Goal: Task Accomplishment & Management: Use online tool/utility

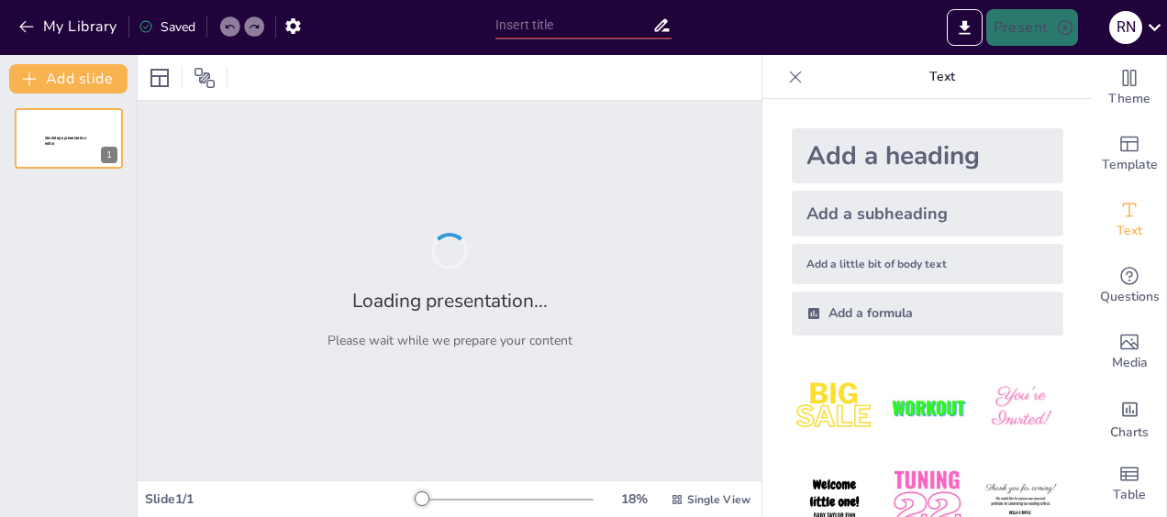
type input "Imported Emotional Intelligence Workshop deck [DATE].pptx"
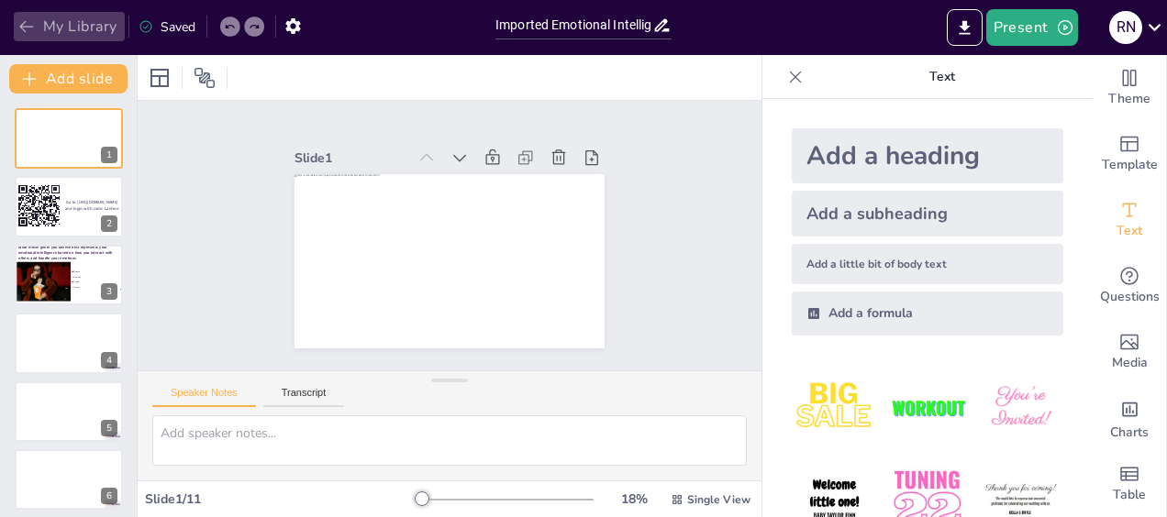
click at [37, 28] on button "My Library" at bounding box center [69, 26] width 111 height 29
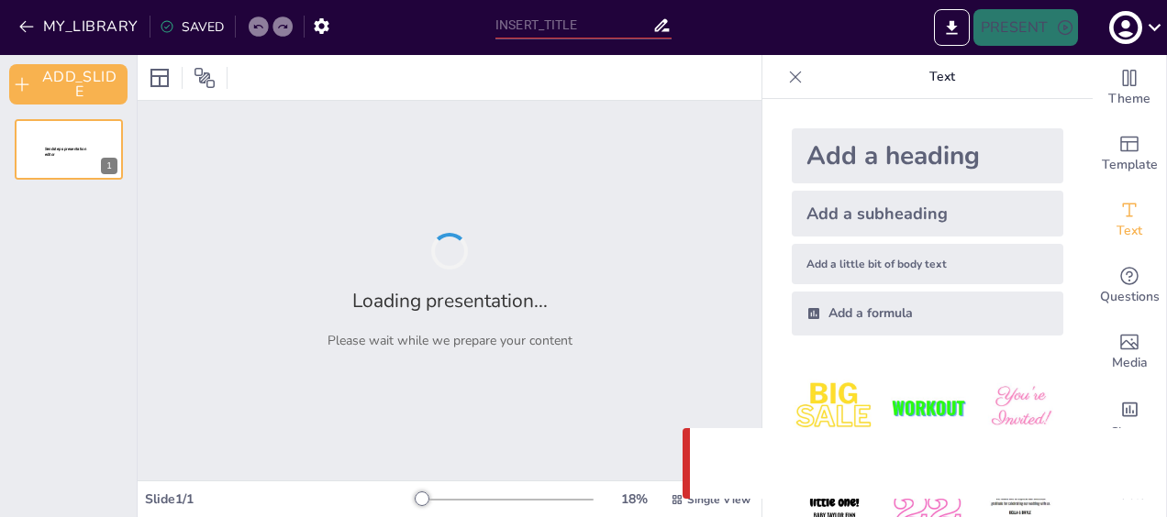
type input "Imported Emotional Intelligence Workshop deck [DATE].pptx"
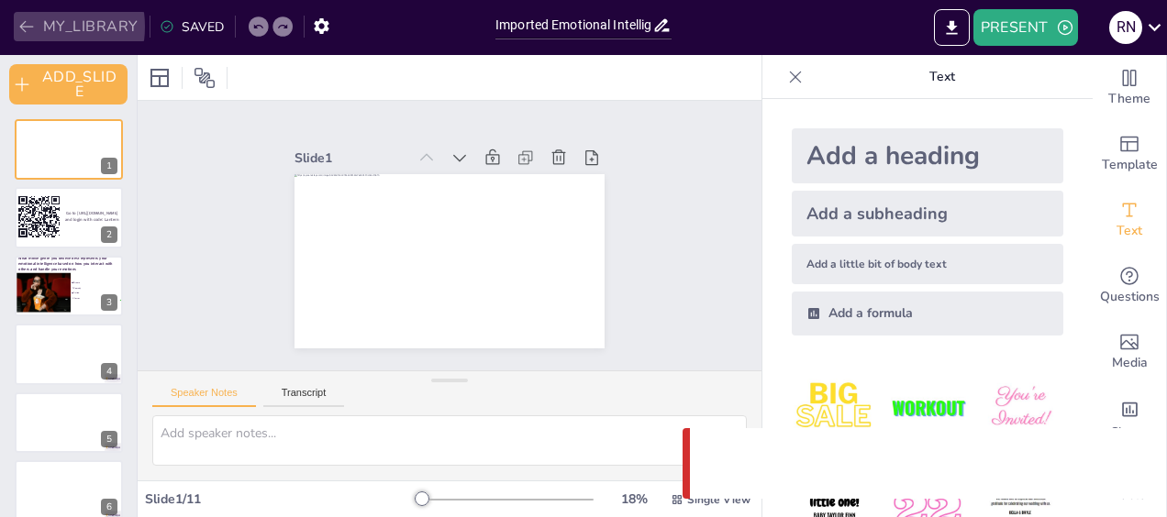
click at [28, 27] on icon "button" at bounding box center [26, 27] width 14 height 12
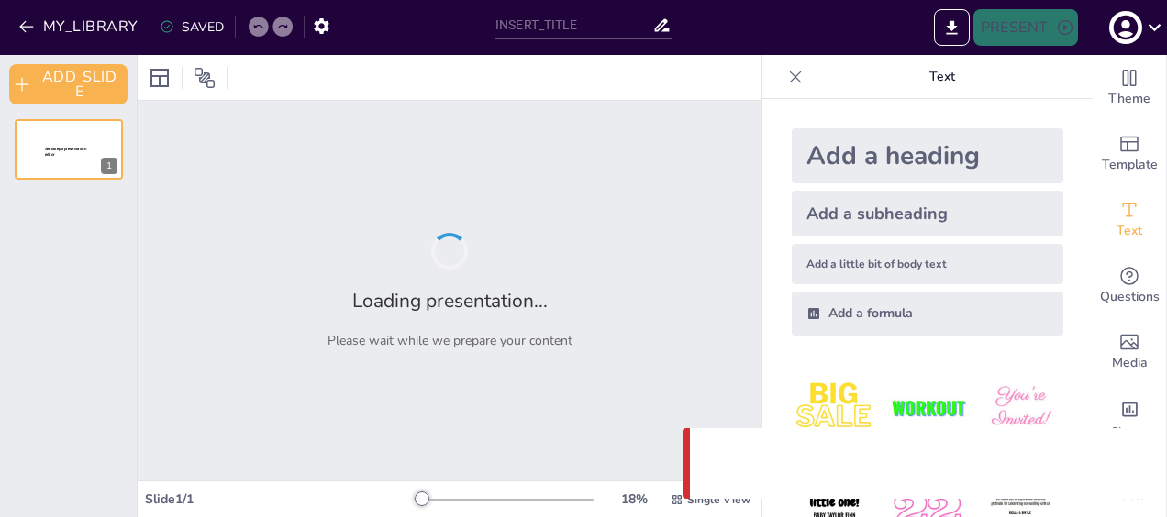
type input "Imported Emotional Intelligence Workshop deck [DATE].pptx"
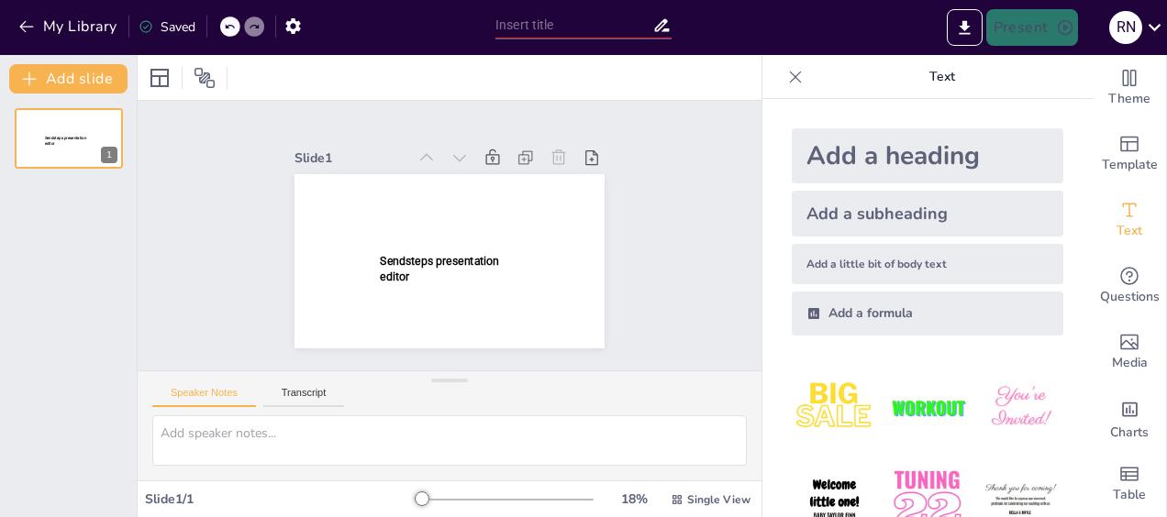
type input "Imported Emotional Intelligence Workshop deck [DATE].pptx"
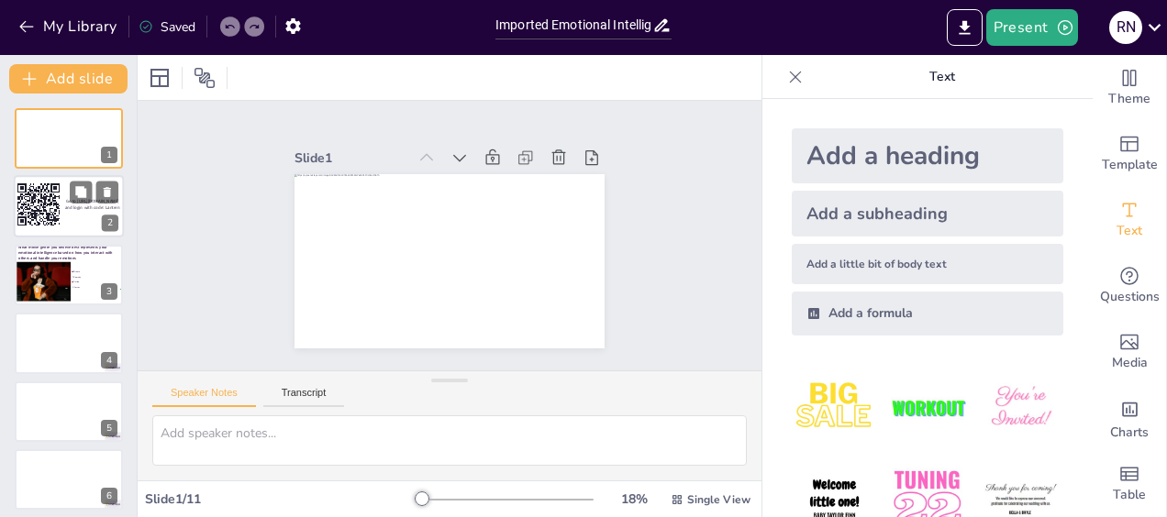
click at [75, 211] on span "Go to [URL][DOMAIN_NAME] and login with code: Lantern" at bounding box center [92, 205] width 55 height 12
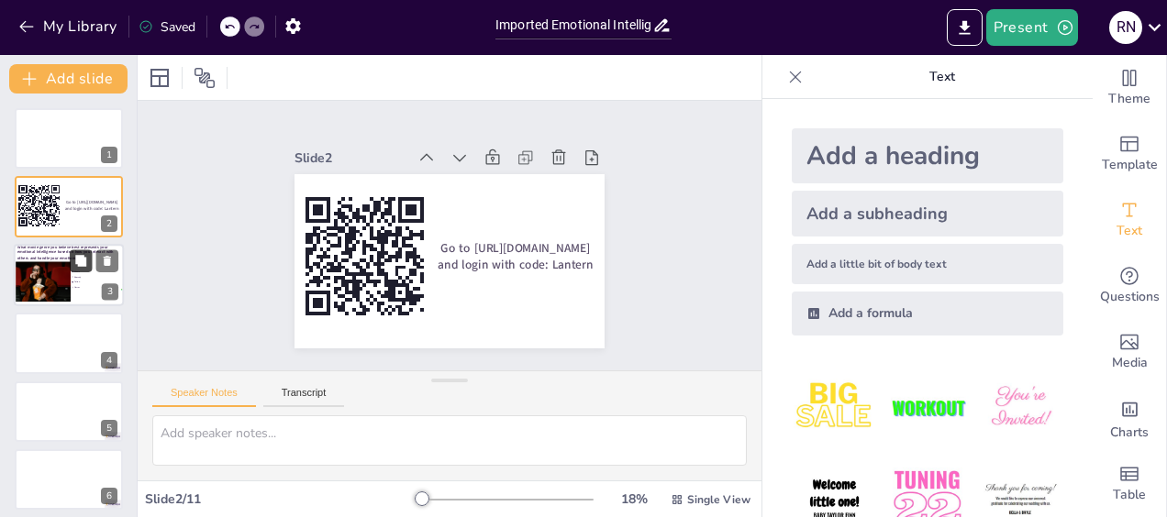
click at [75, 272] on span "Drama" at bounding box center [99, 272] width 51 height 3
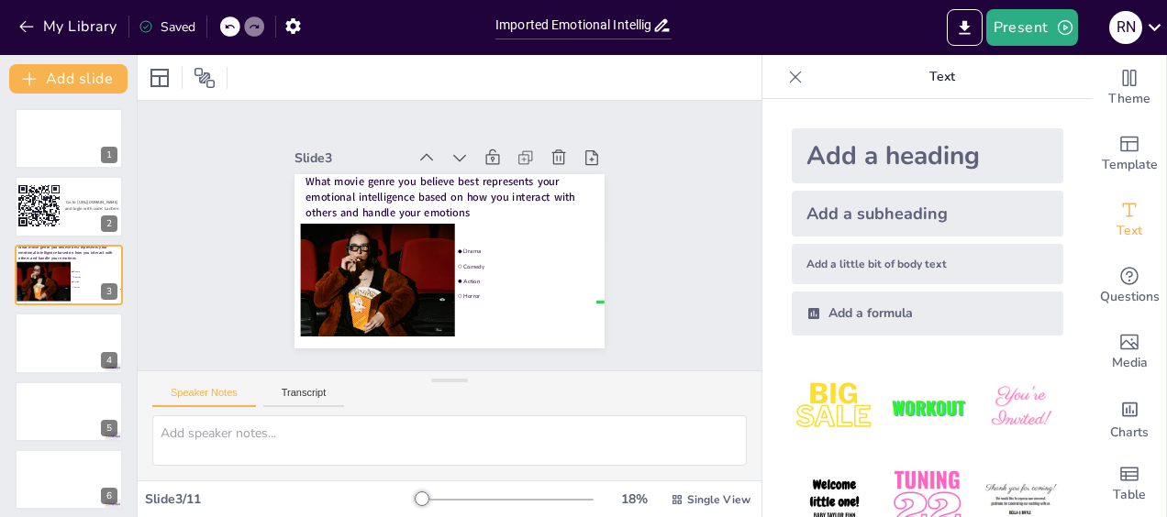
click at [850, 310] on div "Add a formula" at bounding box center [928, 314] width 272 height 44
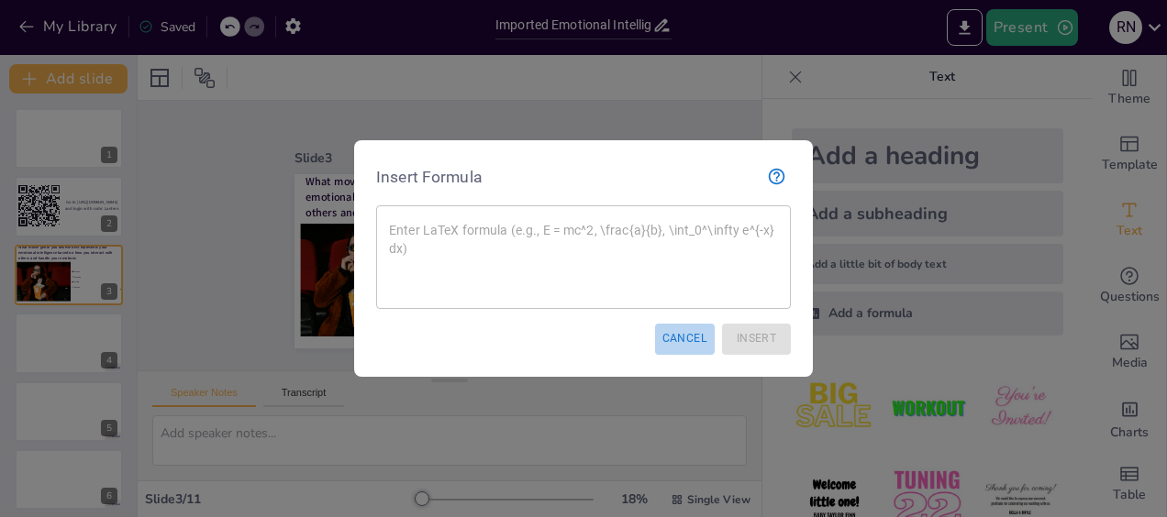
click at [683, 338] on button "Cancel" at bounding box center [685, 339] width 60 height 30
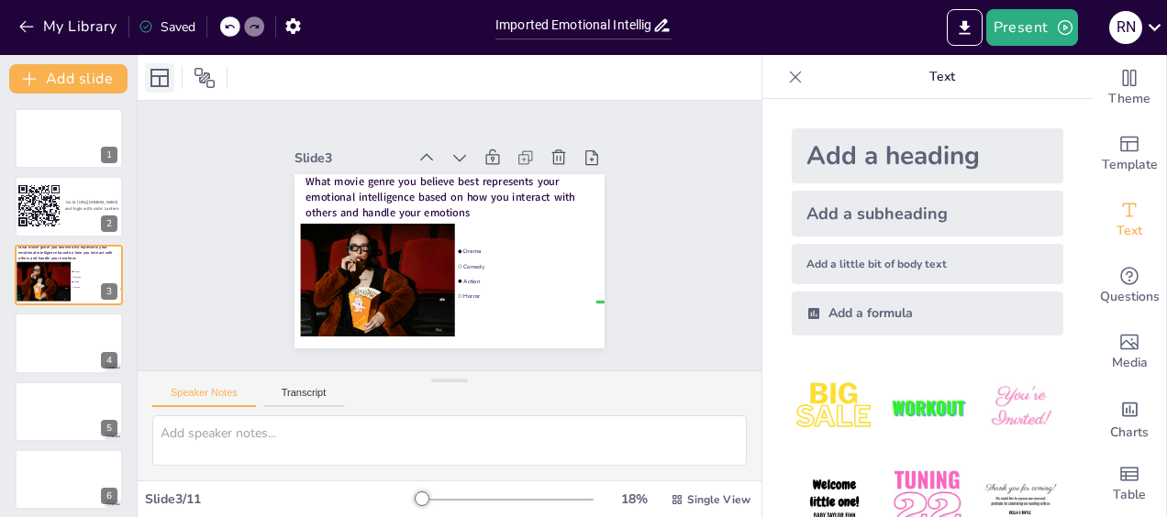
click at [160, 75] on icon at bounding box center [159, 78] width 18 height 18
click at [205, 77] on icon at bounding box center [205, 78] width 22 height 22
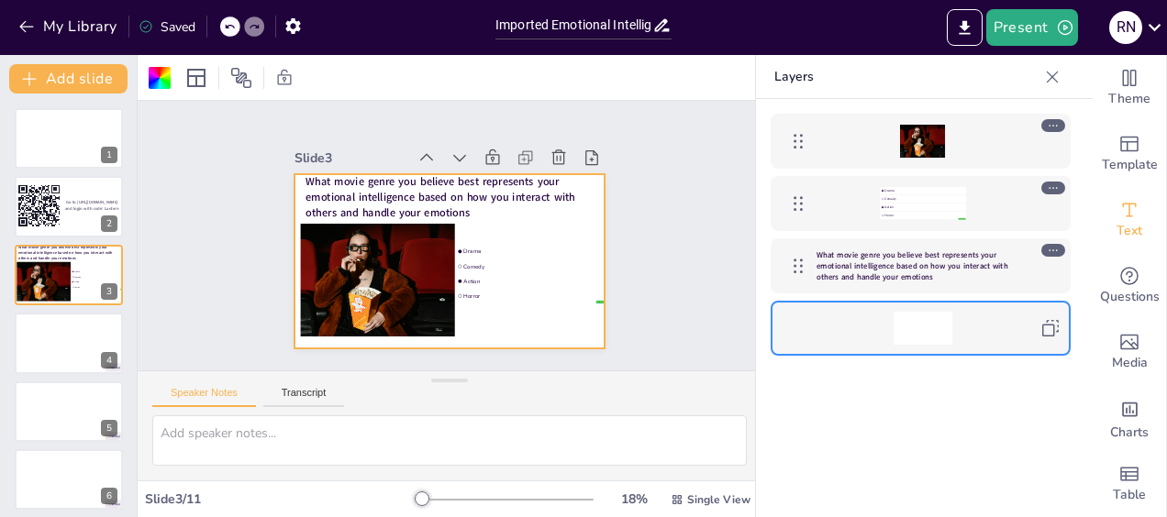
click at [1055, 327] on icon at bounding box center [1050, 328] width 22 height 22
click at [1059, 125] on icon at bounding box center [1053, 125] width 13 height 13
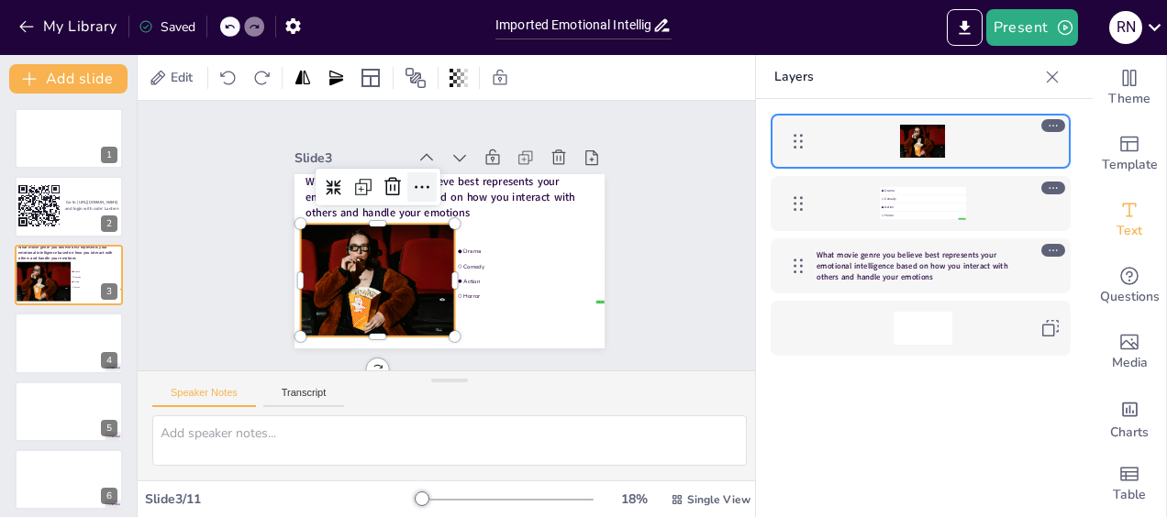
click at [411, 182] on icon at bounding box center [422, 187] width 22 height 22
click at [796, 417] on div "false | editor Drama Comedy Action Horror What movie genre you believe best rep…" at bounding box center [920, 335] width 329 height 473
click at [677, 219] on div "Slide 1 Slide 2 Go to [URL][DOMAIN_NAME] and login with code: Lantern Slide 3 W…" at bounding box center [450, 236] width 624 height 270
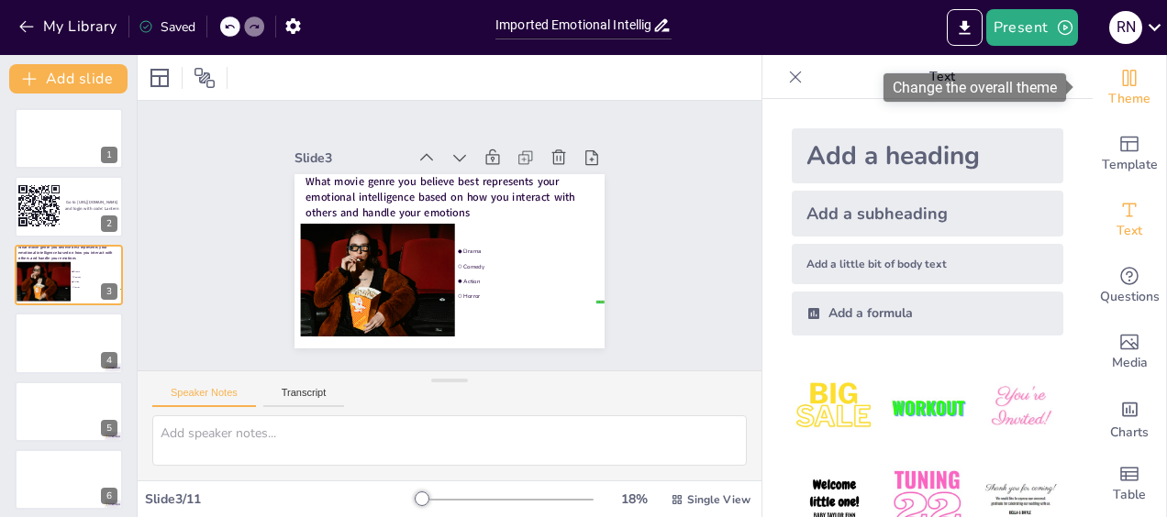
click at [1093, 111] on div "Theme" at bounding box center [1129, 88] width 73 height 66
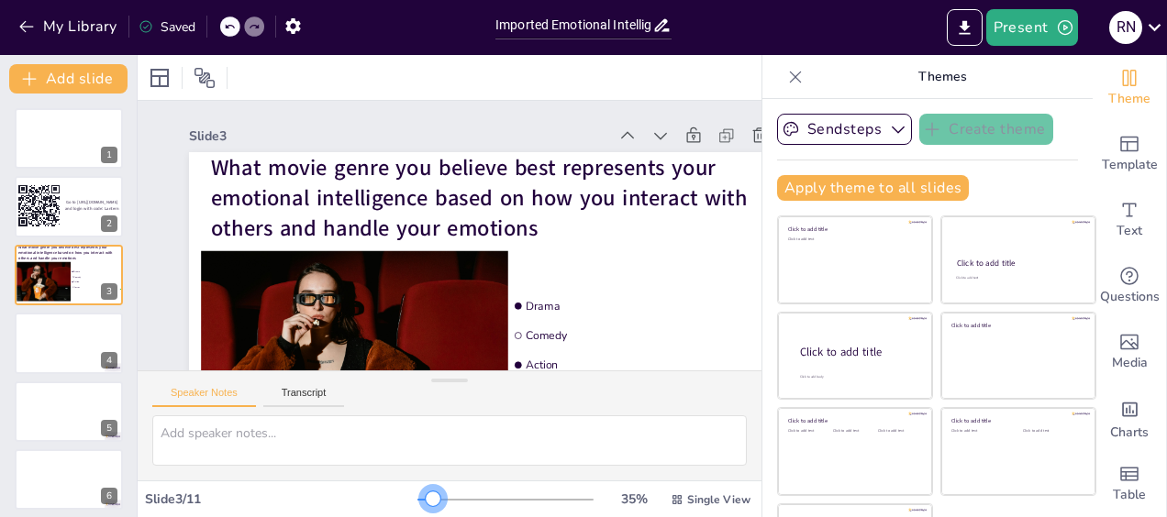
drag, startPoint x: 392, startPoint y: 497, endPoint x: 406, endPoint y: 501, distance: 15.1
click at [426, 501] on div at bounding box center [433, 499] width 15 height 15
drag, startPoint x: 968, startPoint y: 26, endPoint x: 844, endPoint y: 22, distance: 123.9
click at [844, 22] on div "Present R N" at bounding box center [924, 27] width 486 height 37
click at [174, 28] on div "Saved" at bounding box center [167, 26] width 57 height 17
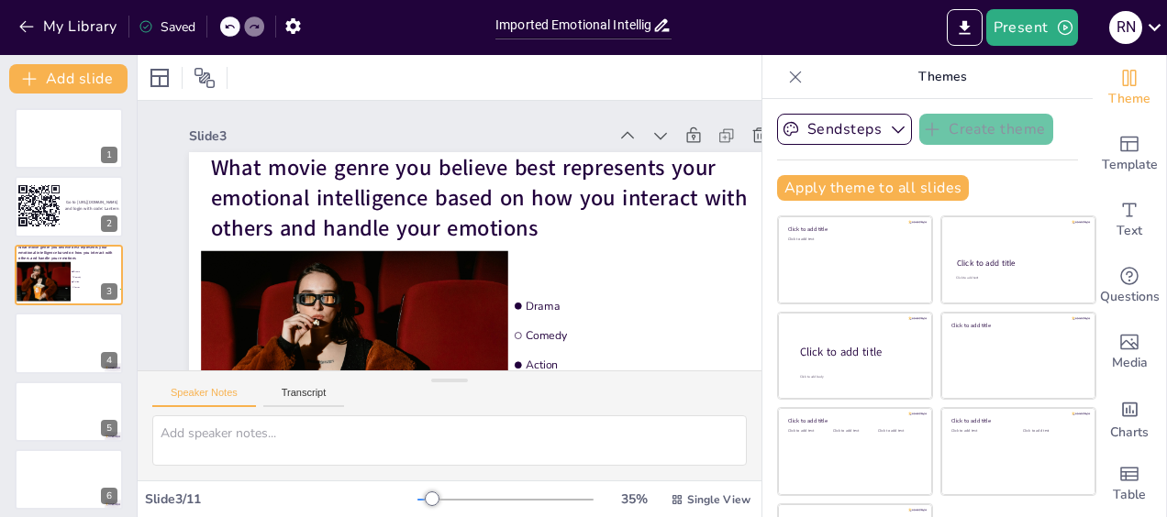
click at [223, 26] on div at bounding box center [230, 27] width 20 height 20
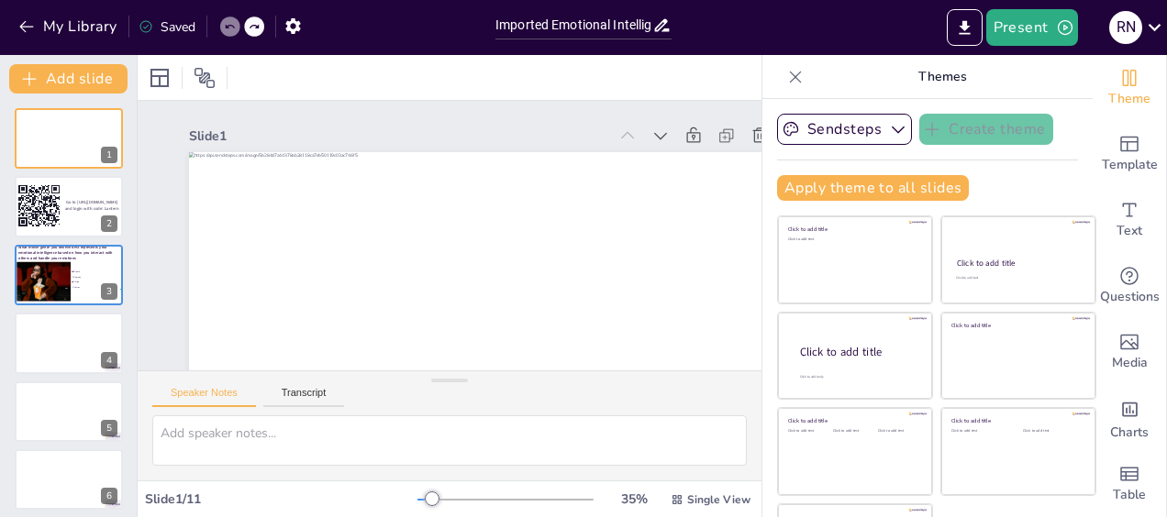
click at [223, 26] on div at bounding box center [230, 27] width 20 height 20
click at [810, 133] on button "Sendsteps" at bounding box center [844, 129] width 135 height 31
click at [912, 90] on p "Themes" at bounding box center [942, 77] width 264 height 44
click at [32, 24] on icon "button" at bounding box center [26, 26] width 18 height 18
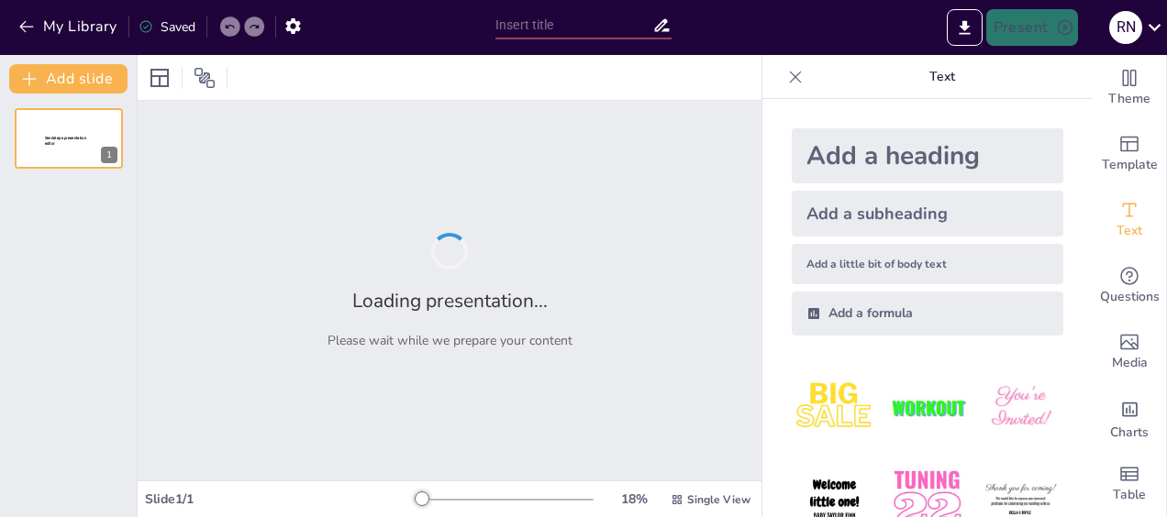
type input "Imported Emotional Intelligence Workshop deck [DATE].pptx"
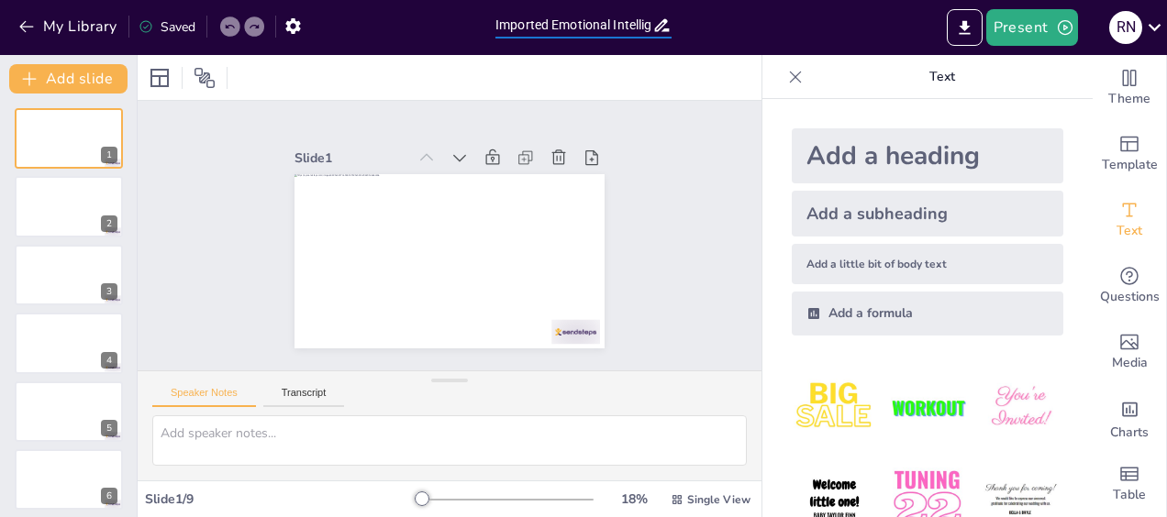
click at [626, 26] on input "Imported Emotional Intelligence Workshop deck 10-1-25.pptx" at bounding box center [573, 25] width 157 height 27
click at [31, 26] on icon "button" at bounding box center [26, 26] width 18 height 18
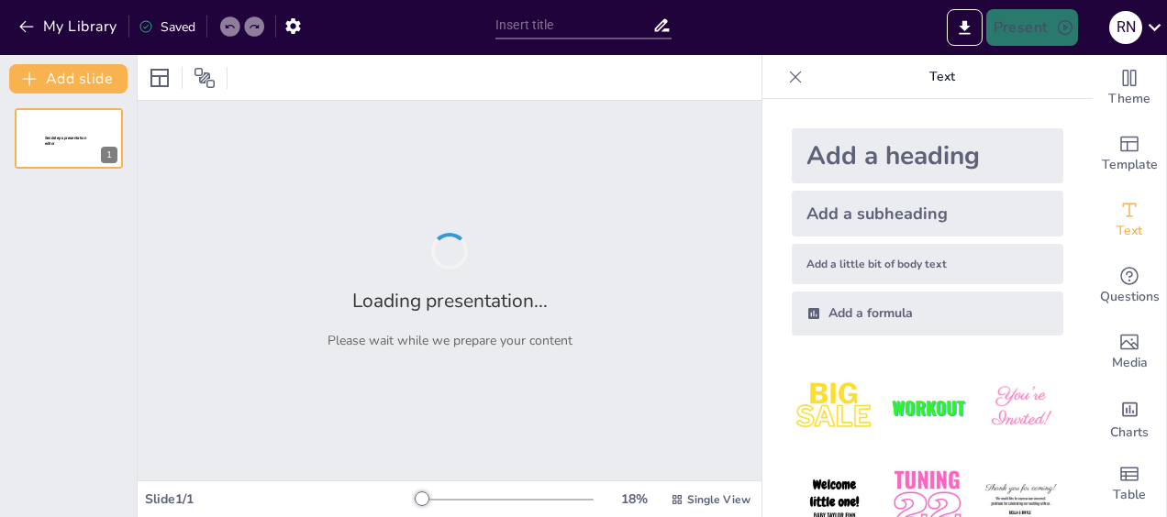
type input "Imported Emotional Intelligence Workshop deck [DATE].pptx"
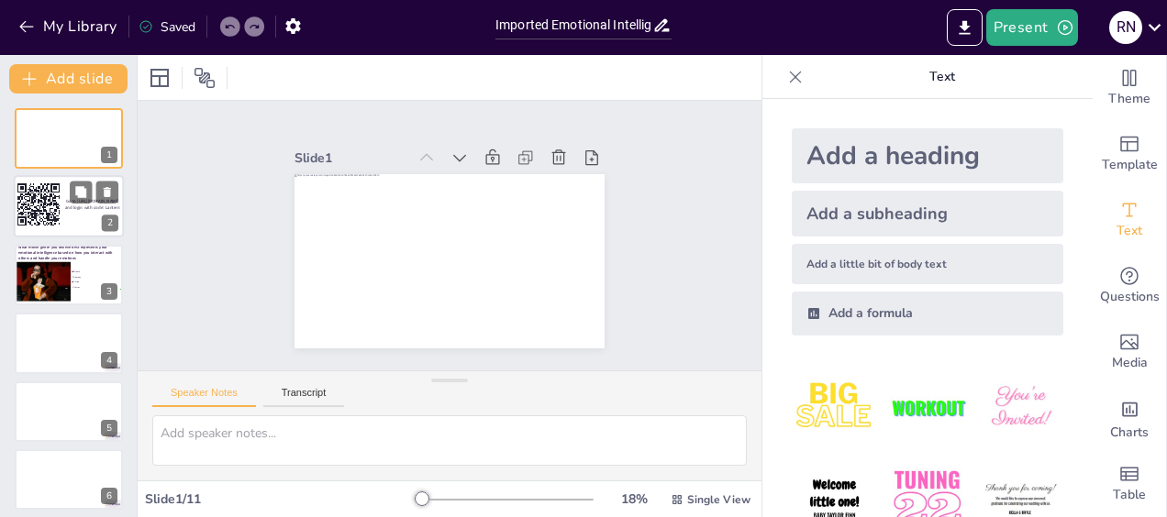
click at [84, 207] on span "Go to [URL][DOMAIN_NAME] and login with code: Lantern" at bounding box center [92, 205] width 55 height 12
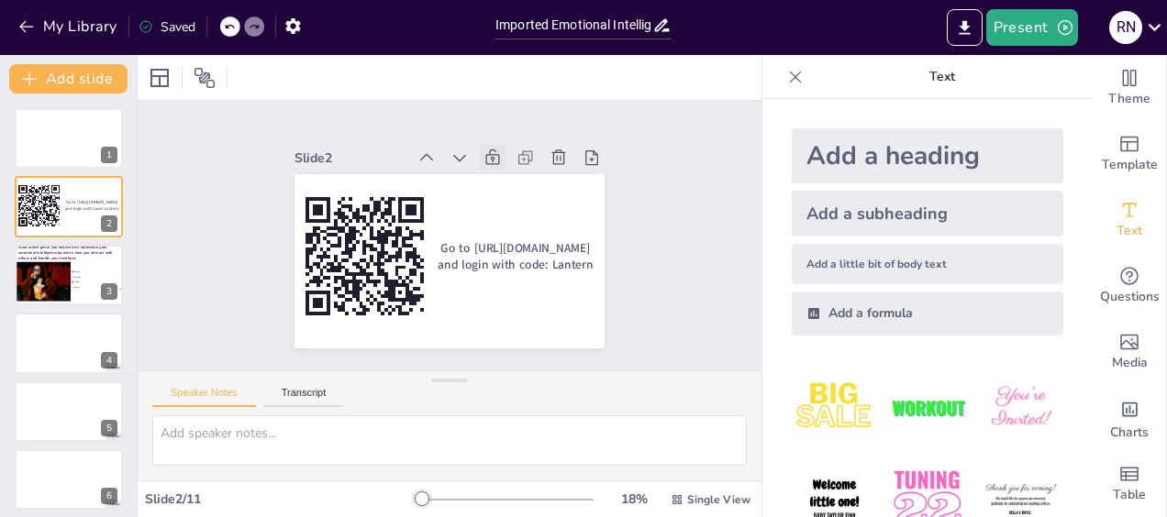
click at [490, 152] on icon at bounding box center [500, 162] width 20 height 20
click at [1020, 32] on button "Present" at bounding box center [1032, 27] width 92 height 37
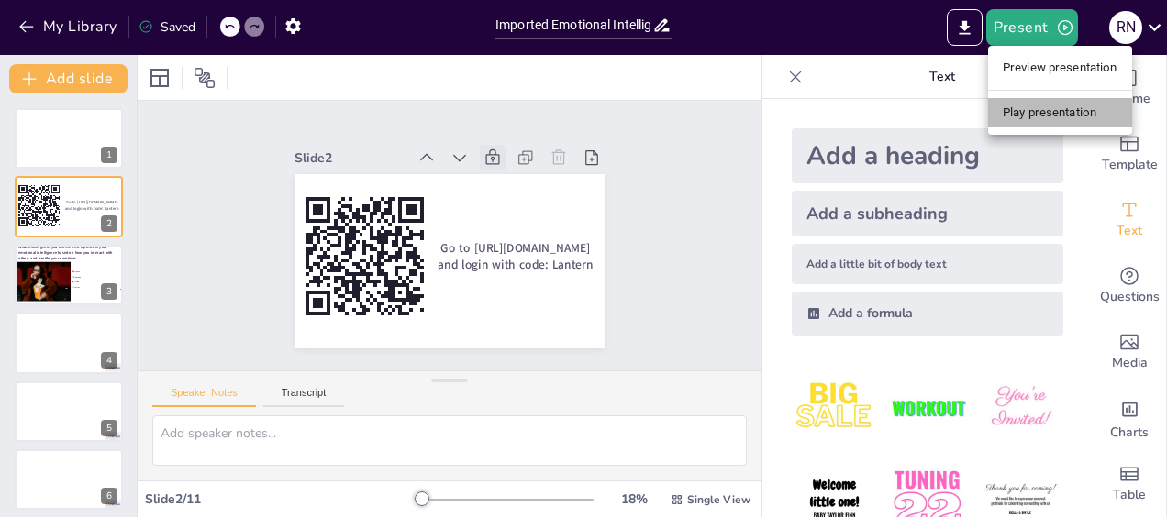
click at [1027, 109] on li "Play presentation" at bounding box center [1060, 112] width 144 height 29
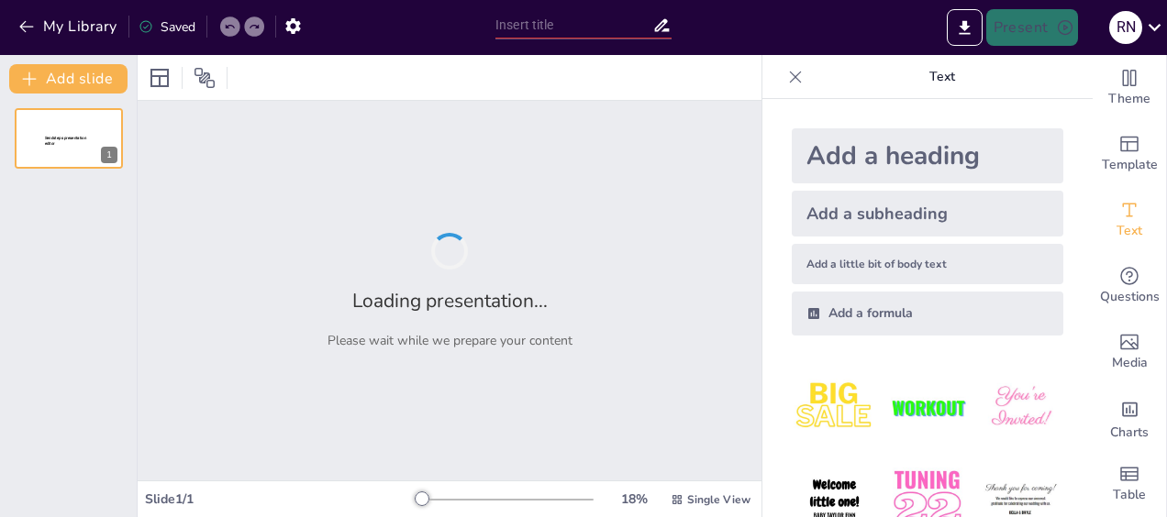
type input "Imported Emotional Intelligence Workshop deck [DATE].pptx"
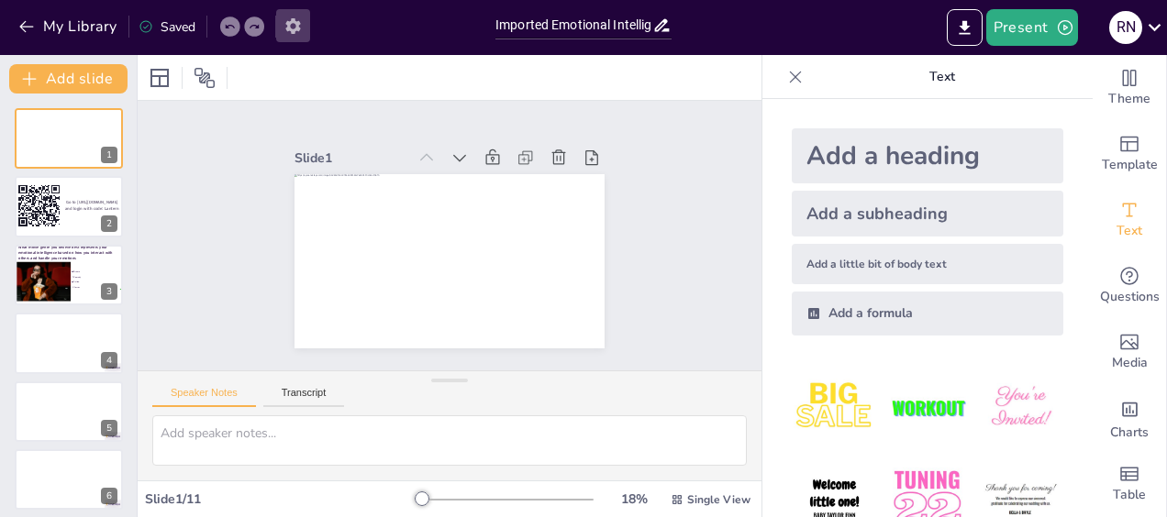
click at [292, 24] on icon "button" at bounding box center [292, 26] width 19 height 19
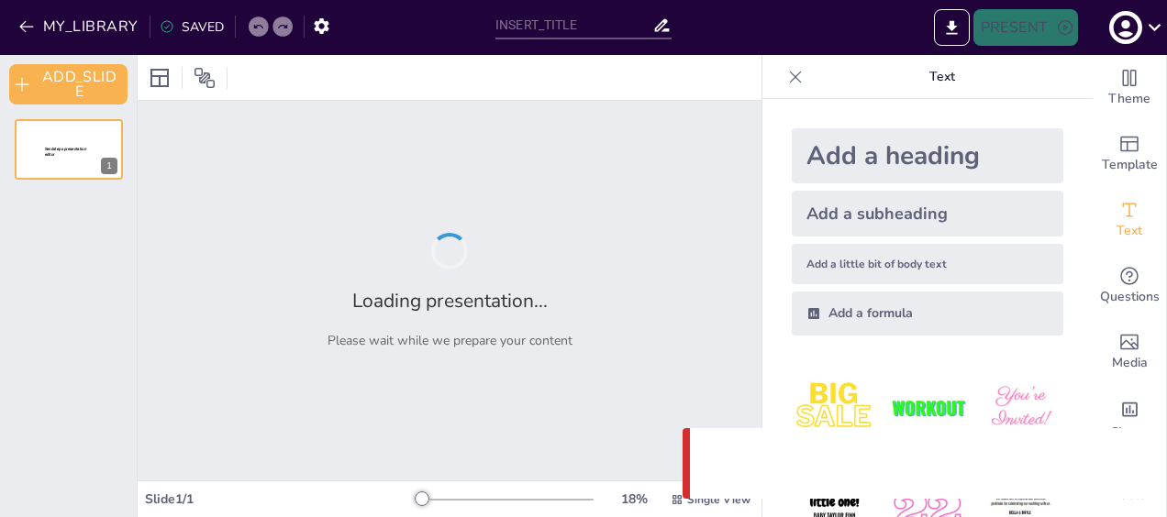
type input "Imported Emotional Intelligence Workshop deck [DATE].pptx"
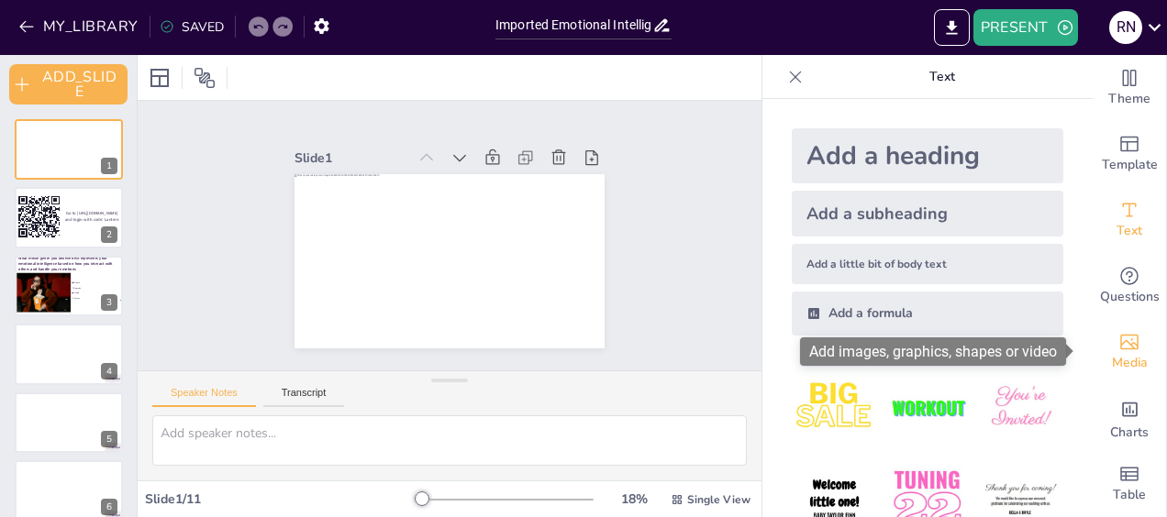
click at [1119, 350] on icon "Add images, graphics, shapes or video" at bounding box center [1129, 342] width 22 height 22
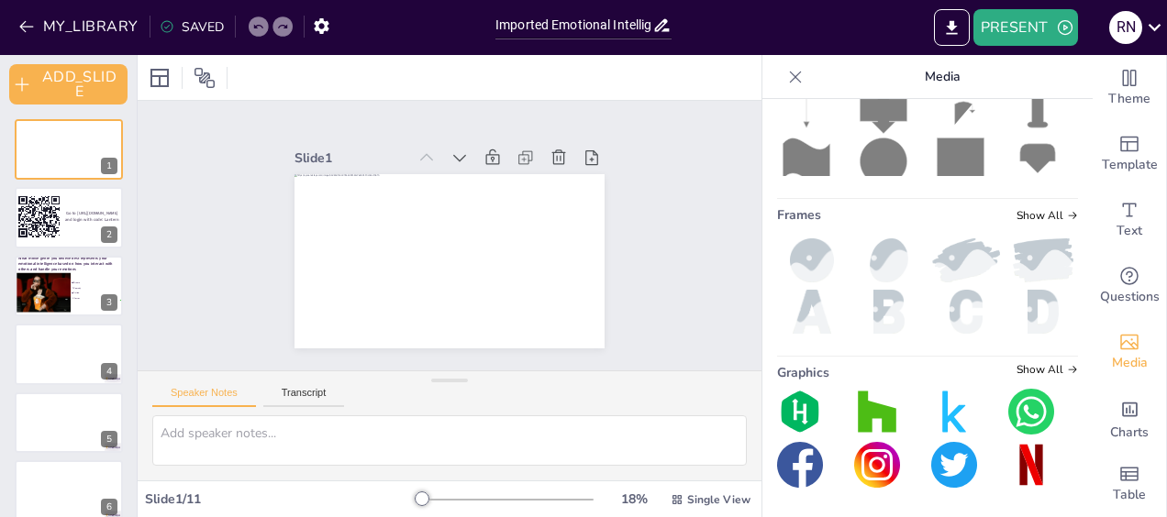
scroll to position [535, 0]
click at [1067, 368] on icon at bounding box center [1072, 369] width 11 height 11
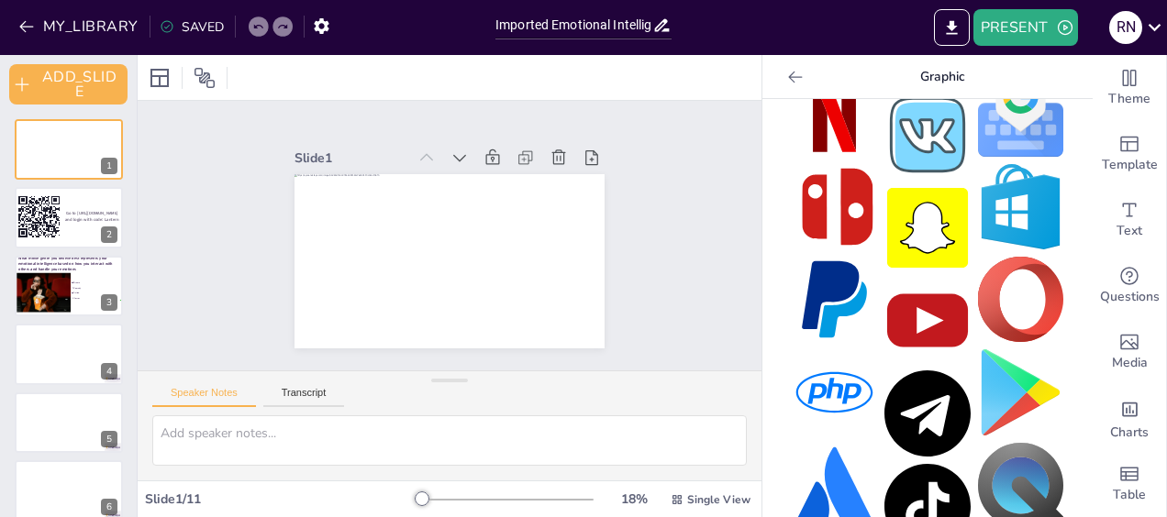
scroll to position [0, 0]
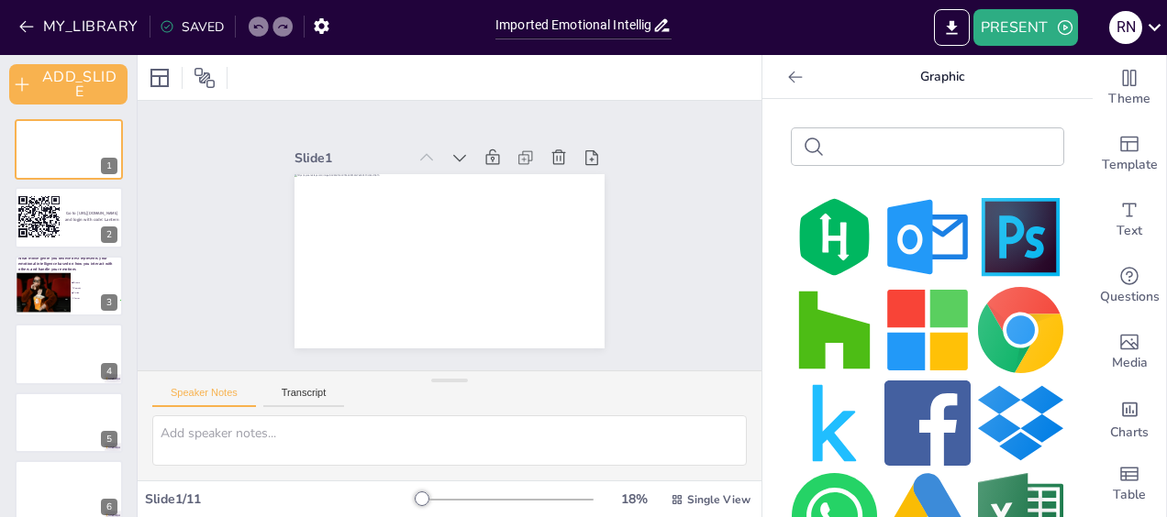
click at [788, 81] on icon at bounding box center [795, 77] width 14 height 12
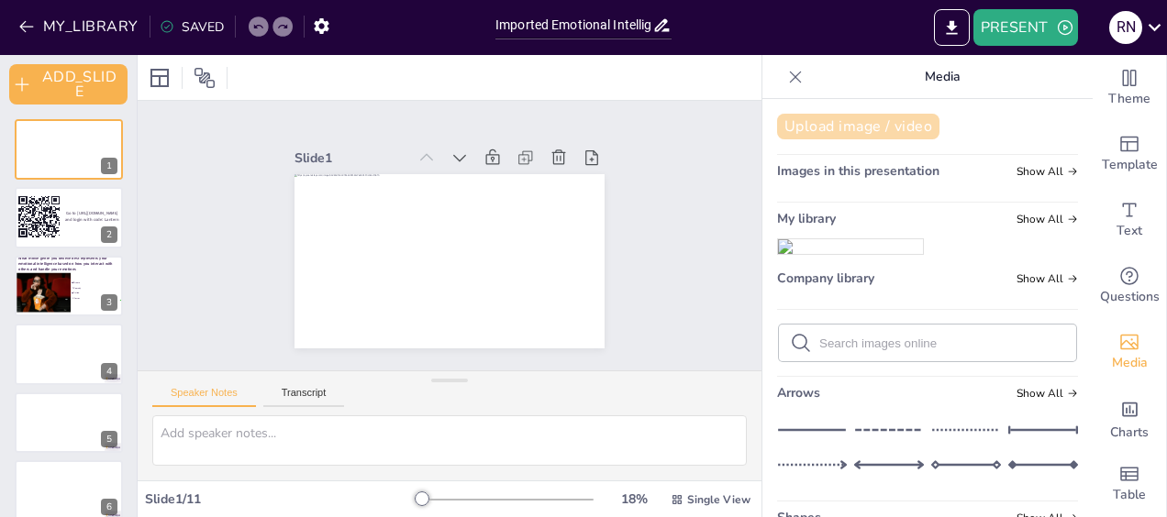
click at [860, 124] on button "Upload image / video" at bounding box center [858, 127] width 162 height 26
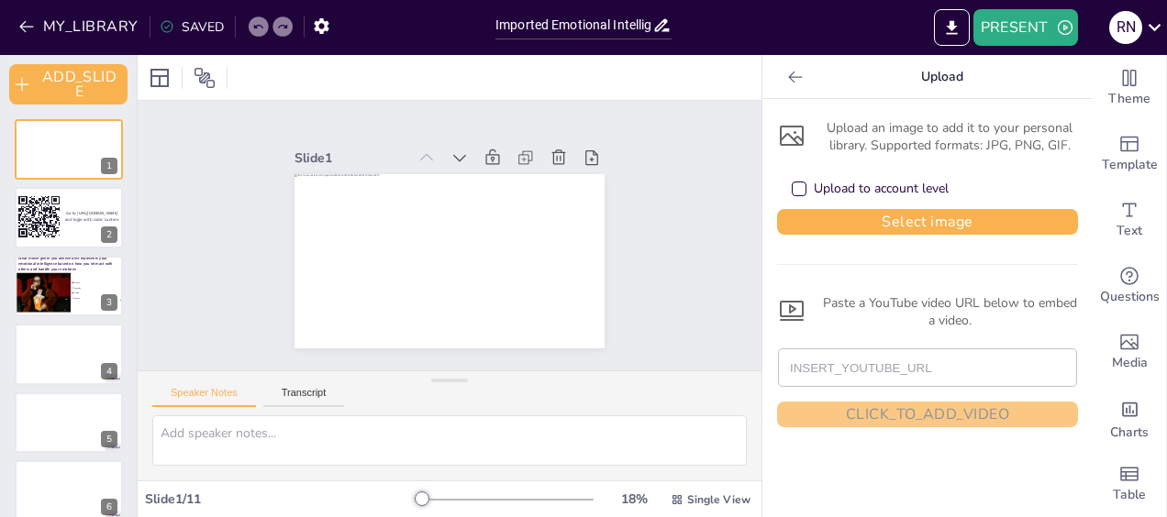
click at [794, 186] on div "Upload to account level" at bounding box center [798, 188] width 9 height 9
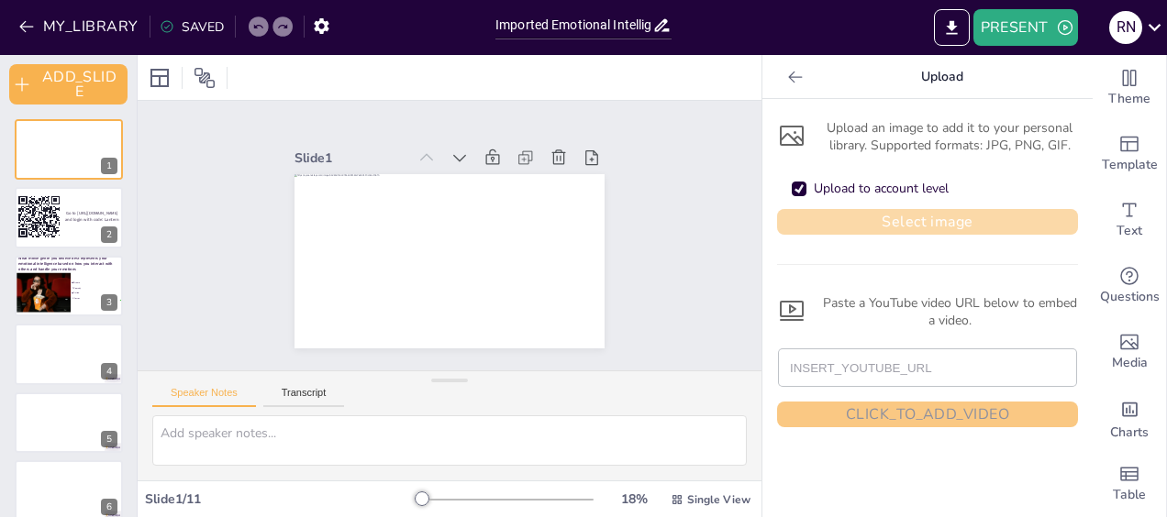
click at [889, 227] on button "Select image" at bounding box center [927, 222] width 301 height 26
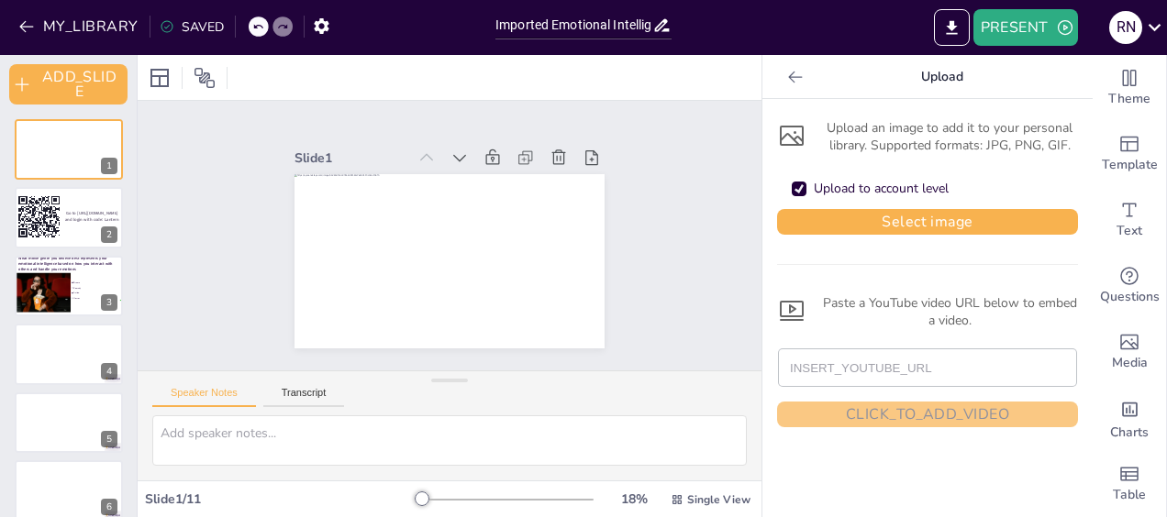
click at [792, 193] on div "Upload to account level" at bounding box center [799, 189] width 15 height 15
click at [965, 143] on div "Upload an image to add it to your personal library. Supported formats: JPG, PNG…" at bounding box center [927, 136] width 301 height 35
click at [786, 78] on icon at bounding box center [795, 77] width 18 height 18
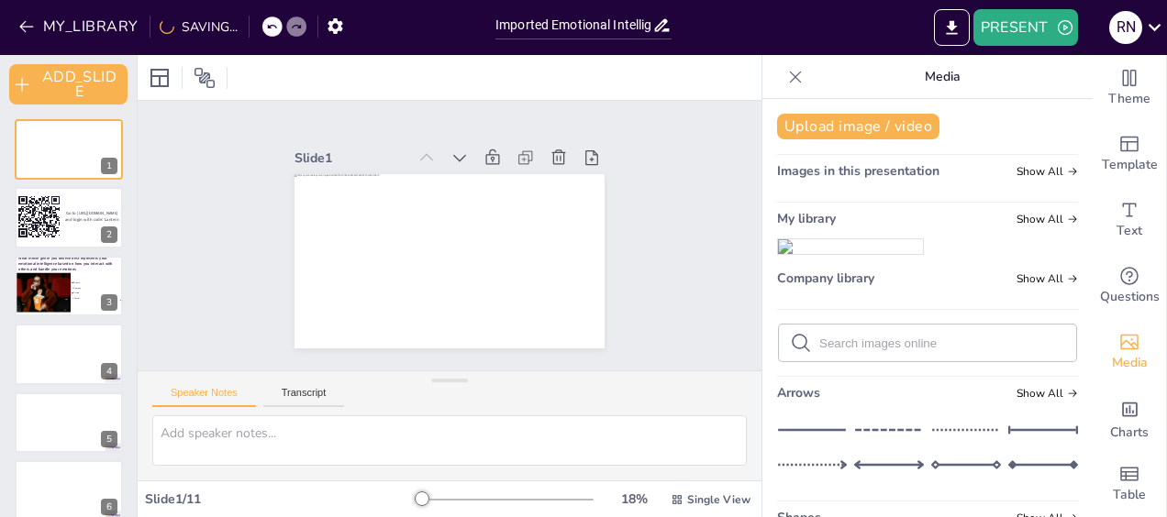
click at [838, 352] on form at bounding box center [942, 343] width 246 height 17
click at [825, 350] on input "text" at bounding box center [942, 344] width 246 height 14
type input "GIF movie theater"
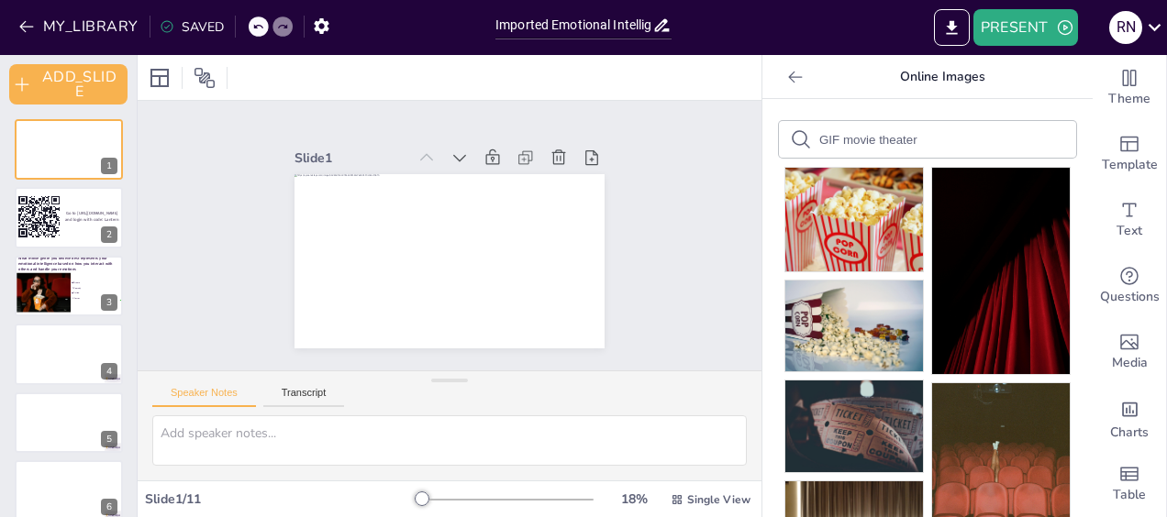
click at [911, 134] on input "GIF movie theater" at bounding box center [896, 140] width 155 height 14
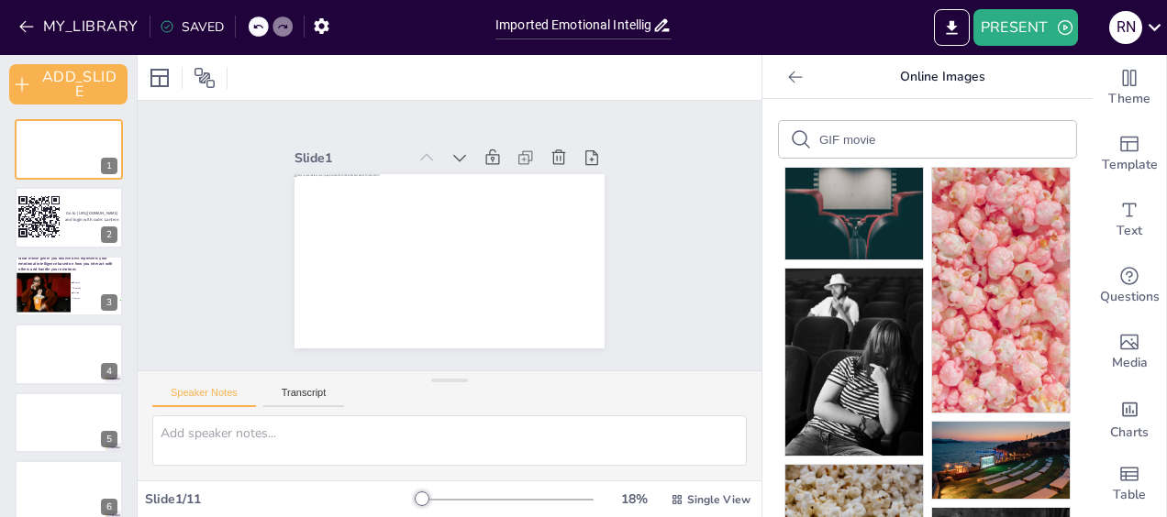
click at [867, 133] on input "GIF movie" at bounding box center [896, 140] width 155 height 14
type input "GIF watching movie"
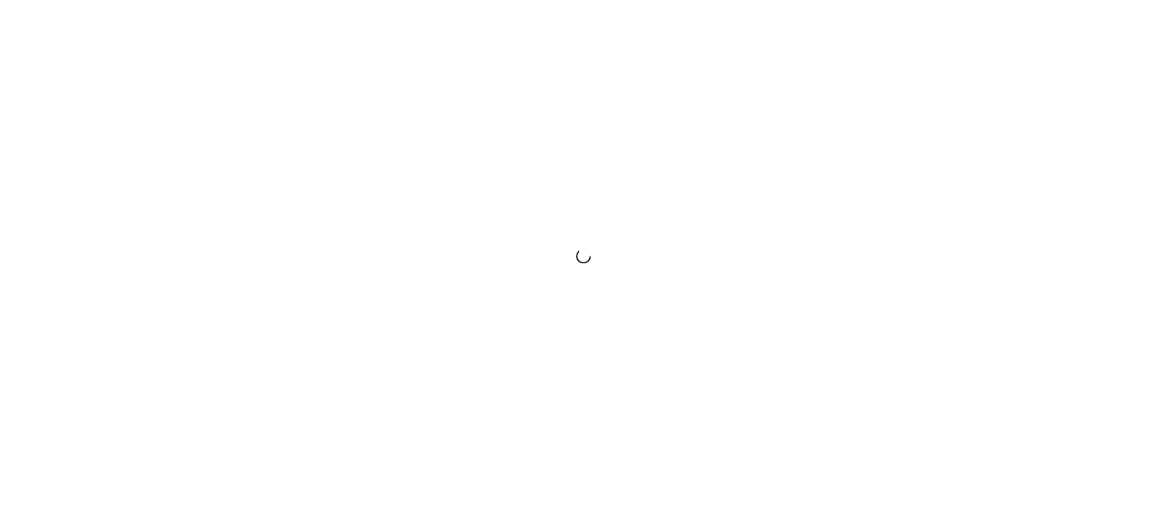
click at [921, 396] on div at bounding box center [583, 258] width 1167 height 517
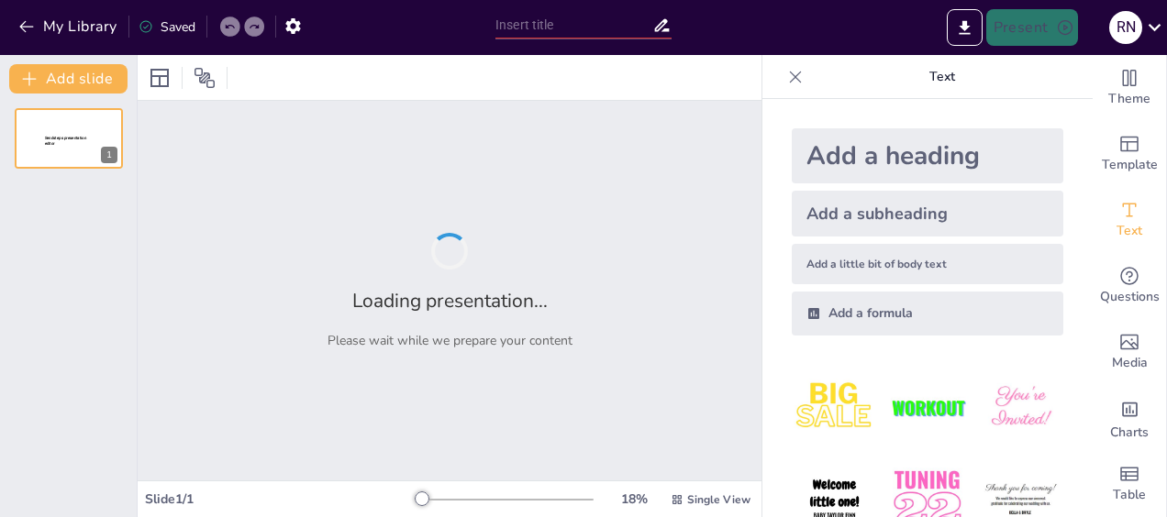
type input "Imported Emotional Intelligence Workshop deck [DATE].pptx"
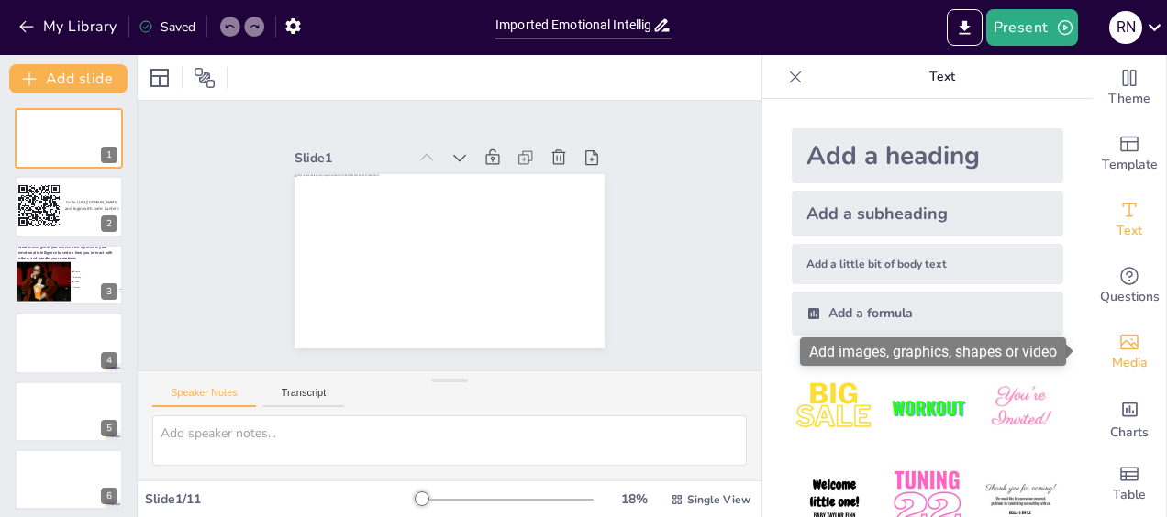
click at [1118, 348] on icon "Add images, graphics, shapes or video" at bounding box center [1129, 342] width 22 height 22
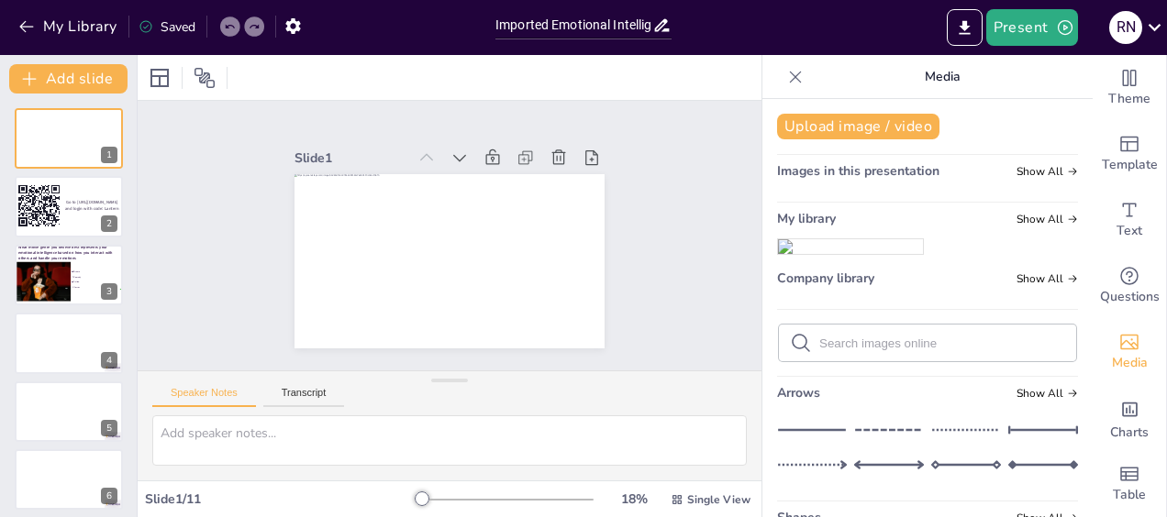
click at [824, 350] on input "text" at bounding box center [942, 344] width 246 height 14
type input "watching movie"
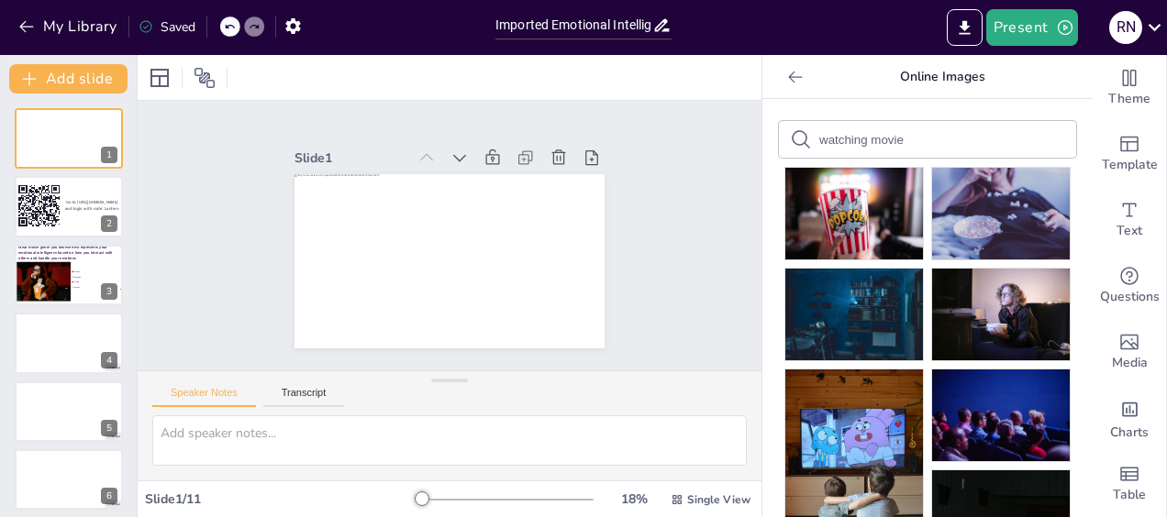
click at [819, 137] on input "watching movie" at bounding box center [896, 140] width 155 height 14
click at [919, 143] on input "GIF watching movie" at bounding box center [896, 140] width 155 height 14
type input "GIF watching movie"
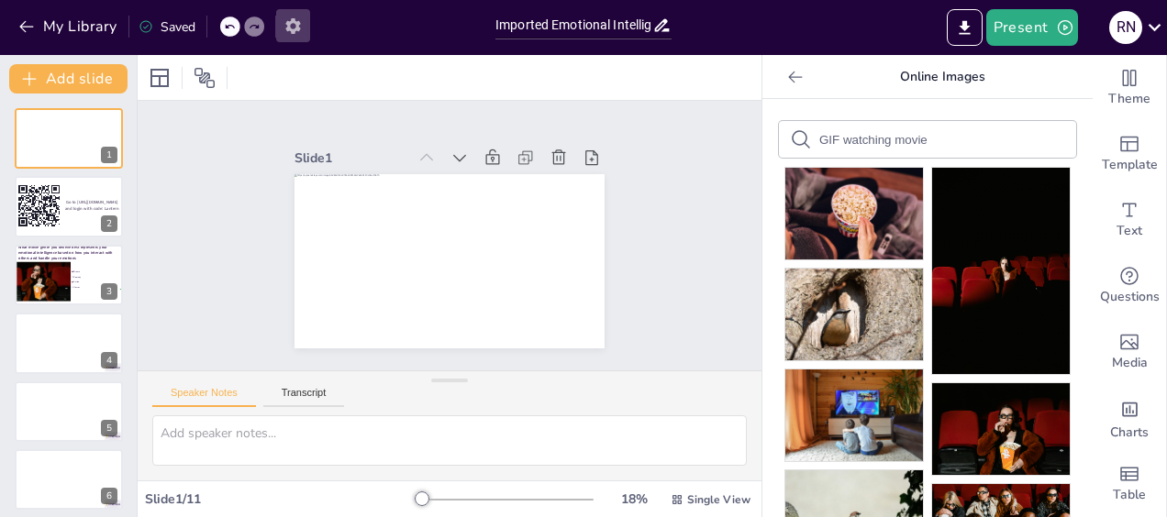
click at [295, 26] on icon "button" at bounding box center [292, 26] width 19 height 19
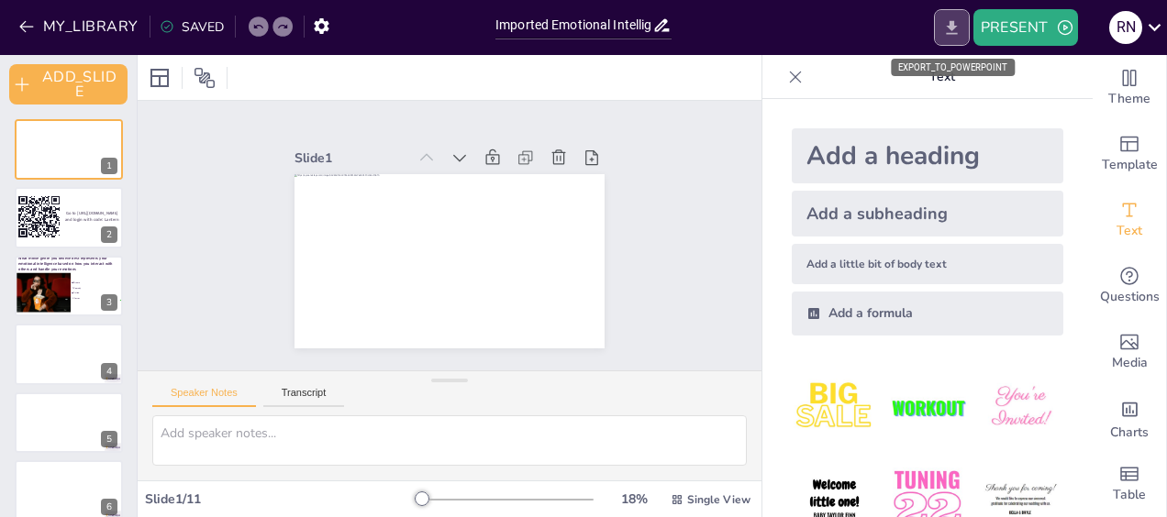
click at [948, 33] on icon "EXPORT_TO_POWERPOINT" at bounding box center [951, 27] width 11 height 14
click at [1136, 29] on div "R N" at bounding box center [1125, 27] width 33 height 33
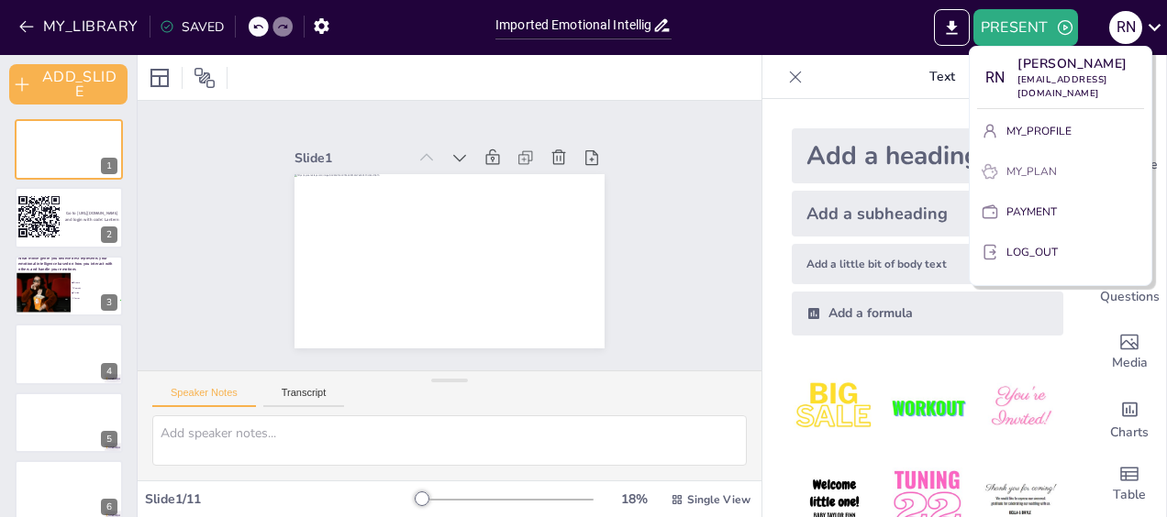
click at [1046, 163] on p "MY_PLAN" at bounding box center [1031, 171] width 50 height 17
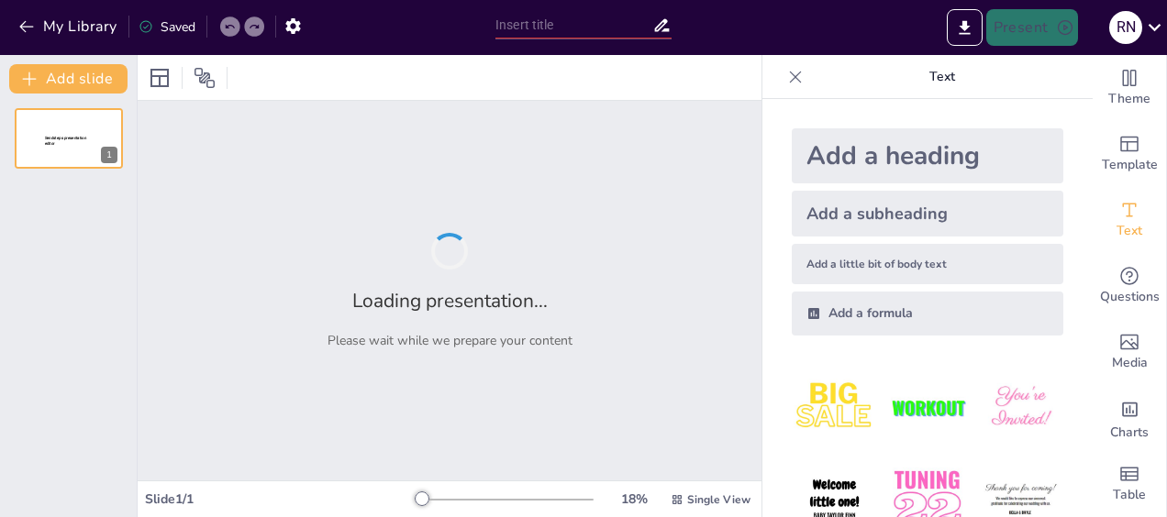
type input "Imported Emotional Intelligence Workshop deck [DATE].pptx"
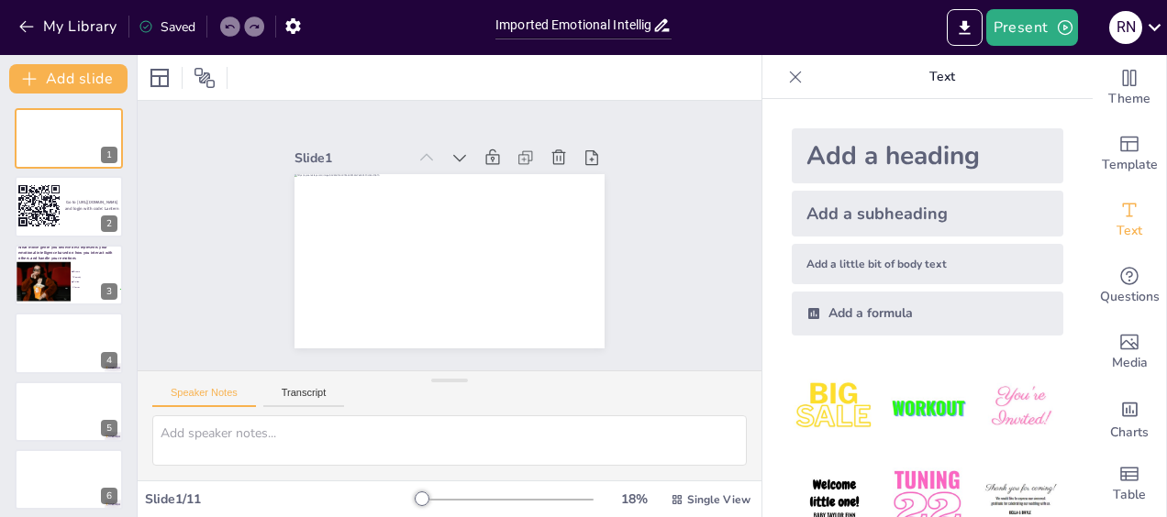
click at [790, 77] on icon at bounding box center [796, 77] width 12 height 12
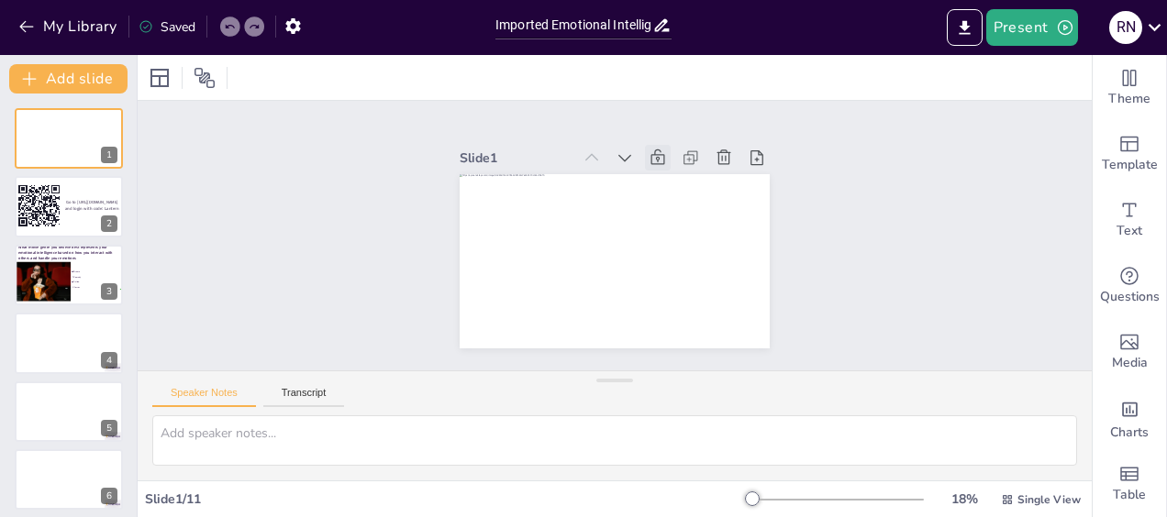
click at [690, 212] on icon at bounding box center [703, 225] width 26 height 26
click at [231, 28] on icon at bounding box center [229, 26] width 11 height 11
click at [668, 163] on icon at bounding box center [679, 174] width 23 height 23
click at [671, 164] on icon at bounding box center [679, 173] width 17 height 19
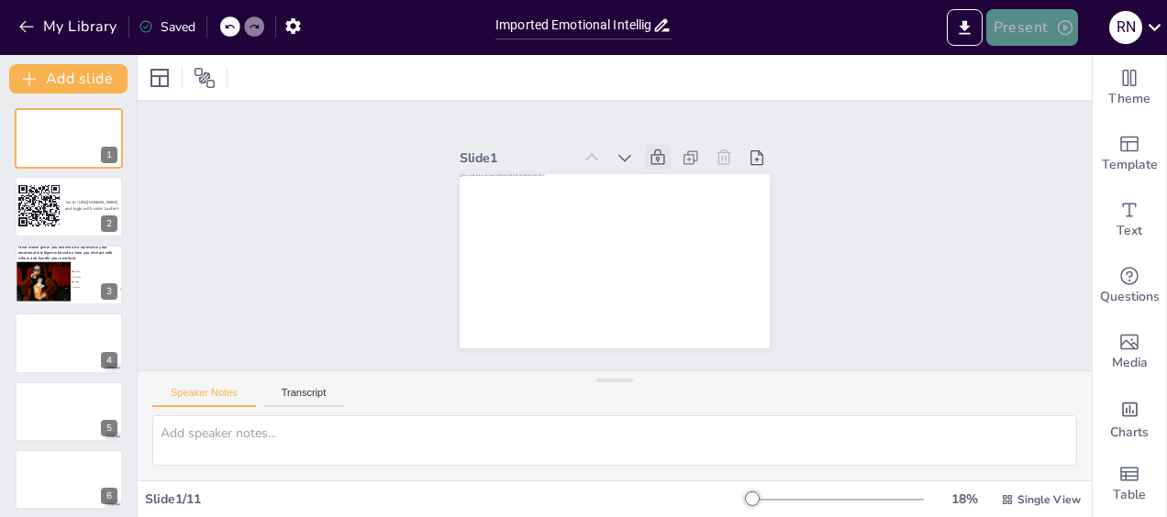
click at [1066, 28] on icon "button" at bounding box center [1065, 27] width 18 height 18
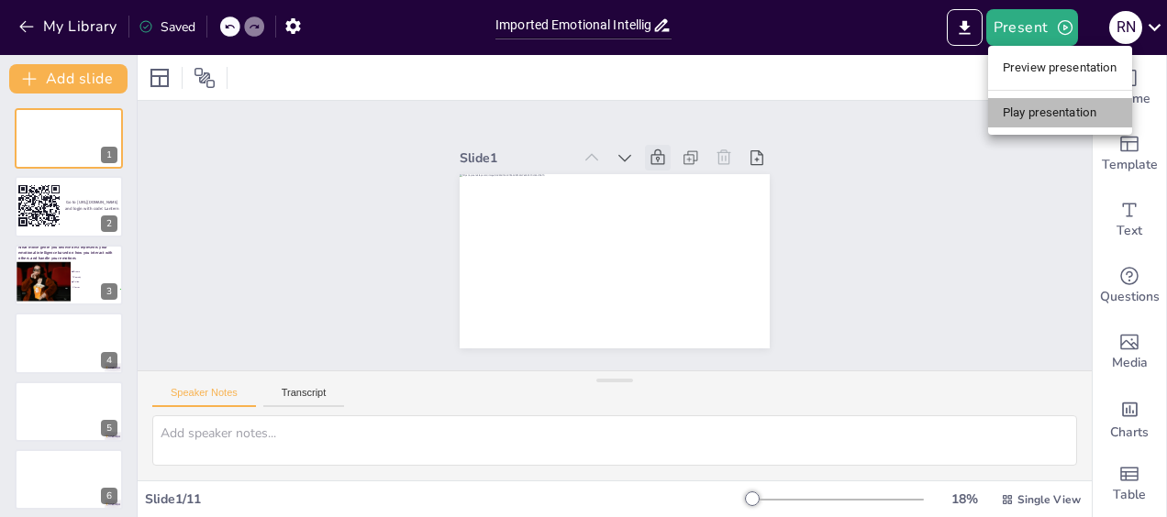
click at [1038, 116] on li "Play presentation" at bounding box center [1060, 112] width 144 height 29
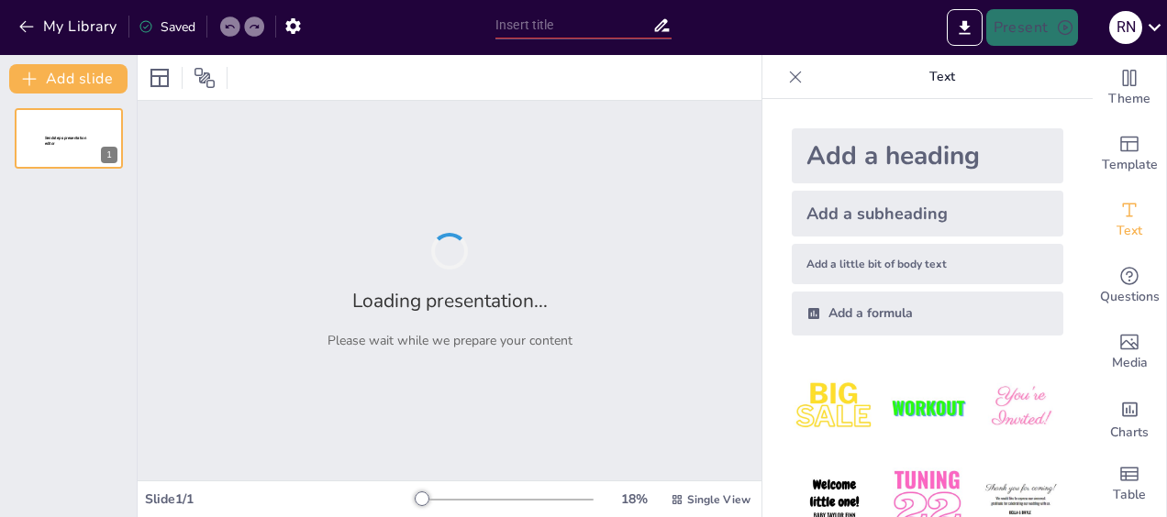
type input "Imported Emotional Intelligence Workshop deck [DATE].pptx"
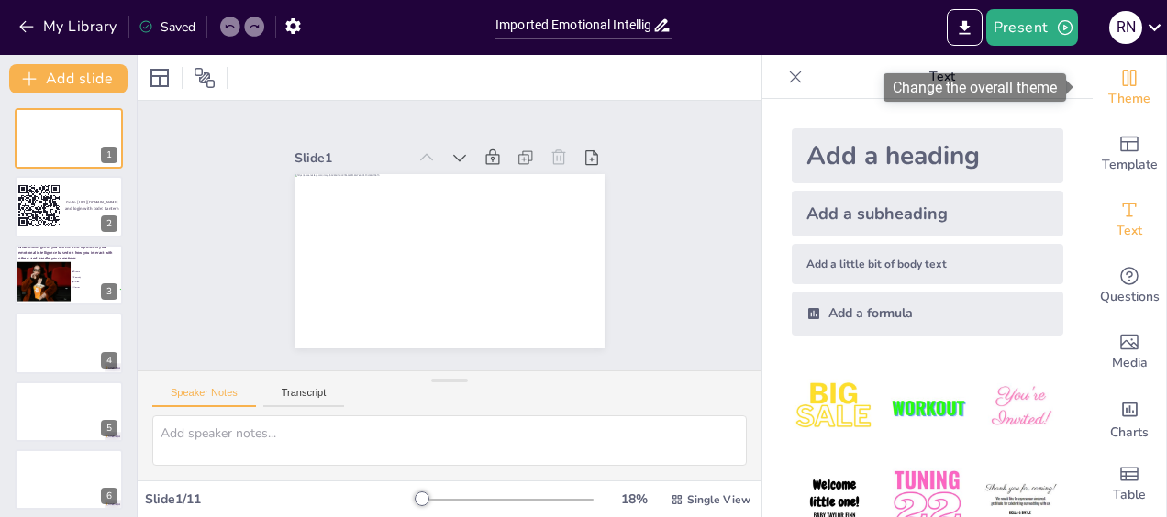
click at [1117, 89] on span "Theme" at bounding box center [1129, 99] width 42 height 20
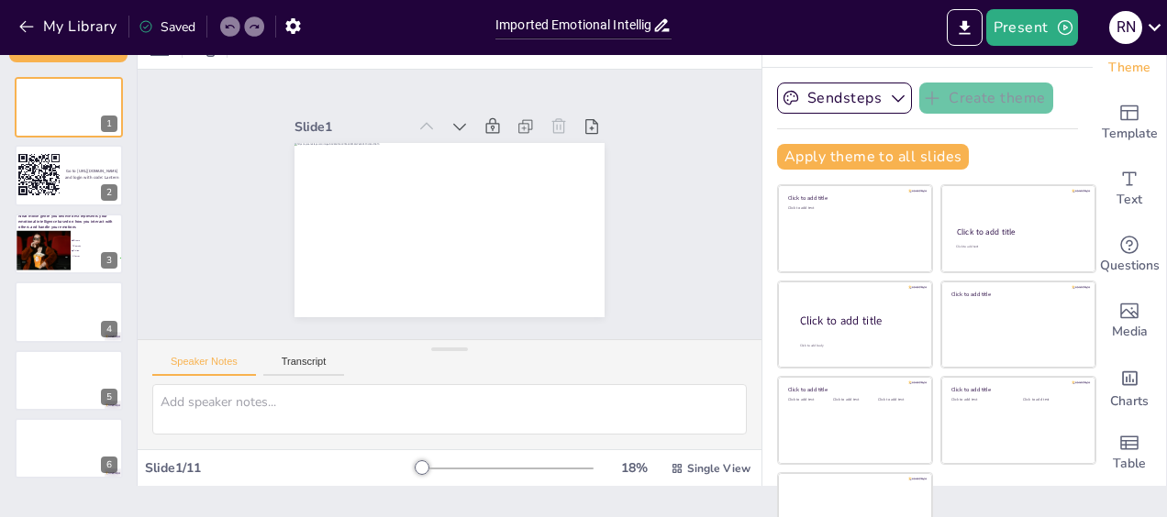
scroll to position [71, 0]
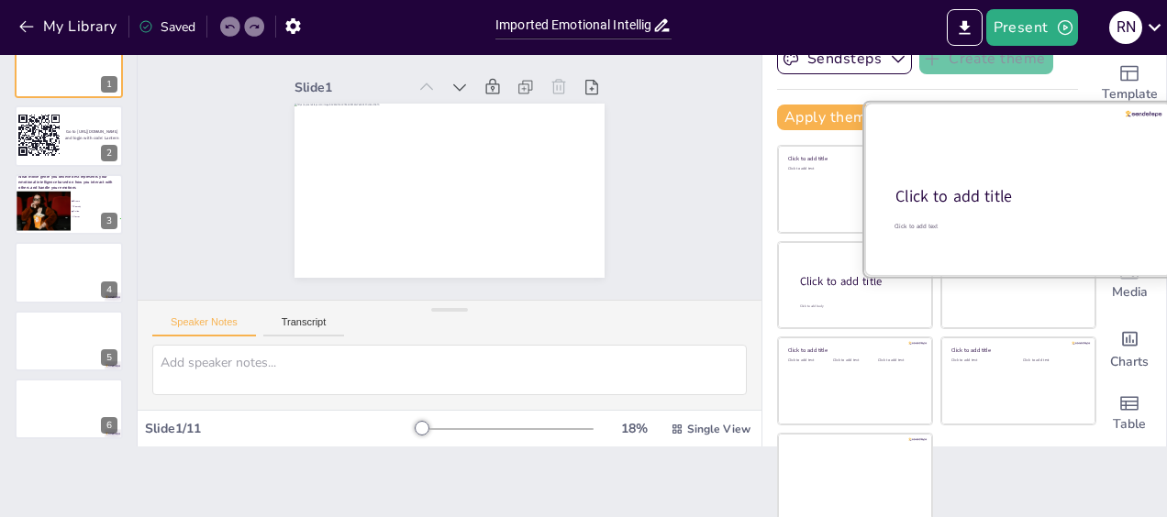
click at [1126, 111] on div at bounding box center [1144, 114] width 37 height 6
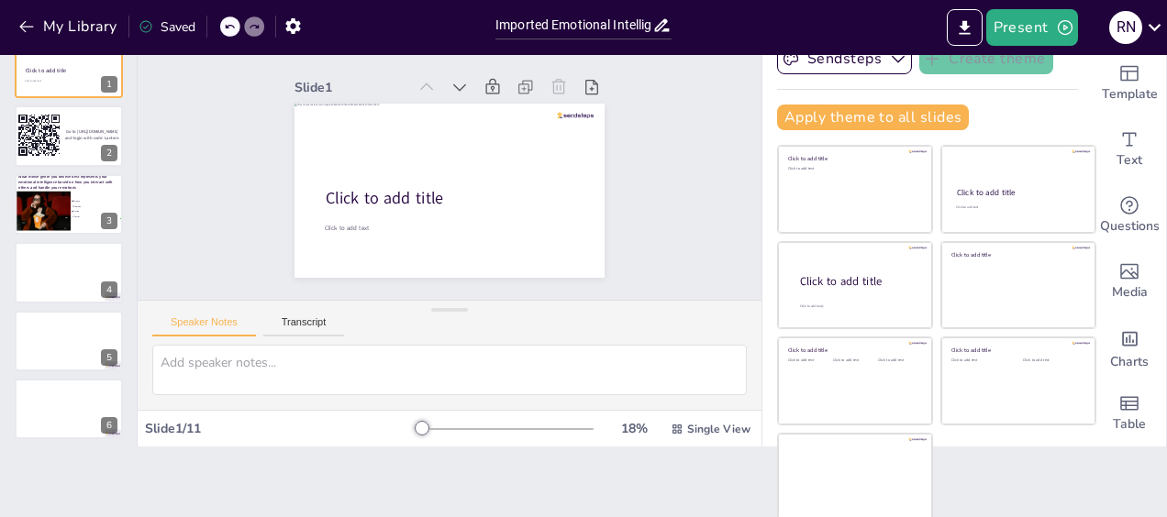
click at [960, 105] on div "Apply theme to all slides" at bounding box center [927, 118] width 301 height 26
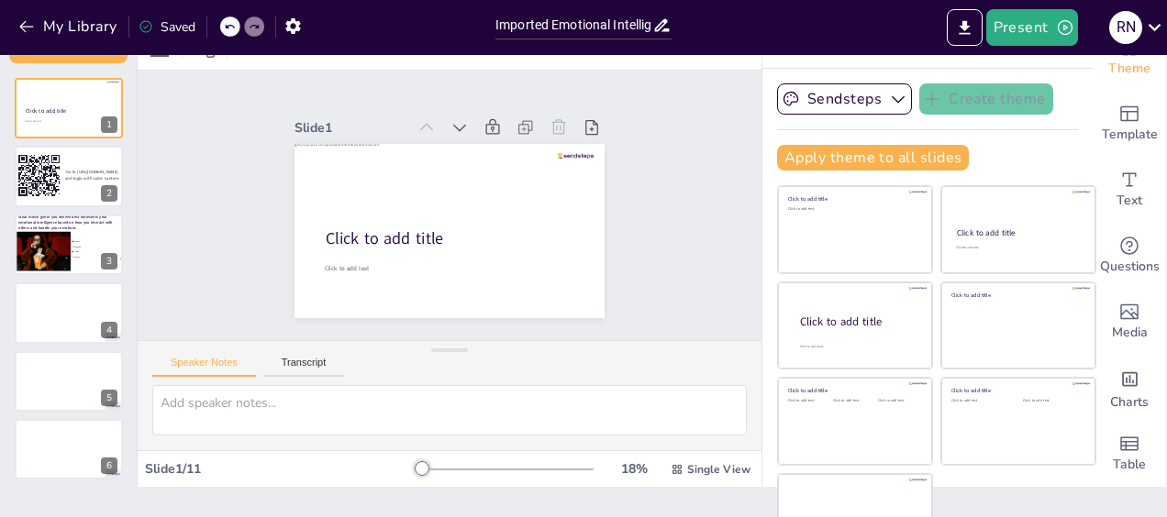
scroll to position [0, 0]
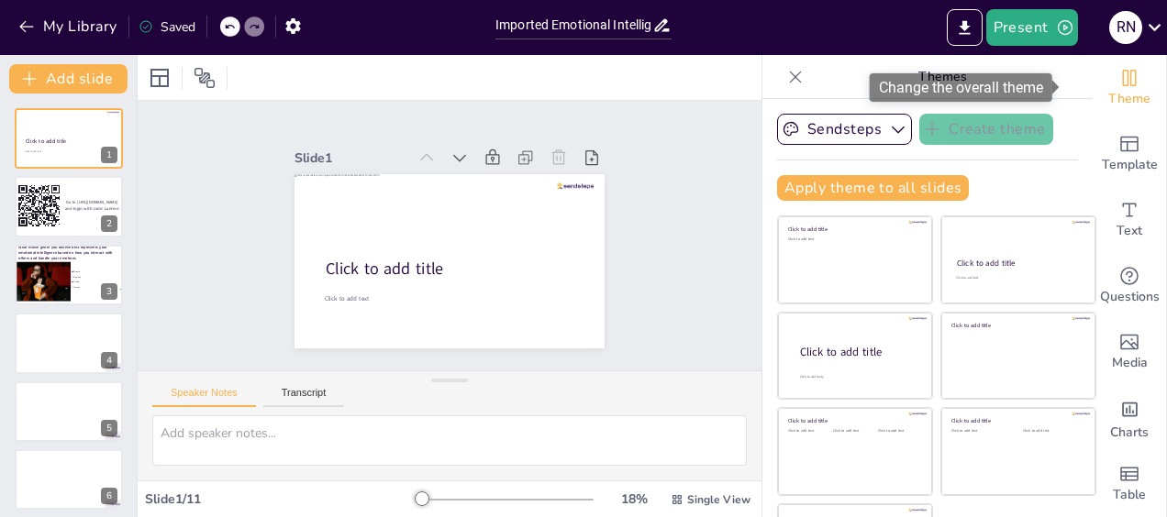
click at [1123, 84] on icon "Change the overall theme" at bounding box center [1130, 78] width 14 height 17
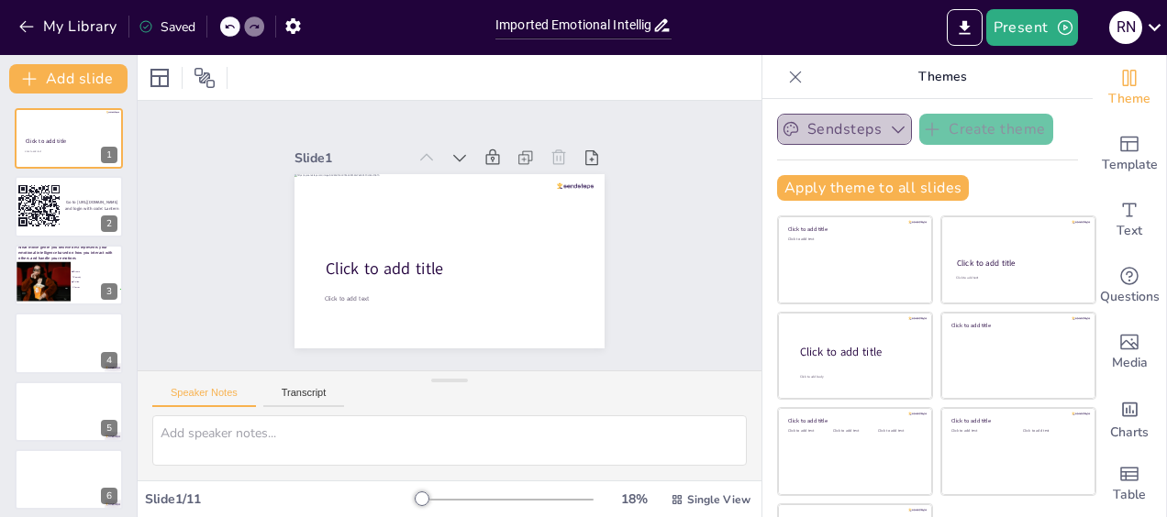
click at [858, 128] on button "Sendsteps" at bounding box center [844, 129] width 135 height 31
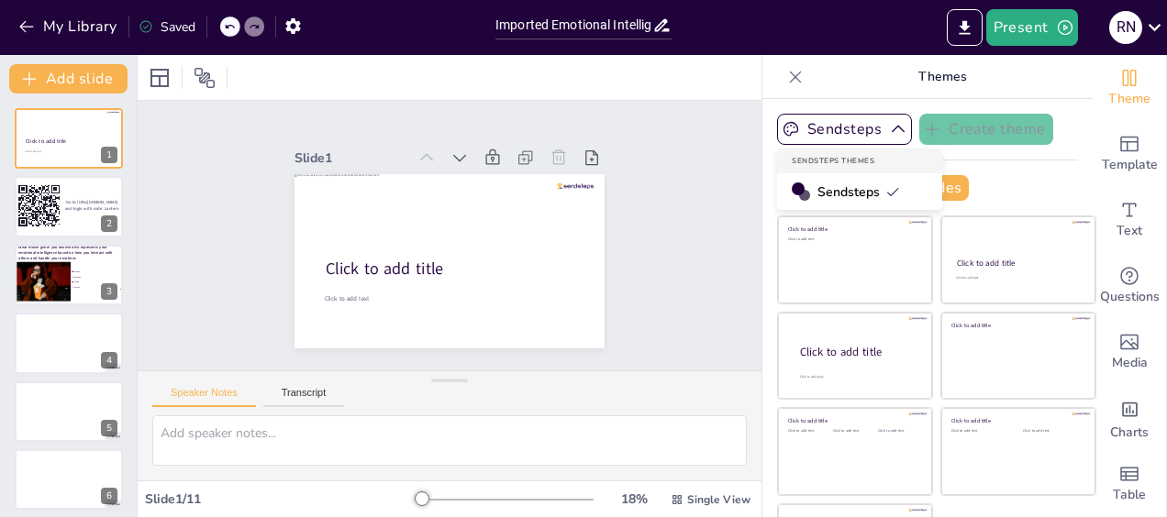
click at [817, 189] on span "Sendsteps" at bounding box center [858, 191] width 83 height 17
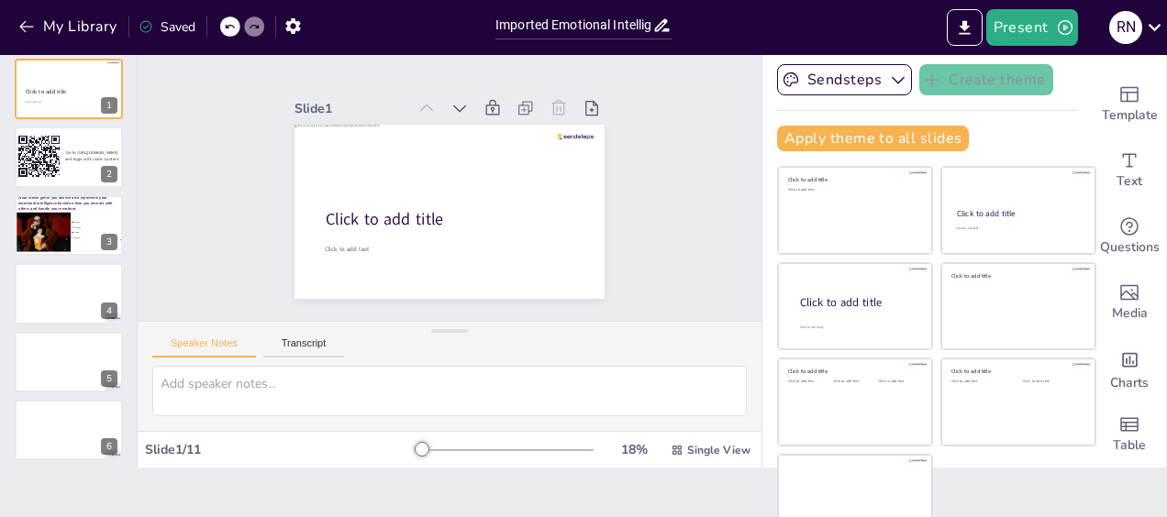
scroll to position [71, 0]
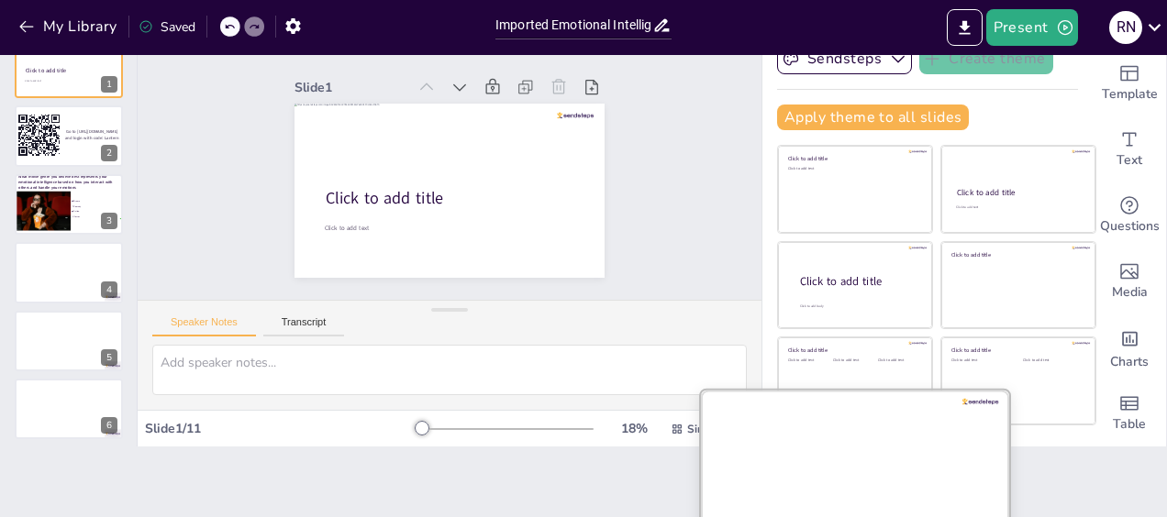
click at [860, 460] on div at bounding box center [855, 476] width 308 height 173
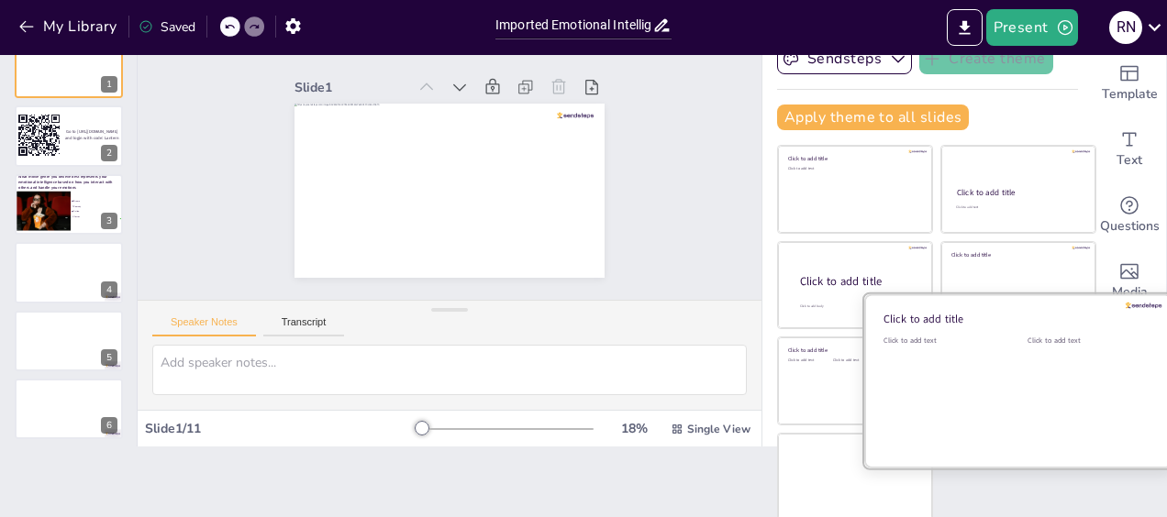
click at [1108, 299] on div at bounding box center [1018, 380] width 308 height 173
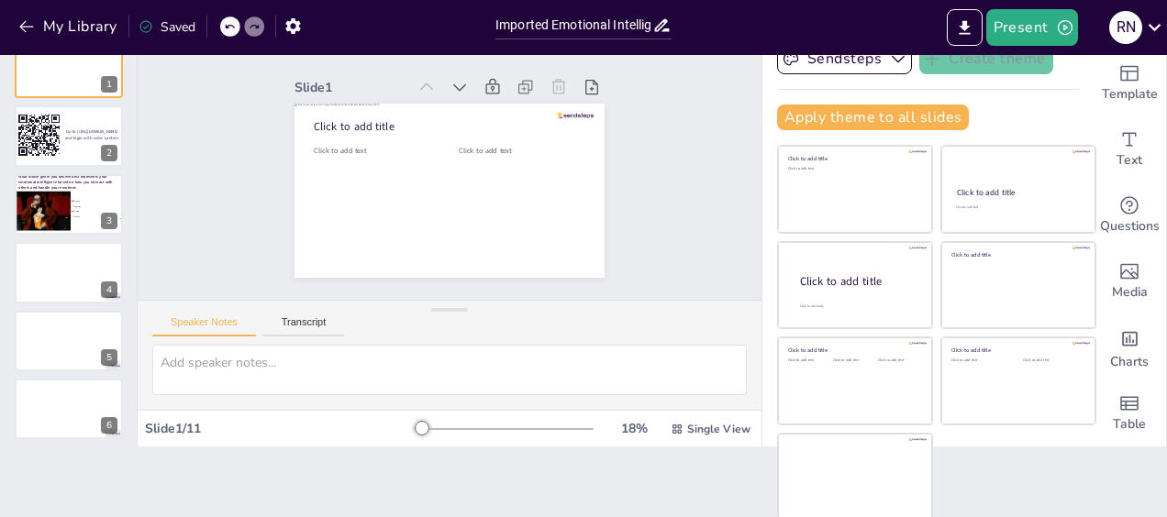
scroll to position [46, 0]
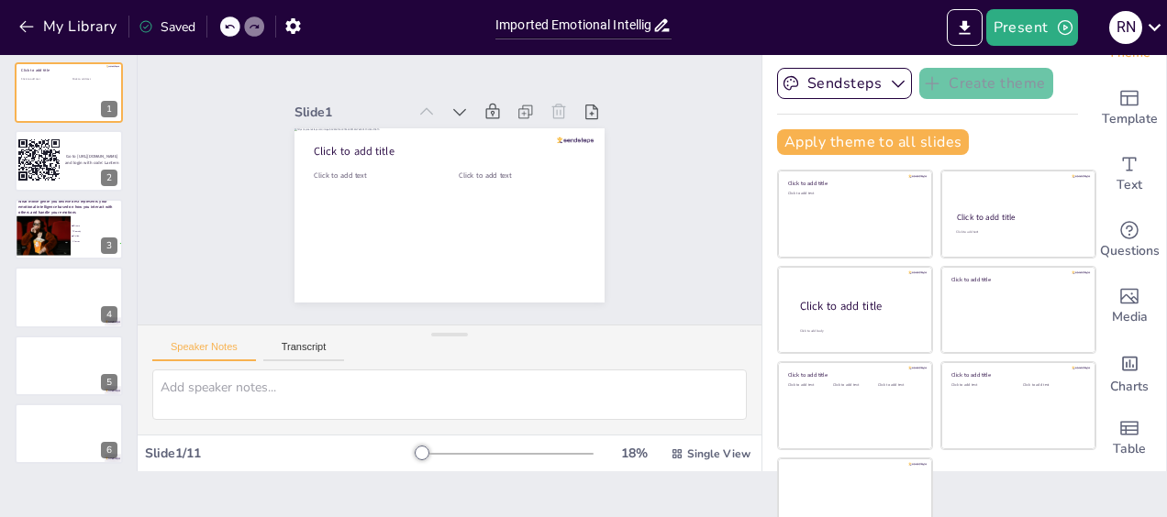
click at [235, 29] on icon at bounding box center [229, 26] width 11 height 11
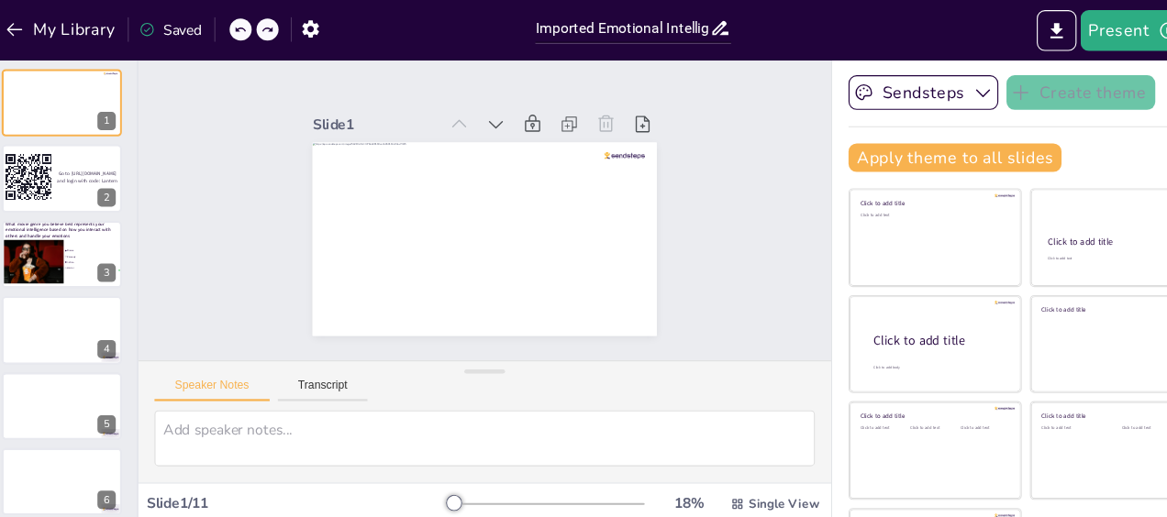
click at [168, 27] on div "Saved" at bounding box center [167, 26] width 57 height 17
click at [231, 28] on icon at bounding box center [229, 26] width 11 height 11
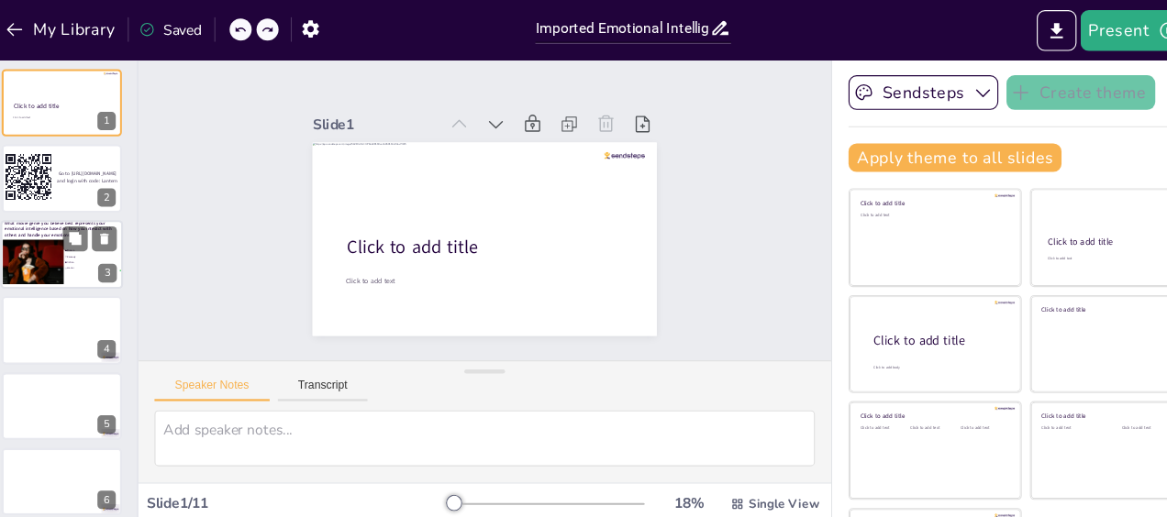
click at [89, 227] on span "Drama" at bounding box center [99, 226] width 51 height 3
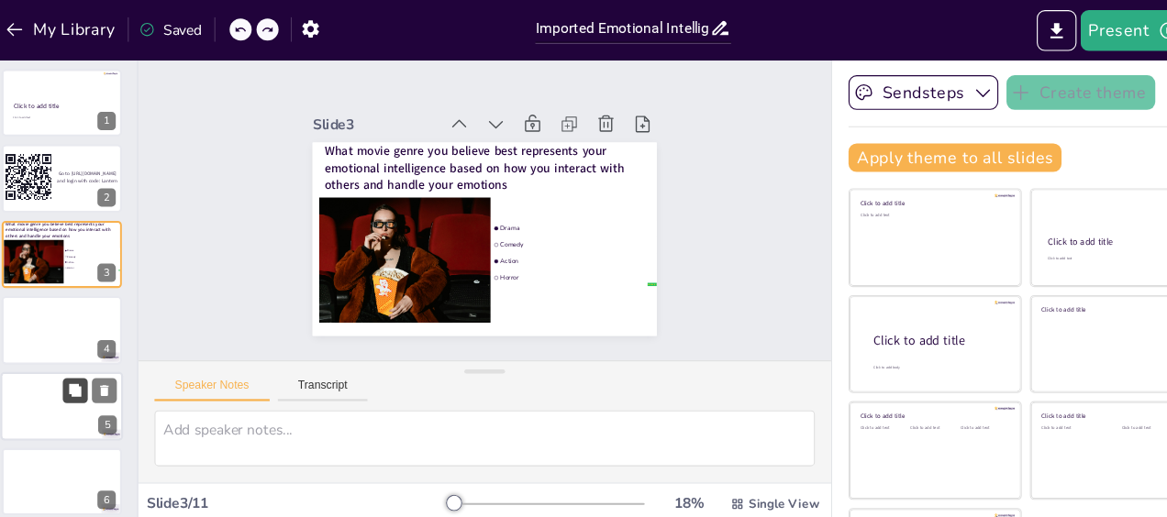
click at [83, 359] on button at bounding box center [81, 351] width 22 height 22
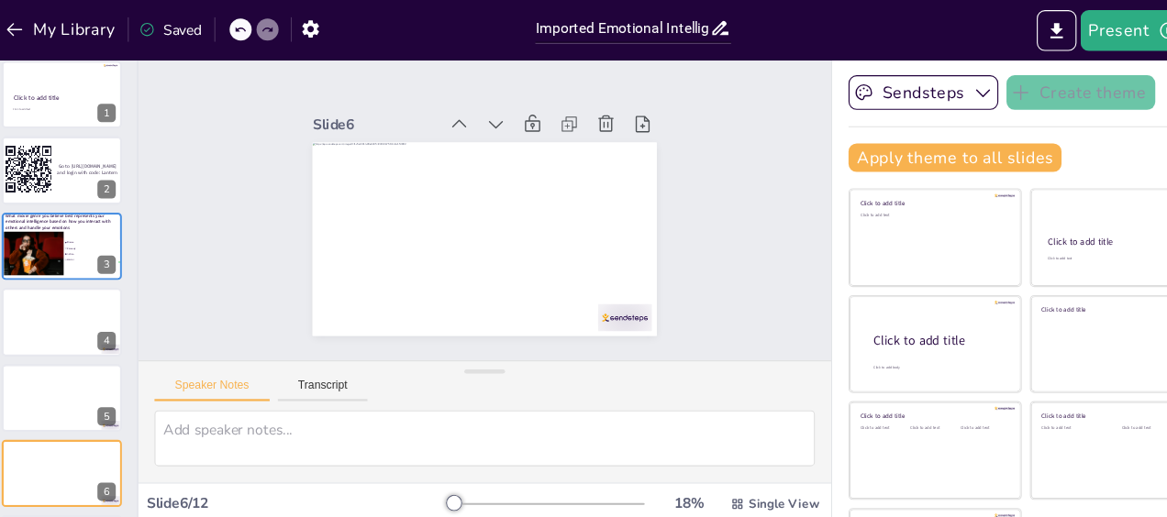
scroll to position [0, 0]
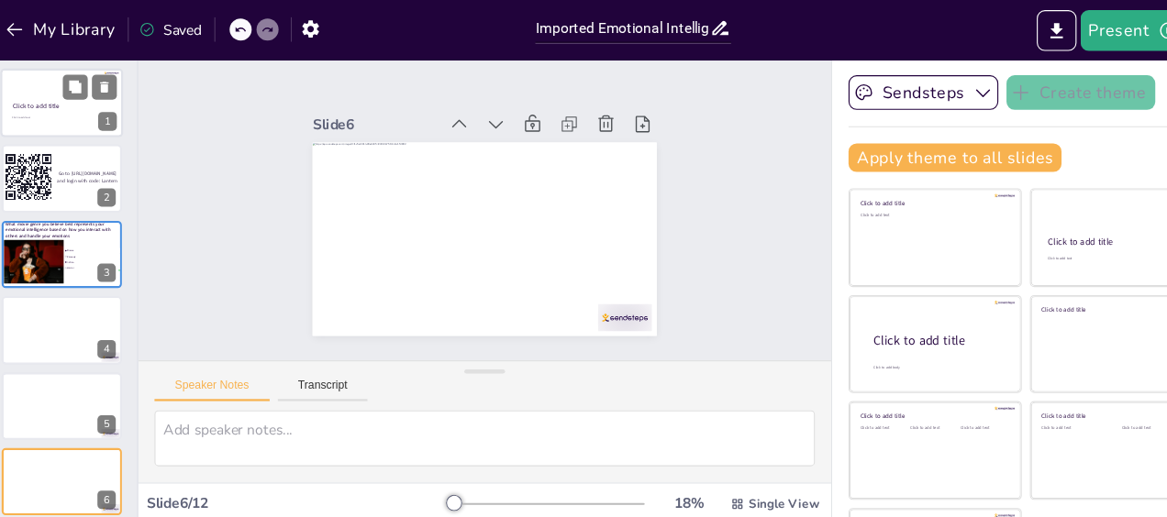
click at [87, 103] on div at bounding box center [69, 92] width 110 height 62
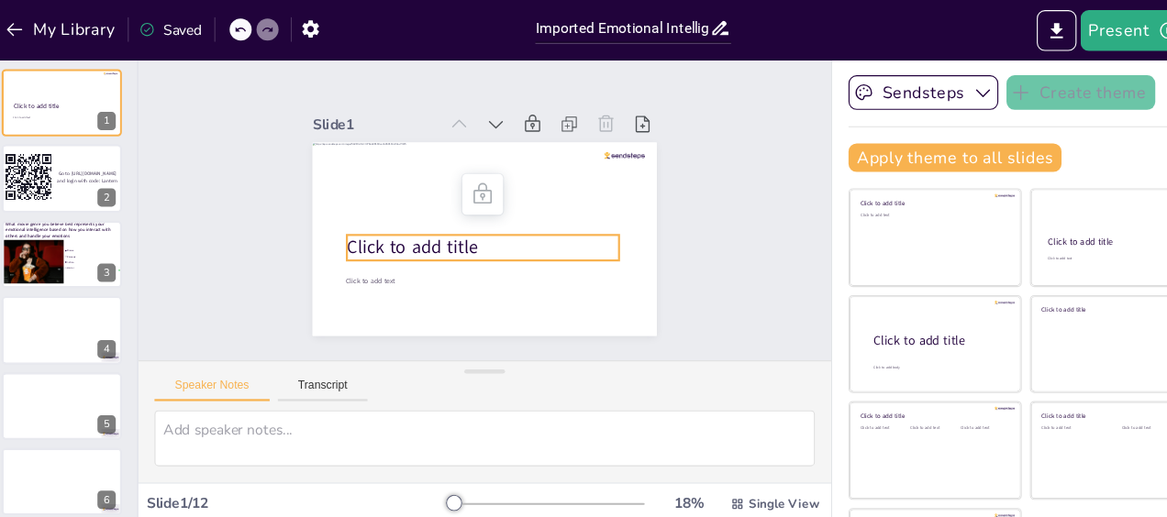
click at [388, 217] on span "Click to add title" at bounding box center [381, 216] width 119 height 34
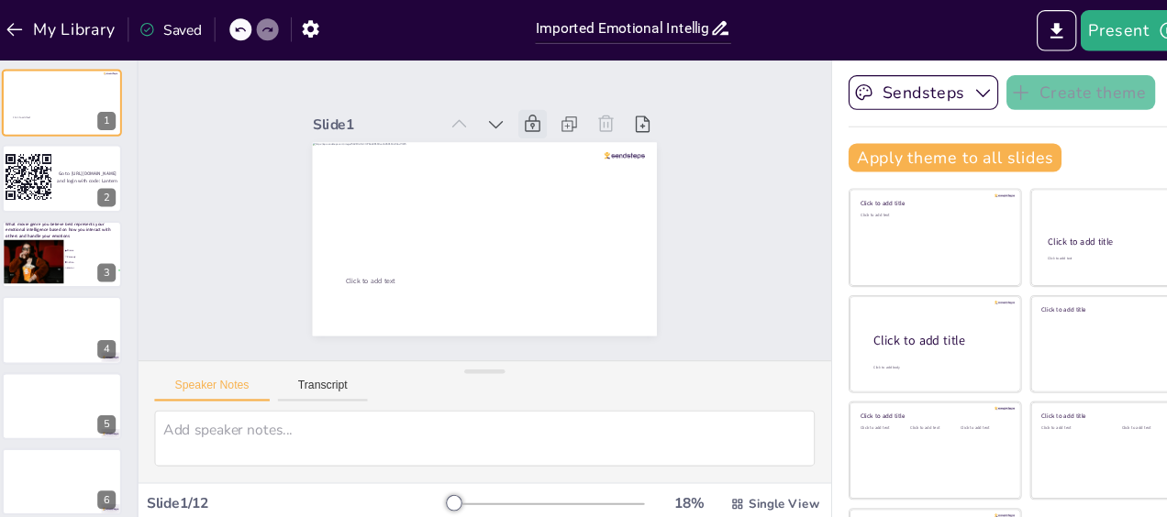
click at [490, 107] on icon at bounding box center [500, 116] width 20 height 20
click at [684, 204] on div "Slide 1 Click to add text Slide 2 Go to https://sendsteps.me and login with cod…" at bounding box center [449, 190] width 649 height 334
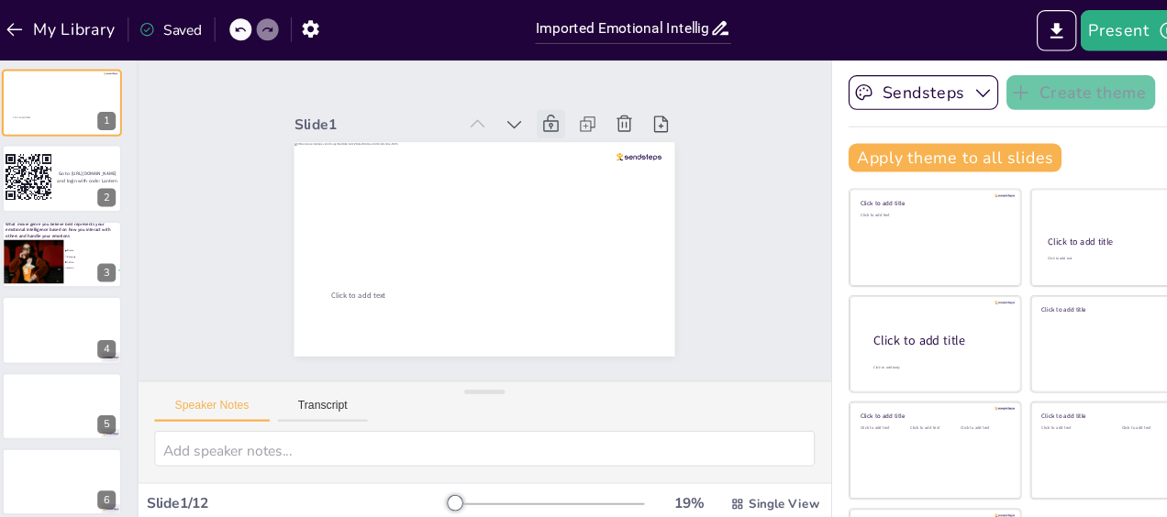
drag, startPoint x: 438, startPoint y: 333, endPoint x: 437, endPoint y: 394, distance: 61.5
click at [437, 394] on div "Speaker Notes Transcript" at bounding box center [450, 389] width 624 height 92
click at [581, 192] on div at bounding box center [600, 203] width 39 height 23
click at [660, 188] on div "Slide 1 Click to add text Slide 2 Go to https://sendsteps.me and login with cod…" at bounding box center [449, 198] width 650 height 351
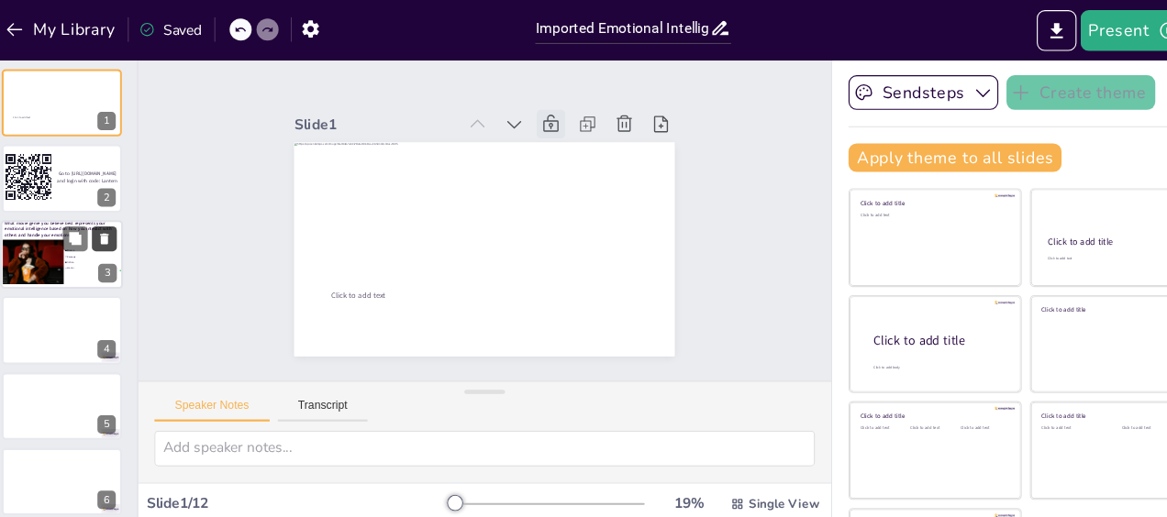
click at [102, 216] on icon at bounding box center [107, 214] width 13 height 13
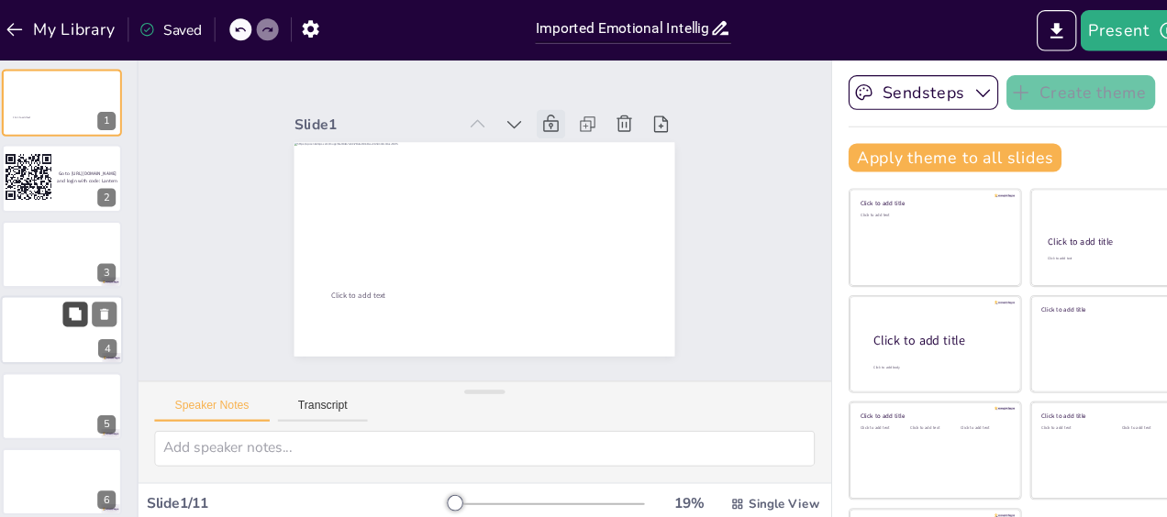
click at [81, 287] on icon at bounding box center [80, 282] width 11 height 11
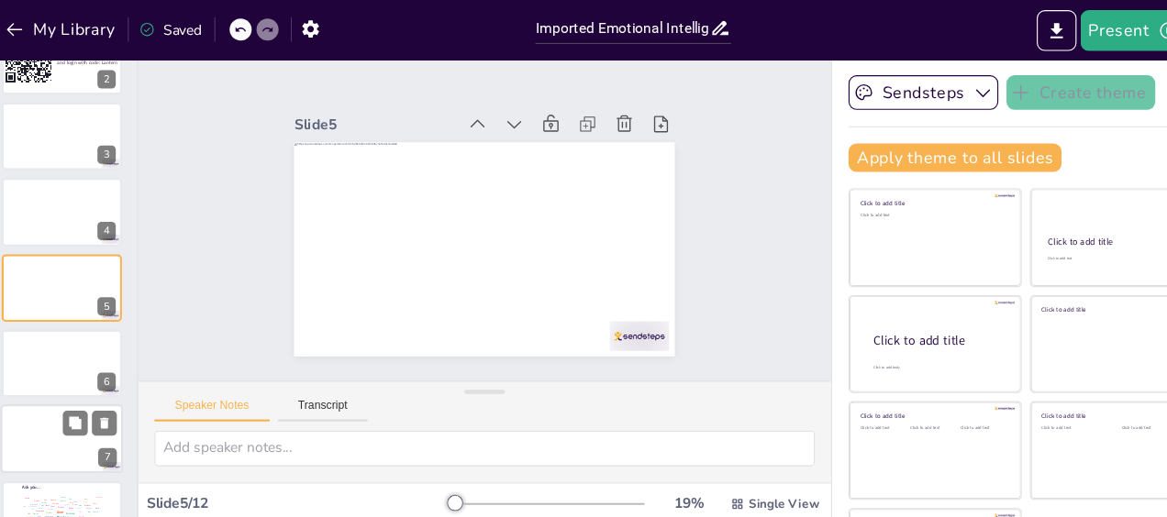
click at [63, 392] on div at bounding box center [69, 396] width 110 height 62
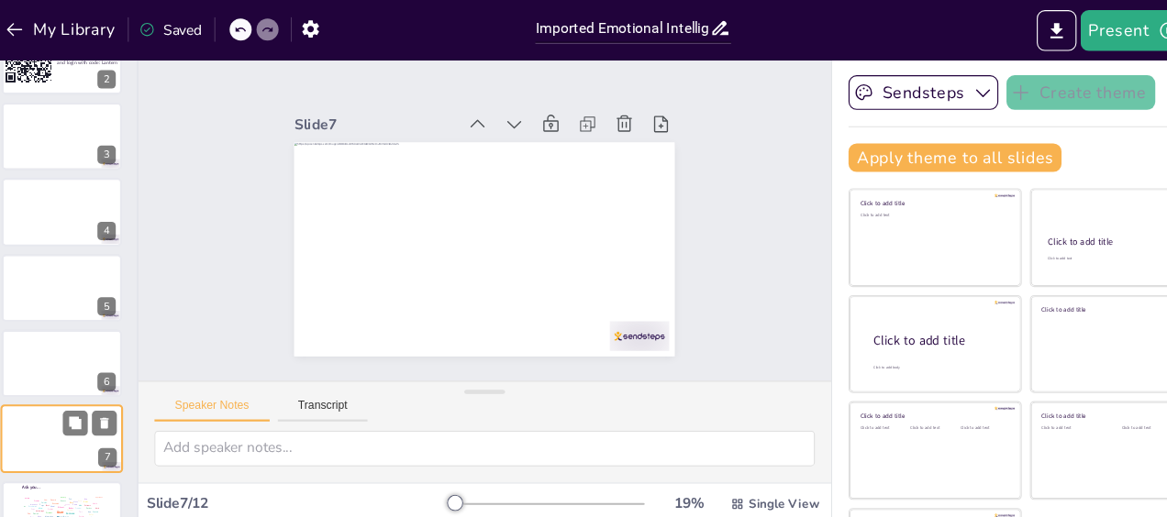
scroll to position [242, 0]
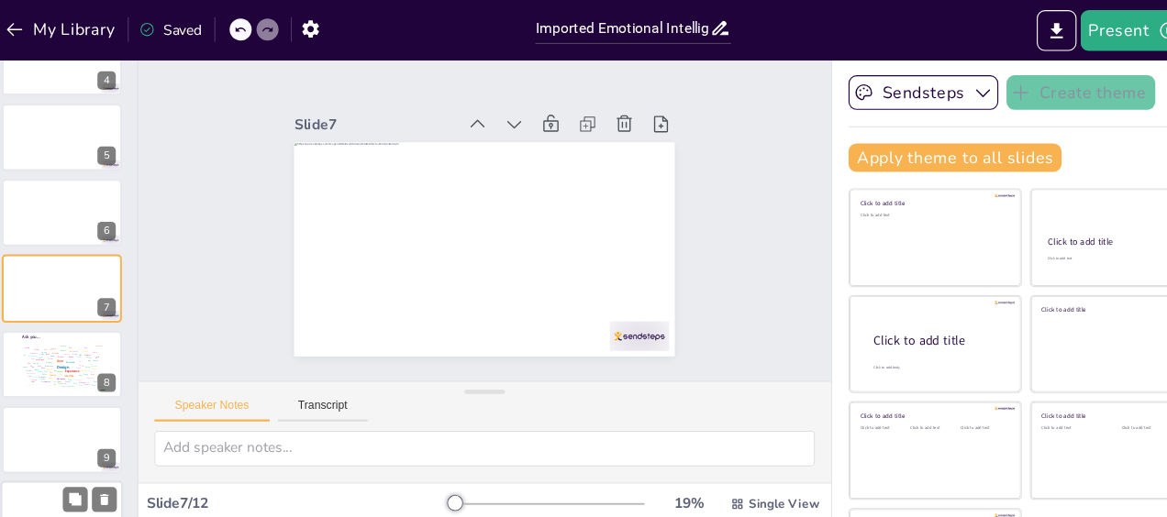
click at [55, 449] on div at bounding box center [69, 465] width 110 height 62
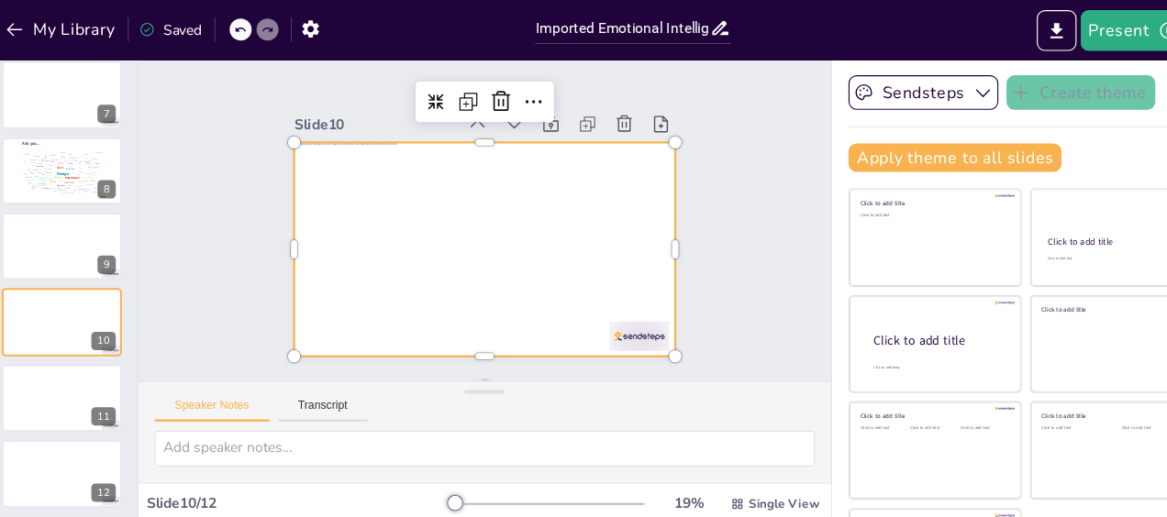
click at [570, 284] on div at bounding box center [441, 223] width 385 height 289
click at [694, 264] on div "Slide 1 Click to add text Slide 2 Go to https://sendsteps.me and login with cod…" at bounding box center [449, 198] width 650 height 351
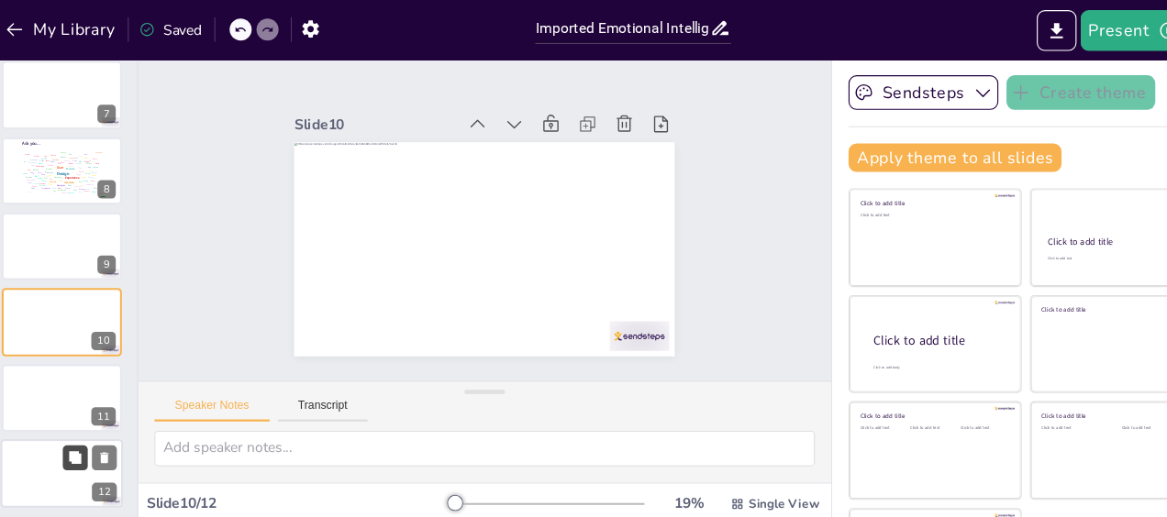
click at [81, 417] on icon at bounding box center [80, 412] width 13 height 13
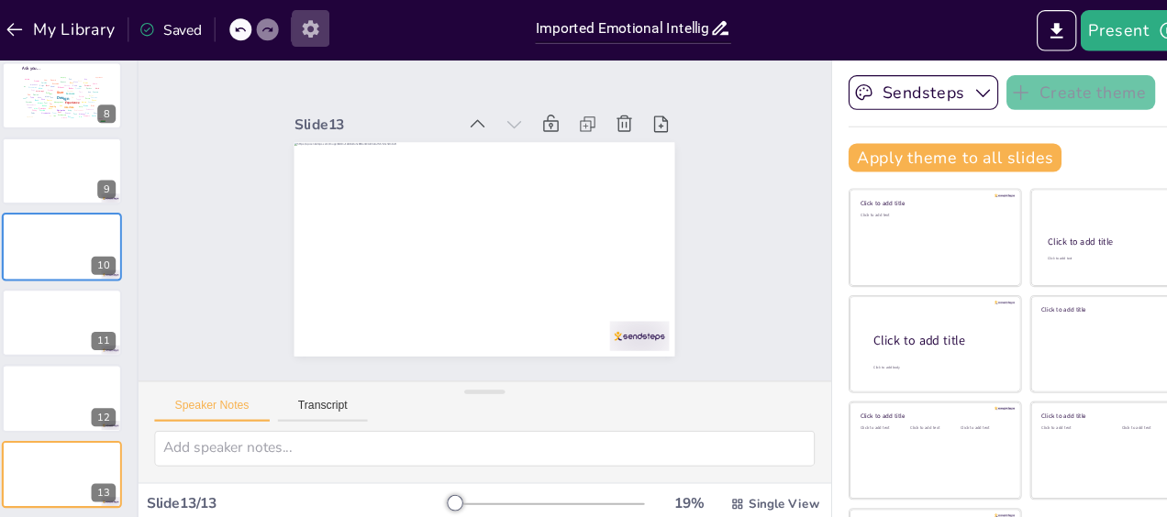
click at [299, 26] on icon "button" at bounding box center [292, 26] width 19 height 19
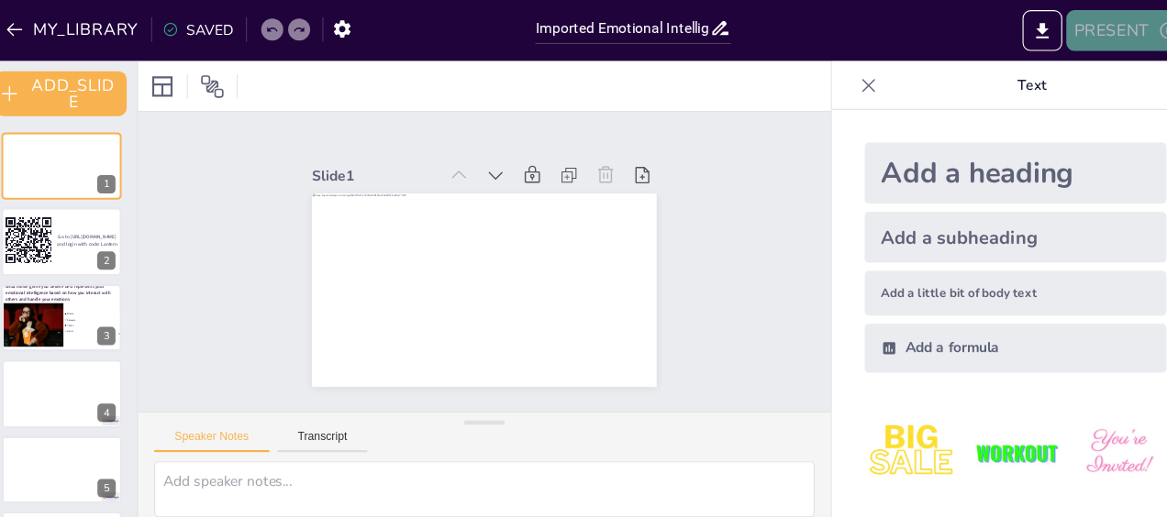
click at [1015, 30] on button "PRESENT" at bounding box center [1025, 27] width 105 height 37
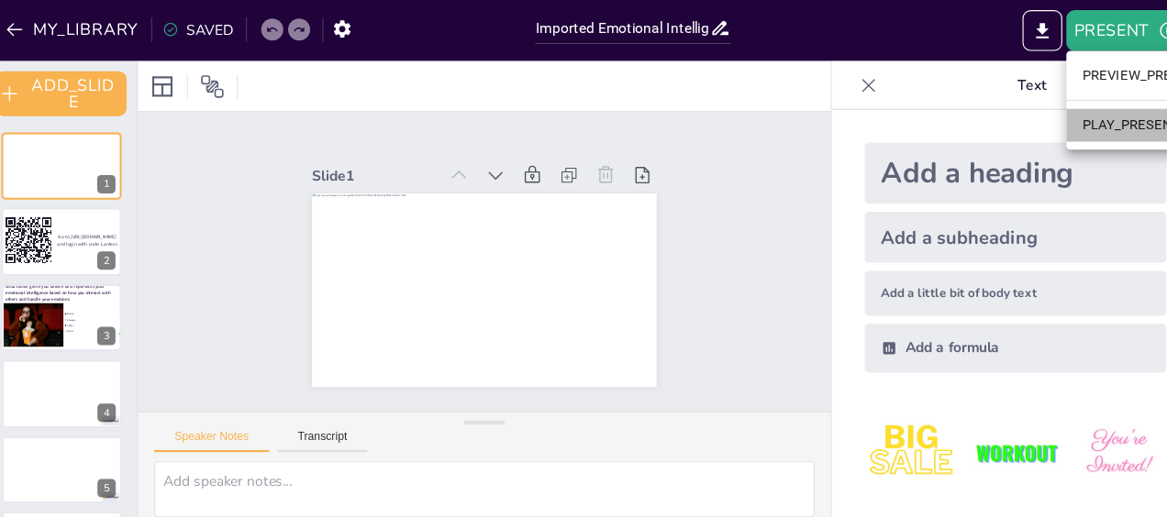
click at [1009, 116] on li "PLAY_PRESENTATION" at bounding box center [1060, 112] width 175 height 29
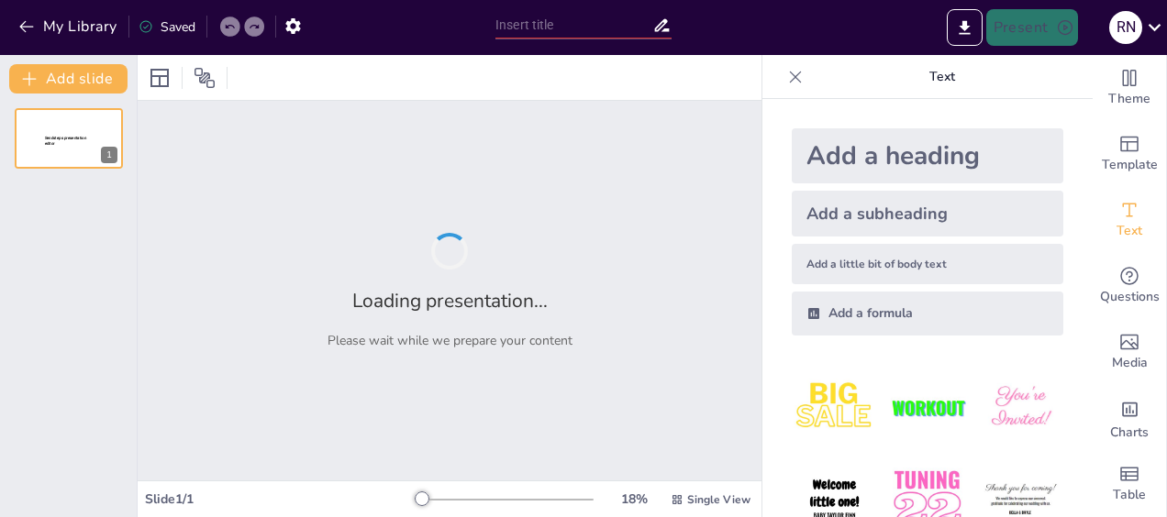
type input "Imported Emotional Intelligence Workshop deck [DATE].pptx"
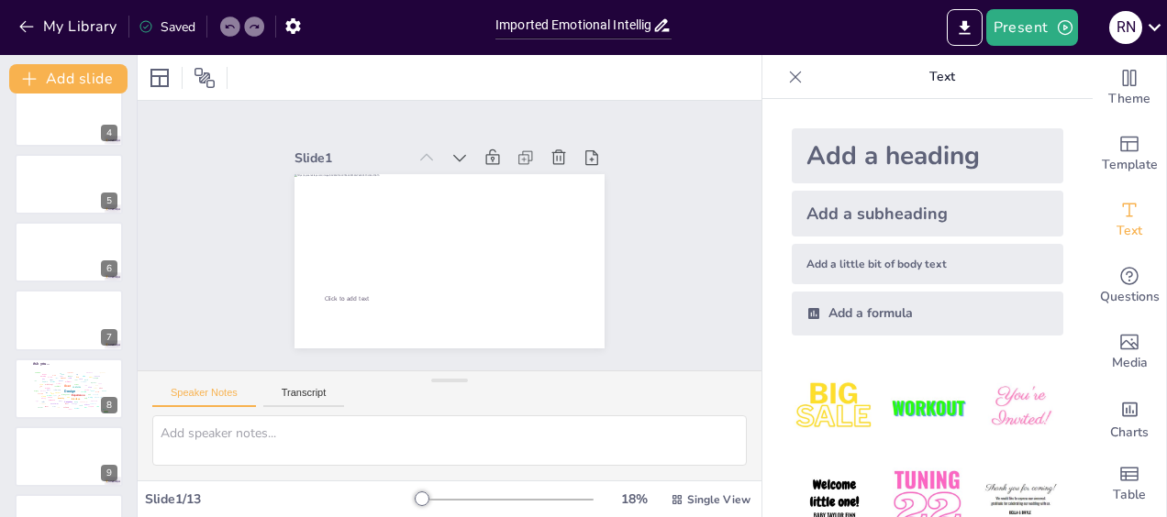
scroll to position [229, 0]
click at [72, 179] on div at bounding box center [69, 182] width 110 height 62
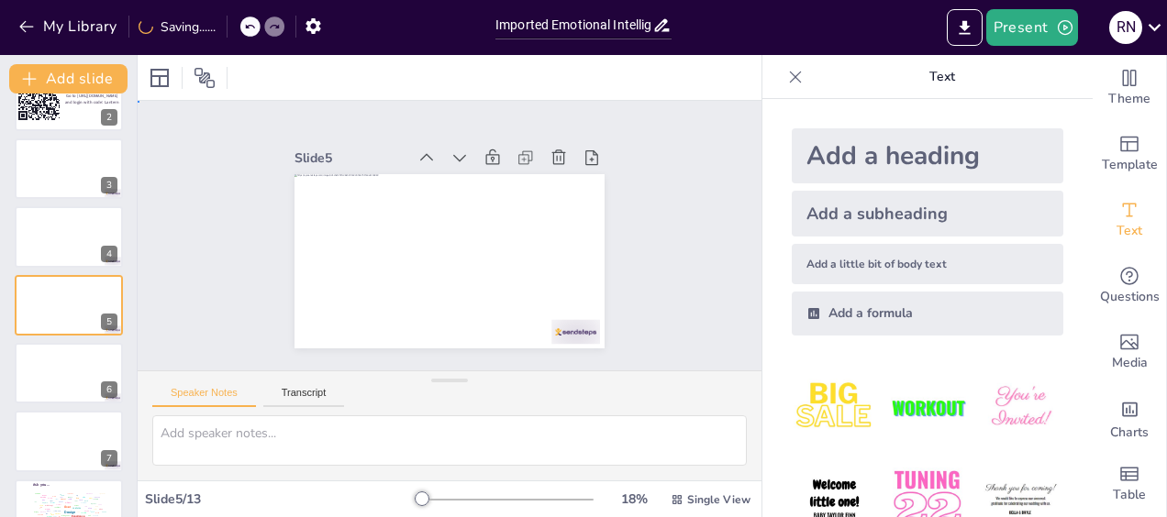
click at [211, 211] on div "Slide 1 Click to add text Slide 2 Go to [URL][DOMAIN_NAME] and login with code:…" at bounding box center [449, 236] width 649 height 334
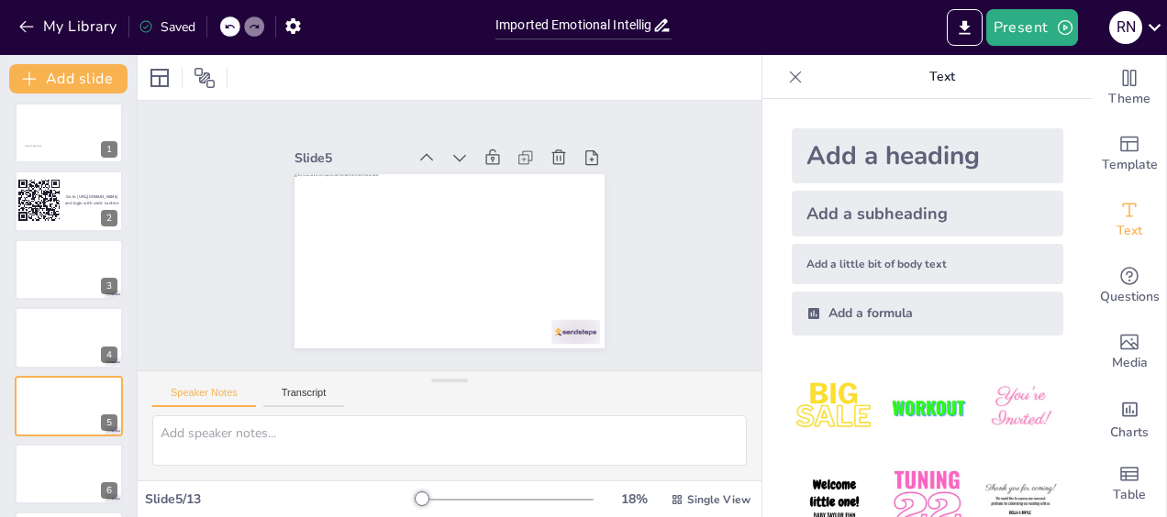
scroll to position [0, 0]
click at [229, 31] on icon at bounding box center [229, 26] width 11 height 11
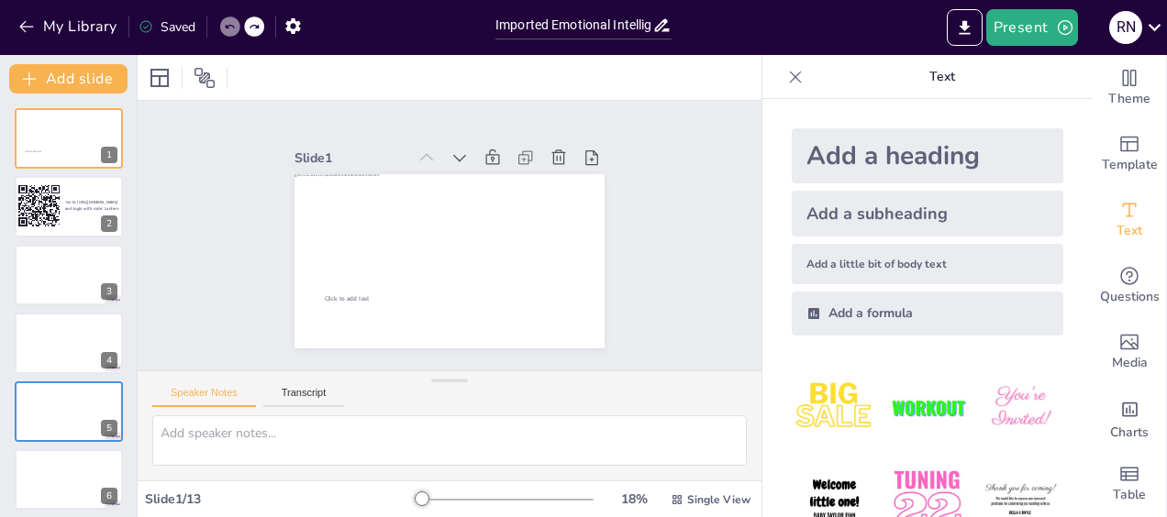
click at [229, 31] on icon at bounding box center [229, 26] width 11 height 11
click at [24, 23] on icon "button" at bounding box center [26, 27] width 14 height 12
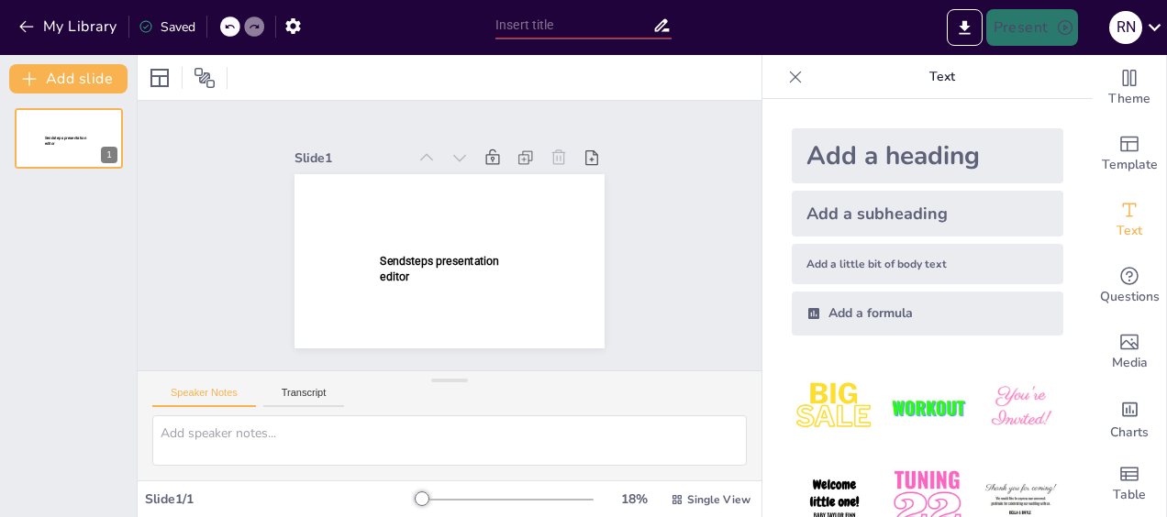
type input "Imported Emotional Intelligence Workshop deck [DATE].pptx"
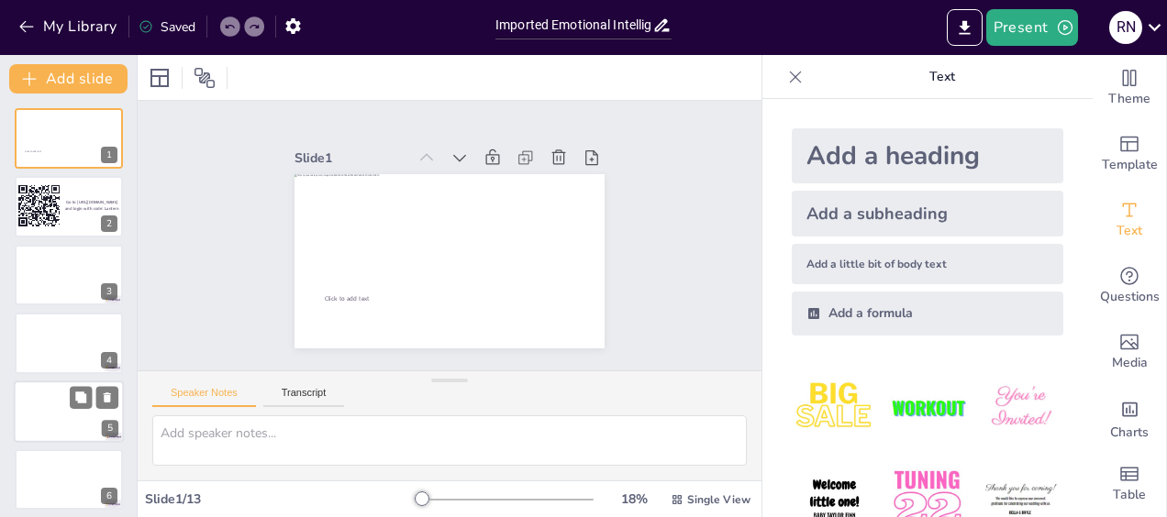
click at [55, 404] on div at bounding box center [69, 412] width 110 height 62
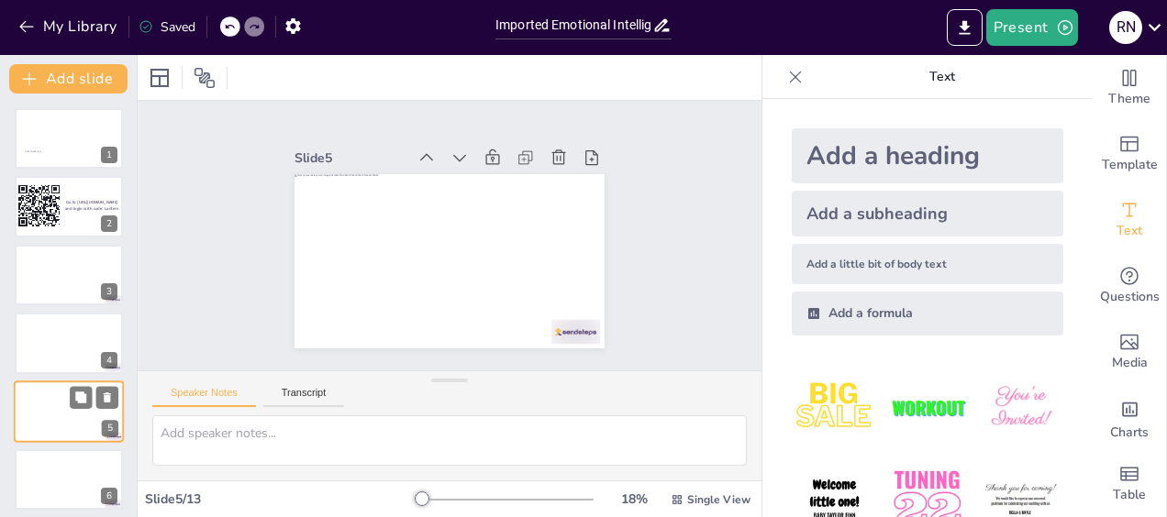
scroll to position [106, 0]
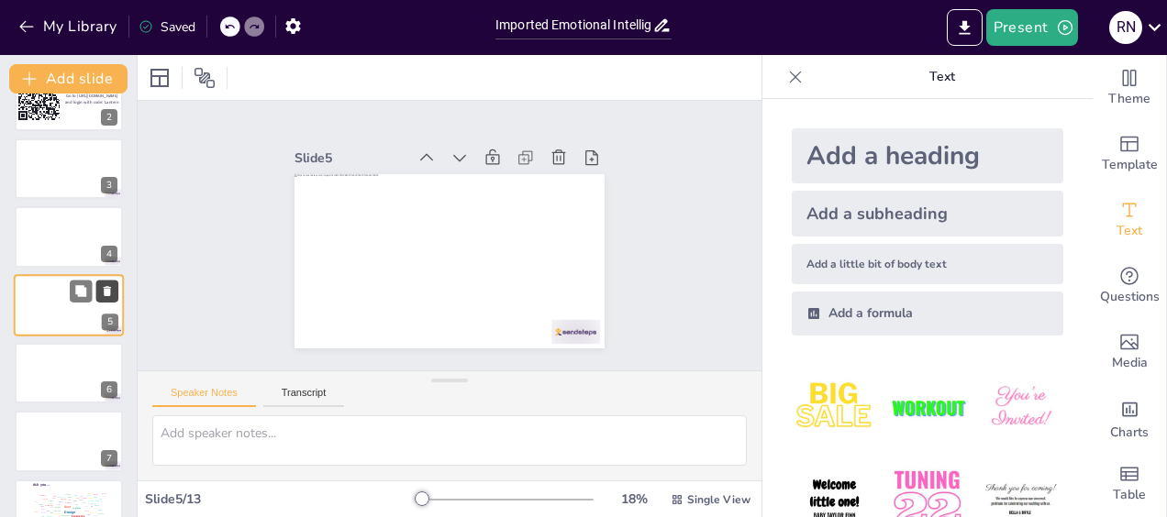
click at [112, 289] on icon at bounding box center [107, 290] width 13 height 13
click at [108, 291] on icon at bounding box center [107, 291] width 7 height 10
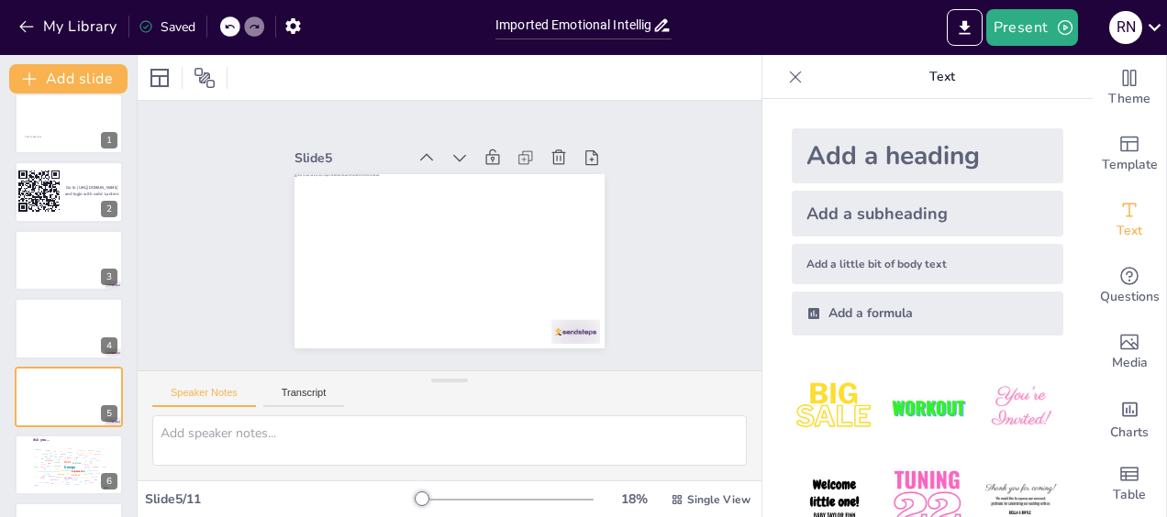
scroll to position [0, 0]
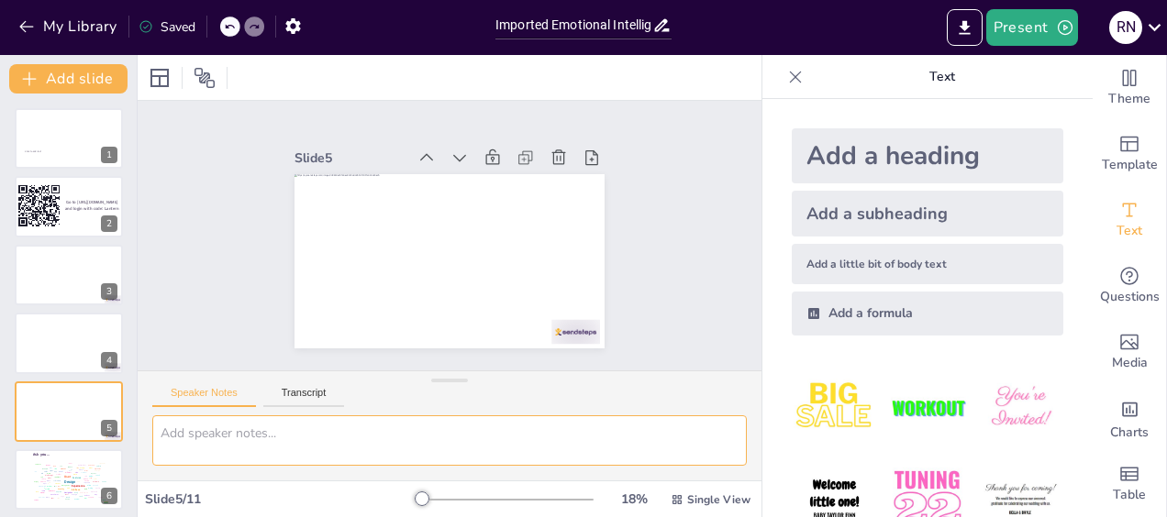
click at [554, 449] on textarea at bounding box center [449, 441] width 594 height 50
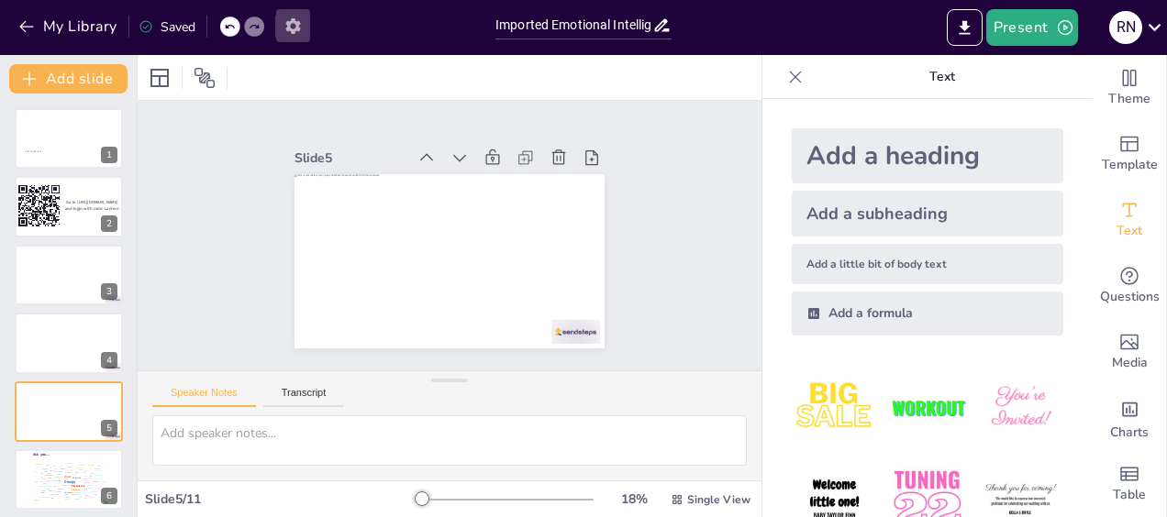
click at [297, 23] on icon "button" at bounding box center [292, 26] width 15 height 16
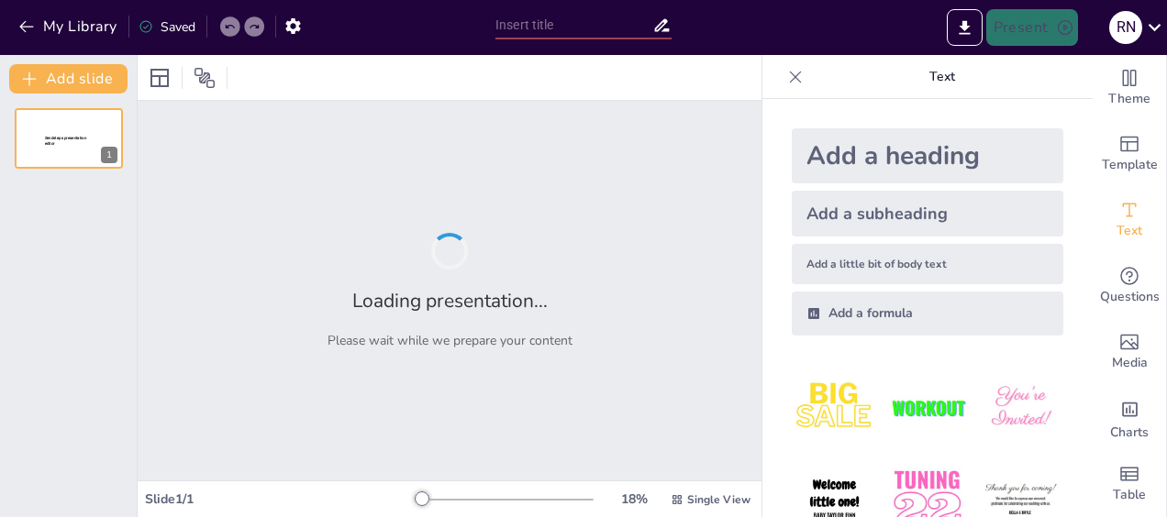
type input "Imported Emotional Intelligence Workshop deck [DATE].pptx"
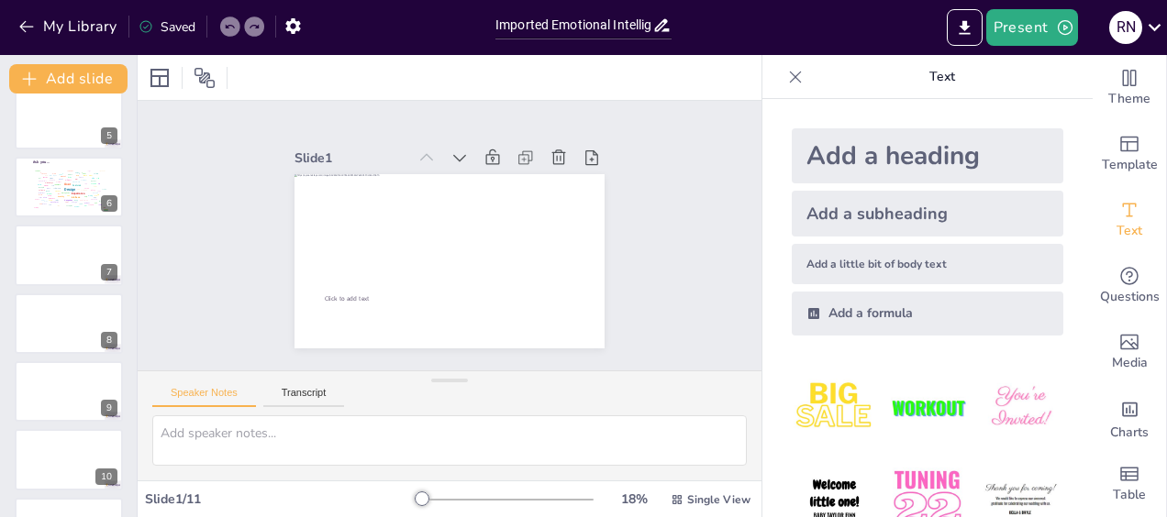
scroll to position [349, 0]
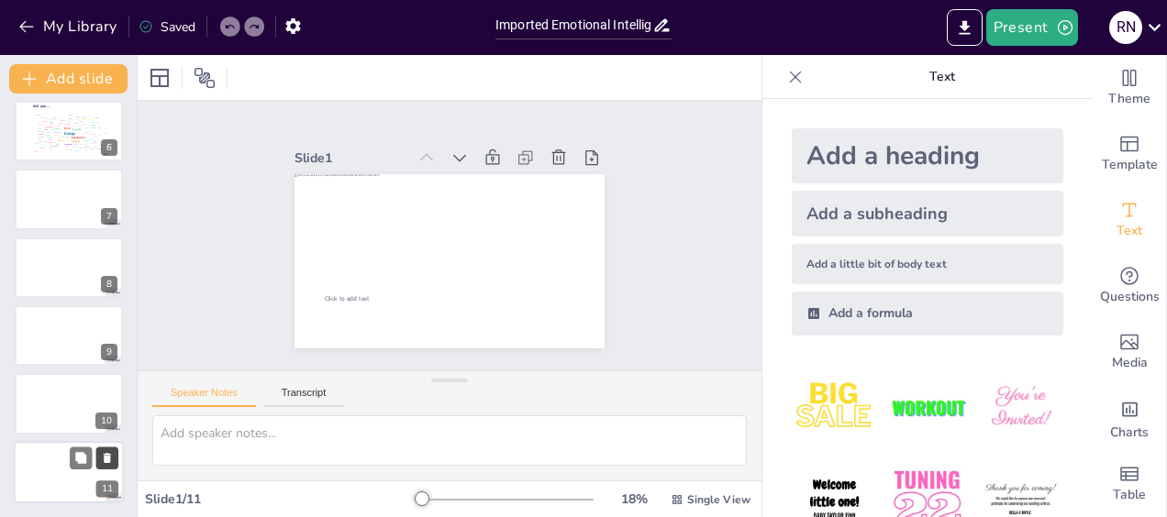
click at [105, 459] on icon at bounding box center [107, 458] width 7 height 10
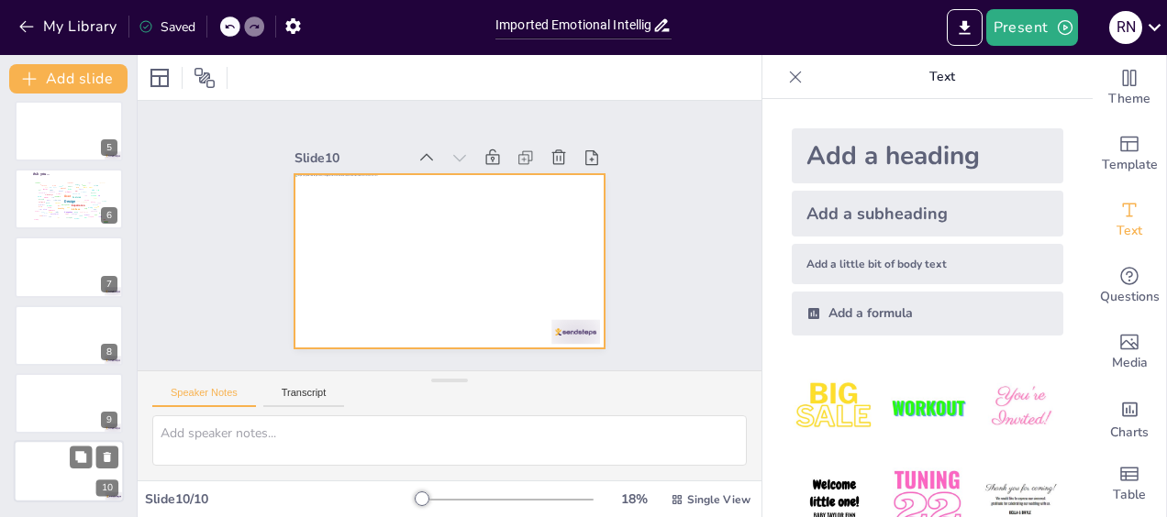
click at [35, 480] on div at bounding box center [69, 472] width 110 height 62
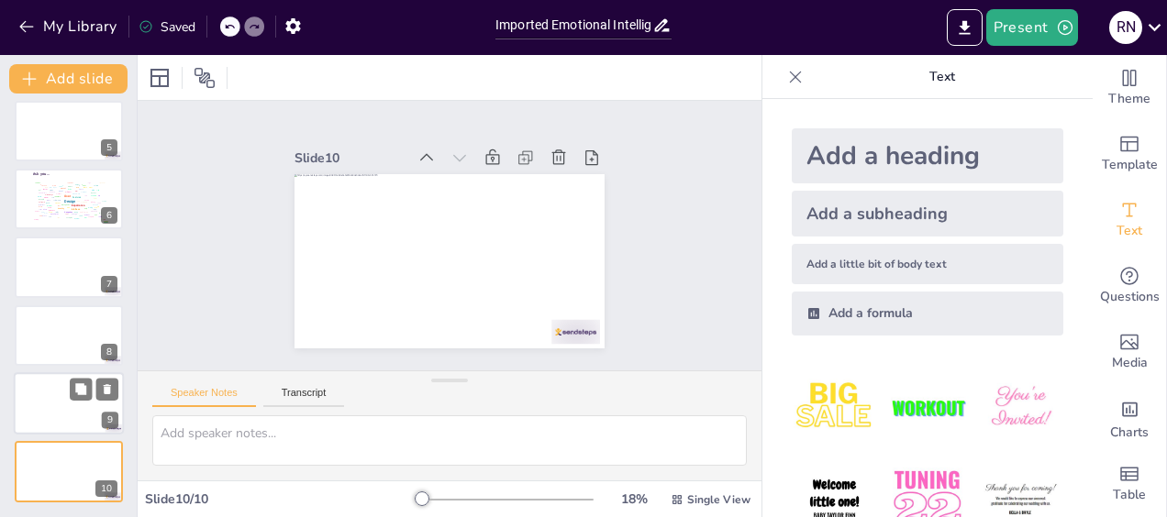
click at [50, 411] on div at bounding box center [69, 403] width 110 height 62
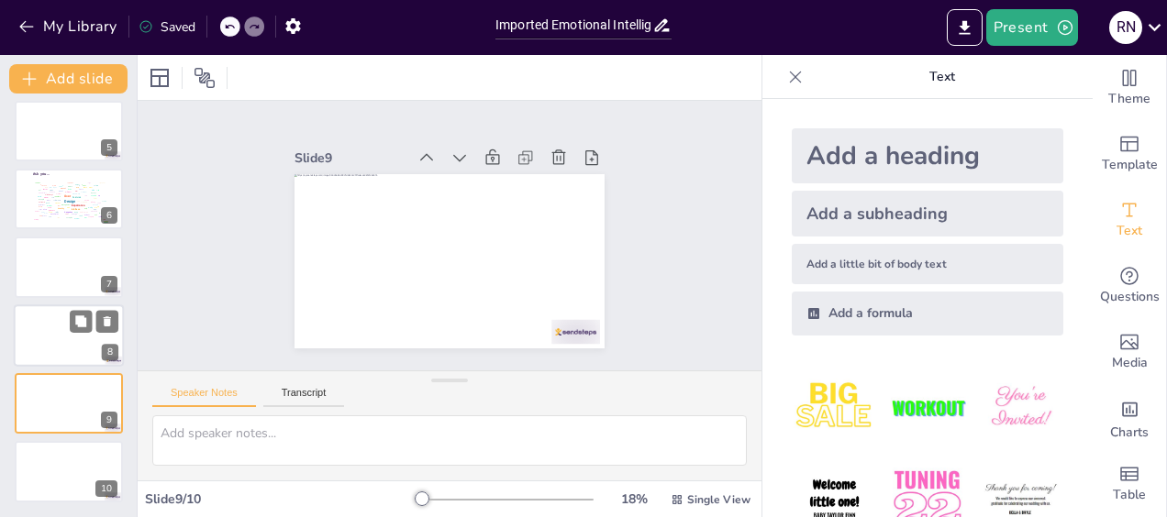
click at [43, 341] on div at bounding box center [69, 336] width 110 height 62
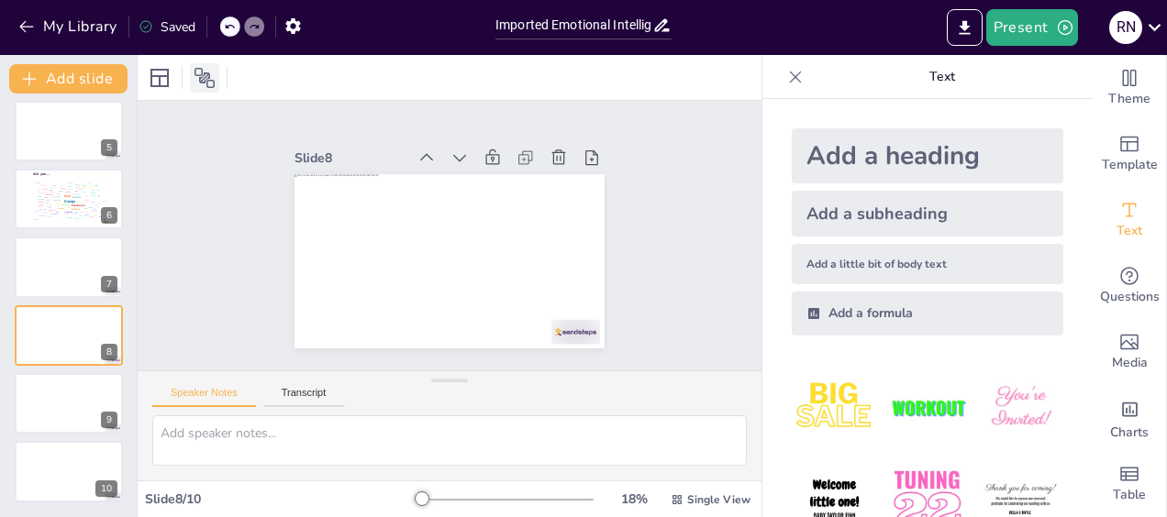
click at [211, 79] on icon at bounding box center [205, 78] width 22 height 22
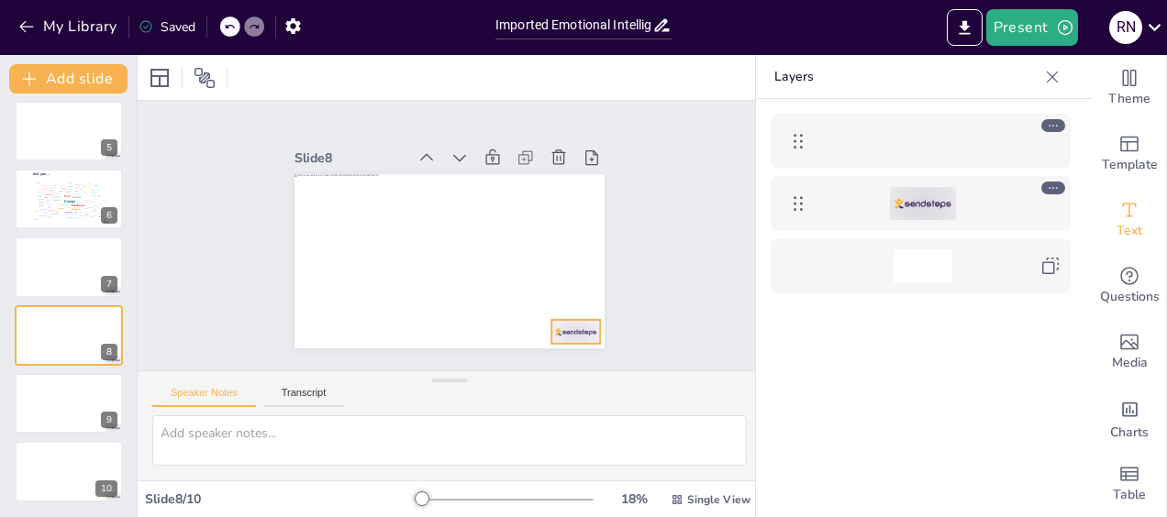
click at [924, 204] on div at bounding box center [923, 203] width 66 height 33
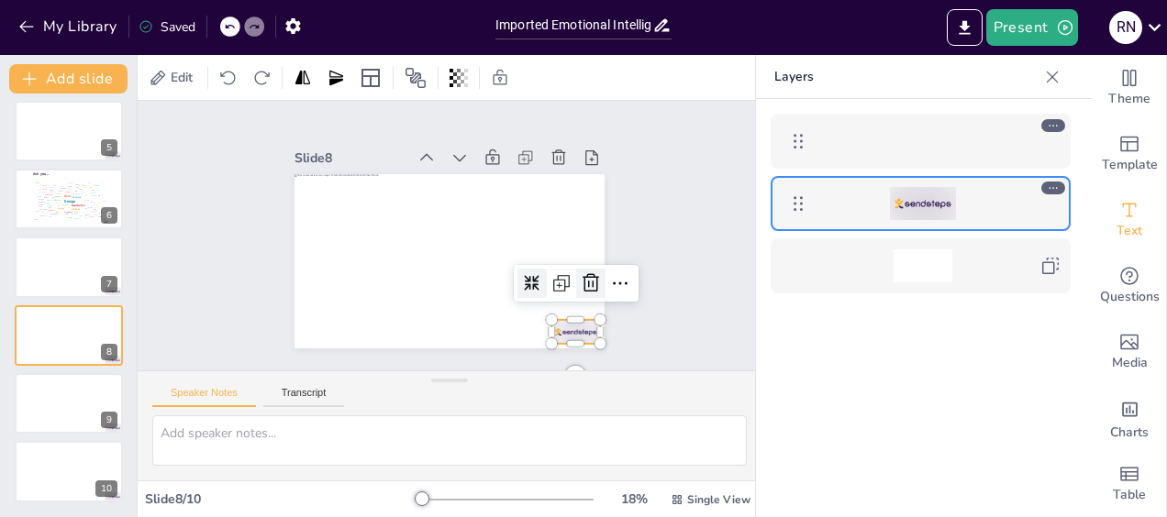
click at [548, 345] on icon at bounding box center [536, 357] width 24 height 24
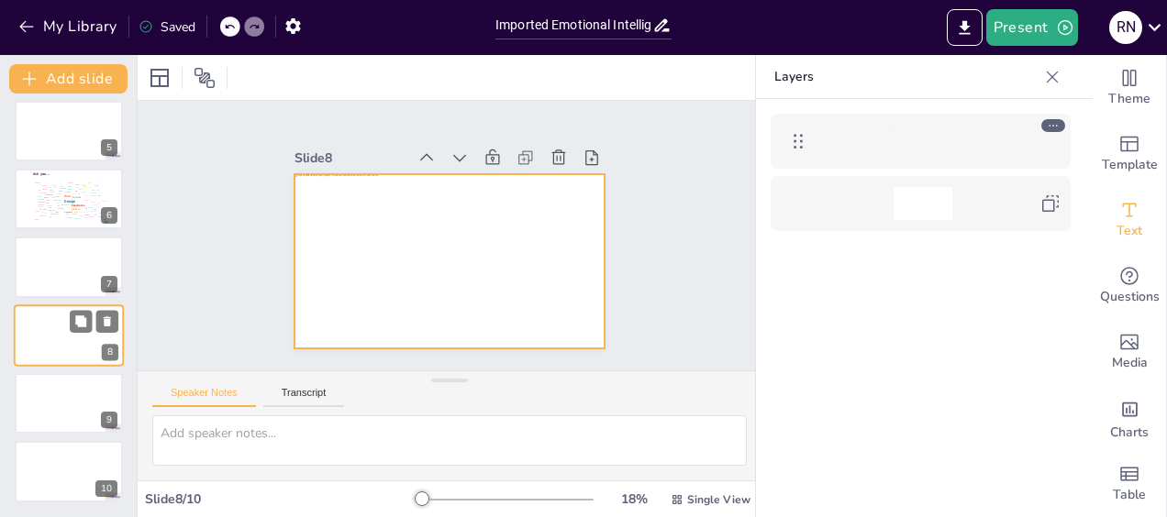
click at [81, 338] on div at bounding box center [69, 336] width 110 height 62
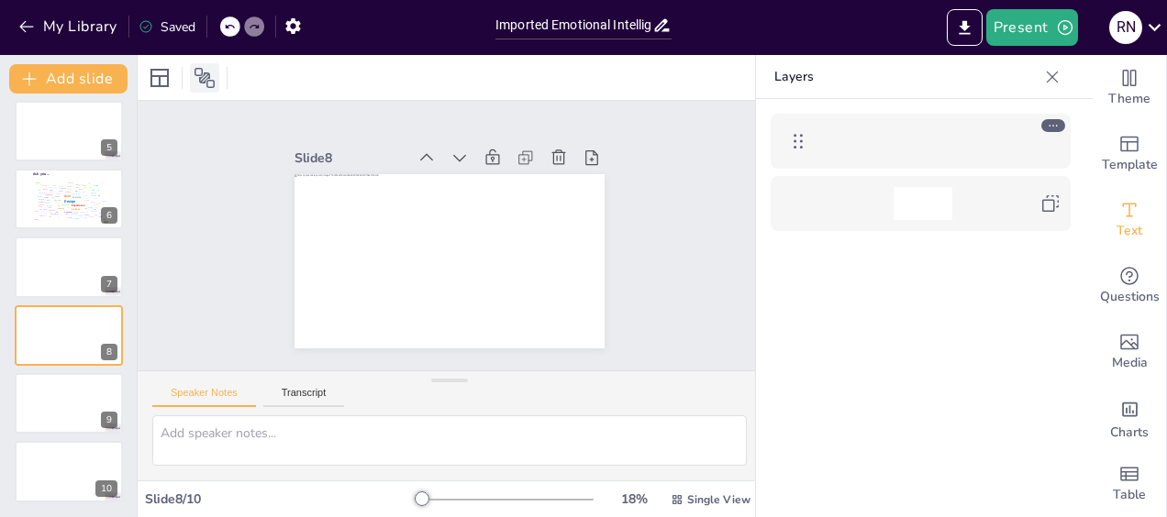
click at [208, 81] on icon at bounding box center [204, 78] width 20 height 20
click at [212, 81] on icon at bounding box center [205, 78] width 22 height 22
click at [64, 402] on div at bounding box center [69, 403] width 110 height 62
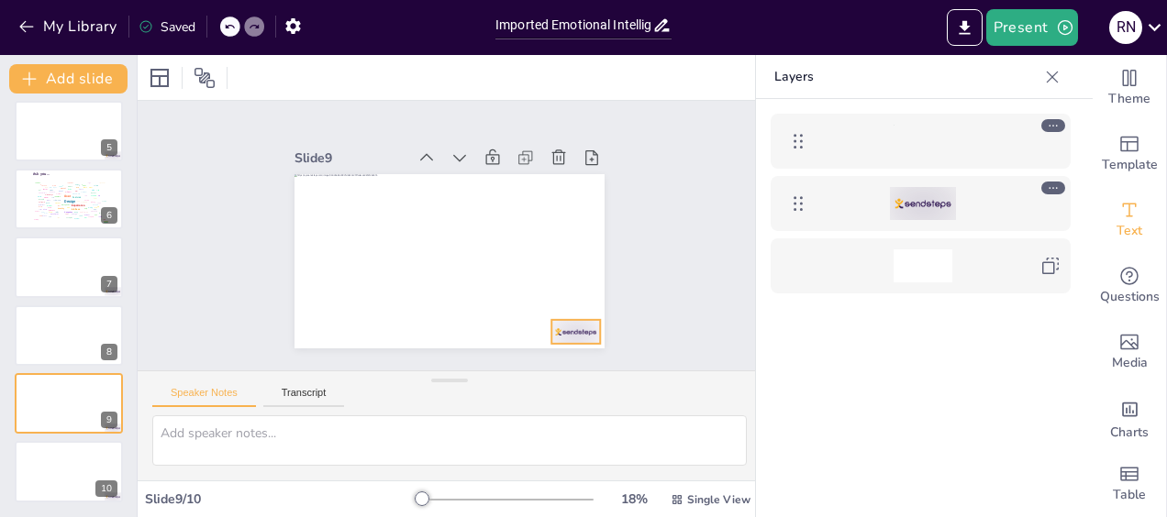
click at [927, 204] on div at bounding box center [923, 203] width 66 height 33
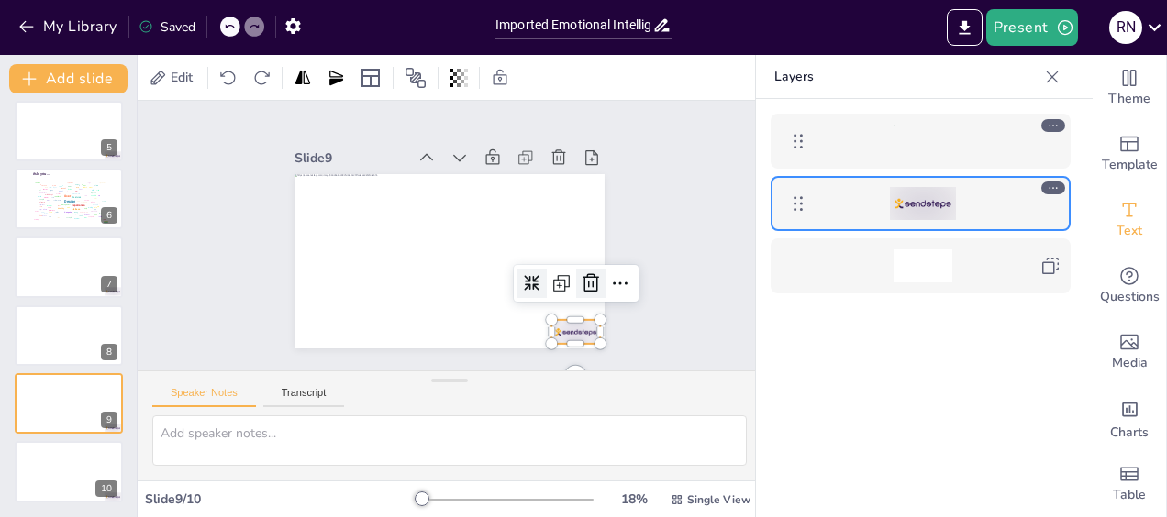
click at [366, 139] on icon at bounding box center [351, 124] width 30 height 30
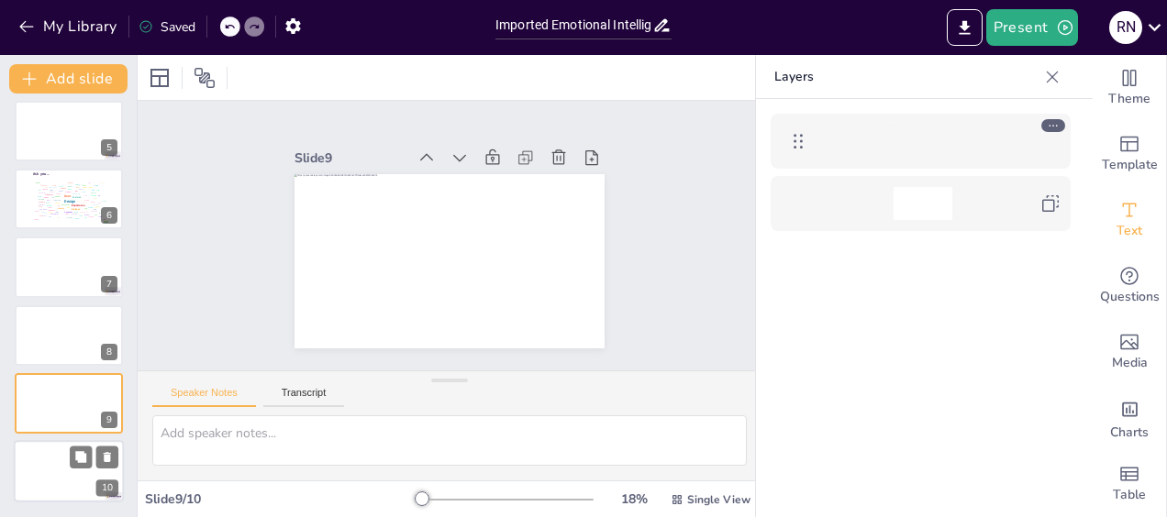
click at [56, 471] on div at bounding box center [69, 472] width 110 height 62
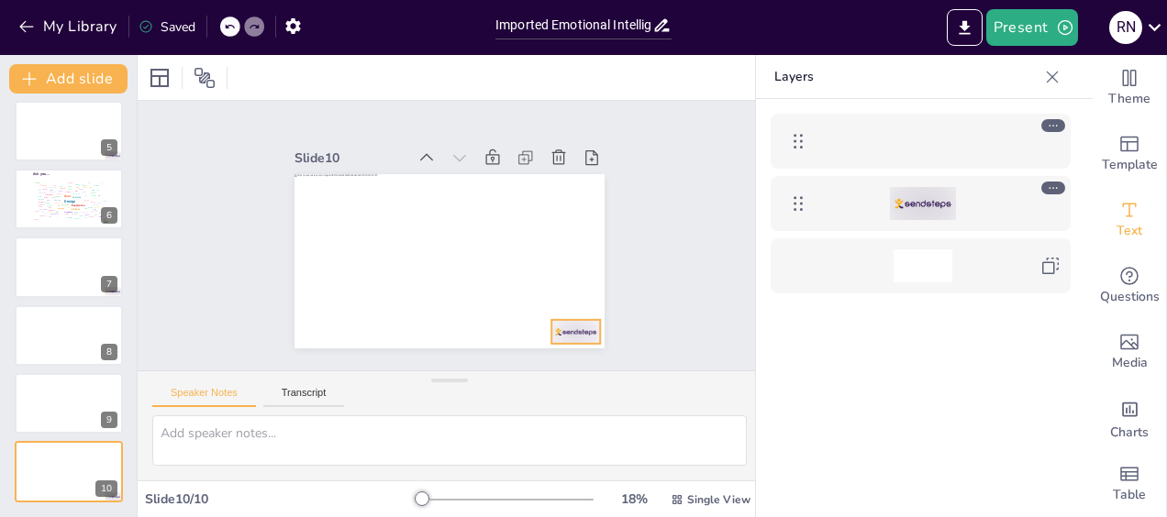
click at [925, 205] on div at bounding box center [923, 203] width 66 height 33
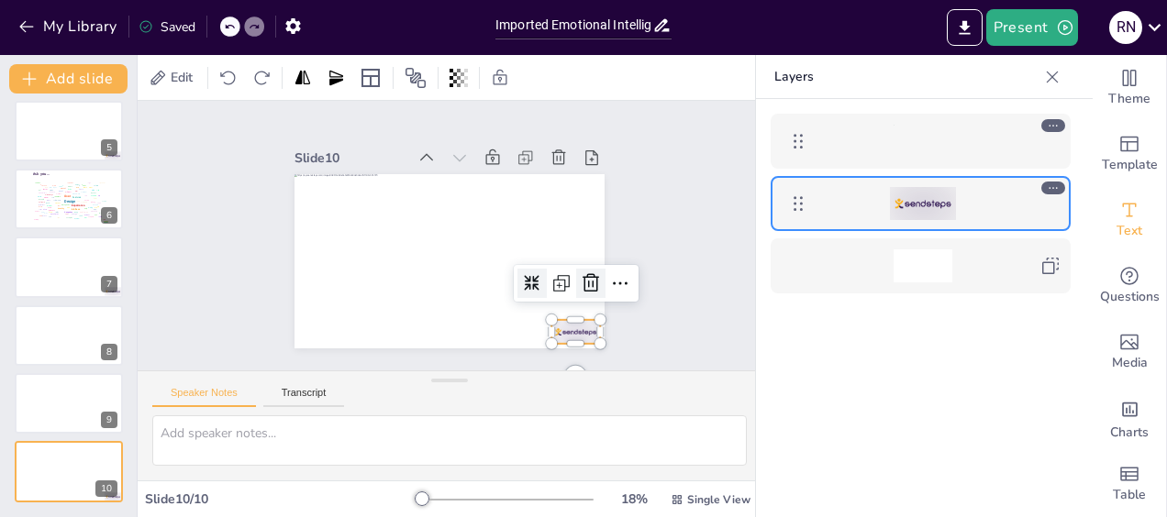
click at [494, 367] on icon at bounding box center [479, 382] width 30 height 30
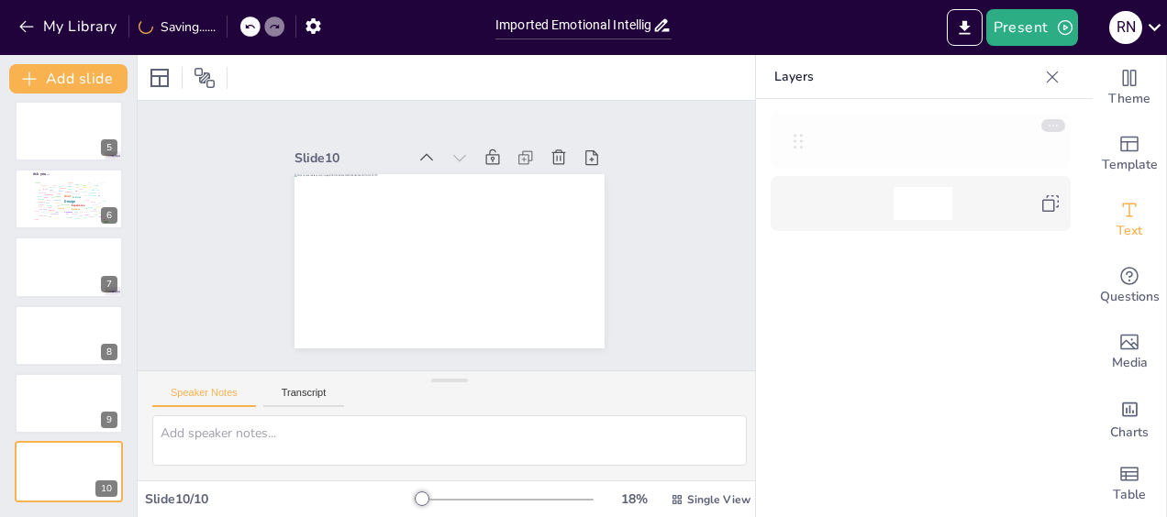
click at [796, 139] on icon at bounding box center [798, 141] width 22 height 22
click at [1054, 125] on icon at bounding box center [1053, 125] width 13 height 13
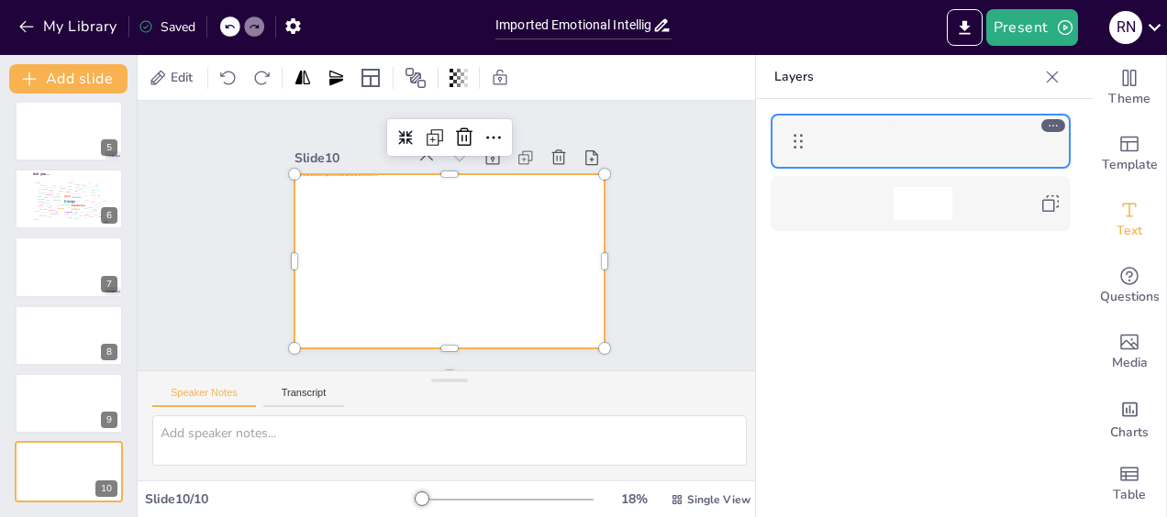
click at [960, 365] on div at bounding box center [920, 335] width 329 height 473
click at [834, 350] on div at bounding box center [920, 335] width 329 height 473
click at [672, 210] on div "Slide 1 Click to add text Slide 2 Go to https://sendsteps.me and login with cod…" at bounding box center [450, 236] width 666 height 394
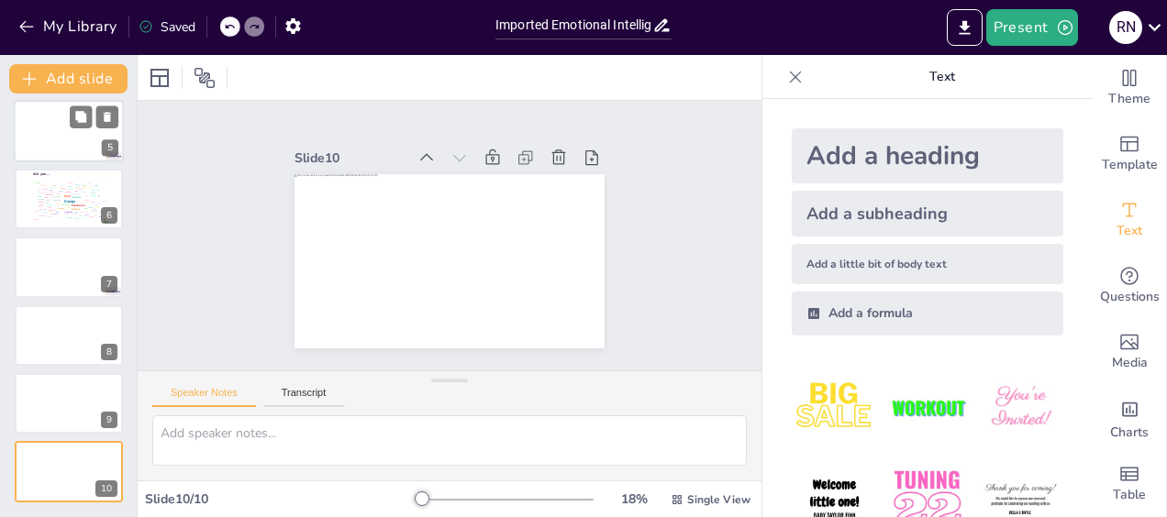
click at [62, 139] on div at bounding box center [69, 131] width 110 height 62
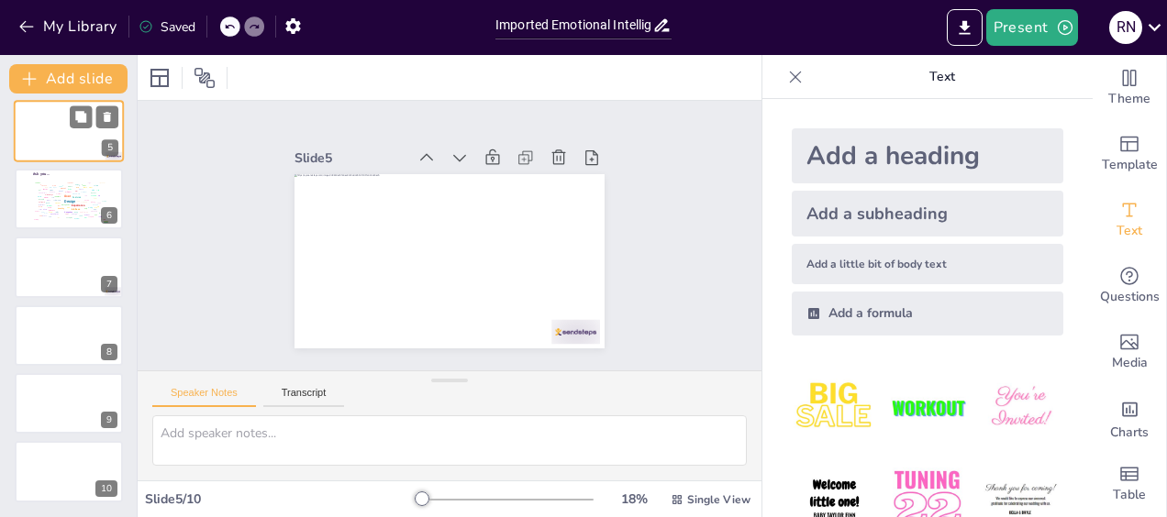
scroll to position [106, 0]
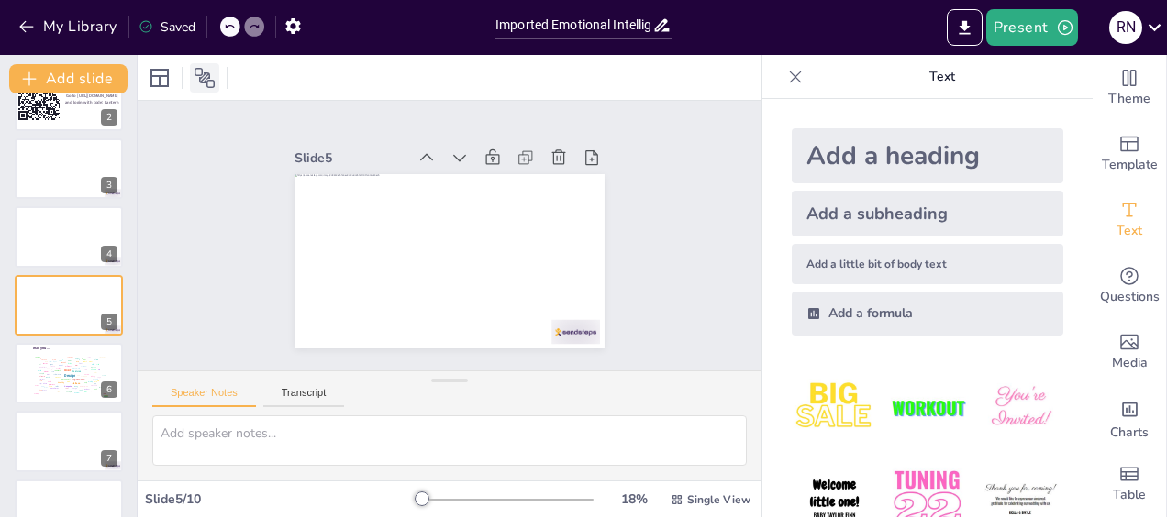
click at [211, 79] on icon at bounding box center [204, 78] width 20 height 20
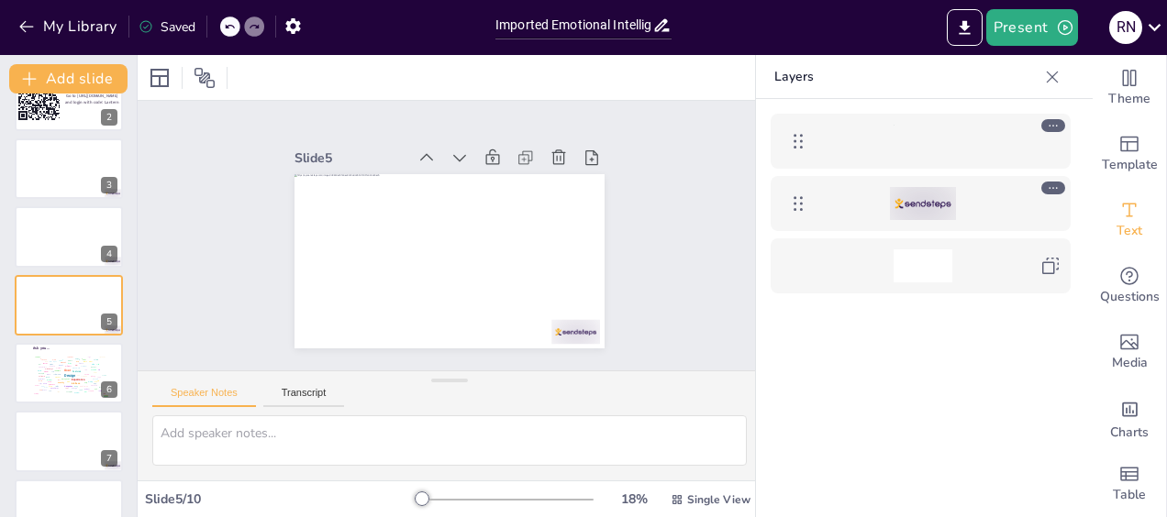
click at [1055, 183] on icon at bounding box center [1053, 188] width 13 height 13
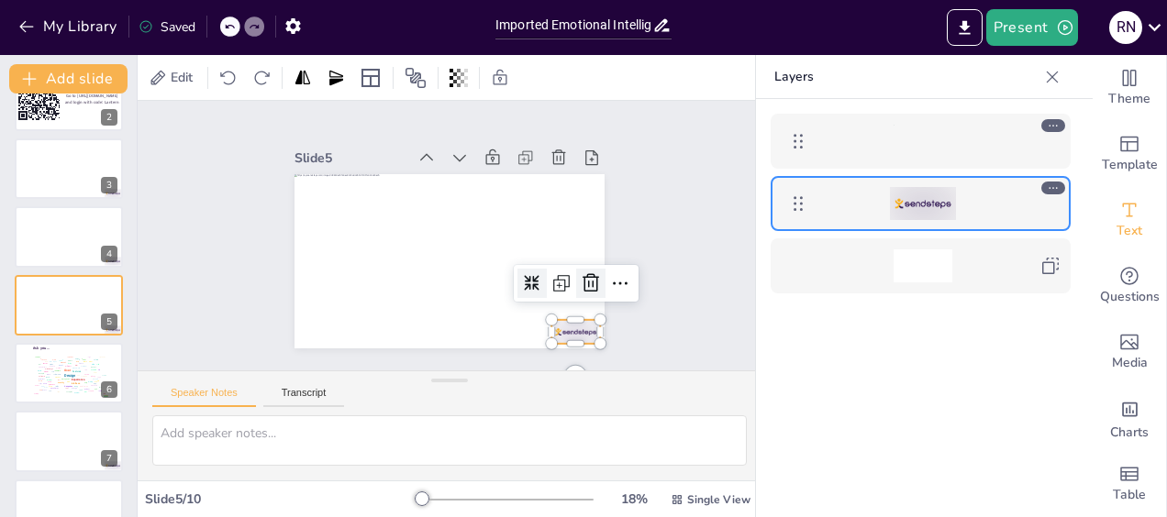
click at [580, 286] on icon at bounding box center [584, 298] width 24 height 24
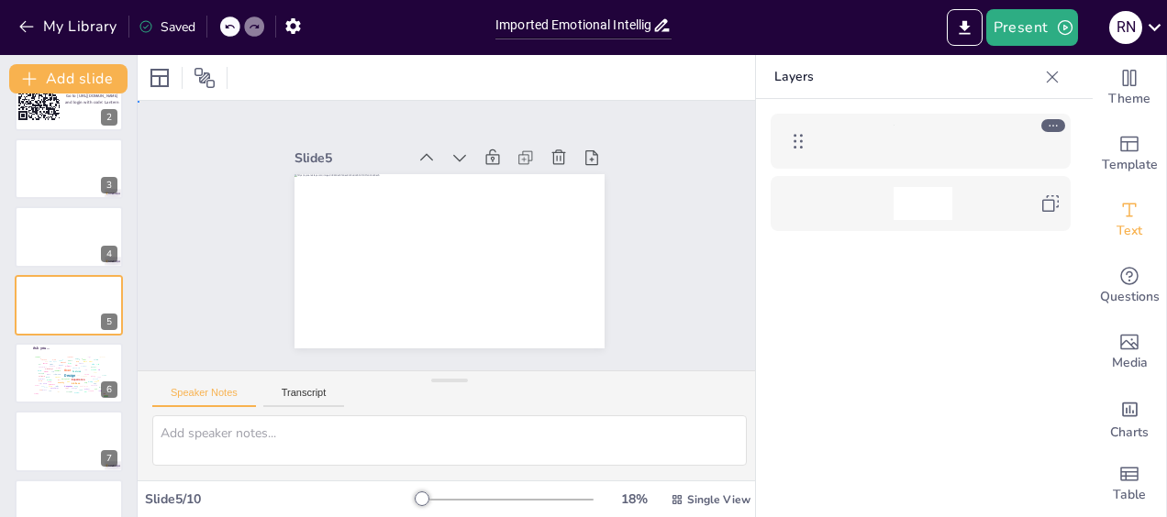
click at [594, 268] on div "Slide 1 Click to add text Slide 2 Go to https://sendsteps.me and login with cod…" at bounding box center [450, 236] width 444 height 458
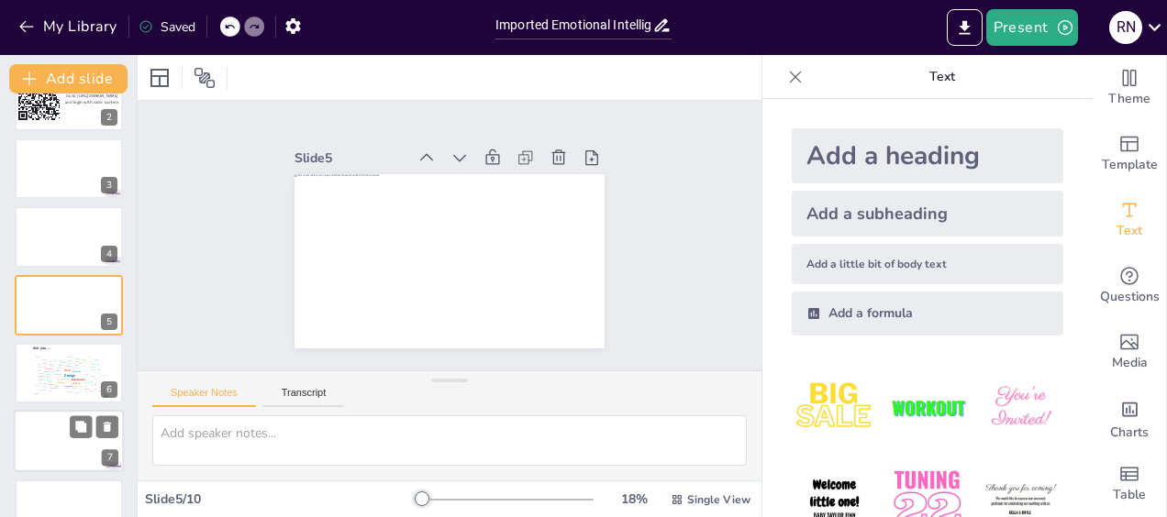
scroll to position [105, 0]
click at [33, 444] on div at bounding box center [69, 444] width 110 height 62
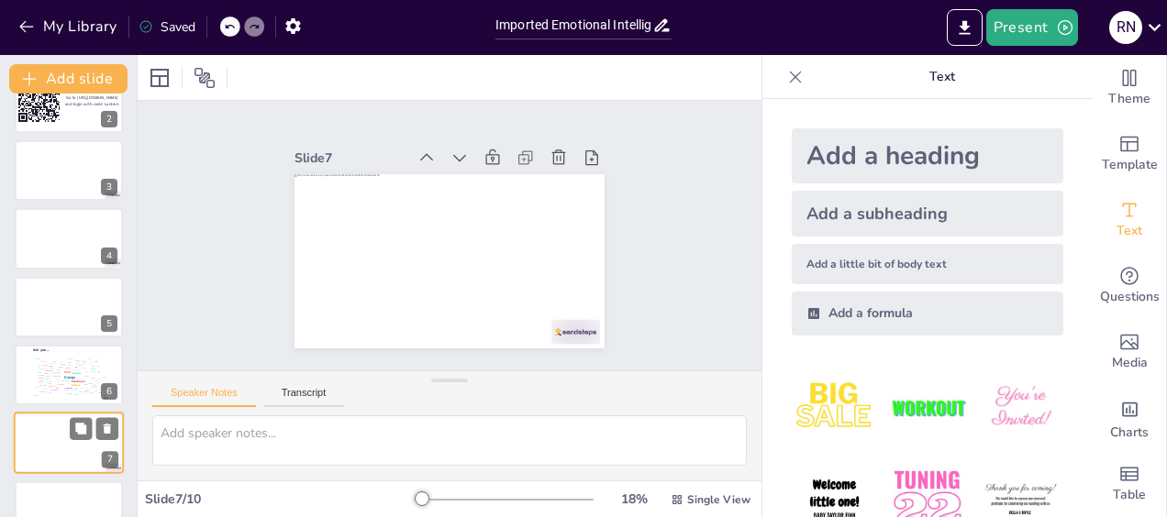
scroll to position [242, 0]
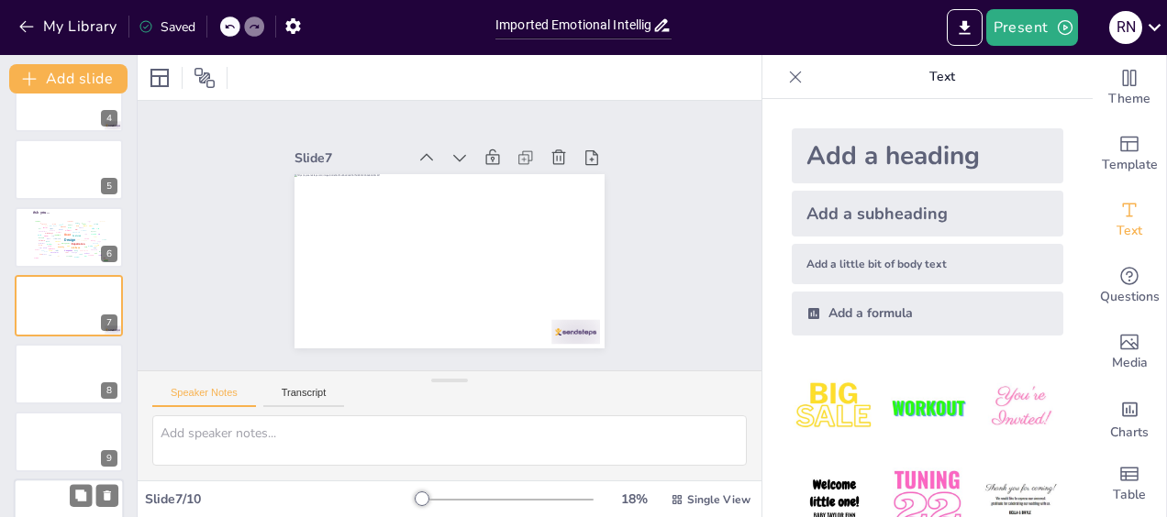
click at [46, 499] on div at bounding box center [69, 511] width 110 height 62
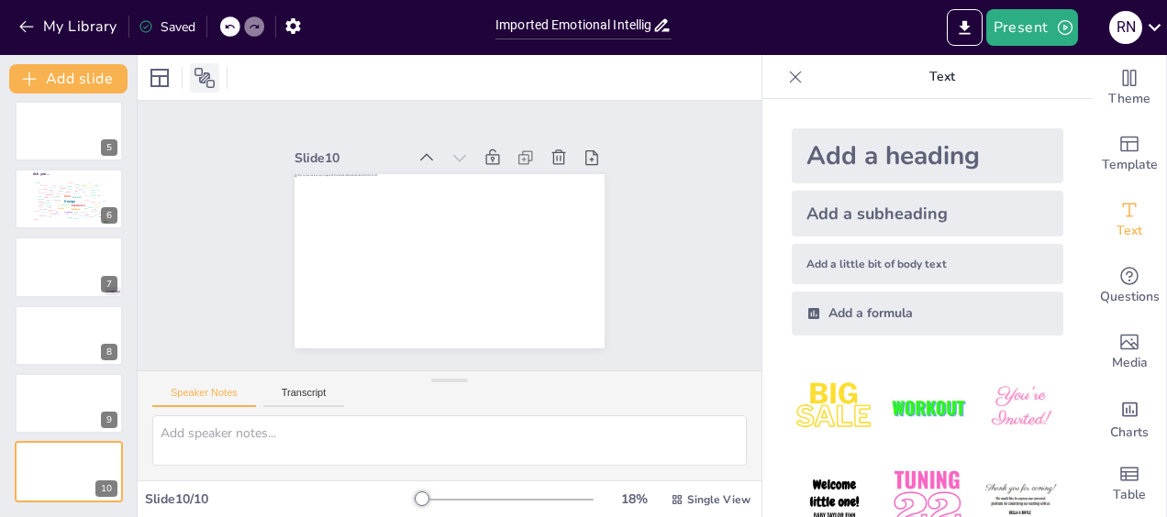
click at [211, 77] on icon at bounding box center [205, 78] width 22 height 22
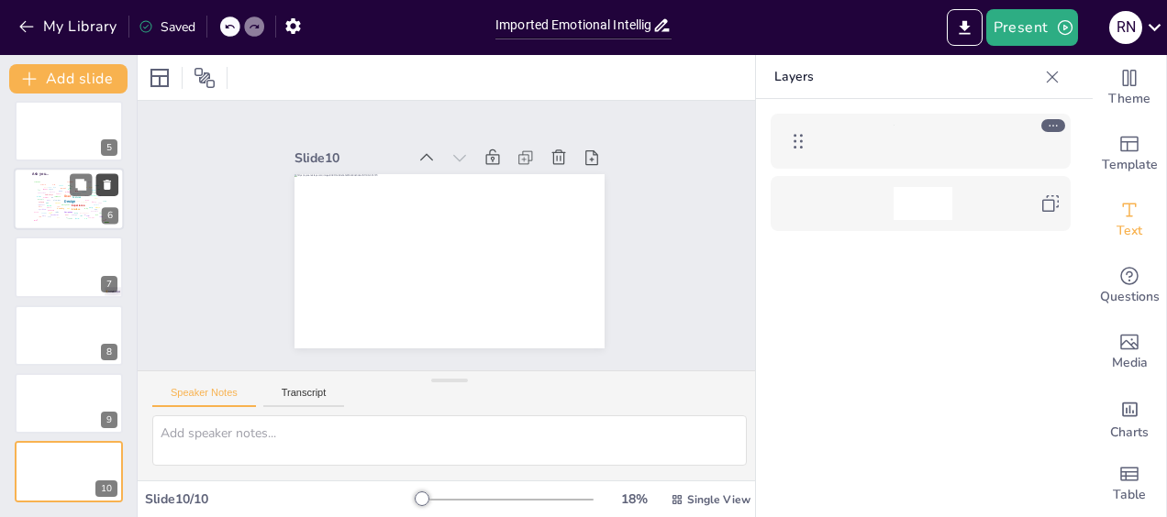
click at [99, 186] on button at bounding box center [107, 184] width 22 height 22
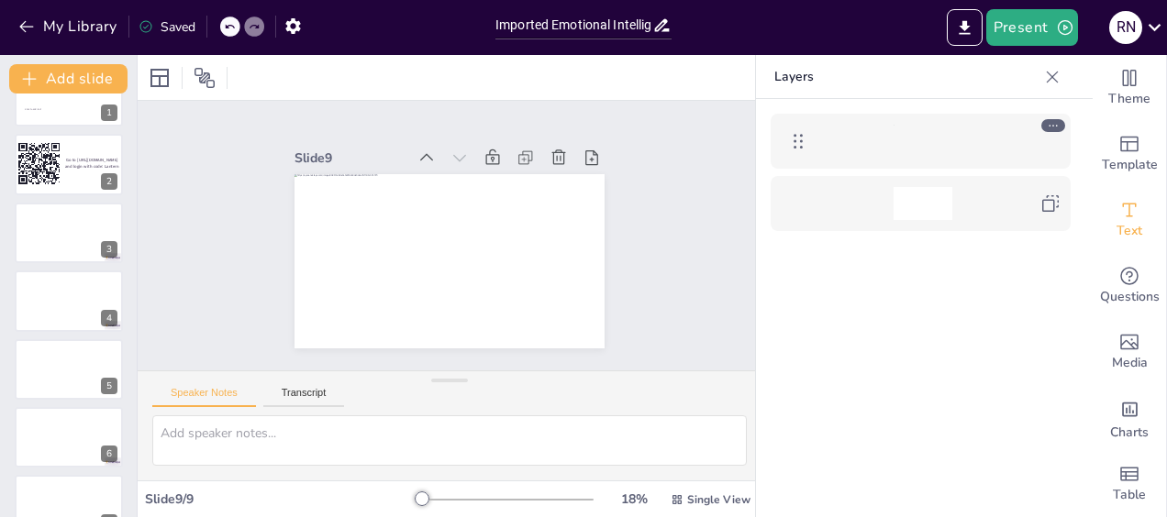
scroll to position [0, 0]
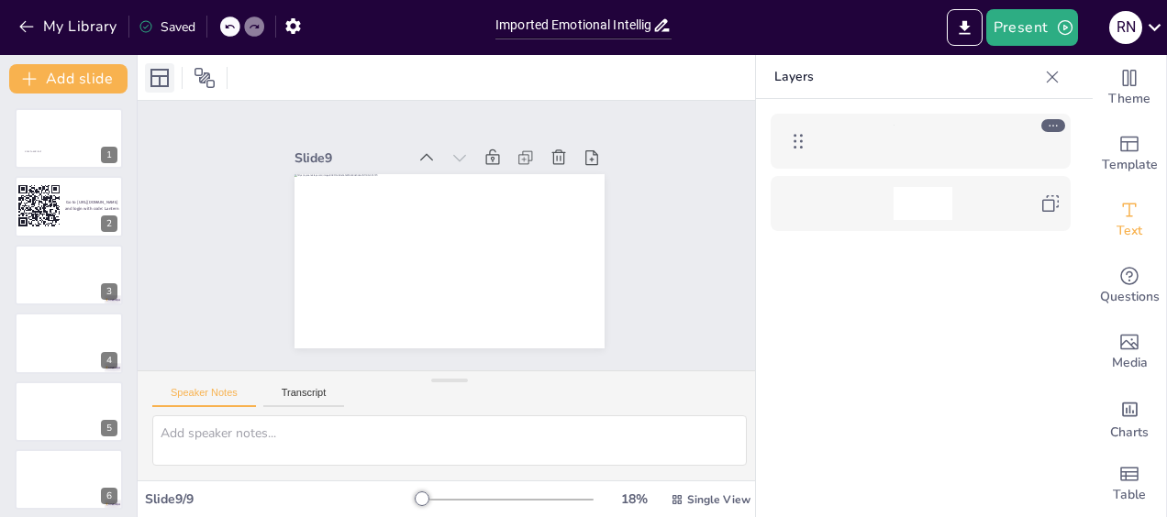
click at [164, 76] on icon at bounding box center [159, 78] width 18 height 18
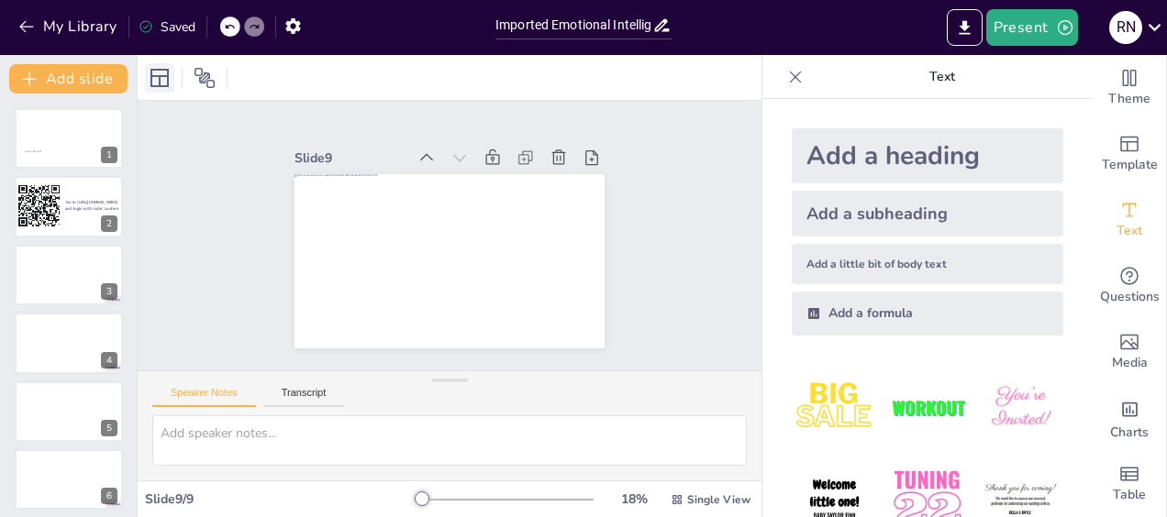
click at [172, 71] on div at bounding box center [159, 77] width 29 height 29
click at [199, 76] on icon at bounding box center [205, 78] width 22 height 22
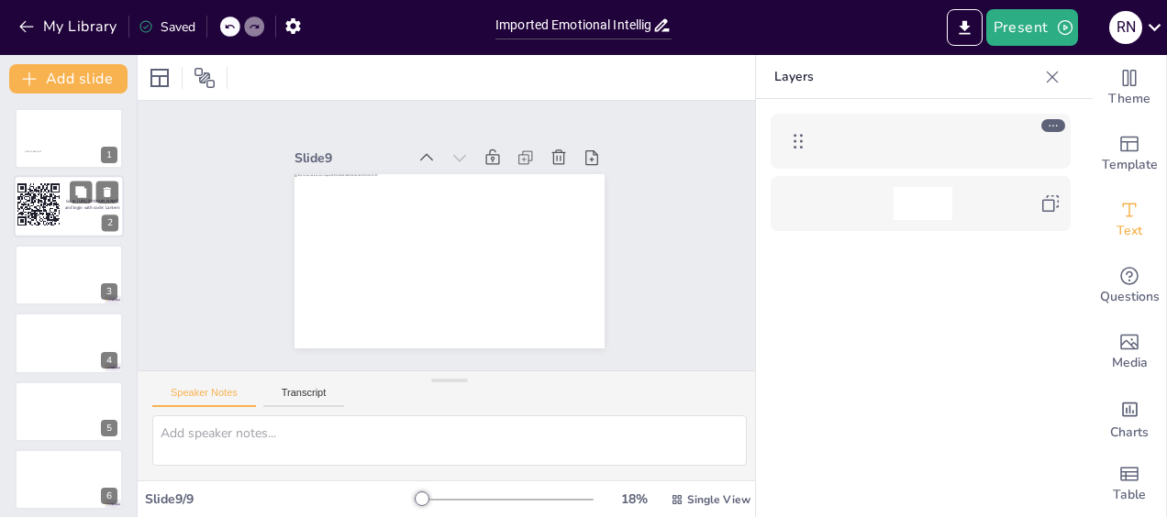
click at [59, 194] on rect at bounding box center [39, 205] width 45 height 45
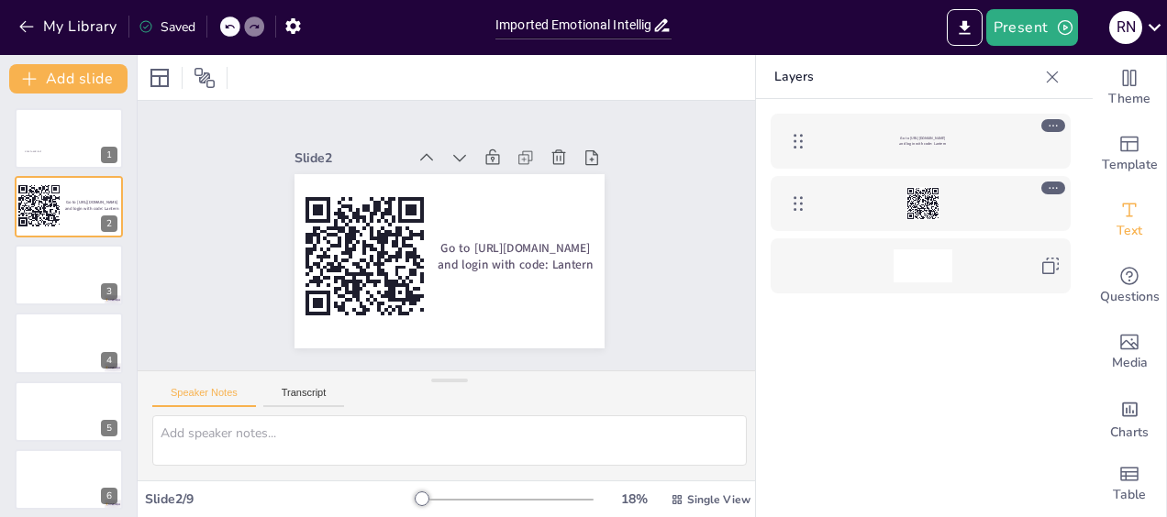
click at [1049, 193] on icon at bounding box center [1053, 188] width 13 height 13
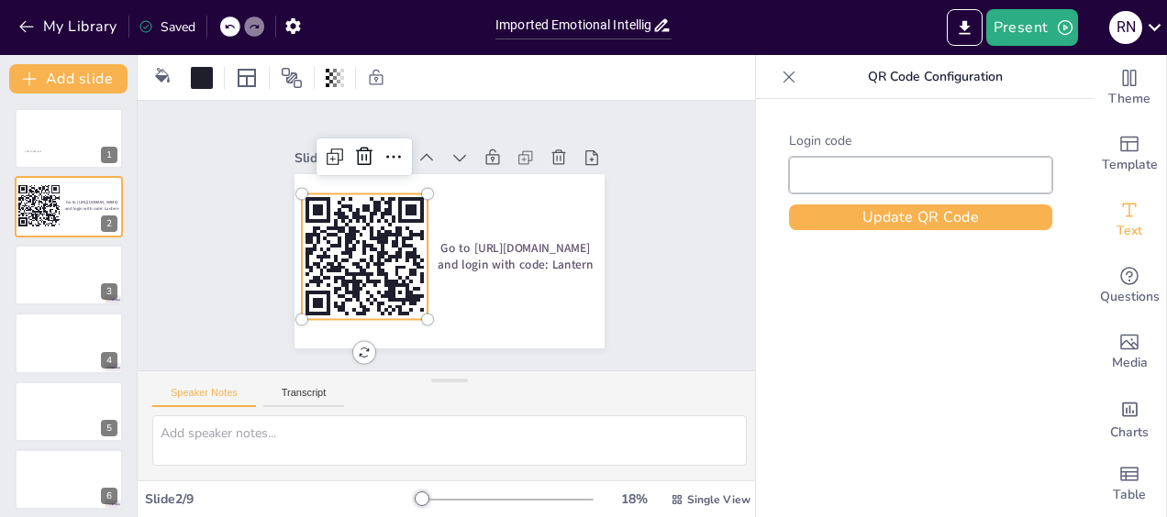
type input "Lantern"
click at [950, 314] on div "Login code Lantern Update QR Code" at bounding box center [920, 335] width 329 height 473
click at [83, 204] on button at bounding box center [81, 193] width 22 height 22
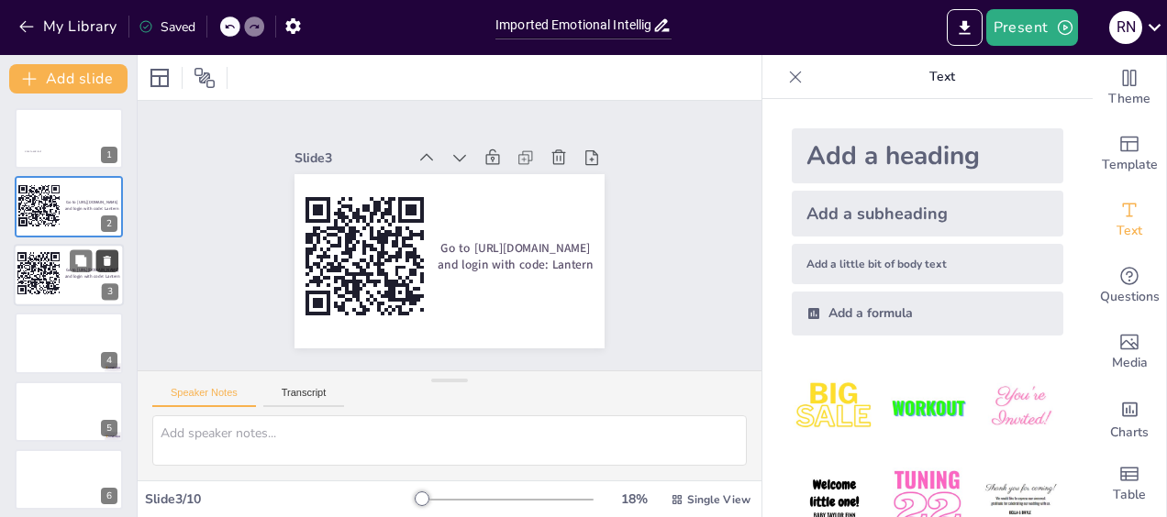
click at [108, 259] on icon at bounding box center [107, 261] width 7 height 10
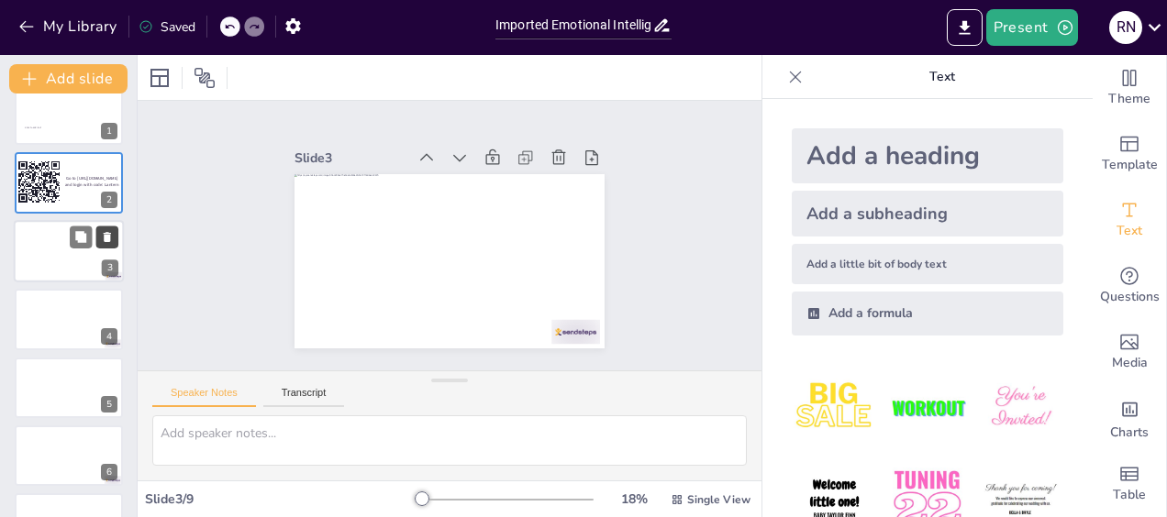
scroll to position [23, 0]
click at [209, 77] on icon at bounding box center [204, 78] width 20 height 20
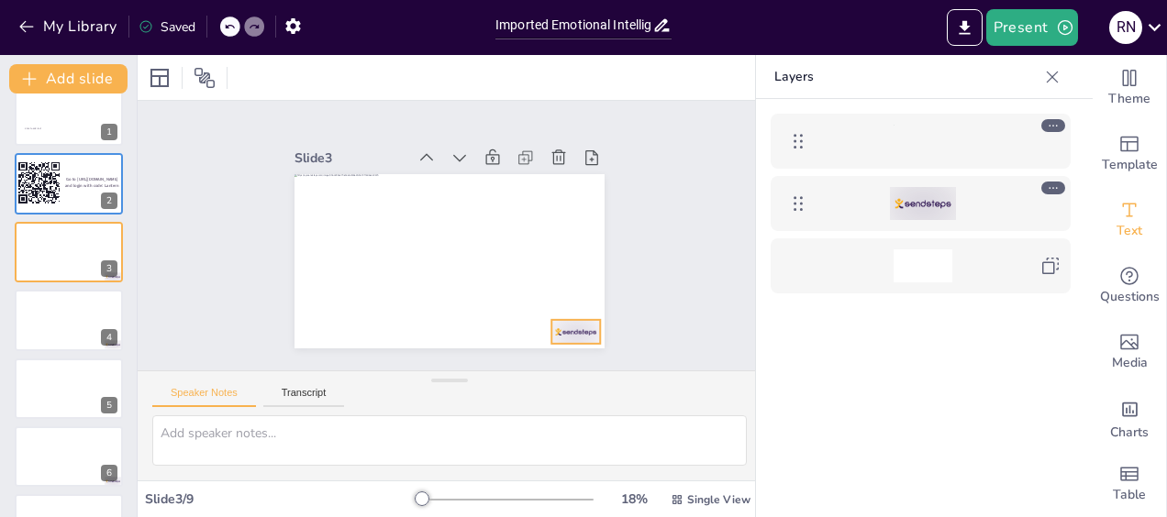
click at [934, 201] on div at bounding box center [923, 203] width 66 height 33
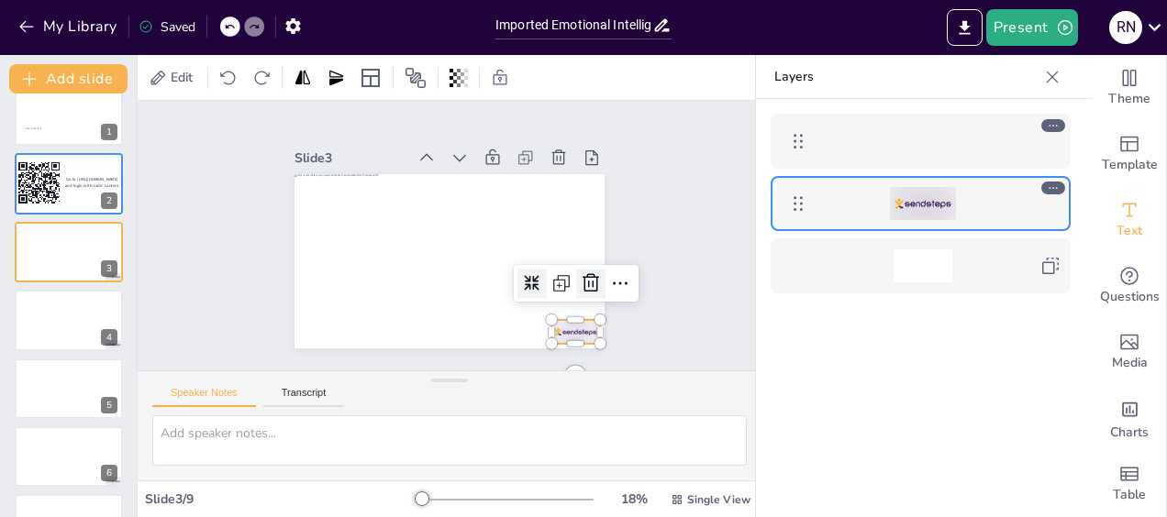
click at [548, 345] on icon at bounding box center [536, 357] width 24 height 24
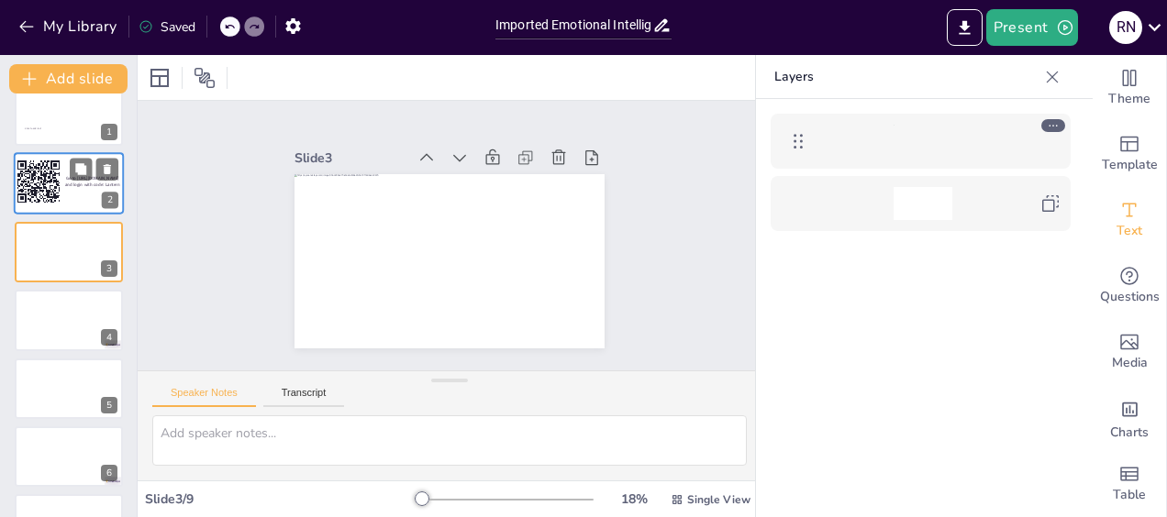
click at [78, 199] on div "Go to [URL][DOMAIN_NAME] and login with code: Lantern" at bounding box center [92, 181] width 56 height 39
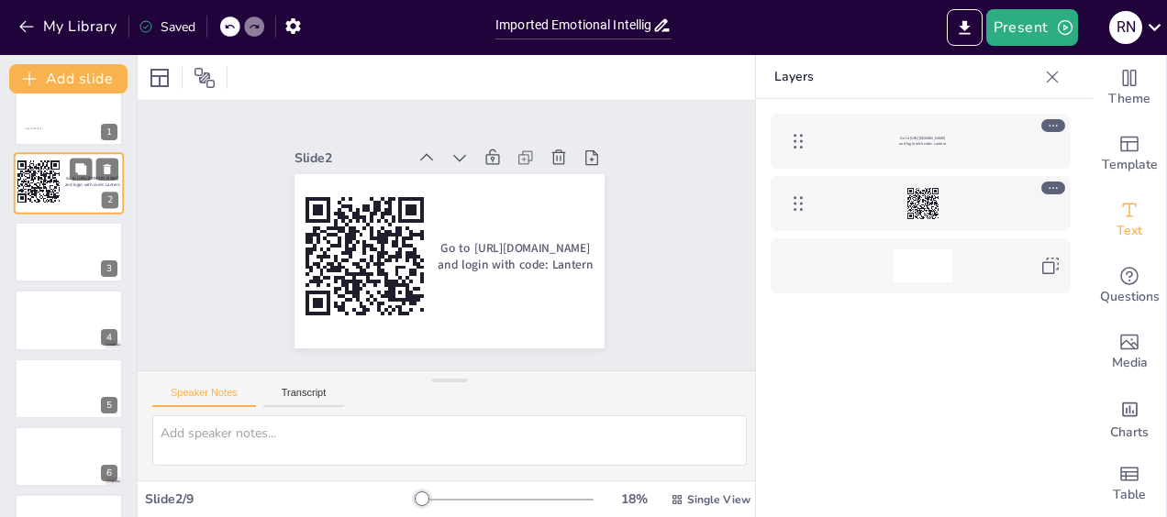
scroll to position [0, 0]
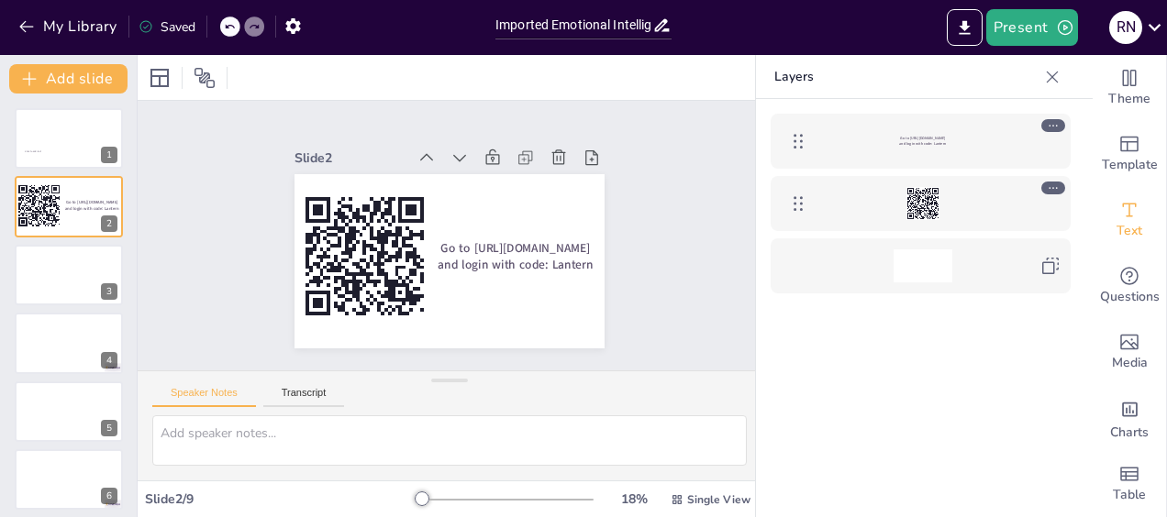
click at [1055, 125] on icon at bounding box center [1053, 125] width 13 height 13
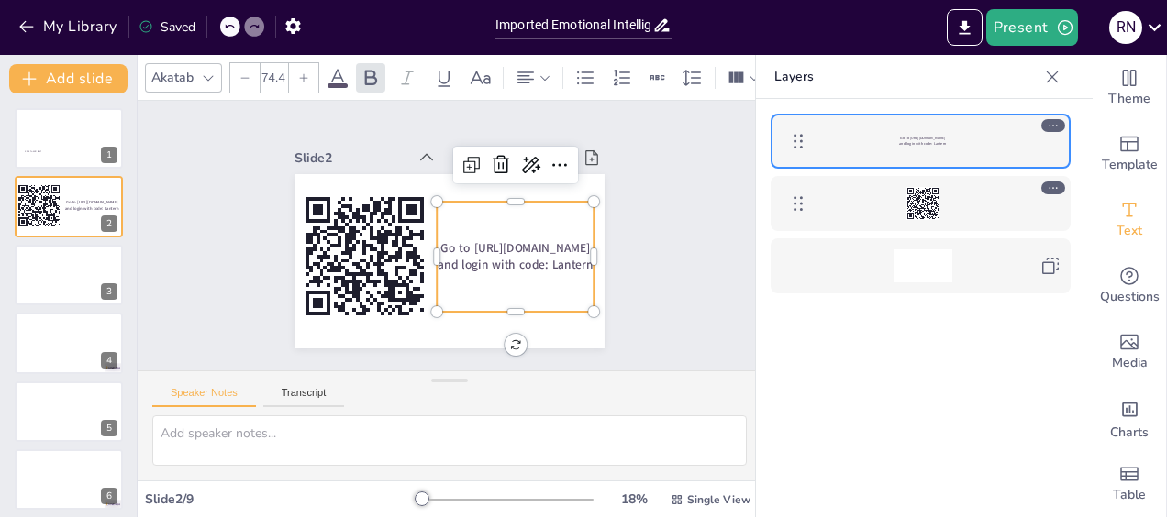
click at [969, 376] on div "Go to [URL][DOMAIN_NAME] and login with code: Lantern" at bounding box center [920, 335] width 329 height 473
click at [964, 373] on div "Go to [URL][DOMAIN_NAME] and login with code: Lantern" at bounding box center [920, 335] width 329 height 473
click at [77, 238] on div "Click to add text 1 Go to https://sendsteps.me and login with code: Lantern 2 3…" at bounding box center [68, 411] width 137 height 606
click at [83, 239] on div "Click to add text 1 Go to https://sendsteps.me and login with code: Lantern 2 3…" at bounding box center [68, 411] width 137 height 606
click at [60, 239] on div "Click to add text 1 Go to https://sendsteps.me and login with code: Lantern 2 3…" at bounding box center [68, 411] width 137 height 606
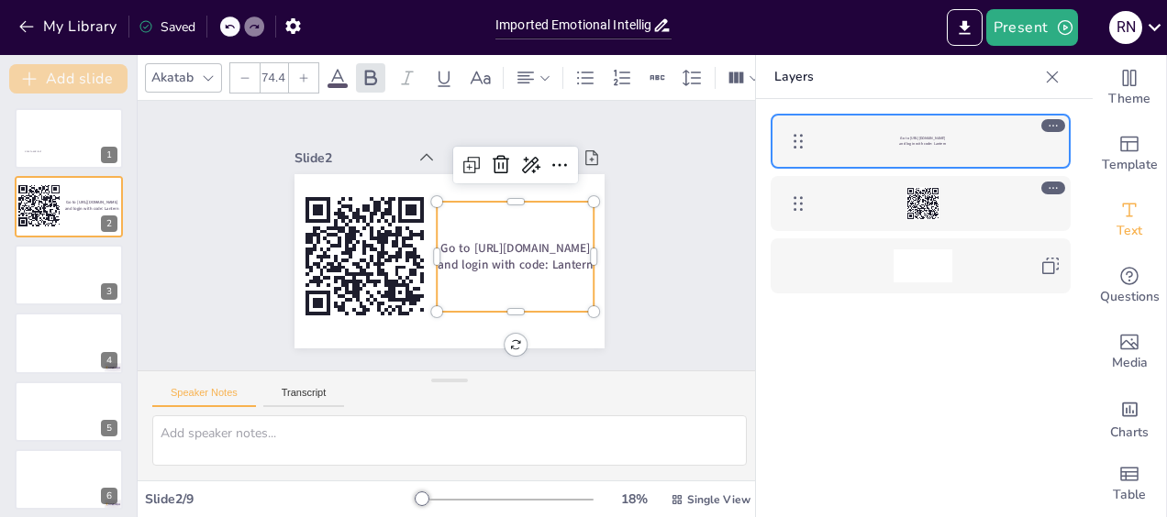
click at [91, 79] on button "Add slide" at bounding box center [68, 78] width 118 height 29
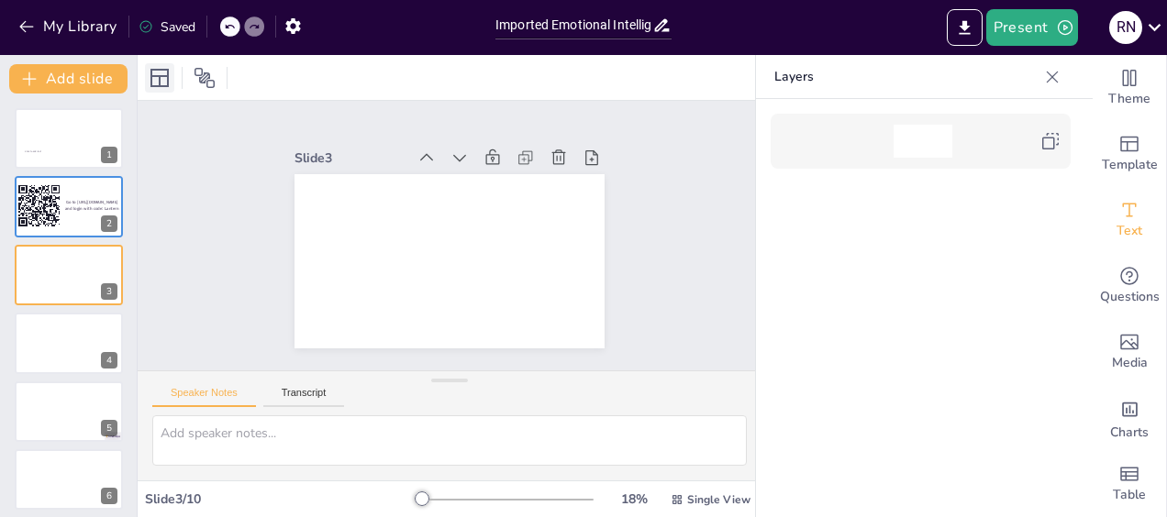
click at [158, 80] on icon at bounding box center [160, 78] width 22 height 22
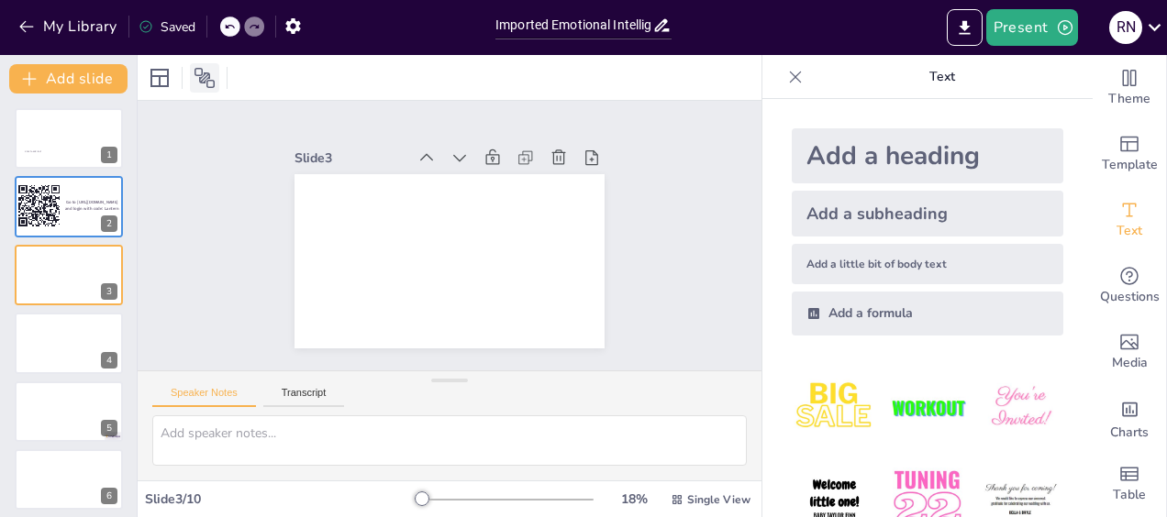
click at [203, 73] on icon at bounding box center [205, 78] width 22 height 22
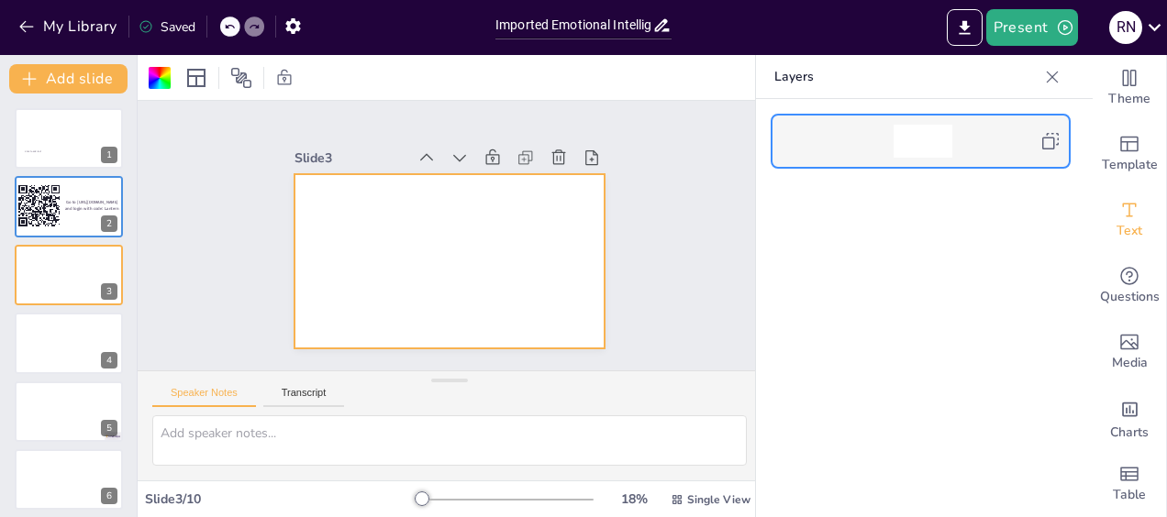
click at [1049, 140] on icon at bounding box center [1050, 141] width 22 height 22
click at [936, 147] on div at bounding box center [922, 141] width 59 height 33
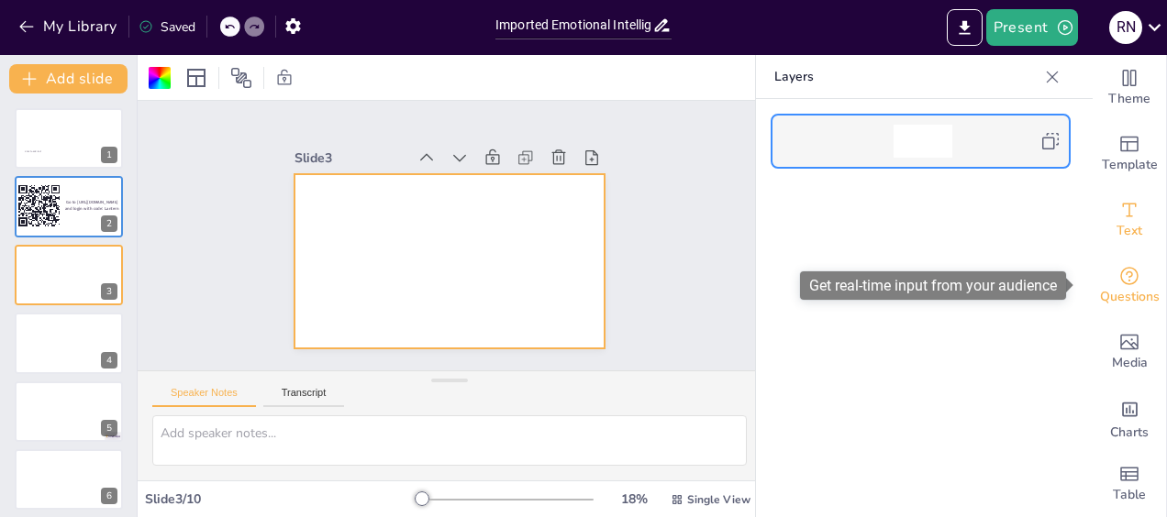
click at [1118, 275] on icon "Get real-time input from your audience" at bounding box center [1129, 276] width 22 height 22
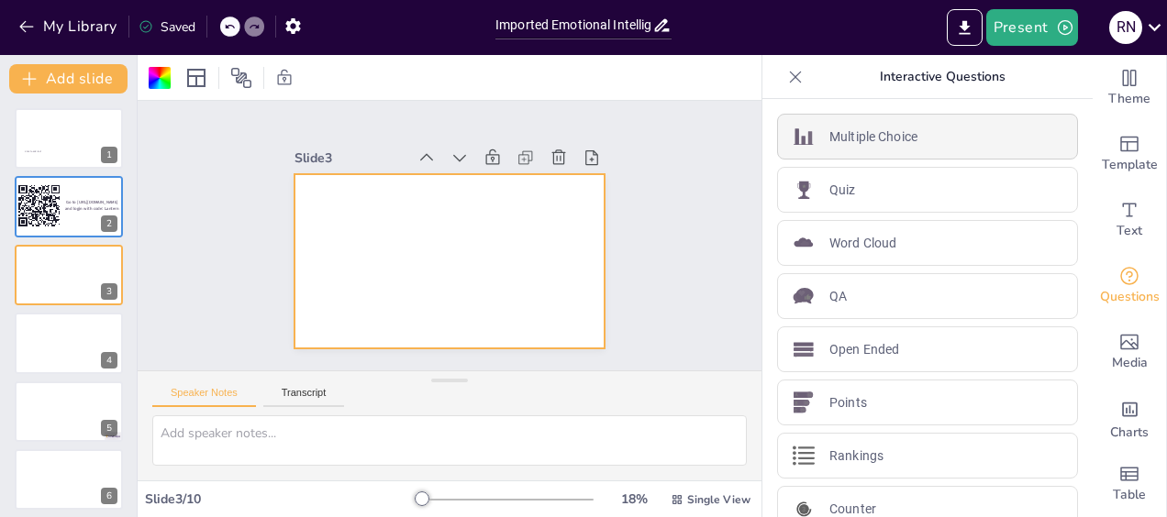
click at [910, 138] on div "Multiple Choice" at bounding box center [927, 137] width 301 height 46
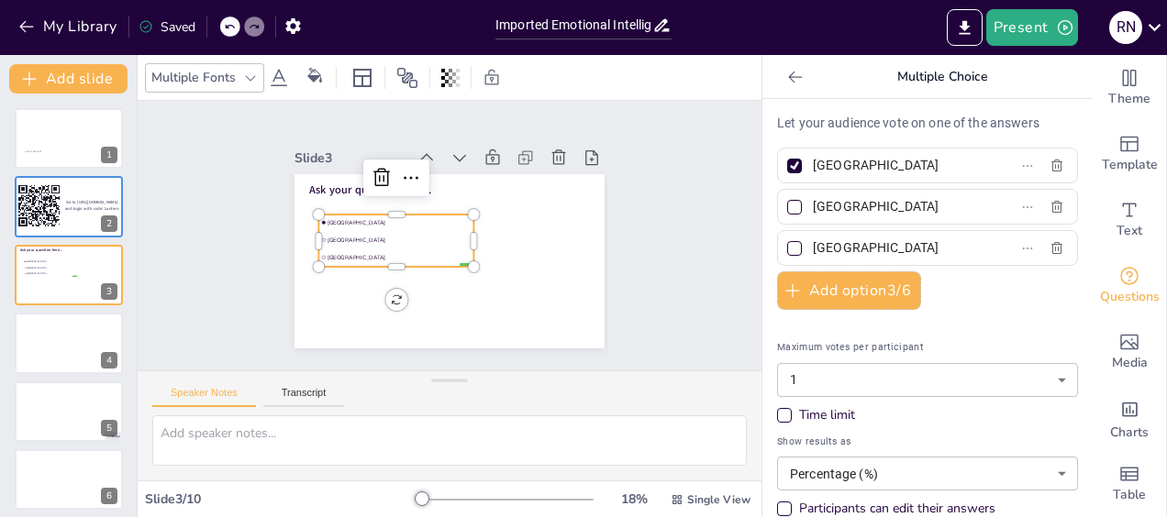
drag, startPoint x: 873, startPoint y: 171, endPoint x: 798, endPoint y: 164, distance: 75.5
click at [813, 164] on input "Amsterdam" at bounding box center [898, 165] width 171 height 27
type input "Drama"
drag, startPoint x: 864, startPoint y: 210, endPoint x: 796, endPoint y: 204, distance: 68.2
click at [805, 204] on span "Rotterdam" at bounding box center [890, 207] width 171 height 27
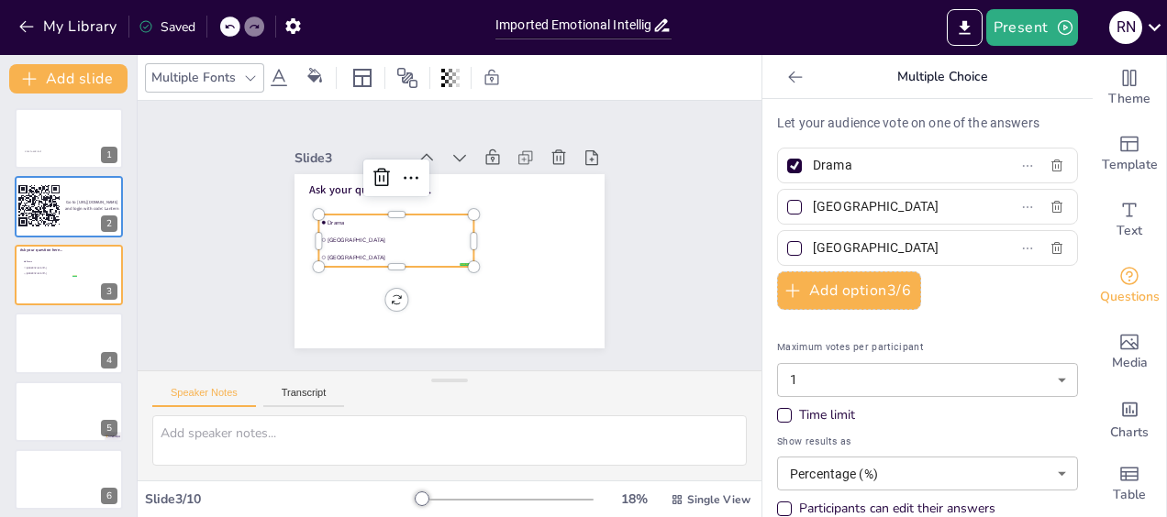
click at [813, 204] on input "Rotterdam" at bounding box center [898, 207] width 171 height 27
type input "Comedy"
drag, startPoint x: 882, startPoint y: 247, endPoint x: 794, endPoint y: 246, distance: 87.2
click at [805, 246] on span "The Hague" at bounding box center [890, 248] width 171 height 27
click at [813, 246] on input "The Hague" at bounding box center [898, 248] width 171 height 27
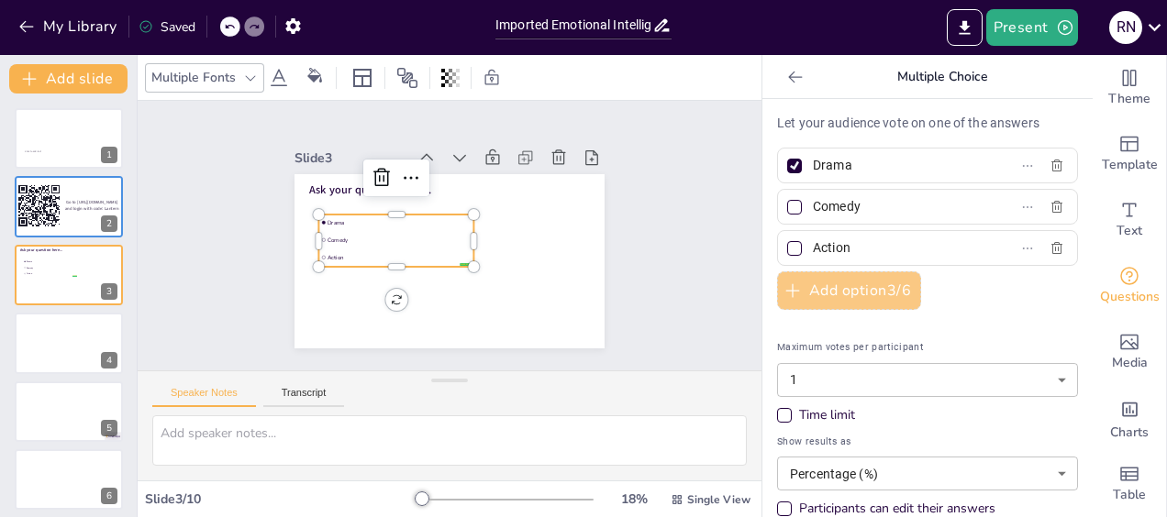
type input "Action"
click at [809, 286] on button "Add option 3 / 6" at bounding box center [849, 291] width 144 height 39
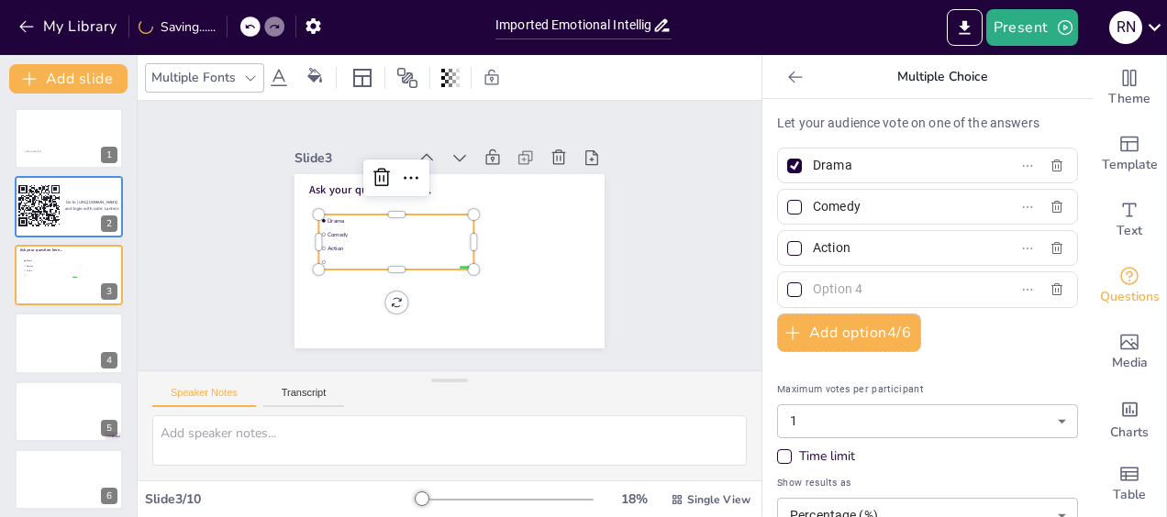
click at [813, 284] on input "text" at bounding box center [898, 289] width 171 height 27
type input "Horror"
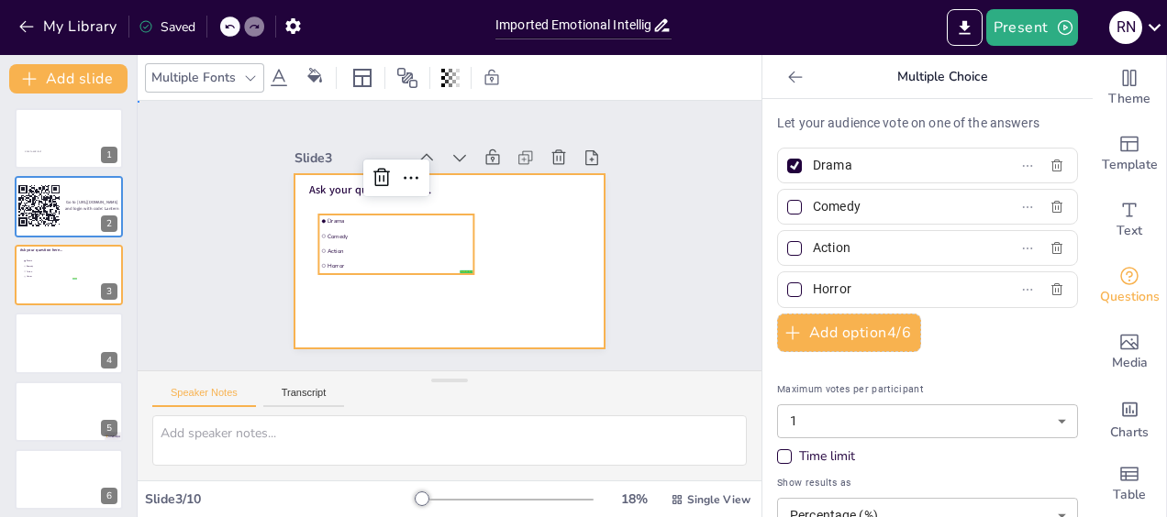
click at [509, 189] on div at bounding box center [443, 260] width 339 height 235
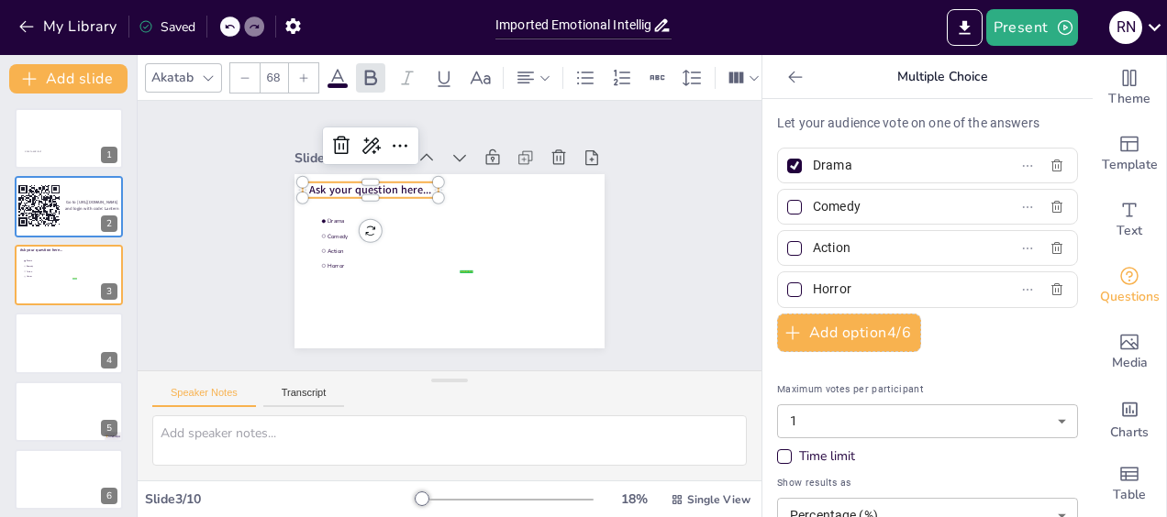
click at [419, 176] on div "Ask your question here... false | editor Drama Comedy Action Horror" at bounding box center [443, 260] width 339 height 235
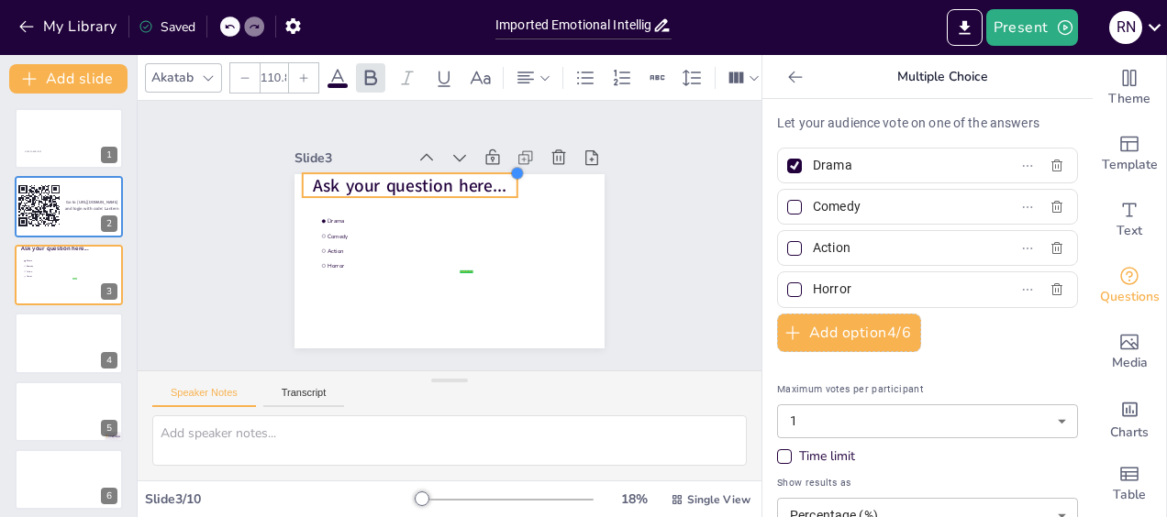
type input "111.3"
drag, startPoint x: 422, startPoint y: 180, endPoint x: 508, endPoint y: 191, distance: 86.9
click at [508, 191] on div "Ask your question here... false | editor Drama Comedy Action Horror" at bounding box center [426, 223] width 305 height 356
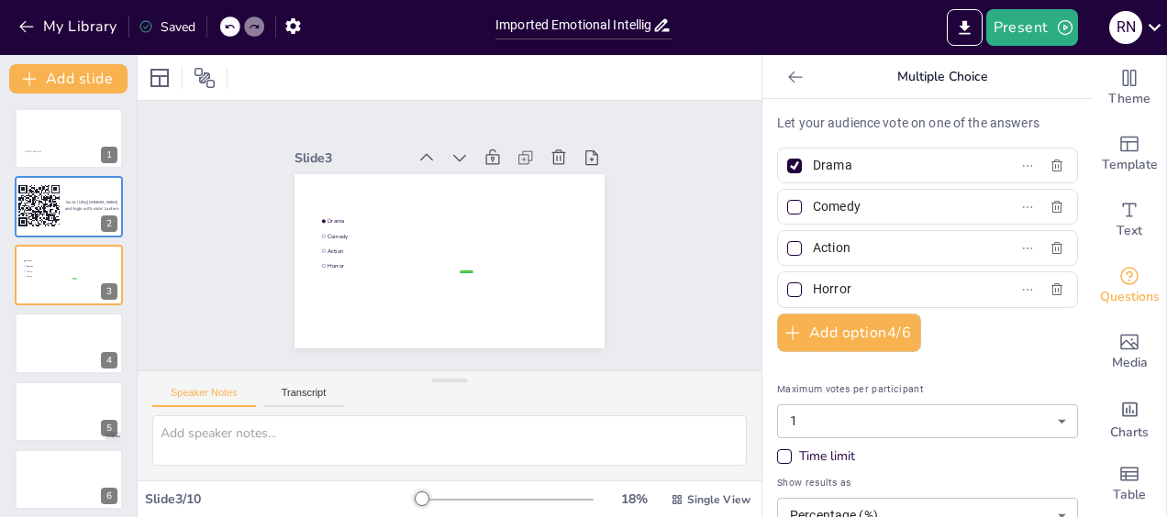
click at [229, 31] on icon at bounding box center [229, 26] width 11 height 11
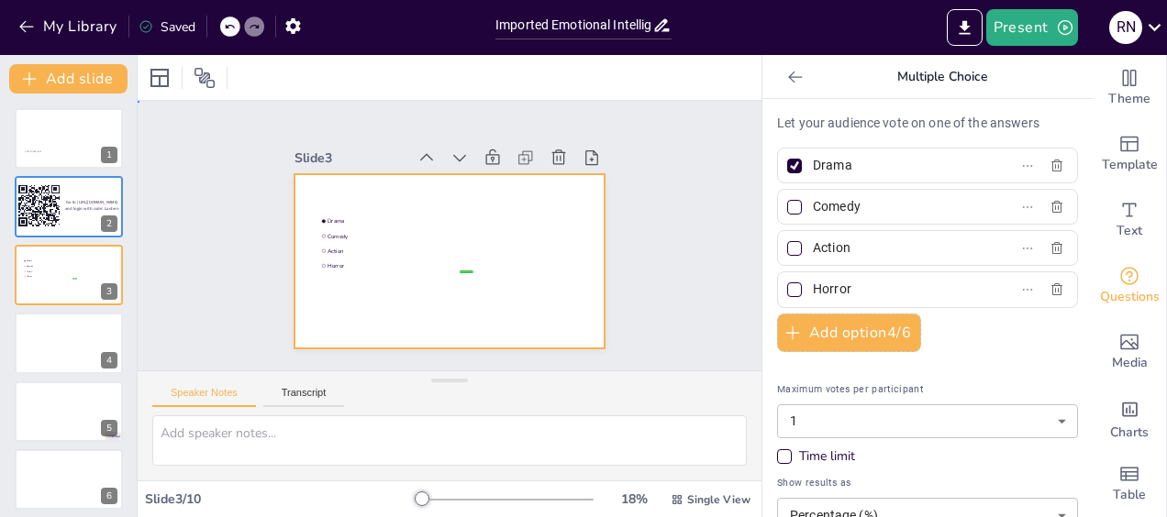
click at [321, 194] on div at bounding box center [439, 259] width 354 height 285
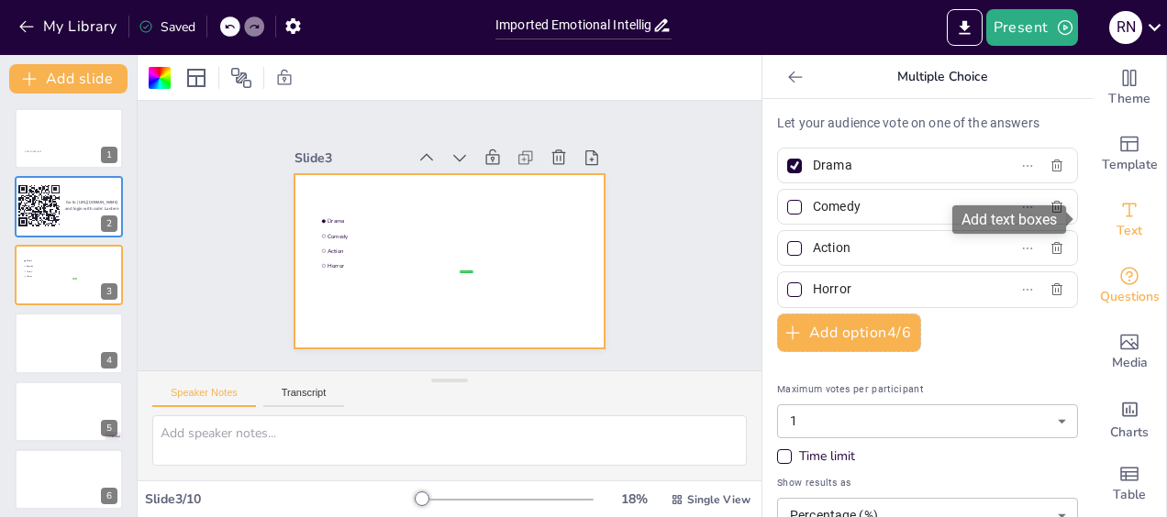
click at [1116, 224] on span "Text" at bounding box center [1129, 231] width 26 height 20
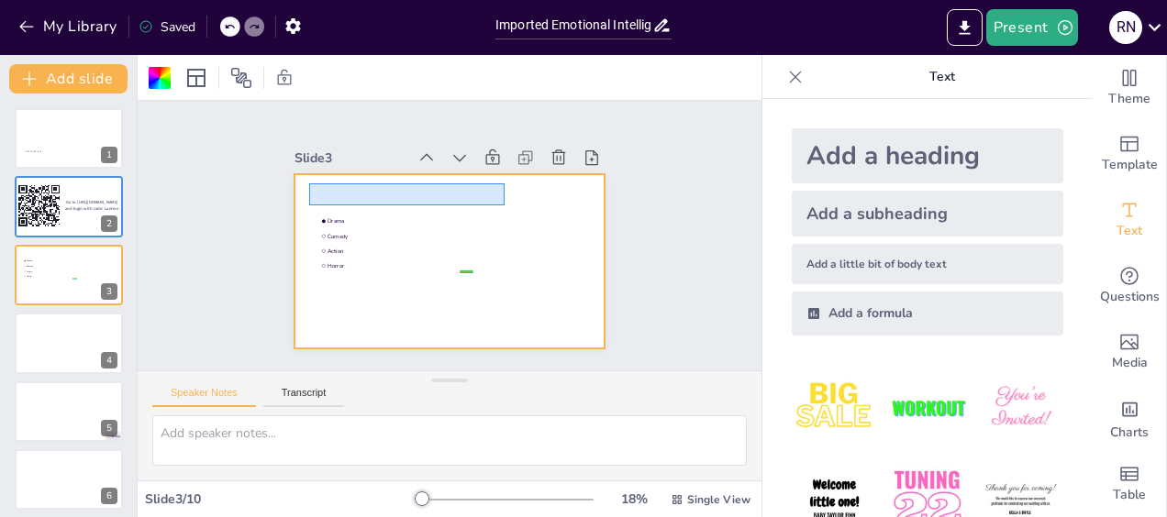
drag, startPoint x: 309, startPoint y: 183, endPoint x: 505, endPoint y: 205, distance: 196.6
click at [505, 205] on div at bounding box center [434, 255] width 353 height 323
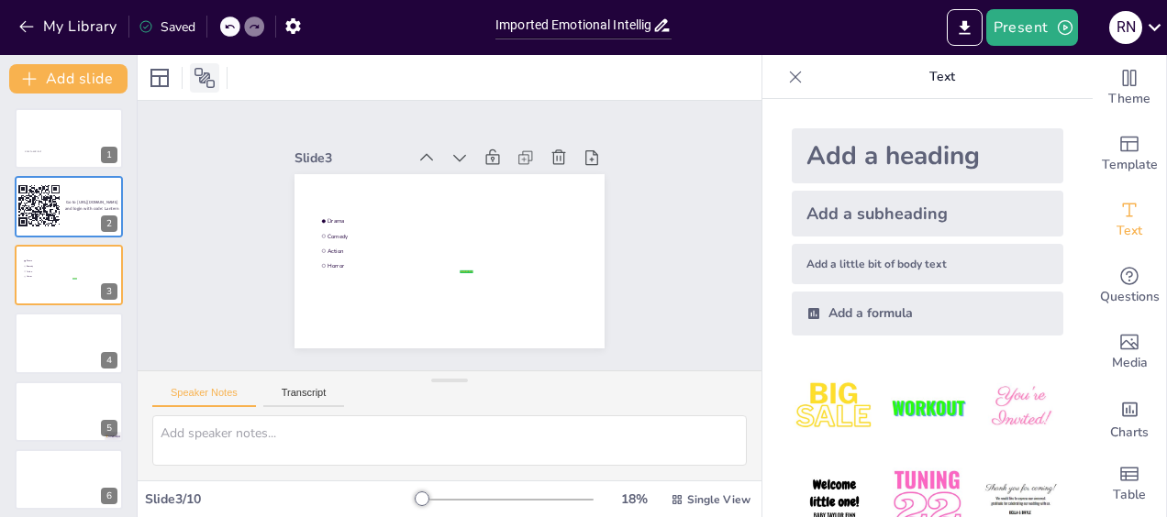
click at [207, 77] on icon at bounding box center [205, 78] width 22 height 22
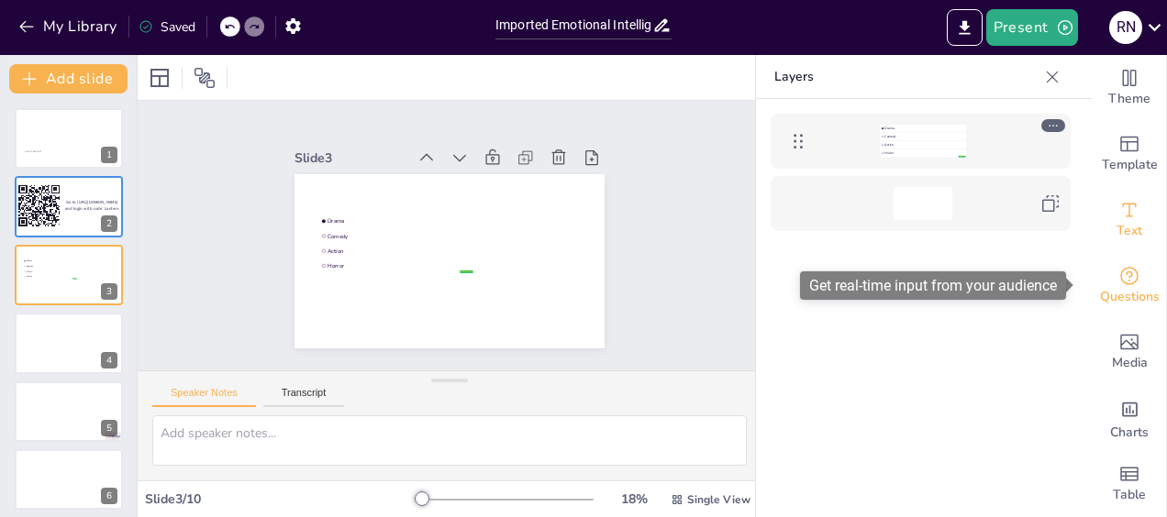
click at [1121, 290] on span "Questions" at bounding box center [1130, 297] width 60 height 20
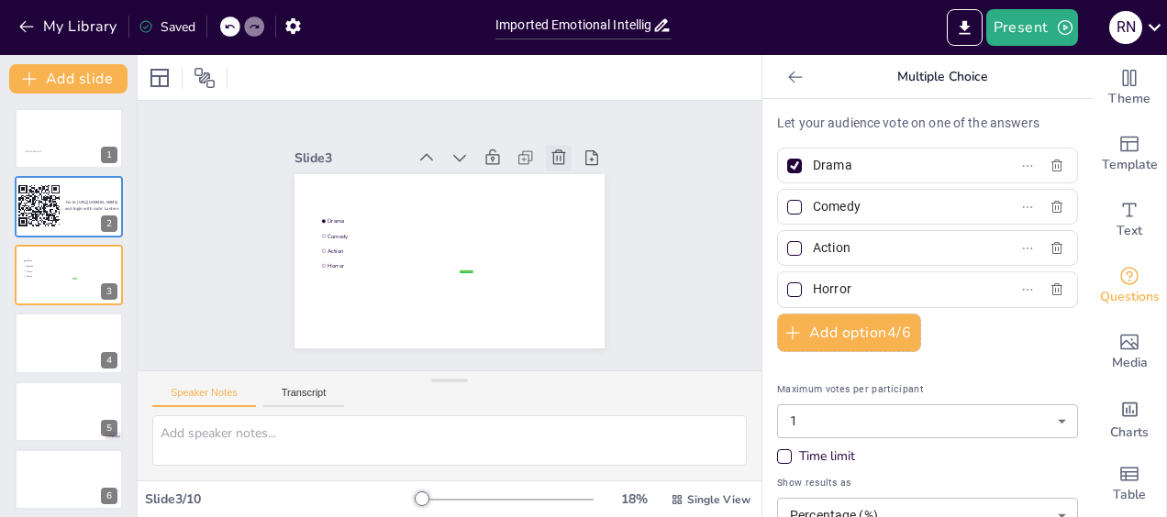
click at [569, 196] on icon at bounding box center [581, 208] width 24 height 24
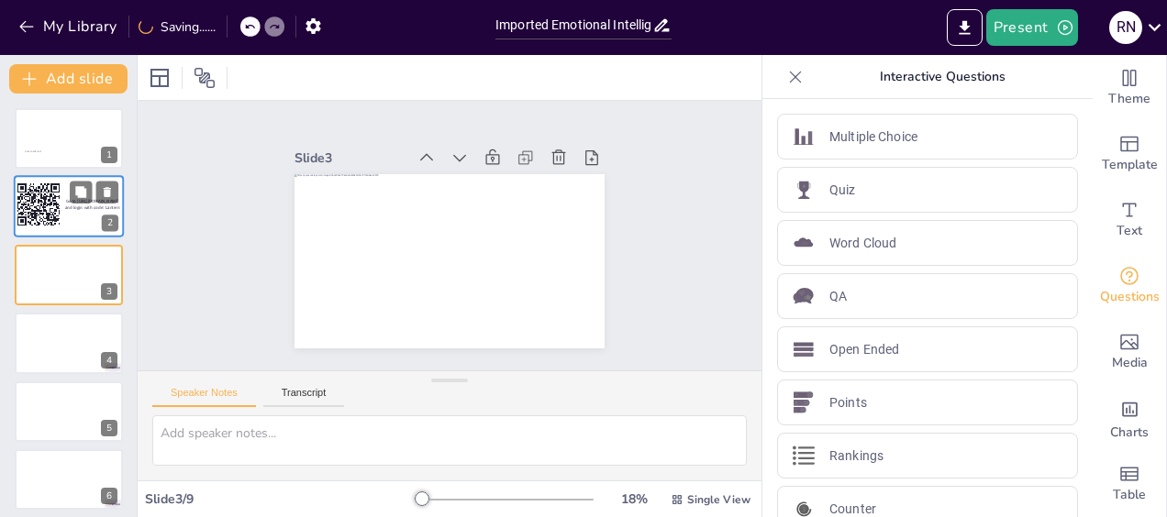
click at [75, 233] on div at bounding box center [69, 207] width 110 height 62
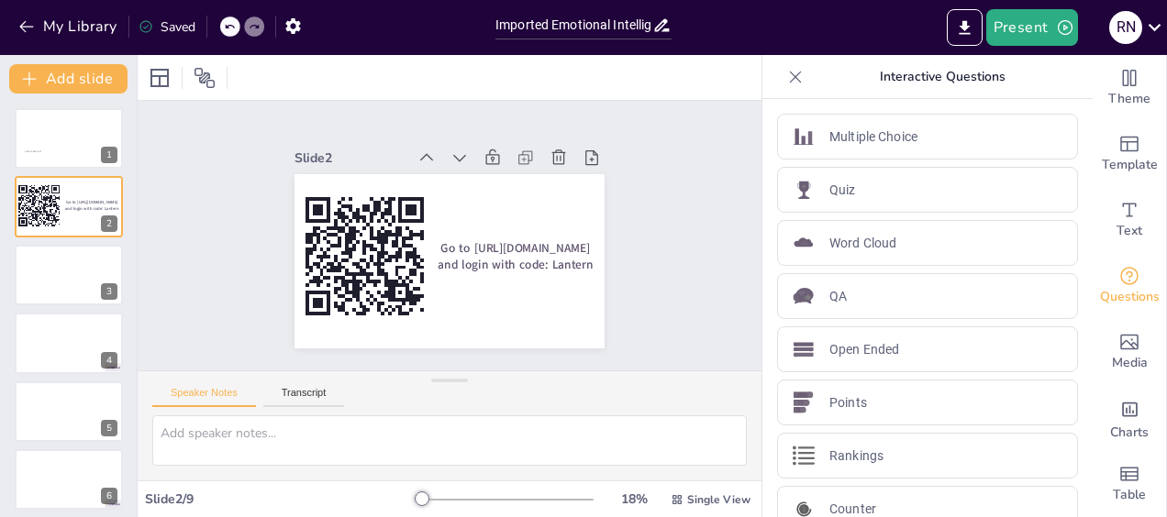
click at [50, 242] on div "Click to add text 1 Go to https://sendsteps.me and login with code: Lantern 2 3…" at bounding box center [68, 411] width 137 height 606
click at [50, 239] on div "Click to add text 1 Go to https://sendsteps.me and login with code: Lantern 2 3…" at bounding box center [68, 411] width 137 height 606
click at [79, 91] on button "Add slide" at bounding box center [68, 78] width 118 height 29
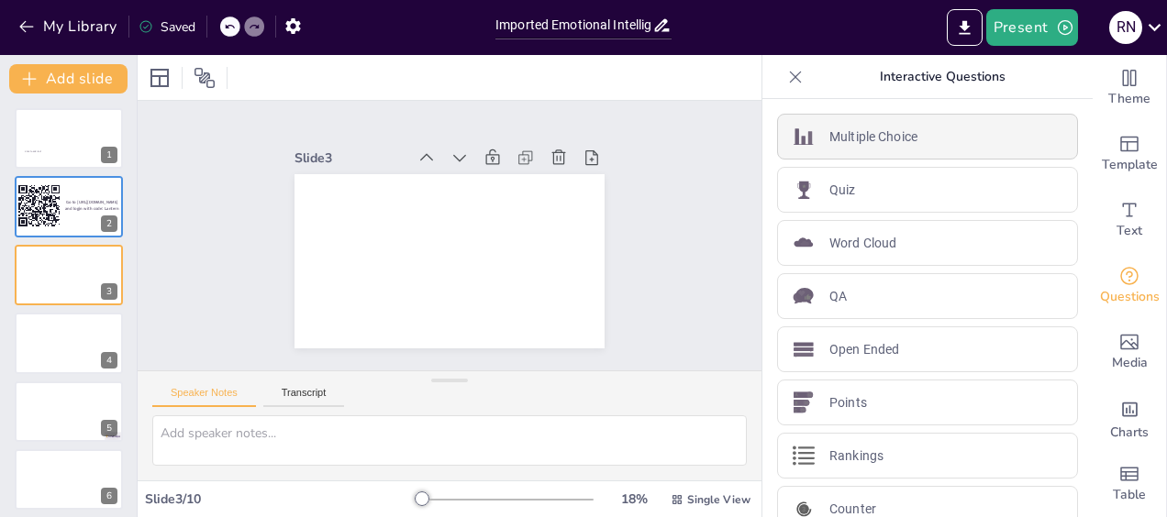
click at [878, 132] on p "Multiple Choice" at bounding box center [873, 137] width 88 height 19
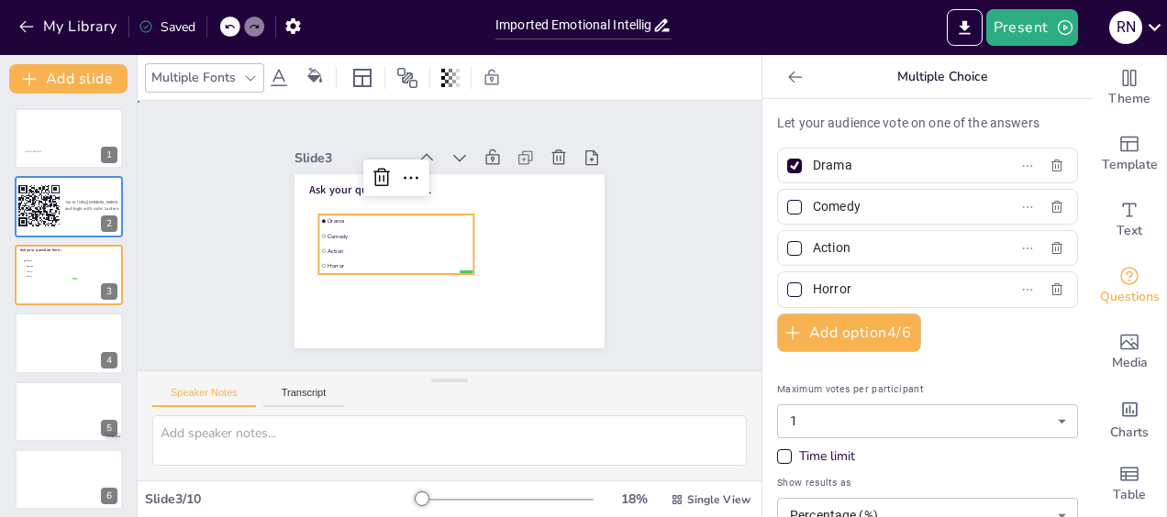
click at [625, 259] on div "Slide 1 Click to add text Slide 2 Go to https://sendsteps.me and login with cod…" at bounding box center [450, 236] width 471 height 402
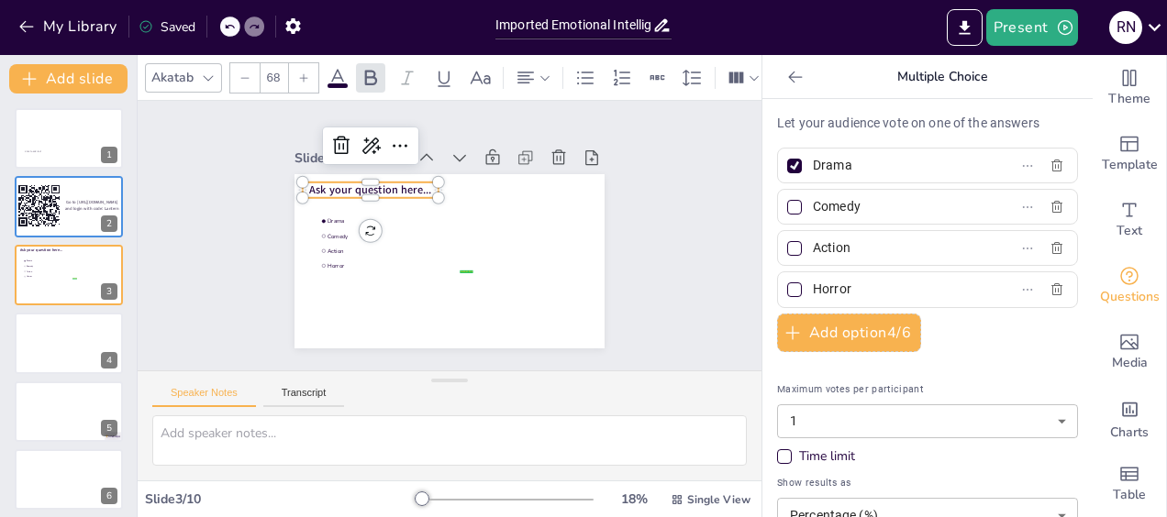
click at [413, 180] on span "Ask your question here..." at bounding box center [395, 161] width 117 height 63
click at [413, 180] on span "Ask your question here..." at bounding box center [387, 168] width 121 height 52
click at [347, 178] on span "Ask your question here..." at bounding box center [404, 156] width 114 height 74
click at [458, 183] on span "Ask your question here..." at bounding box center [478, 148] width 40 height 123
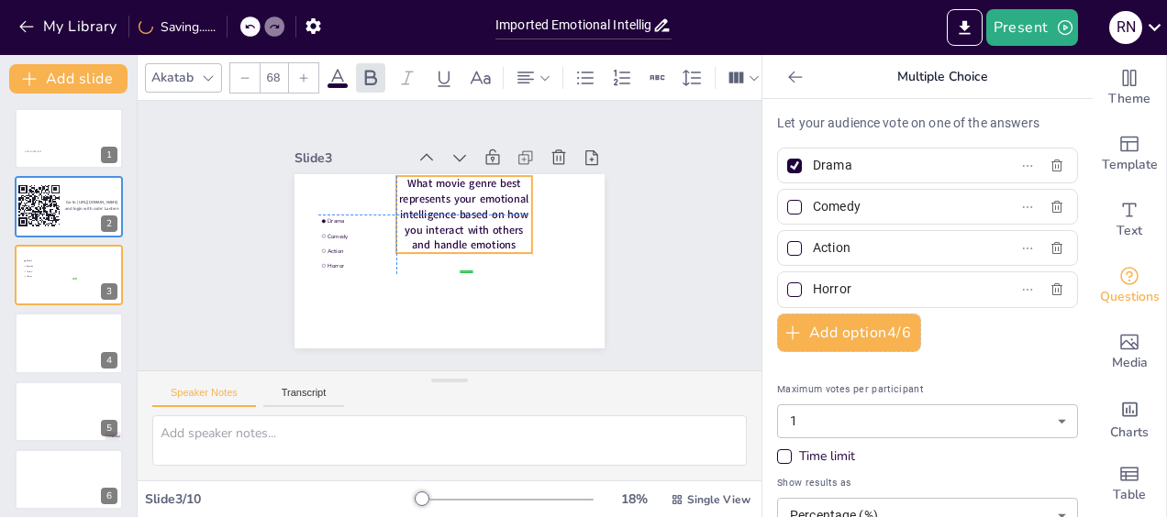
drag, startPoint x: 424, startPoint y: 217, endPoint x: 514, endPoint y: 211, distance: 90.1
click at [514, 211] on p "What movie genre best represents your emotional intelligence based on how you i…" at bounding box center [476, 235] width 142 height 155
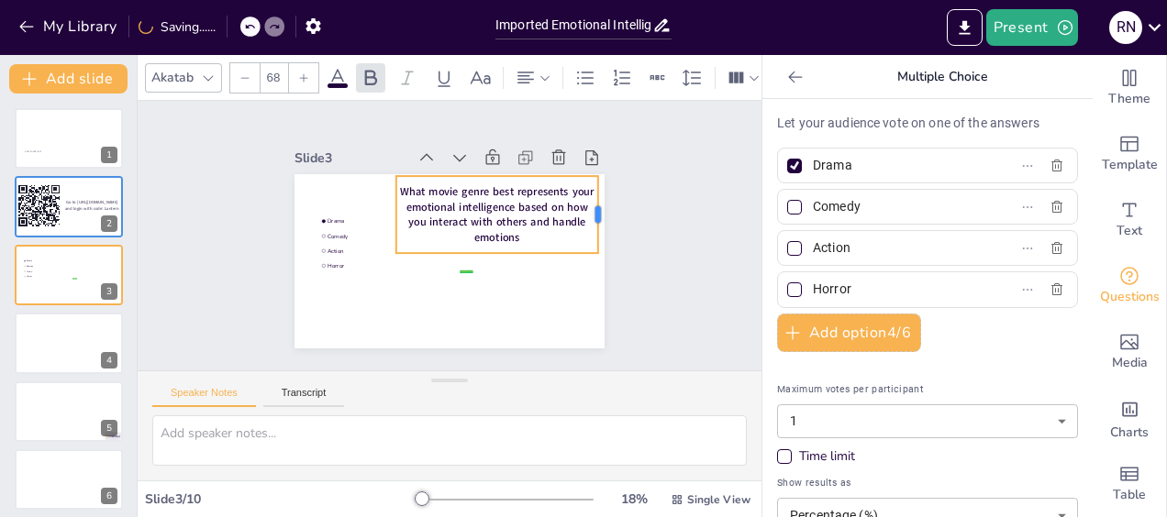
drag, startPoint x: 519, startPoint y: 211, endPoint x: 585, endPoint y: 211, distance: 66.0
click at [585, 259] on div at bounding box center [595, 296] width 51 height 74
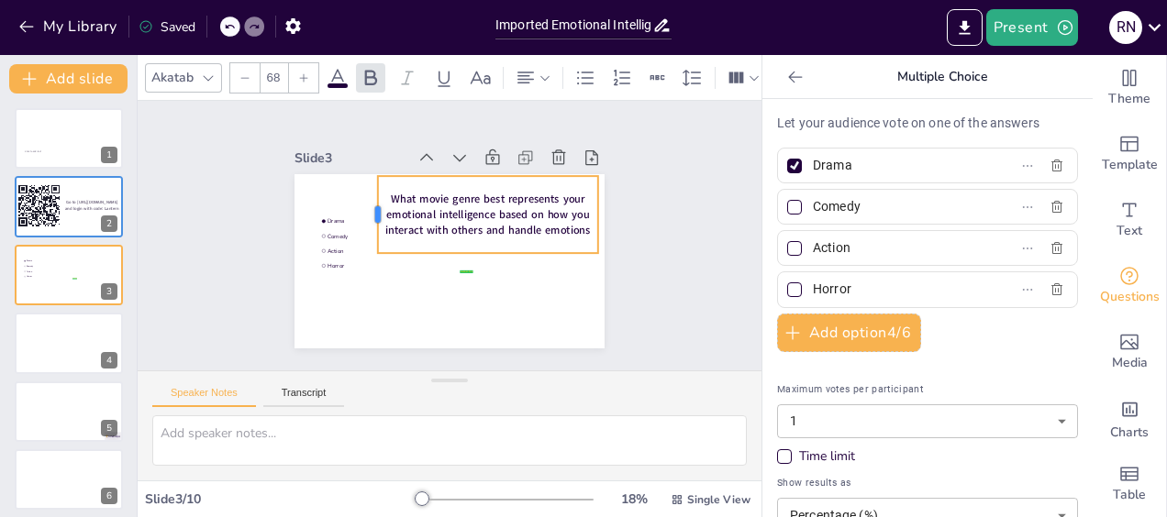
drag, startPoint x: 380, startPoint y: 208, endPoint x: 361, endPoint y: 199, distance: 21.3
click at [379, 194] on div at bounding box center [412, 163] width 67 height 62
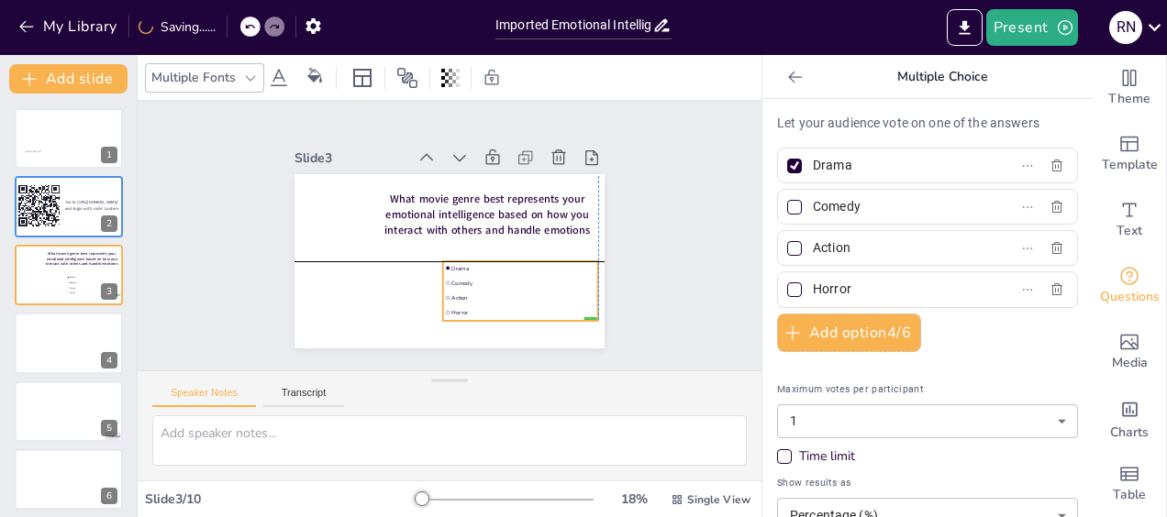
drag, startPoint x: 327, startPoint y: 230, endPoint x: 448, endPoint y: 276, distance: 129.5
click at [448, 276] on span "Comedy" at bounding box center [436, 322] width 65 height 134
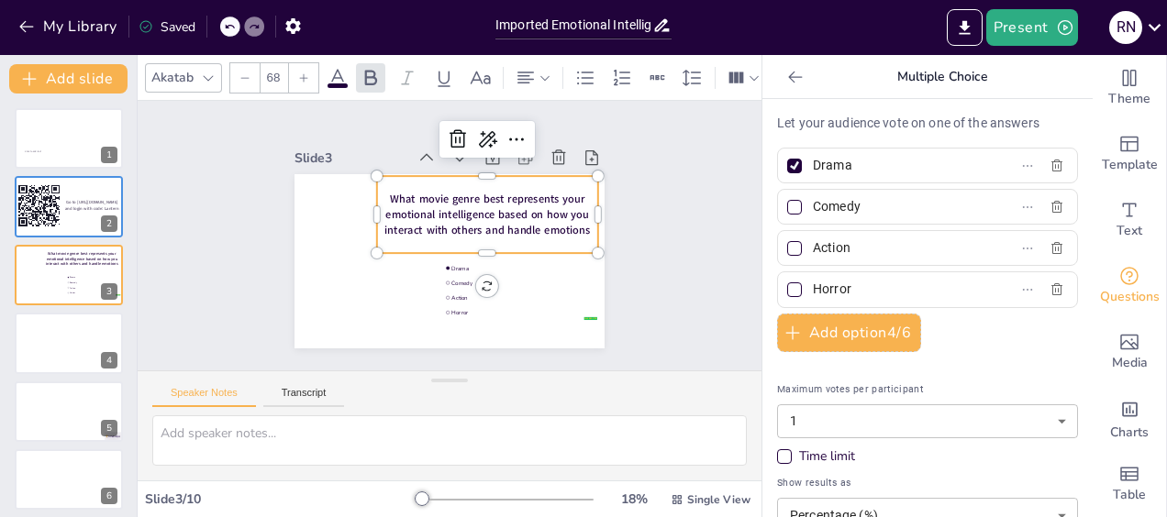
click at [409, 215] on span "What movie genre best represents your emotional intelligence based on how you i…" at bounding box center [489, 227] width 204 height 105
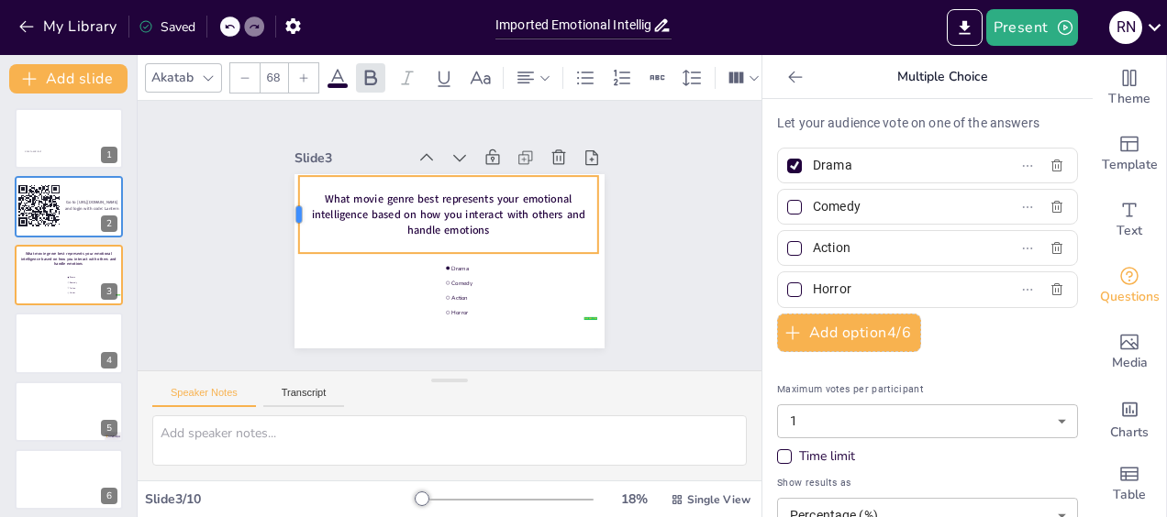
drag, startPoint x: 361, startPoint y: 207, endPoint x: 283, endPoint y: 207, distance: 78.0
click at [572, 207] on div at bounding box center [597, 175] width 51 height 73
click at [297, 175] on div at bounding box center [322, 138] width 51 height 74
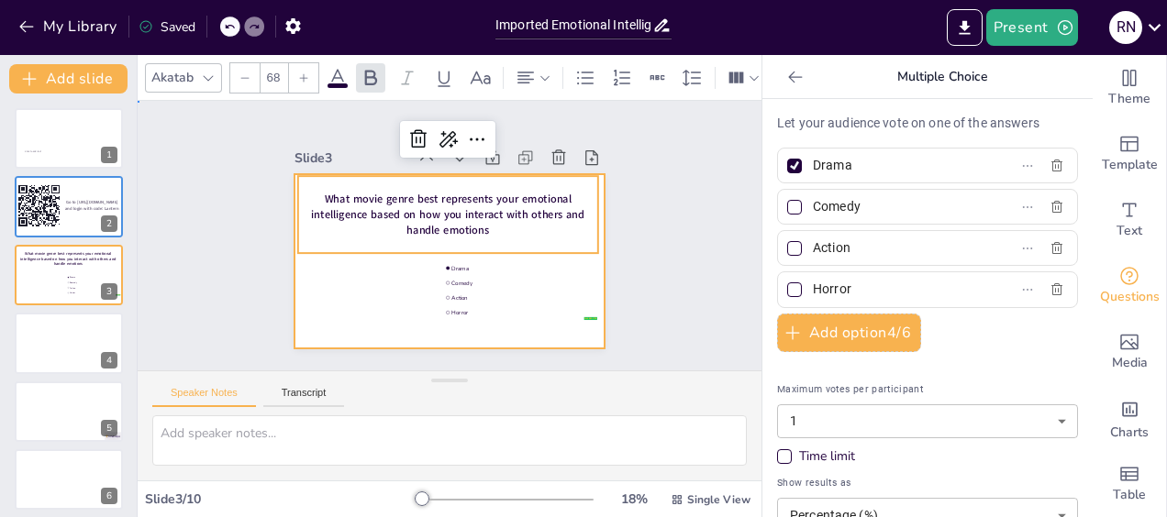
click at [337, 303] on div at bounding box center [425, 246] width 285 height 354
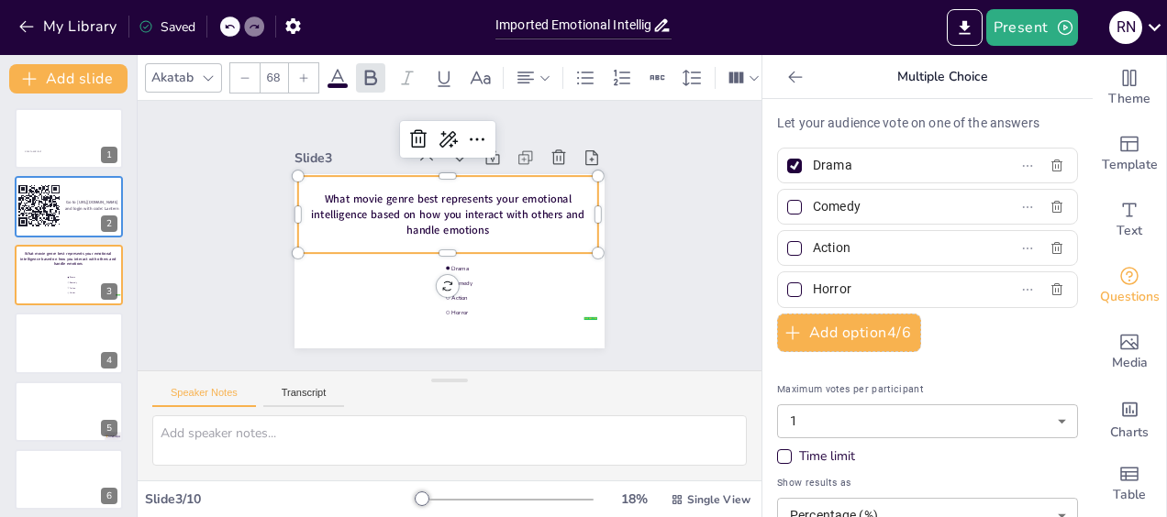
click at [439, 218] on span "What movie genre best represents your emotional intelligence based on how you i…" at bounding box center [465, 221] width 196 height 214
click at [545, 72] on icon at bounding box center [544, 78] width 13 height 13
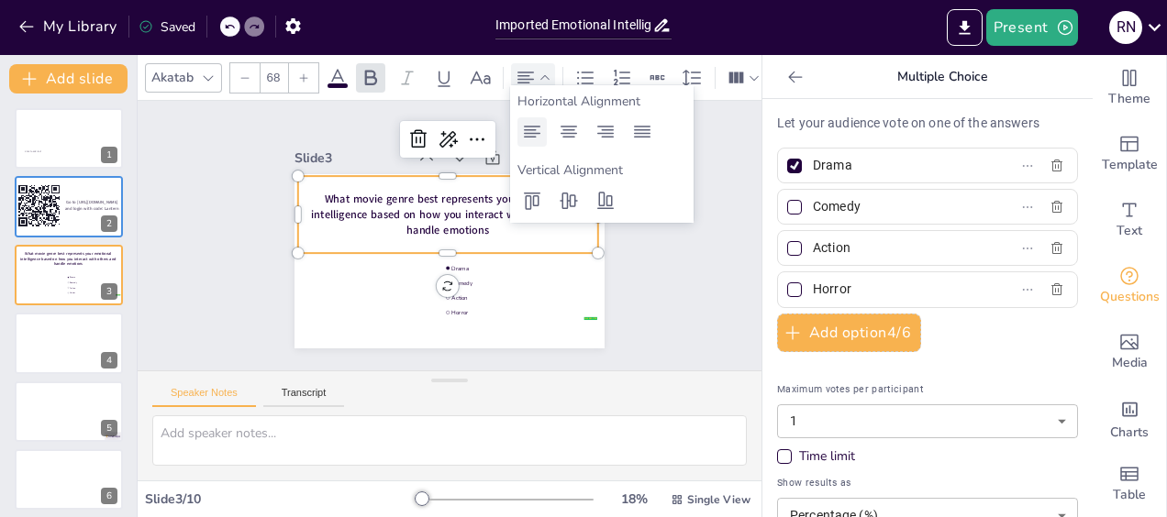
click at [528, 136] on icon at bounding box center [532, 132] width 22 height 22
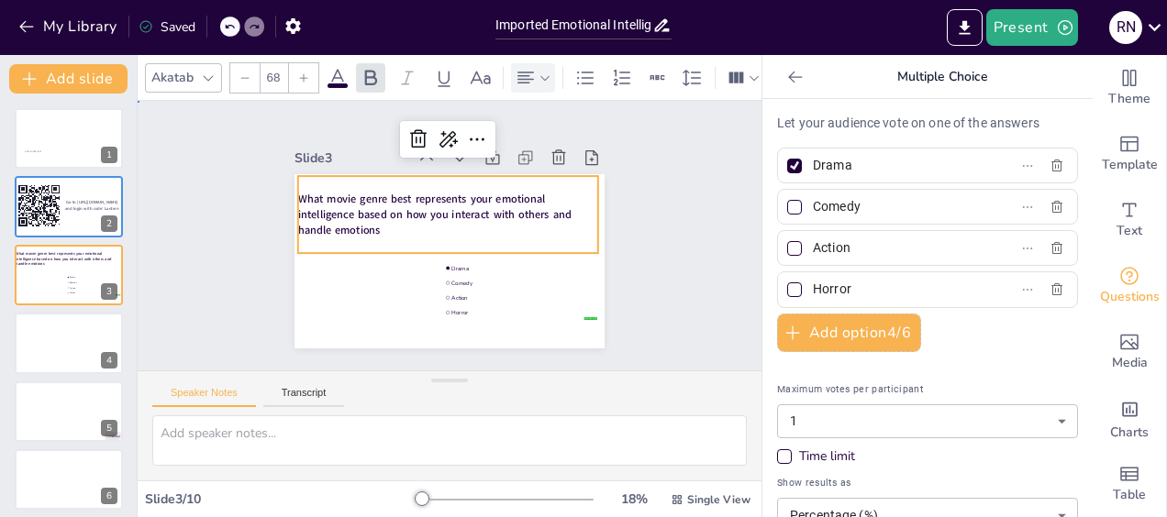
click at [650, 302] on div "Slide 1 Click to add text Slide 2 Go to https://sendsteps.me and login with cod…" at bounding box center [449, 235] width 663 height 585
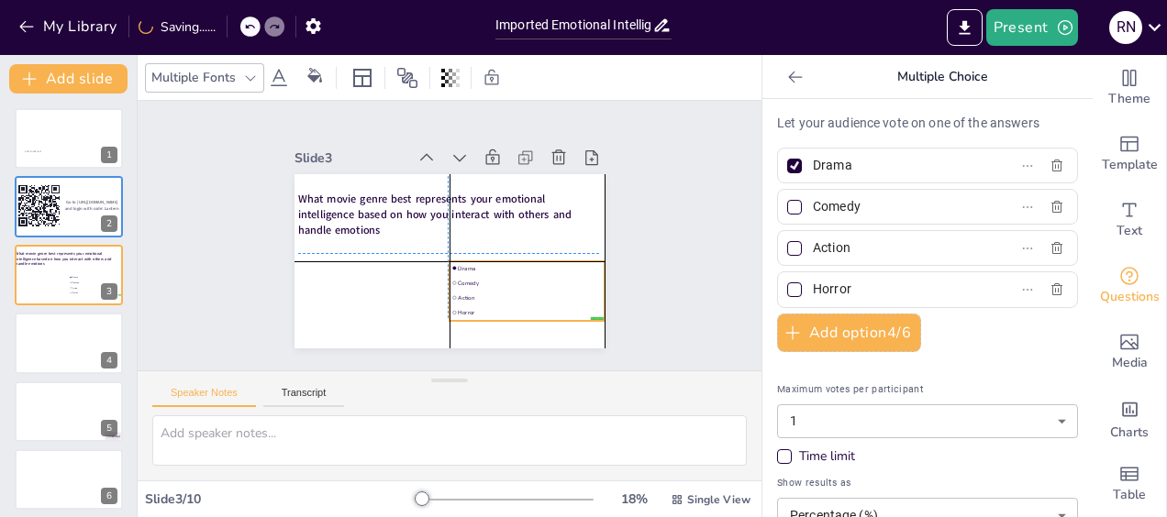
click at [478, 279] on span "Comedy" at bounding box center [504, 311] width 134 height 65
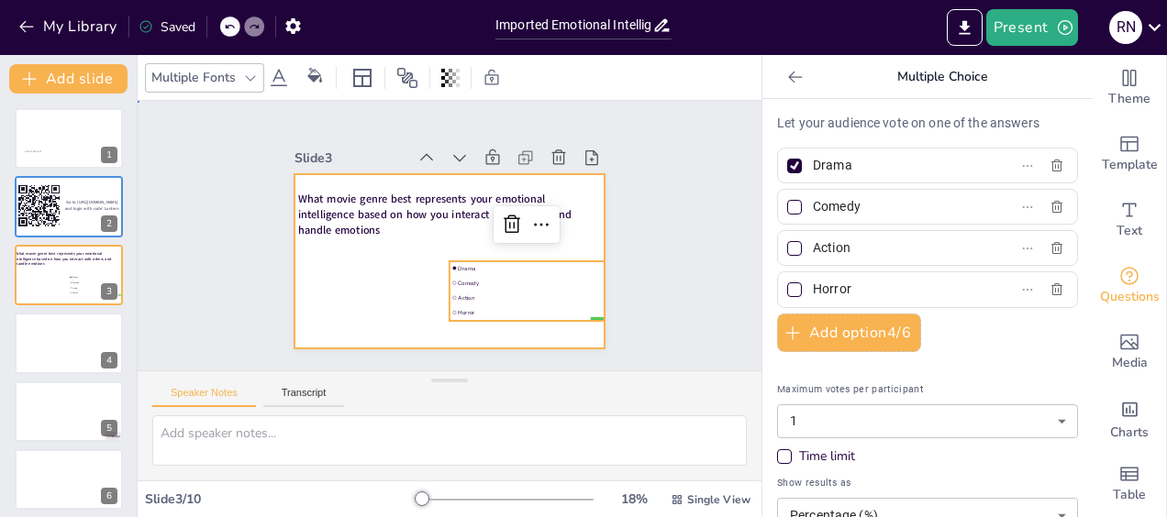
click at [482, 326] on div at bounding box center [428, 250] width 323 height 353
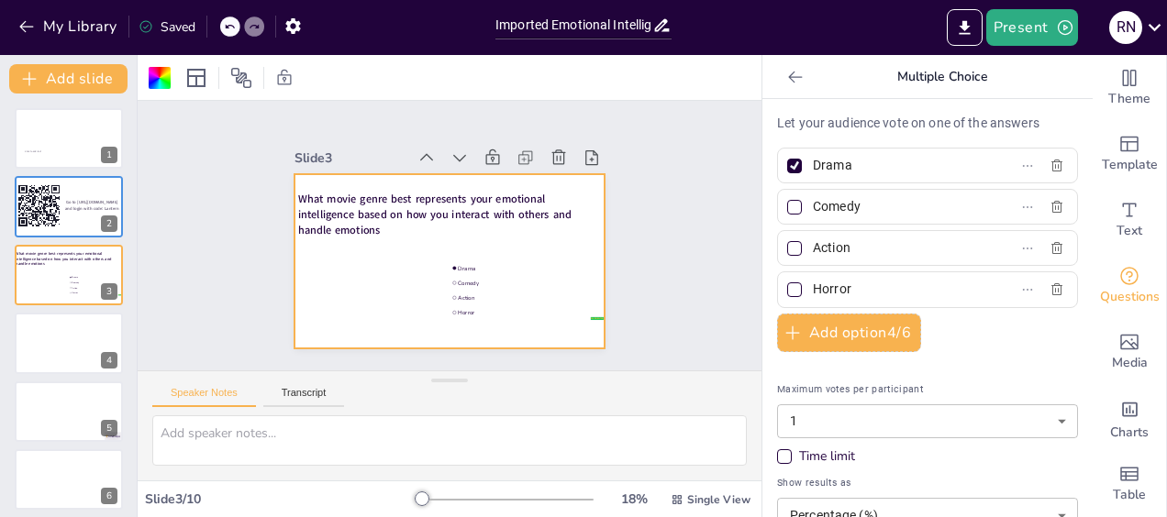
click at [787, 160] on div at bounding box center [794, 166] width 15 height 15
click at [813, 160] on input "Drama" at bounding box center [898, 165] width 171 height 27
checkbox input "false"
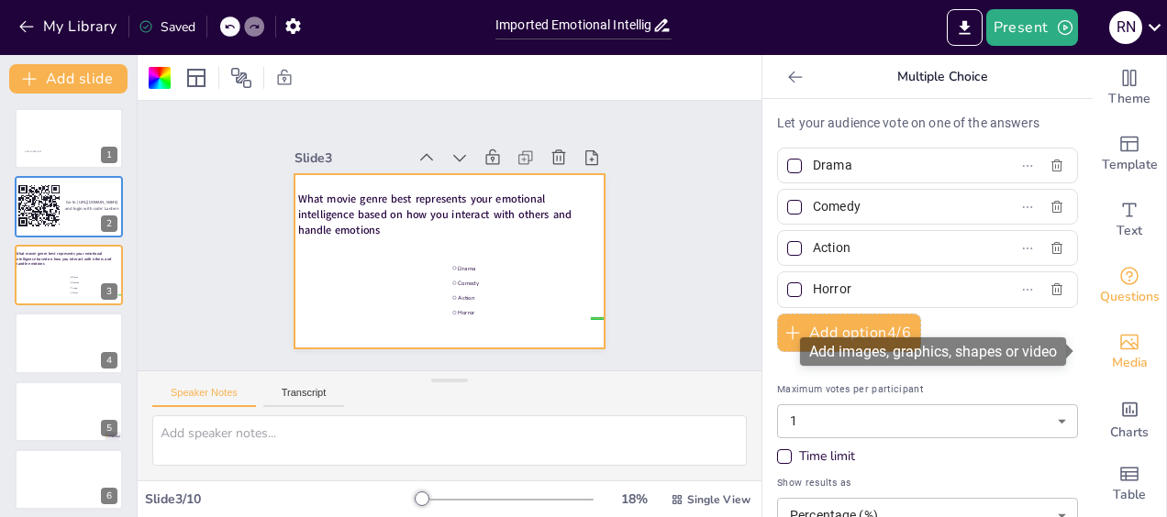
click at [1120, 343] on icon "Add images, graphics, shapes or video" at bounding box center [1129, 343] width 18 height 16
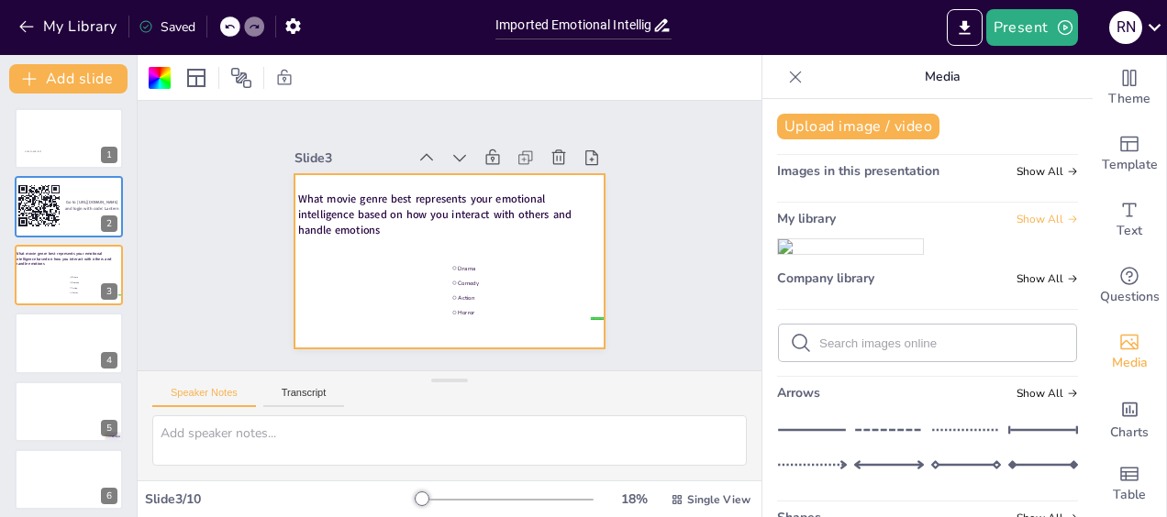
click at [1033, 216] on span "Show All" at bounding box center [1046, 219] width 61 height 13
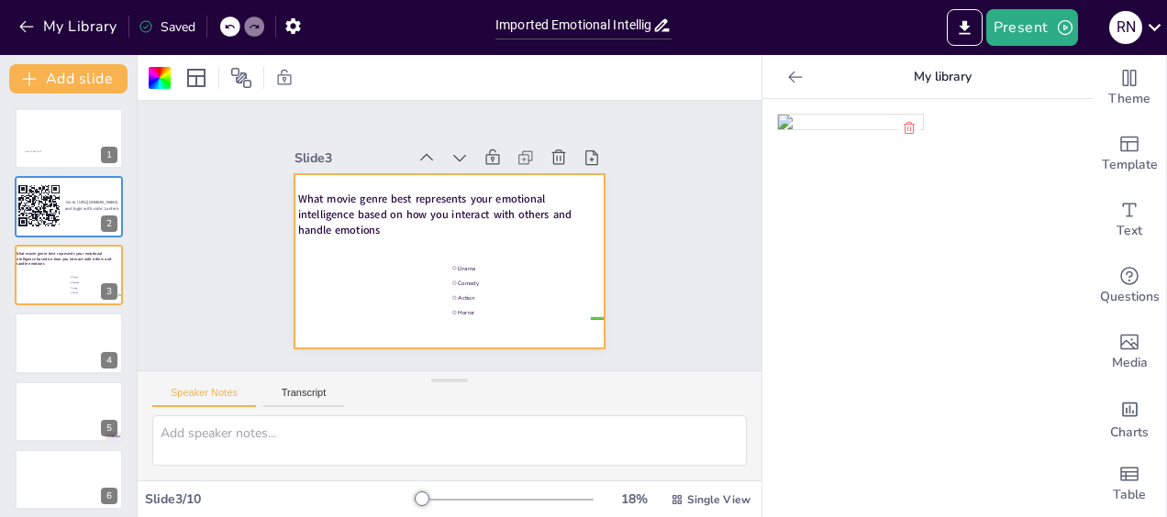
click at [786, 81] on icon at bounding box center [795, 77] width 18 height 18
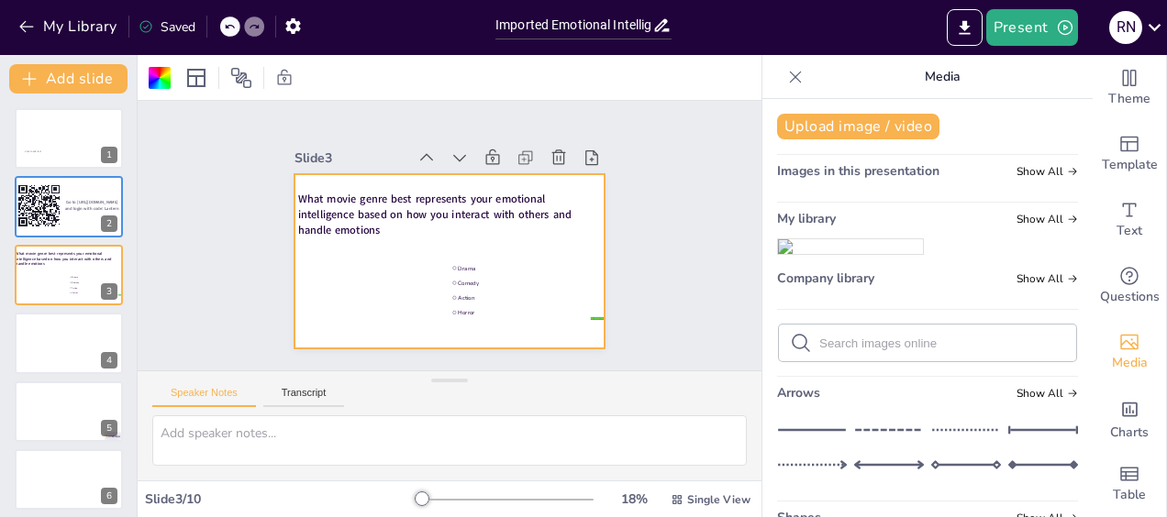
click at [835, 350] on input "text" at bounding box center [942, 344] width 246 height 14
type input "watching a thriller"
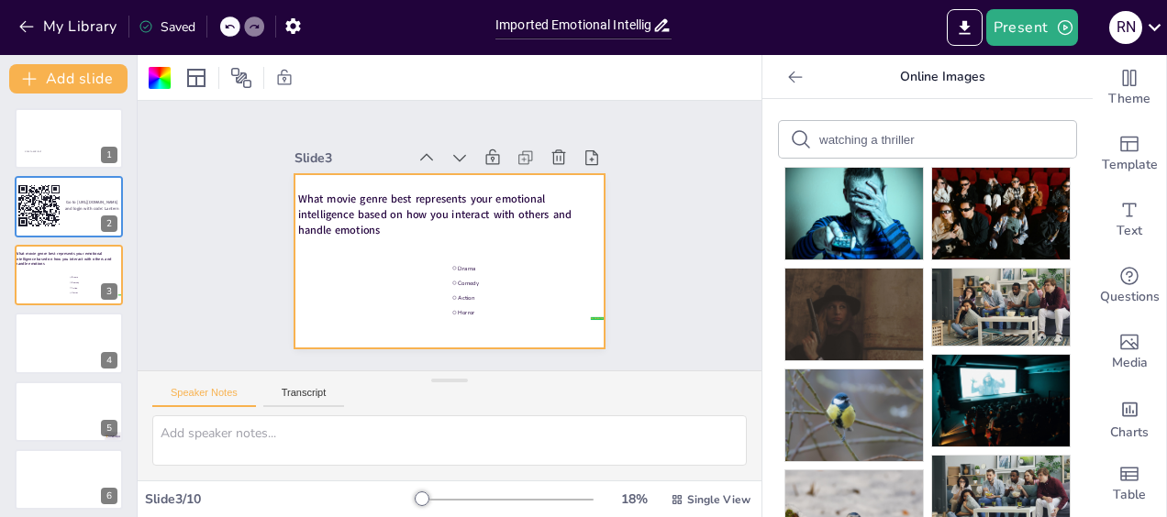
click at [903, 139] on input "watching a thriller" at bounding box center [896, 140] width 155 height 14
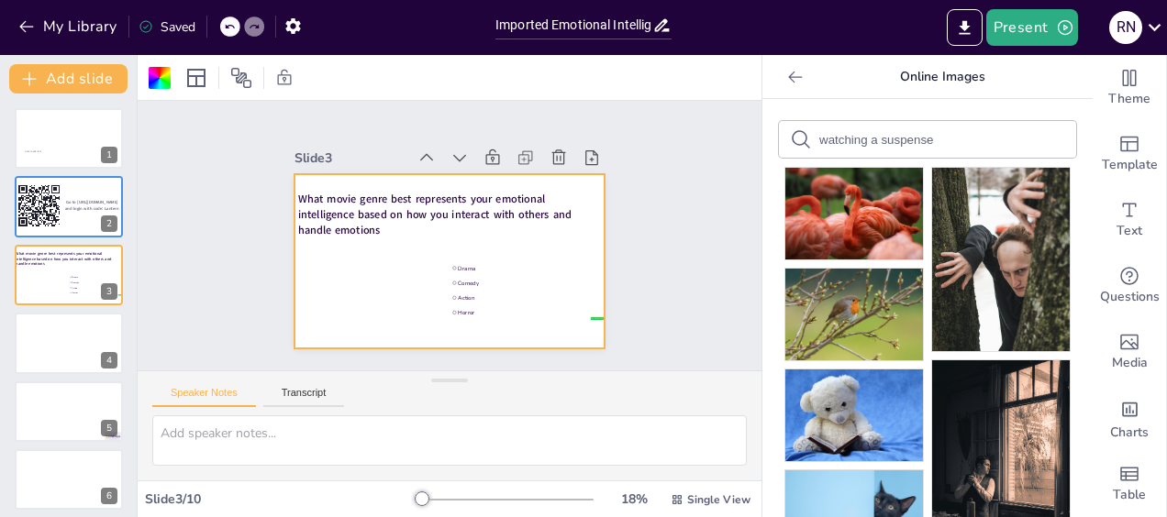
drag, startPoint x: 1071, startPoint y: 163, endPoint x: 1071, endPoint y: 244, distance: 80.7
click at [928, 140] on input "watching a suspense" at bounding box center [896, 140] width 155 height 14
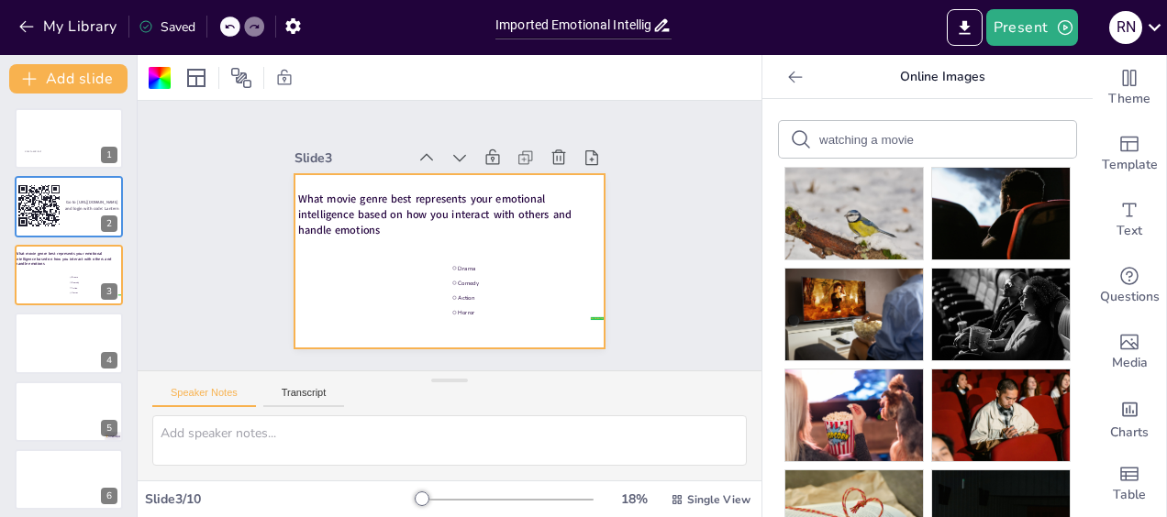
click at [805, 139] on div "watching a movie" at bounding box center [927, 139] width 297 height 37
click at [819, 139] on input "watching a movie" at bounding box center [896, 140] width 155 height 14
click at [946, 140] on input "woman watching a movie" at bounding box center [896, 140] width 155 height 14
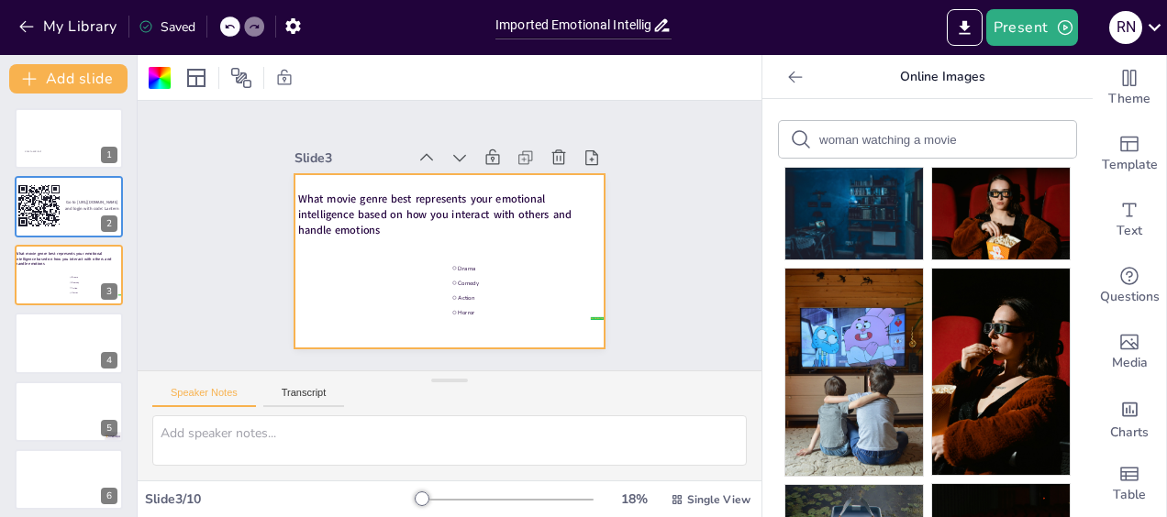
click at [895, 139] on input "woman watching a movie" at bounding box center [896, 140] width 155 height 14
click at [916, 139] on input "woman at a movie" at bounding box center [896, 140] width 155 height 14
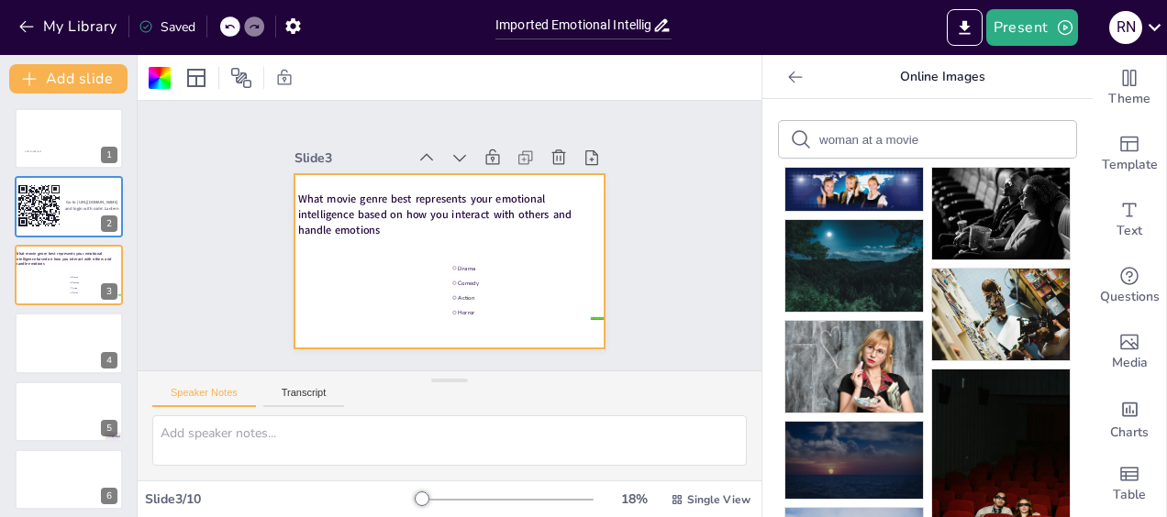
click at [923, 138] on input "woman at a movie" at bounding box center [896, 140] width 155 height 14
type input "w"
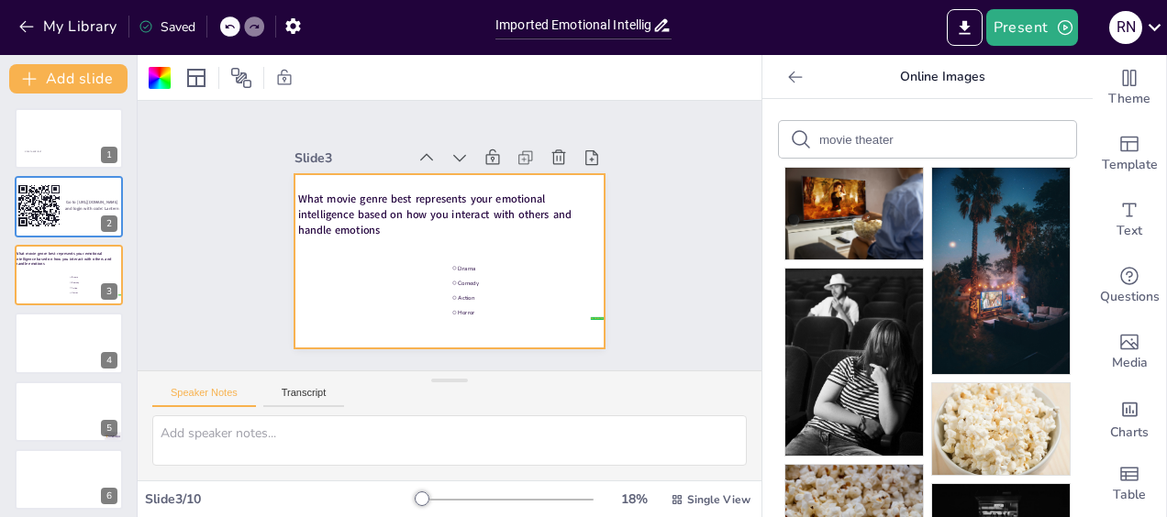
type input "movie theater"
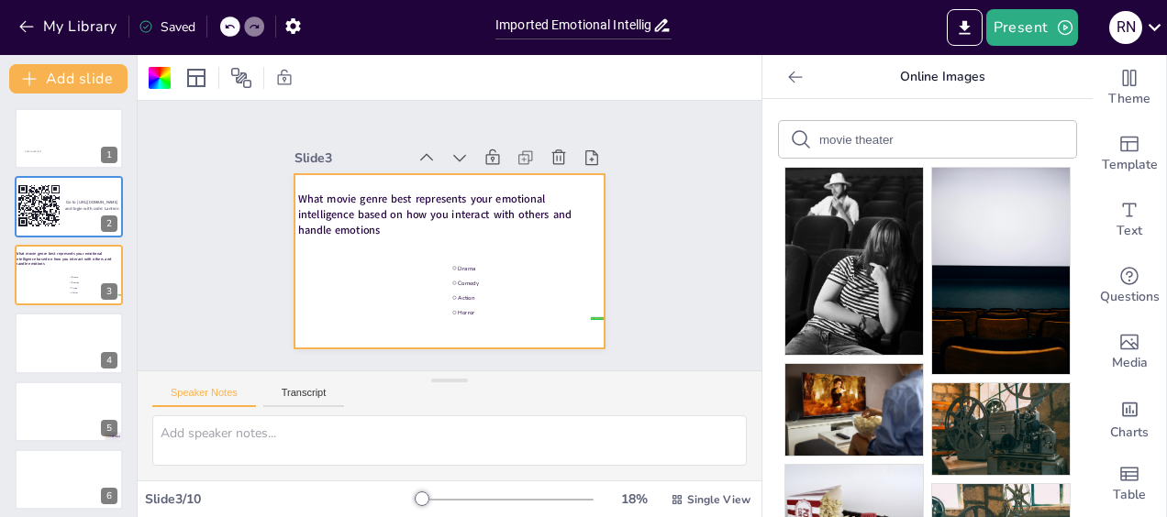
drag, startPoint x: 1073, startPoint y: 152, endPoint x: 1073, endPoint y: 250, distance: 97.2
click at [879, 138] on input "movie theater" at bounding box center [896, 140] width 155 height 14
click at [932, 75] on p "Online Images" at bounding box center [942, 77] width 264 height 44
click at [1118, 347] on icon "Add images, graphics, shapes or video" at bounding box center [1129, 342] width 22 height 22
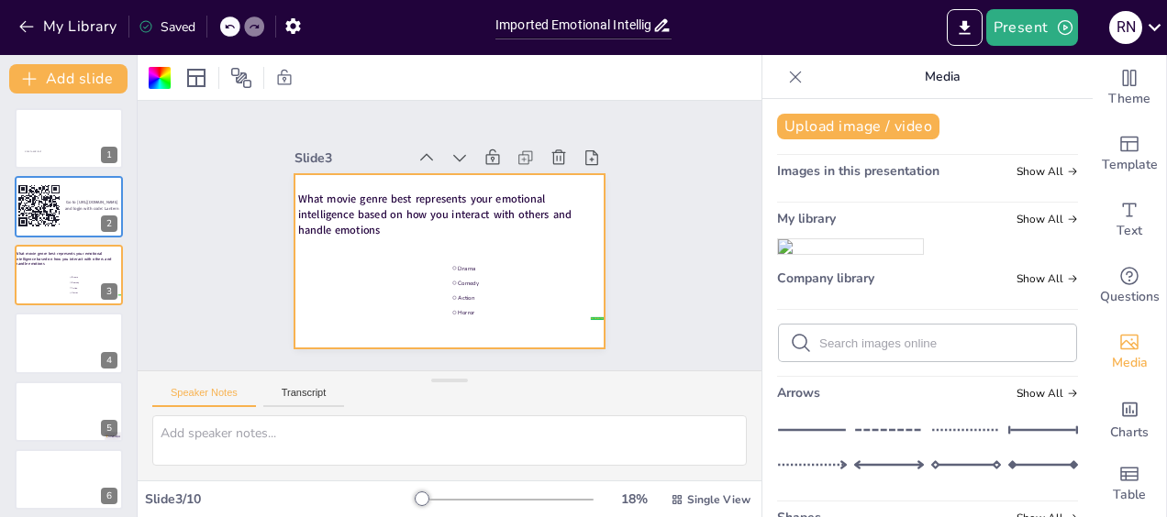
click at [846, 254] on img at bounding box center [850, 246] width 145 height 15
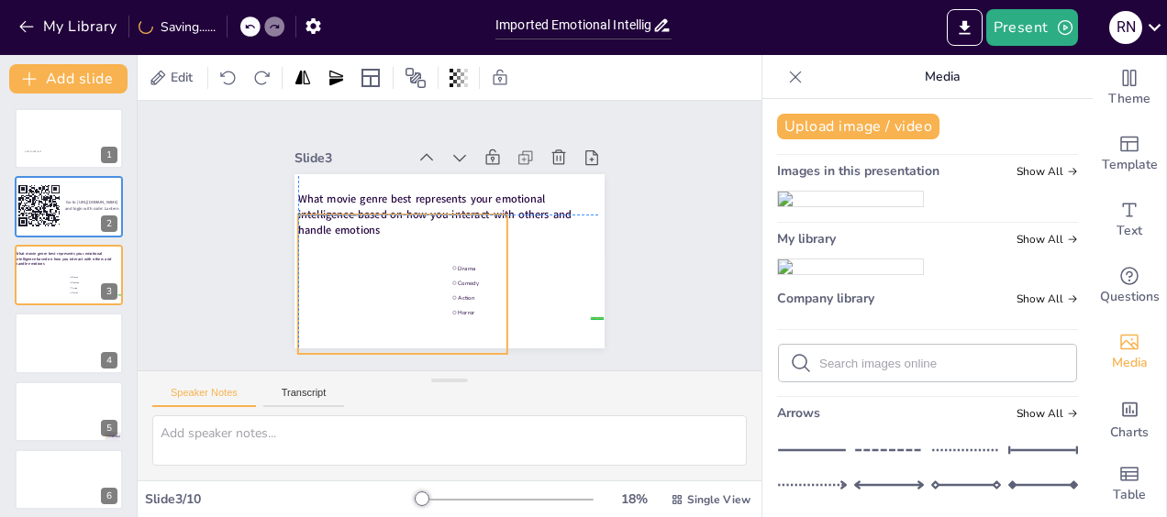
drag, startPoint x: 396, startPoint y: 255, endPoint x: 350, endPoint y: 272, distance: 49.6
click at [350, 272] on div at bounding box center [383, 233] width 244 height 249
click at [341, 249] on div at bounding box center [394, 273] width 234 height 180
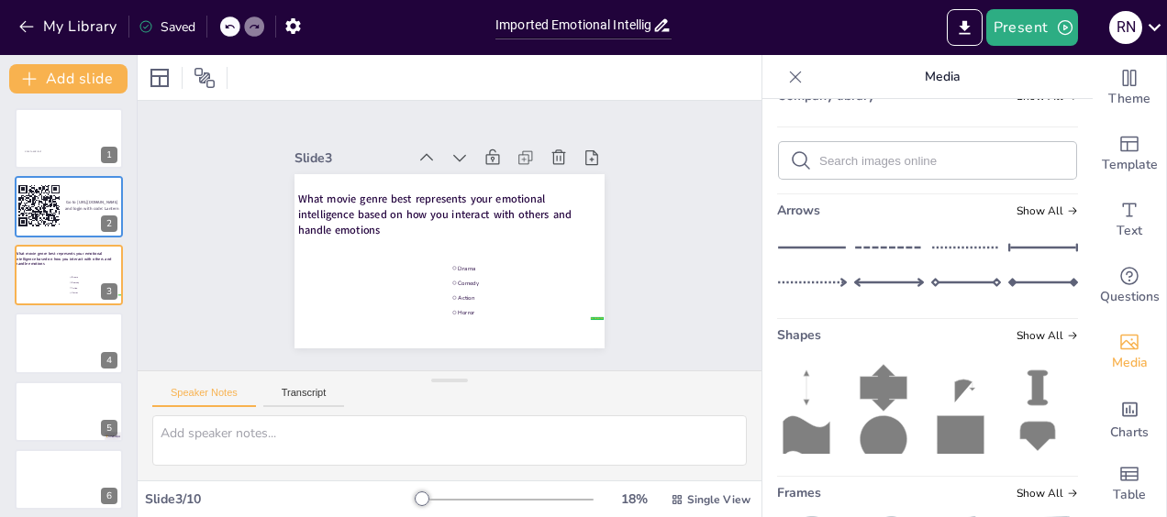
scroll to position [207, 0]
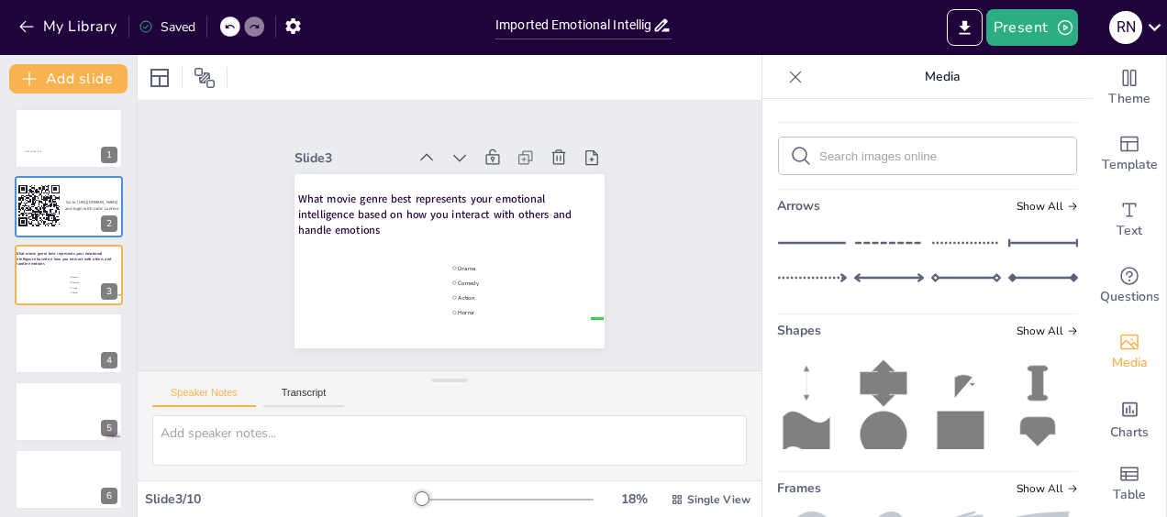
click at [879, 163] on input "text" at bounding box center [942, 157] width 246 height 14
type input "movie GIF"
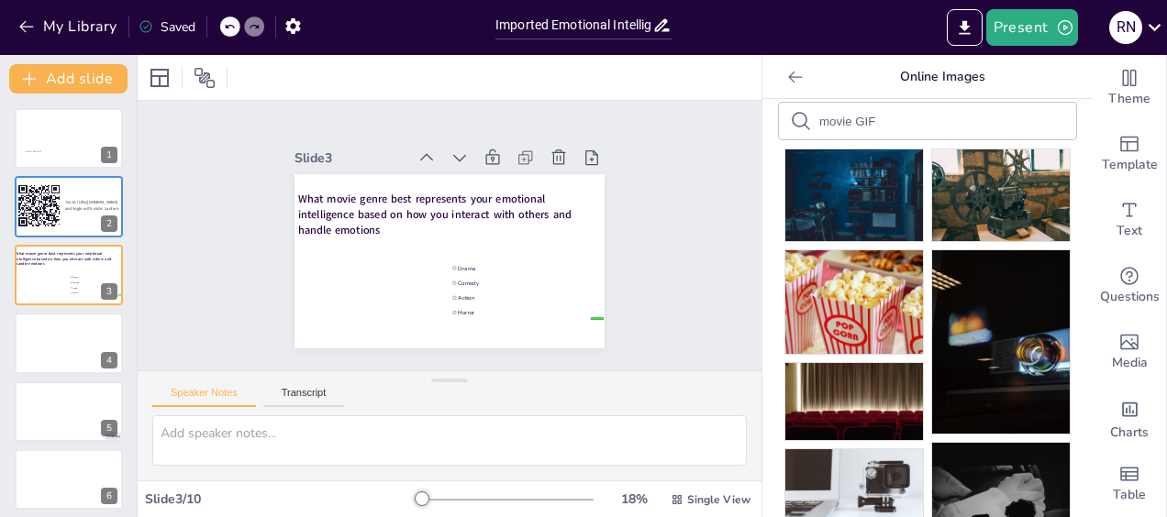
scroll to position [0, 0]
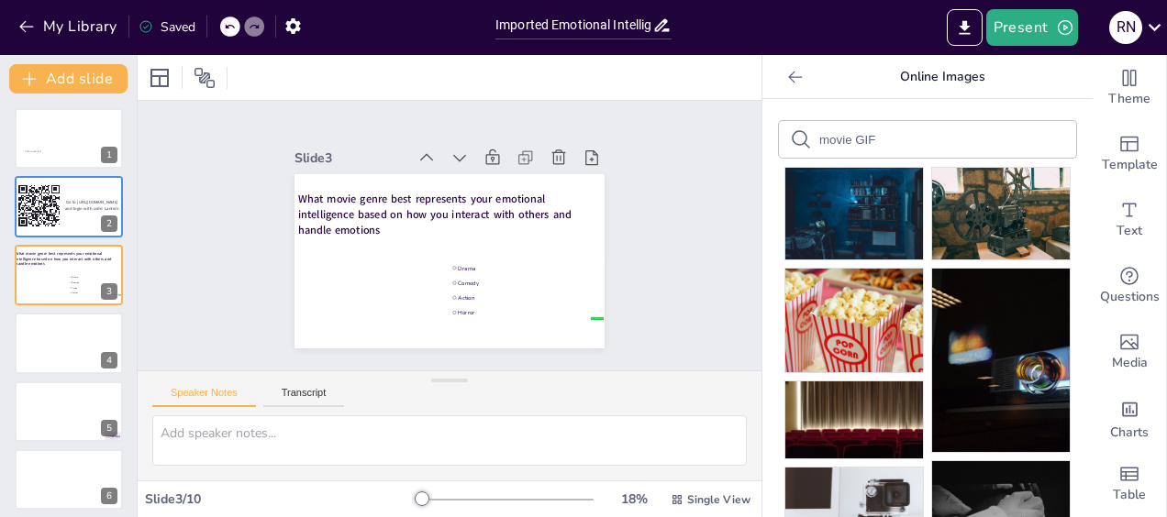
drag, startPoint x: 838, startPoint y: 139, endPoint x: 807, endPoint y: 139, distance: 30.3
click at [819, 139] on input "movie GIF" at bounding box center [896, 140] width 155 height 14
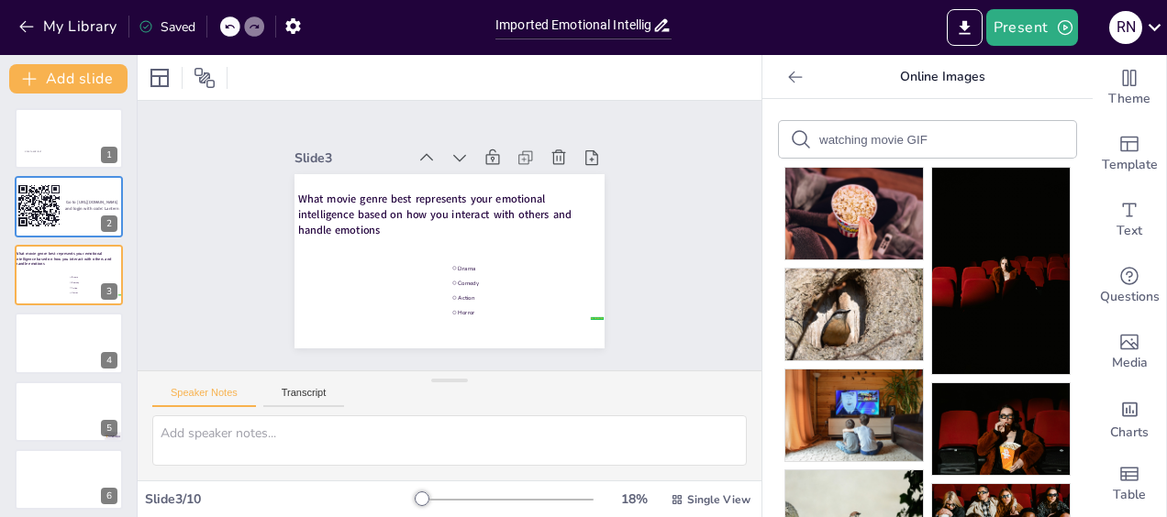
click at [916, 140] on input "watching movie GIF" at bounding box center [896, 140] width 155 height 14
click at [893, 137] on input "watching movie GIF" at bounding box center [896, 140] width 155 height 14
drag, startPoint x: 893, startPoint y: 137, endPoint x: 800, endPoint y: 139, distance: 93.6
click at [800, 139] on div "watching movie GIF" at bounding box center [927, 139] width 297 height 37
click at [831, 139] on input "GIF" at bounding box center [896, 140] width 155 height 14
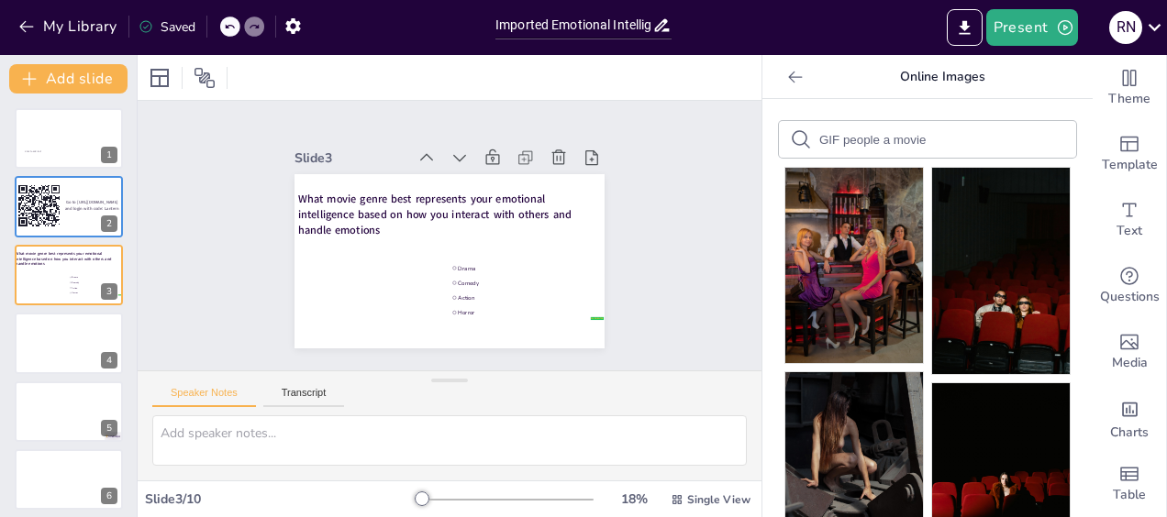
drag, startPoint x: 1079, startPoint y: 172, endPoint x: 1071, endPoint y: 94, distance: 79.2
click at [1071, 94] on div "Theme Template Text Questions Media Charts Table Online Images GIF people a mov…" at bounding box center [964, 286] width 405 height 462
click at [917, 142] on input "GIF people a movie" at bounding box center [896, 140] width 155 height 14
type input "G"
click at [786, 82] on icon at bounding box center [795, 77] width 18 height 18
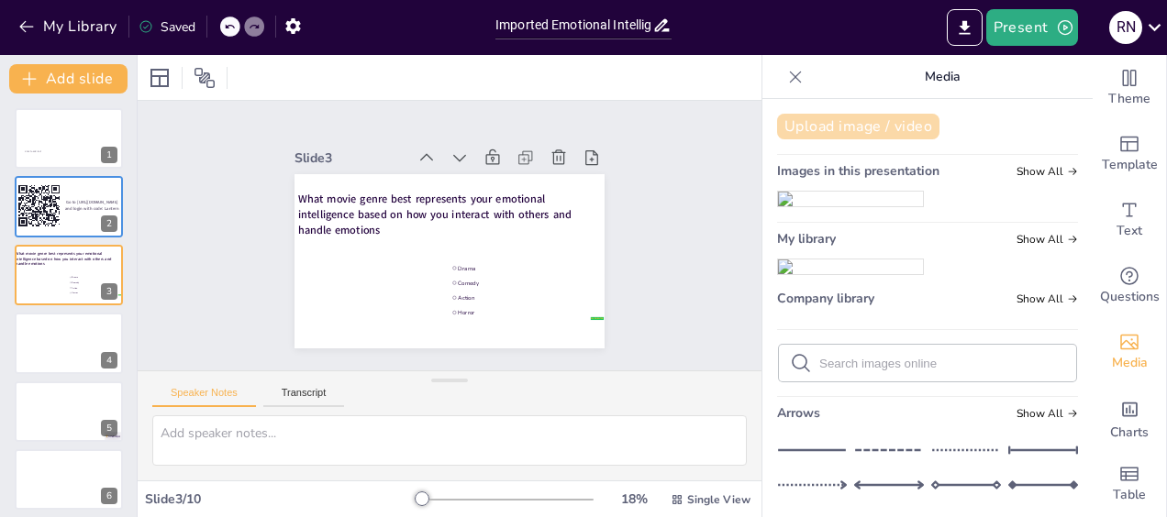
click at [879, 129] on button "Upload image / video" at bounding box center [858, 127] width 162 height 26
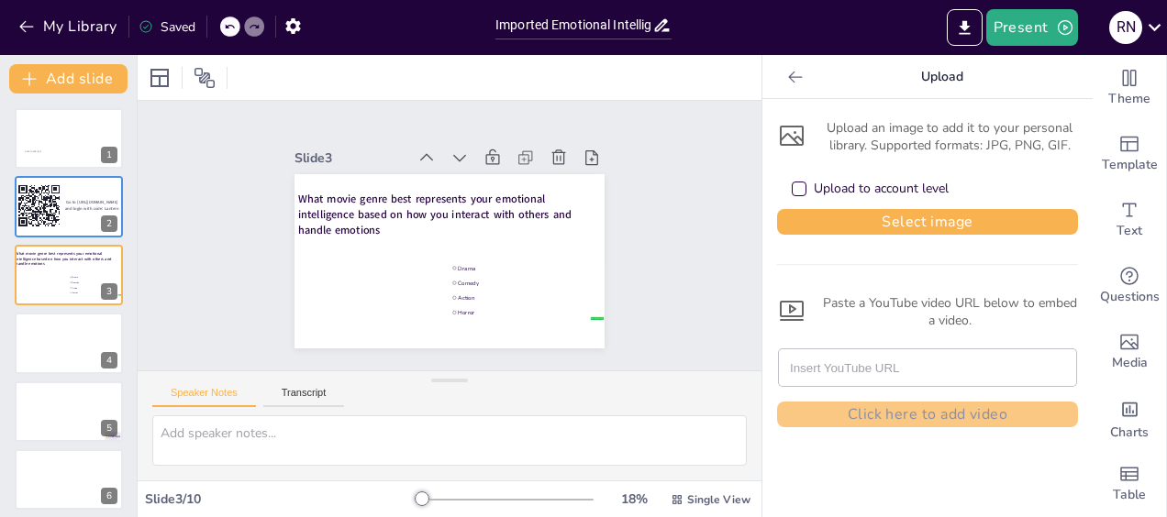
click at [803, 369] on input "text" at bounding box center [927, 368] width 275 height 37
drag, startPoint x: 801, startPoint y: 385, endPoint x: 789, endPoint y: 365, distance: 23.4
click at [790, 365] on input "text" at bounding box center [927, 368] width 275 height 37
paste input "https://www.youtube.com/watch?v=9cOiC3T9v7s"
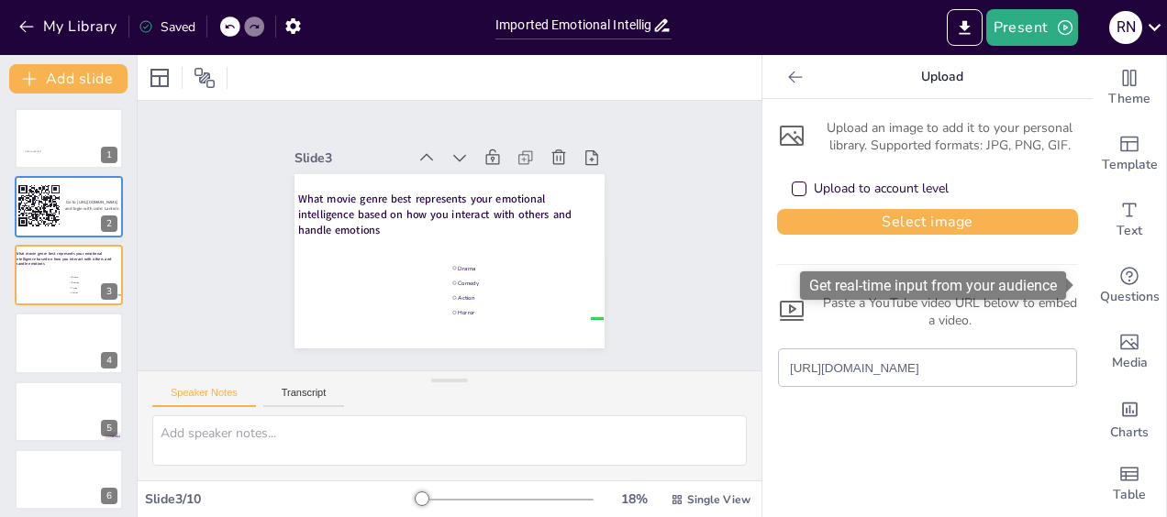
type input "https://www.youtube.com/watch?v=9cOiC3T9v7s"
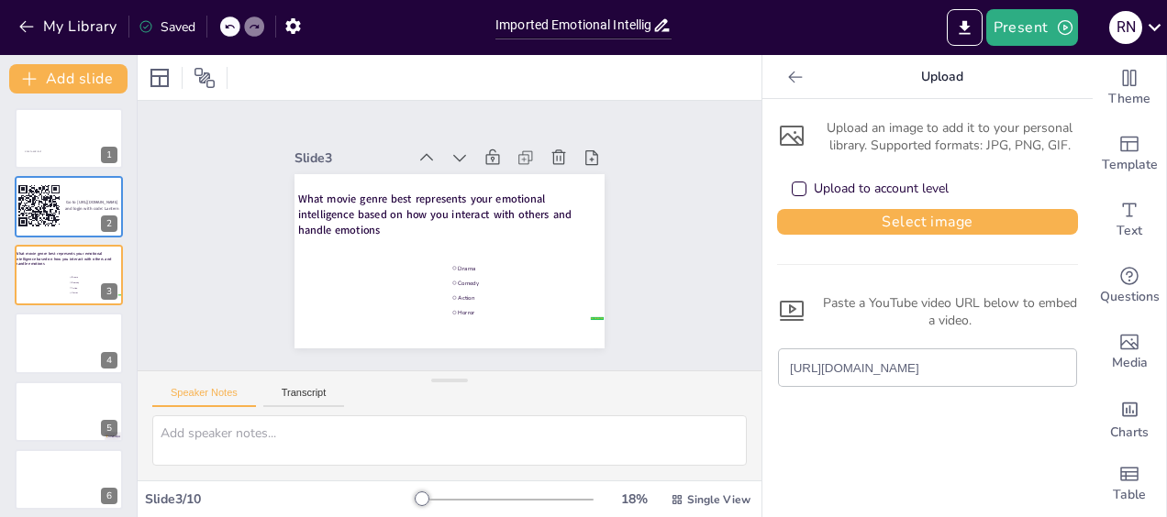
drag, startPoint x: 1076, startPoint y: 295, endPoint x: 1066, endPoint y: 400, distance: 105.1
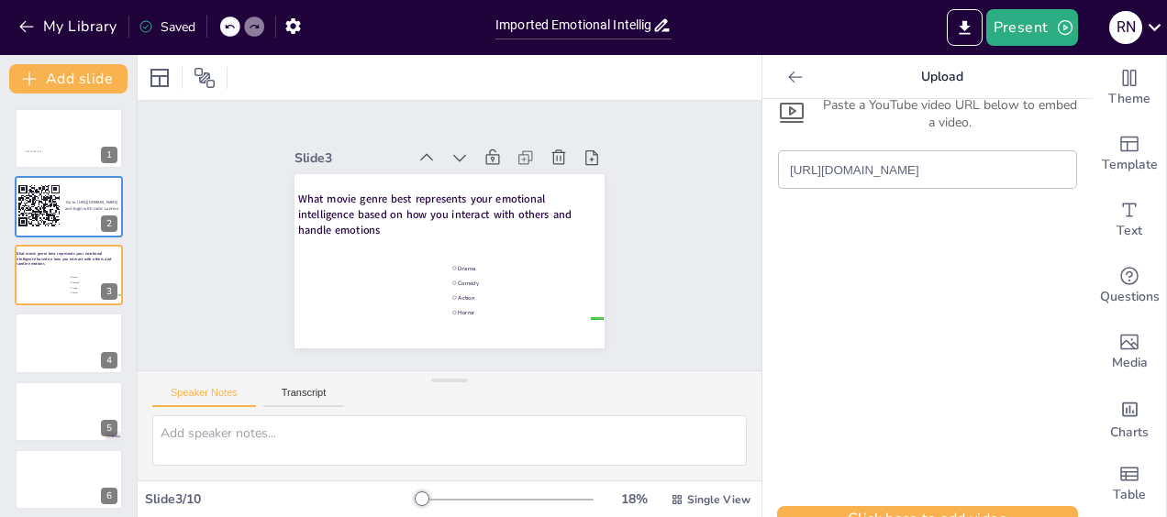
scroll to position [226, 0]
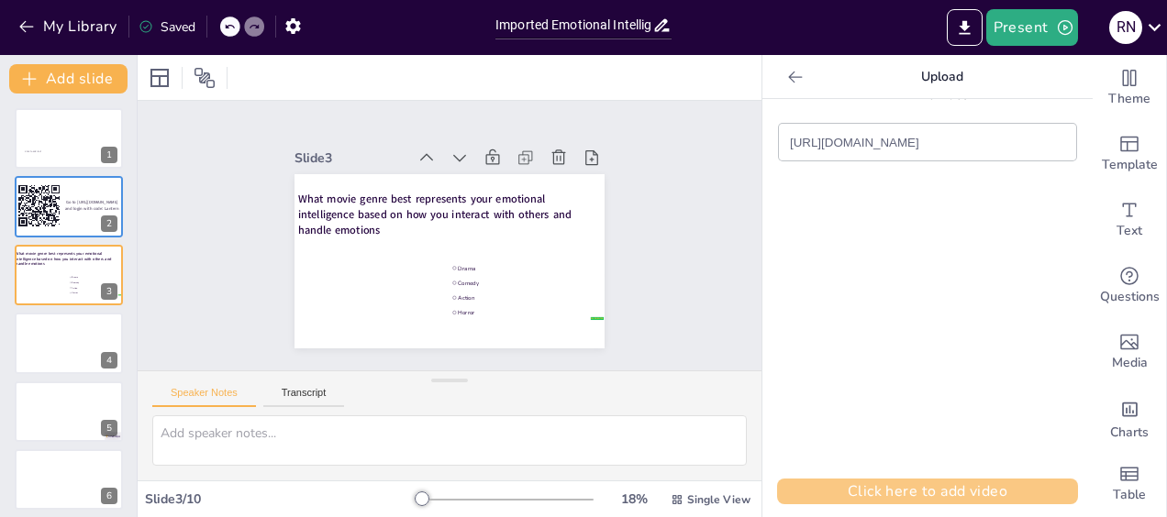
click at [886, 482] on button "Click here to add video" at bounding box center [927, 492] width 301 height 26
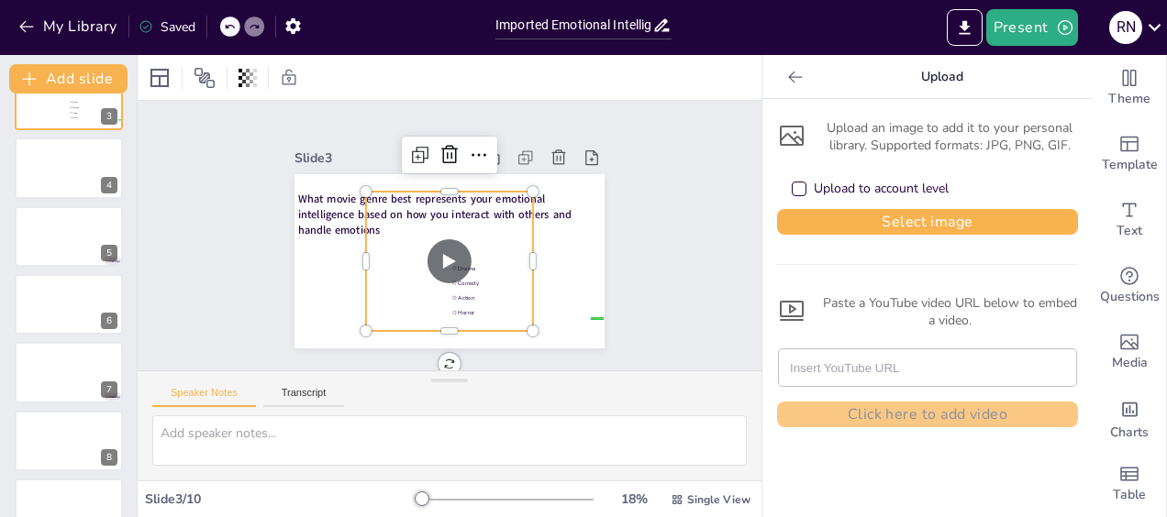
scroll to position [187, 0]
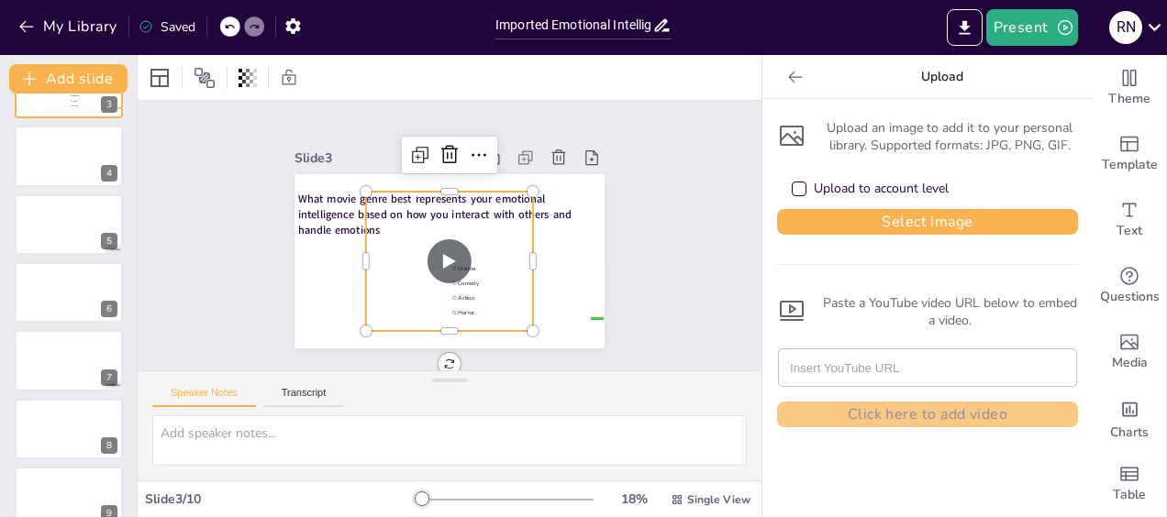
click at [78, 326] on div "Click to add text 1 Go to https://sendsteps.me and login with code: Lantern 2 W…" at bounding box center [68, 258] width 137 height 675
click at [82, 326] on div "Click to add text 1 Go to https://sendsteps.me and login with code: Lantern 2 W…" at bounding box center [68, 258] width 137 height 675
click at [72, 78] on button "Add slide" at bounding box center [68, 78] width 118 height 29
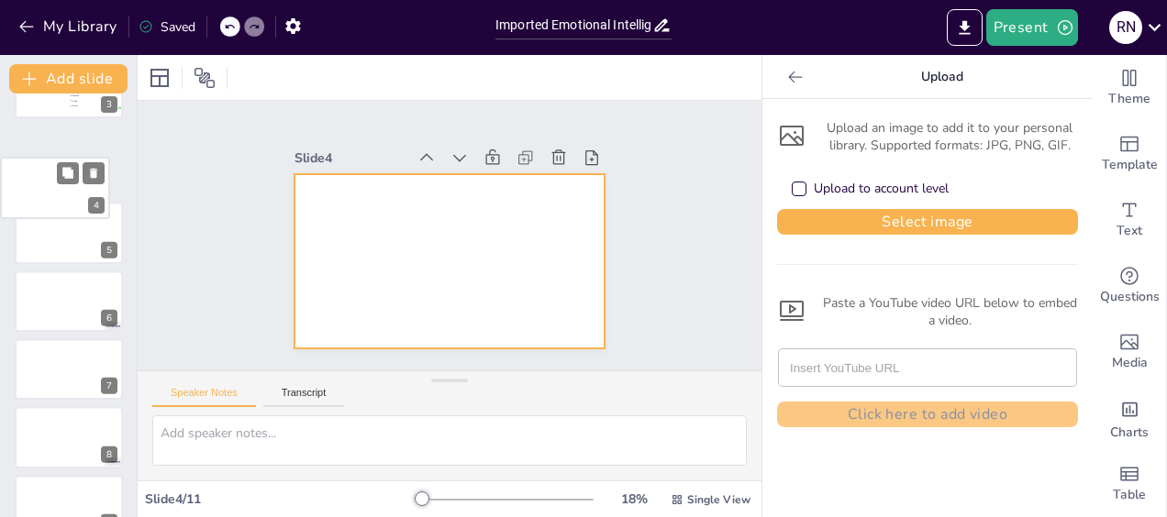
scroll to position [183, 0]
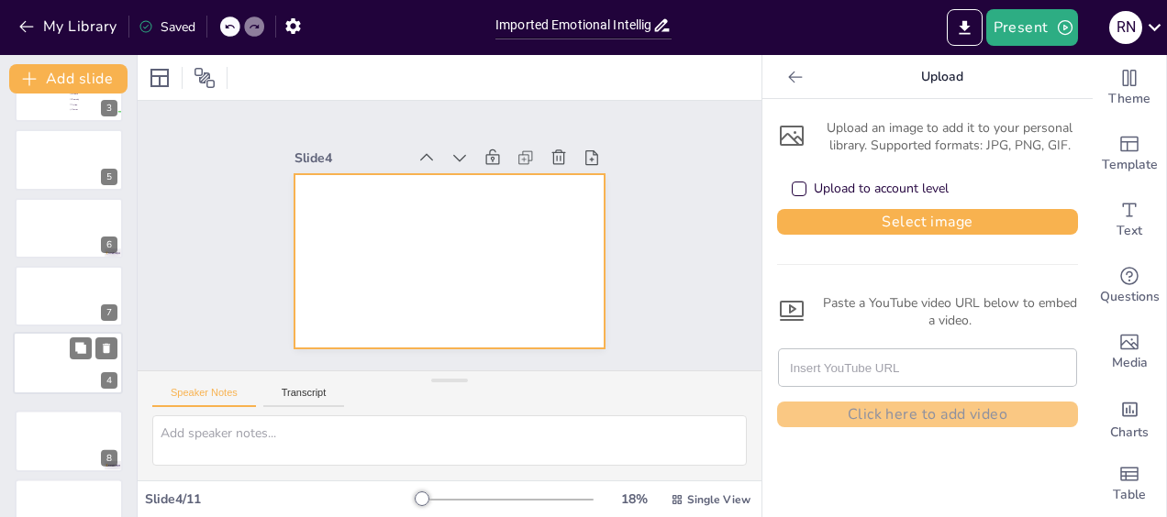
drag, startPoint x: 84, startPoint y: 159, endPoint x: 79, endPoint y: 372, distance: 213.8
click at [79, 372] on div at bounding box center [68, 363] width 108 height 61
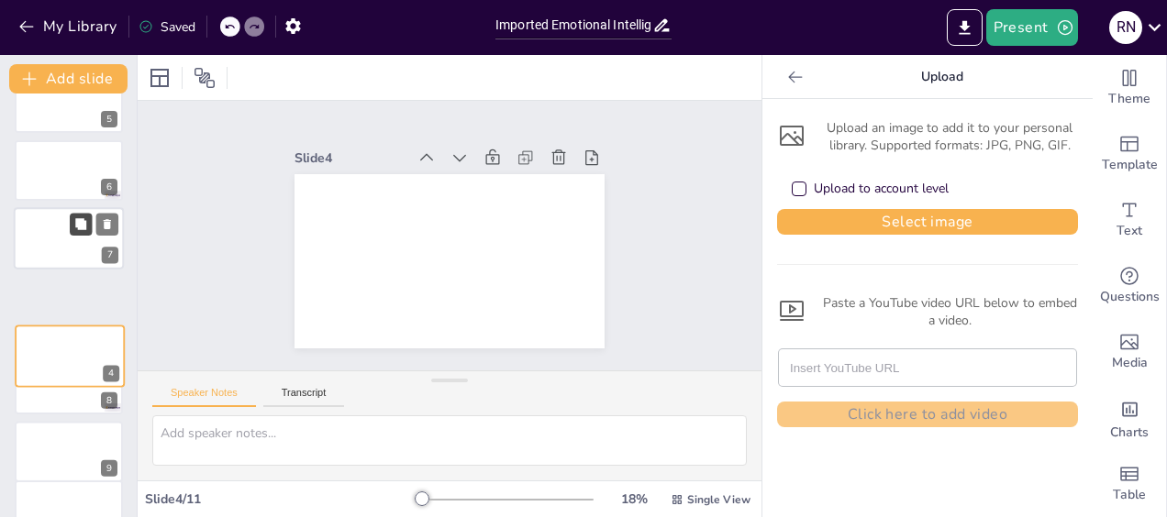
scroll to position [174, 0]
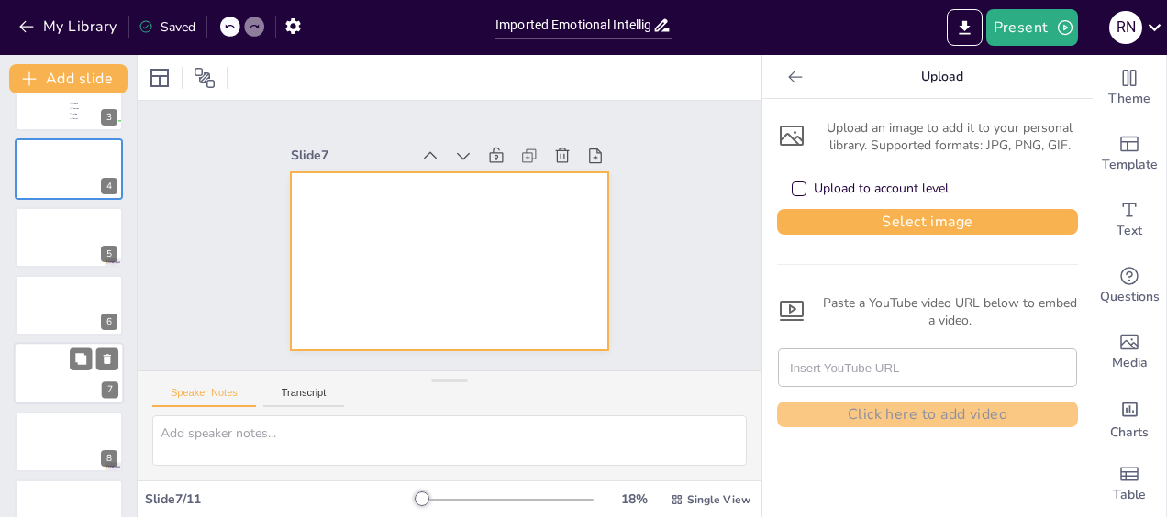
click at [64, 378] on div at bounding box center [69, 374] width 110 height 62
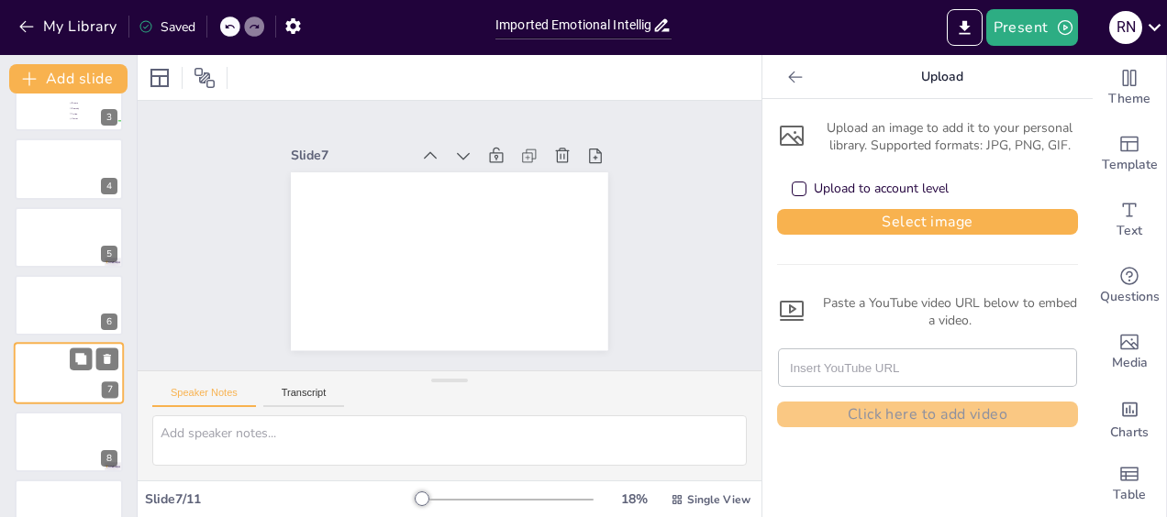
scroll to position [242, 0]
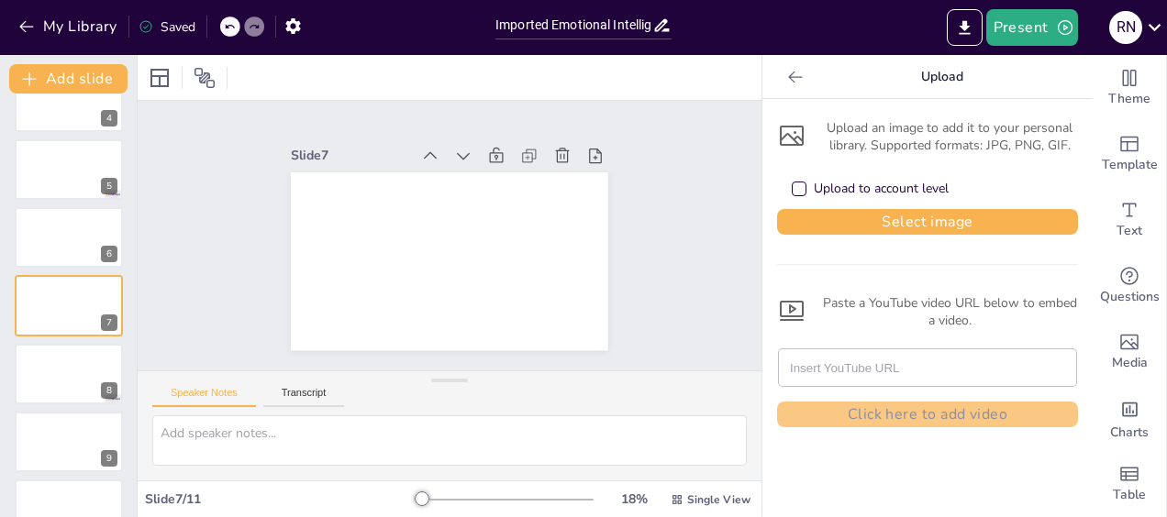
click at [797, 367] on input "text" at bounding box center [927, 368] width 275 height 37
paste input "https://www.youtube.com/watch?v=9cOiC3T9v7s"
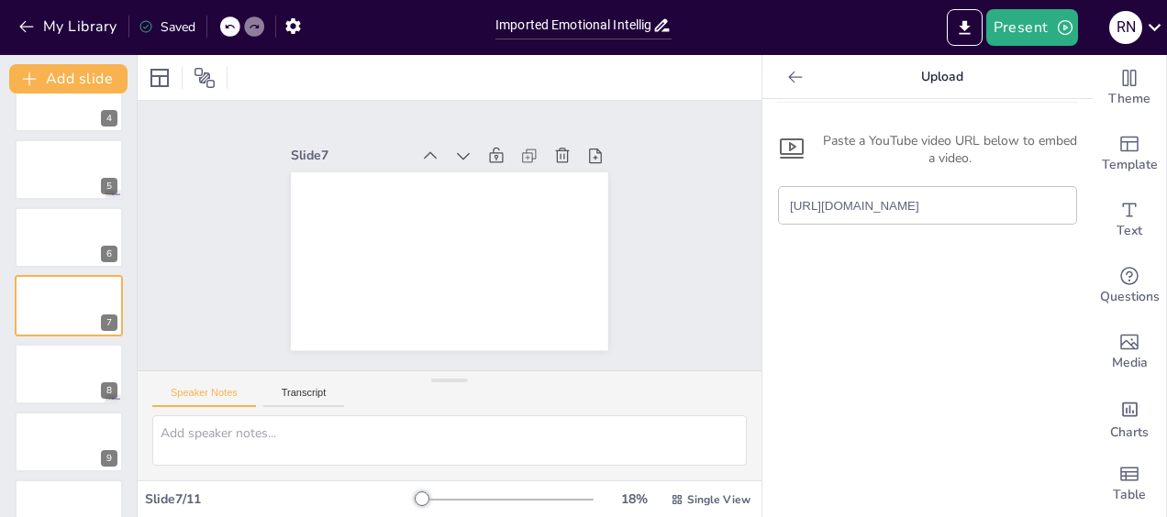
scroll to position [226, 0]
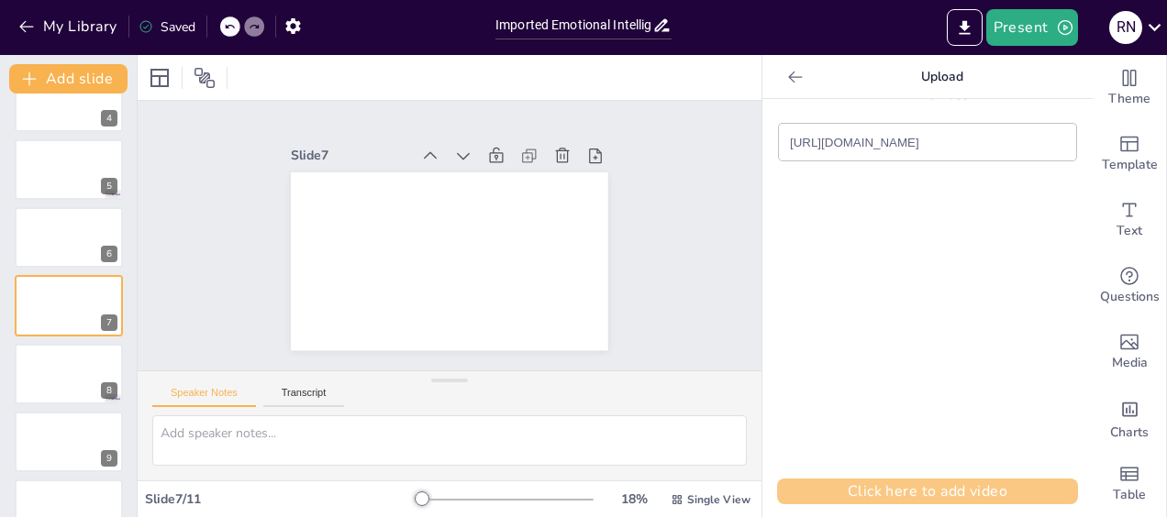
type input "https://www.youtube.com/watch?v=9cOiC3T9v7s"
click at [979, 487] on button "Click here to add video" at bounding box center [927, 492] width 301 height 26
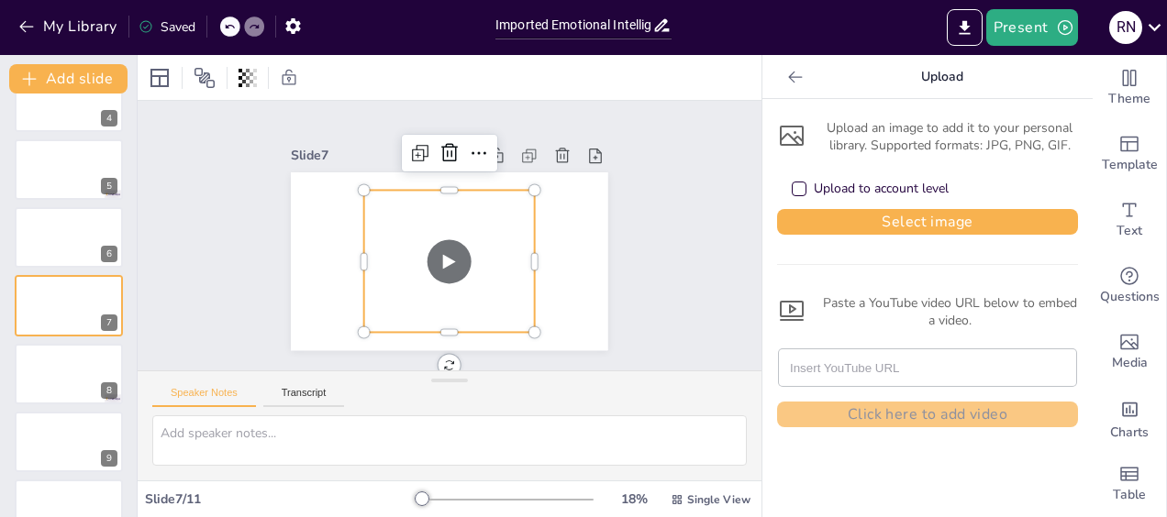
scroll to position [0, 0]
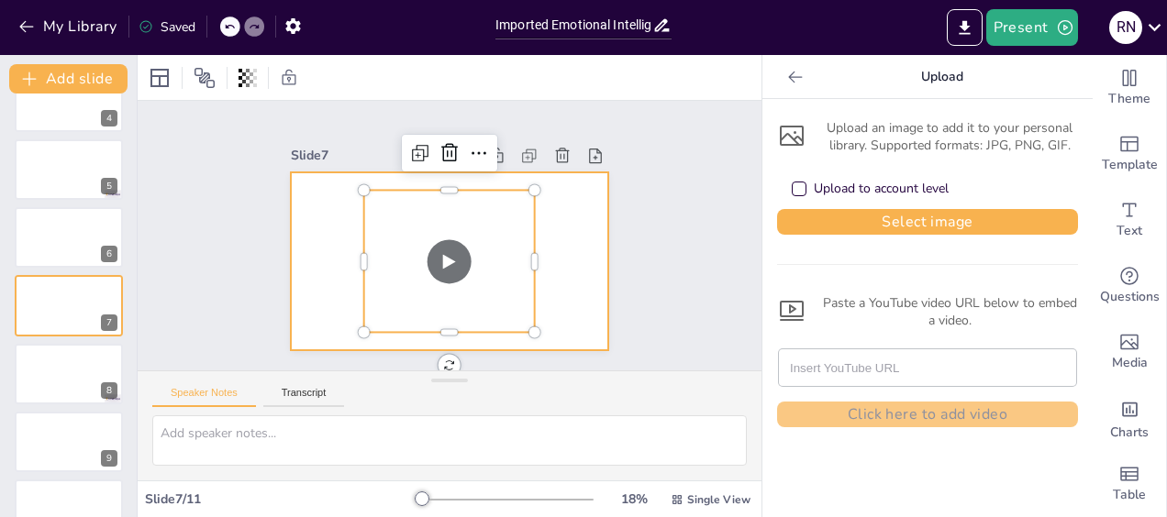
click at [547, 263] on div at bounding box center [432, 216] width 355 height 345
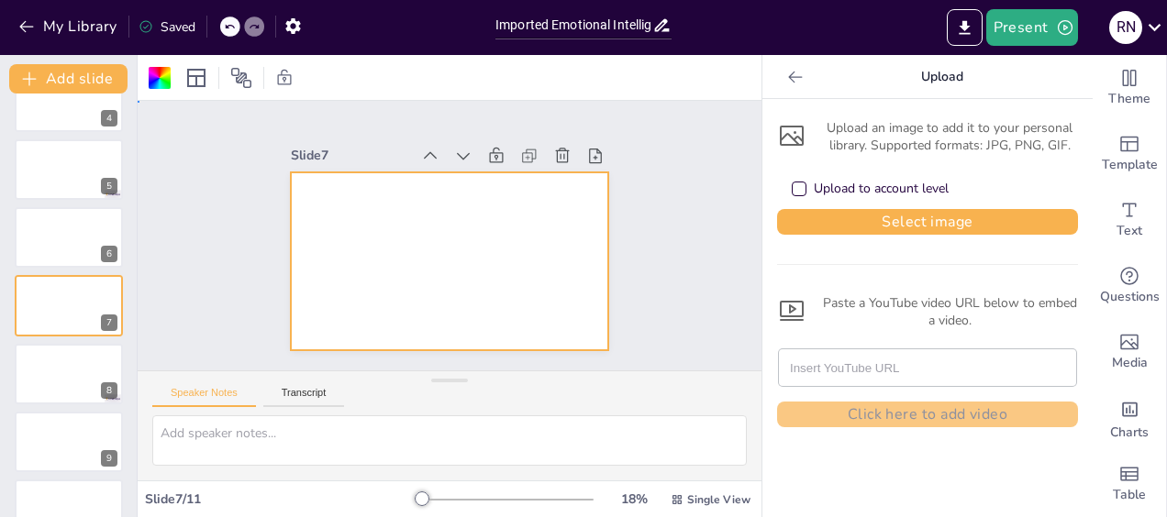
click at [543, 266] on div at bounding box center [428, 220] width 330 height 361
click at [563, 283] on div at bounding box center [427, 248] width 313 height 363
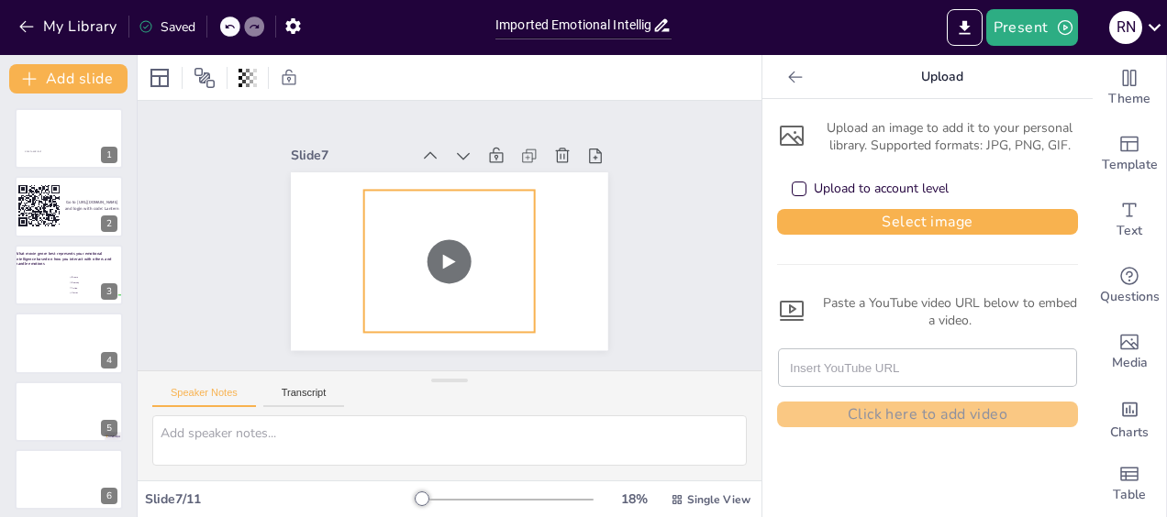
click at [358, 189] on div at bounding box center [424, 241] width 175 height 196
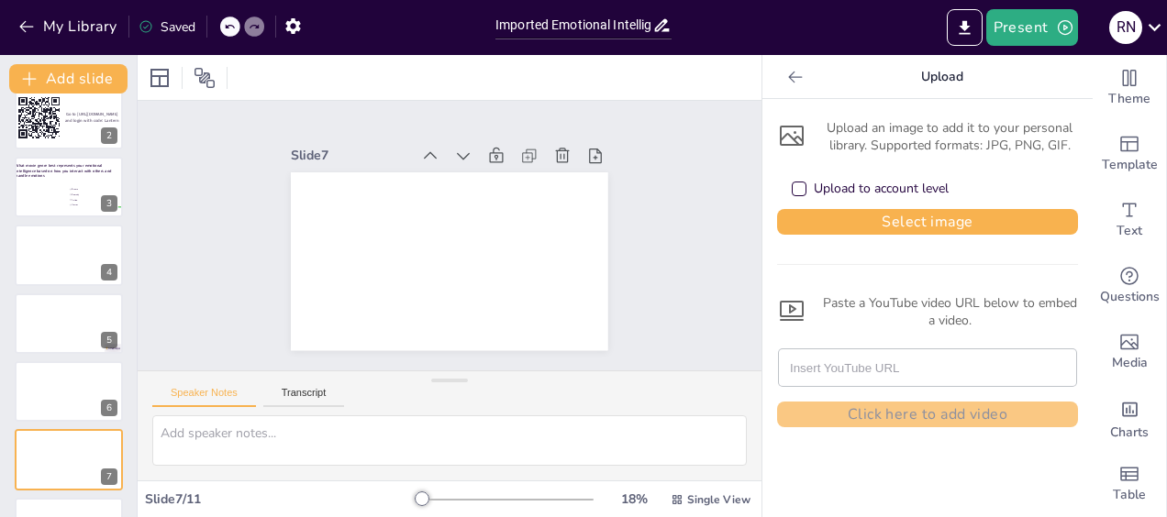
scroll to position [86, 0]
click at [231, 28] on icon at bounding box center [229, 26] width 11 height 11
click at [28, 180] on span "What movie genre best represents your emotional intelligence based on how you i…" at bounding box center [63, 172] width 97 height 17
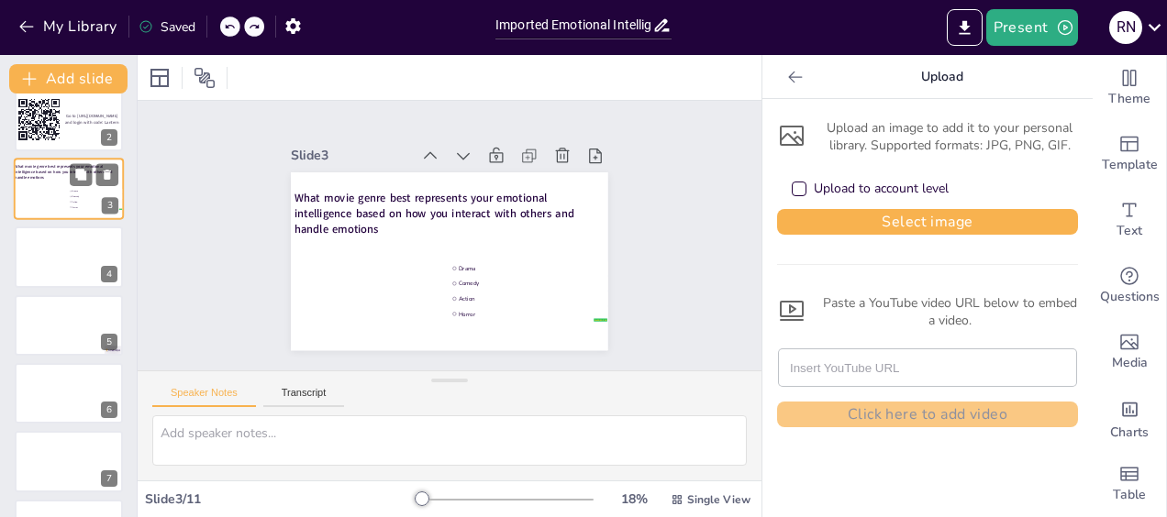
scroll to position [0, 0]
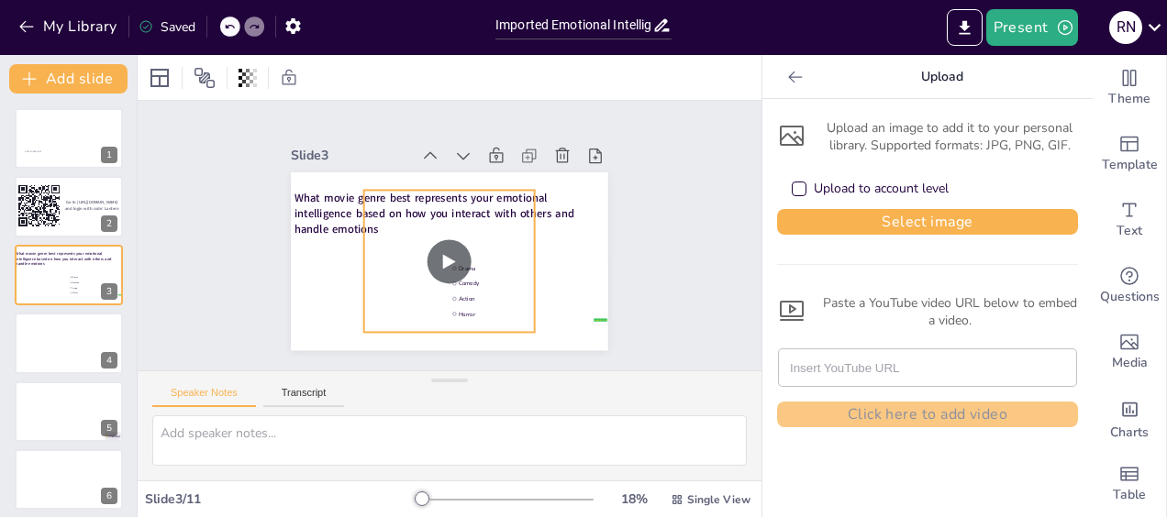
click at [356, 183] on div at bounding box center [436, 257] width 219 height 209
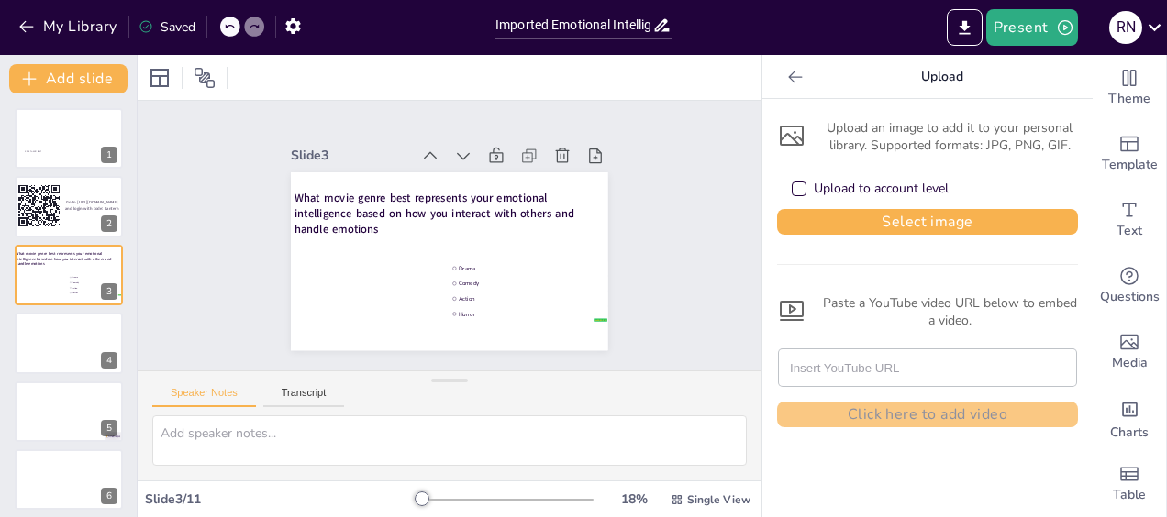
click at [786, 81] on icon at bounding box center [795, 77] width 18 height 18
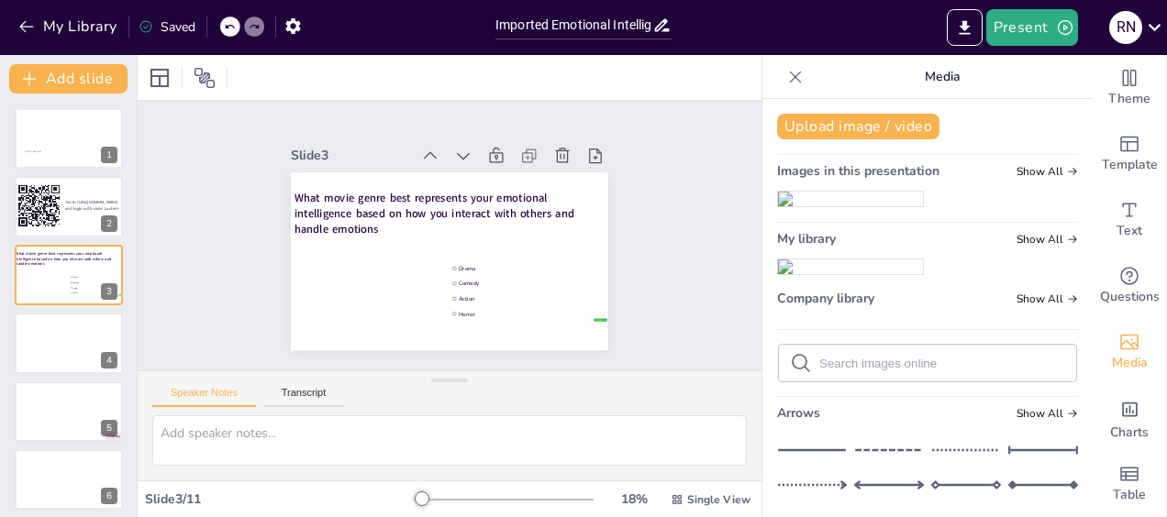
click at [830, 206] on img at bounding box center [850, 199] width 145 height 15
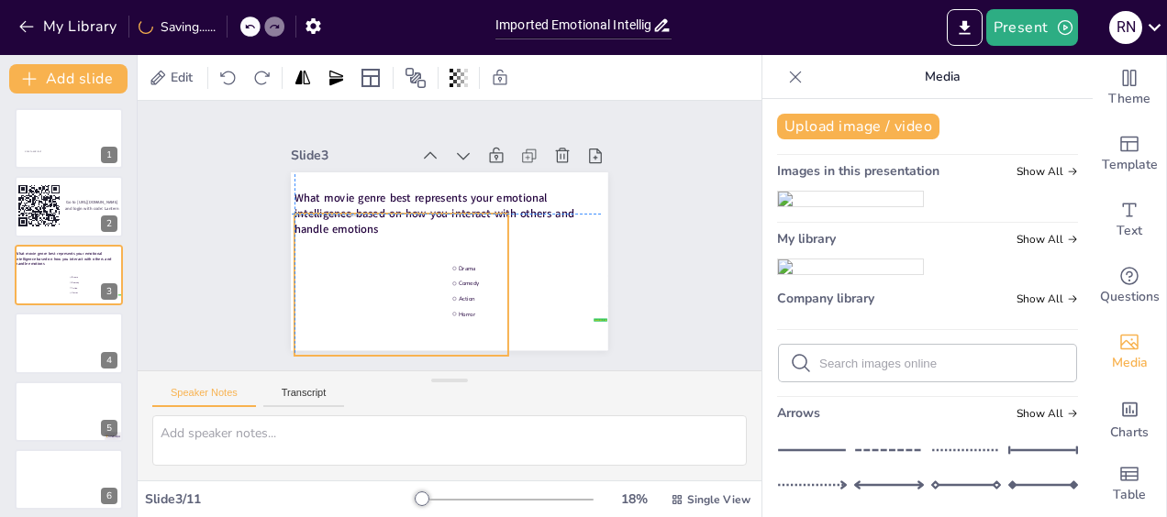
drag, startPoint x: 483, startPoint y: 225, endPoint x: 432, endPoint y: 245, distance: 54.3
click at [432, 245] on div at bounding box center [498, 187] width 214 height 143
drag, startPoint x: 499, startPoint y: 272, endPoint x: 426, endPoint y: 283, distance: 74.1
click at [426, 283] on div at bounding box center [423, 278] width 72 height 137
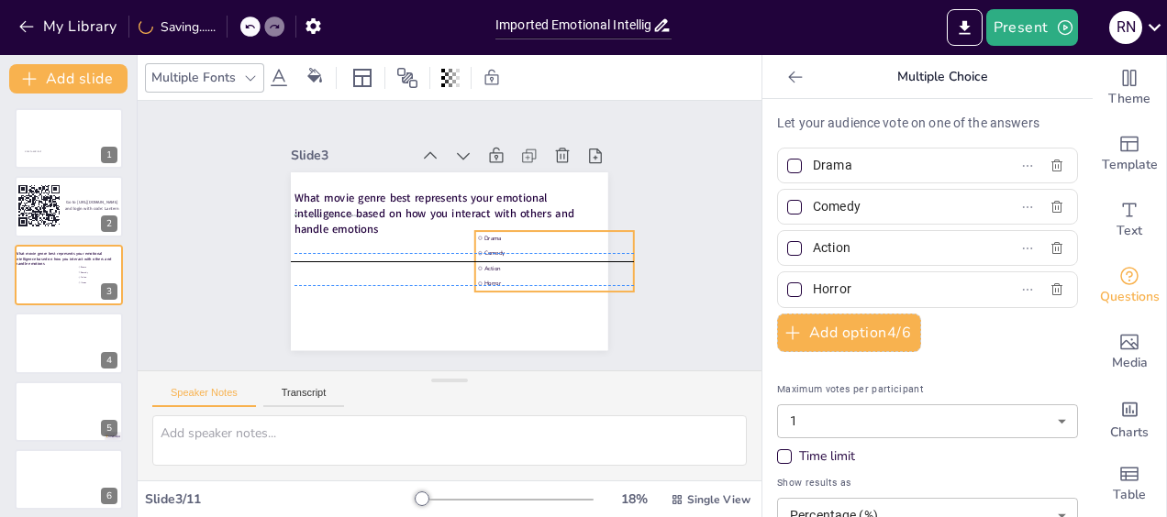
drag, startPoint x: 455, startPoint y: 288, endPoint x: 481, endPoint y: 255, distance: 41.8
click at [416, 255] on li "Action" at bounding box center [376, 318] width 77 height 150
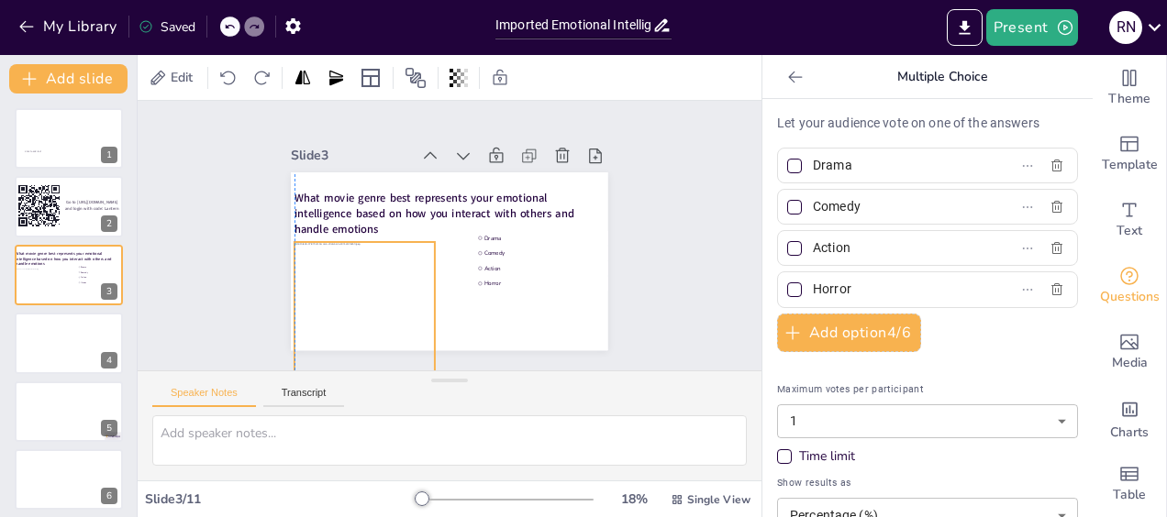
drag, startPoint x: 380, startPoint y: 242, endPoint x: 381, endPoint y: 271, distance: 28.5
click at [381, 271] on div at bounding box center [369, 278] width 257 height 230
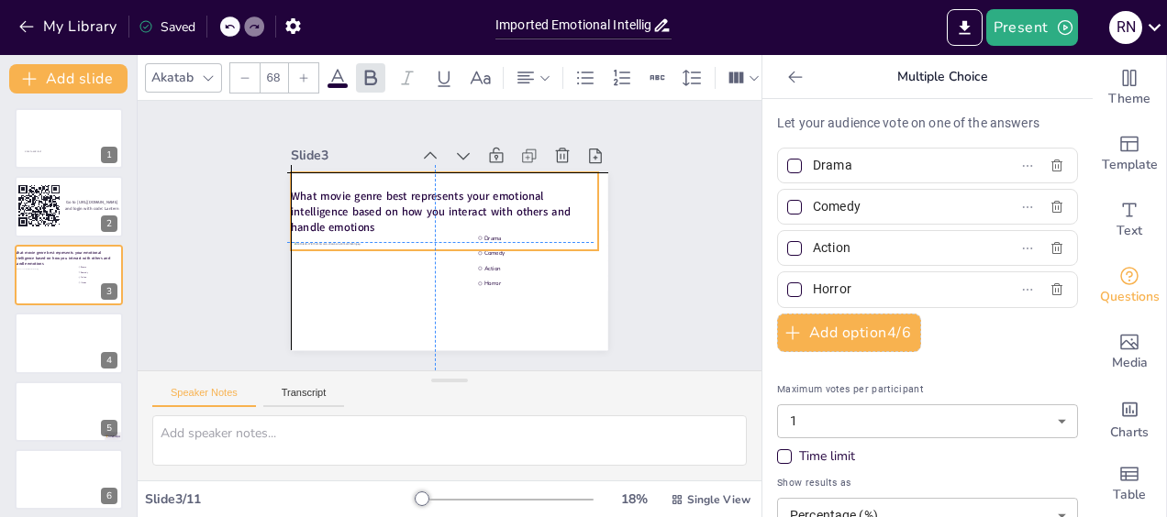
drag, startPoint x: 444, startPoint y: 187, endPoint x: 437, endPoint y: 178, distance: 11.7
click at [437, 178] on div "What movie genre best represents your emotional intelligence based on how you i…" at bounding box center [473, 240] width 196 height 312
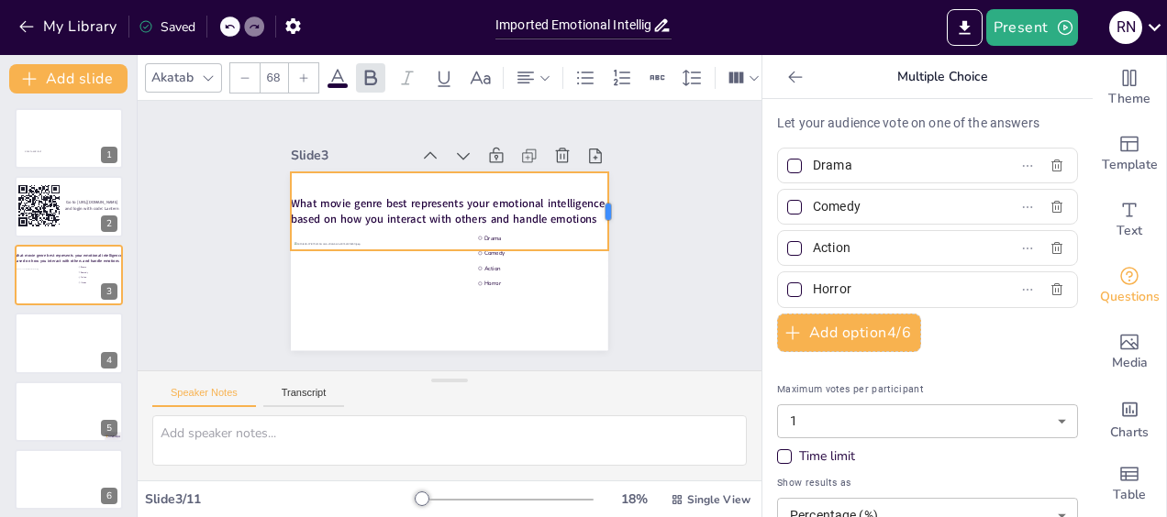
drag, startPoint x: 586, startPoint y: 205, endPoint x: 596, endPoint y: 207, distance: 10.5
click at [319, 271] on div at bounding box center [300, 310] width 39 height 79
click at [586, 294] on div "Slide 1 Click to add text Slide 2 Go to https://sendsteps.me and login with cod…" at bounding box center [450, 235] width 272 height 441
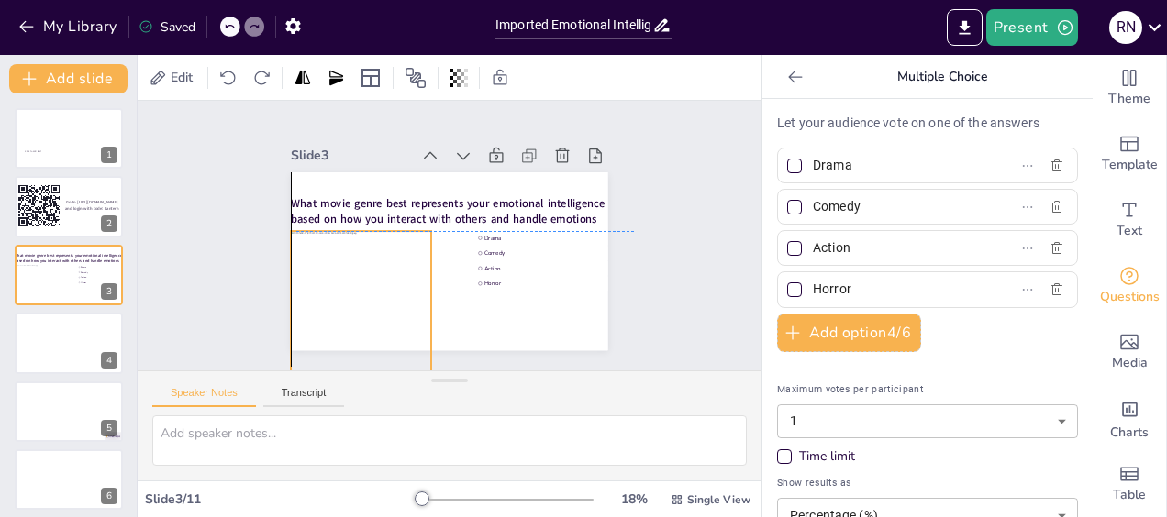
drag, startPoint x: 317, startPoint y: 252, endPoint x: 319, endPoint y: 235, distance: 17.5
click at [319, 235] on div at bounding box center [435, 153] width 250 height 254
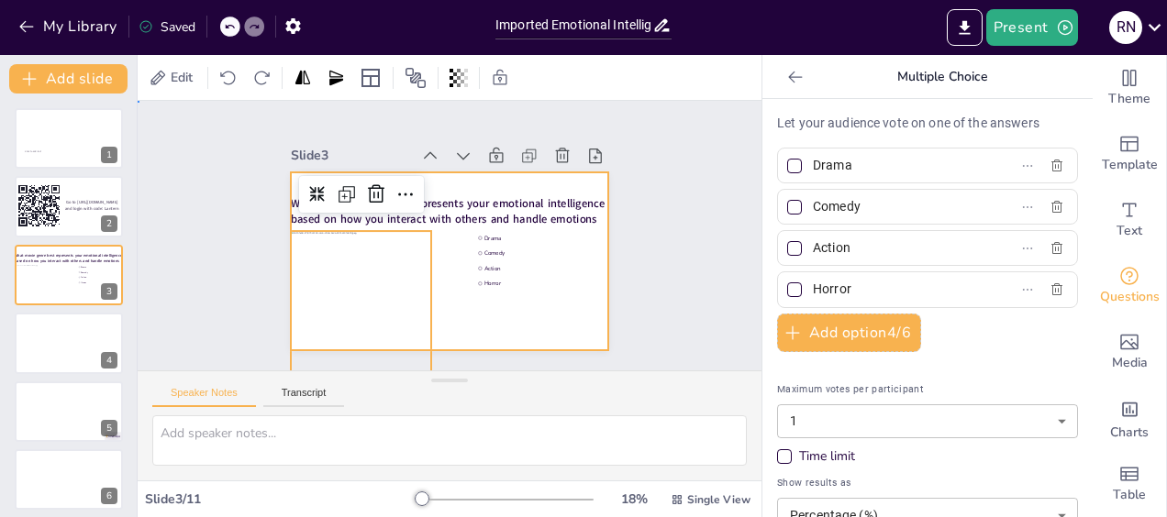
click at [446, 251] on div at bounding box center [426, 243] width 268 height 357
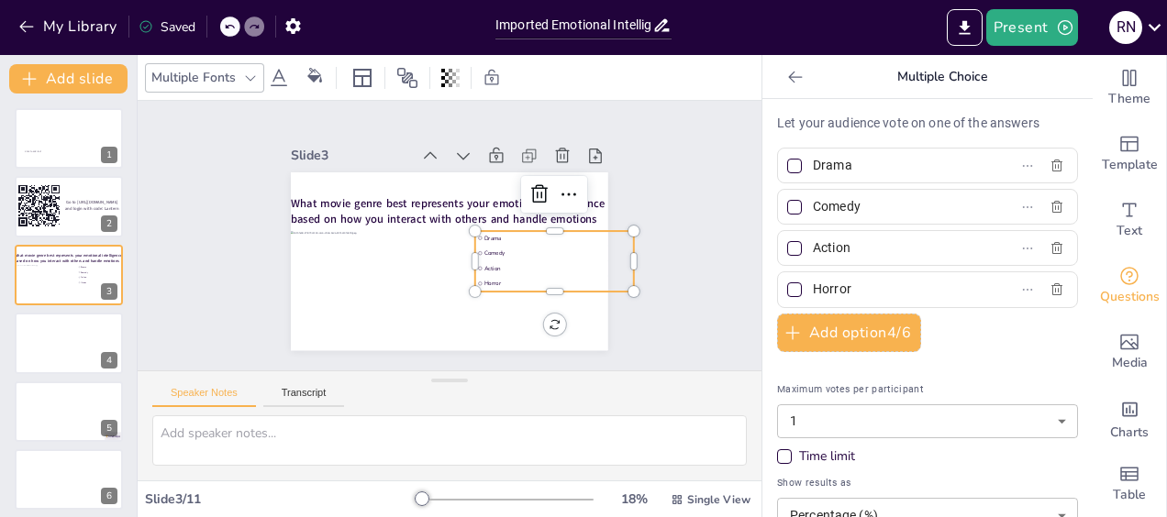
click at [469, 263] on li "Comedy" at bounding box center [454, 342] width 47 height 158
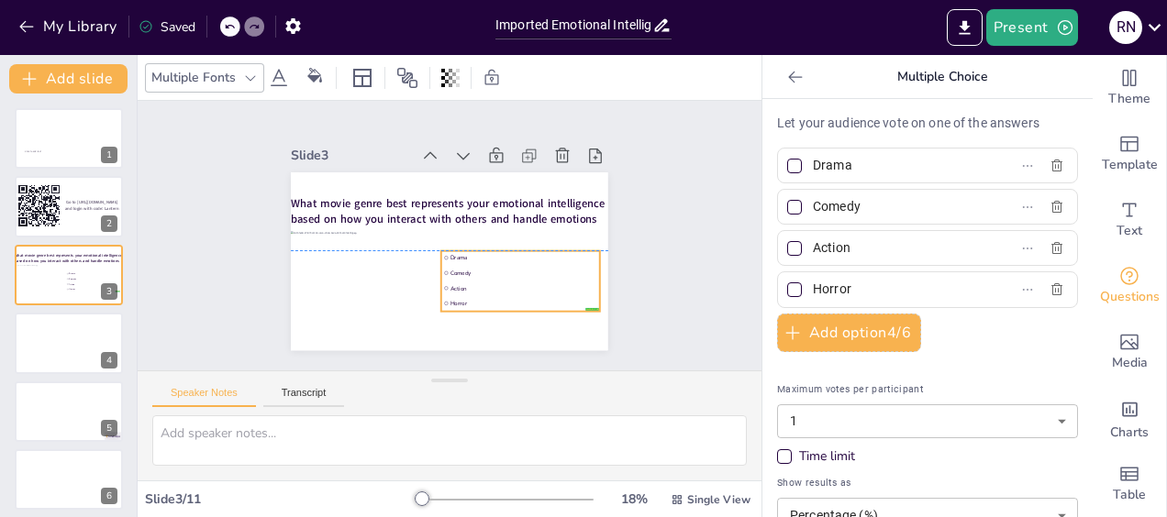
drag, startPoint x: 513, startPoint y: 248, endPoint x: 479, endPoint y: 261, distance: 36.3
click at [420, 261] on li "Comedy" at bounding box center [405, 302] width 30 height 159
drag, startPoint x: 506, startPoint y: 241, endPoint x: 503, endPoint y: 228, distance: 13.4
click at [457, 228] on div at bounding box center [397, 187] width 117 height 128
click at [660, 270] on div "Slide 1 Click to add text Slide 2 Go to https://sendsteps.me and login with cod…" at bounding box center [450, 235] width 546 height 675
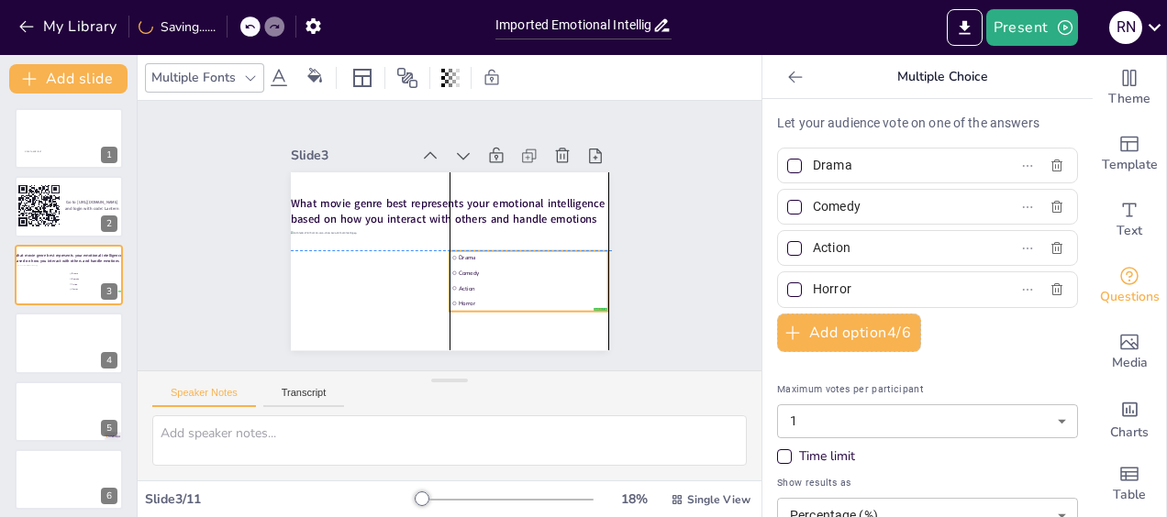
drag, startPoint x: 521, startPoint y: 283, endPoint x: 533, endPoint y: 295, distance: 17.5
click at [533, 295] on ul "Drama Comedy Action Horror" at bounding box center [469, 325] width 151 height 159
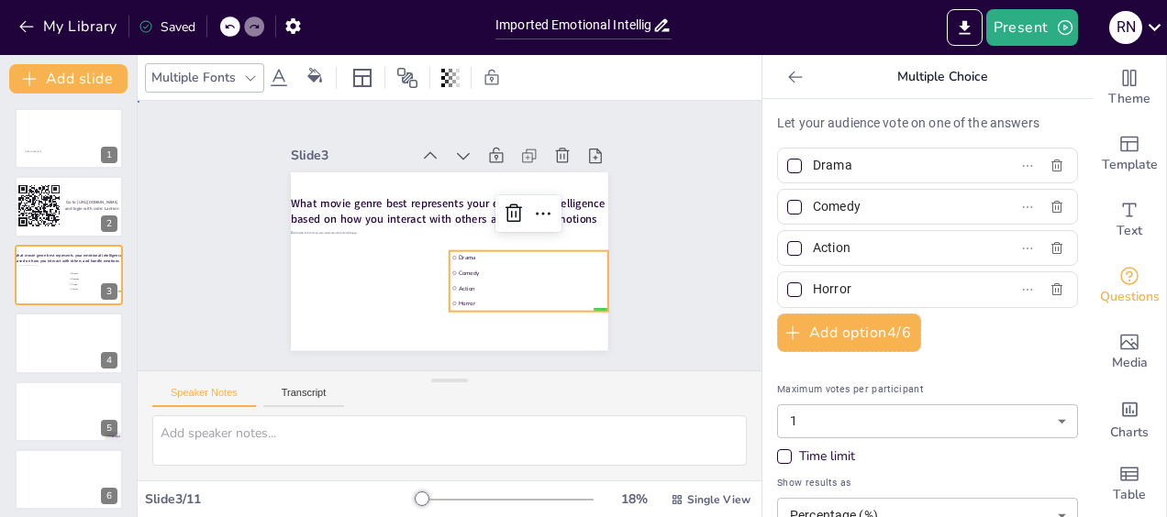
click at [665, 308] on div "Slide 1 Click to add text Slide 2 Go to https://sendsteps.me and login with cod…" at bounding box center [449, 236] width 675 height 546
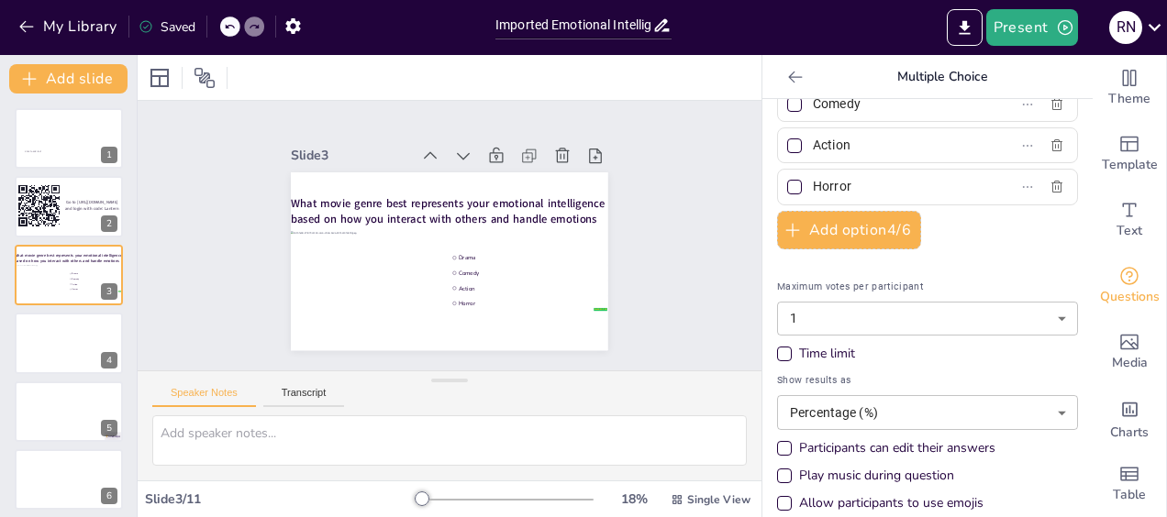
scroll to position [118, 0]
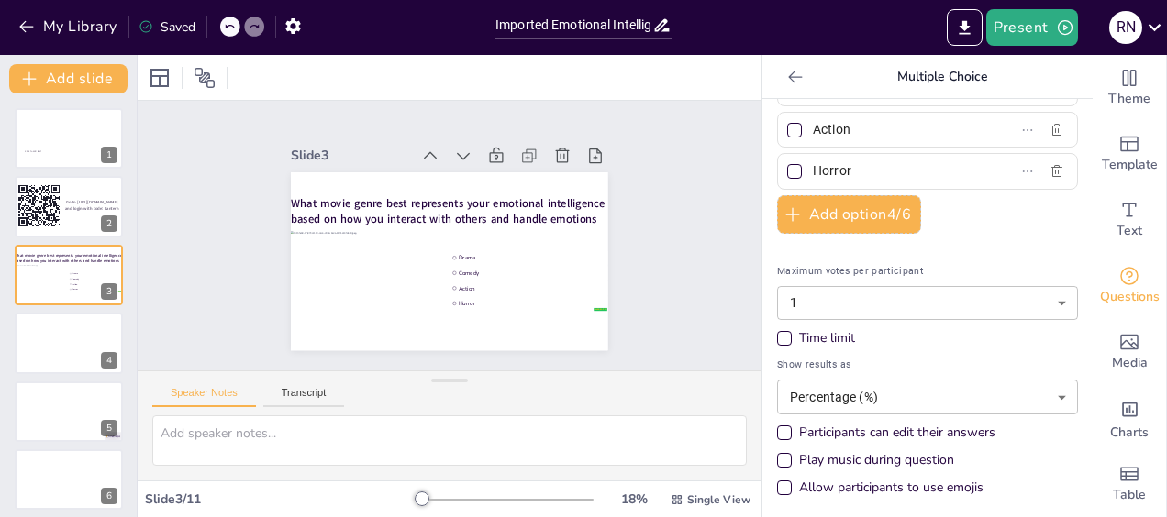
click at [780, 457] on div "Play music during question" at bounding box center [784, 460] width 9 height 9
click at [777, 431] on div "Participants can edit their answers" at bounding box center [784, 433] width 15 height 15
click at [780, 335] on div "Time limit" at bounding box center [784, 338] width 9 height 9
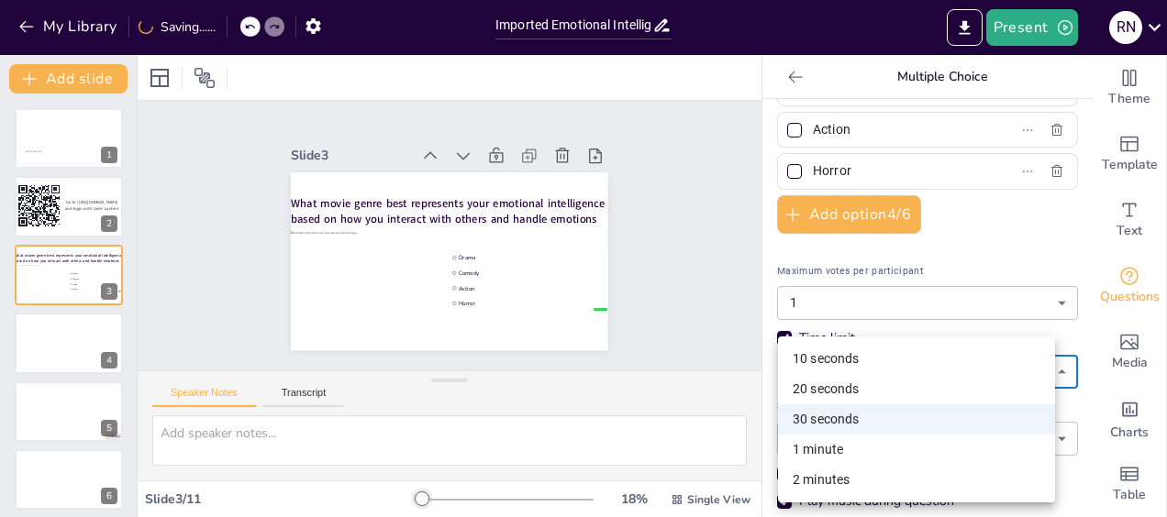
click at [1038, 369] on body "My Library Saving...... Imported Emotional Intelligence Workshop deck 9-30-25.p…" at bounding box center [583, 258] width 1167 height 517
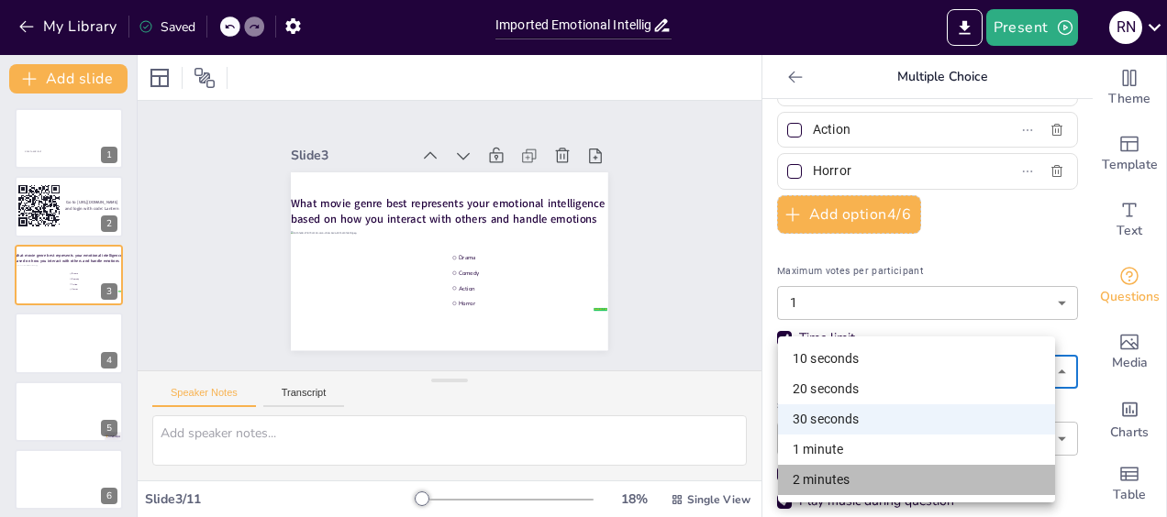
click at [835, 480] on li "2 minutes" at bounding box center [916, 480] width 277 height 30
type input "120"
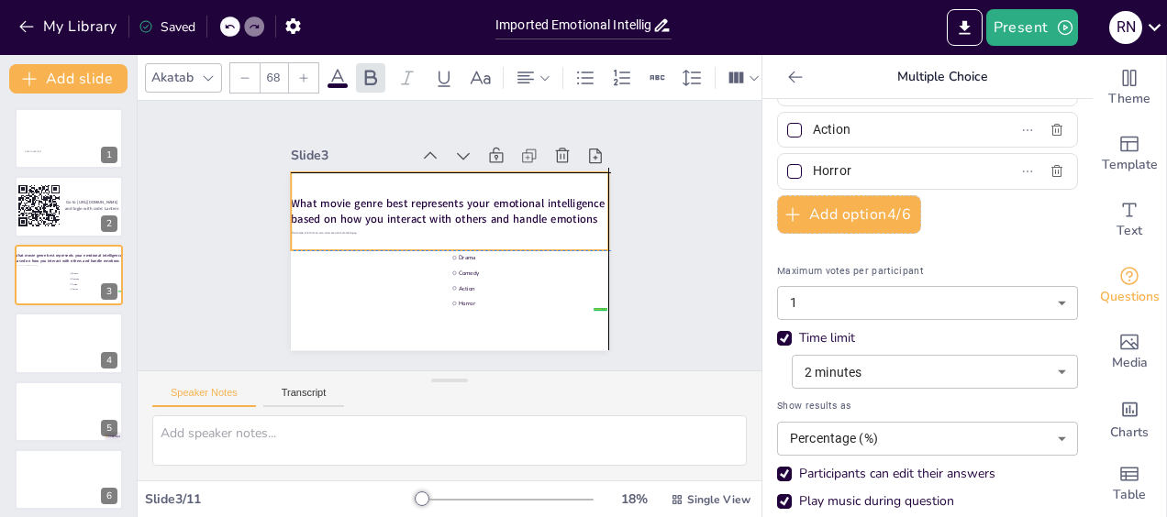
click at [508, 201] on span "What movie genre best represents your emotional intelligence based on how you i…" at bounding box center [473, 246] width 180 height 287
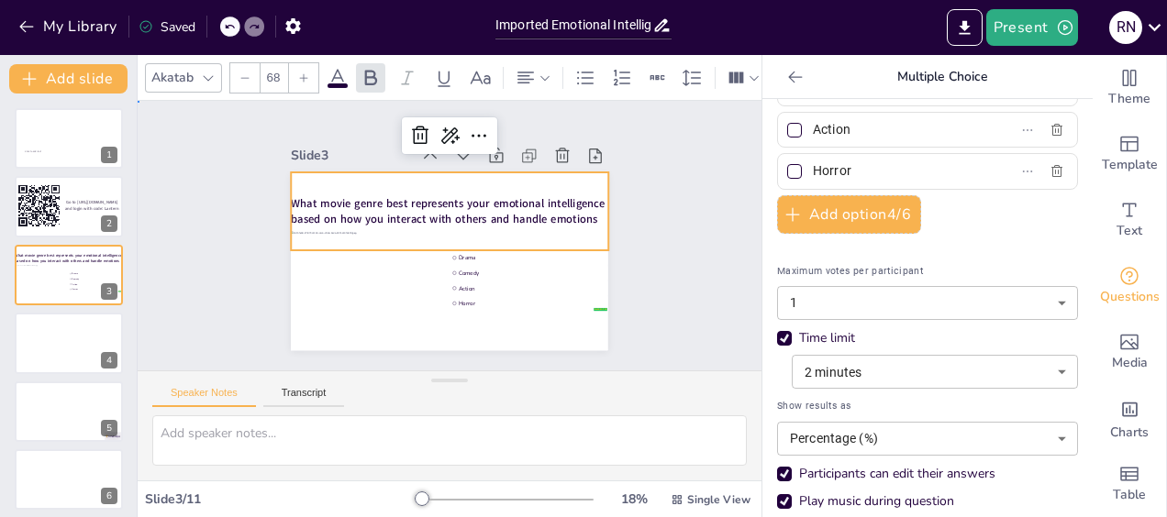
click at [667, 271] on div "Slide 1 Click to add text Slide 2 Go to https://sendsteps.me and login with cod…" at bounding box center [448, 235] width 663 height 584
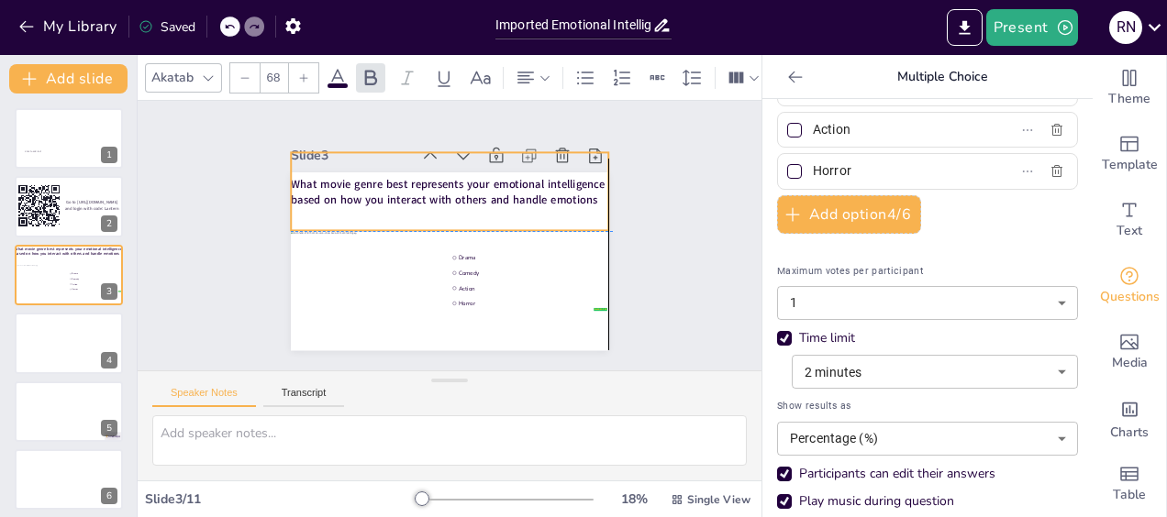
drag, startPoint x: 363, startPoint y: 201, endPoint x: 368, endPoint y: 187, distance: 14.5
click at [368, 187] on span "What movie genre best represents your emotional intelligence based on how you i…" at bounding box center [474, 196] width 272 height 205
click at [575, 191] on span "What movie genre best represents your emotional intelligence based on how you i…" at bounding box center [470, 195] width 287 height 180
click at [583, 194] on p "What movie genre best represents your emotional intelligence based on how you i…" at bounding box center [478, 202] width 257 height 235
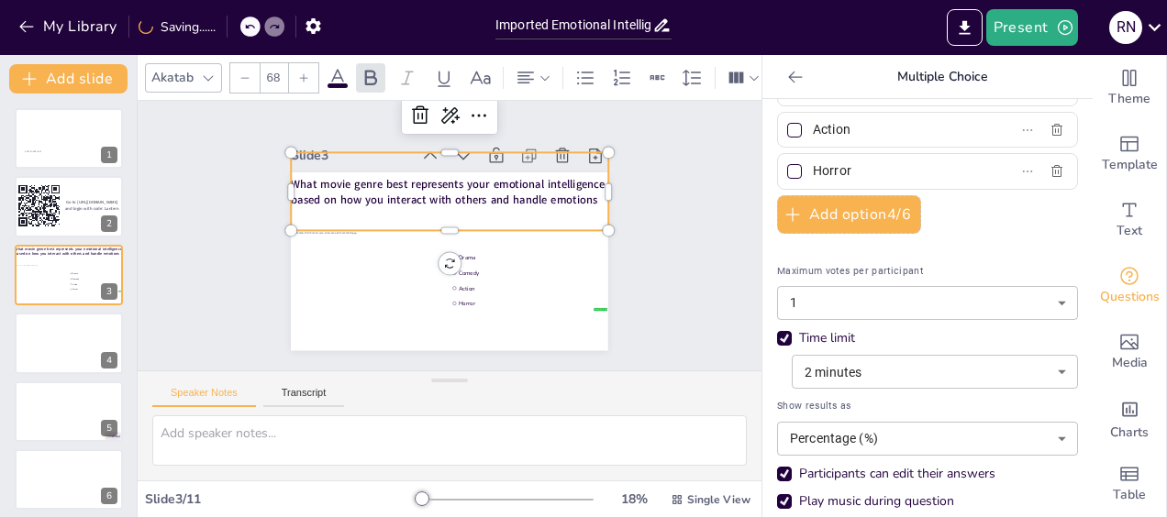
click at [583, 197] on p "What movie genre best represents your emotional intelligence based on how you i…" at bounding box center [467, 276] width 302 height 158
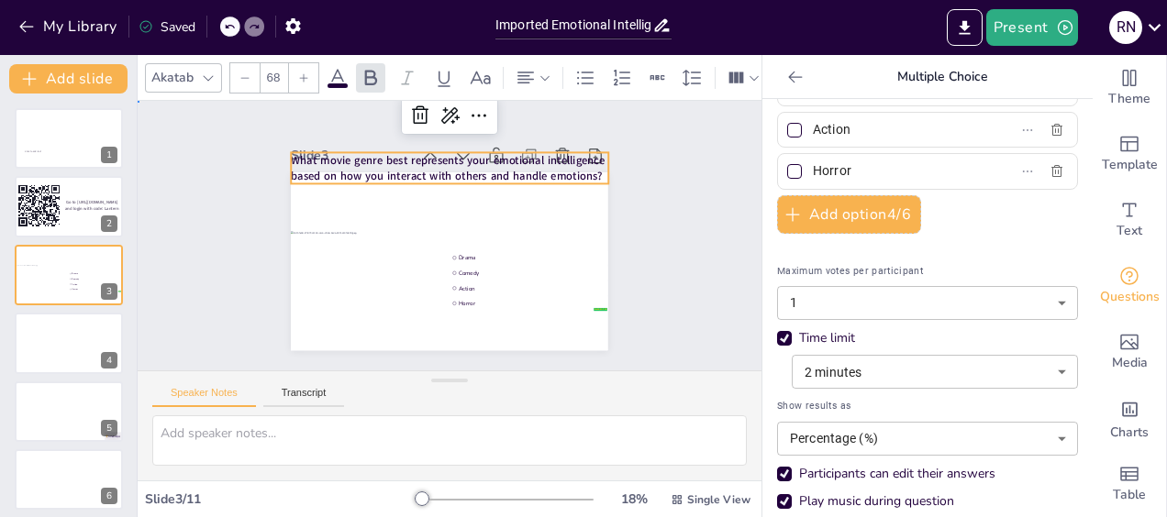
click at [664, 216] on div "Slide 1 Click to add text Slide 2 Go to https://sendsteps.me and login with cod…" at bounding box center [449, 236] width 618 height 644
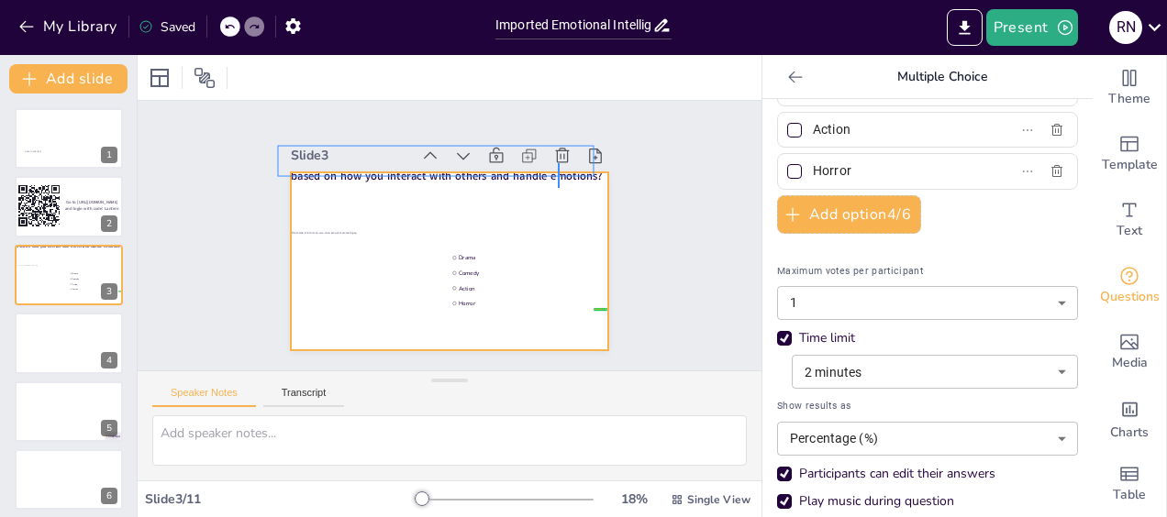
drag, startPoint x: 560, startPoint y: 163, endPoint x: 558, endPoint y: 188, distance: 24.8
click at [558, 188] on div "Slide 3 What movie genre best represents your emotional intelligence based on h…" at bounding box center [438, 234] width 239 height 337
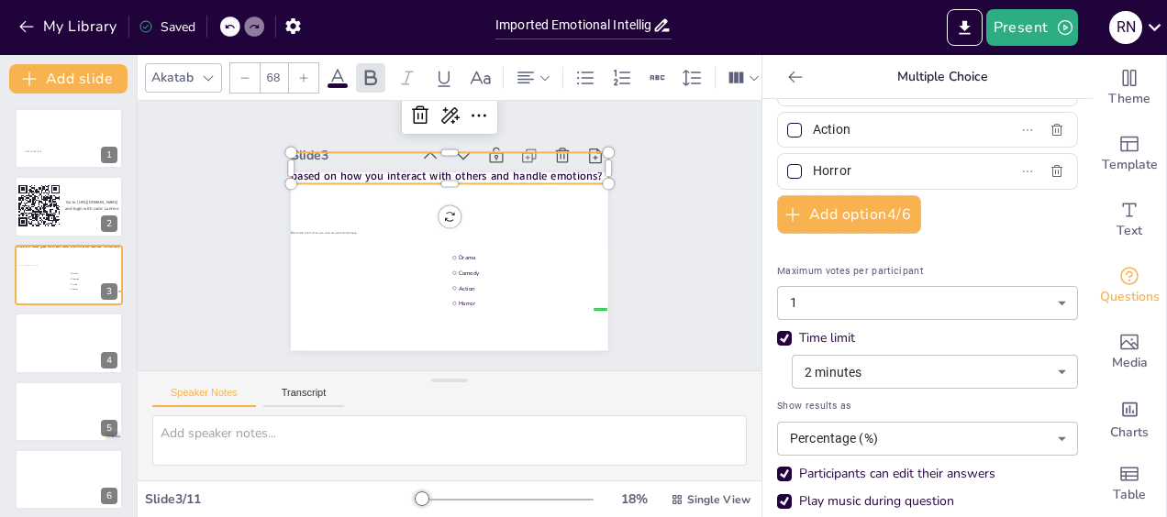
click at [224, 33] on div at bounding box center [230, 27] width 20 height 20
click at [231, 28] on icon at bounding box center [229, 26] width 11 height 11
click at [635, 260] on div "Slide 1 Click to add text Slide 2 Go to https://sendsteps.me and login with cod…" at bounding box center [450, 235] width 381 height 477
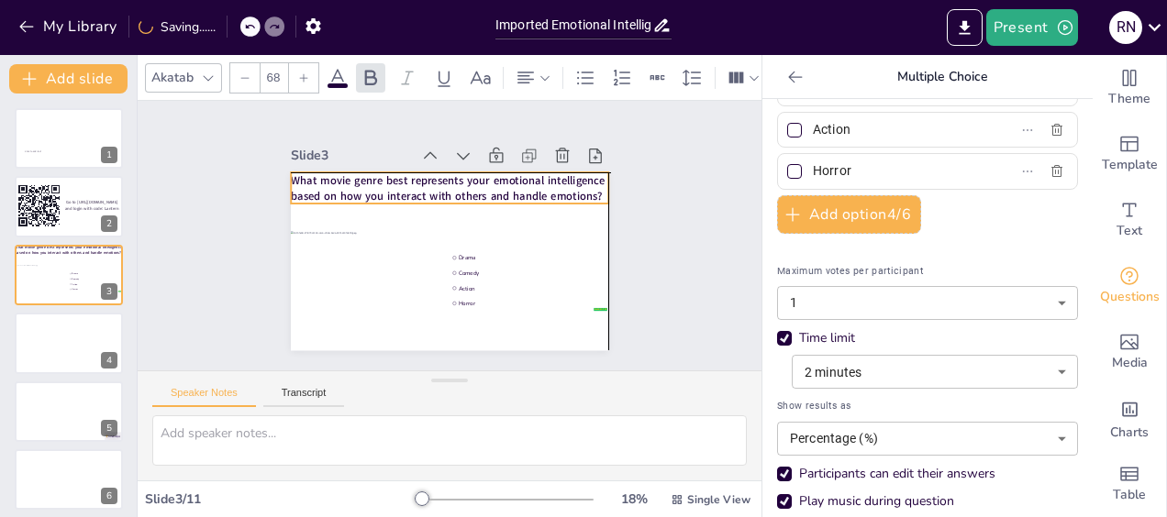
drag, startPoint x: 527, startPoint y: 170, endPoint x: 529, endPoint y: 195, distance: 25.8
click at [529, 195] on span "What movie genre best represents your emotional intelligence based on how you i…" at bounding box center [467, 191] width 299 height 155
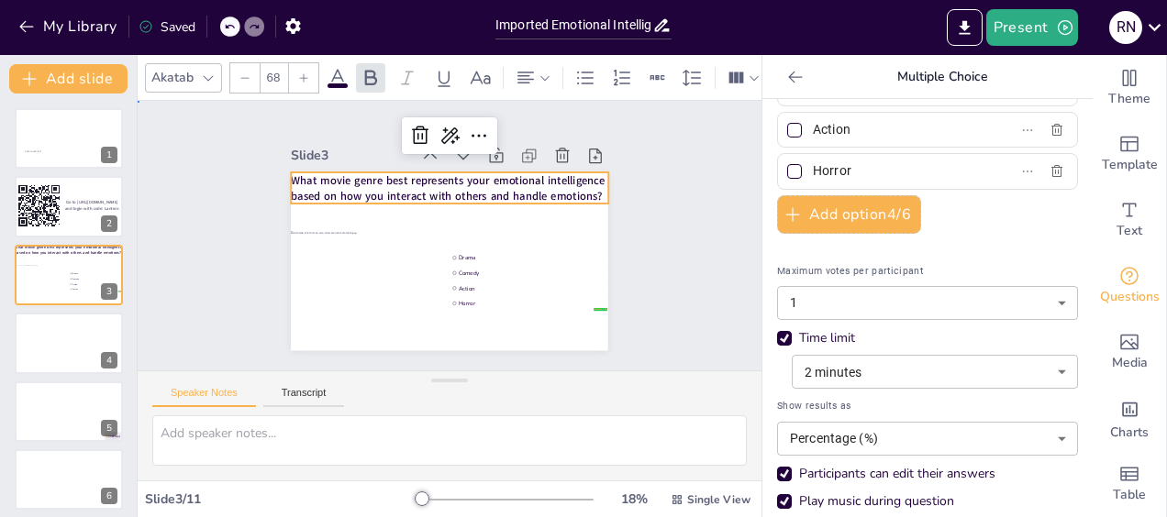
click at [706, 278] on div "Slide 1 Click to add text Slide 2 Go to https://sendsteps.me and login with cod…" at bounding box center [450, 236] width 680 height 500
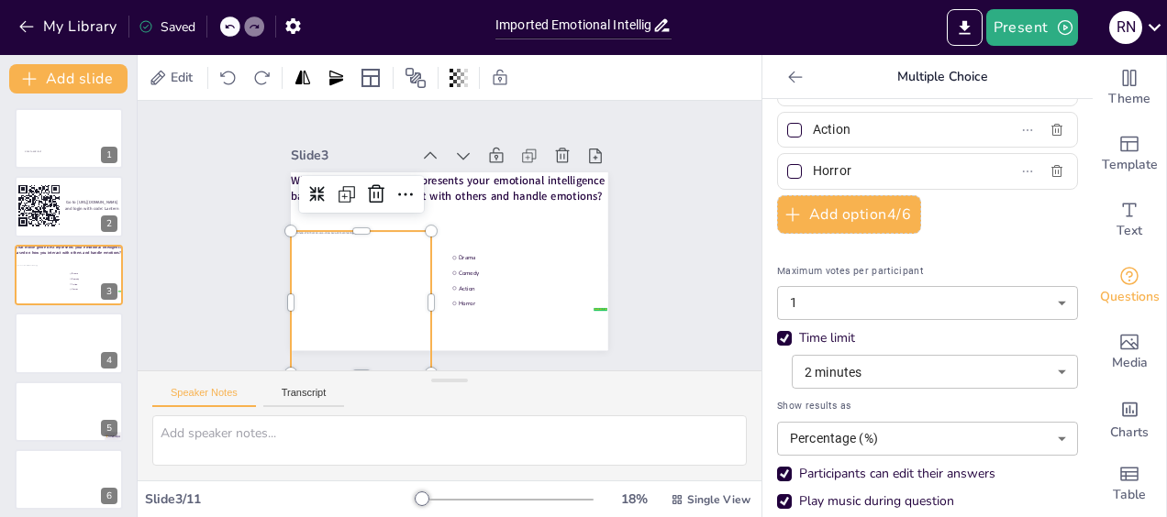
click at [350, 242] on div at bounding box center [365, 224] width 230 height 257
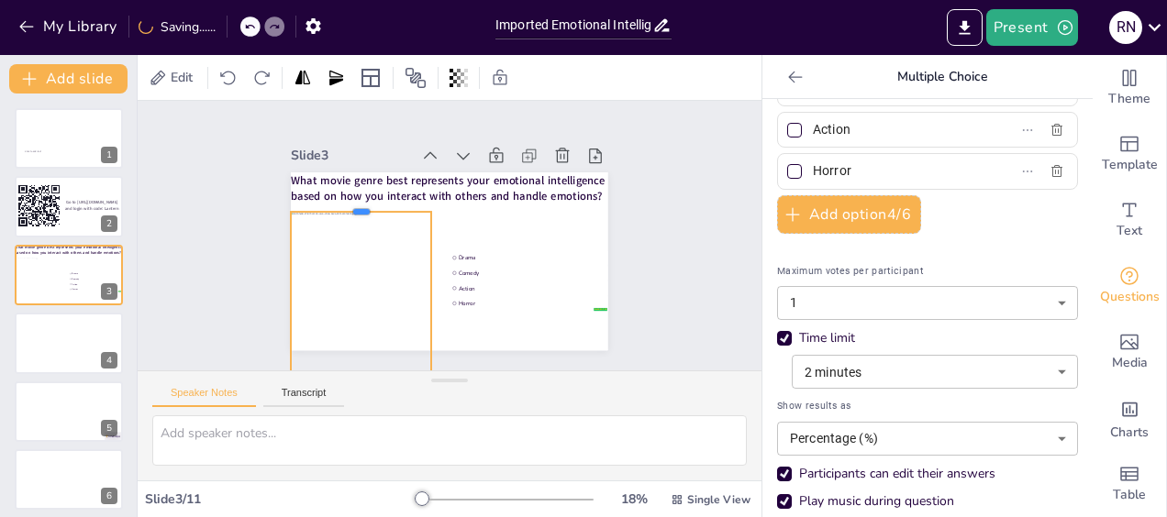
drag, startPoint x: 349, startPoint y: 221, endPoint x: 348, endPoint y: 202, distance: 19.3
click at [463, 261] on div at bounding box center [533, 275] width 141 height 29
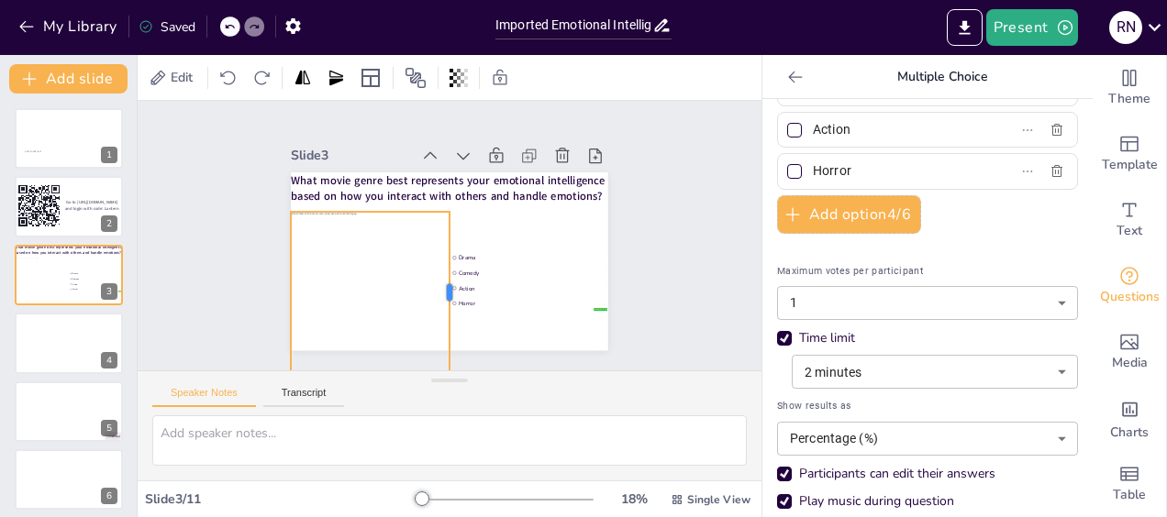
drag, startPoint x: 418, startPoint y: 284, endPoint x: 437, endPoint y: 292, distance: 19.8
click at [437, 292] on div at bounding box center [422, 285] width 107 height 139
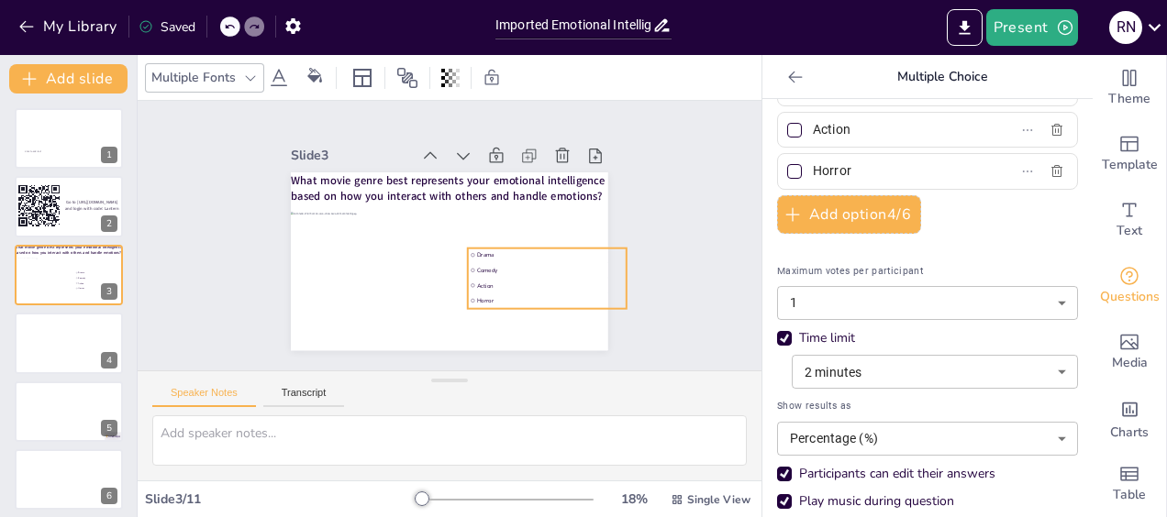
drag, startPoint x: 466, startPoint y: 283, endPoint x: 484, endPoint y: 280, distance: 18.6
click at [484, 283] on span "Action" at bounding box center [456, 348] width 80 height 131
click at [664, 314] on div "Slide 1 Click to add text Slide 2 Go to https://sendsteps.me and login with cod…" at bounding box center [449, 235] width 545 height 675
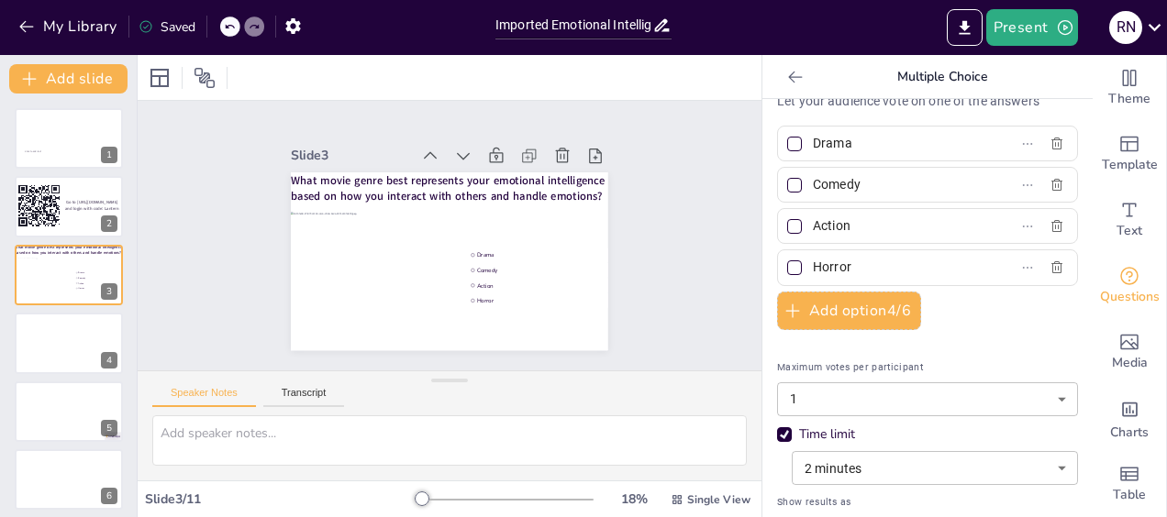
scroll to position [0, 0]
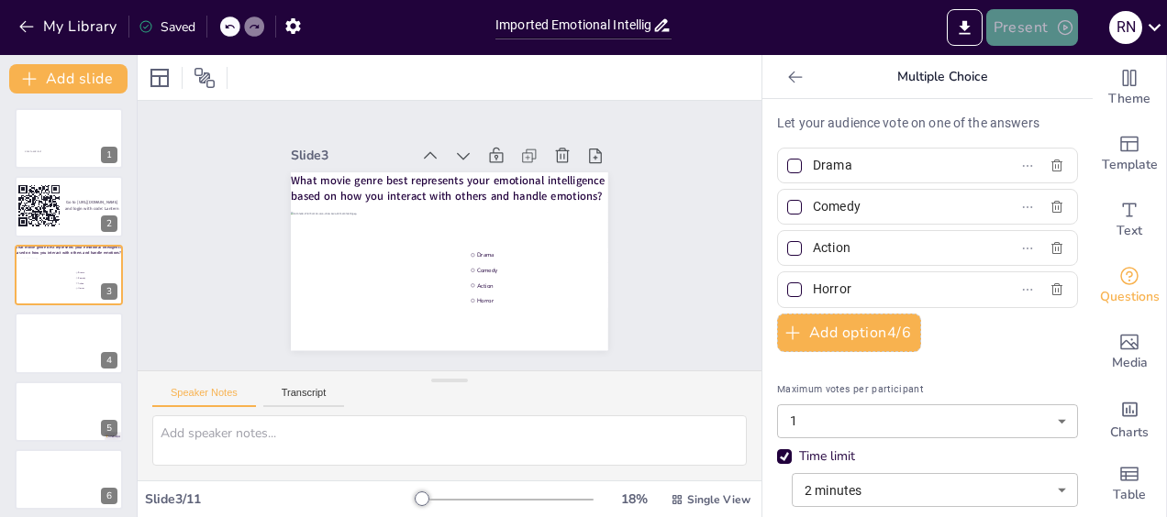
click at [1023, 34] on button "Present" at bounding box center [1032, 27] width 92 height 37
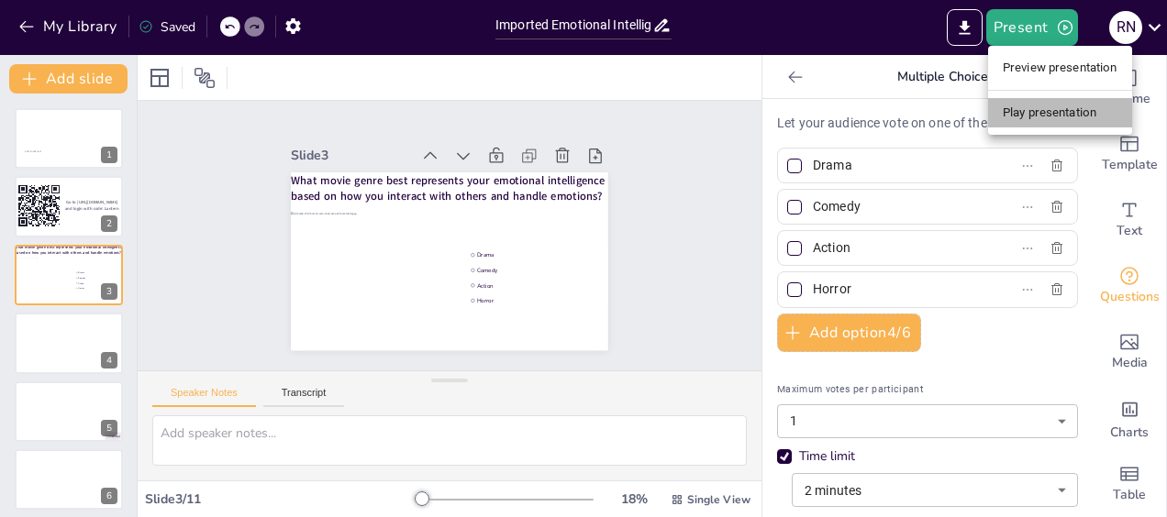
click at [1029, 119] on li "Play presentation" at bounding box center [1060, 112] width 144 height 29
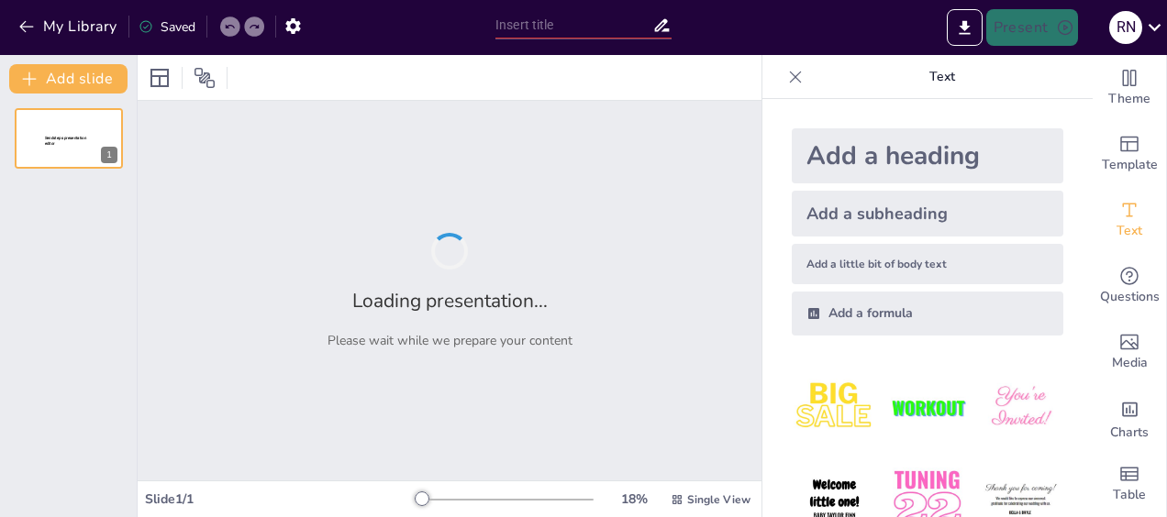
type input "Imported Emotional Intelligence Workshop deck [DATE].pptx"
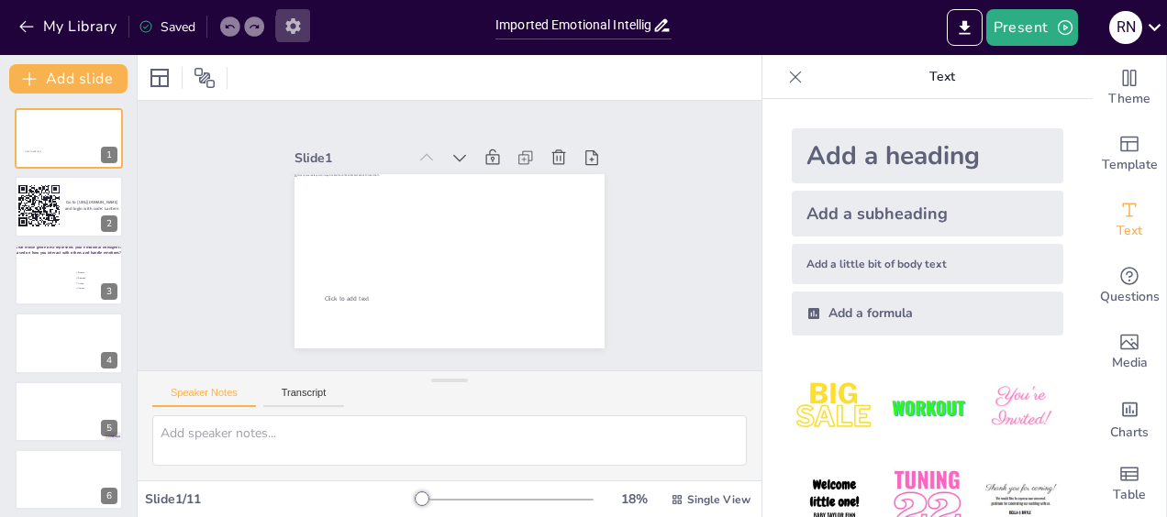
click at [295, 27] on icon "button" at bounding box center [292, 26] width 19 height 19
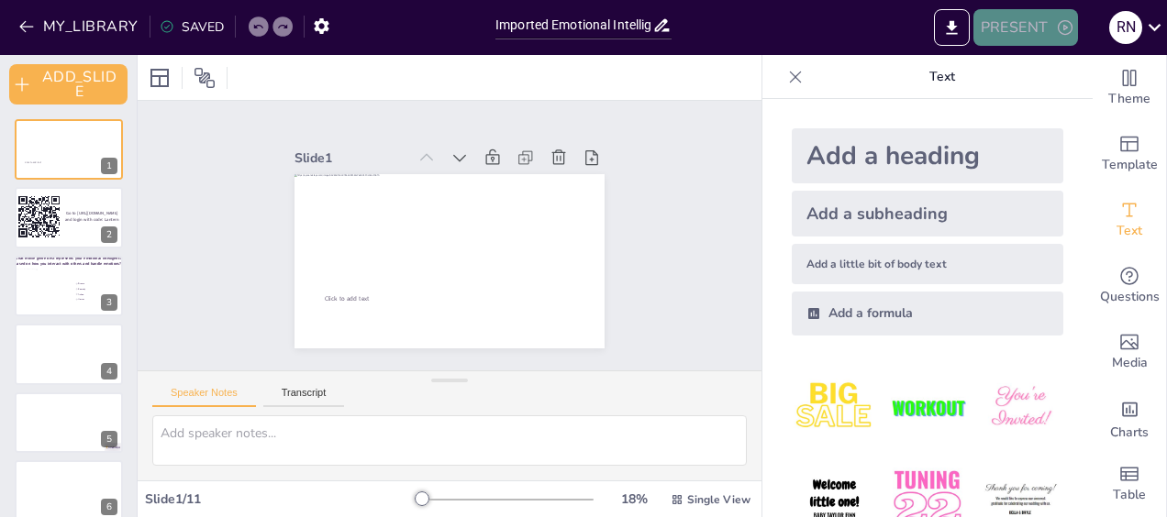
click at [1024, 28] on button "PRESENT" at bounding box center [1025, 27] width 105 height 37
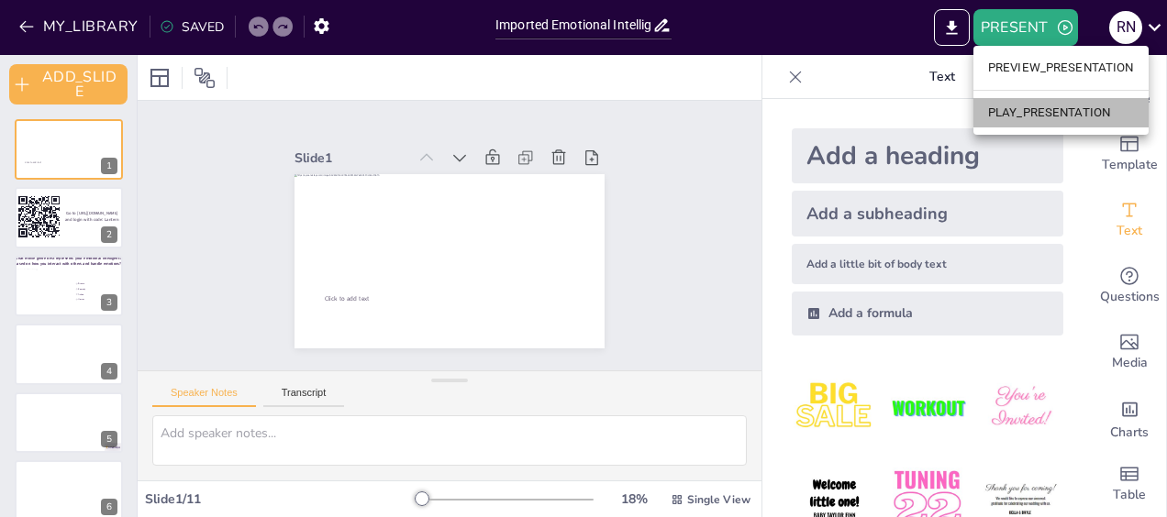
click at [1027, 105] on li "PLAY_PRESENTATION" at bounding box center [1060, 112] width 175 height 29
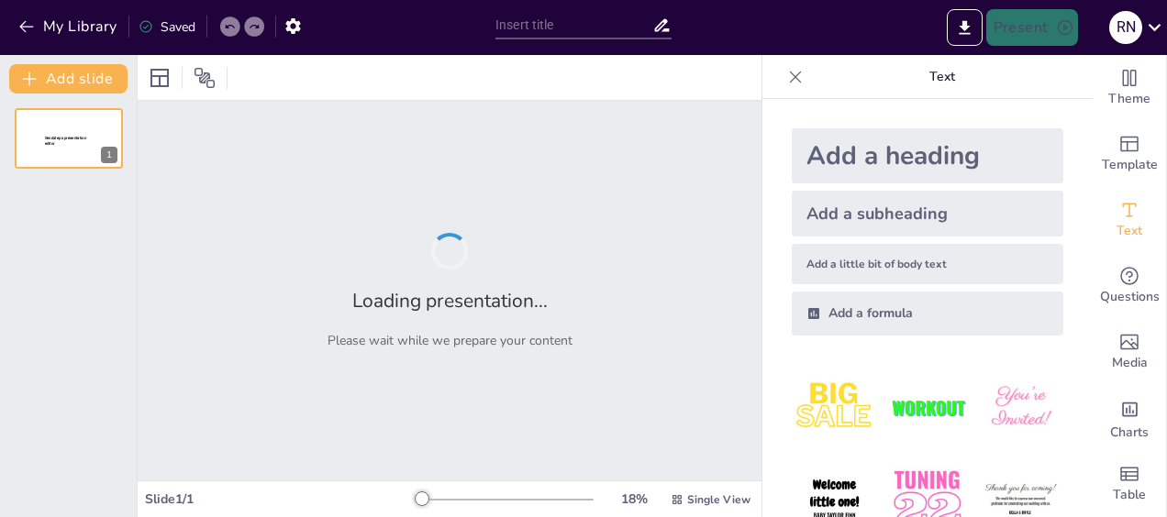
type input "Imported Emotional Intelligence Workshop deck [DATE].pptx"
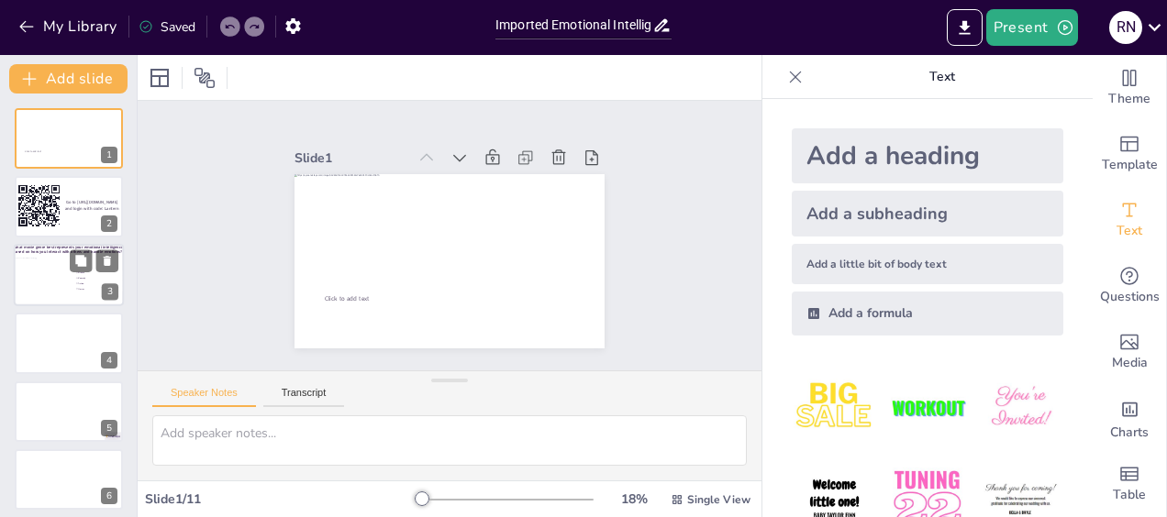
click at [94, 272] on div at bounding box center [94, 261] width 49 height 22
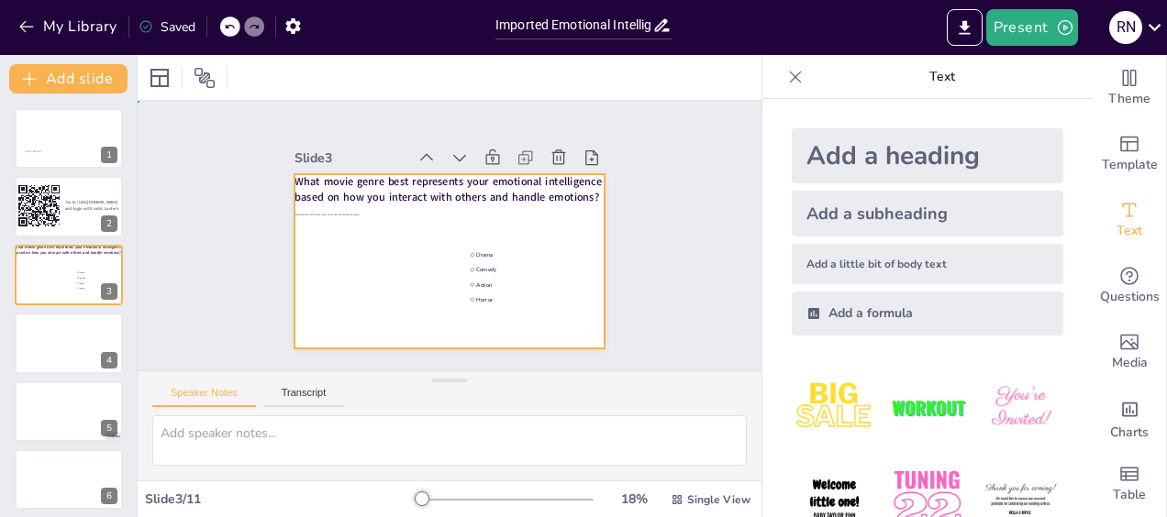
click at [469, 305] on div at bounding box center [439, 259] width 354 height 285
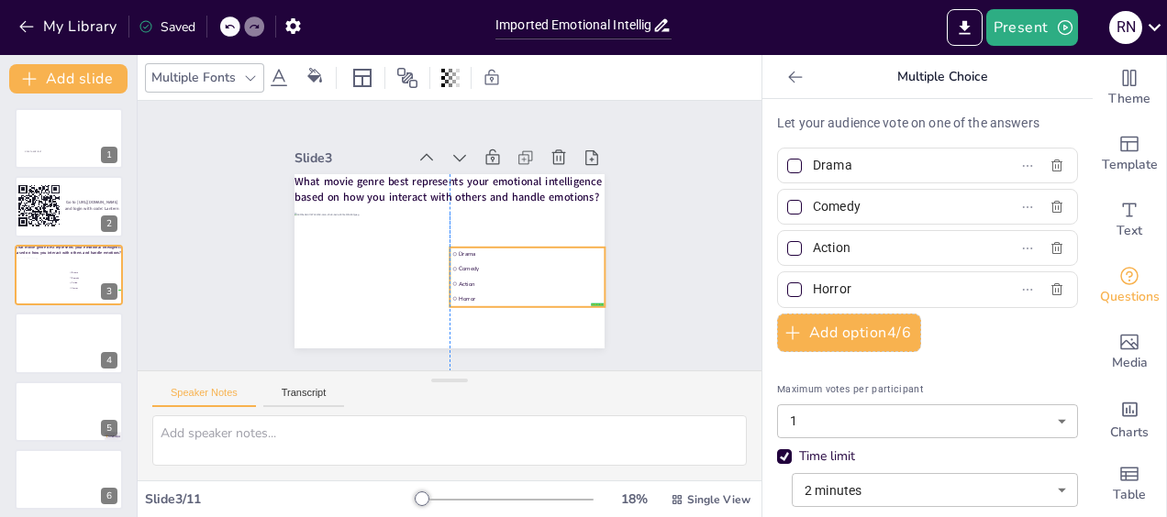
drag, startPoint x: 504, startPoint y: 271, endPoint x: 492, endPoint y: 270, distance: 12.0
click at [492, 270] on ul "Drama Comedy Action Horror" at bounding box center [510, 299] width 166 height 105
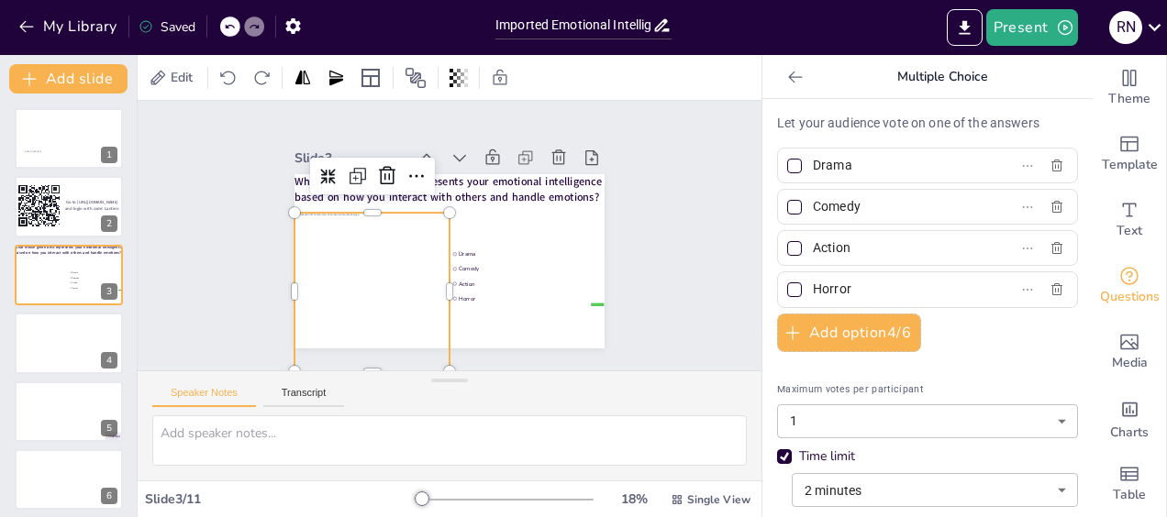
click at [361, 248] on div at bounding box center [400, 287] width 237 height 181
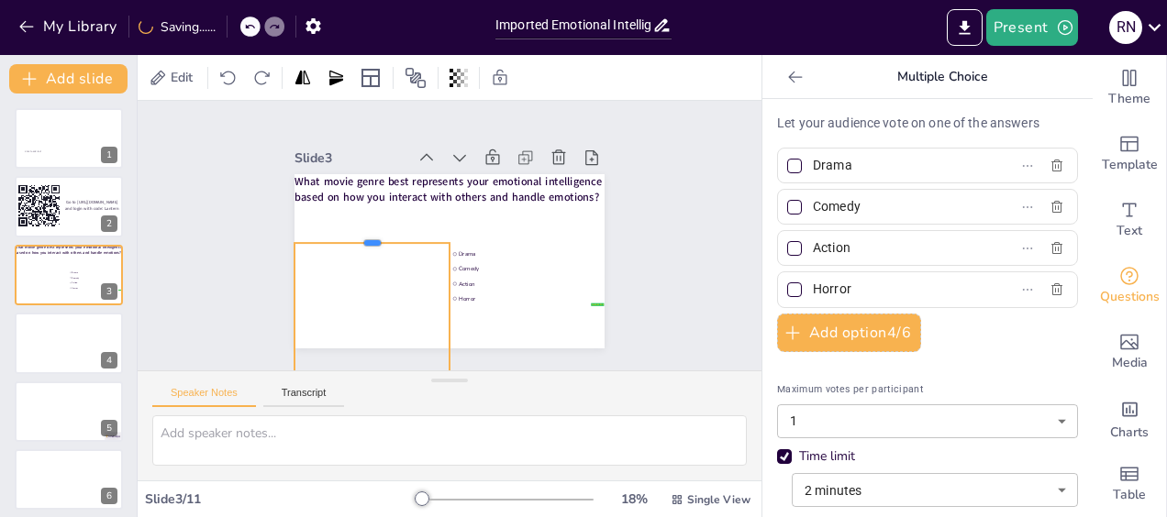
drag, startPoint x: 358, startPoint y: 204, endPoint x: 353, endPoint y: 234, distance: 30.6
click at [353, 234] on div at bounding box center [373, 219] width 155 height 47
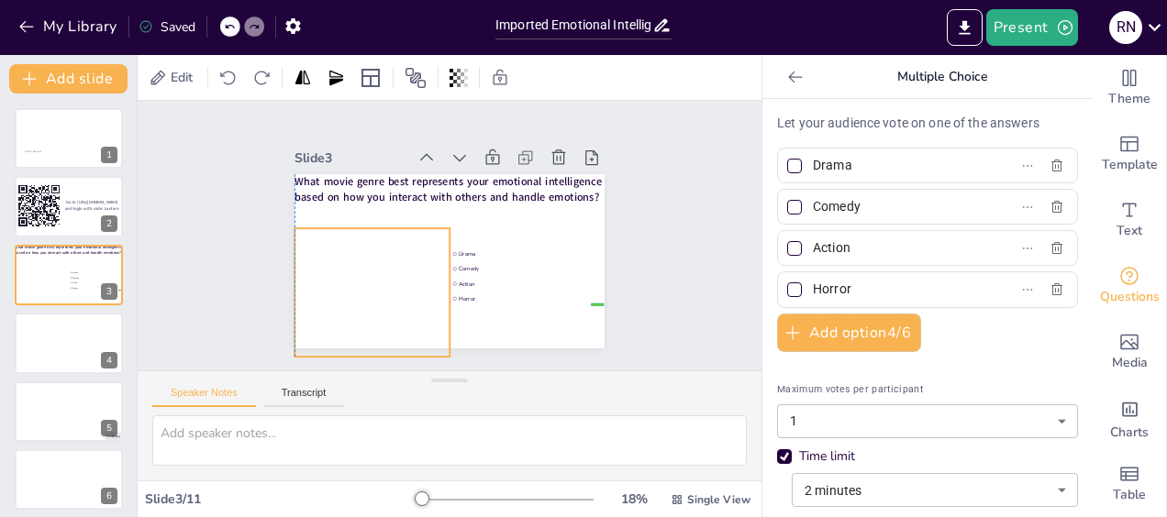
drag, startPoint x: 325, startPoint y: 255, endPoint x: 323, endPoint y: 240, distance: 14.8
click at [323, 240] on div at bounding box center [398, 267] width 250 height 201
drag, startPoint x: 359, startPoint y: 350, endPoint x: 359, endPoint y: 334, distance: 16.5
click at [359, 334] on div at bounding box center [341, 318] width 152 height 62
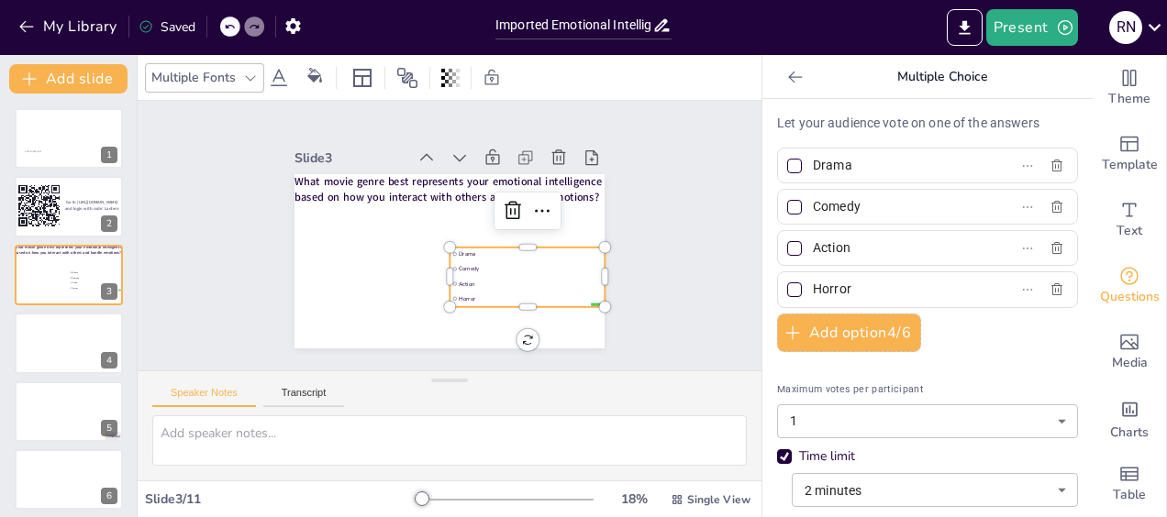
click at [483, 291] on li "Horror" at bounding box center [513, 314] width 154 height 46
click at [590, 267] on li "Comedy" at bounding box center [518, 284] width 154 height 46
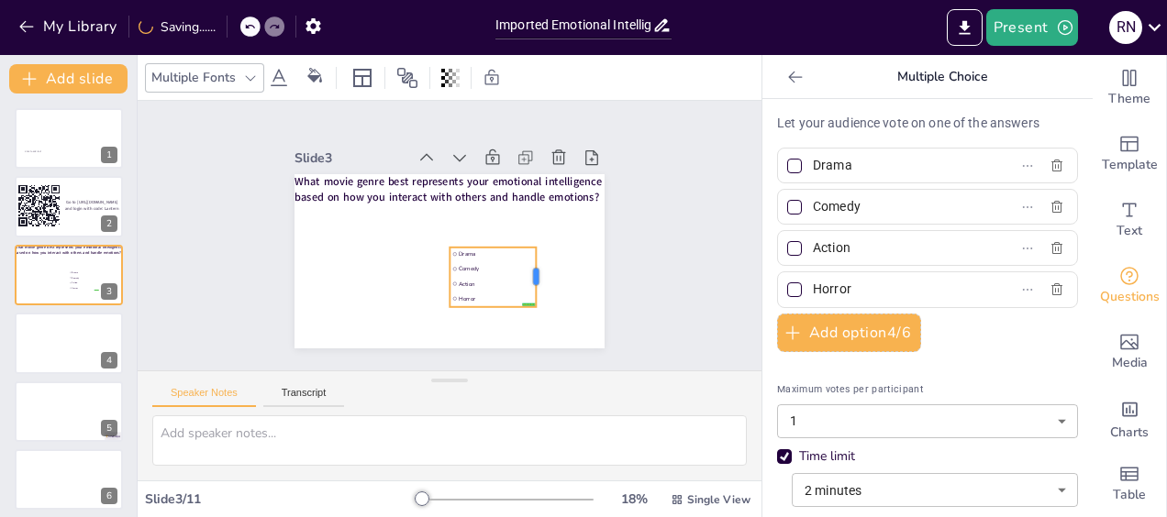
drag, startPoint x: 592, startPoint y: 268, endPoint x: 523, endPoint y: 277, distance: 69.4
click at [523, 277] on div at bounding box center [532, 295] width 27 height 61
click at [660, 307] on div "Slide 1 Click to add text Slide 2 Go to [URL][DOMAIN_NAME] and login with code:…" at bounding box center [450, 236] width 666 height 394
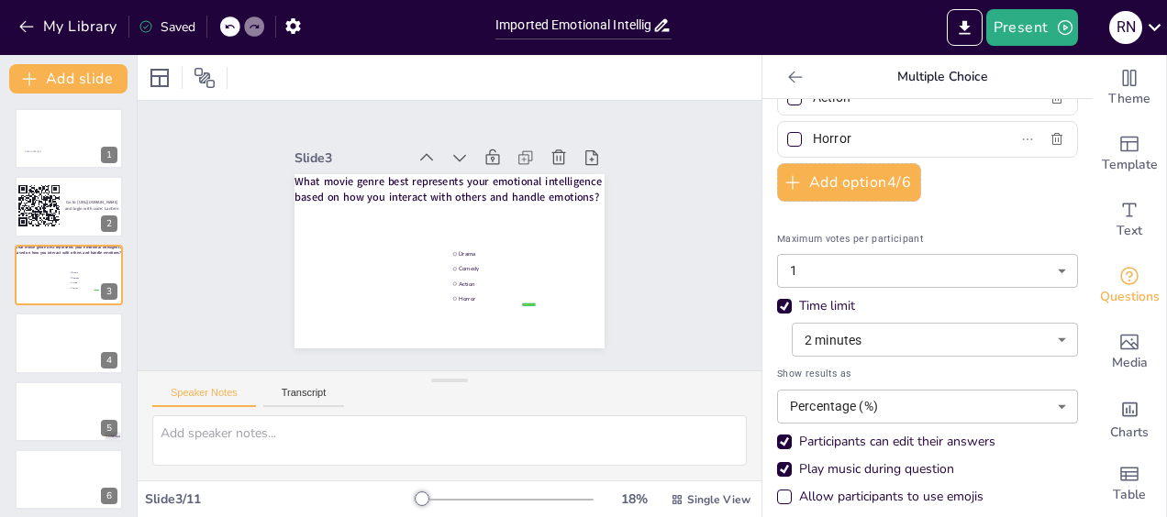
scroll to position [160, 0]
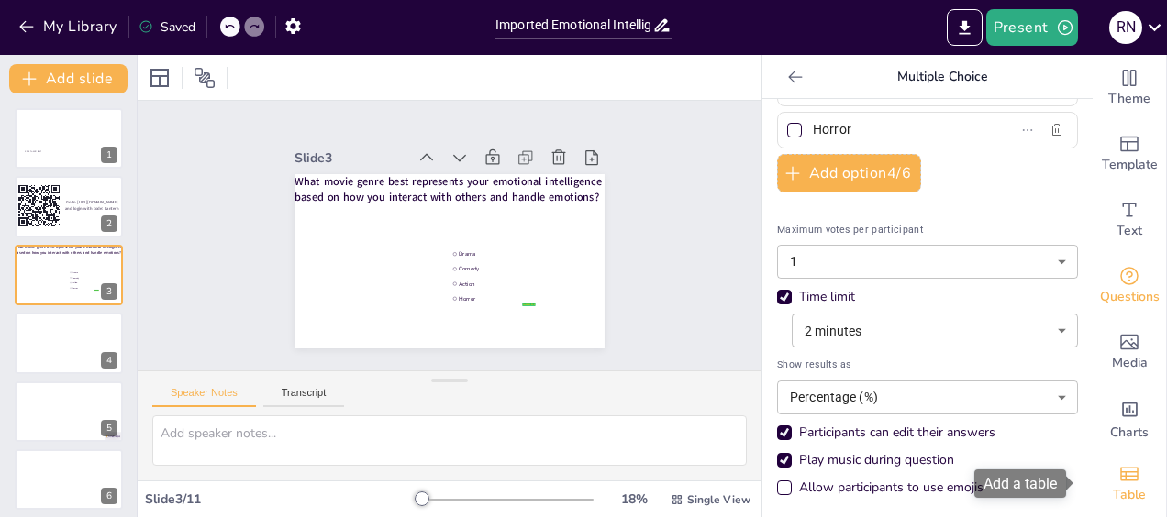
click at [1093, 486] on div "Table" at bounding box center [1129, 484] width 73 height 66
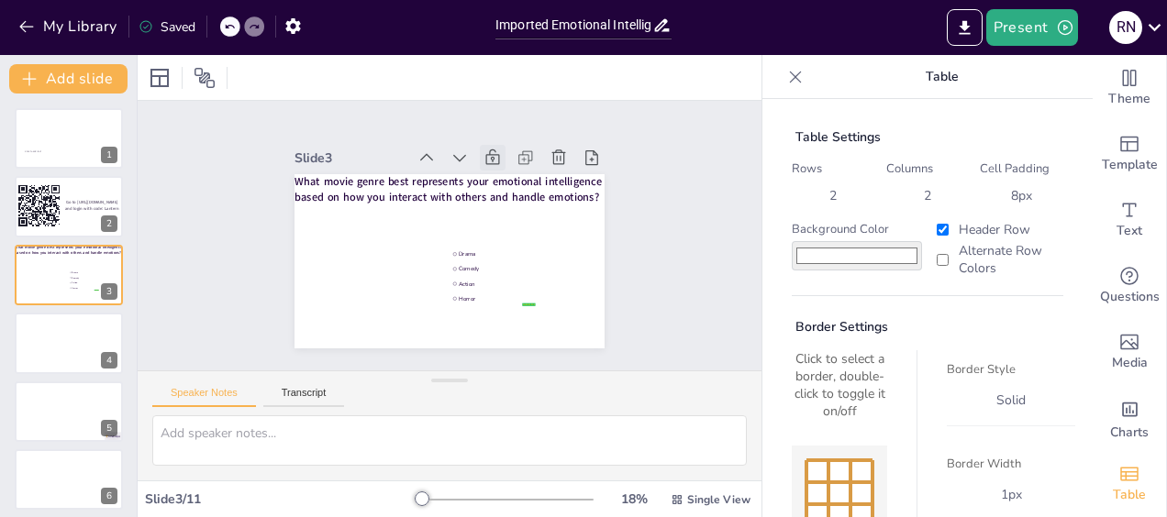
click at [497, 158] on icon at bounding box center [508, 169] width 22 height 22
click at [1018, 31] on button "Present" at bounding box center [1032, 27] width 92 height 37
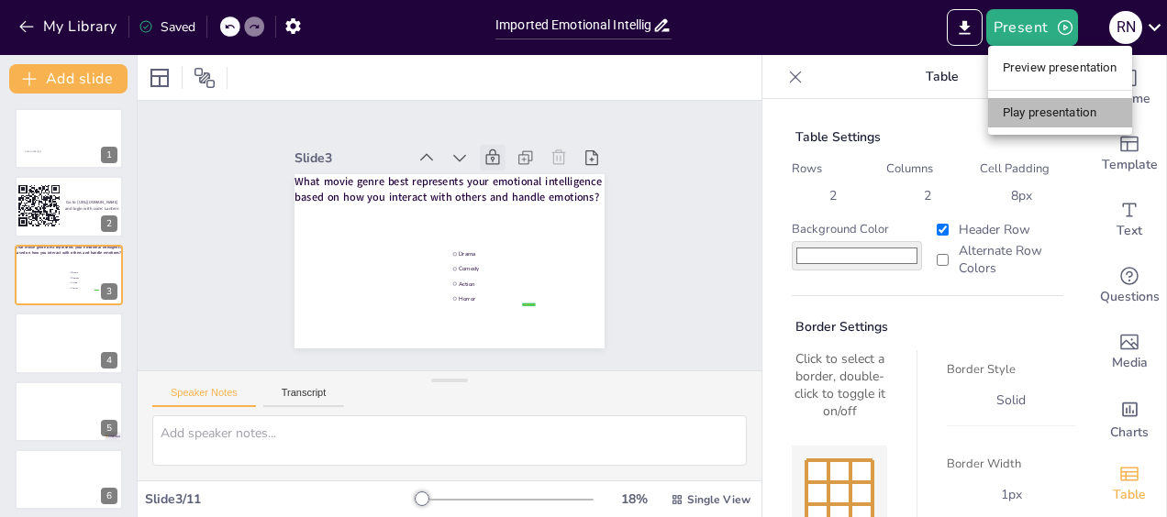
click at [1035, 117] on li "Play presentation" at bounding box center [1060, 112] width 144 height 29
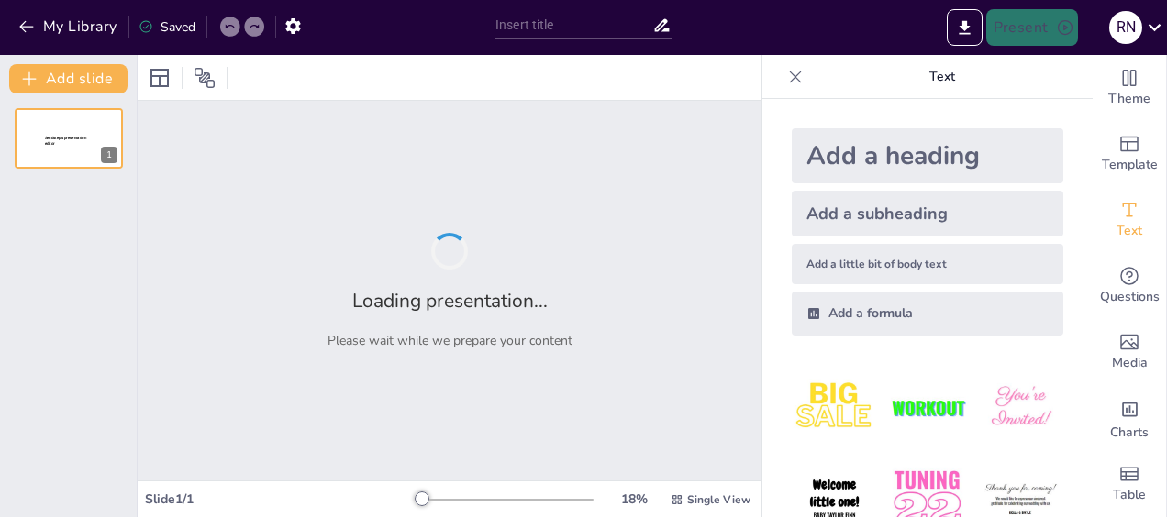
type input "Imported Emotional Intelligence Workshop deck [DATE].pptx"
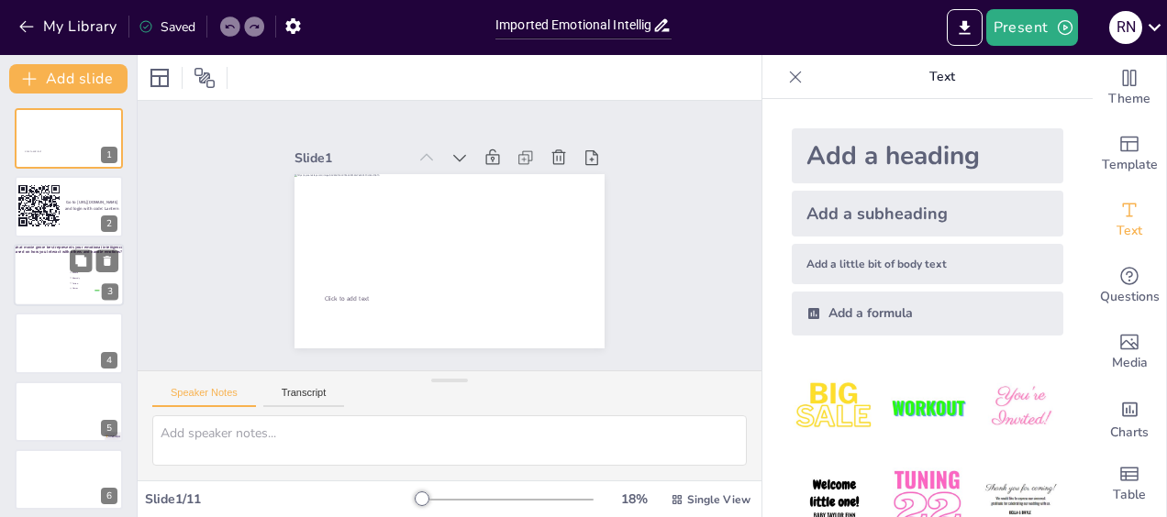
click at [36, 288] on div at bounding box center [53, 280] width 79 height 56
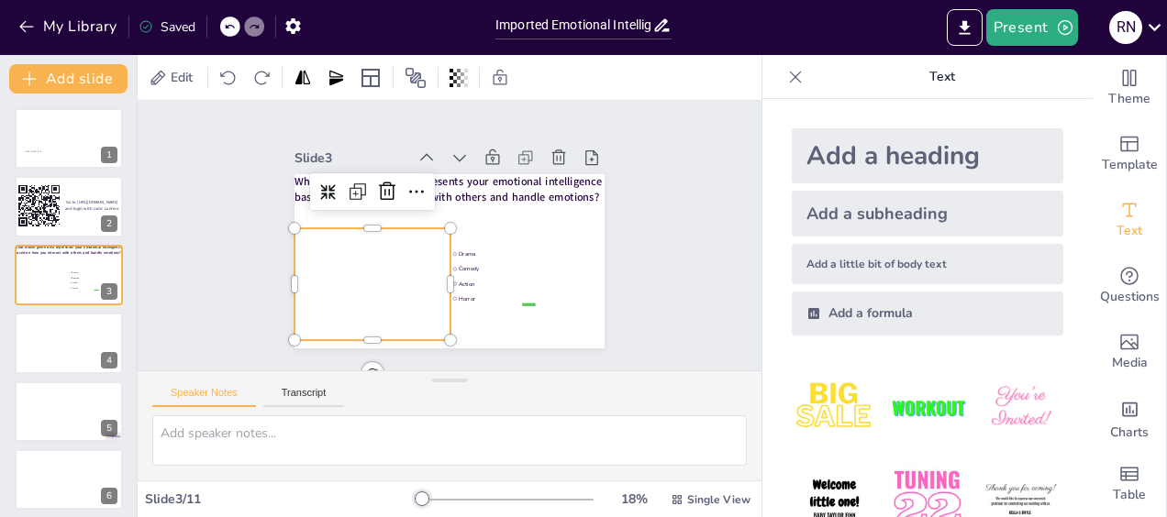
click at [346, 260] on div at bounding box center [395, 261] width 260 height 219
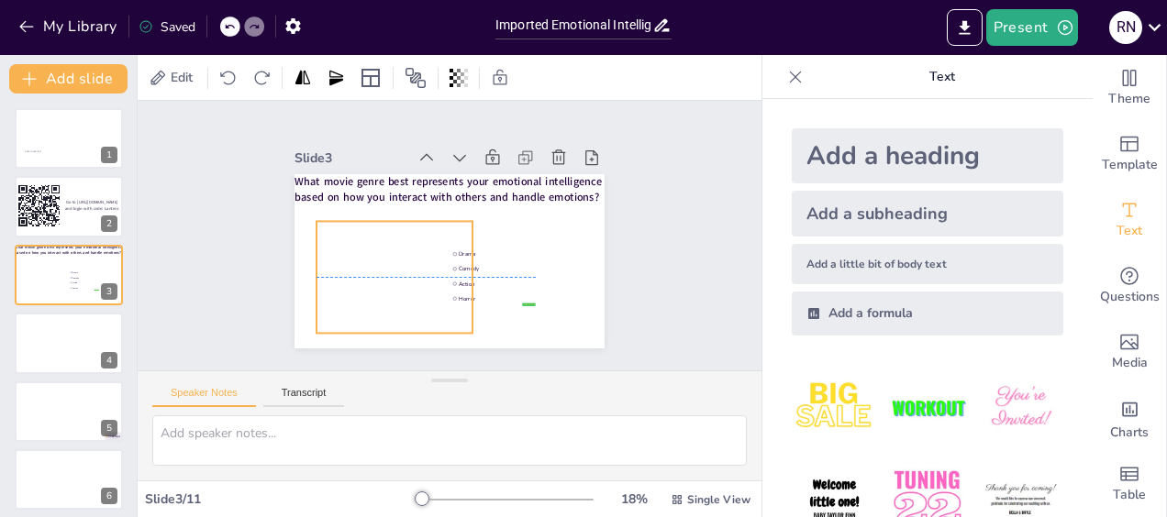
drag, startPoint x: 282, startPoint y: 275, endPoint x: 304, endPoint y: 275, distance: 22.0
click at [304, 275] on div at bounding box center [418, 261] width 260 height 219
drag, startPoint x: 458, startPoint y: 266, endPoint x: 437, endPoint y: 270, distance: 21.4
click at [437, 270] on div "What movie genre best represents your emotional intelligence based on how you i…" at bounding box center [443, 260] width 339 height 235
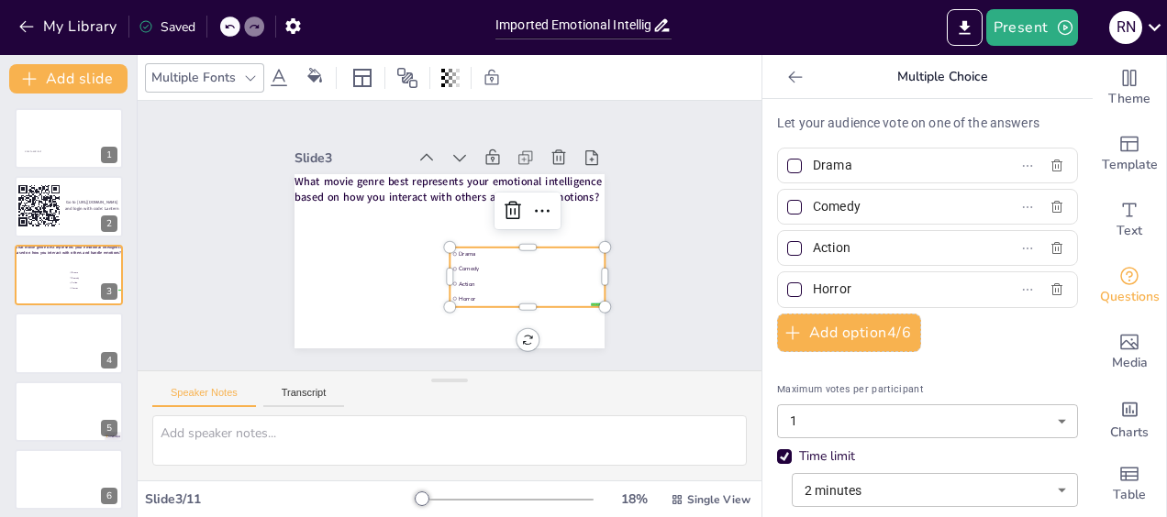
click at [510, 268] on li "Comedy" at bounding box center [513, 291] width 151 height 61
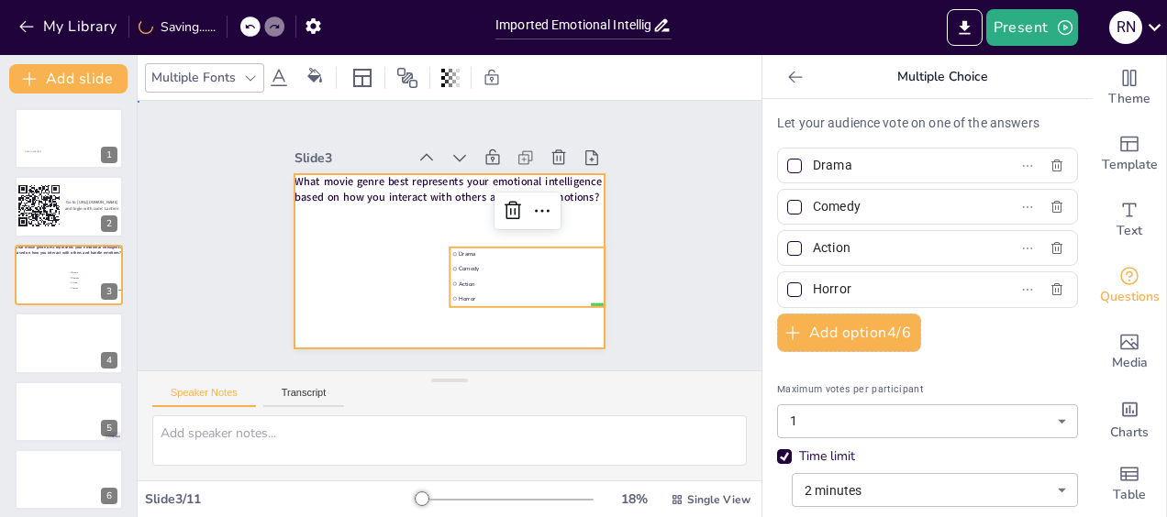
click at [557, 317] on div at bounding box center [446, 261] width 327 height 205
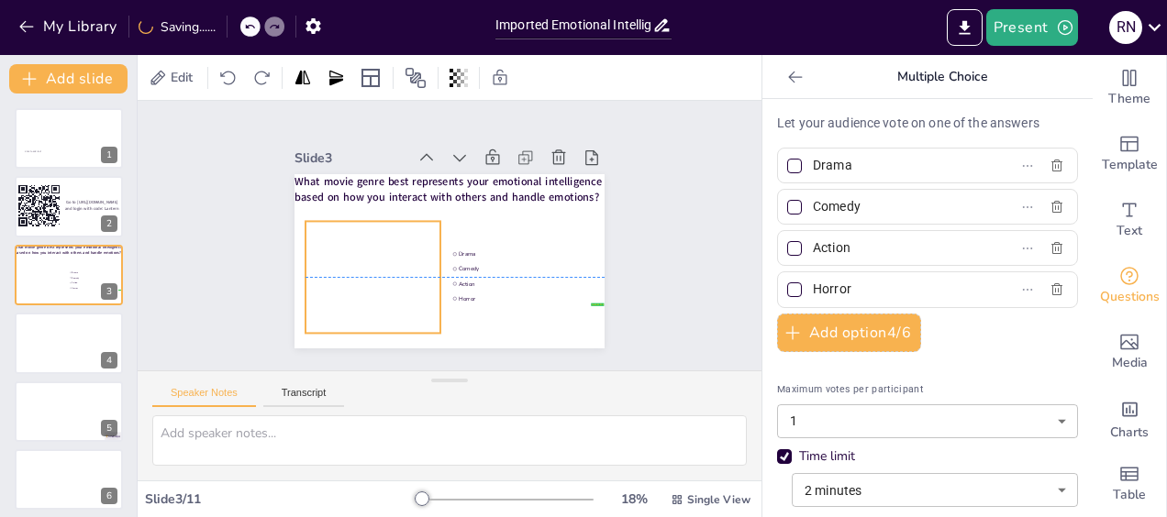
drag, startPoint x: 363, startPoint y: 266, endPoint x: 352, endPoint y: 261, distance: 11.9
click at [352, 261] on div at bounding box center [404, 249] width 272 height 248
click at [640, 270] on div "Slide 1 Click to add text Slide 2 Go to [URL][DOMAIN_NAME] and login with code:…" at bounding box center [450, 236] width 434 height 268
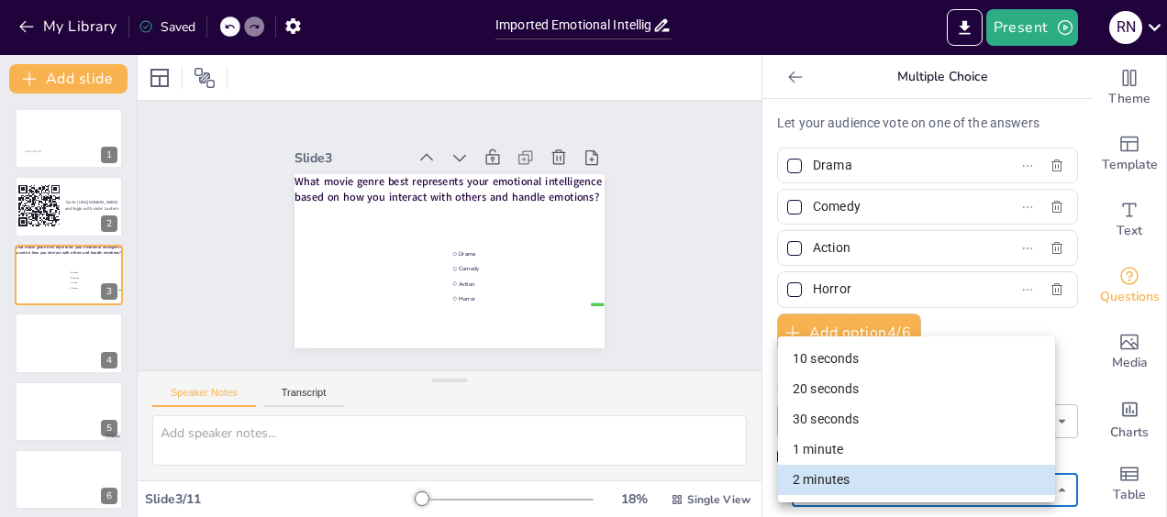
click at [1037, 485] on body "My Library Saved Imported Emotional Intelligence Workshop deck 9-30-25.pptx Pre…" at bounding box center [583, 258] width 1167 height 517
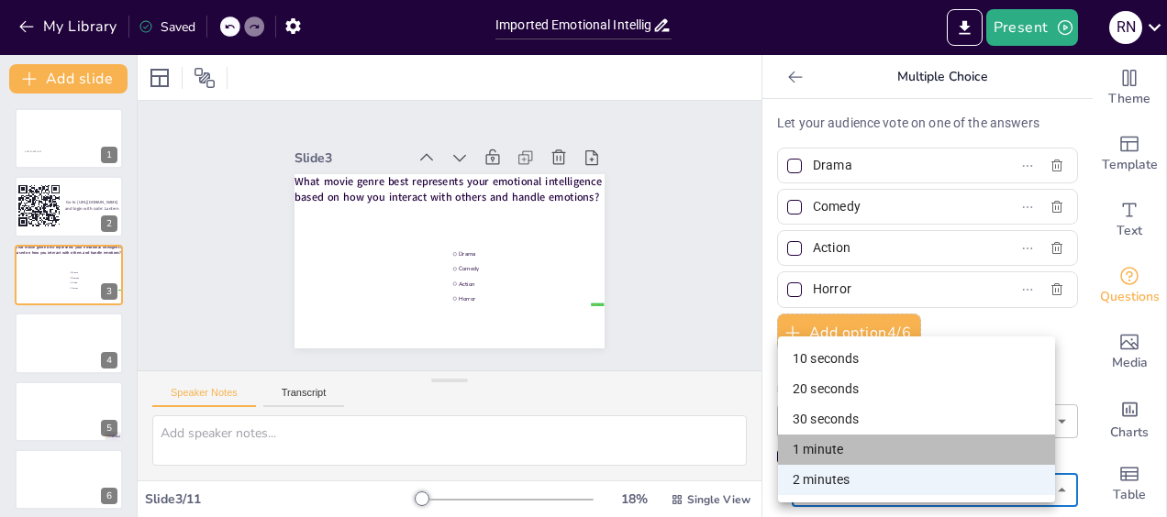
click at [864, 449] on li "1 minute" at bounding box center [916, 450] width 277 height 30
type input "60"
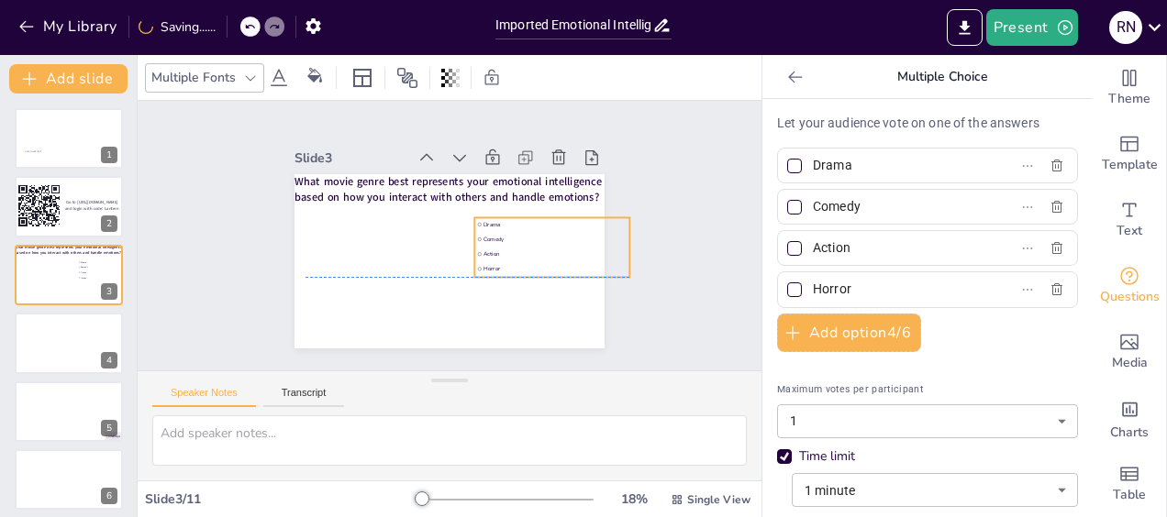
drag, startPoint x: 464, startPoint y: 264, endPoint x: 489, endPoint y: 230, distance: 42.0
click at [489, 239] on span "Comedy" at bounding box center [555, 250] width 144 height 23
drag, startPoint x: 616, startPoint y: 240, endPoint x: 549, endPoint y: 247, distance: 67.3
click at [549, 254] on div at bounding box center [560, 284] width 32 height 61
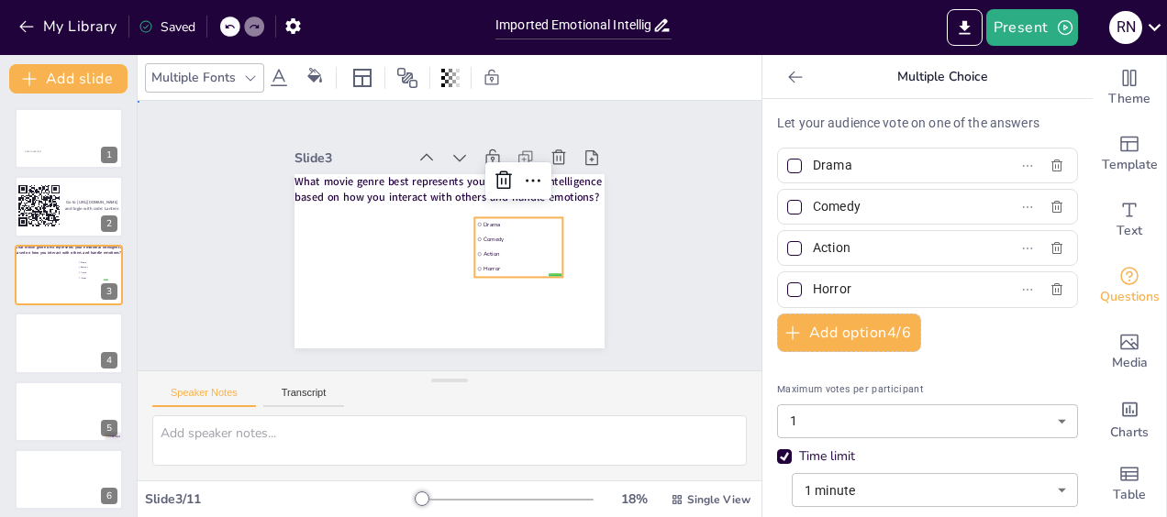
click at [660, 295] on div "Slide 1 Click to add text Slide 2 Go to https://sendsteps.me and login with cod…" at bounding box center [449, 235] width 677 height 449
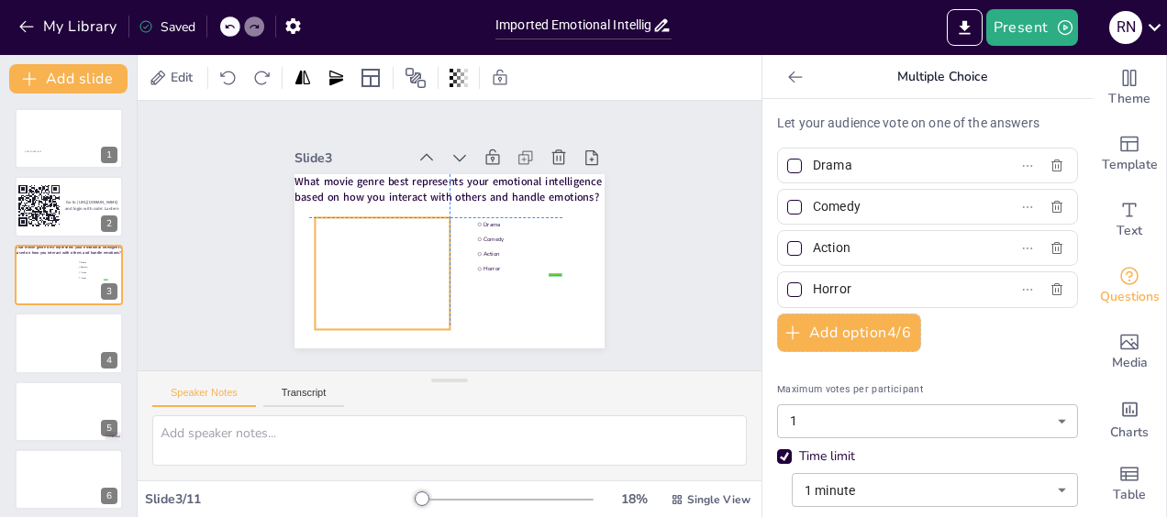
click at [345, 229] on div at bounding box center [418, 258] width 260 height 219
click at [1005, 26] on button "Present" at bounding box center [1032, 27] width 92 height 37
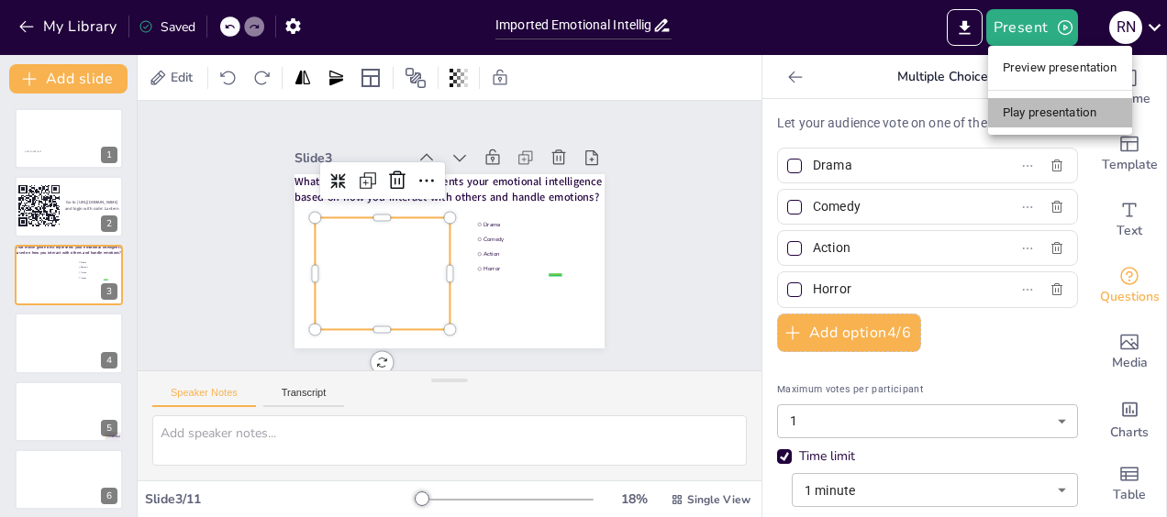
click at [1047, 117] on li "Play presentation" at bounding box center [1060, 112] width 144 height 29
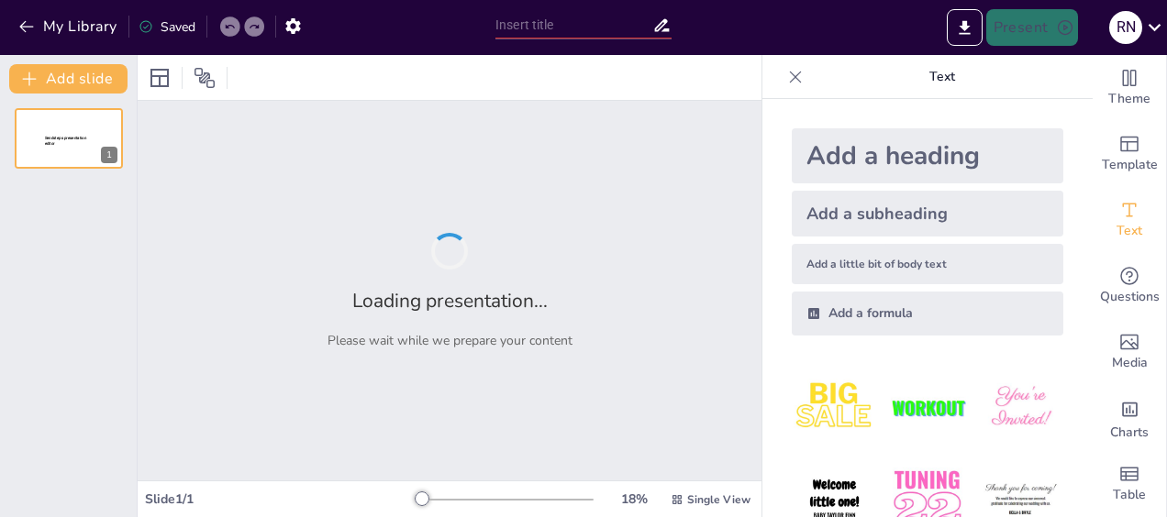
type input "Imported Emotional Intelligence Workshop deck [DATE].pptx"
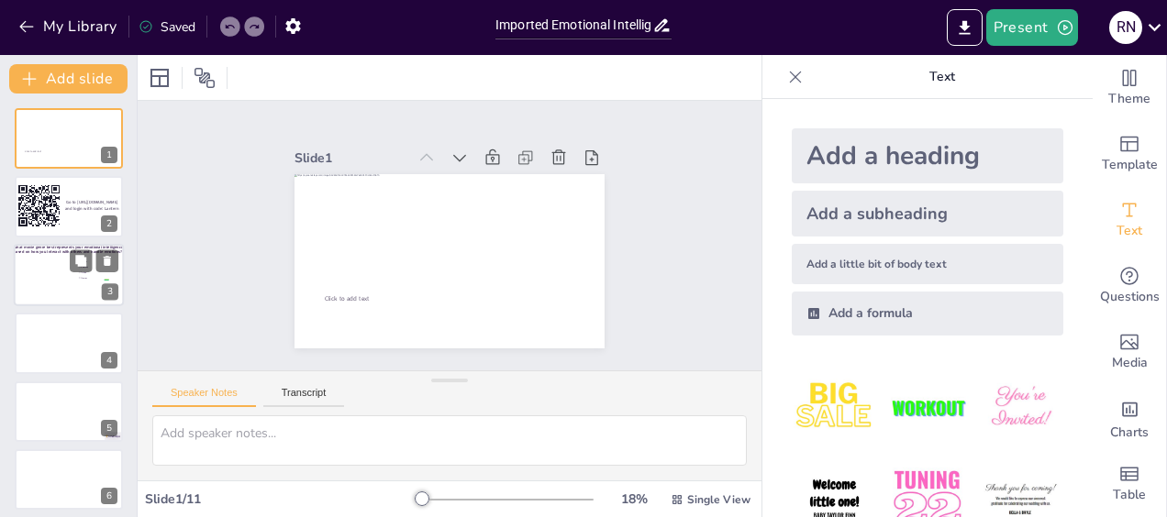
click at [94, 273] on span "Action" at bounding box center [95, 273] width 28 height 3
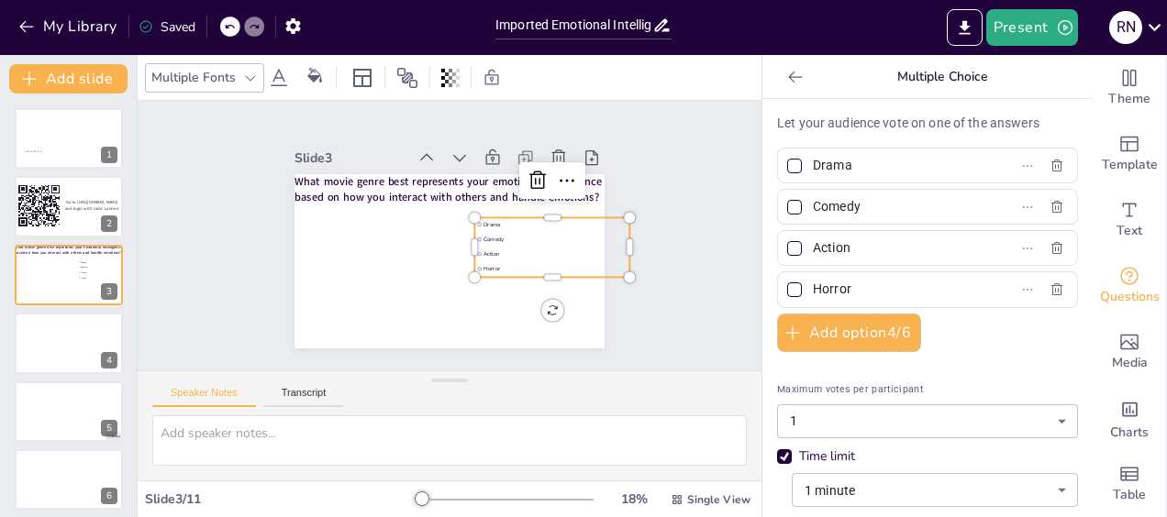
click at [484, 252] on li "Action" at bounding box center [546, 275] width 154 height 46
click at [538, 304] on div "What movie genre best represents your emotional intelligence based on how you i…" at bounding box center [428, 250] width 323 height 353
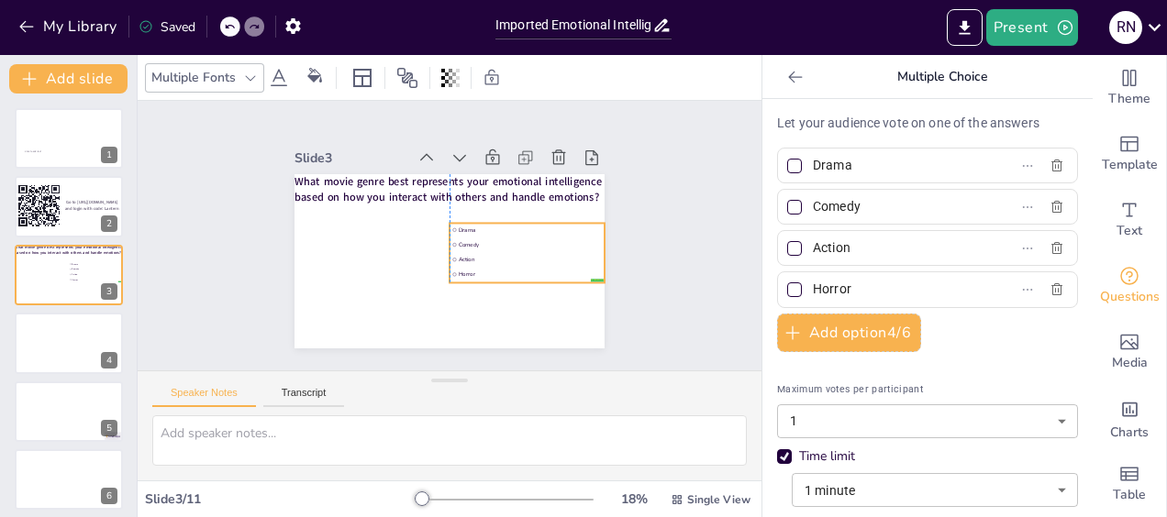
drag, startPoint x: 501, startPoint y: 244, endPoint x: 475, endPoint y: 250, distance: 26.3
click at [461, 250] on span "Action" at bounding box center [443, 320] width 38 height 142
click at [648, 291] on div "Slide 1 Click to add text Slide 2 Go to [URL][DOMAIN_NAME] and login with code:…" at bounding box center [450, 236] width 666 height 394
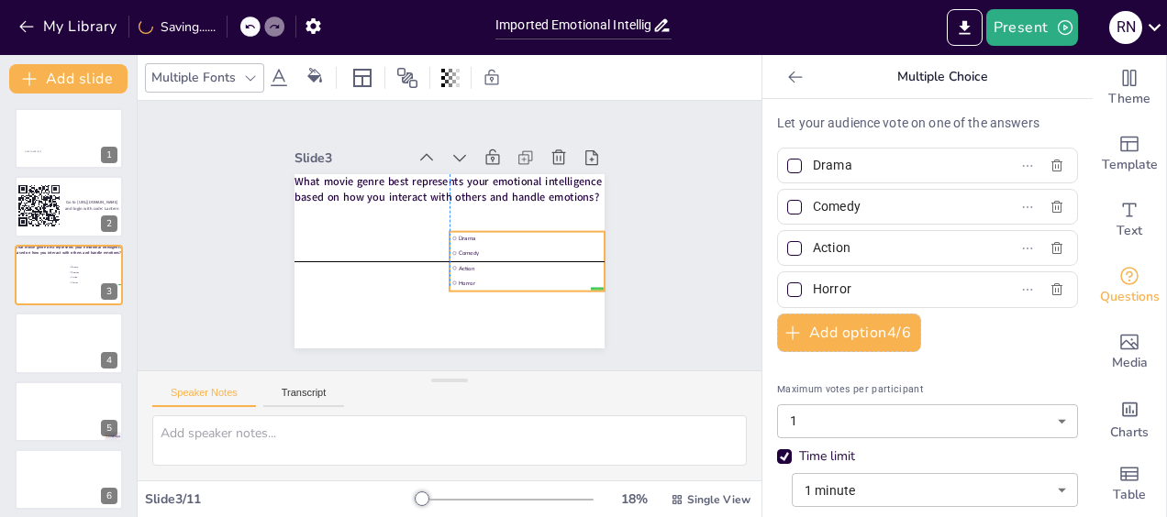
click at [522, 247] on li "Comedy" at bounding box center [525, 261] width 156 height 29
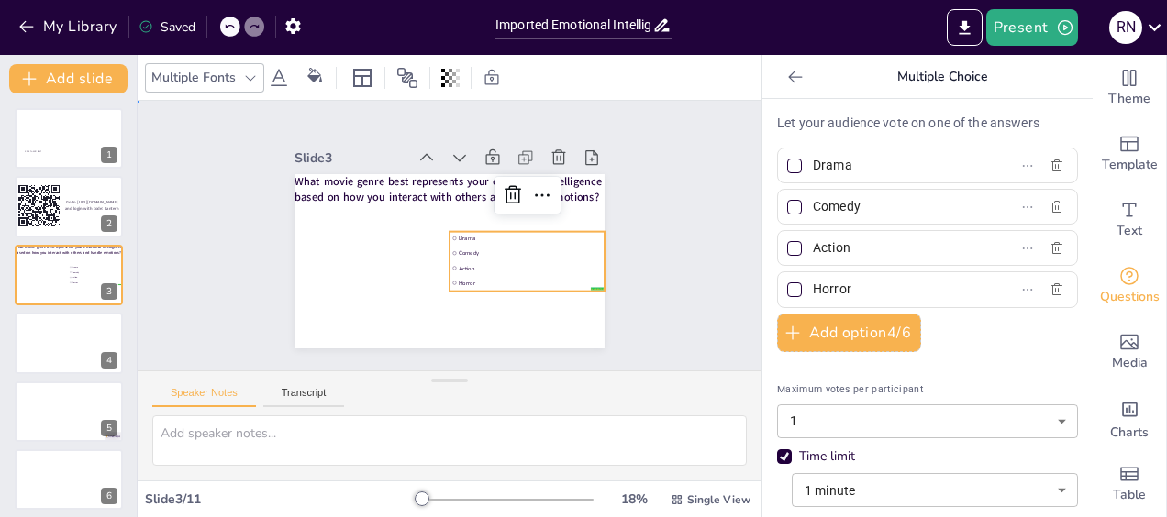
click at [618, 283] on div "Slide 1 Click to add text Slide 2 Go to [URL][DOMAIN_NAME] and login with code:…" at bounding box center [450, 236] width 444 height 458
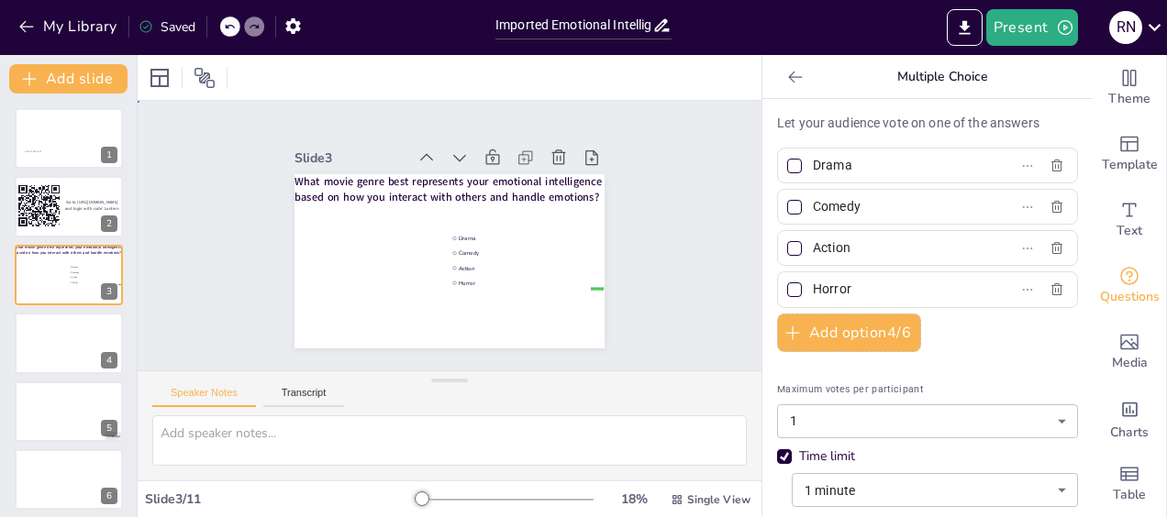
click at [649, 292] on div "Slide 1 Click to add text Slide 2 Go to [URL][DOMAIN_NAME] and login with code:…" at bounding box center [449, 235] width 663 height 584
click at [1022, 37] on button "Present" at bounding box center [1032, 27] width 92 height 37
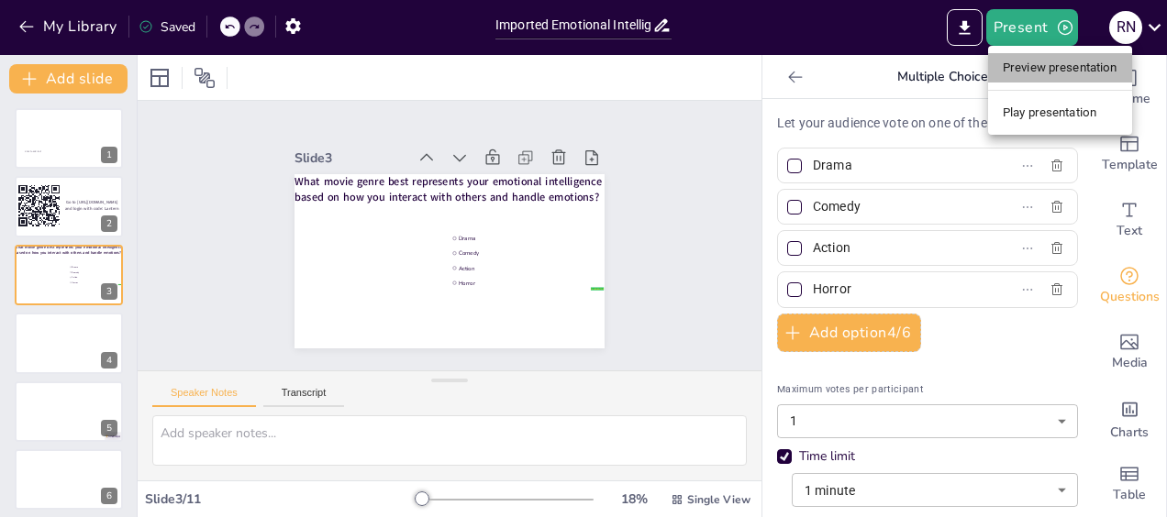
click at [1024, 70] on li "Preview presentation" at bounding box center [1060, 67] width 144 height 29
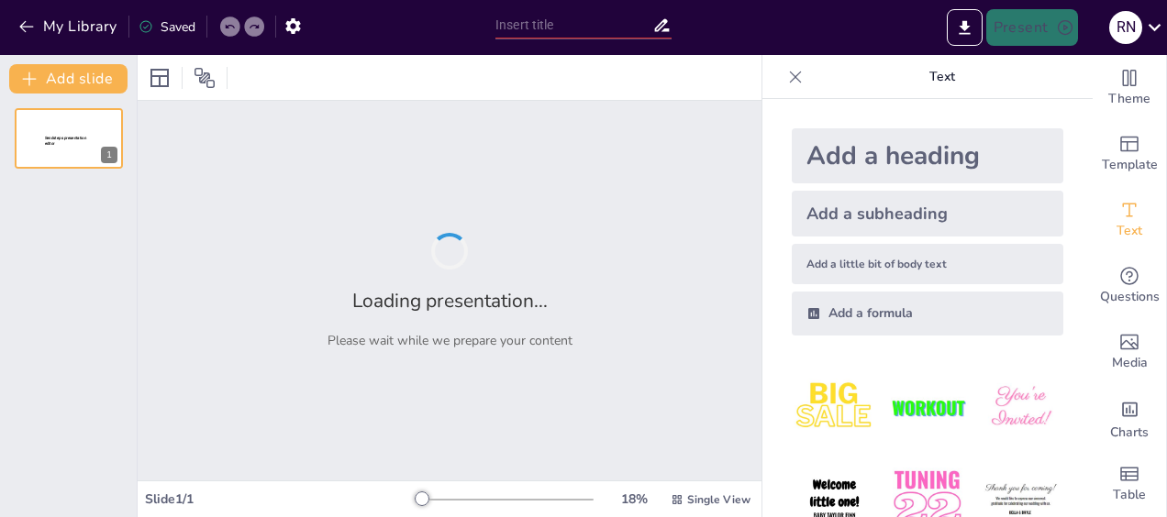
type input "Imported Emotional Intelligence Workshop deck [DATE].pptx"
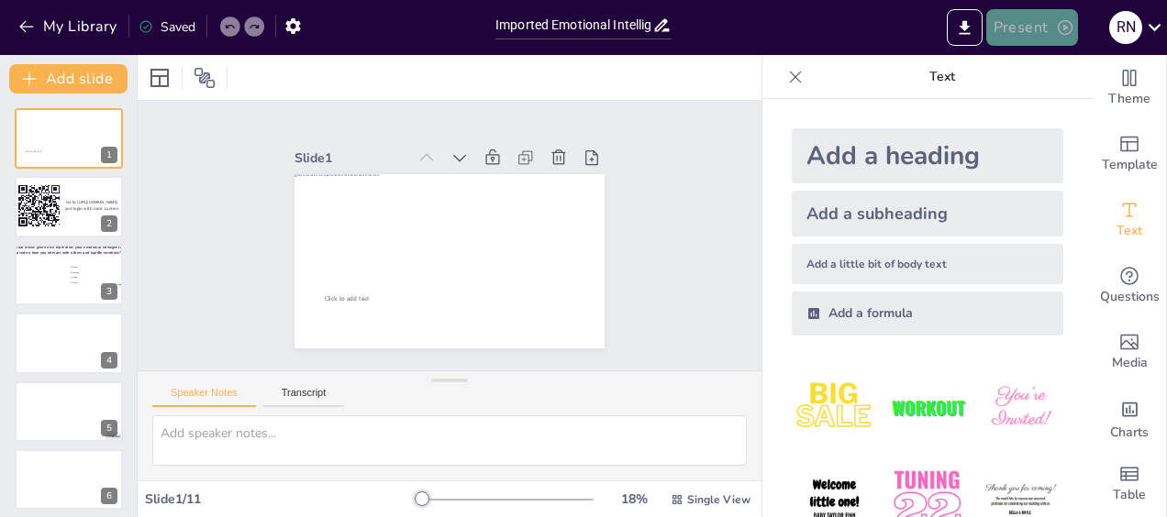
click at [1011, 34] on button "Present" at bounding box center [1032, 27] width 92 height 37
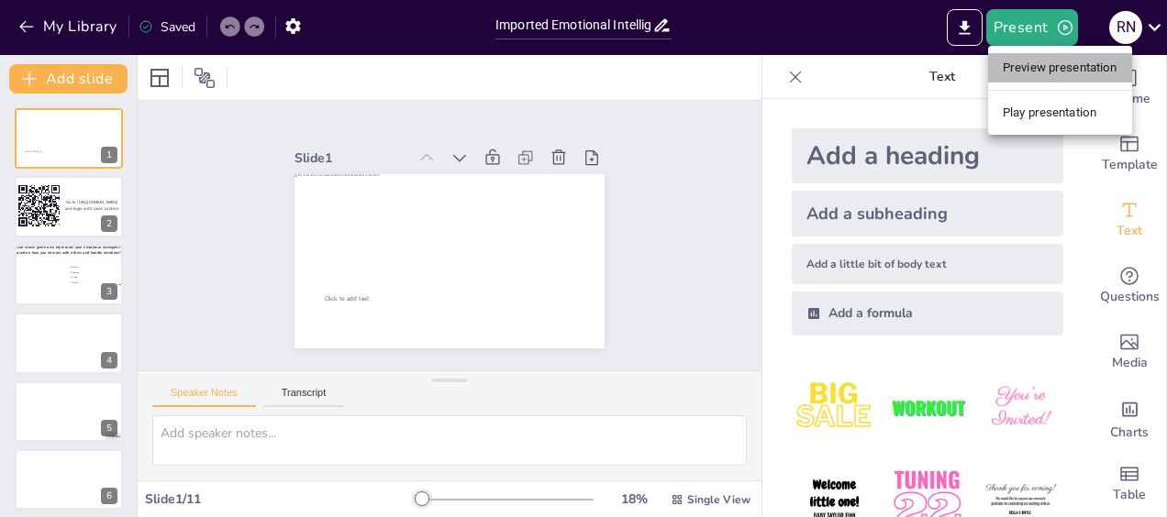
click at [1018, 72] on li "Preview presentation" at bounding box center [1060, 67] width 144 height 29
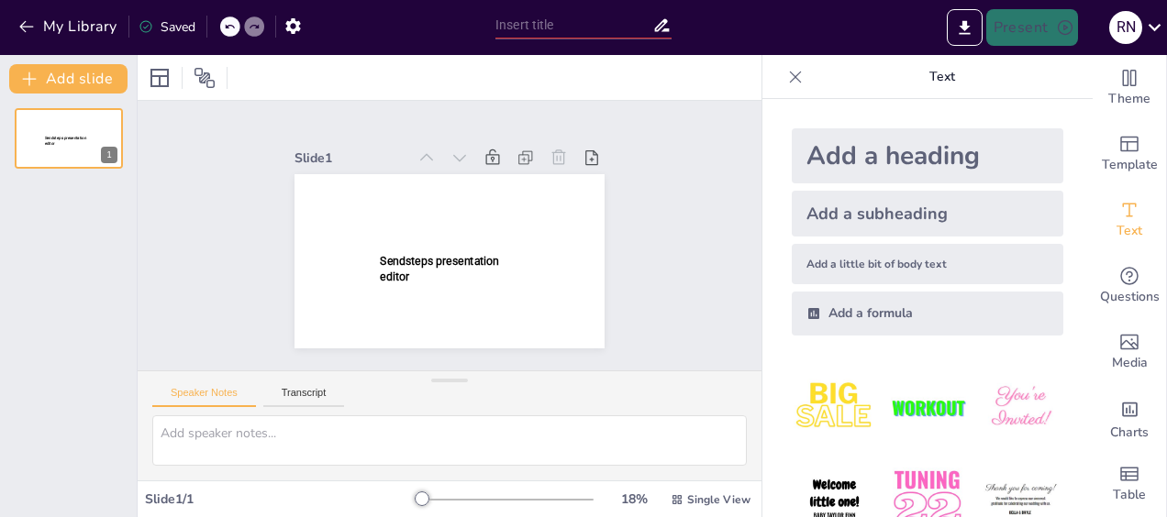
type input "Imported Emotional Intelligence Workshop deck [DATE].pptx"
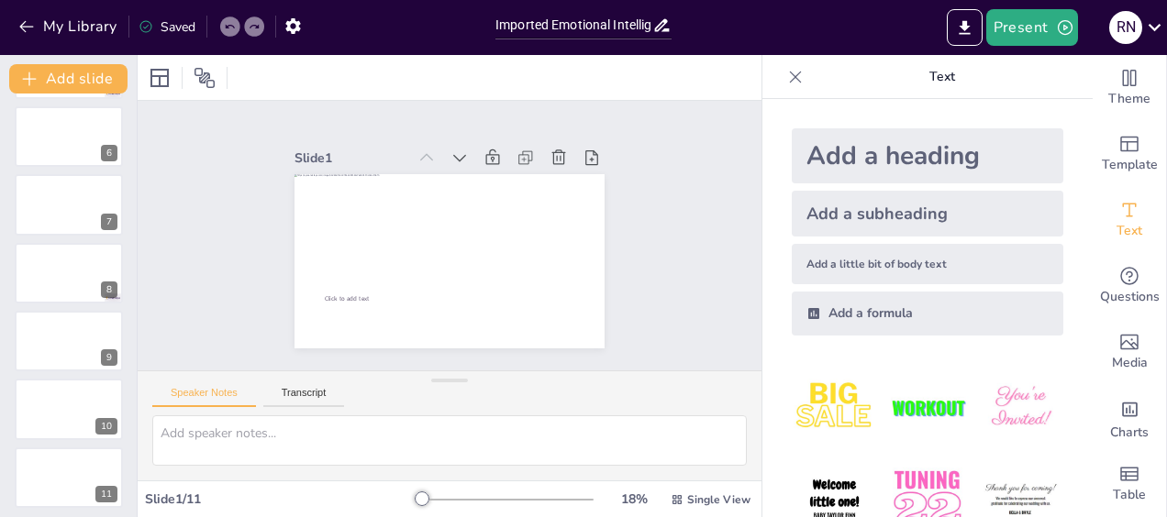
scroll to position [346, 0]
click at [50, 261] on div at bounding box center [69, 270] width 110 height 62
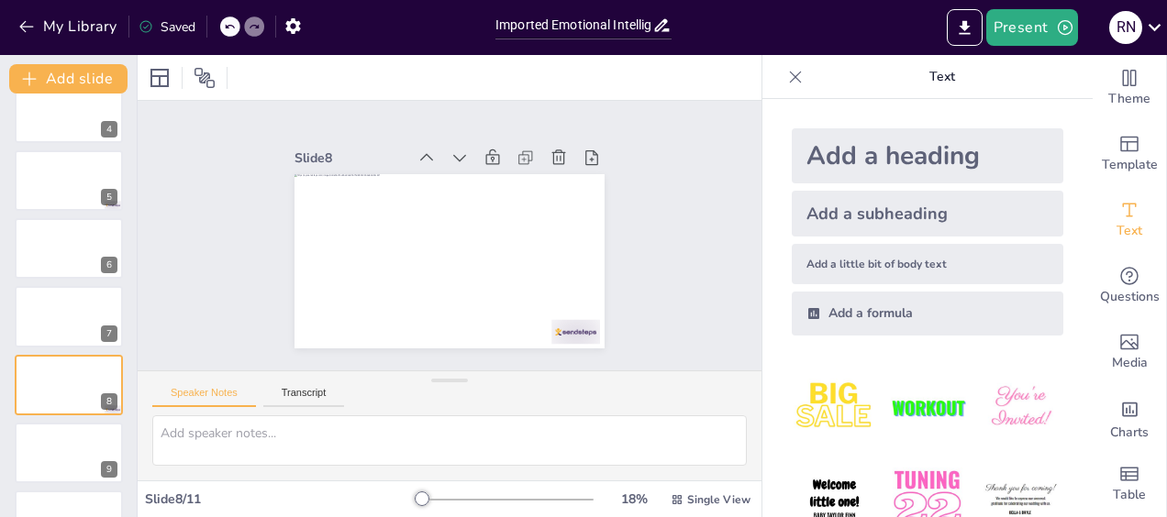
scroll to position [229, 0]
click at [59, 261] on div at bounding box center [69, 250] width 110 height 62
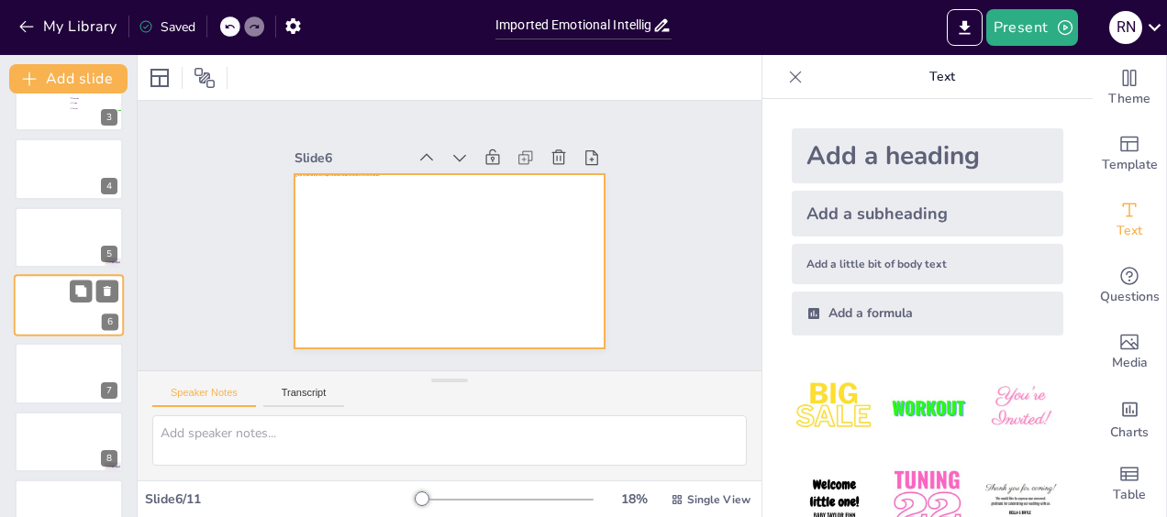
click at [44, 316] on div at bounding box center [69, 305] width 110 height 62
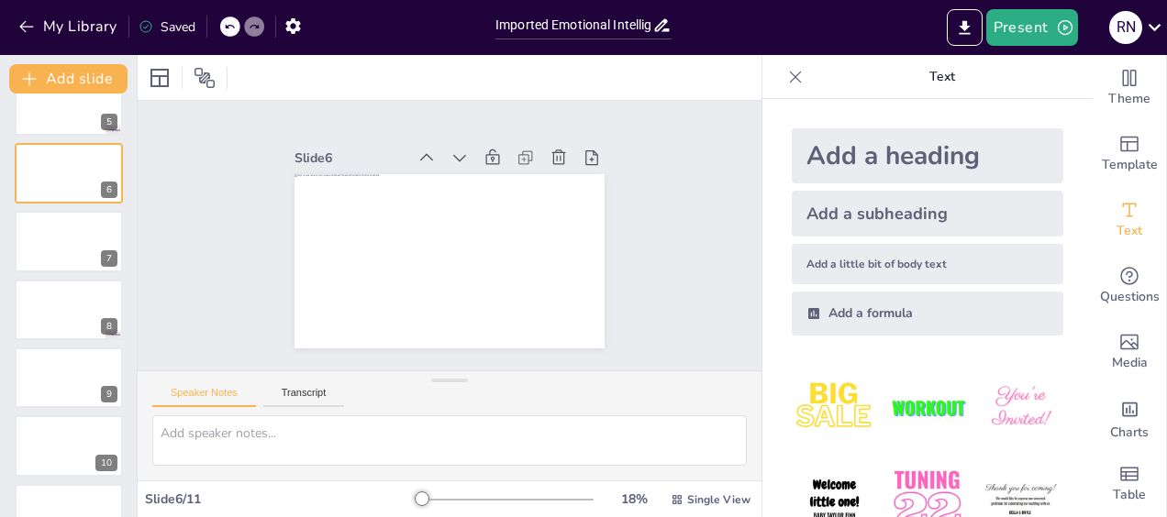
scroll to position [310, 0]
click at [49, 310] on div at bounding box center [69, 306] width 110 height 62
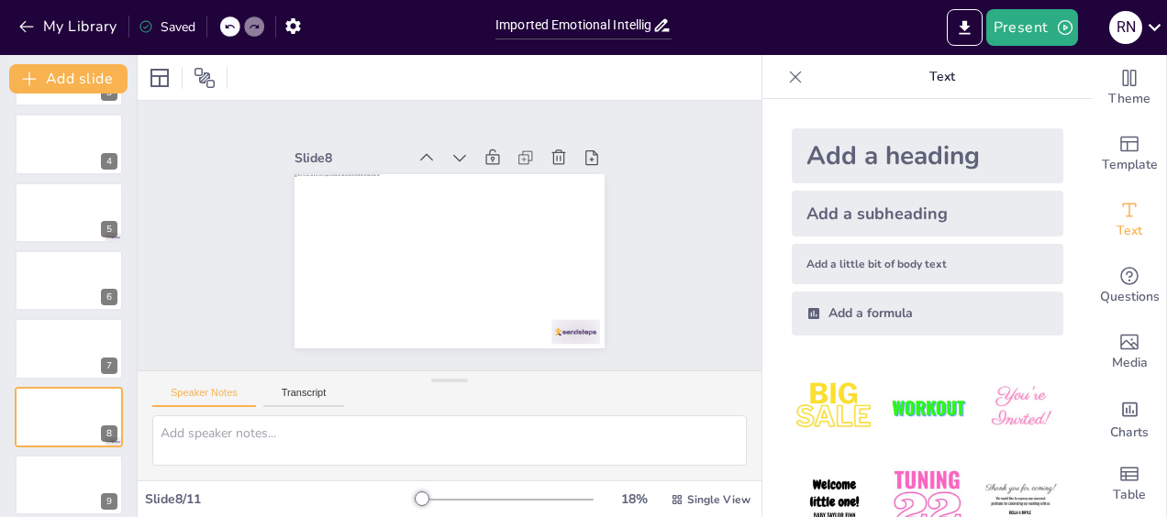
scroll to position [196, 0]
click at [62, 279] on div at bounding box center [69, 283] width 110 height 62
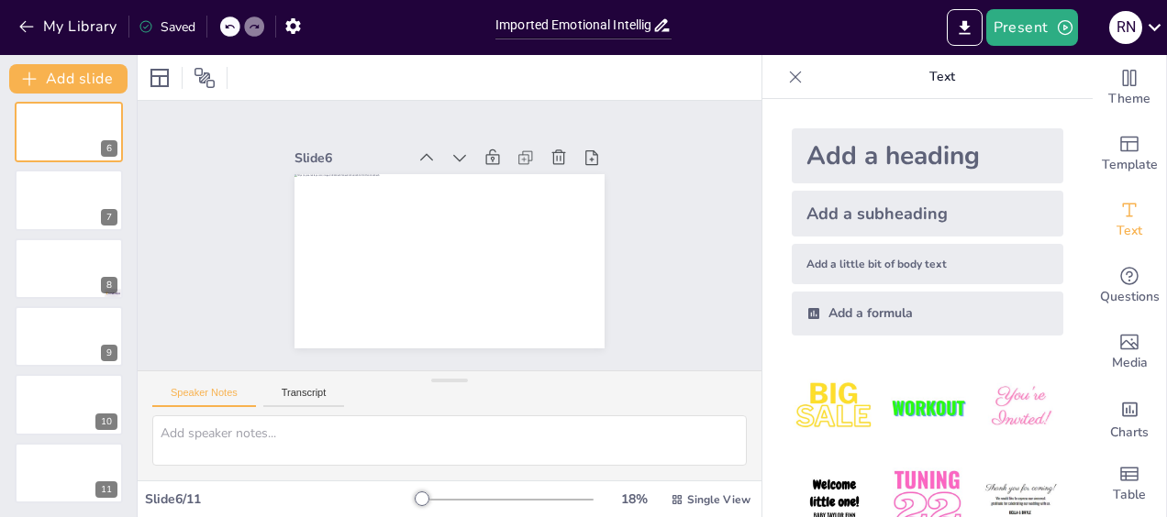
scroll to position [349, 0]
click at [28, 414] on div at bounding box center [69, 404] width 110 height 62
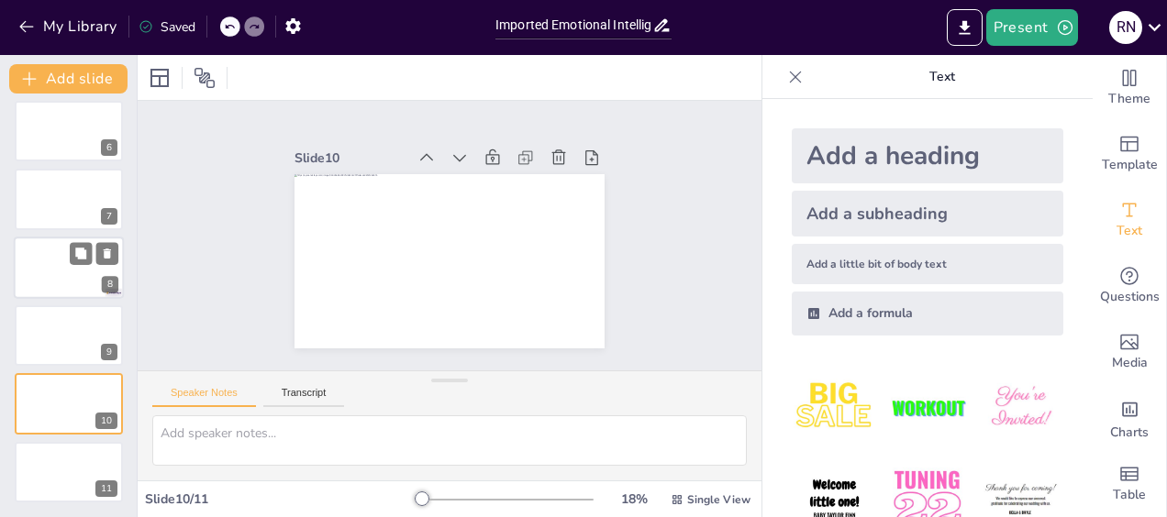
click at [31, 281] on div at bounding box center [69, 268] width 110 height 62
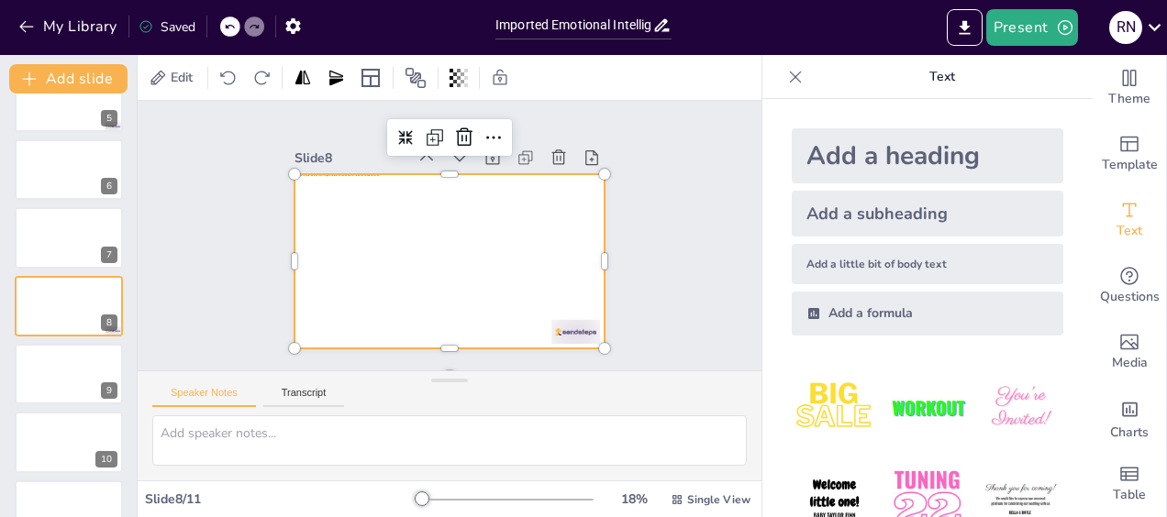
click at [306, 224] on div at bounding box center [449, 261] width 310 height 174
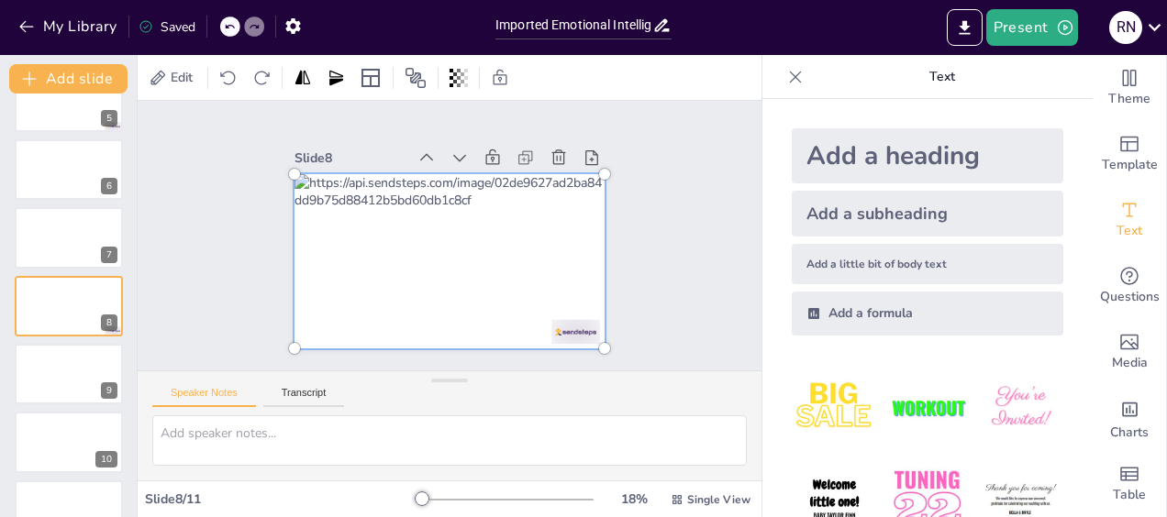
click at [327, 218] on div at bounding box center [449, 261] width 332 height 196
click at [382, 259] on div at bounding box center [449, 261] width 332 height 196
click at [338, 253] on div at bounding box center [449, 261] width 332 height 196
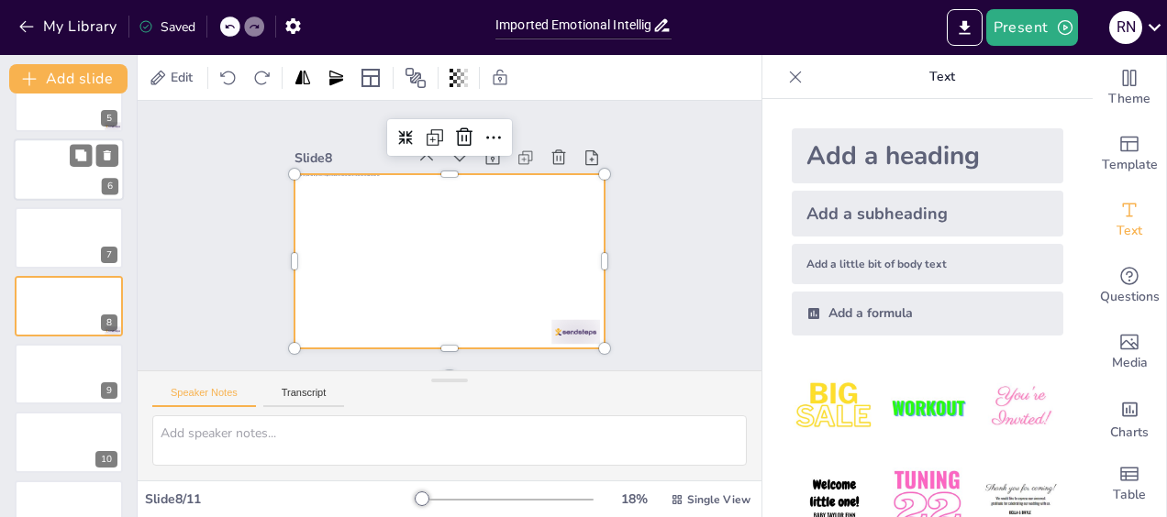
click at [55, 180] on div at bounding box center [69, 170] width 110 height 62
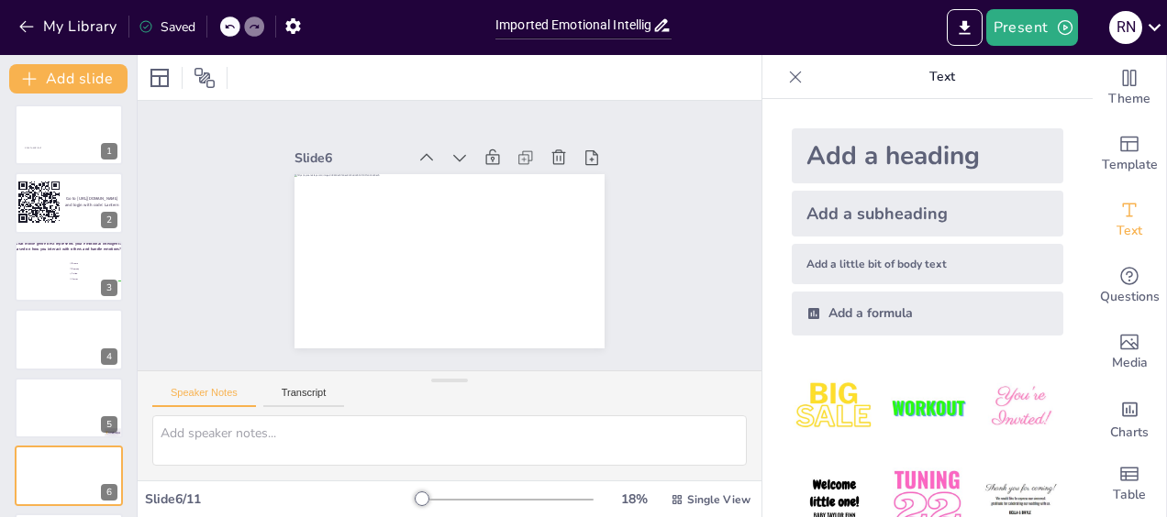
scroll to position [0, 0]
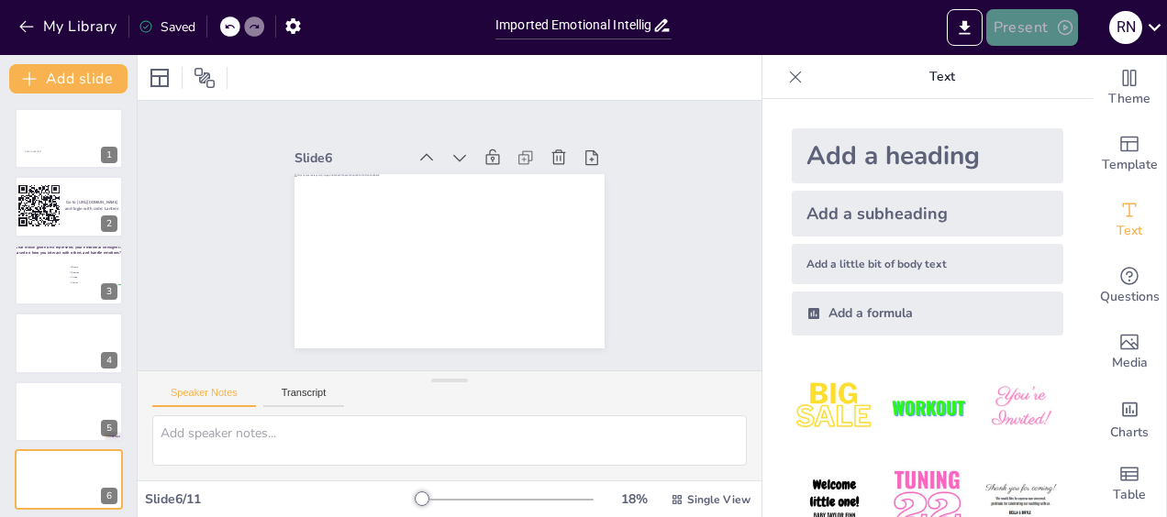
click at [1027, 35] on button "Present" at bounding box center [1032, 27] width 92 height 37
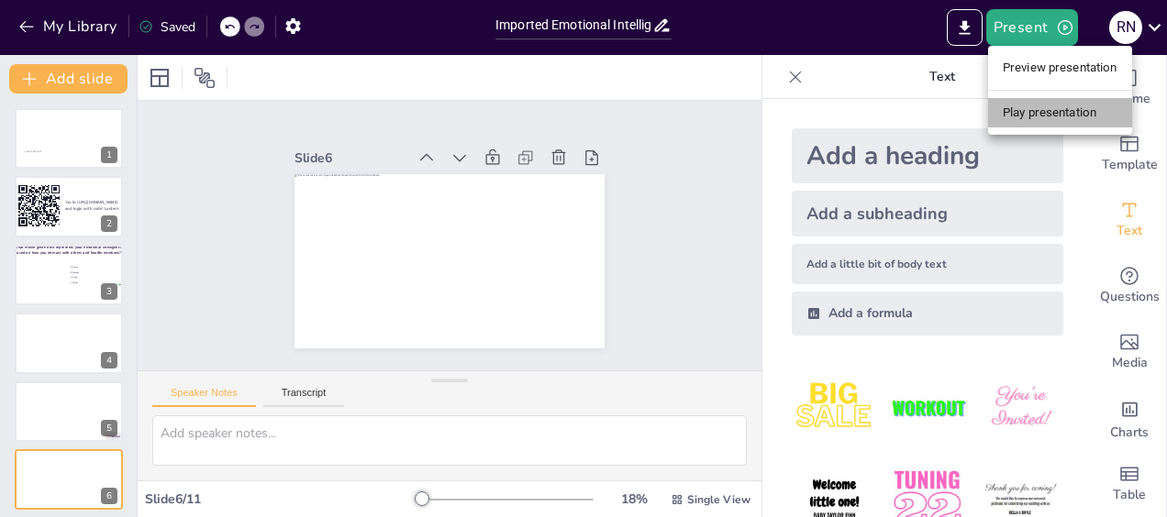
click at [1009, 110] on li "Play presentation" at bounding box center [1060, 112] width 144 height 29
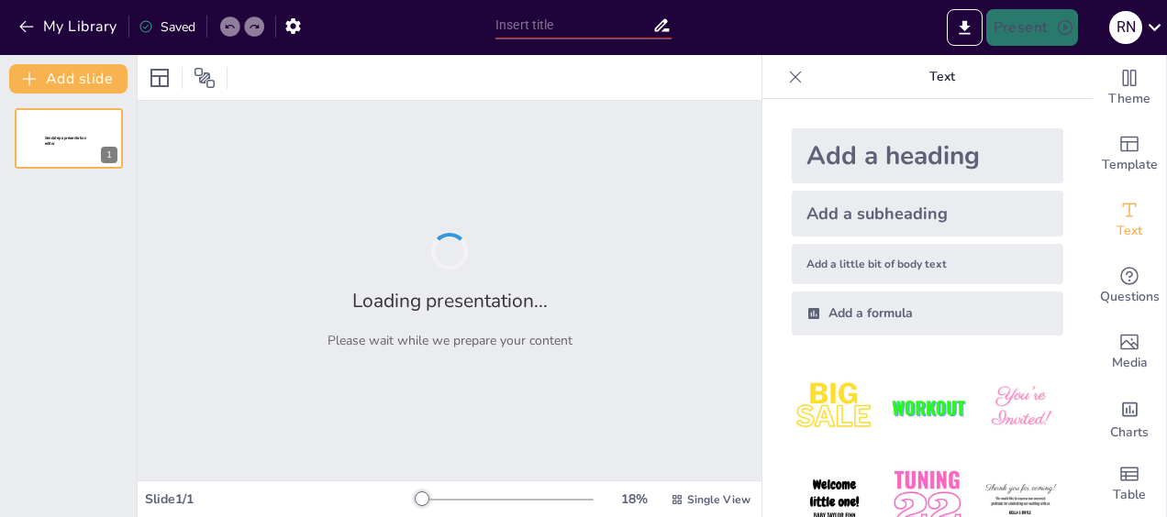
type input "Imported Emotional Intelligence Workshop deck [DATE].pptx"
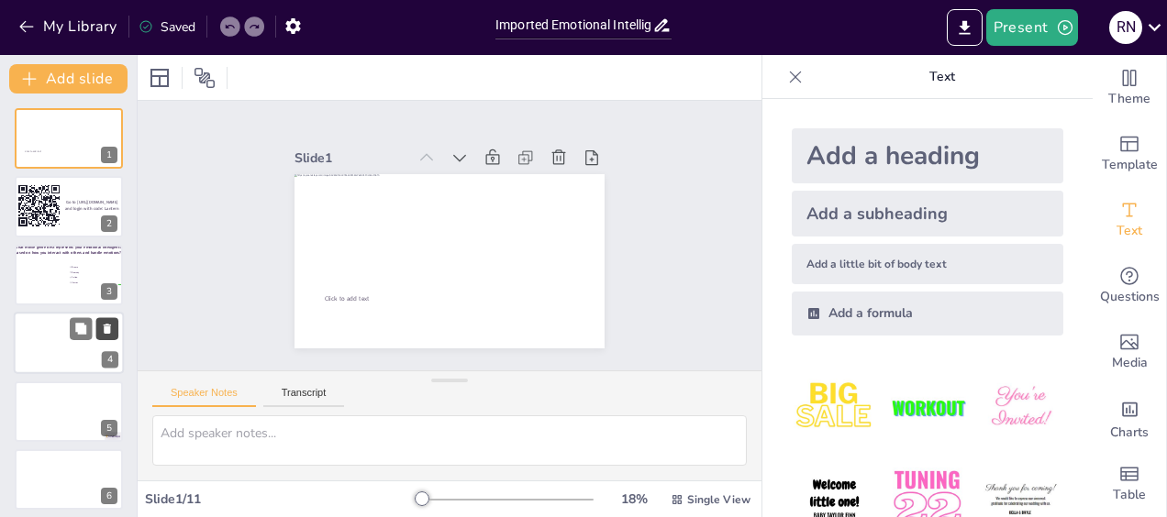
click at [99, 336] on button at bounding box center [107, 329] width 22 height 22
click at [192, 272] on div "Slide 1 Click to add text Slide 2 Go to https://sendsteps.me and login with cod…" at bounding box center [450, 235] width 680 height 500
click at [231, 29] on icon at bounding box center [229, 26] width 11 height 11
click at [65, 350] on div at bounding box center [69, 343] width 110 height 62
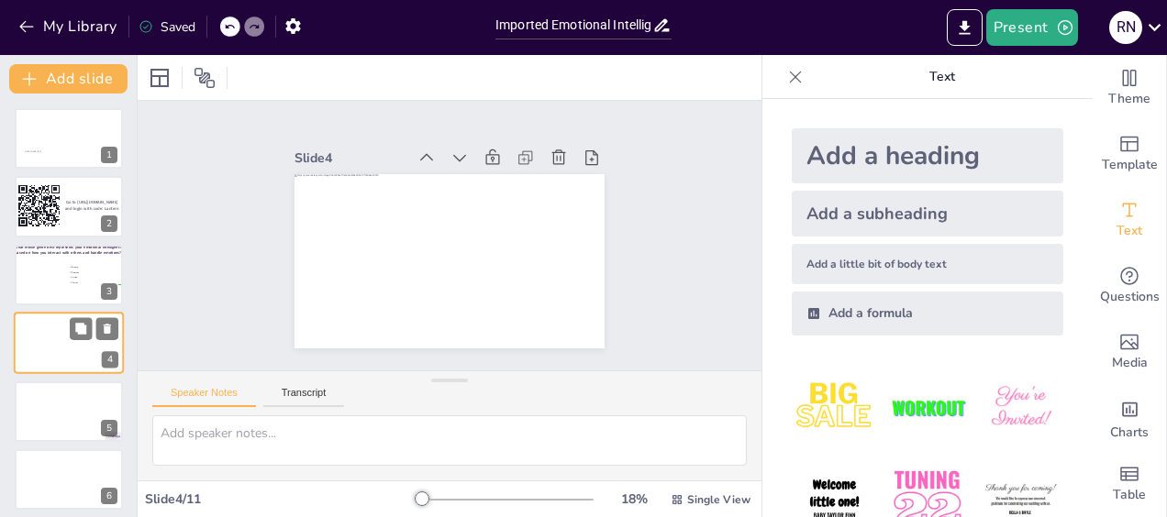
scroll to position [38, 0]
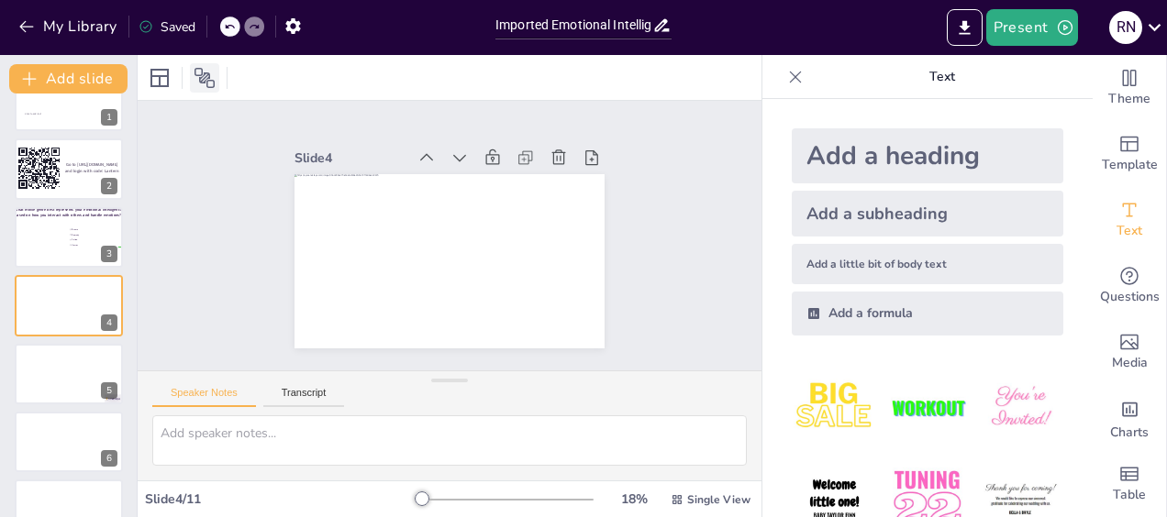
click at [207, 79] on icon at bounding box center [205, 78] width 22 height 22
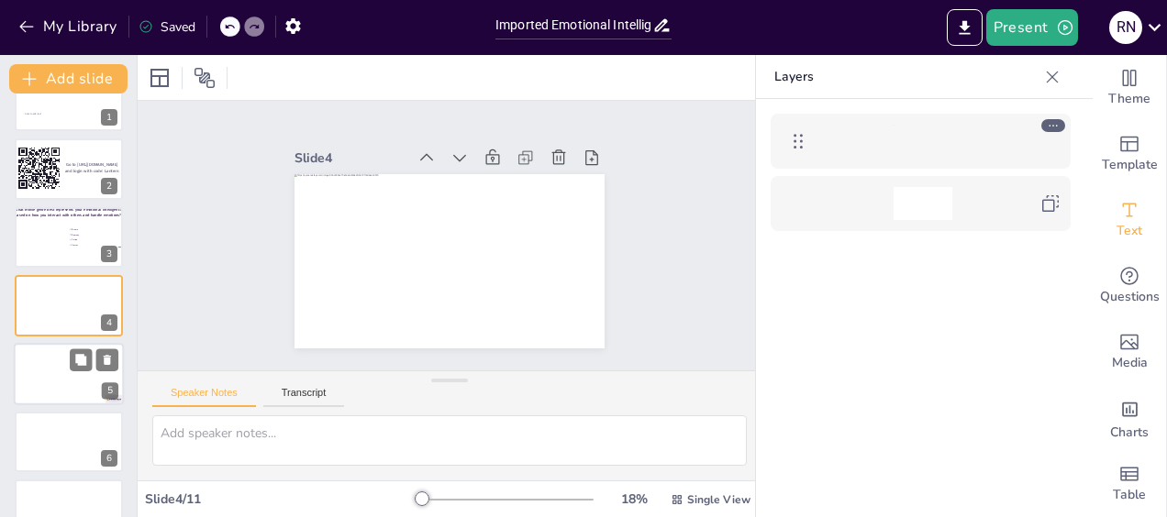
click at [36, 377] on div at bounding box center [69, 374] width 110 height 62
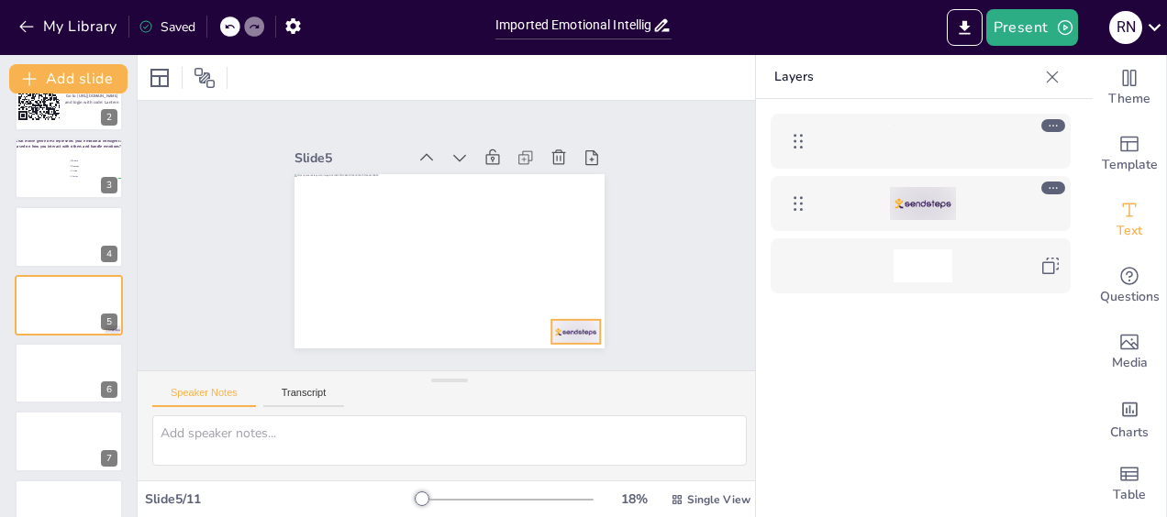
click at [917, 213] on div at bounding box center [923, 203] width 66 height 33
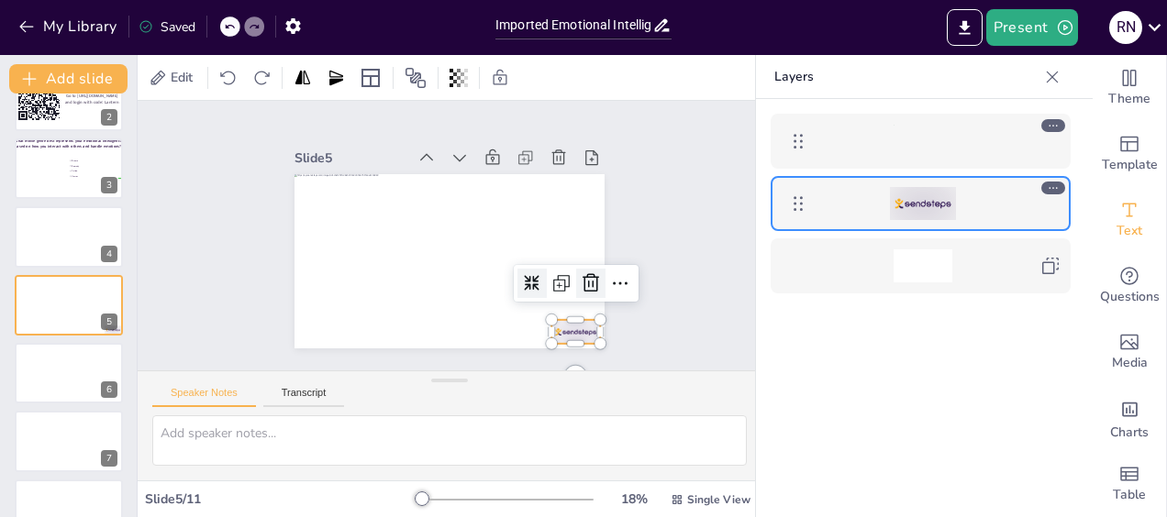
click at [386, 350] on icon at bounding box center [374, 363] width 26 height 26
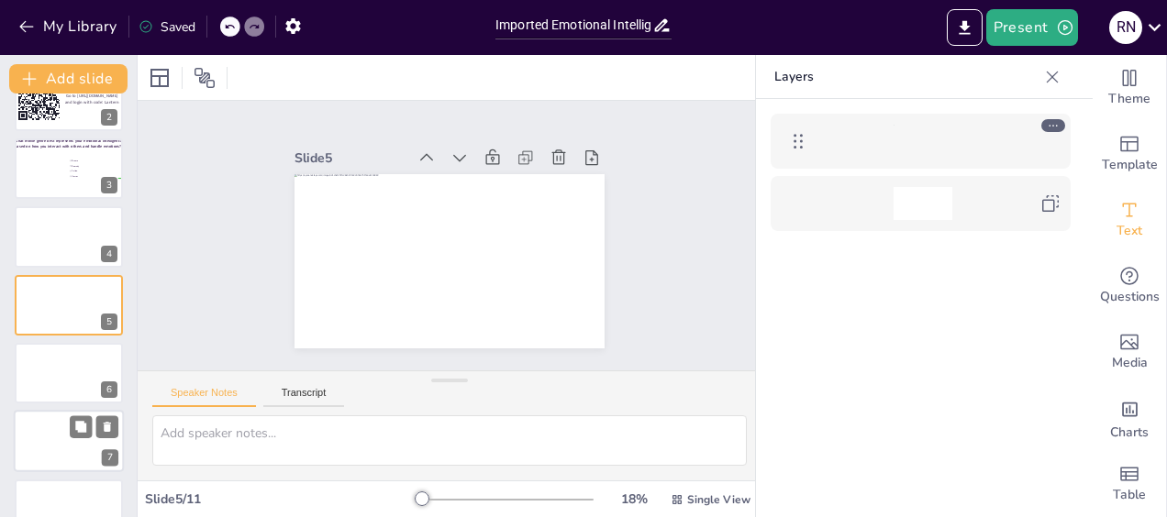
click at [33, 422] on div at bounding box center [69, 442] width 110 height 62
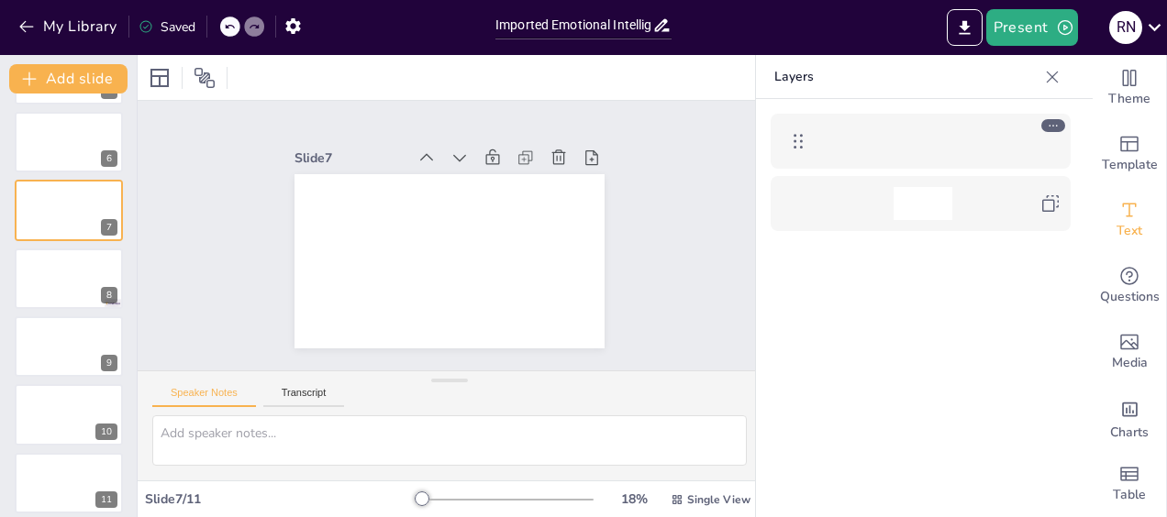
scroll to position [349, 0]
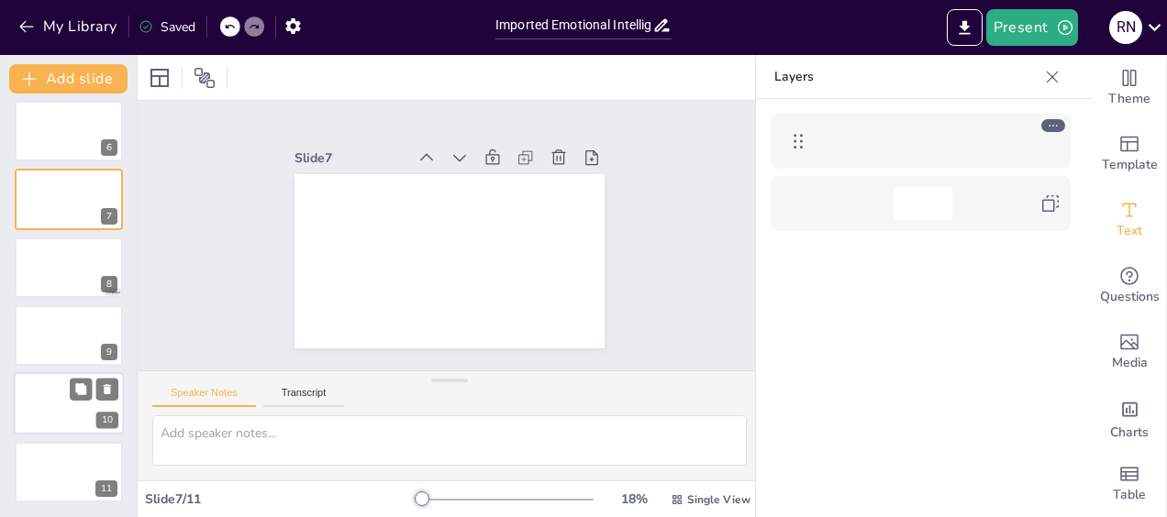
click at [46, 414] on div at bounding box center [69, 404] width 110 height 62
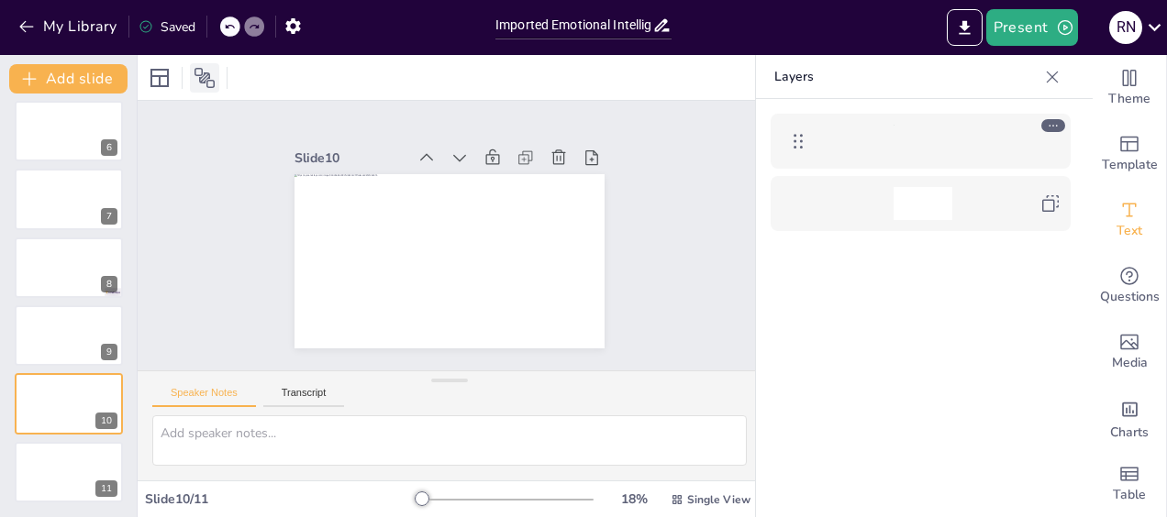
click at [209, 80] on icon at bounding box center [204, 78] width 20 height 20
click at [59, 493] on div at bounding box center [69, 472] width 110 height 62
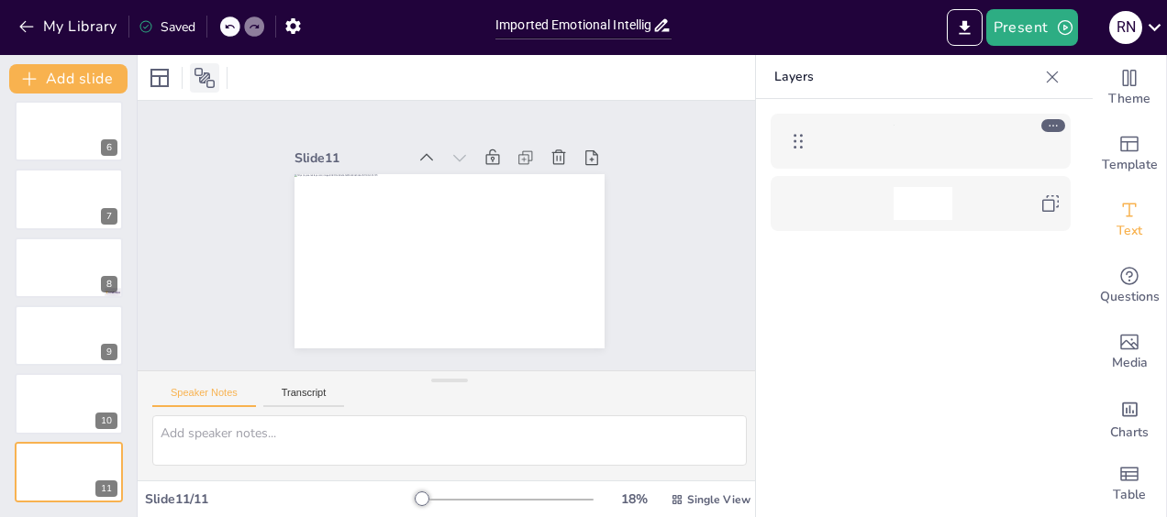
click at [203, 76] on icon at bounding box center [204, 78] width 20 height 20
click at [188, 250] on div "Slide 1 Click to add text Slide 2 Go to https://sendsteps.me and login with cod…" at bounding box center [450, 235] width 546 height 675
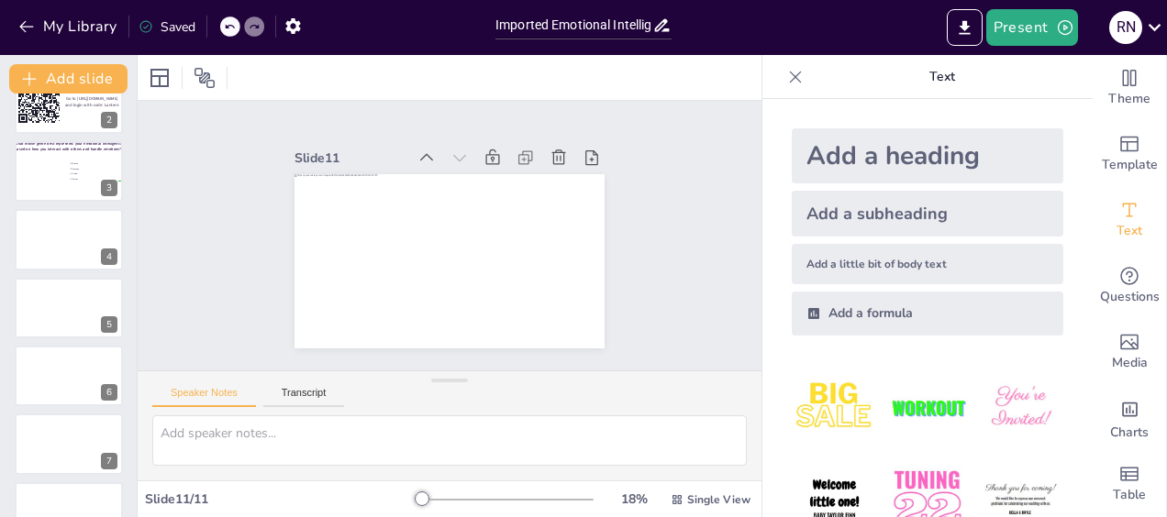
scroll to position [119, 0]
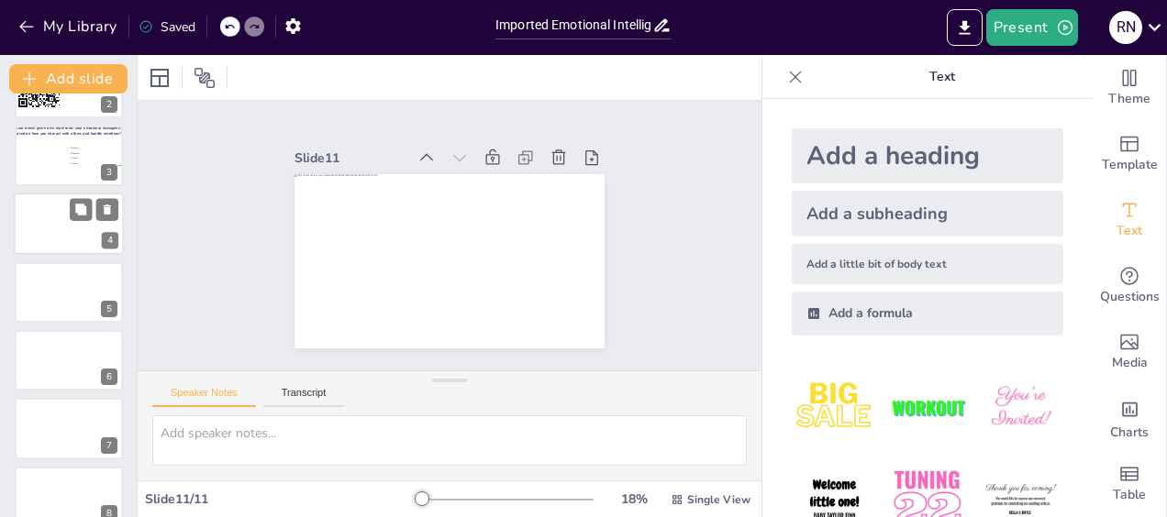
click at [75, 223] on div at bounding box center [69, 224] width 110 height 62
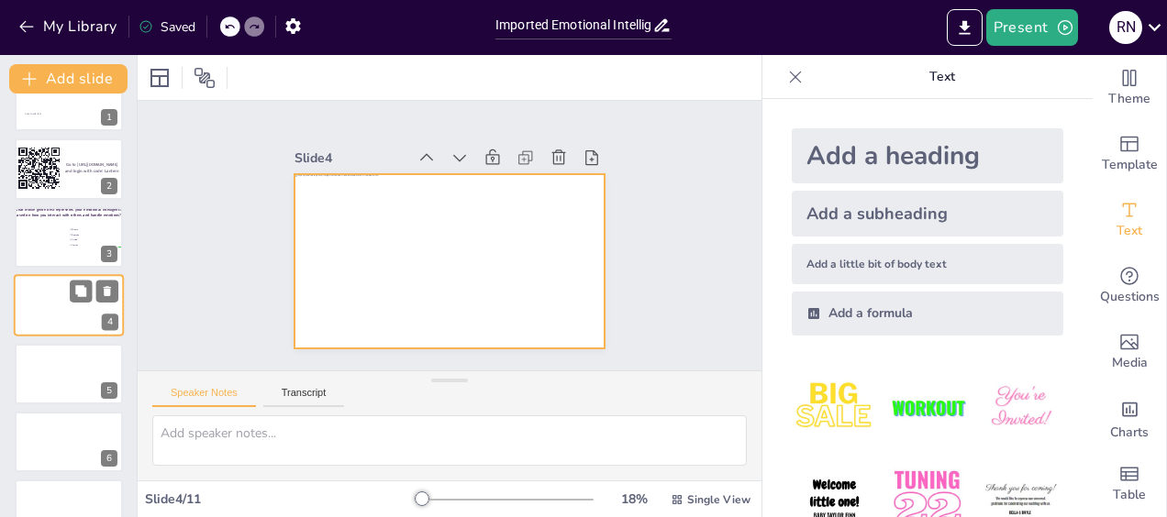
click at [49, 316] on div at bounding box center [69, 305] width 110 height 62
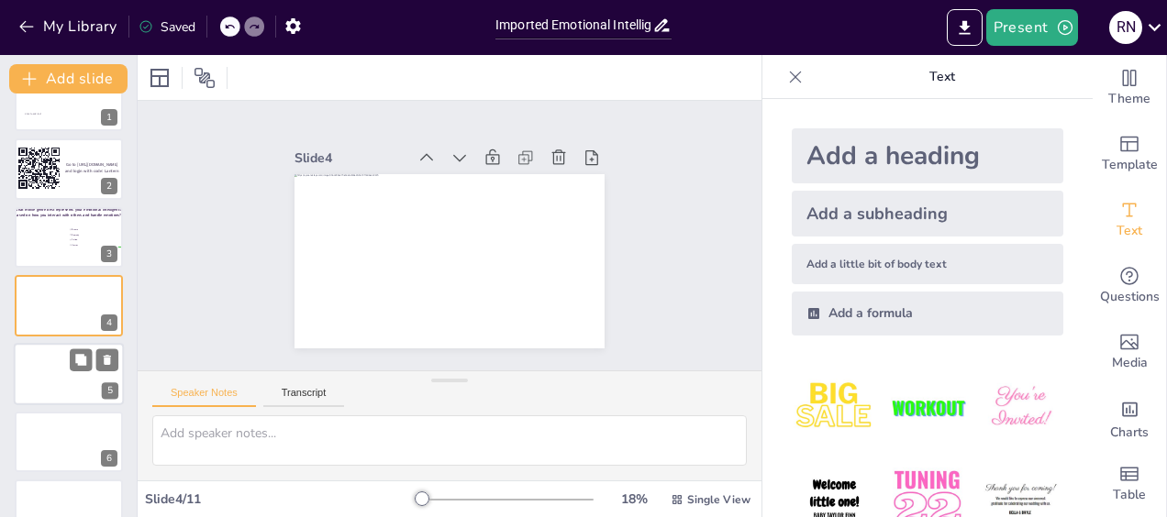
click at [28, 375] on div at bounding box center [69, 374] width 110 height 62
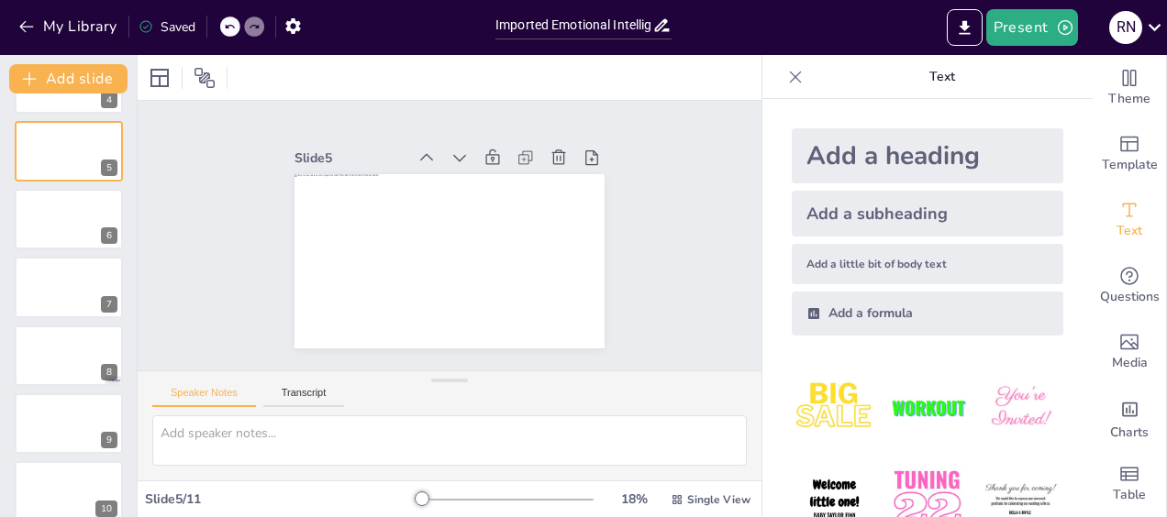
scroll to position [316, 0]
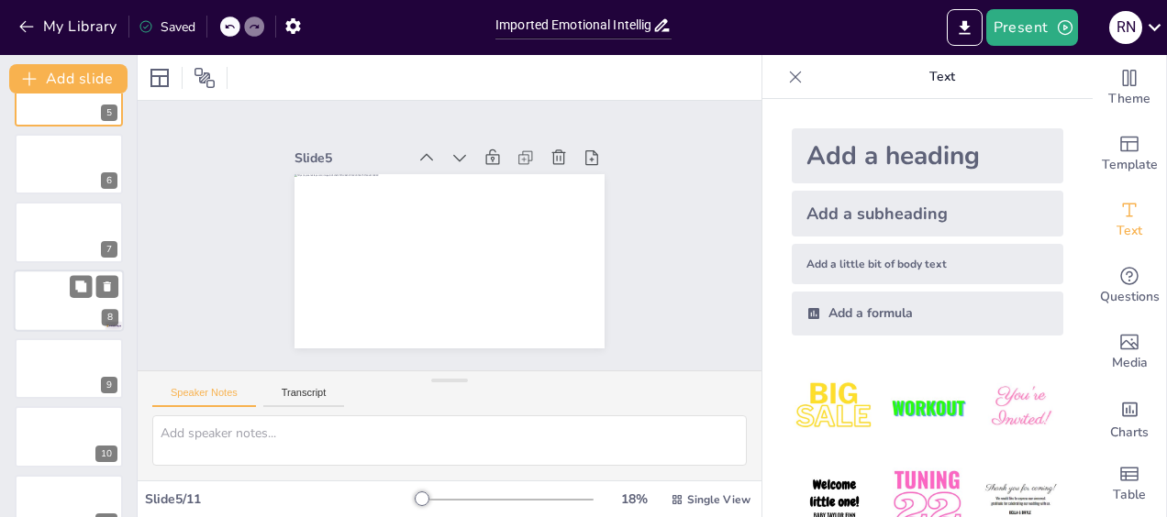
click at [57, 316] on div at bounding box center [69, 301] width 110 height 62
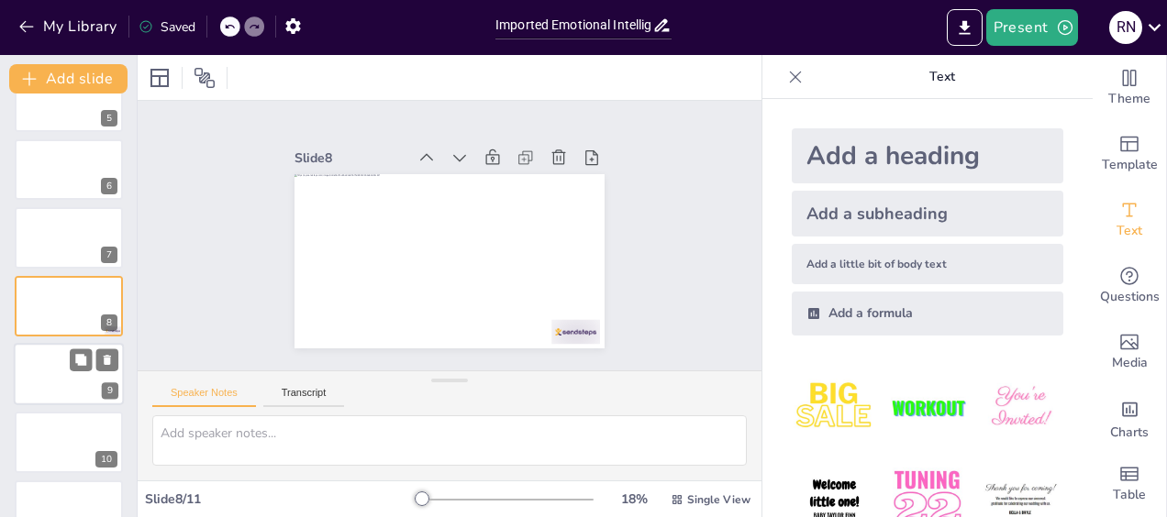
click at [42, 372] on div at bounding box center [69, 374] width 110 height 62
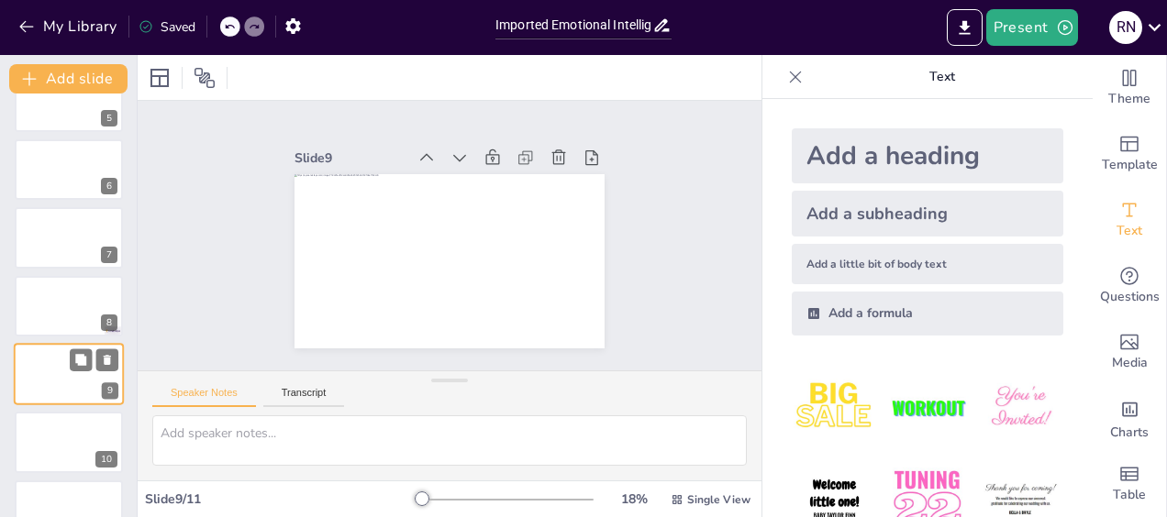
scroll to position [349, 0]
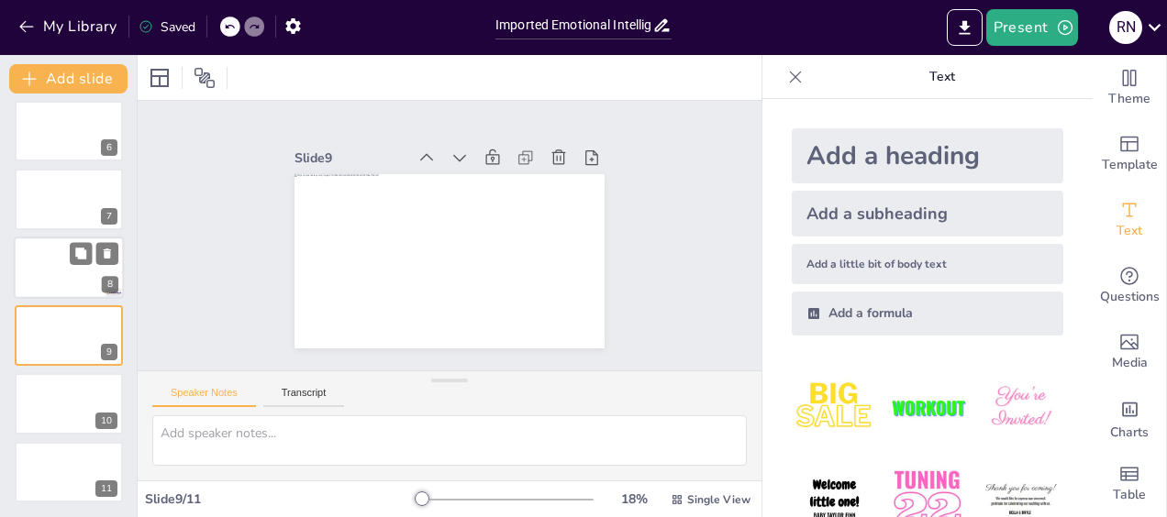
click at [57, 285] on div at bounding box center [69, 268] width 110 height 62
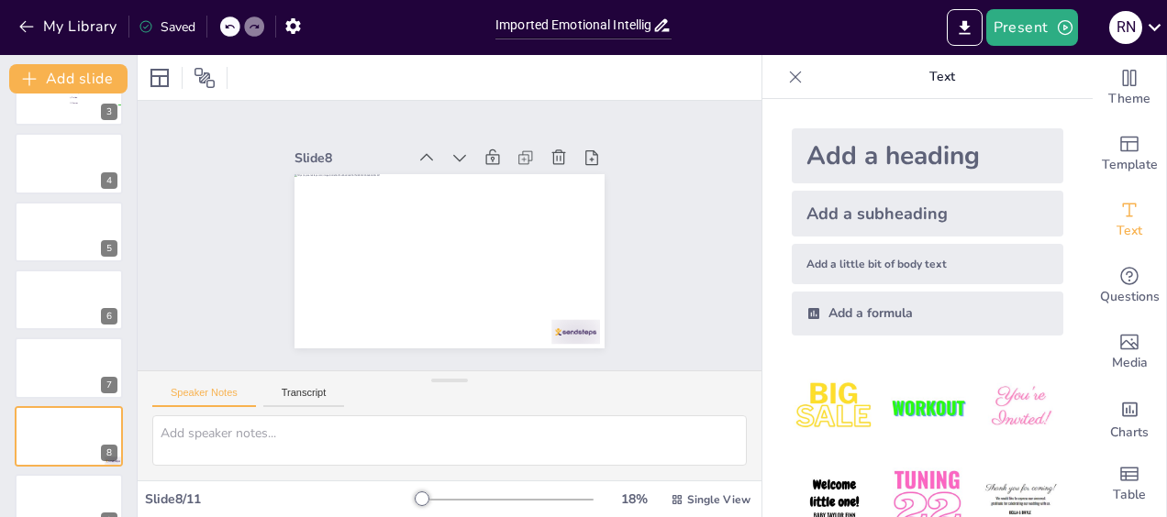
scroll to position [176, 0]
click at [43, 305] on div at bounding box center [69, 303] width 110 height 62
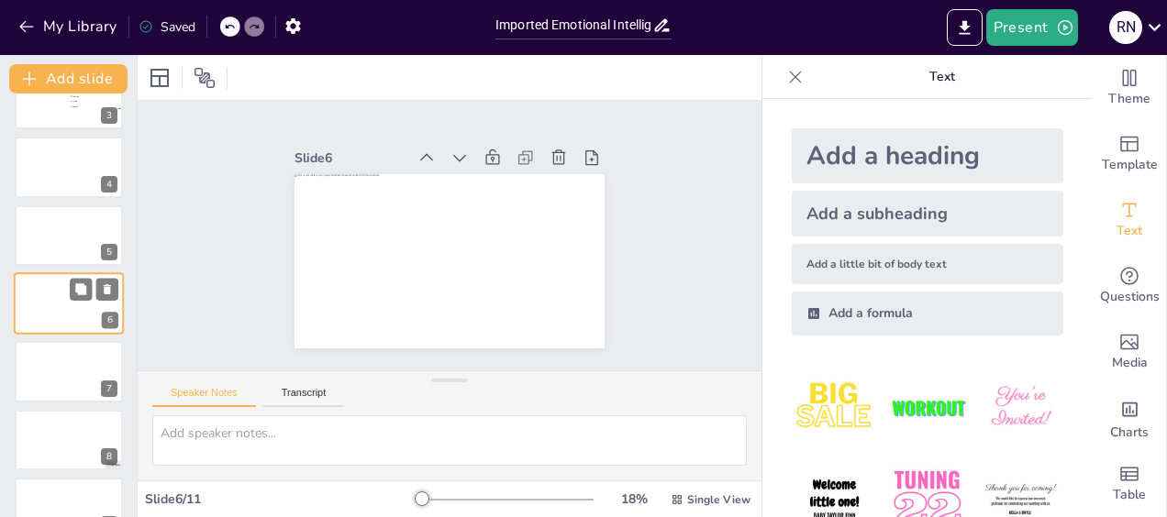
scroll to position [174, 0]
click at [43, 305] on div at bounding box center [69, 305] width 110 height 62
click at [80, 291] on icon at bounding box center [80, 290] width 11 height 11
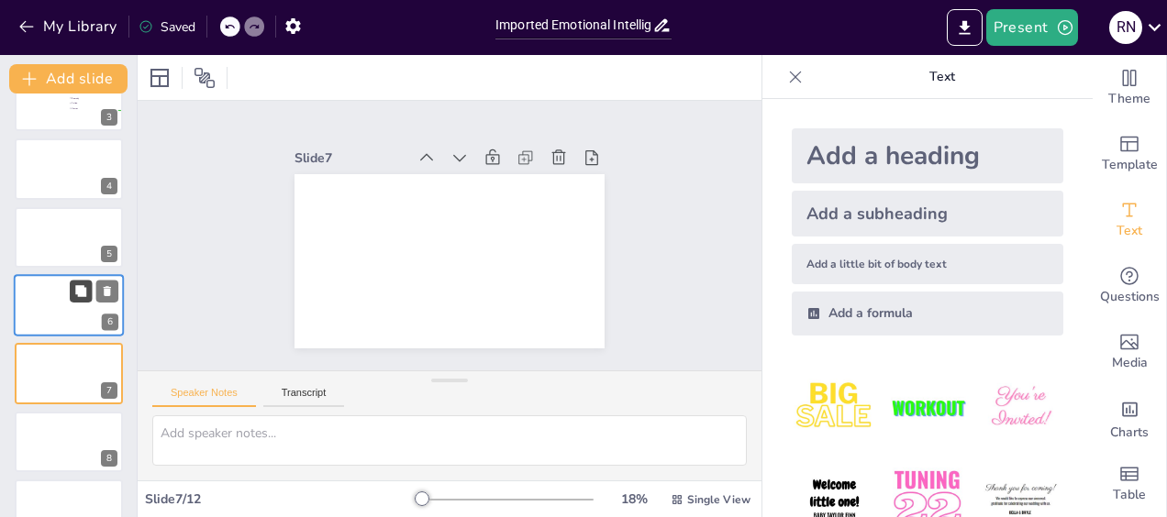
scroll to position [242, 0]
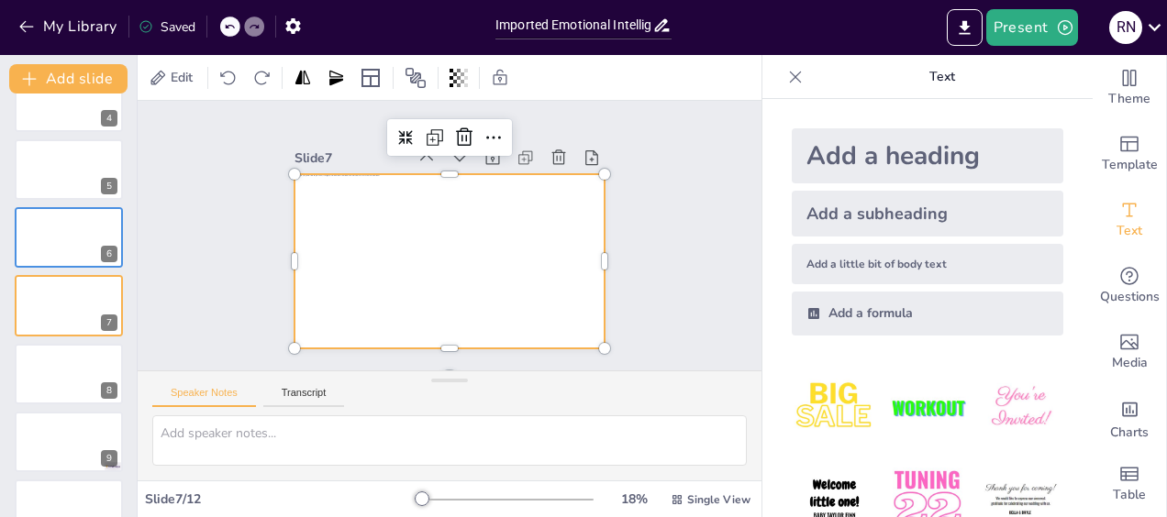
click at [328, 191] on div at bounding box center [446, 261] width 327 height 205
click at [328, 191] on div at bounding box center [441, 259] width 349 height 261
click at [68, 299] on div at bounding box center [69, 306] width 110 height 62
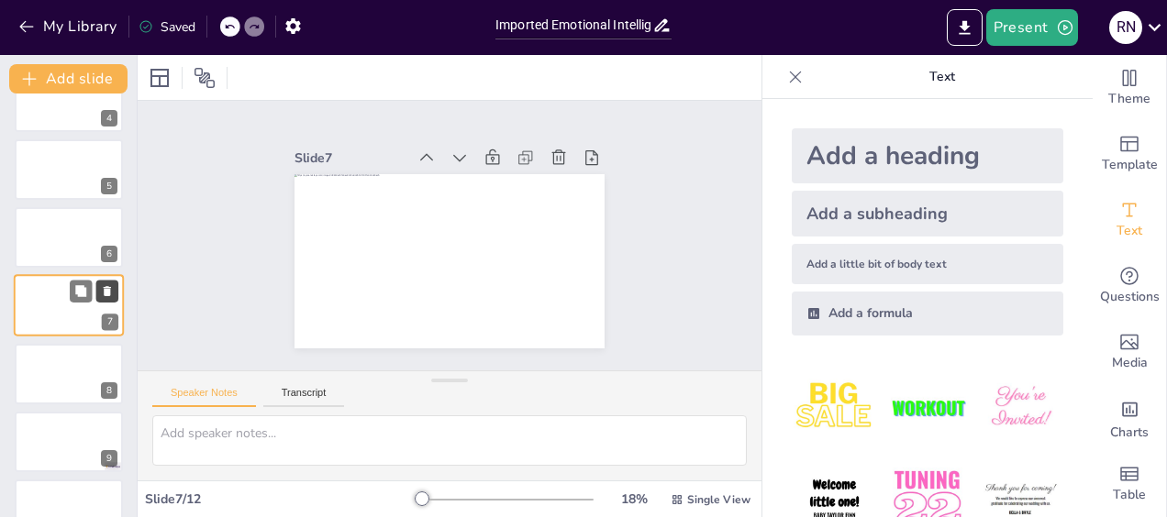
click at [107, 295] on icon at bounding box center [107, 291] width 13 height 13
click at [61, 250] on div at bounding box center [69, 237] width 110 height 62
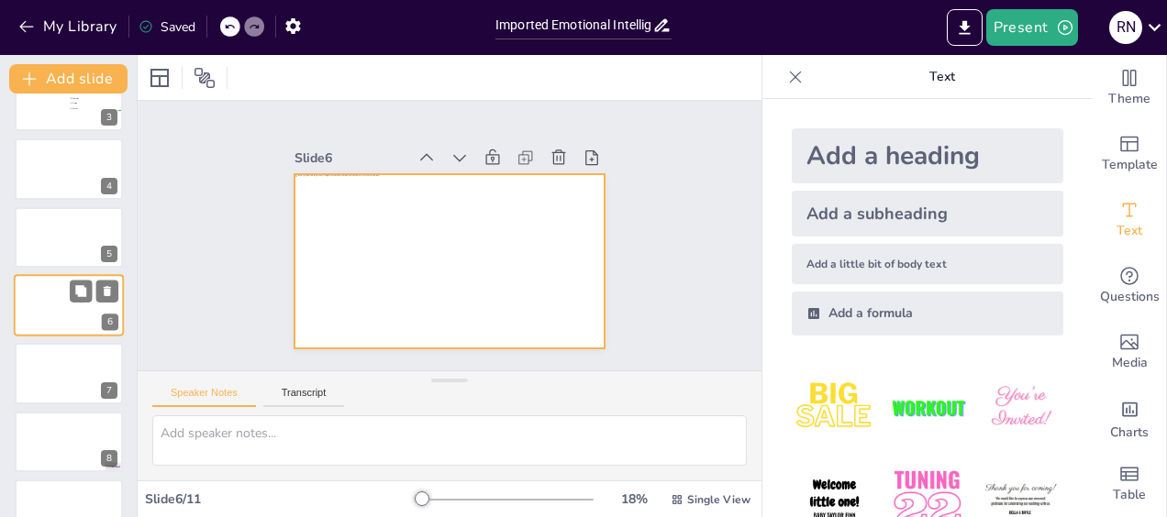
click at [53, 308] on div at bounding box center [69, 305] width 110 height 62
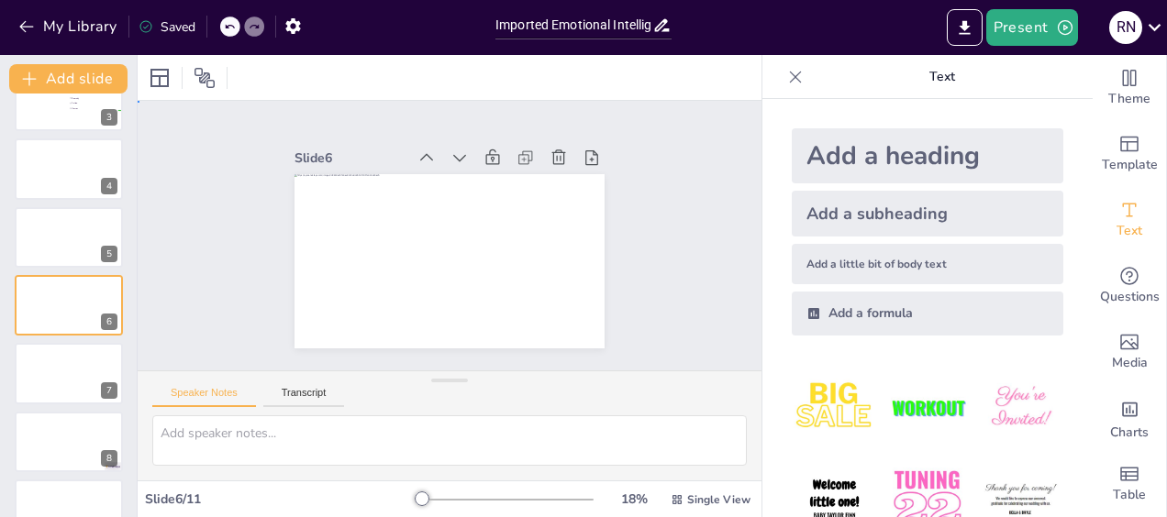
click at [206, 318] on div "Slide 1 Click to add text Slide 2 Go to https://sendsteps.me and login with cod…" at bounding box center [450, 236] width 666 height 394
click at [51, 440] on div at bounding box center [69, 442] width 110 height 62
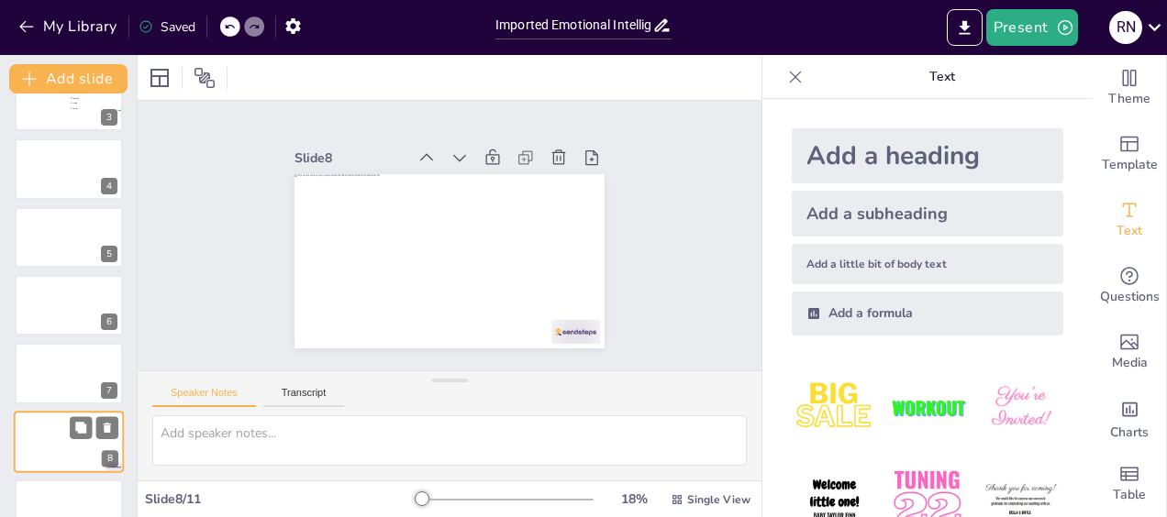
scroll to position [310, 0]
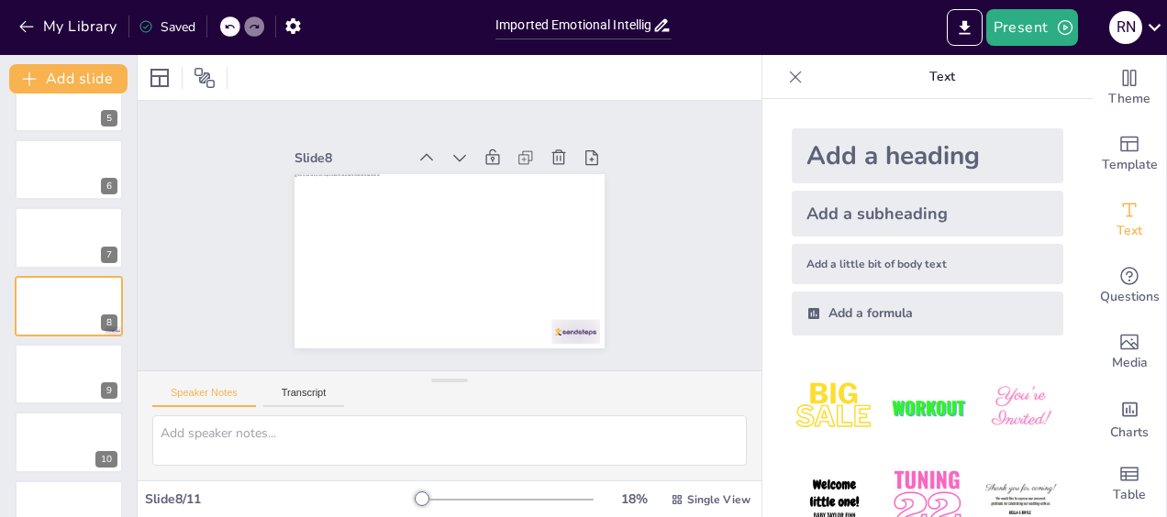
click at [50, 340] on div "Click to add text 1 Go to https://sendsteps.me and login with code: Lantern 2 W…" at bounding box center [68, 169] width 137 height 743
click at [81, 76] on button "Add slide" at bounding box center [68, 78] width 118 height 29
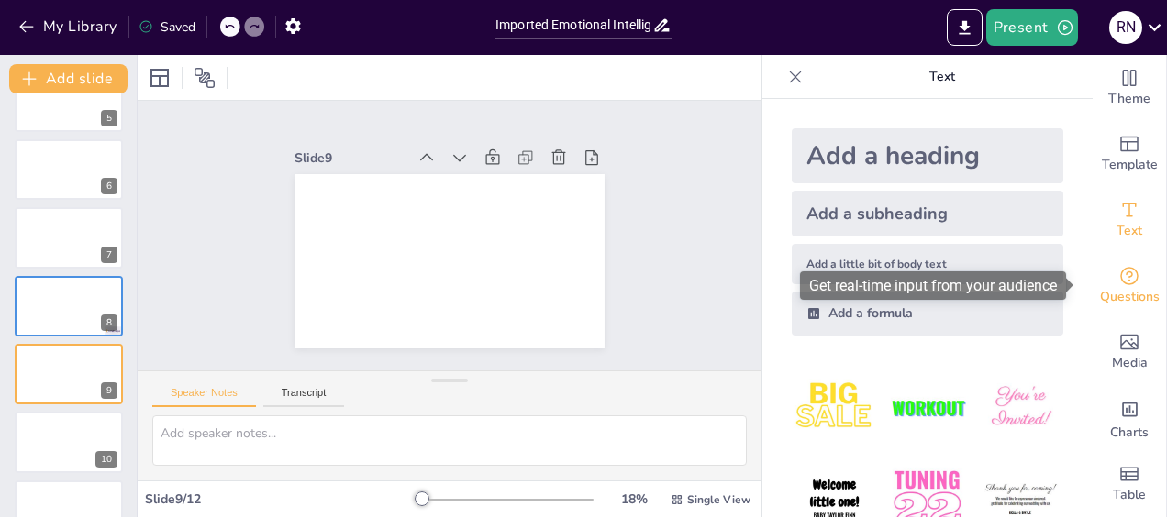
click at [1112, 296] on span "Questions" at bounding box center [1130, 297] width 60 height 20
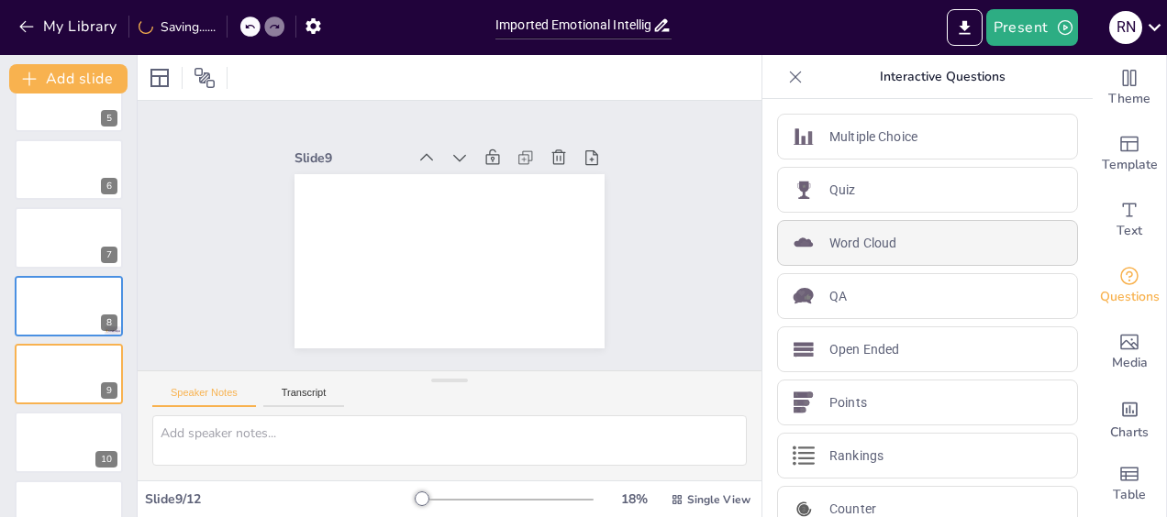
click at [874, 242] on p "Word Cloud" at bounding box center [862, 243] width 67 height 19
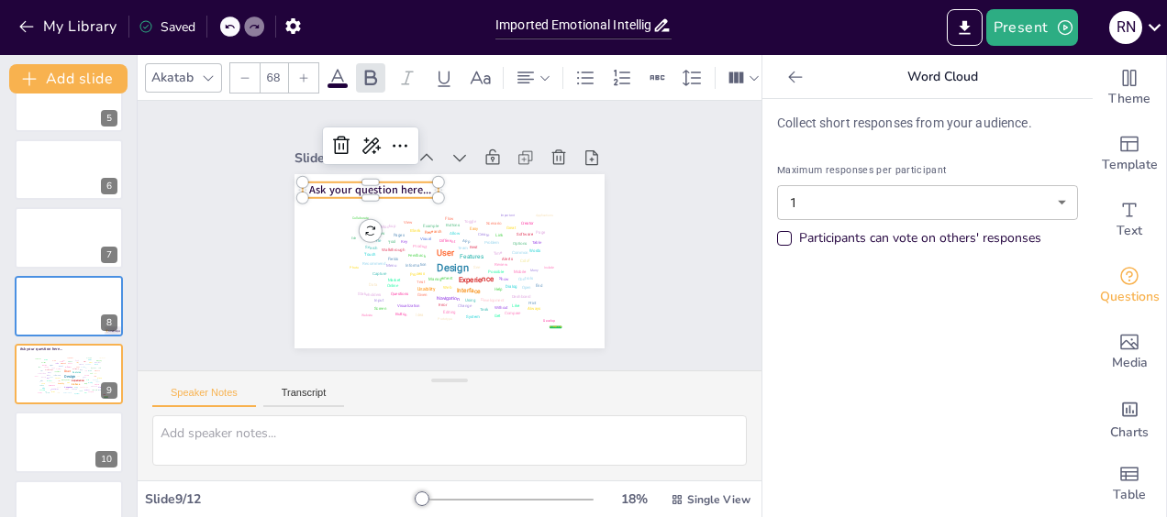
click at [413, 181] on span "Ask your question here..." at bounding box center [395, 161] width 117 height 63
click at [413, 181] on span "Ask your question here..." at bounding box center [381, 174] width 123 height 40
click at [374, 183] on p "A" at bounding box center [382, 174] width 136 height 43
click at [314, 183] on p at bounding box center [382, 174] width 136 height 43
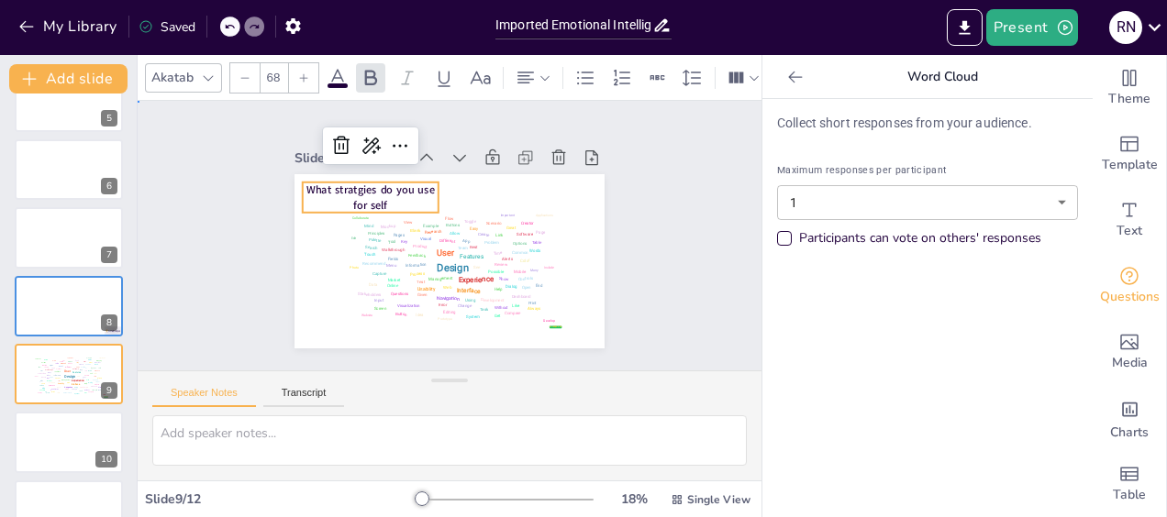
click at [644, 218] on div "Slide 1 Click to add text Slide 2 Go to [URL][DOMAIN_NAME] and login with code:…" at bounding box center [449, 235] width 677 height 449
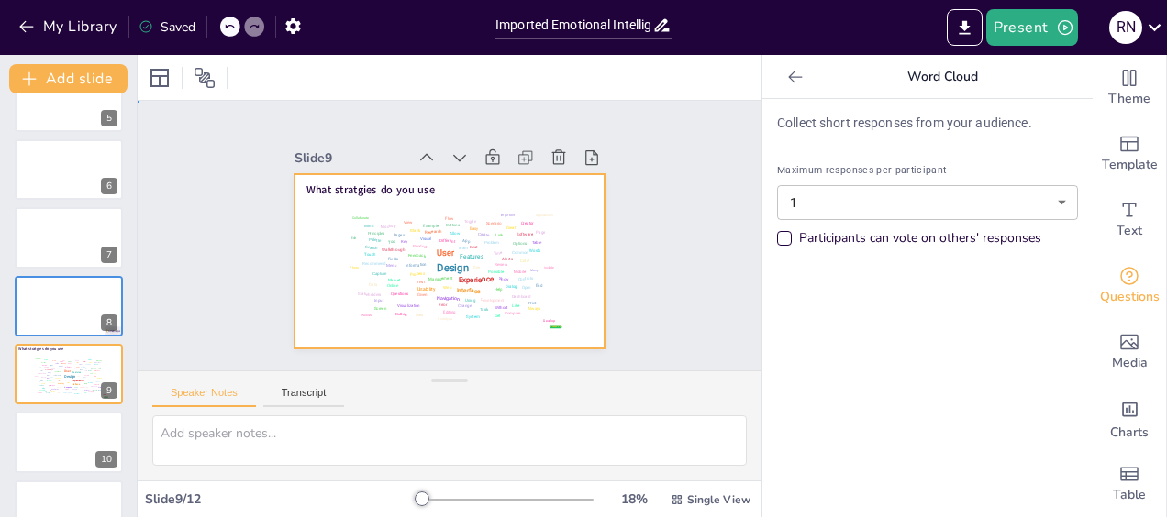
click at [424, 182] on div at bounding box center [437, 257] width 356 height 305
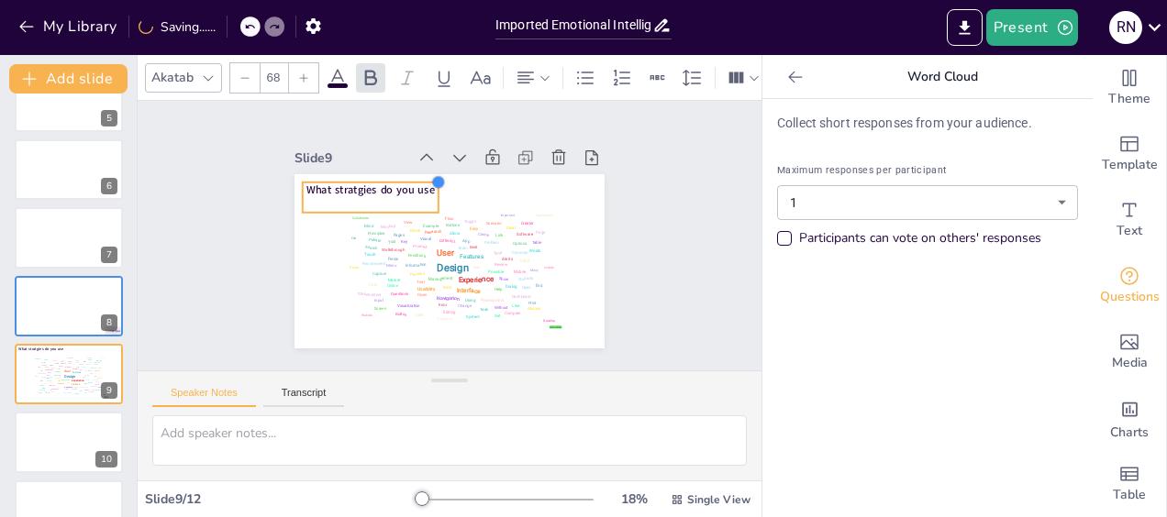
click at [441, 182] on div at bounding box center [449, 180] width 17 height 17
click at [415, 183] on span "What stratgies do you use for self" at bounding box center [381, 177] width 128 height 47
click at [415, 183] on span "What stratgies do you use for self" at bounding box center [375, 187] width 129 height 39
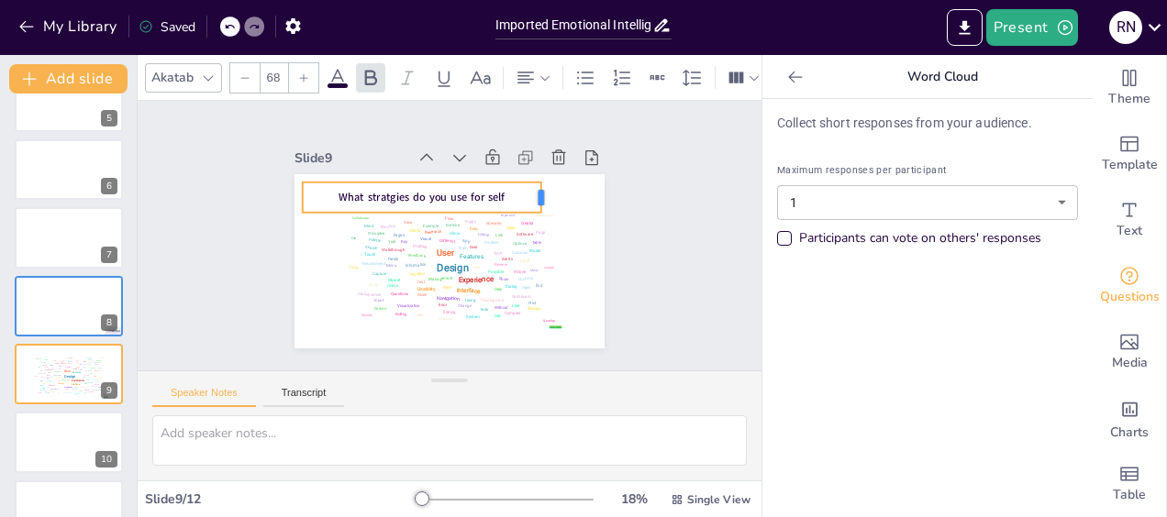
drag, startPoint x: 426, startPoint y: 189, endPoint x: 528, endPoint y: 193, distance: 102.8
click at [543, 193] on div at bounding box center [551, 209] width 17 height 32
click at [472, 187] on span "What stratgies do you use for self" at bounding box center [425, 195] width 167 height 32
click at [488, 188] on span "What stratgies do you use for self" at bounding box center [440, 190] width 158 height 81
drag, startPoint x: 428, startPoint y: 191, endPoint x: 569, endPoint y: 187, distance: 140.4
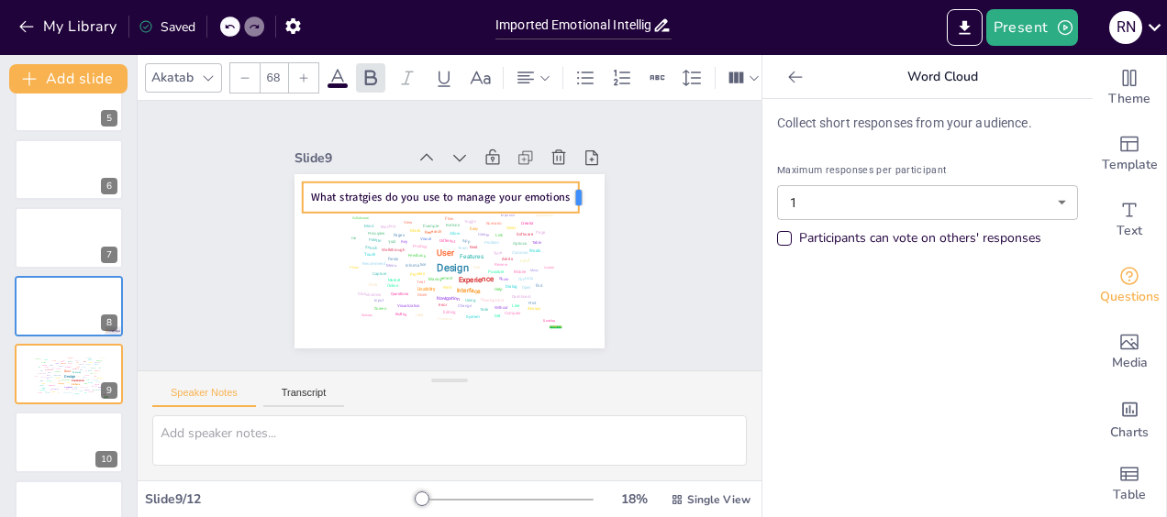
click at [579, 225] on div at bounding box center [591, 242] width 24 height 34
click at [631, 253] on div "Slide 1 Click to add text Slide 2 Go to [URL][DOMAIN_NAME] and login with code:…" at bounding box center [449, 236] width 450 height 306
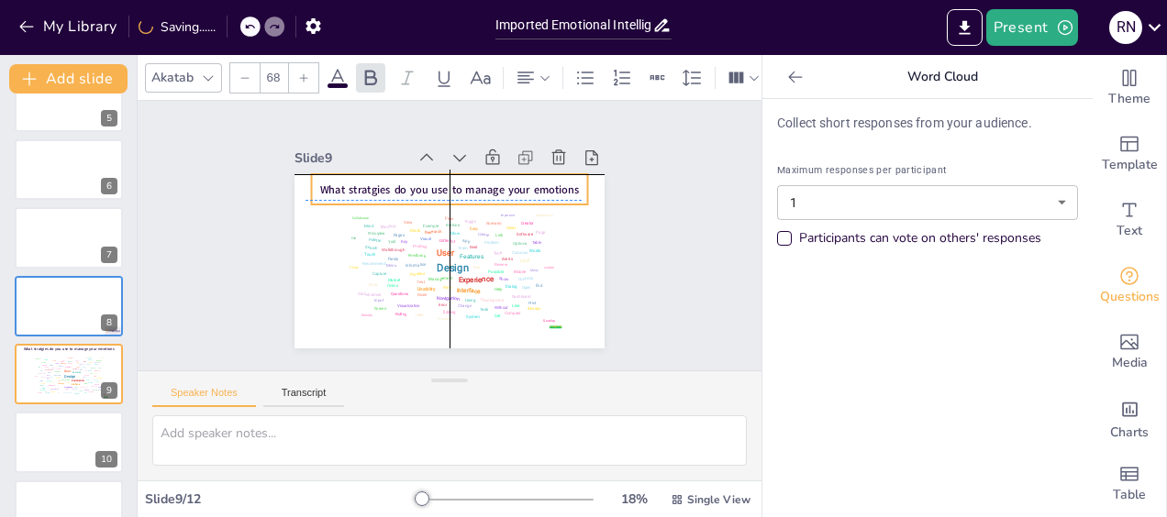
drag, startPoint x: 494, startPoint y: 188, endPoint x: 496, endPoint y: 175, distance: 13.1
click at [496, 175] on span "What stratgies do you use to manage your emotions" at bounding box center [468, 193] width 243 height 119
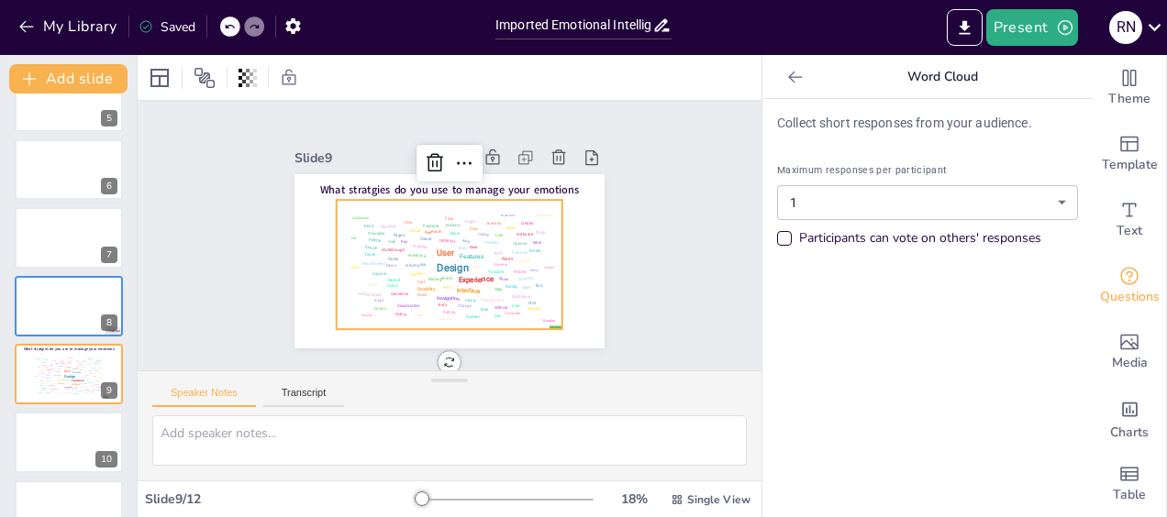
click at [483, 286] on div "Alerts" at bounding box center [477, 291] width 12 height 11
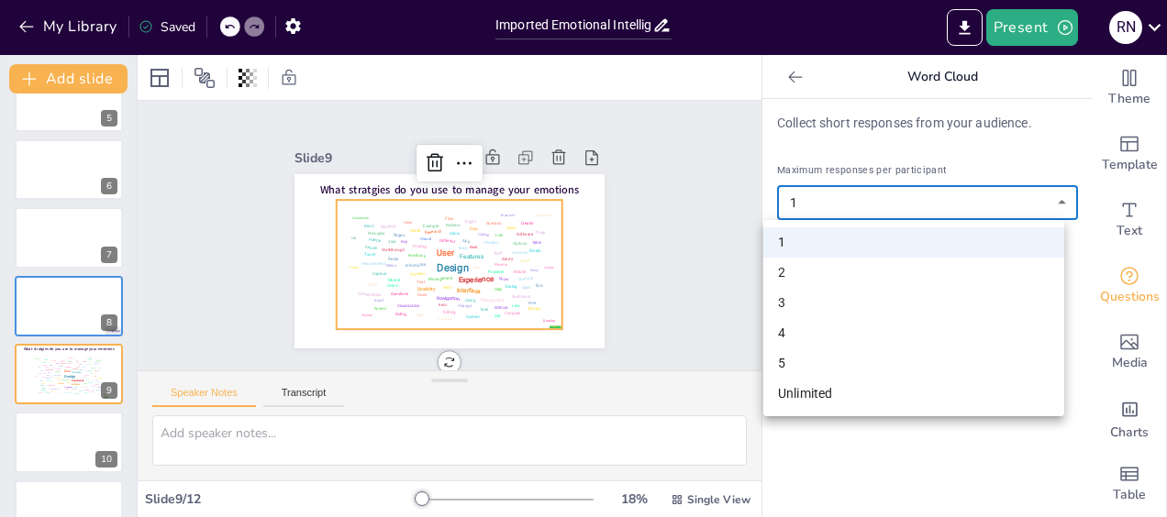
click at [1049, 205] on body "My Library Saved Imported Emotional Intelligence Workshop deck 9-30-25.pptx Pre…" at bounding box center [583, 258] width 1167 height 517
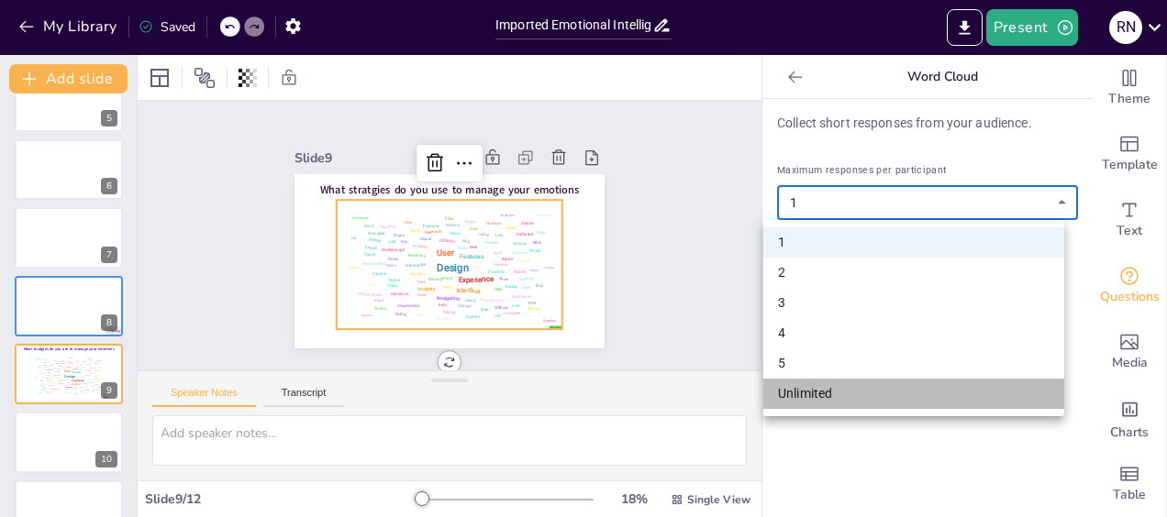
click at [821, 395] on li "Unlimited" at bounding box center [913, 394] width 301 height 30
type input "unlimited"
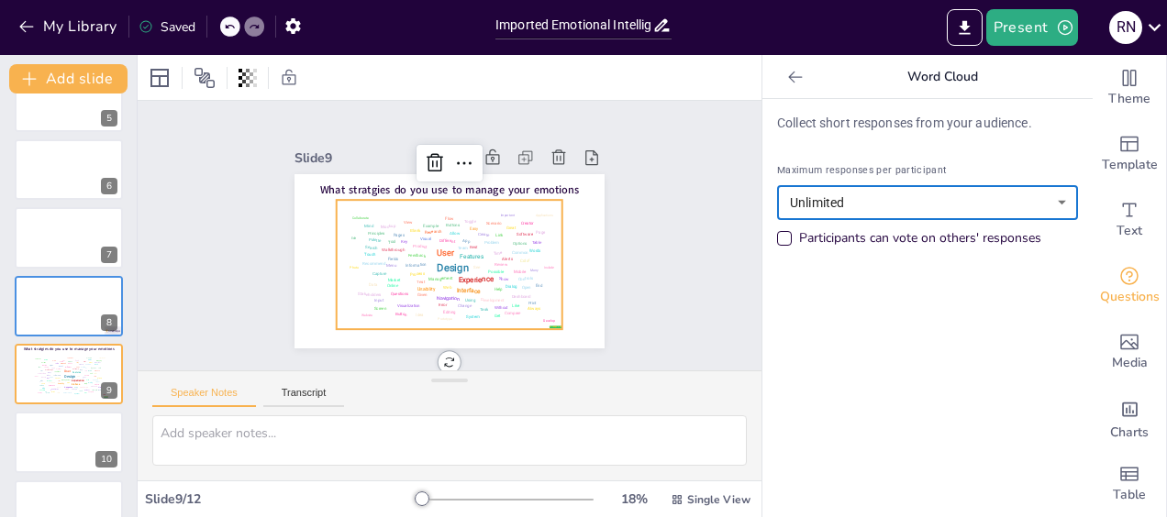
scroll to position [0, 0]
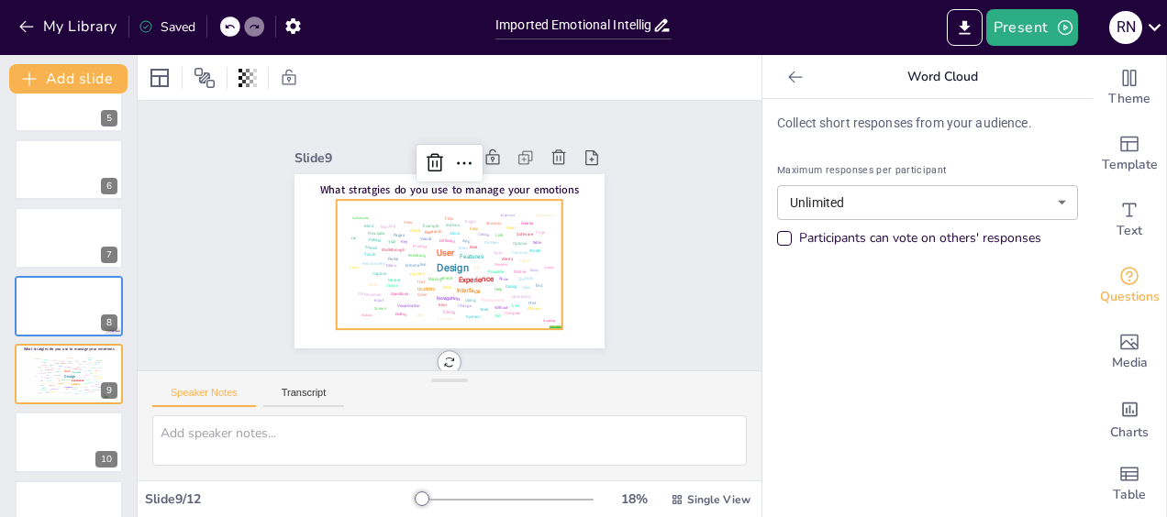
click at [948, 376] on div "Collect short responses from your audience. Maximum responses per participant U…" at bounding box center [927, 308] width 330 height 418
click at [1028, 41] on button "Present" at bounding box center [1032, 27] width 92 height 37
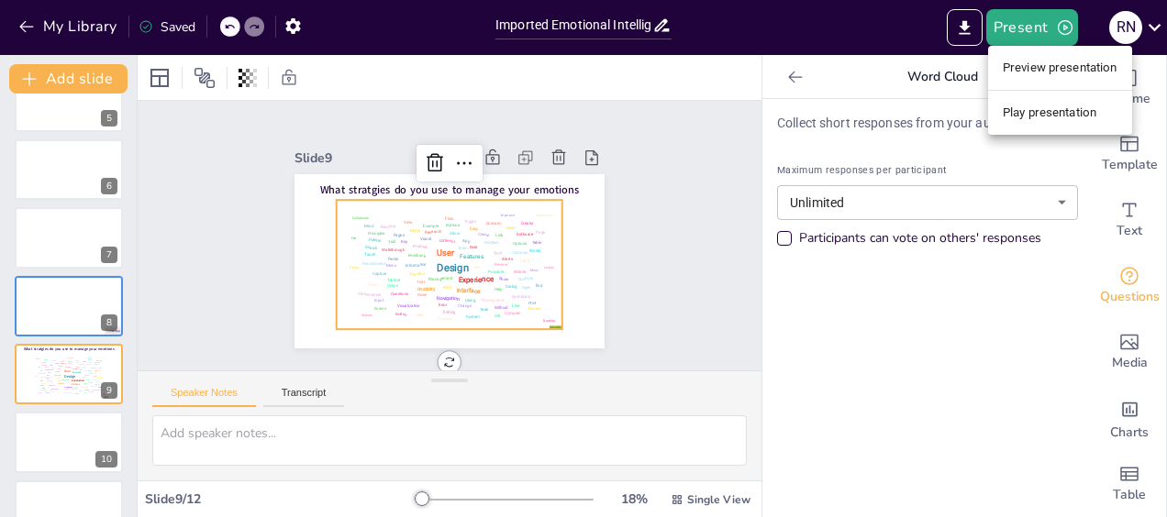
click at [1027, 118] on li "Play presentation" at bounding box center [1060, 112] width 144 height 29
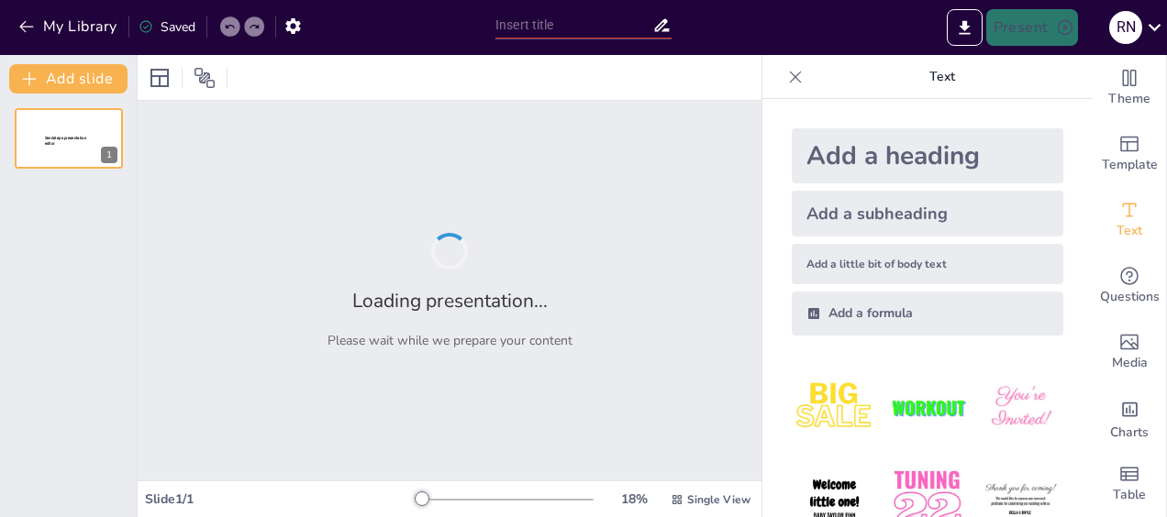
type input "Imported Emotional Intelligence Workshop deck [DATE].pptx"
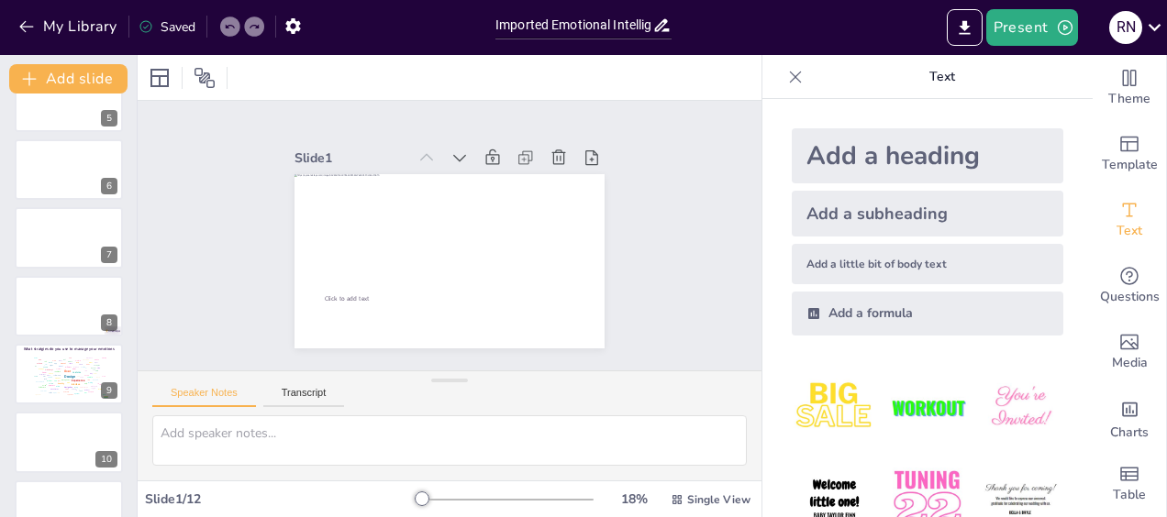
scroll to position [314, 0]
click at [37, 305] on div at bounding box center [69, 303] width 110 height 62
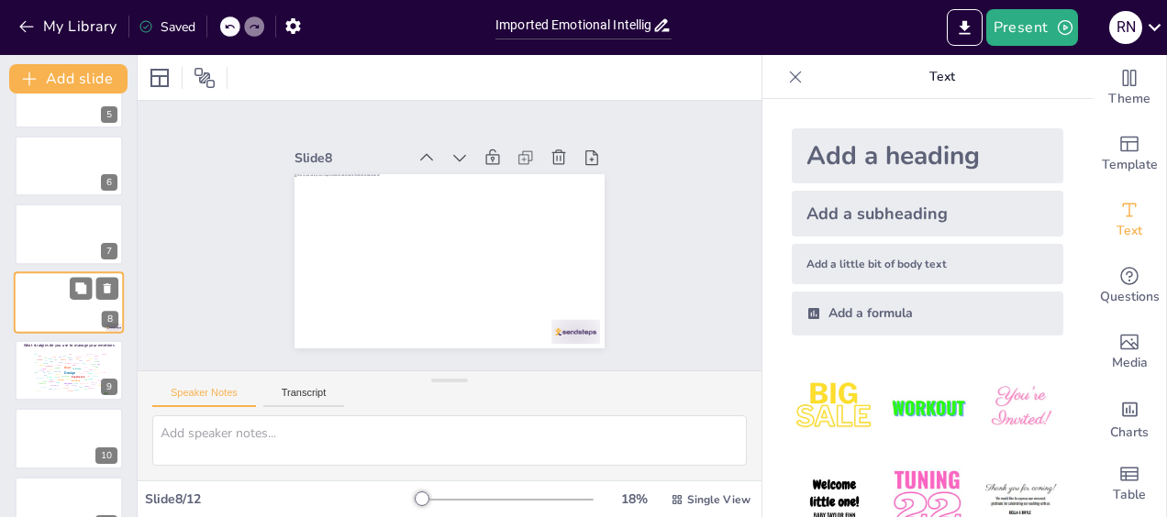
scroll to position [310, 0]
click at [37, 305] on div at bounding box center [69, 306] width 110 height 62
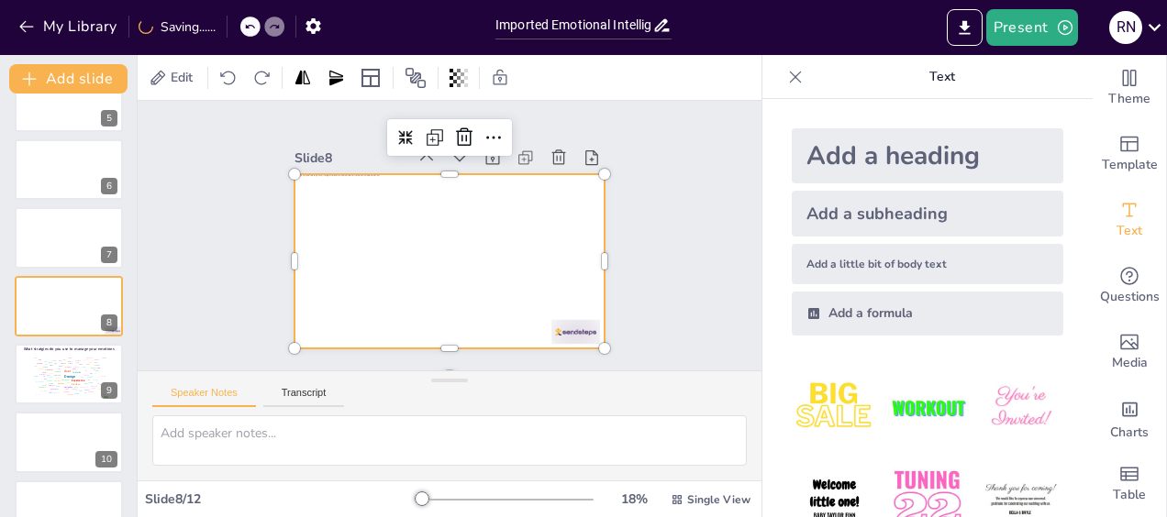
click at [408, 252] on div at bounding box center [425, 246] width 285 height 354
click at [39, 303] on div at bounding box center [69, 306] width 110 height 62
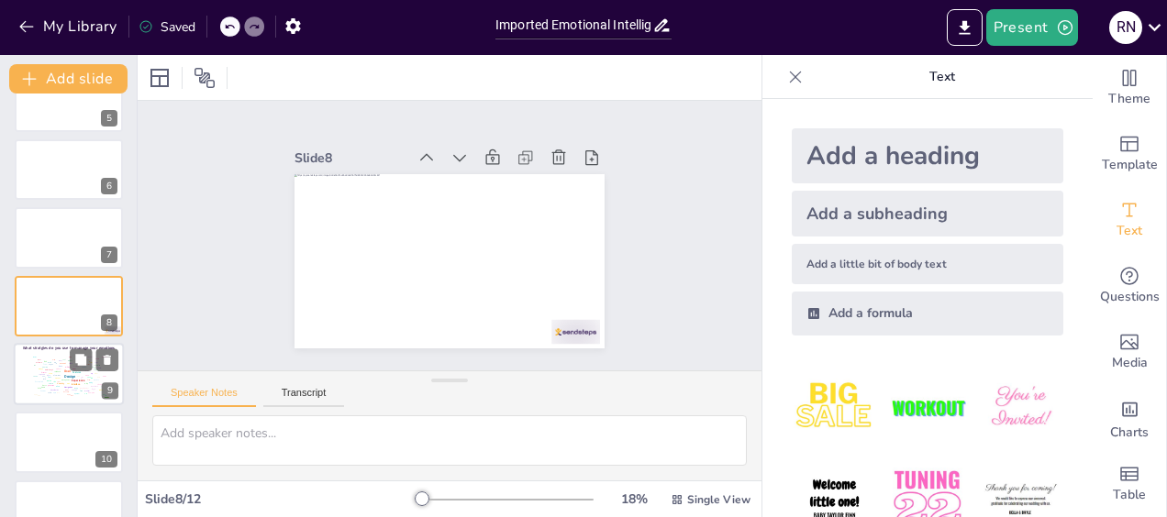
click at [44, 361] on div "Link" at bounding box center [45, 362] width 3 height 2
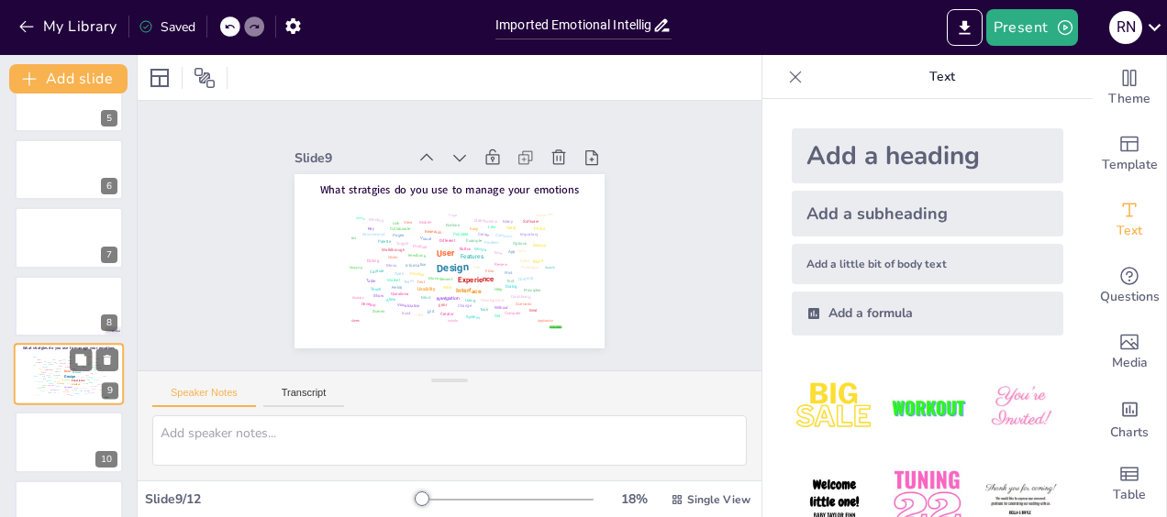
scroll to position [379, 0]
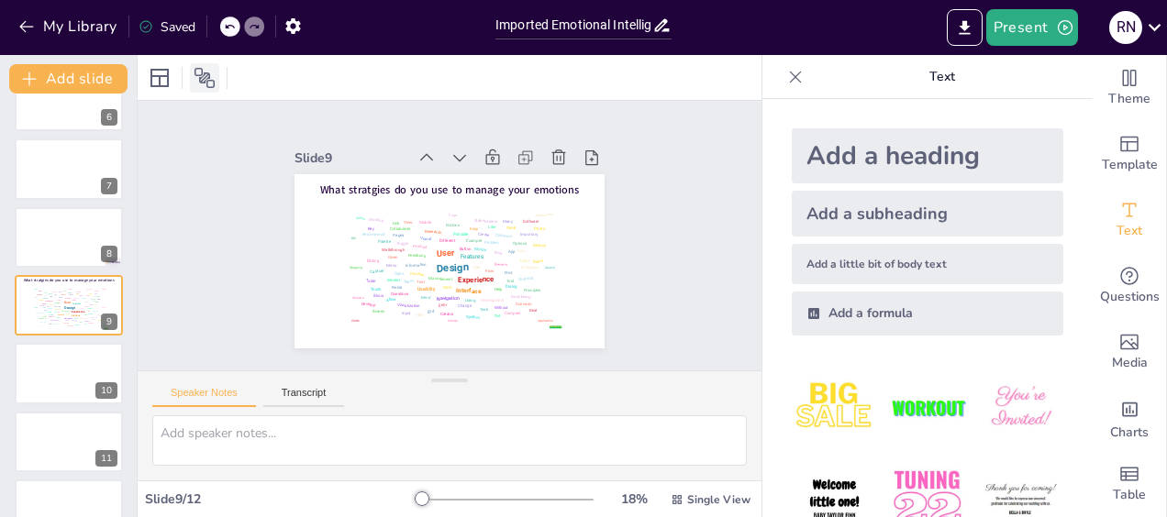
click at [211, 80] on icon at bounding box center [204, 78] width 20 height 20
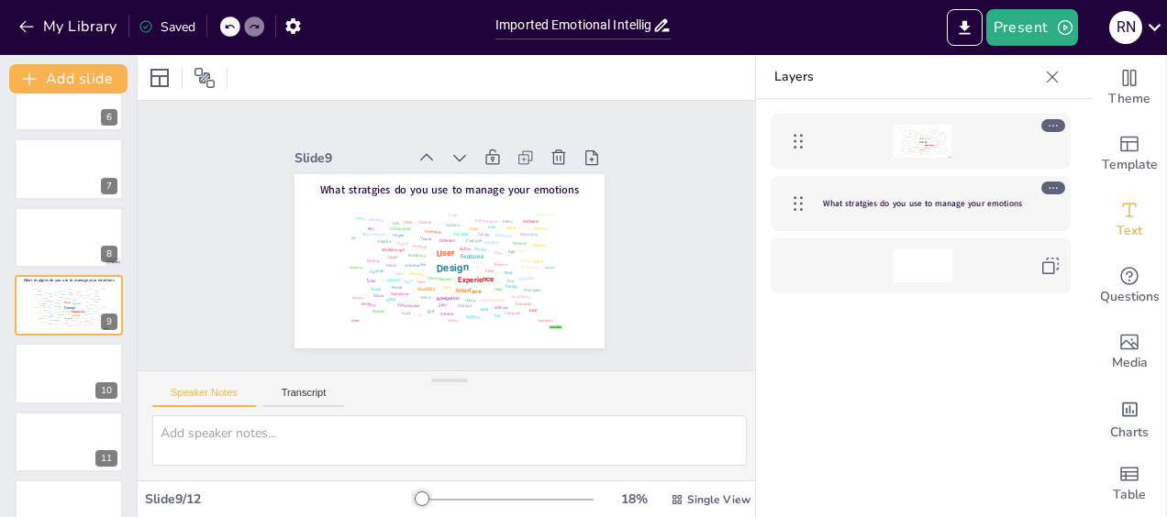
click at [1057, 120] on icon at bounding box center [1053, 125] width 13 height 13
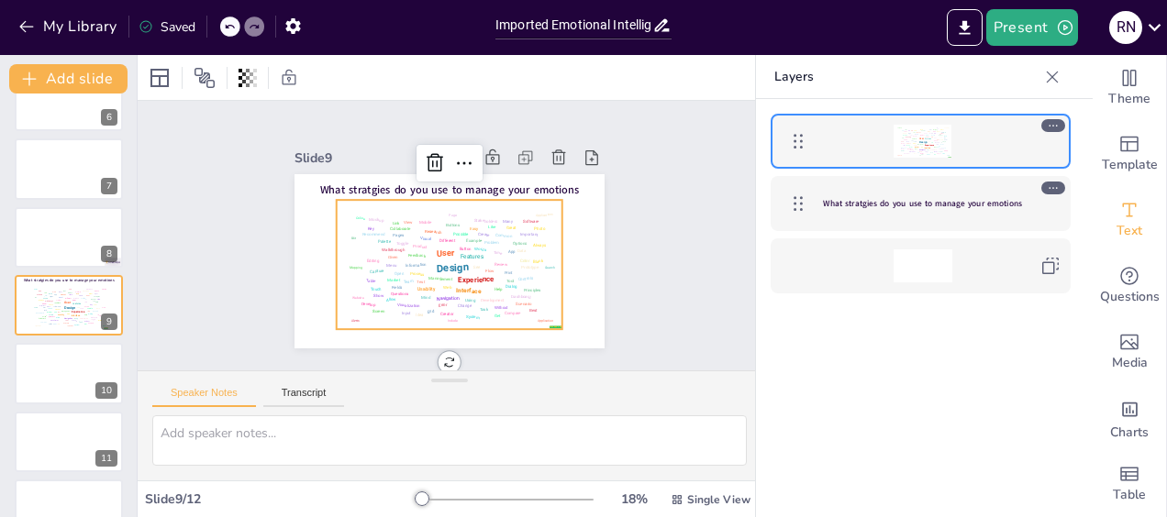
click at [1054, 127] on icon at bounding box center [1053, 125] width 13 height 13
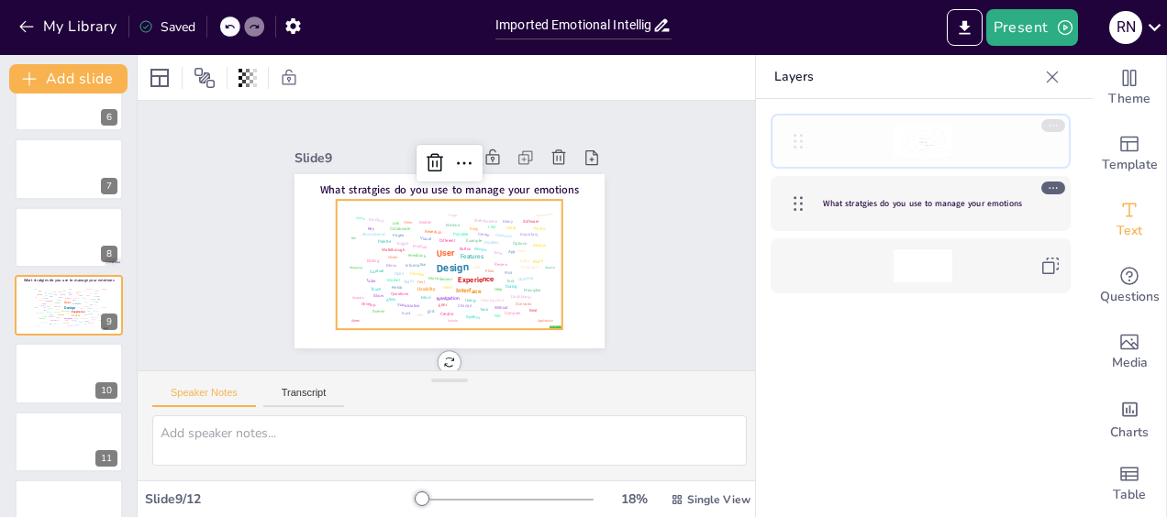
click at [800, 143] on icon at bounding box center [798, 141] width 22 height 22
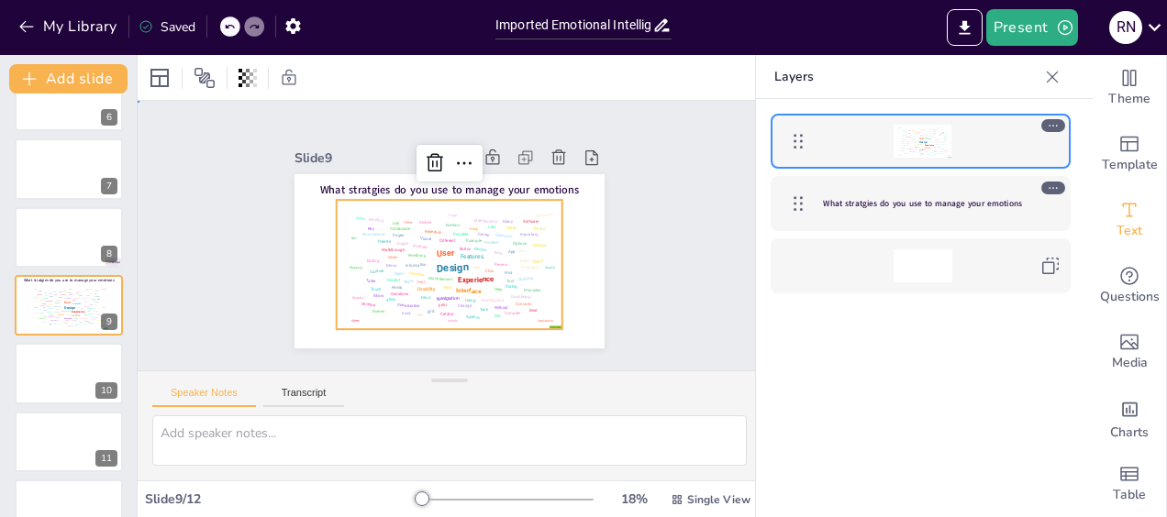
click at [668, 257] on div "Slide 1 Click to add text Slide 2 Go to [URL][DOMAIN_NAME] and login with code:…" at bounding box center [448, 236] width 617 height 644
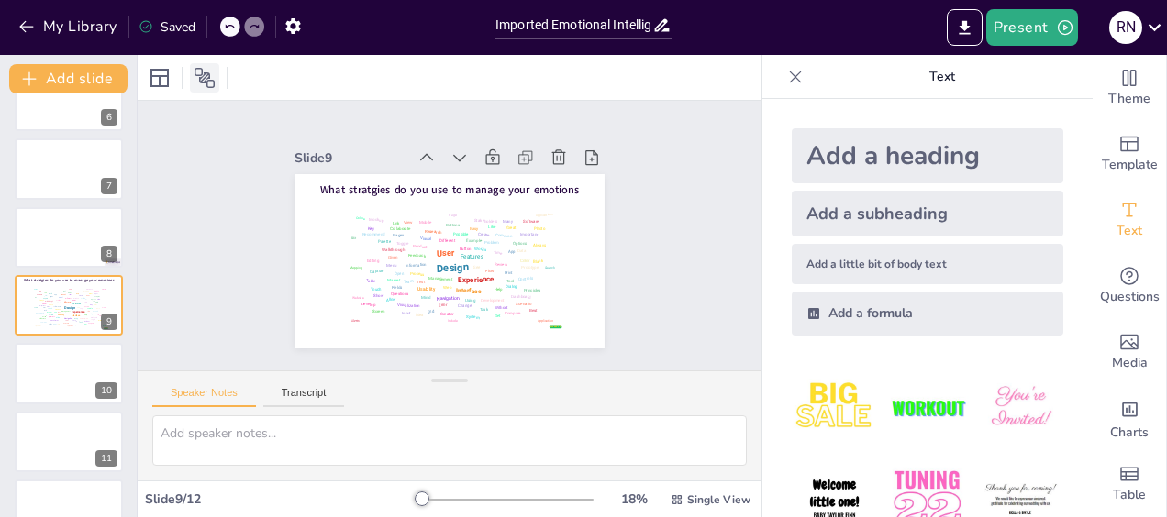
click at [213, 84] on icon at bounding box center [205, 78] width 22 height 22
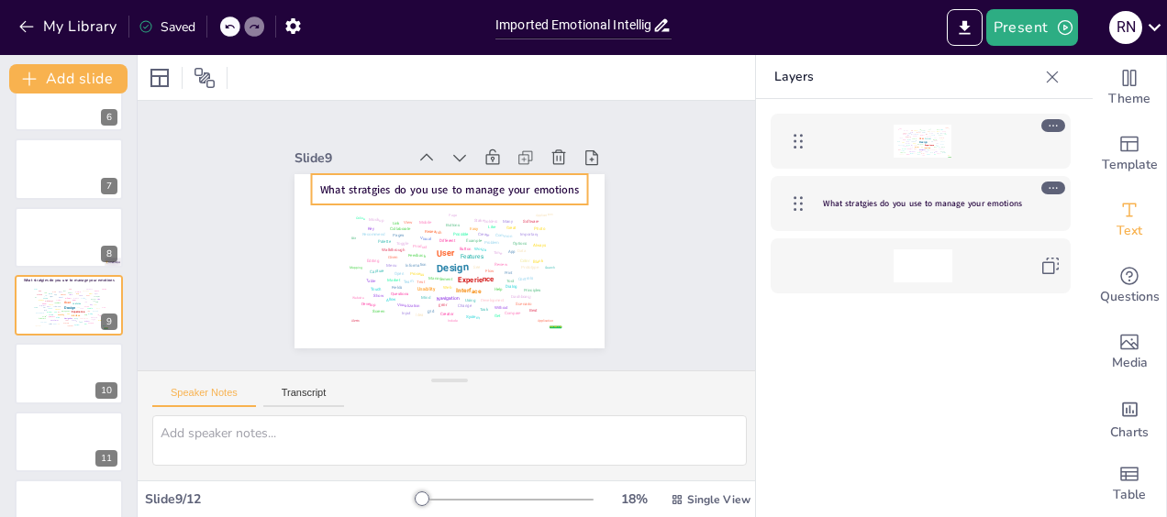
click at [1018, 198] on span "What stratgies do you use to manage your emotions" at bounding box center [922, 204] width 199 height 12
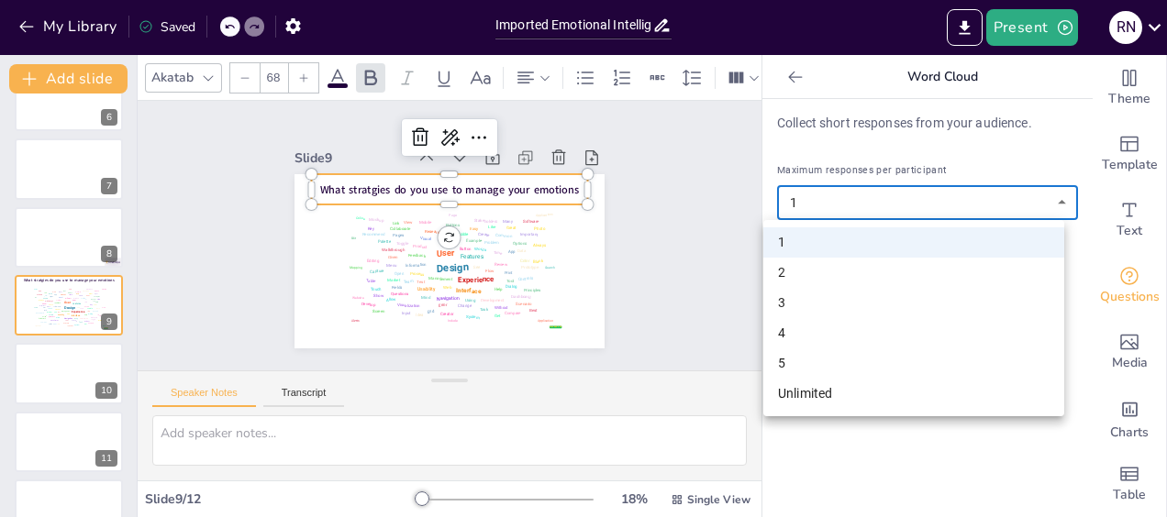
click at [1051, 202] on body "My Library Saved Imported Emotional Intelligence Workshop deck [DATE].pptx Pres…" at bounding box center [583, 258] width 1167 height 517
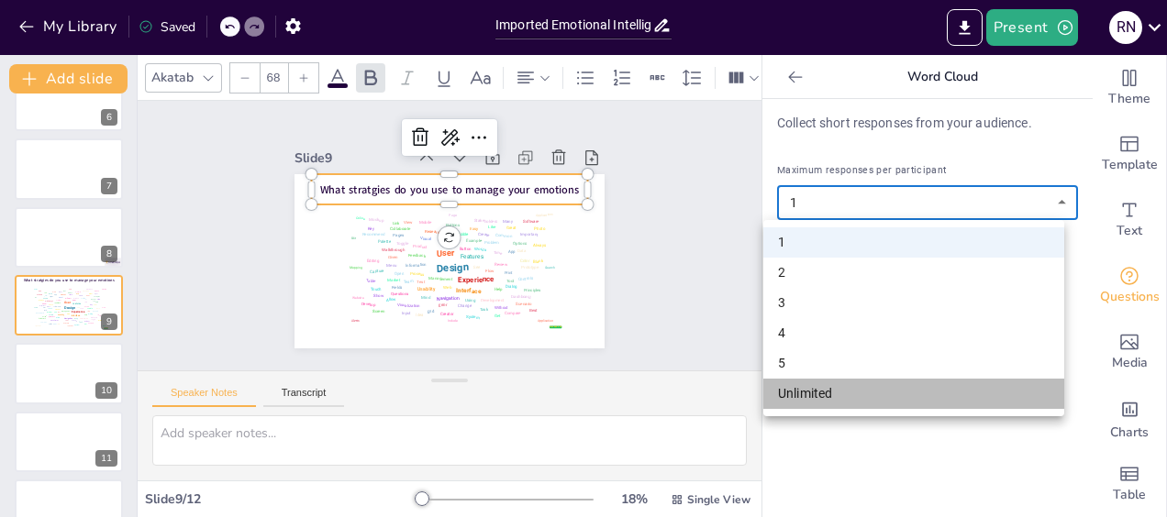
click at [842, 396] on li "Unlimited" at bounding box center [913, 394] width 301 height 30
type input "unlimited"
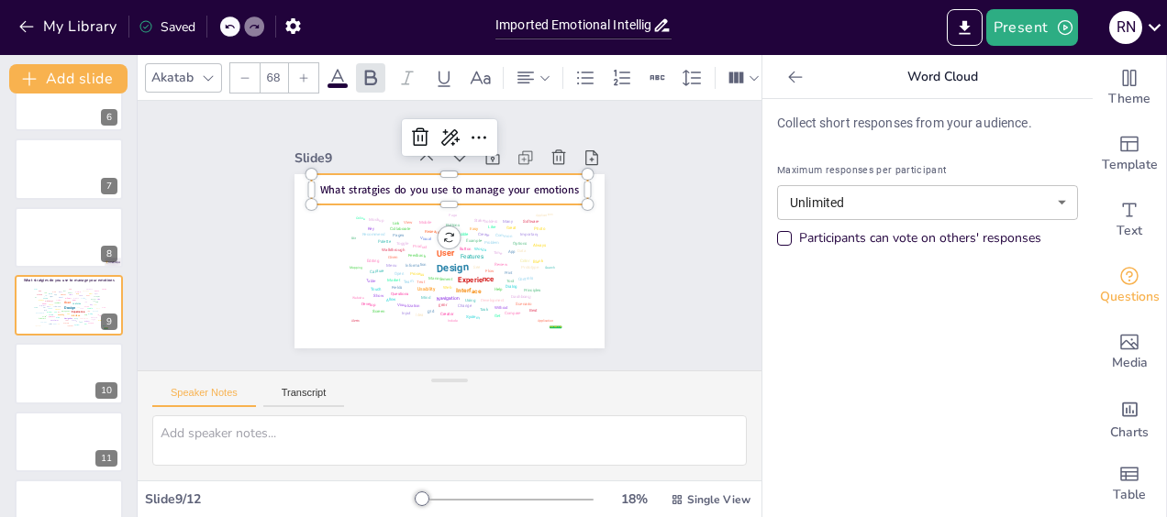
click at [921, 388] on div "Collect short responses from your audience. Maximum responses per participant U…" at bounding box center [927, 308] width 330 height 418
click at [925, 418] on div "Collect short responses from your audience. Maximum responses per participant U…" at bounding box center [927, 308] width 330 height 418
click at [612, 290] on div "Slide 1 Click to add text Slide 2 Go to [URL][DOMAIN_NAME] and login with code:…" at bounding box center [450, 236] width 469 height 374
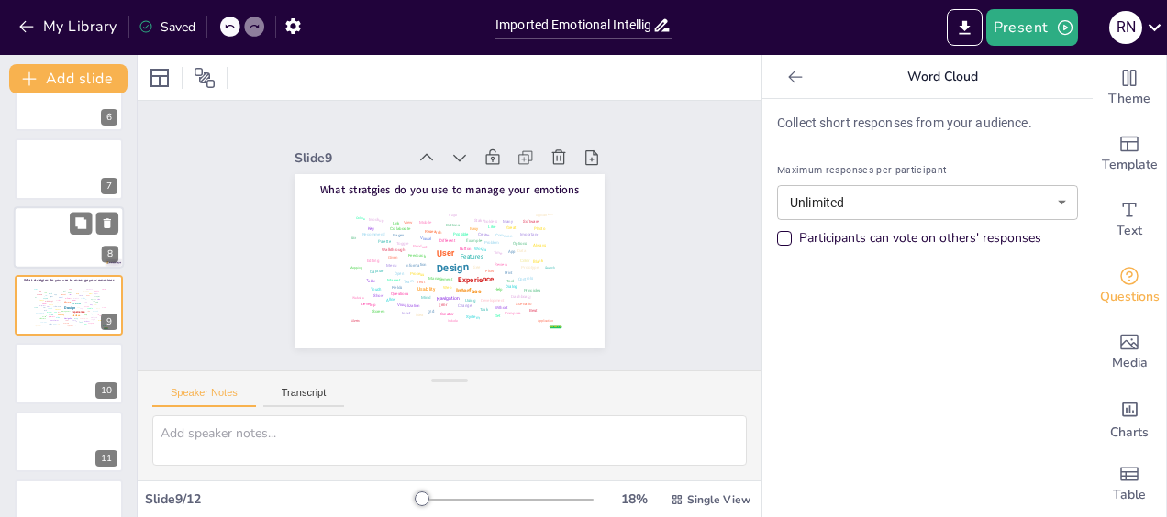
click at [51, 224] on div at bounding box center [69, 237] width 110 height 62
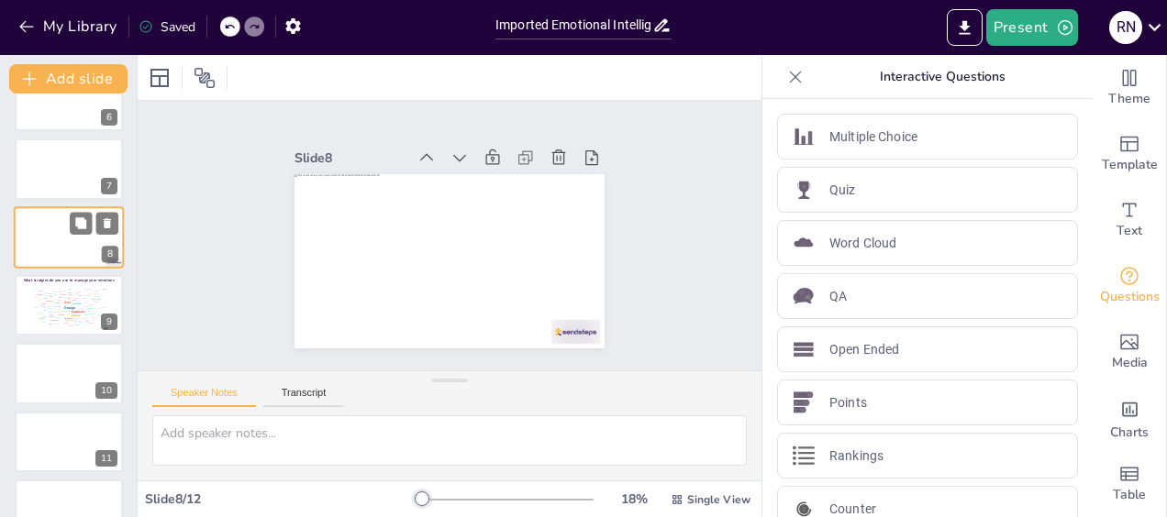
scroll to position [310, 0]
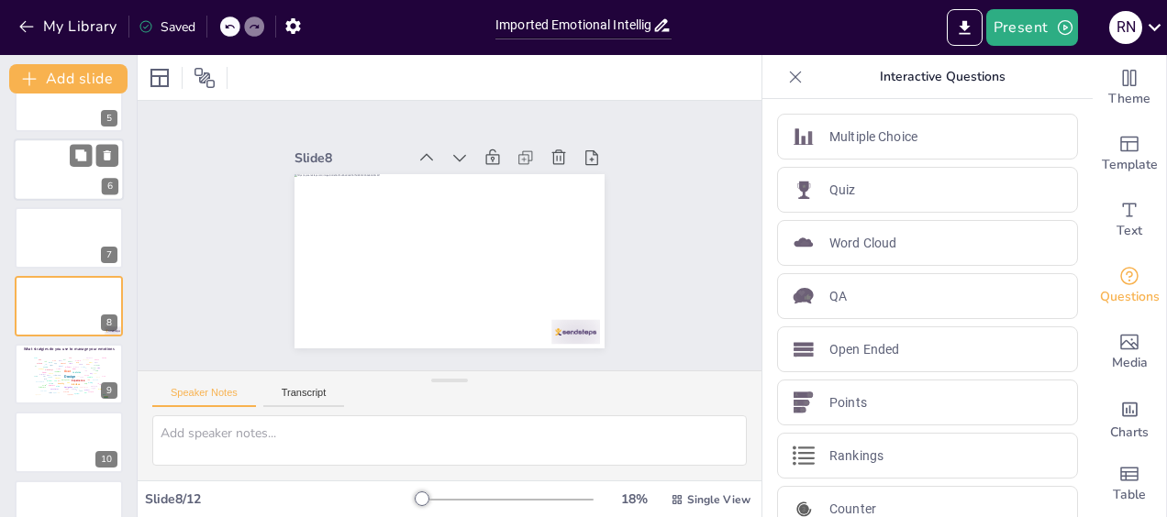
click at [42, 175] on div at bounding box center [69, 170] width 110 height 62
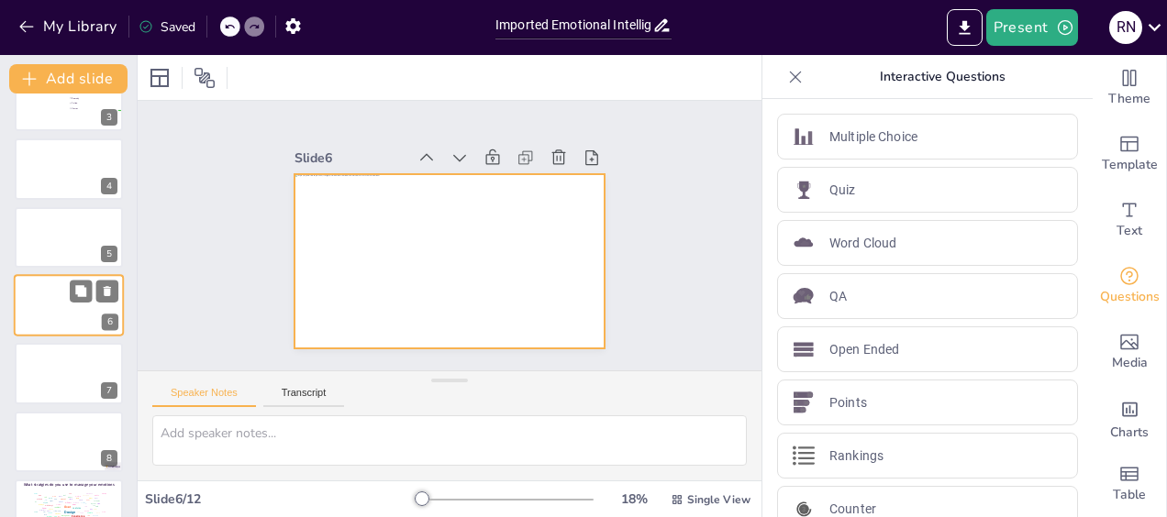
click at [37, 309] on div at bounding box center [69, 305] width 110 height 62
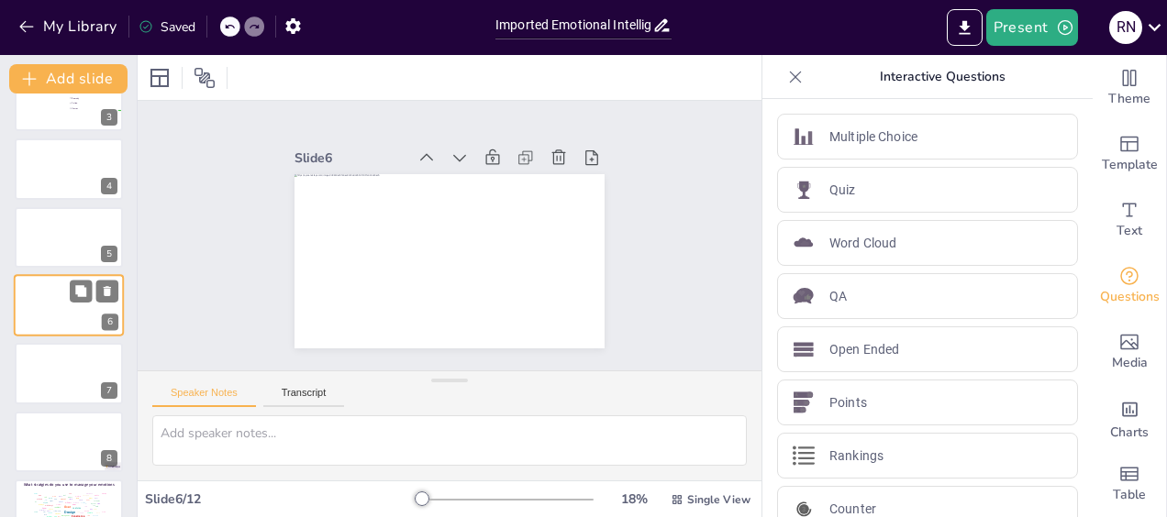
click at [37, 309] on div at bounding box center [69, 305] width 110 height 62
click at [31, 354] on div at bounding box center [69, 374] width 110 height 62
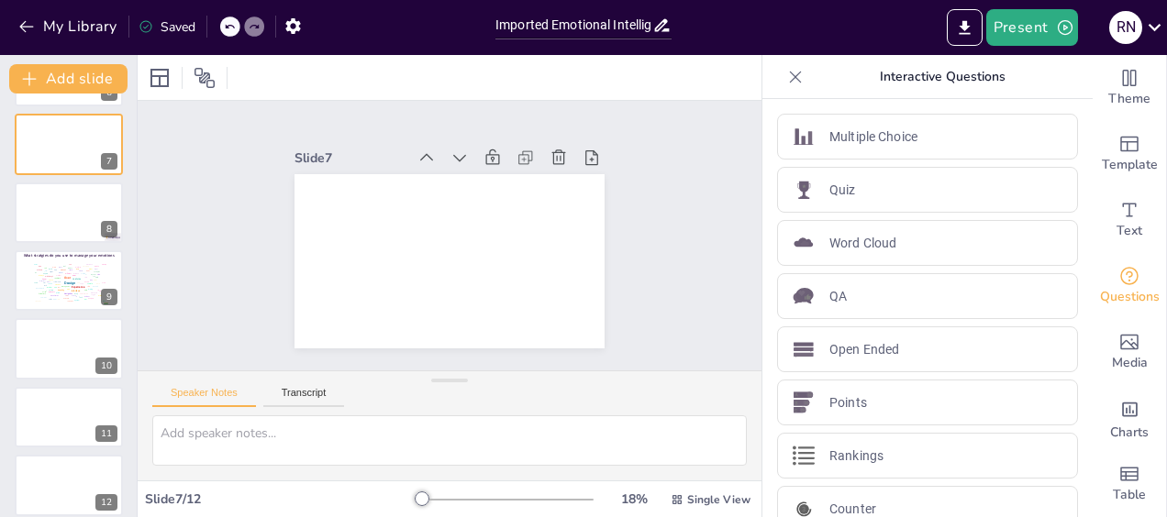
scroll to position [416, 0]
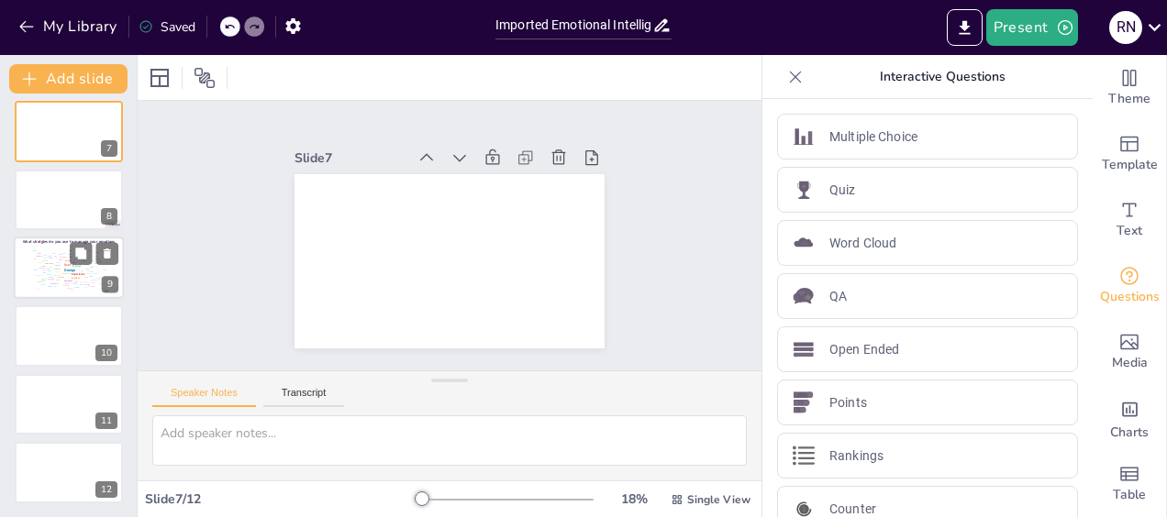
click at [66, 261] on div "Different" at bounding box center [68, 261] width 6 height 2
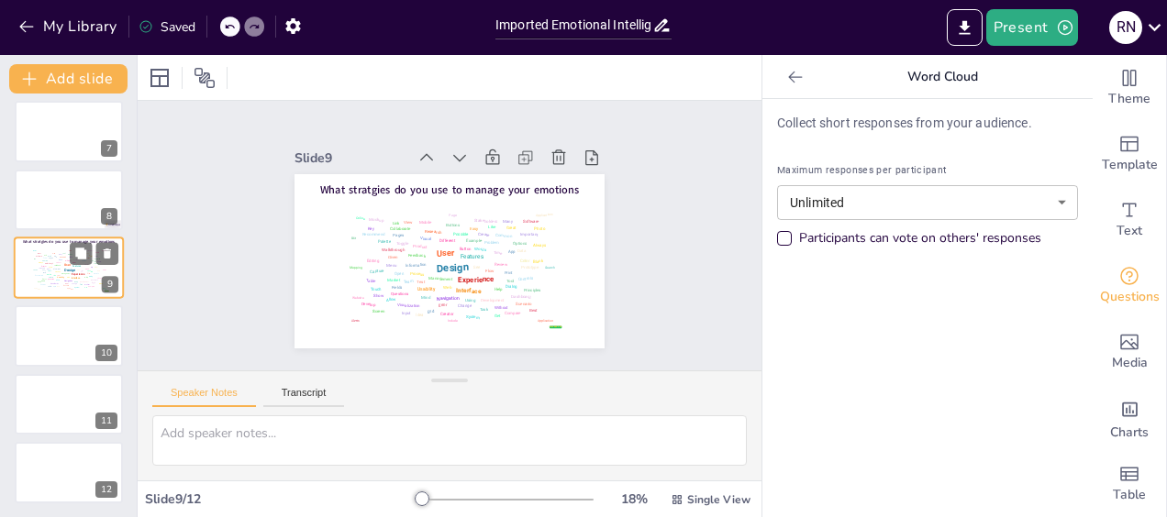
scroll to position [379, 0]
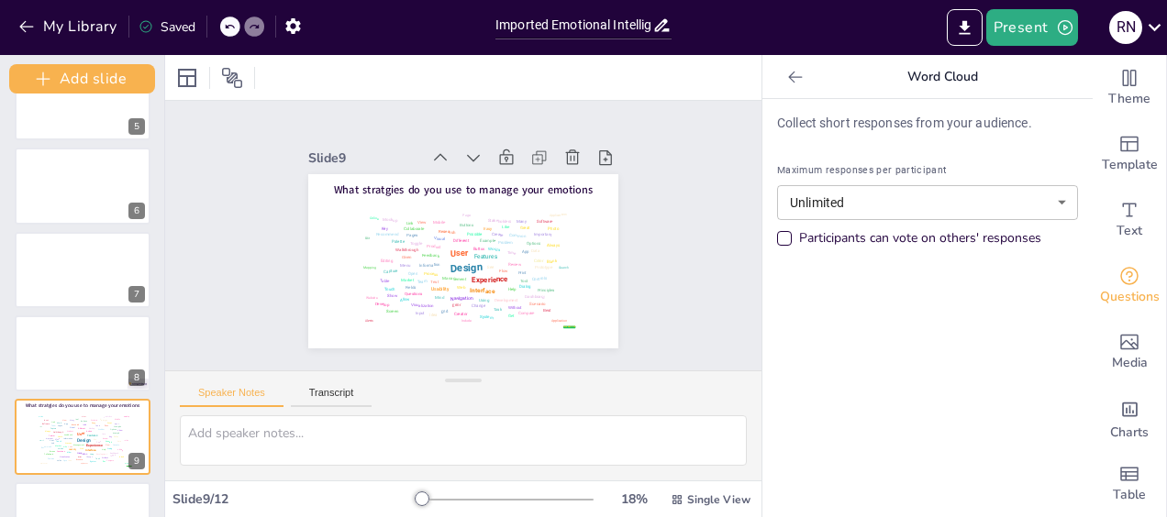
drag, startPoint x: 133, startPoint y: 308, endPoint x: 150, endPoint y: 189, distance: 120.5
click at [150, 189] on div "Add slide Click to add text 1 Go to [URL][DOMAIN_NAME] and login with code: Lan…" at bounding box center [82, 286] width 165 height 462
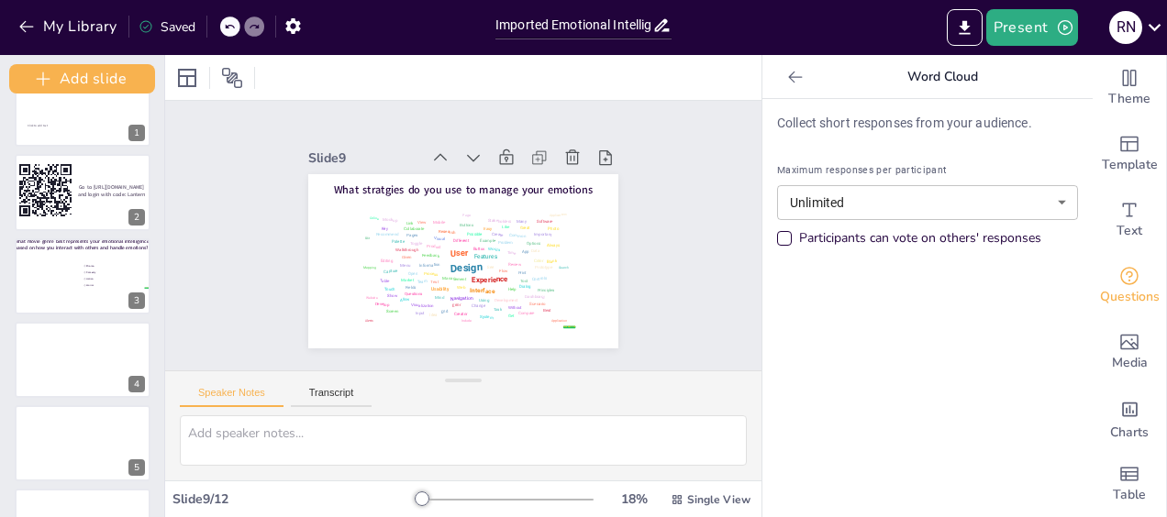
scroll to position [33, 0]
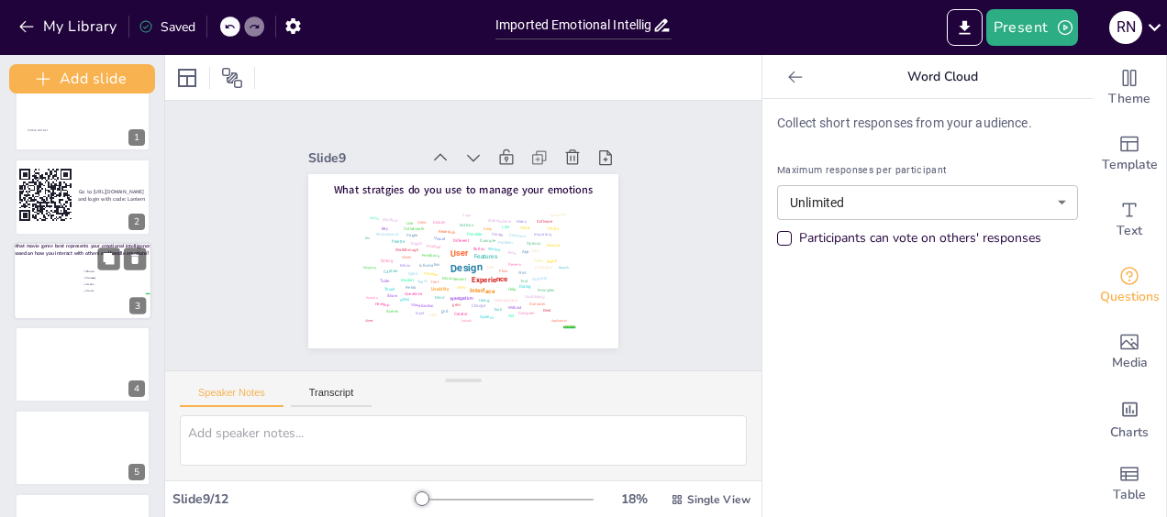
click at [60, 290] on div at bounding box center [67, 277] width 99 height 71
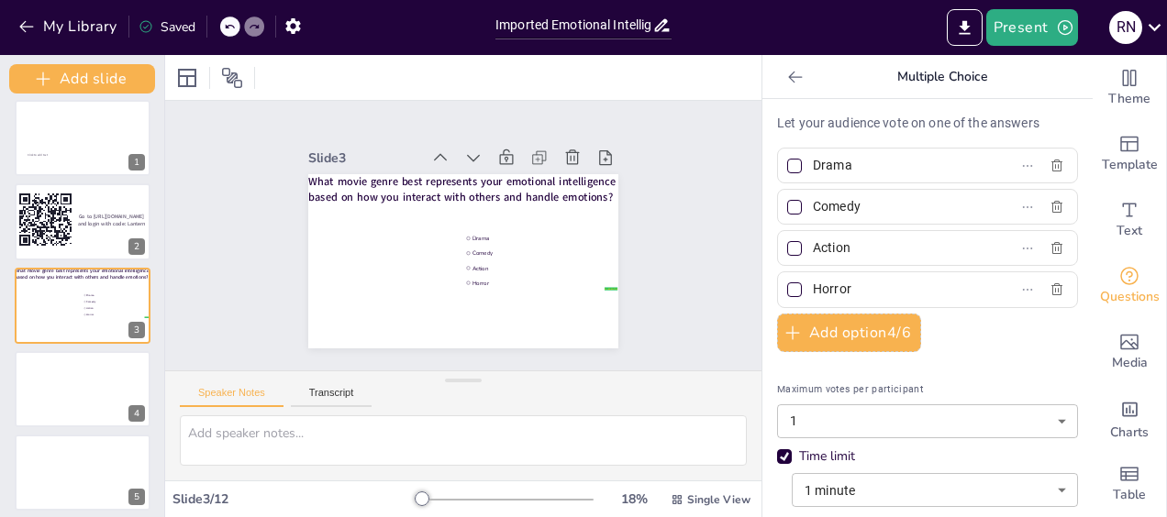
drag, startPoint x: 1076, startPoint y: 358, endPoint x: 1076, endPoint y: 446, distance: 88.1
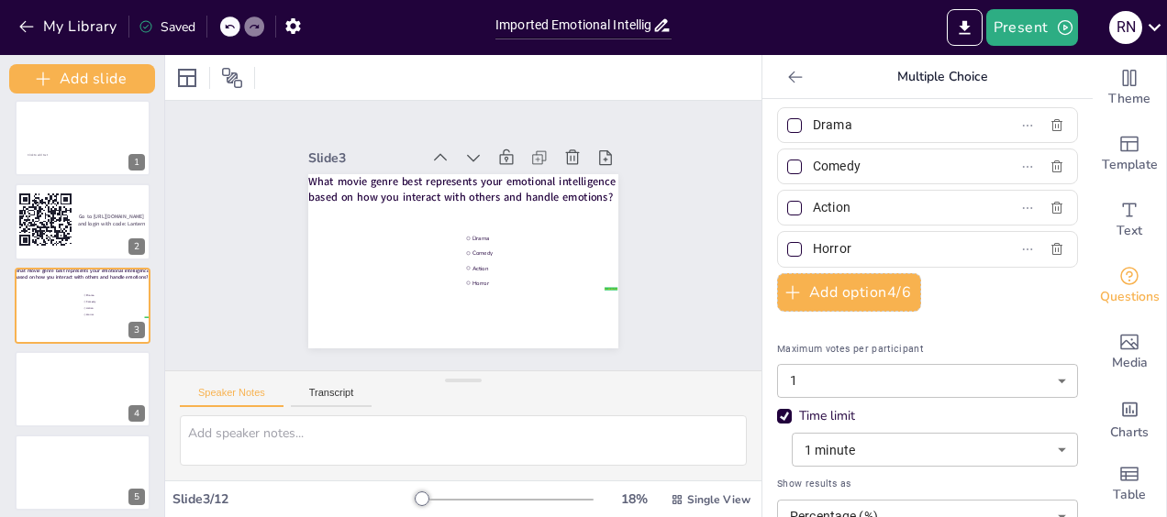
scroll to position [0, 0]
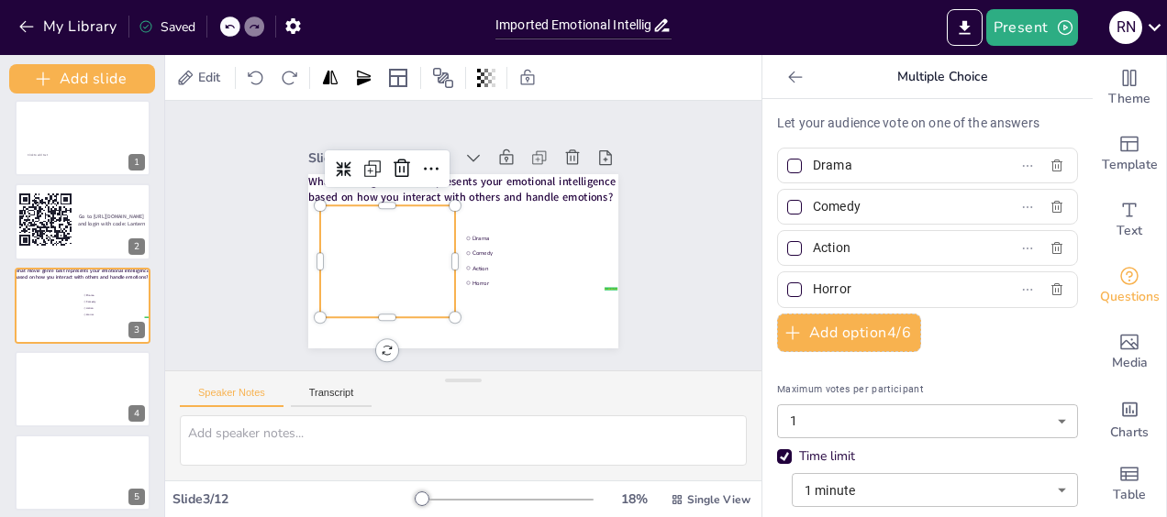
click at [383, 250] on div at bounding box center [427, 236] width 272 height 248
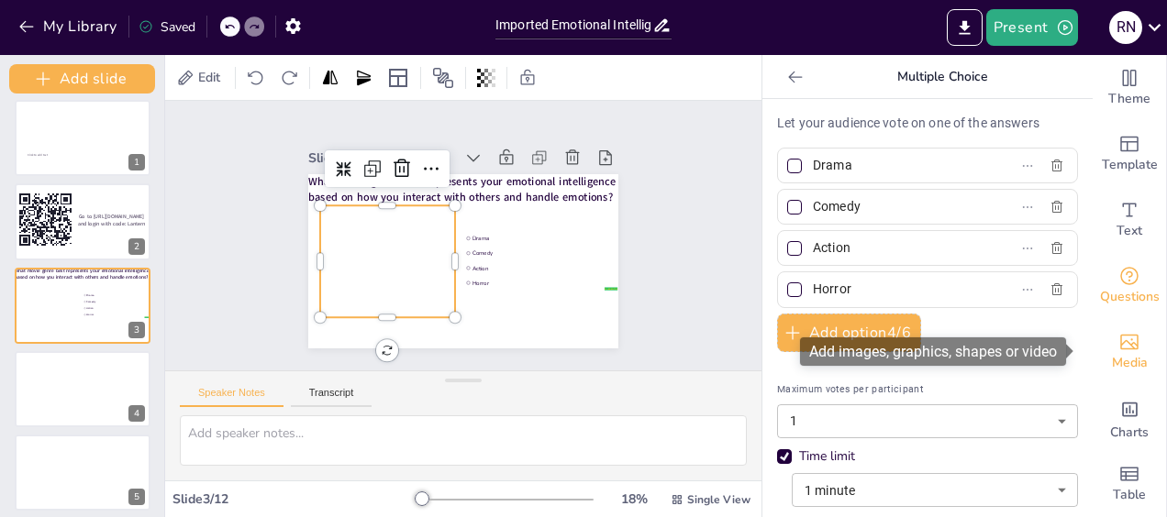
click at [1118, 352] on icon "Add images, graphics, shapes or video" at bounding box center [1129, 342] width 22 height 22
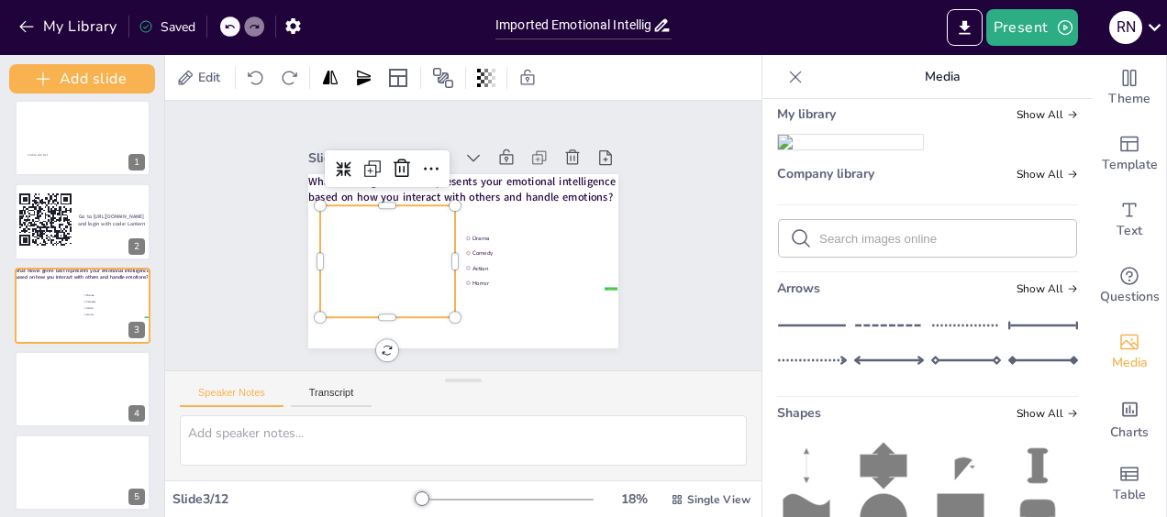
scroll to position [137, 0]
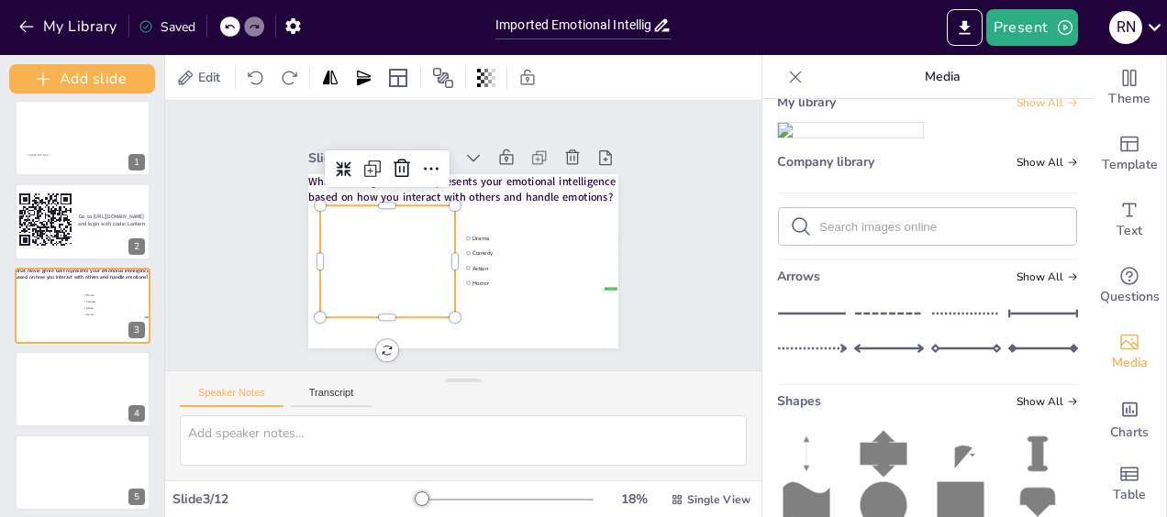
click at [1029, 109] on span "Show All" at bounding box center [1046, 102] width 61 height 13
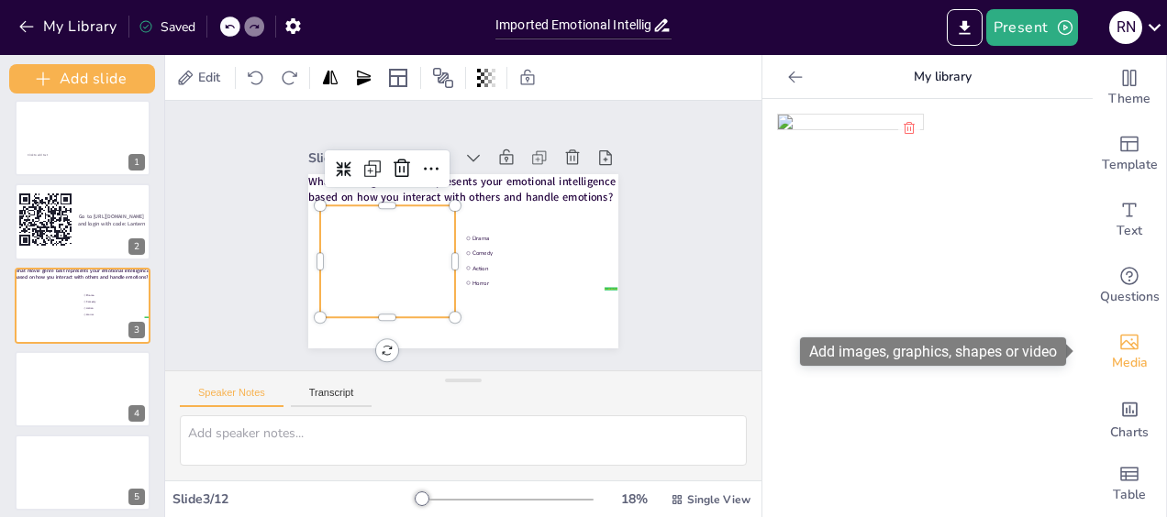
click at [1118, 361] on span "Media" at bounding box center [1130, 363] width 36 height 20
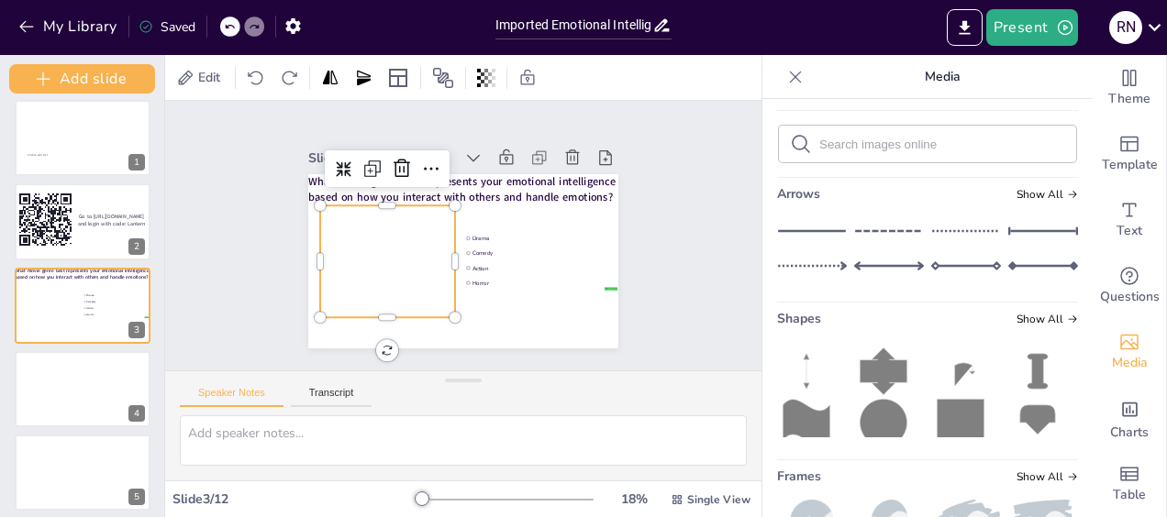
scroll to position [226, 0]
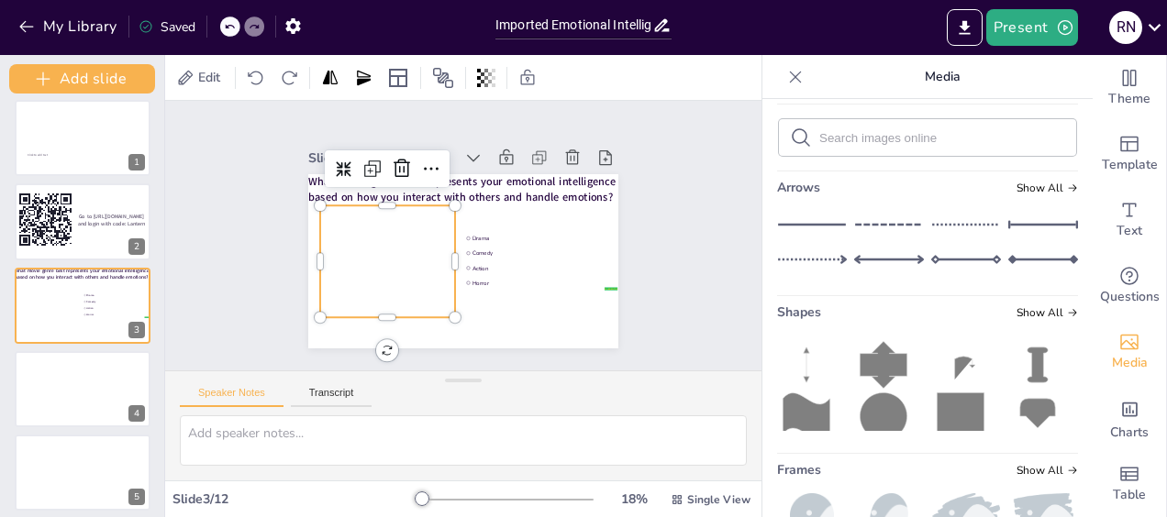
click at [879, 145] on input "text" at bounding box center [942, 138] width 246 height 14
type input "watching a movie"
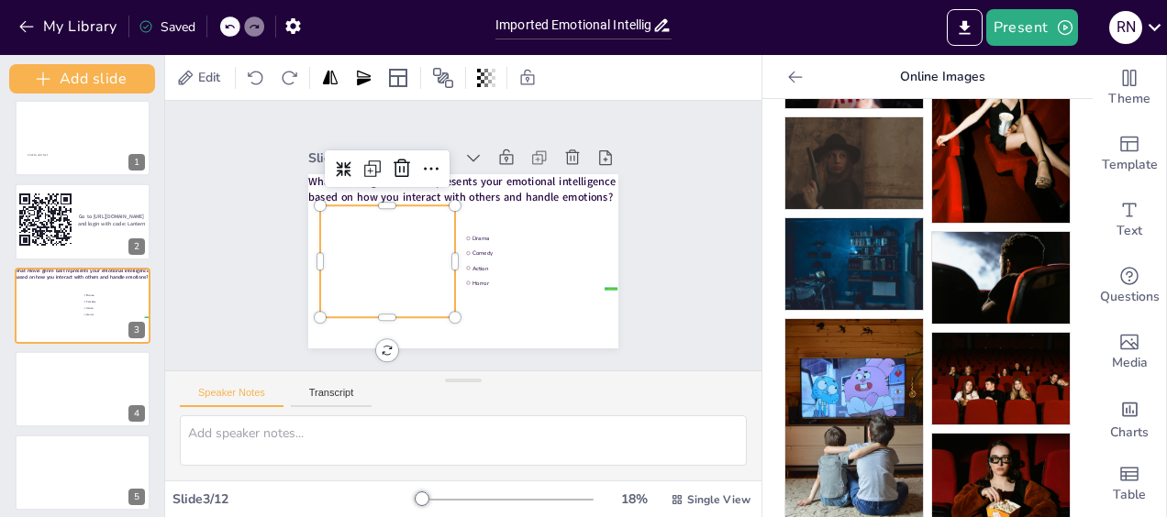
scroll to position [0, 0]
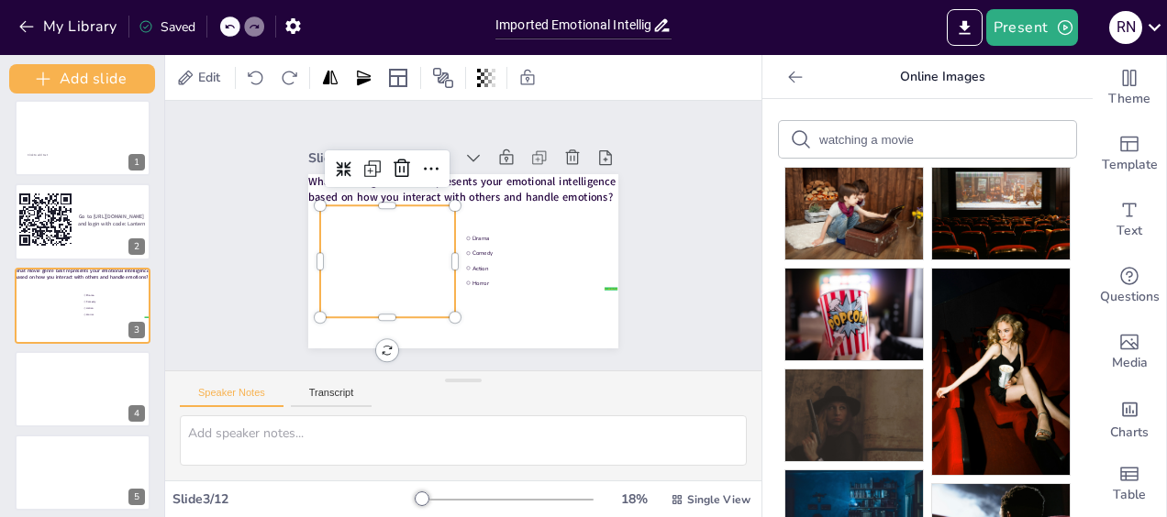
click at [819, 133] on input "watching a movie" at bounding box center [896, 140] width 155 height 14
click at [927, 140] on input "GIF watching a movie" at bounding box center [896, 140] width 155 height 14
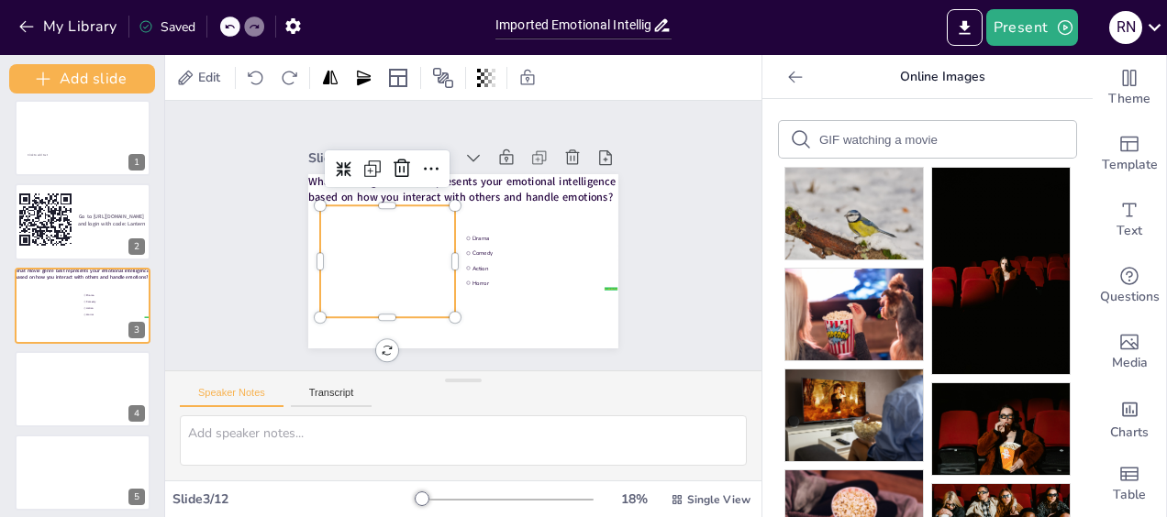
click at [826, 139] on input "GIF watching a movie" at bounding box center [896, 140] width 155 height 14
type input "GIF video watching a movie"
click at [960, 138] on div "GIF video watching a movie" at bounding box center [927, 139] width 297 height 37
click at [952, 141] on input "GIF video watching a movie" at bounding box center [896, 140] width 155 height 14
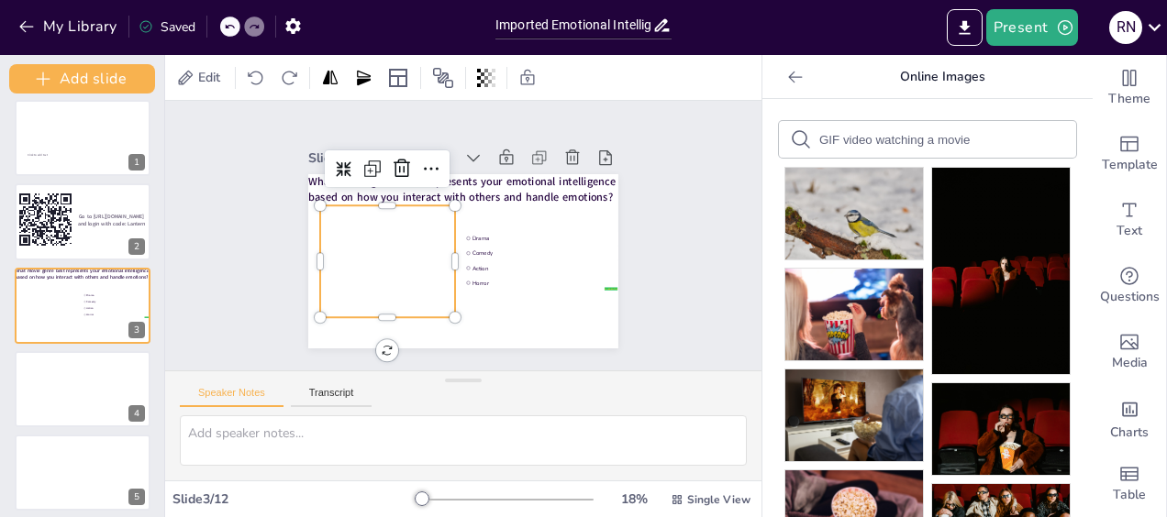
click at [952, 138] on input "GIF video watching a movie" at bounding box center [896, 140] width 155 height 14
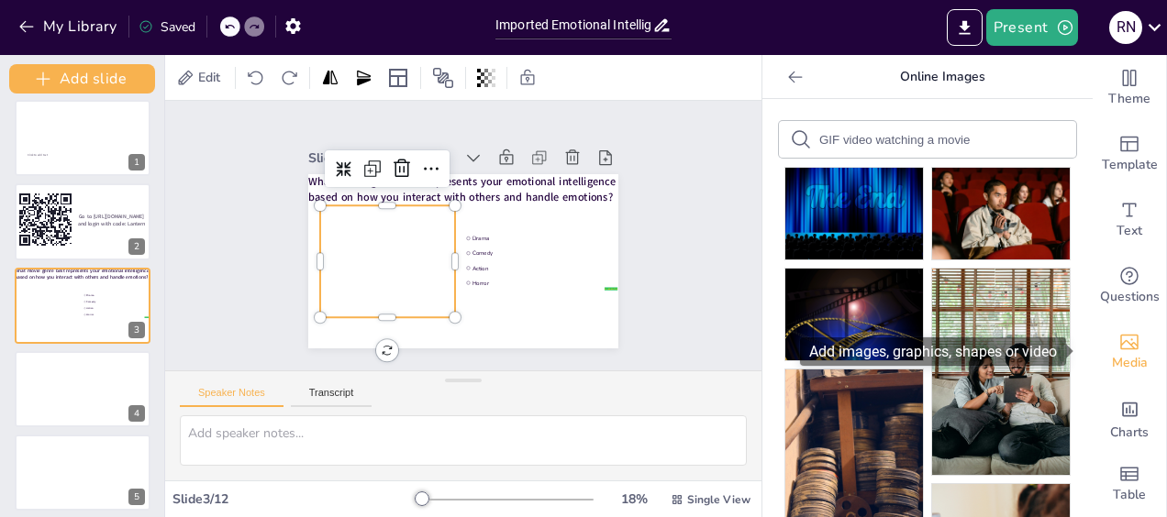
click at [1117, 353] on span "Media" at bounding box center [1130, 363] width 36 height 20
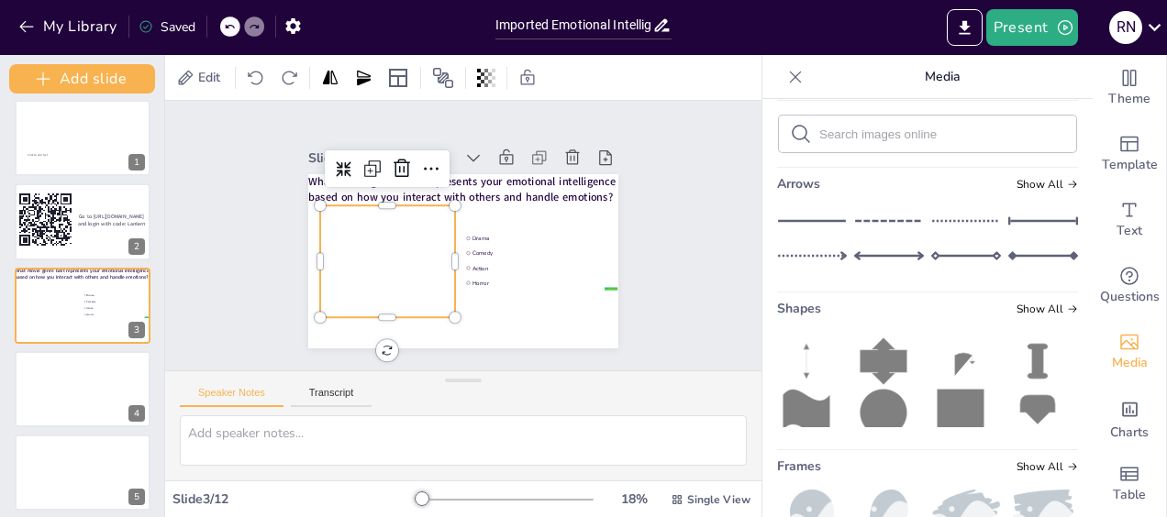
scroll to position [239, 0]
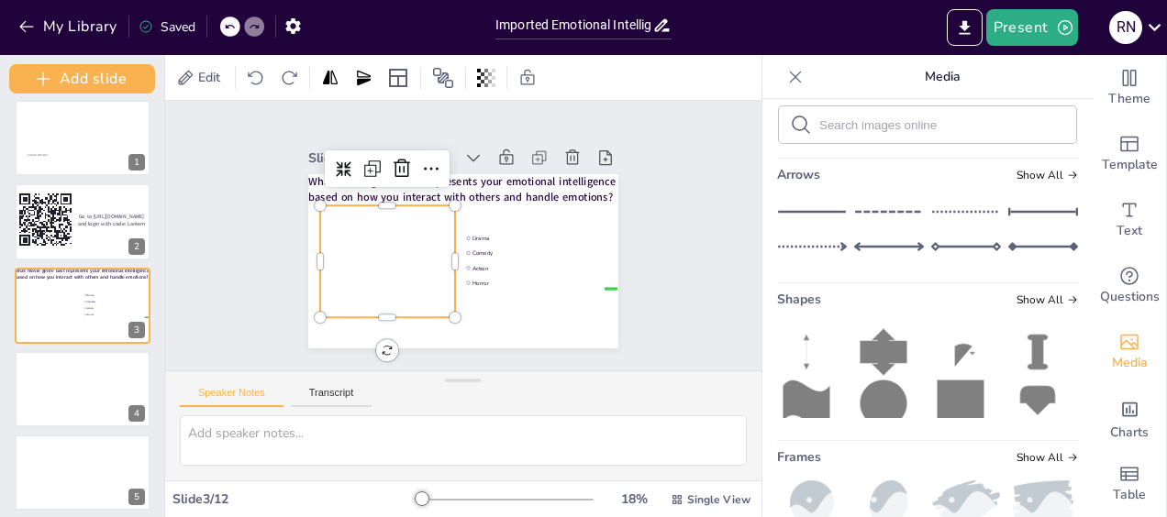
click at [1021, 67] on span "Show All" at bounding box center [1046, 60] width 61 height 13
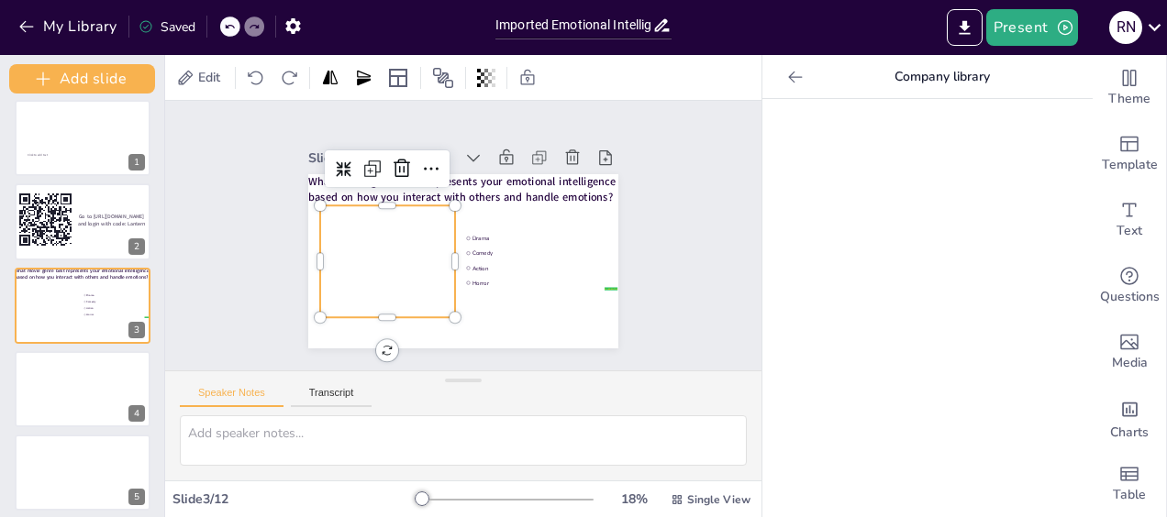
click at [786, 77] on icon at bounding box center [795, 77] width 18 height 18
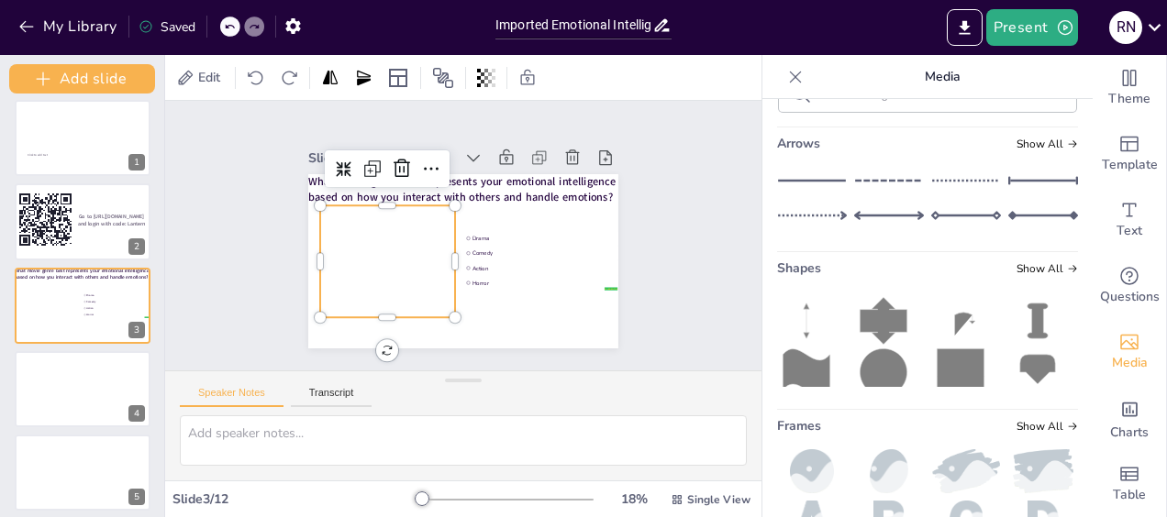
scroll to position [275, 0]
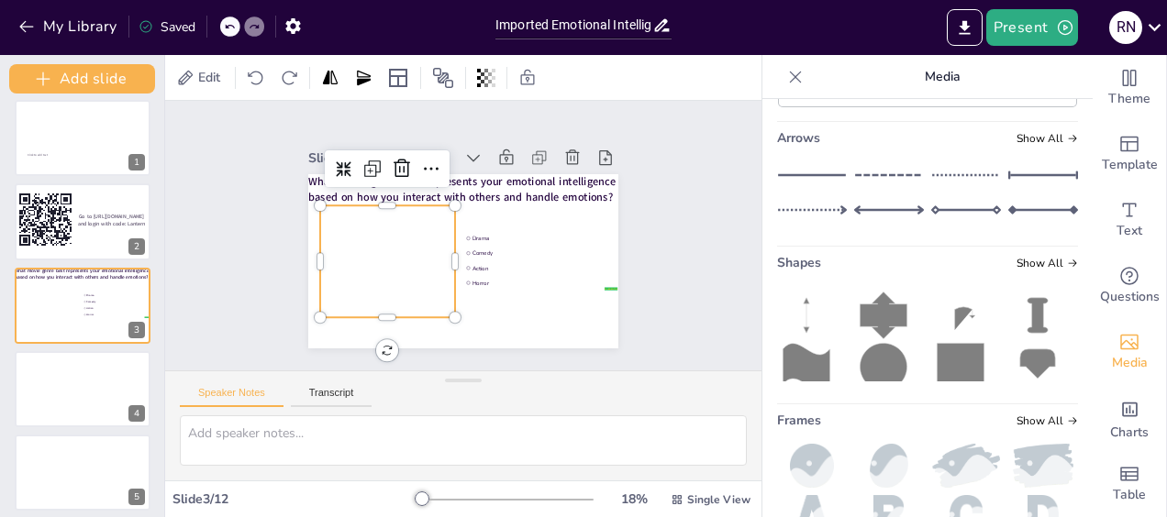
click at [852, 95] on input "text" at bounding box center [942, 89] width 246 height 14
type input "movie theater"
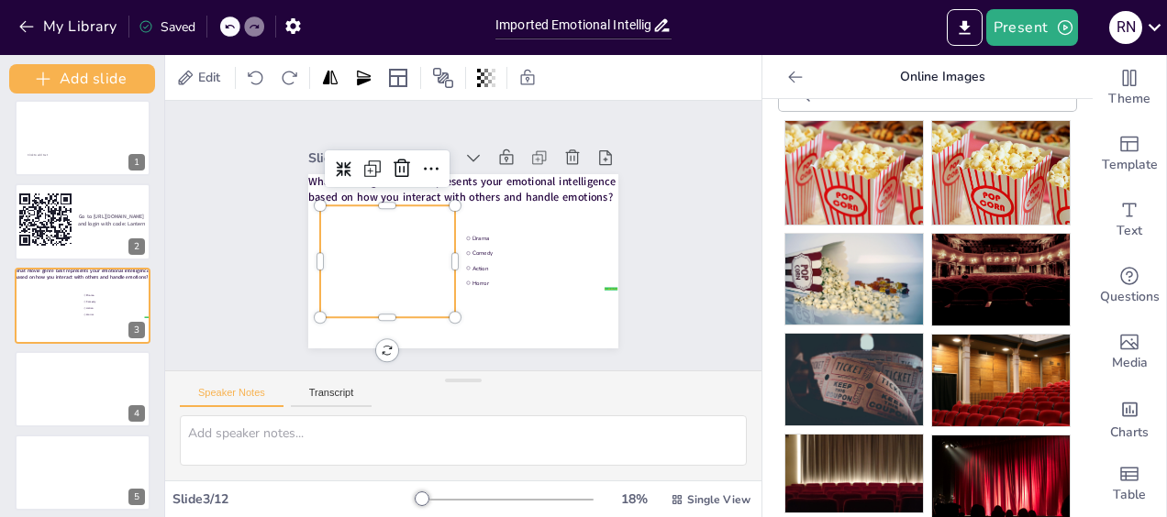
scroll to position [0, 0]
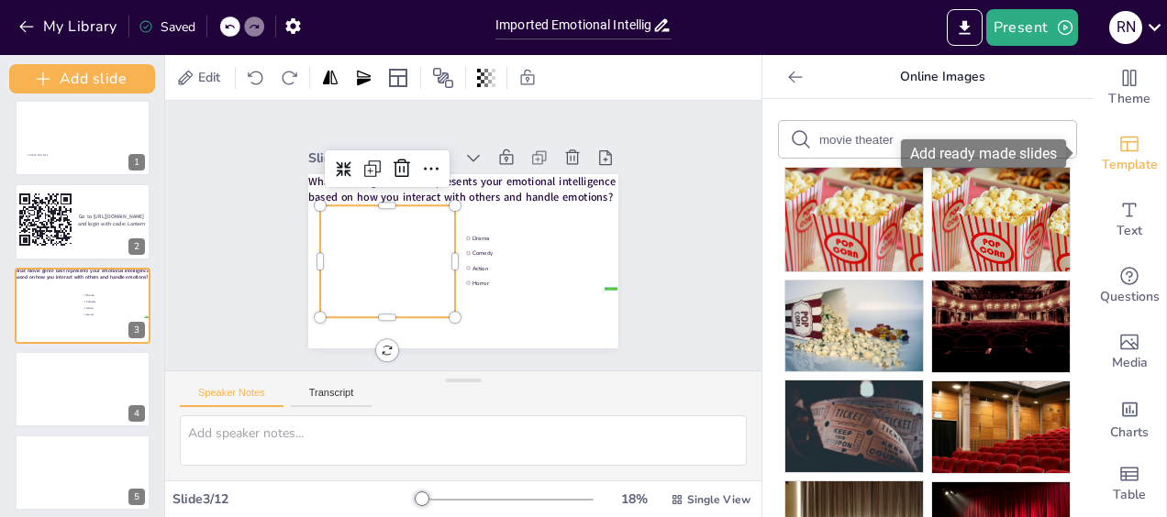
click at [1126, 161] on span "Template" at bounding box center [1130, 165] width 56 height 20
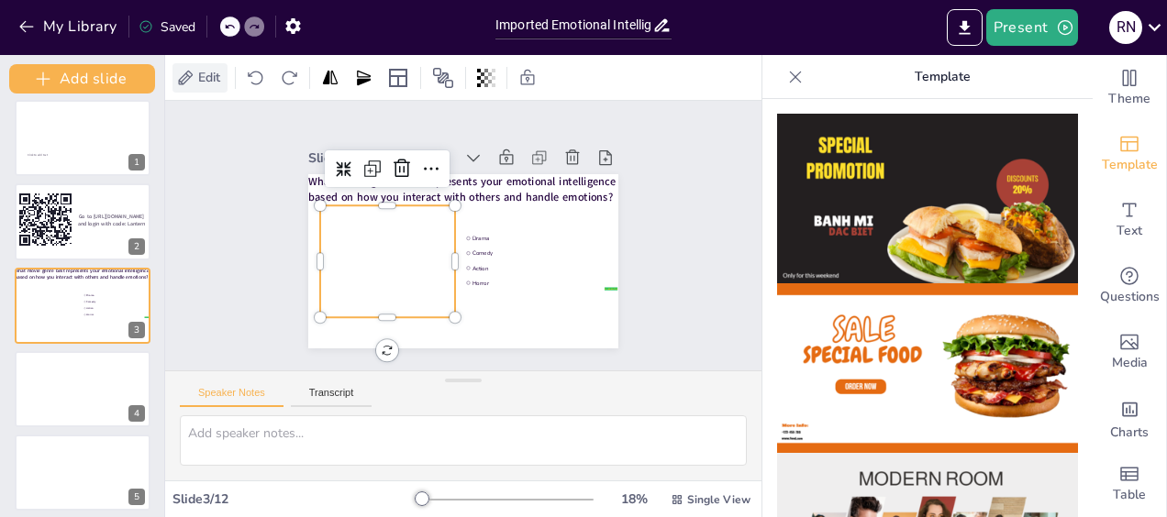
click at [209, 74] on span "Edit" at bounding box center [208, 77] width 29 height 17
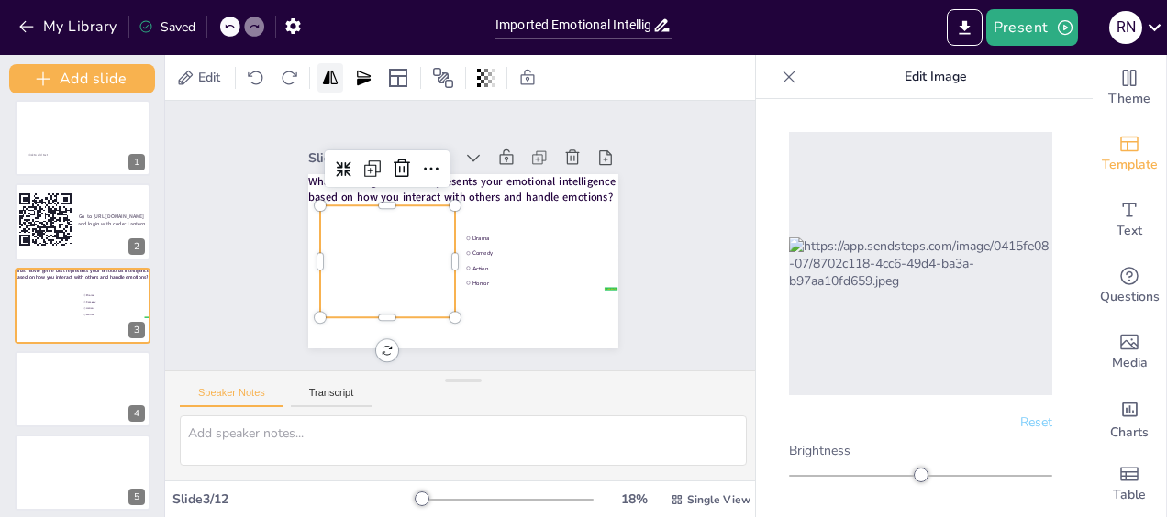
click at [331, 77] on icon at bounding box center [330, 78] width 18 height 18
click at [361, 83] on icon at bounding box center [364, 77] width 14 height 15
click at [402, 79] on icon at bounding box center [398, 78] width 22 height 22
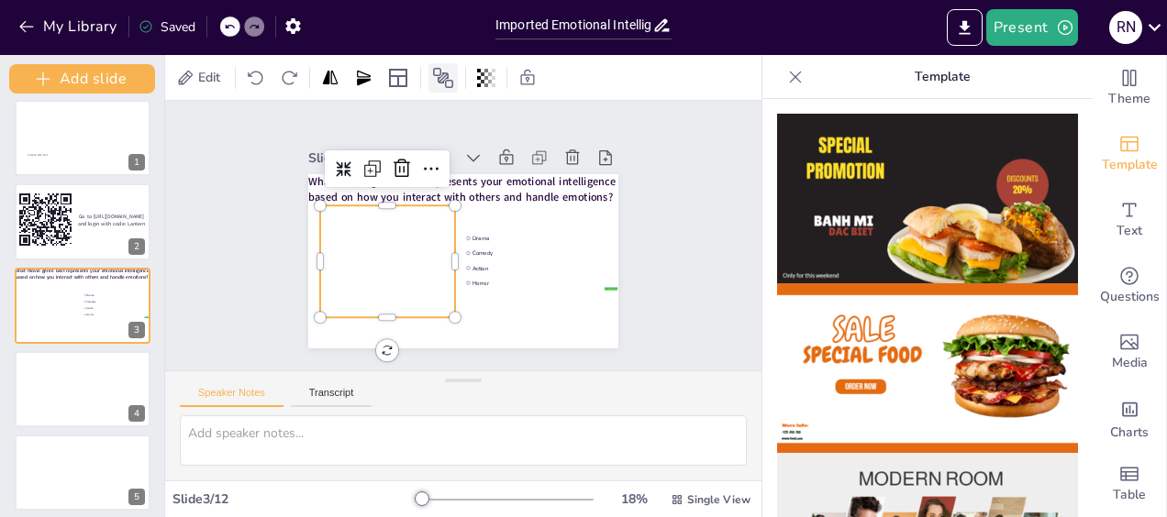
click at [442, 78] on icon at bounding box center [443, 78] width 22 height 22
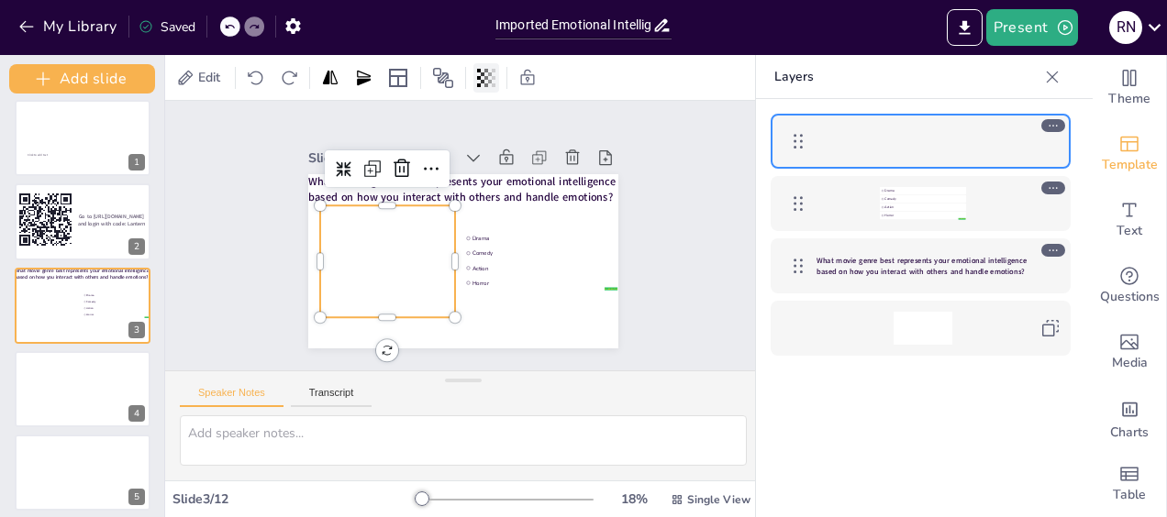
click at [495, 86] on icon at bounding box center [494, 78] width 4 height 18
click at [618, 77] on div "Edit" at bounding box center [463, 77] width 596 height 45
click at [327, 84] on icon at bounding box center [330, 78] width 18 height 18
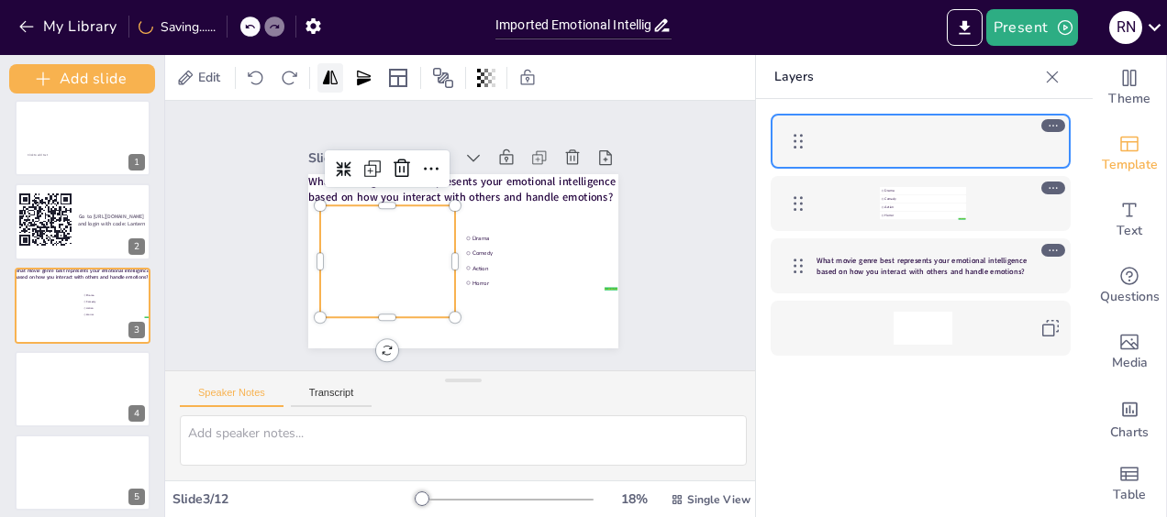
click at [327, 84] on icon at bounding box center [330, 78] width 18 height 18
click at [365, 77] on icon at bounding box center [364, 77] width 14 height 15
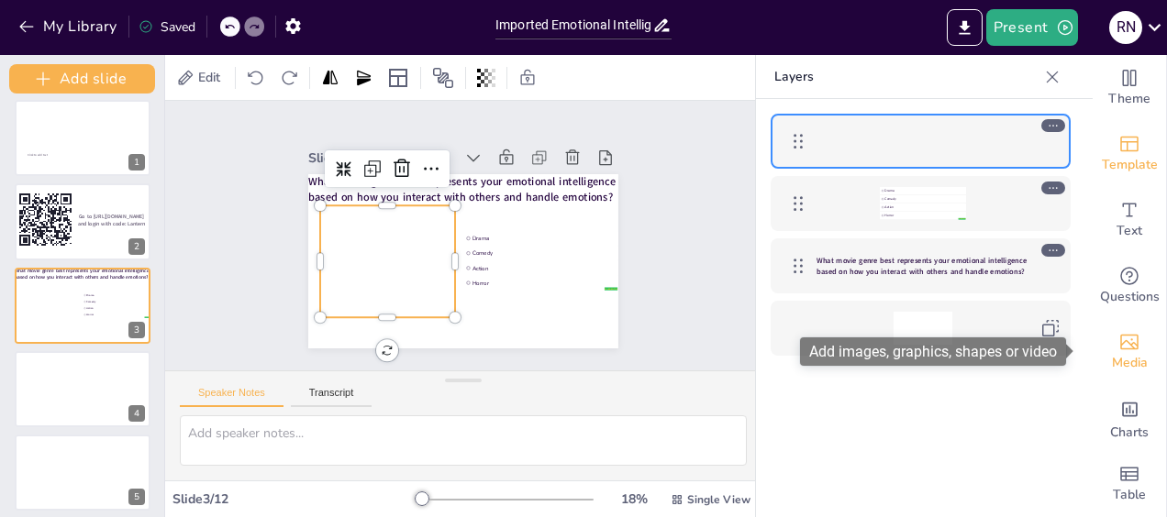
click at [1118, 340] on icon "Add images, graphics, shapes or video" at bounding box center [1129, 342] width 22 height 22
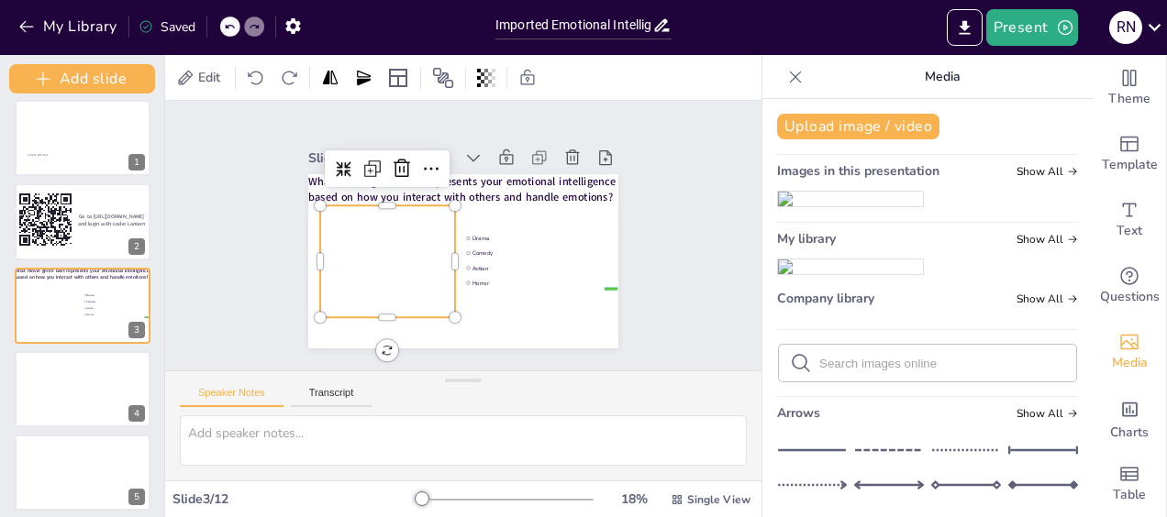
drag, startPoint x: 1077, startPoint y: 218, endPoint x: 1076, endPoint y: 334, distance: 115.6
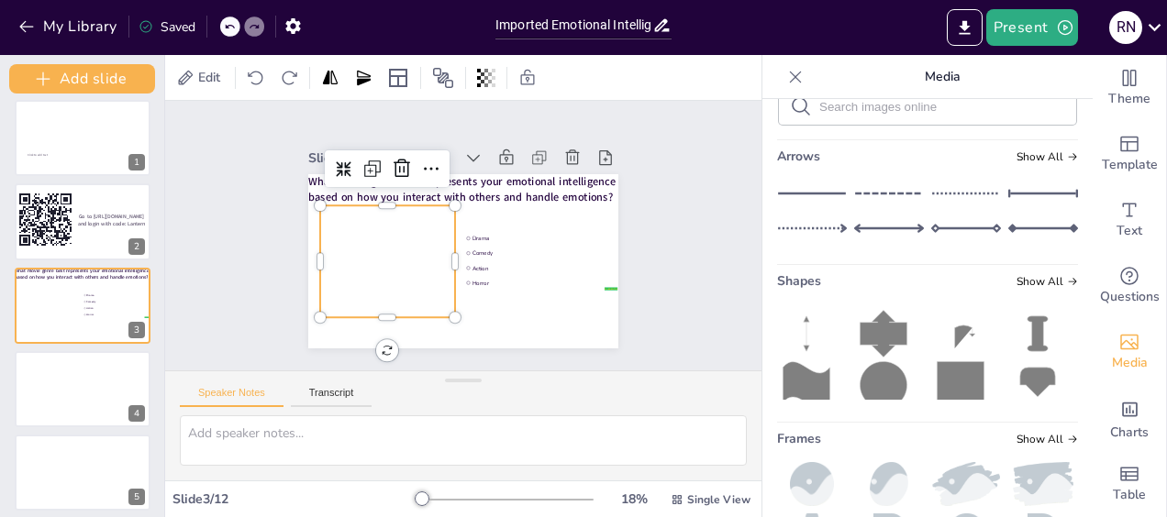
scroll to position [259, 0]
click at [843, 112] on input "text" at bounding box center [942, 105] width 246 height 14
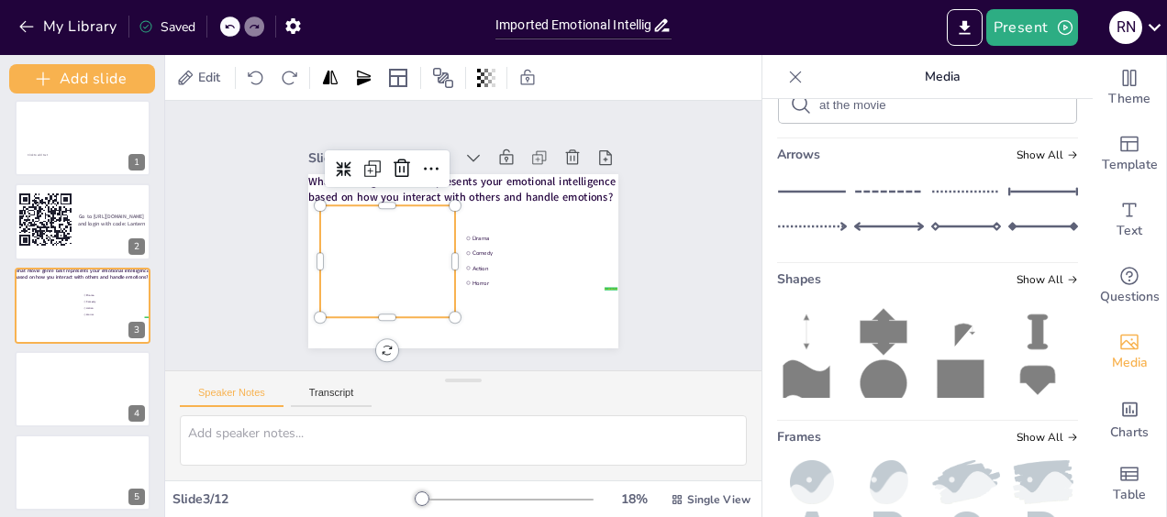
type input "at the movies"
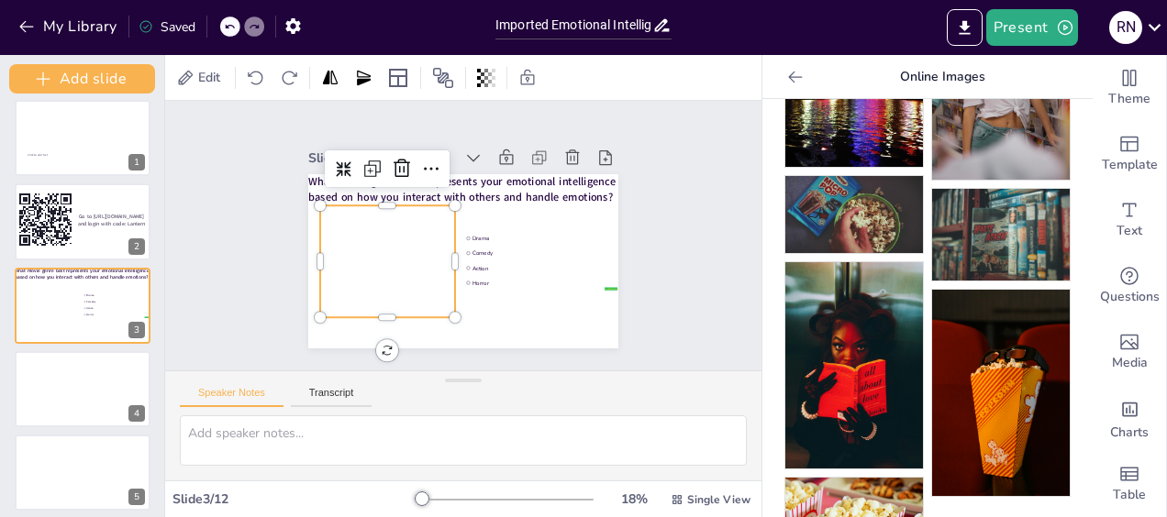
scroll to position [1292, 0]
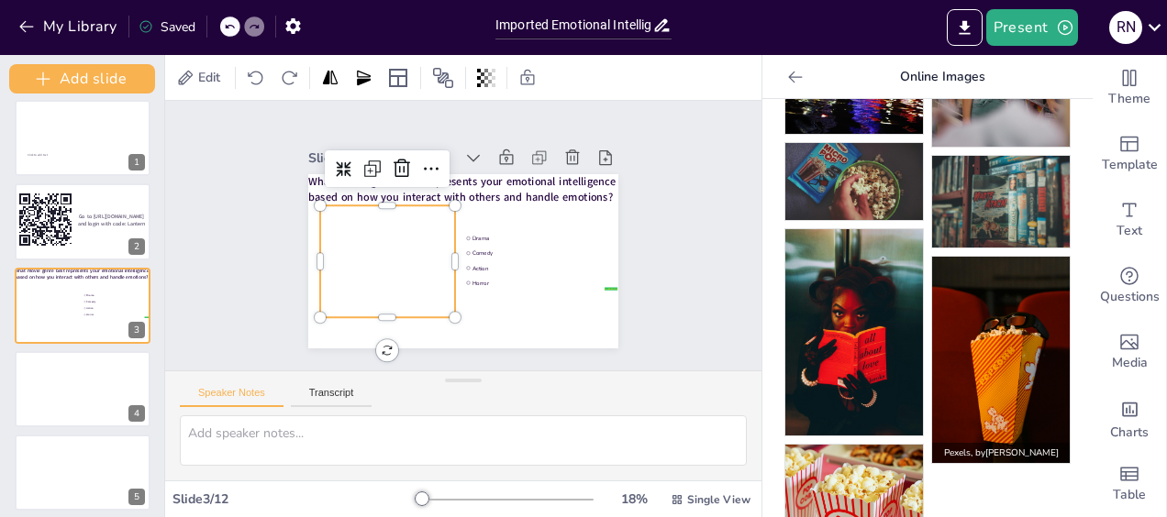
click at [973, 319] on img at bounding box center [1001, 360] width 138 height 206
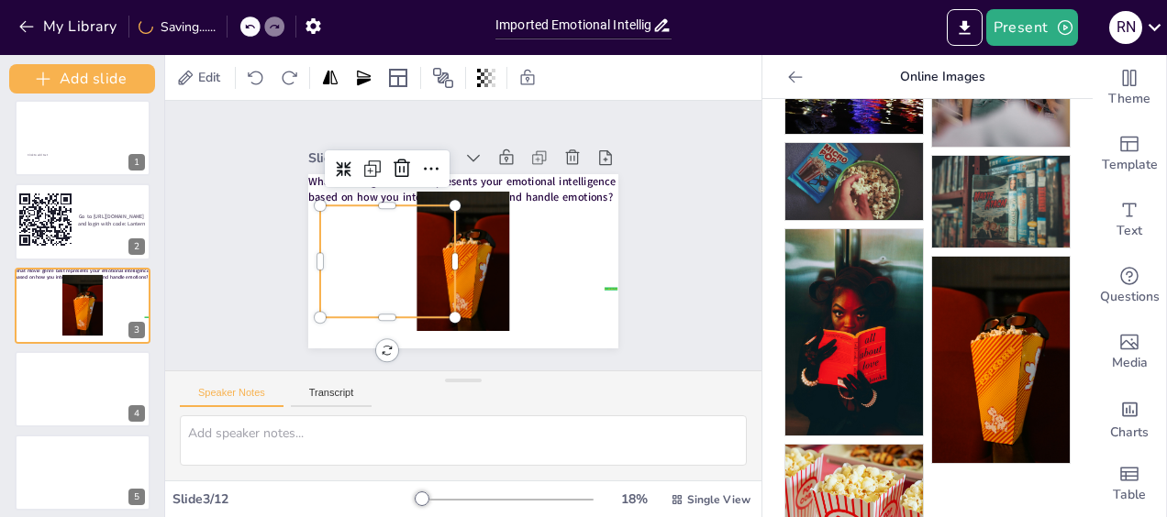
click at [389, 235] on div at bounding box center [518, 128] width 259 height 272
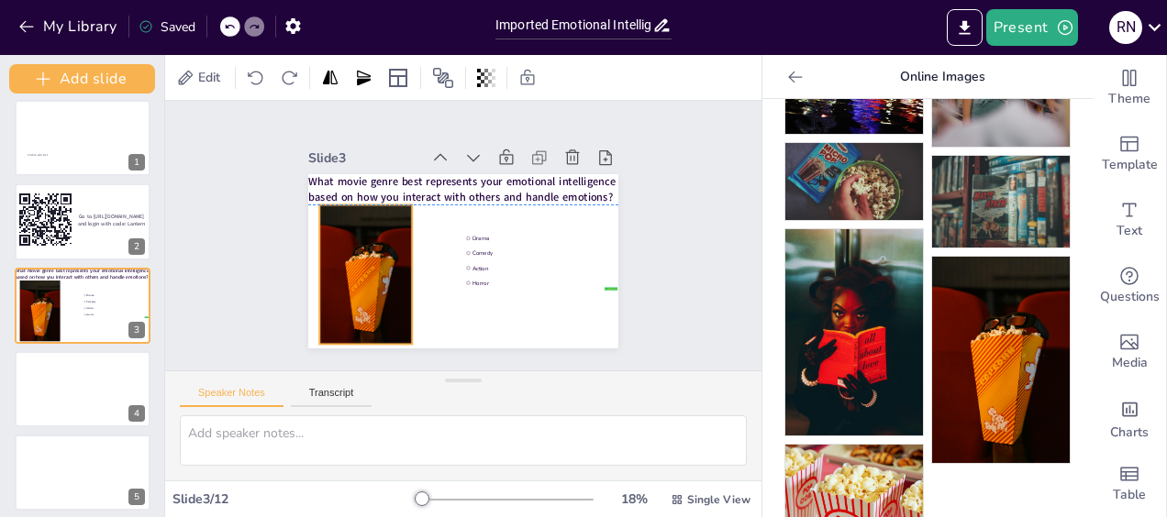
drag, startPoint x: 448, startPoint y: 249, endPoint x: 350, endPoint y: 257, distance: 97.6
click at [405, 213] on div at bounding box center [489, 134] width 168 height 157
click at [401, 211] on div at bounding box center [420, 196] width 140 height 29
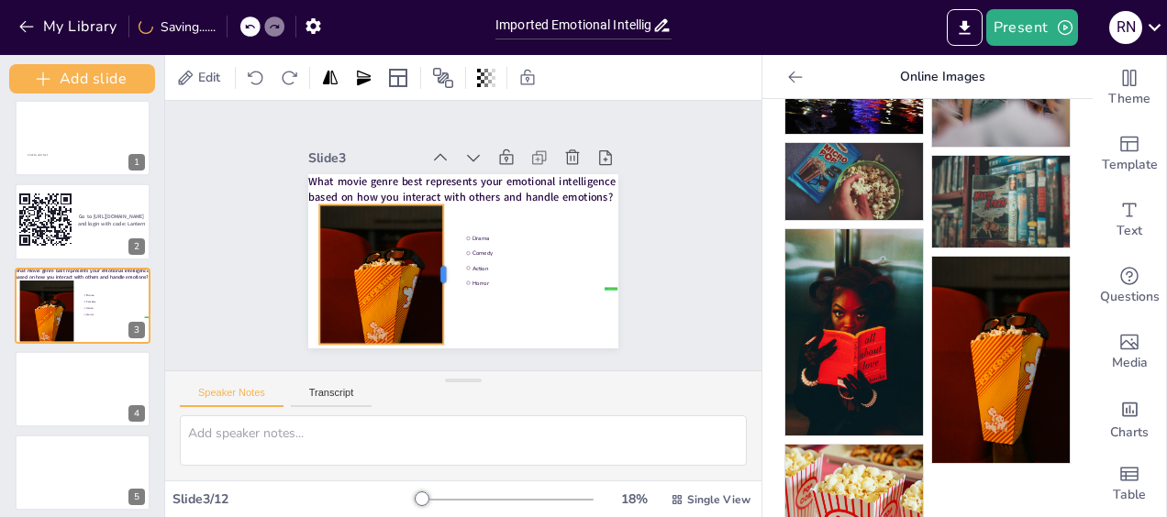
drag, startPoint x: 401, startPoint y: 270, endPoint x: 432, endPoint y: 279, distance: 32.5
click at [432, 279] on div at bounding box center [443, 271] width 43 height 139
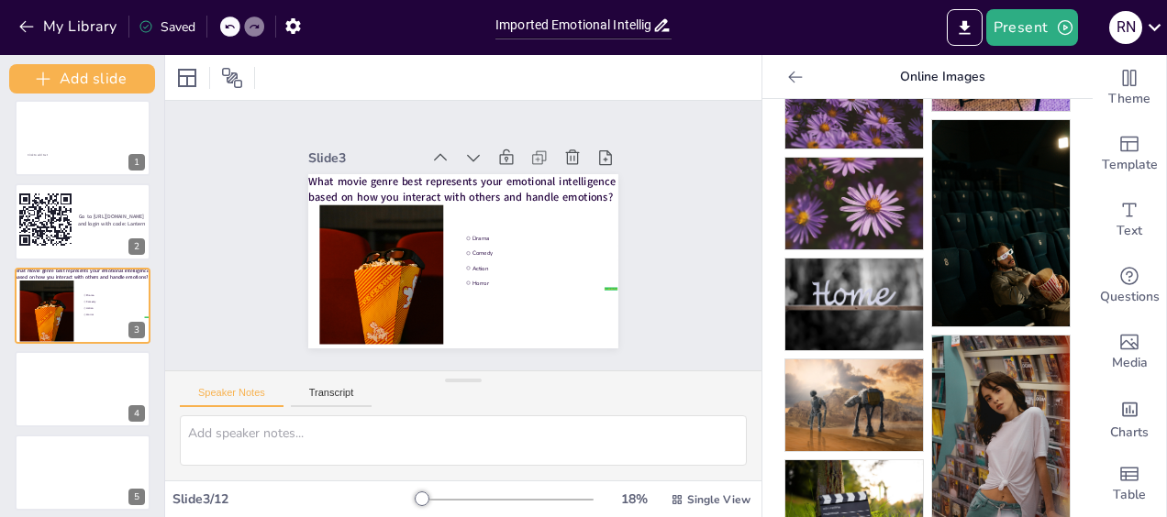
scroll to position [675, 0]
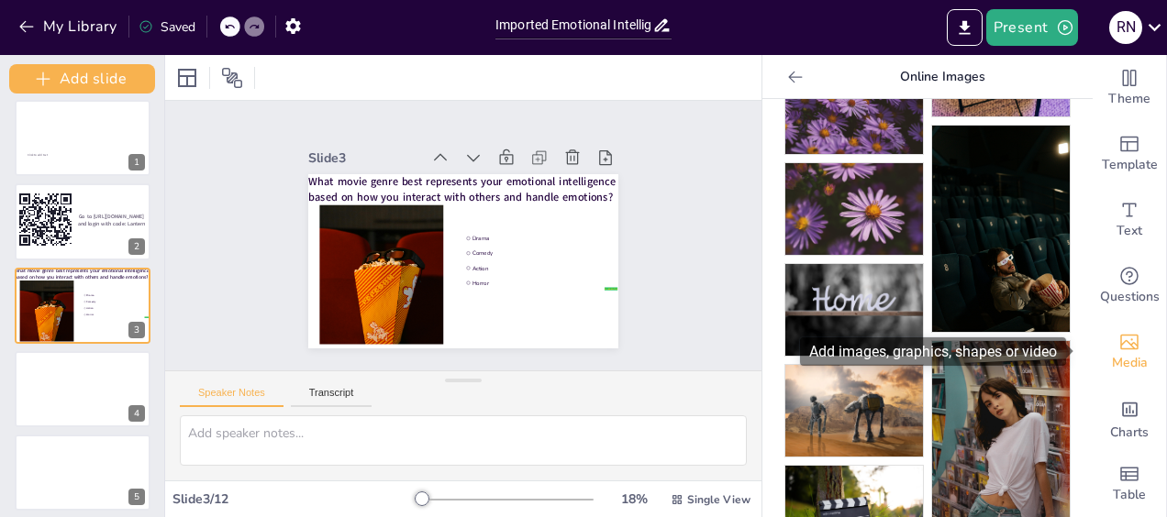
click at [1123, 347] on icon "Add images, graphics, shapes or video" at bounding box center [1129, 342] width 22 height 22
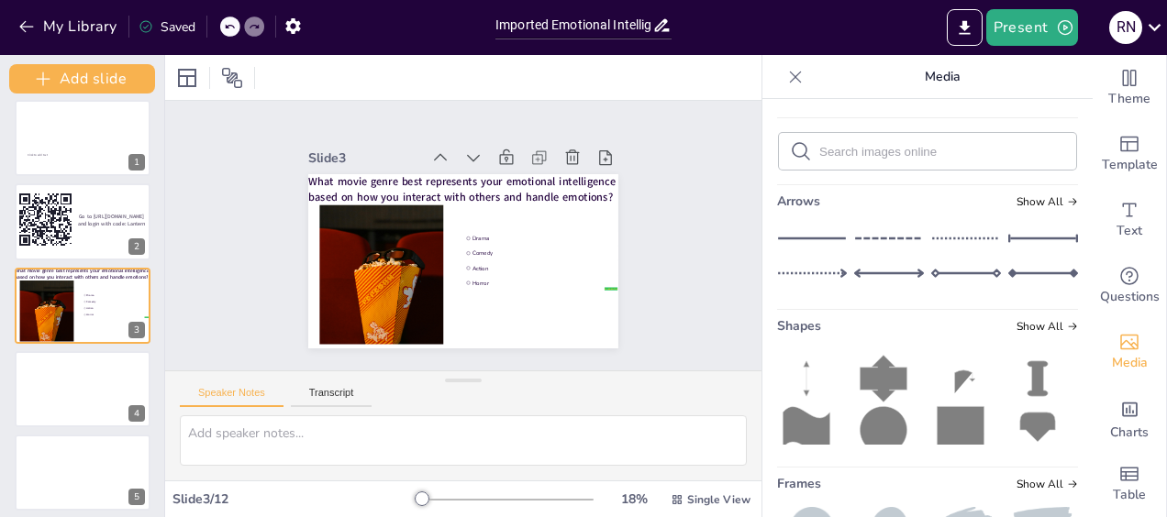
scroll to position [236, 0]
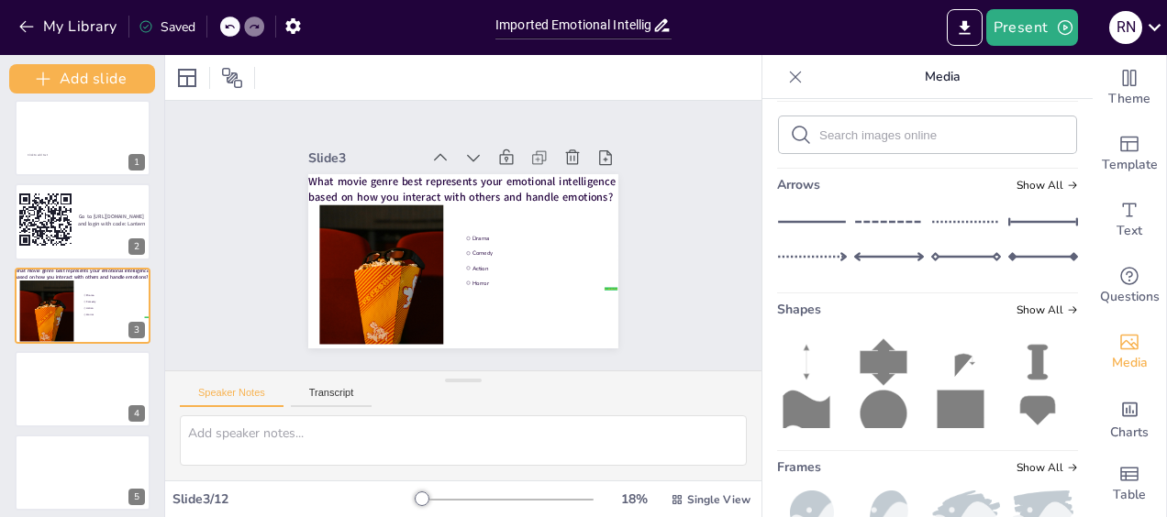
click at [821, 142] on input "text" at bounding box center [942, 135] width 246 height 14
type input "movie GIF"
click at [871, 142] on input "movie GIF" at bounding box center [942, 135] width 246 height 14
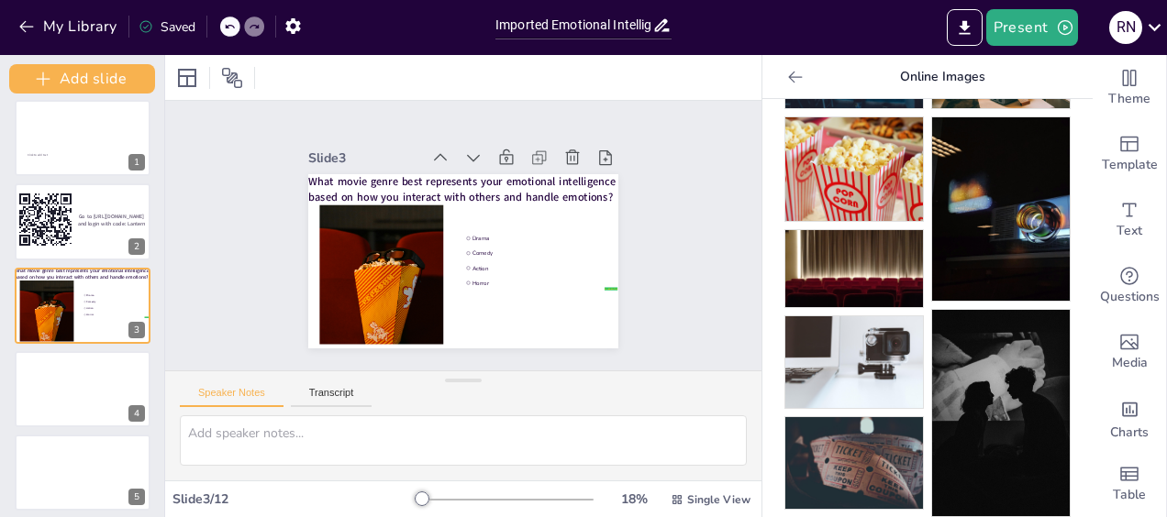
scroll to position [0, 0]
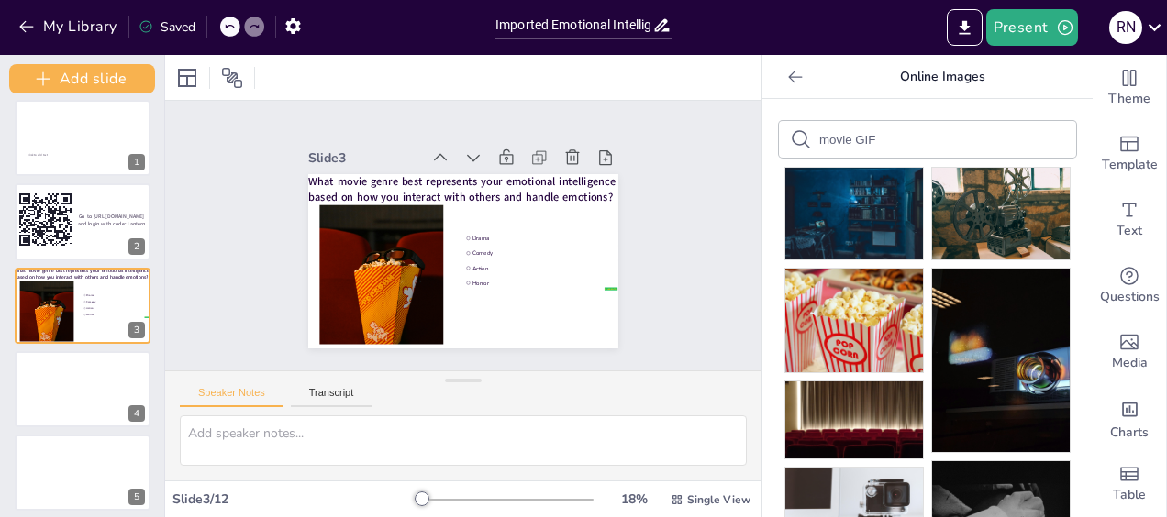
click at [865, 139] on input "movie GIF" at bounding box center [896, 140] width 155 height 14
type input "movie GIF videos"
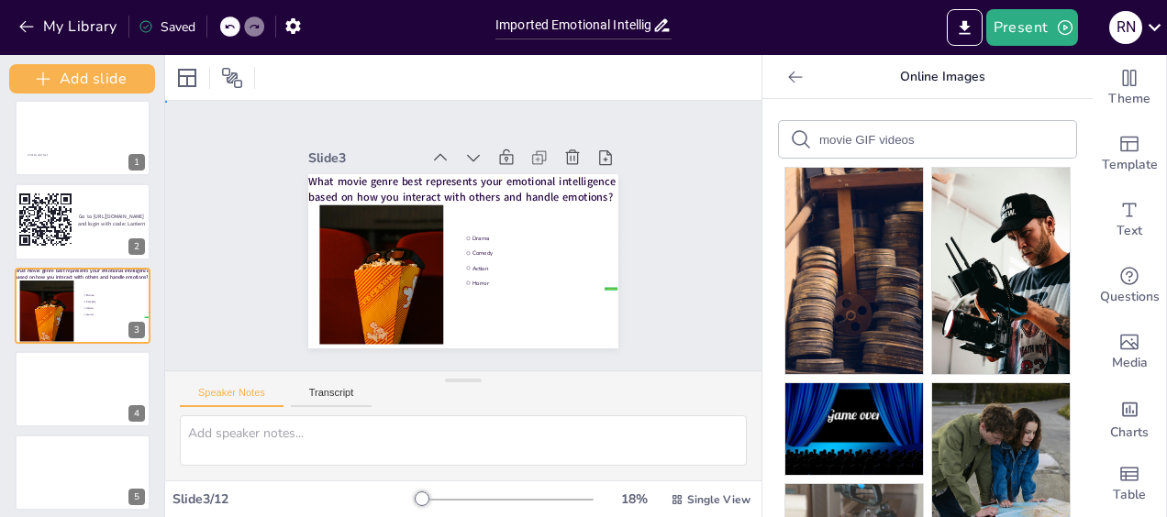
click at [694, 301] on div "Slide 1 Click to add text Slide 2 Go to https://sendsteps.me and login with cod…" at bounding box center [463, 236] width 650 height 440
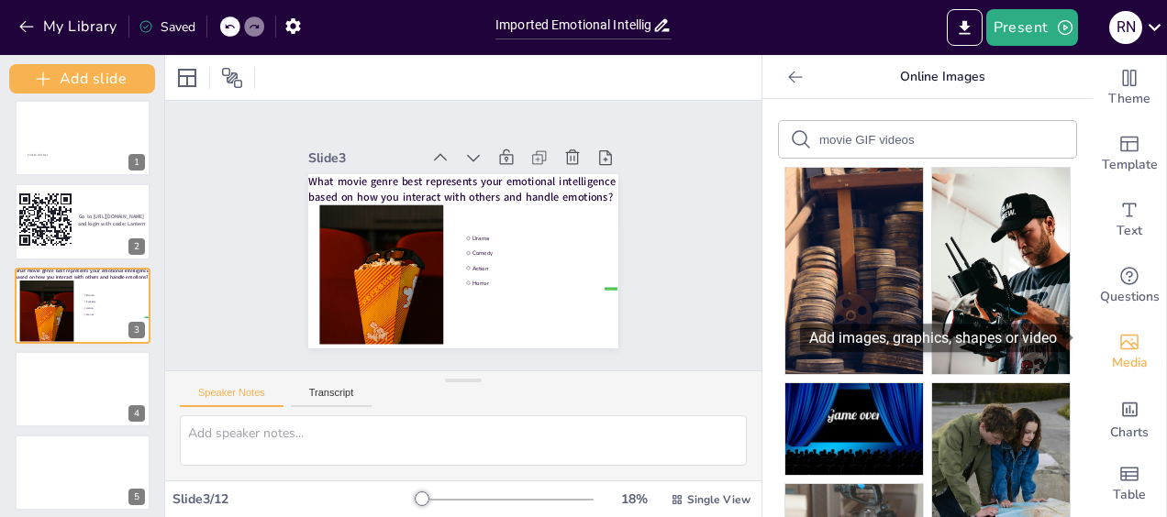
click at [1115, 353] on span "Media" at bounding box center [1130, 363] width 36 height 20
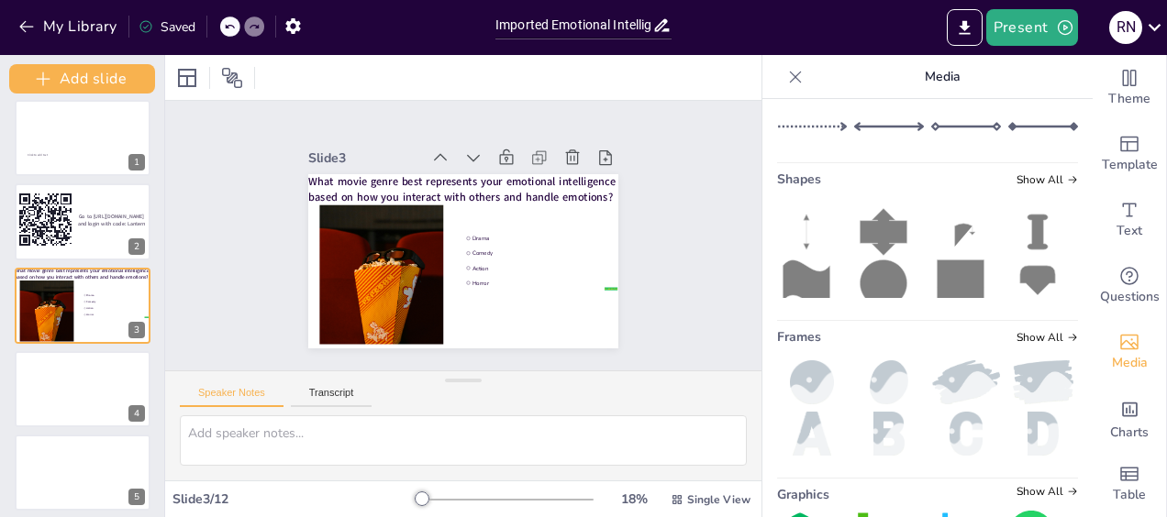
scroll to position [353, 0]
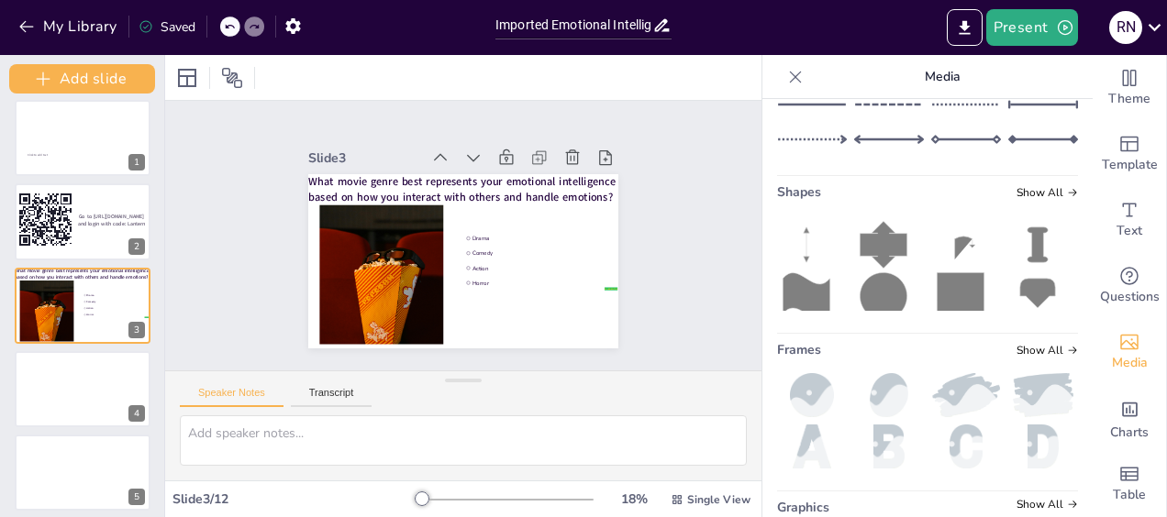
click at [1036, 74] on span "Show All" at bounding box center [1046, 67] width 61 height 13
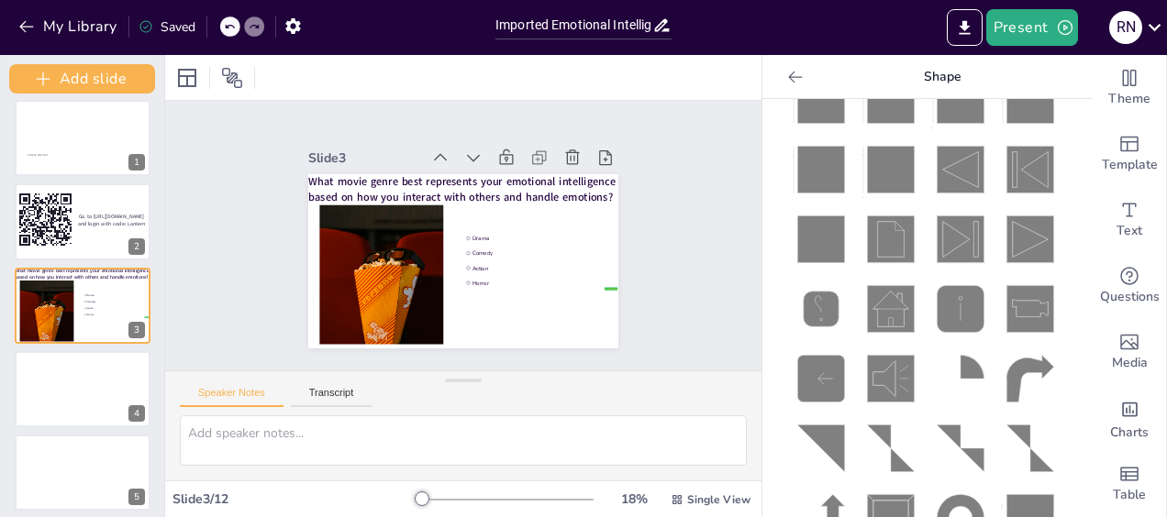
scroll to position [0, 0]
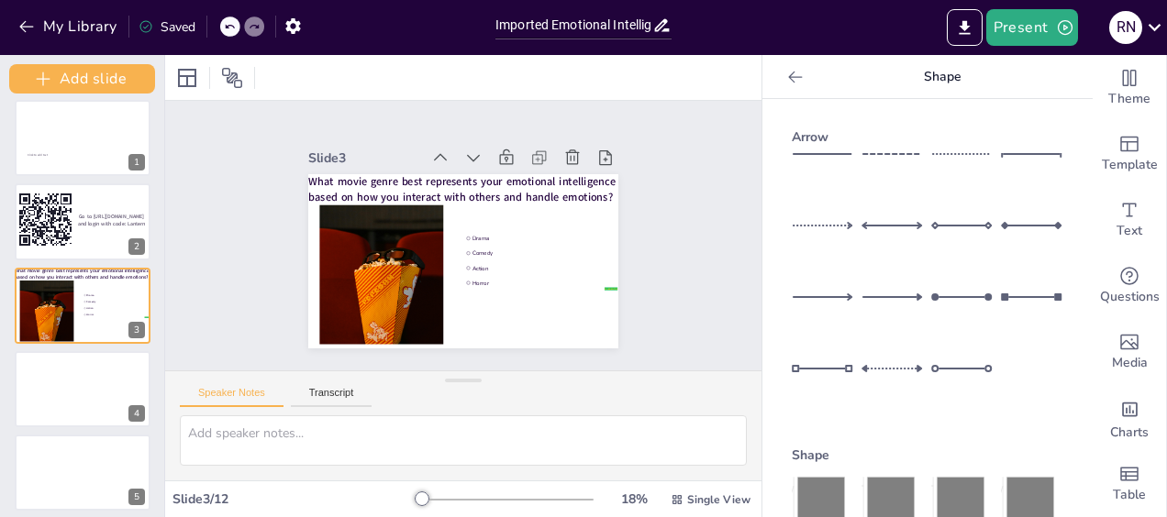
click at [786, 79] on icon at bounding box center [795, 77] width 18 height 18
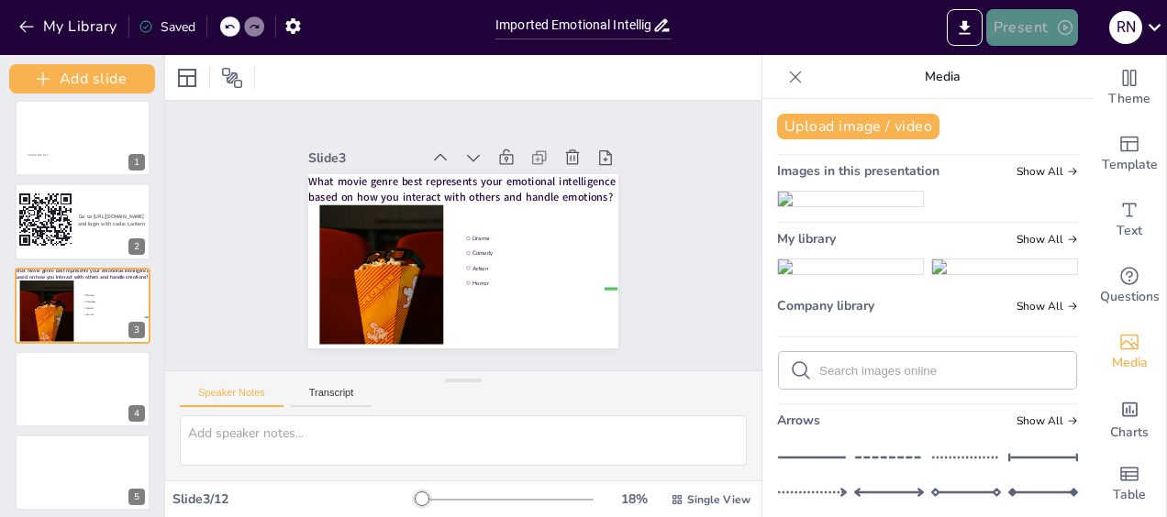
click at [1033, 39] on button "Present" at bounding box center [1032, 27] width 92 height 37
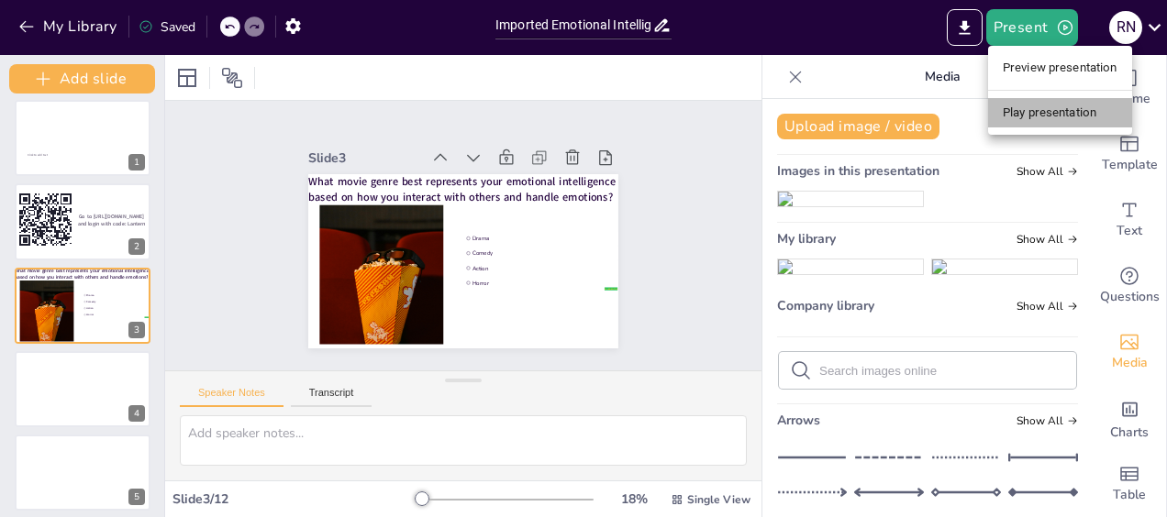
click at [1025, 119] on li "Play presentation" at bounding box center [1060, 112] width 144 height 29
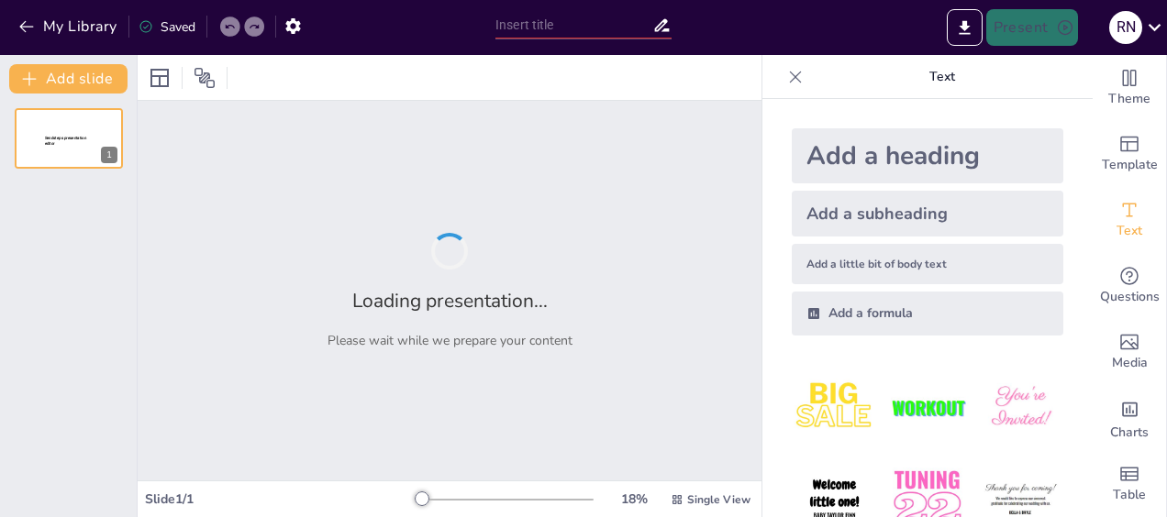
type input "Imported Emotional Intelligence Workshop deck [DATE].pptx"
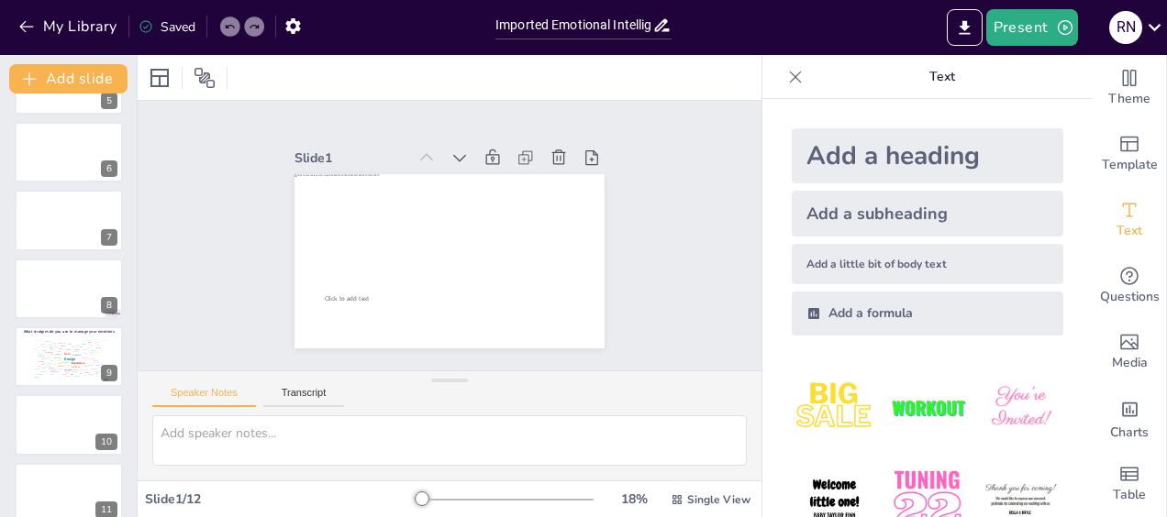
scroll to position [359, 0]
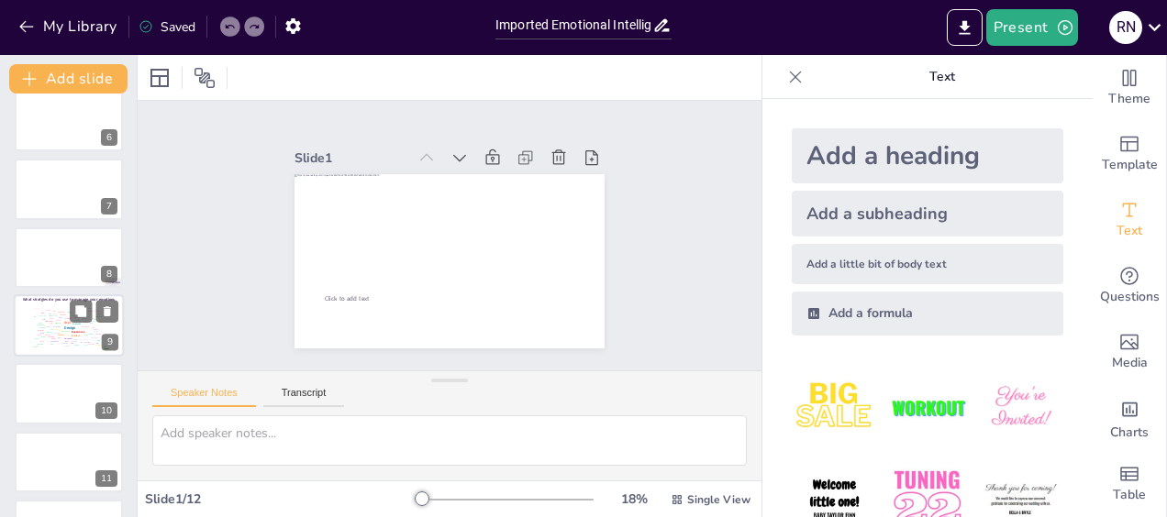
click at [47, 332] on div "Market" at bounding box center [49, 332] width 5 height 2
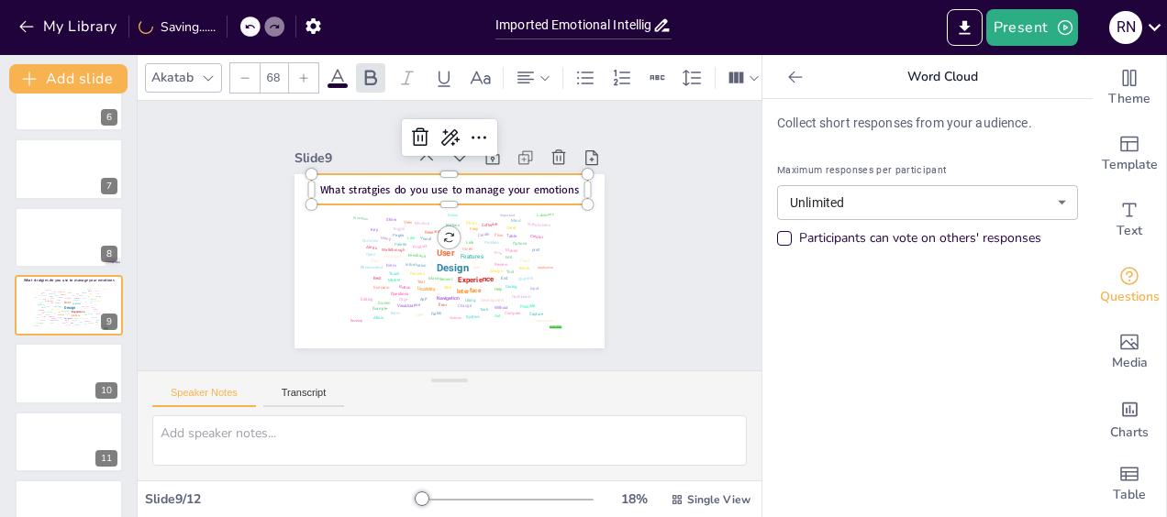
click at [356, 178] on span "What stratgies do you use to manage your emotions" at bounding box center [463, 192] width 251 height 94
click at [379, 178] on span "What stratgies do you use to manage your emotions" at bounding box center [480, 201] width 203 height 184
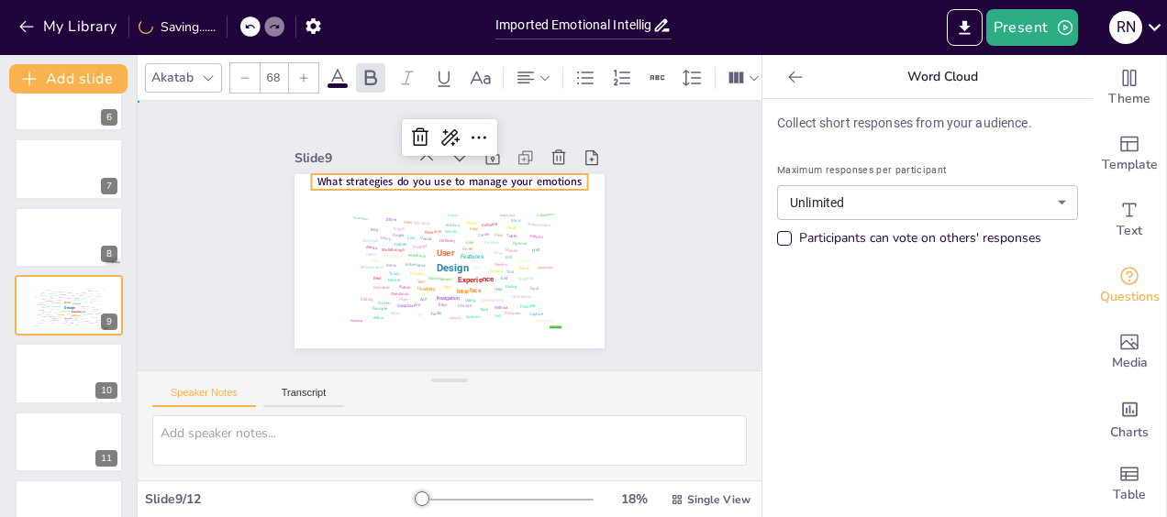
click at [657, 280] on div "Slide 1 Click to add text Slide 2 Go to [URL][DOMAIN_NAME] and login with code:…" at bounding box center [449, 235] width 677 height 449
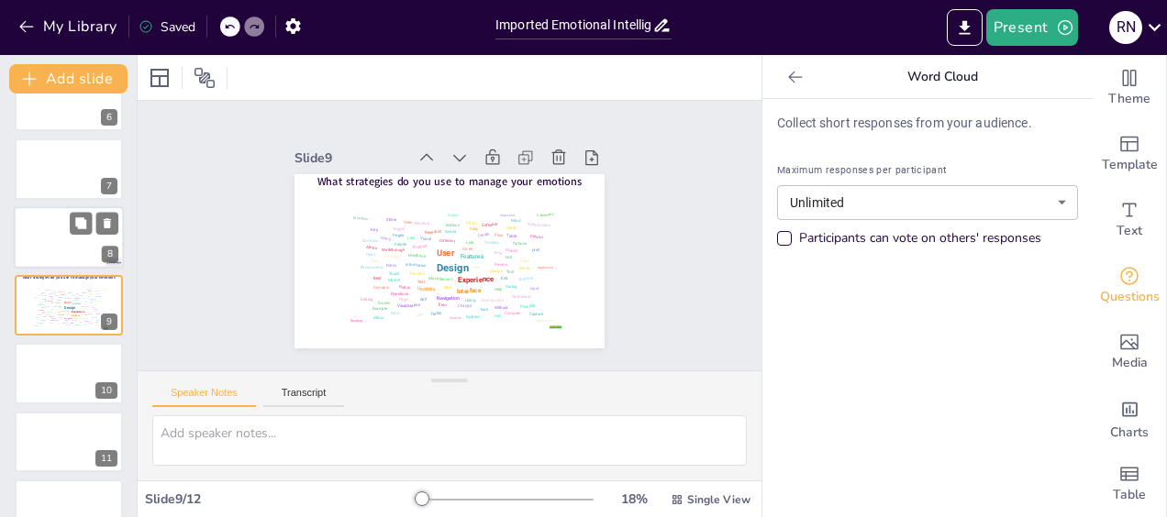
click at [51, 232] on div at bounding box center [69, 237] width 110 height 62
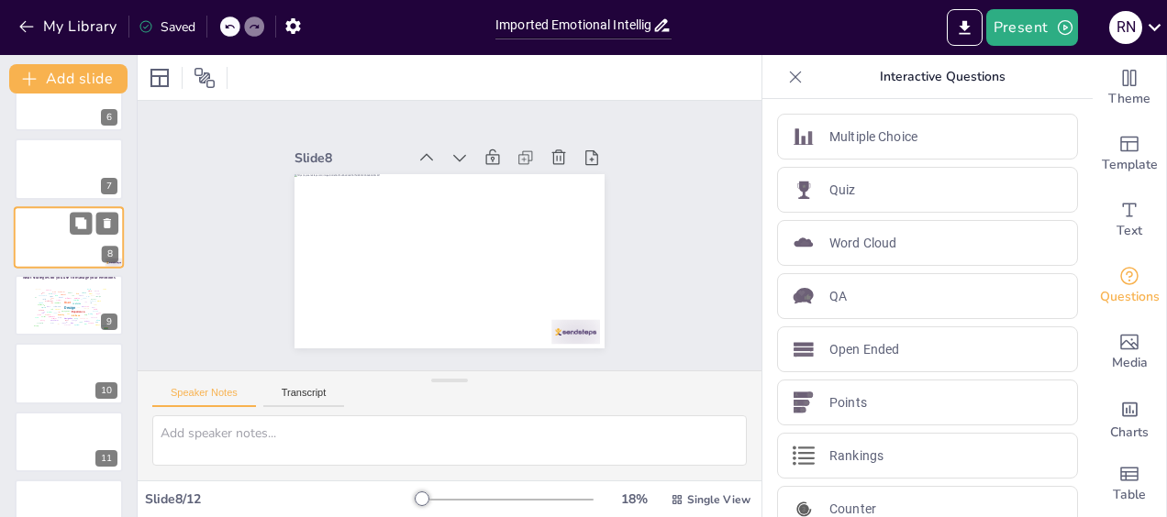
scroll to position [310, 0]
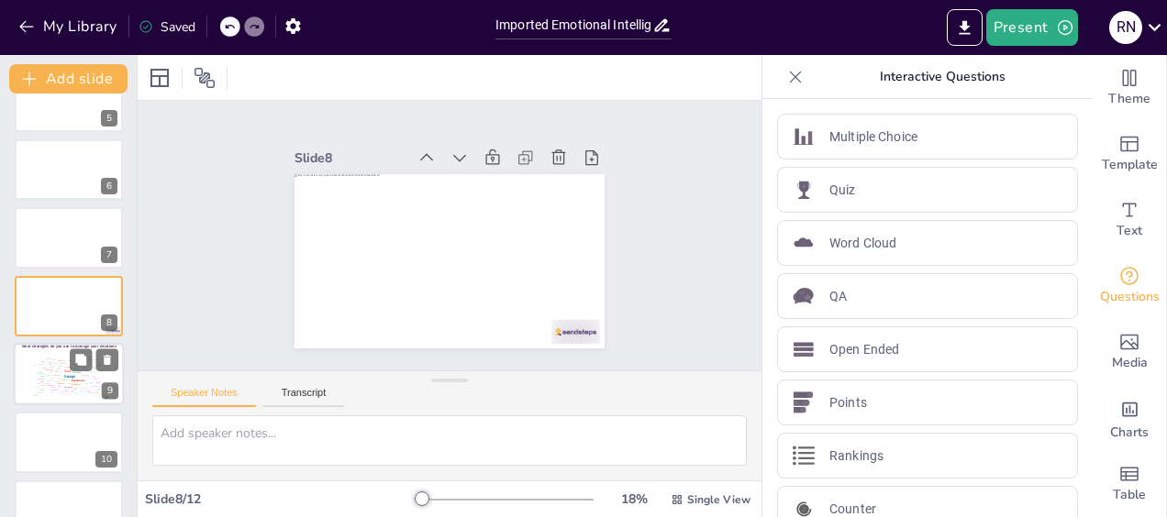
click at [46, 365] on div "Recommend" at bounding box center [42, 365] width 9 height 2
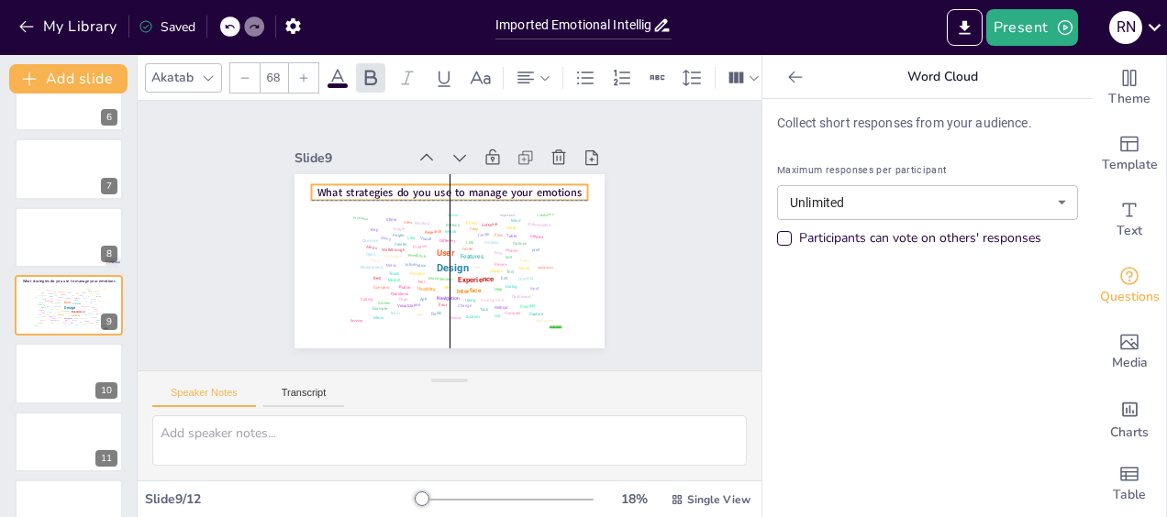
click at [411, 183] on span "What strategies do you use to manage your emotions" at bounding box center [463, 195] width 257 height 96
click at [640, 267] on div "Slide 1 Click to add text Slide 2 Go to [URL][DOMAIN_NAME] and login with code:…" at bounding box center [450, 236] width 434 height 268
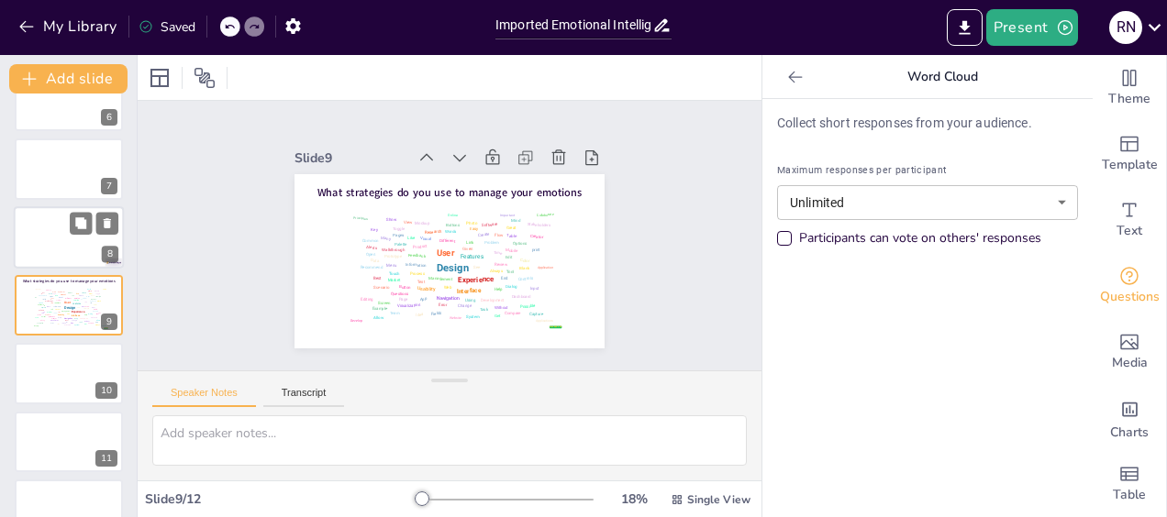
click at [30, 235] on div at bounding box center [69, 237] width 110 height 62
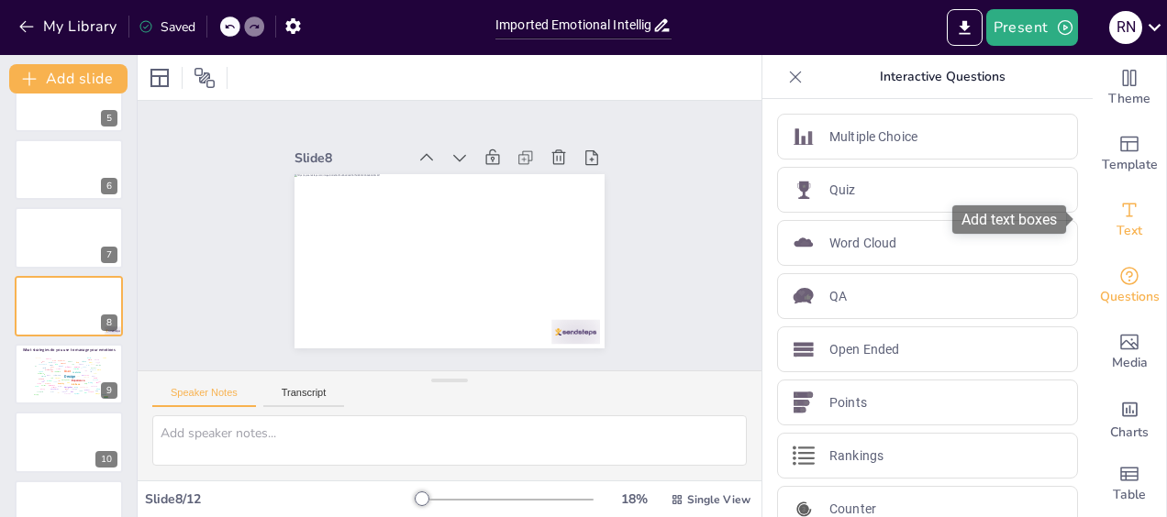
click at [1123, 216] on icon "Add text boxes" at bounding box center [1130, 210] width 14 height 14
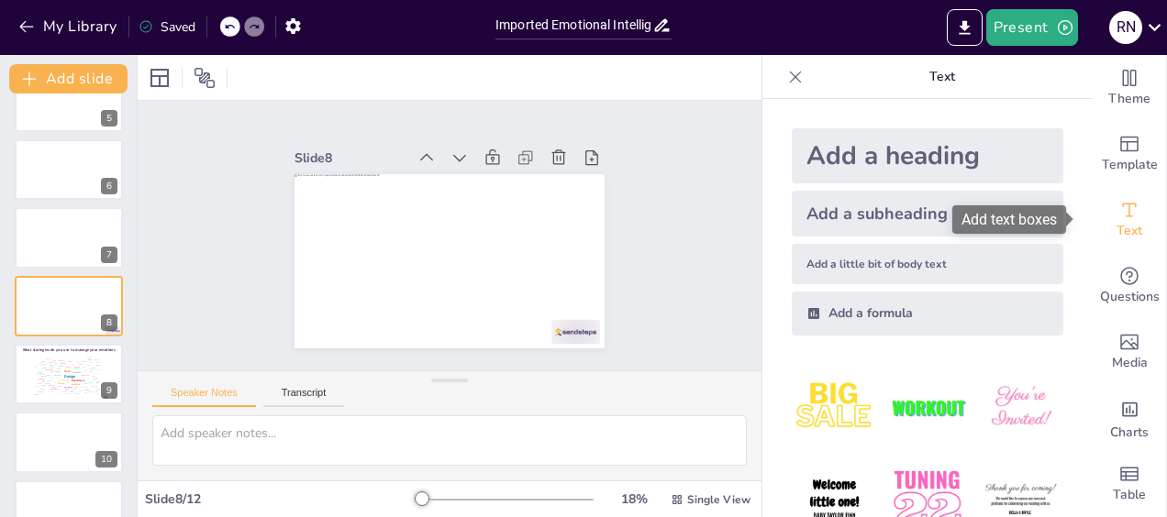
click at [1123, 216] on icon "Add text boxes" at bounding box center [1130, 210] width 14 height 14
click at [1029, 216] on div "Add text boxes" at bounding box center [1009, 219] width 114 height 28
click at [1034, 220] on div "Add text boxes" at bounding box center [1009, 219] width 114 height 28
drag, startPoint x: 1115, startPoint y: 218, endPoint x: 1022, endPoint y: 217, distance: 93.6
click at [1022, 217] on body "My Library Saved Imported Emotional Intelligence Workshop deck [DATE].pptx Pres…" at bounding box center [583, 258] width 1167 height 517
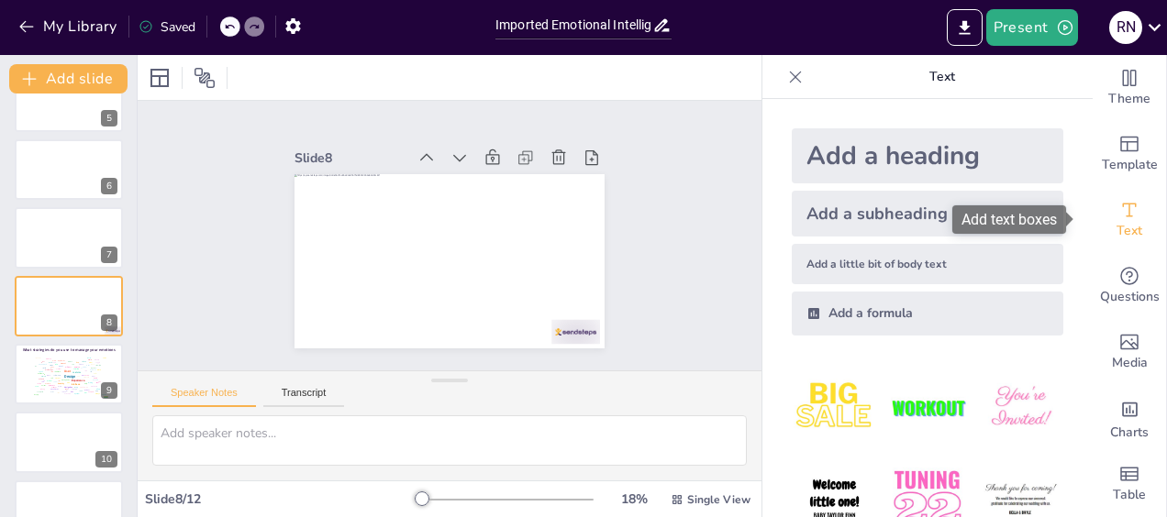
click at [1022, 217] on div "Add text boxes" at bounding box center [1009, 219] width 114 height 28
click at [205, 76] on icon at bounding box center [204, 78] width 20 height 20
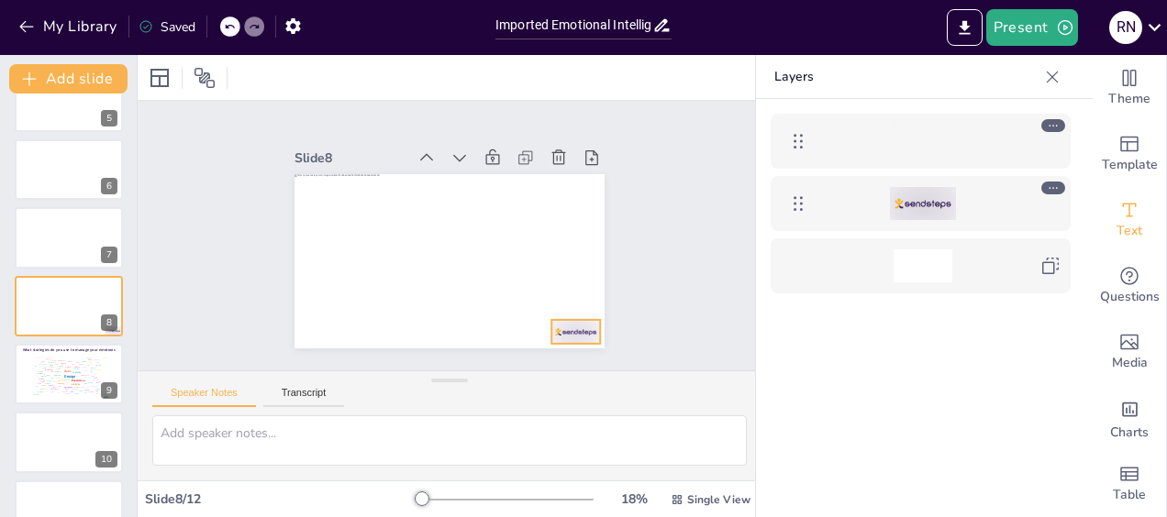
click at [920, 205] on div at bounding box center [923, 203] width 66 height 33
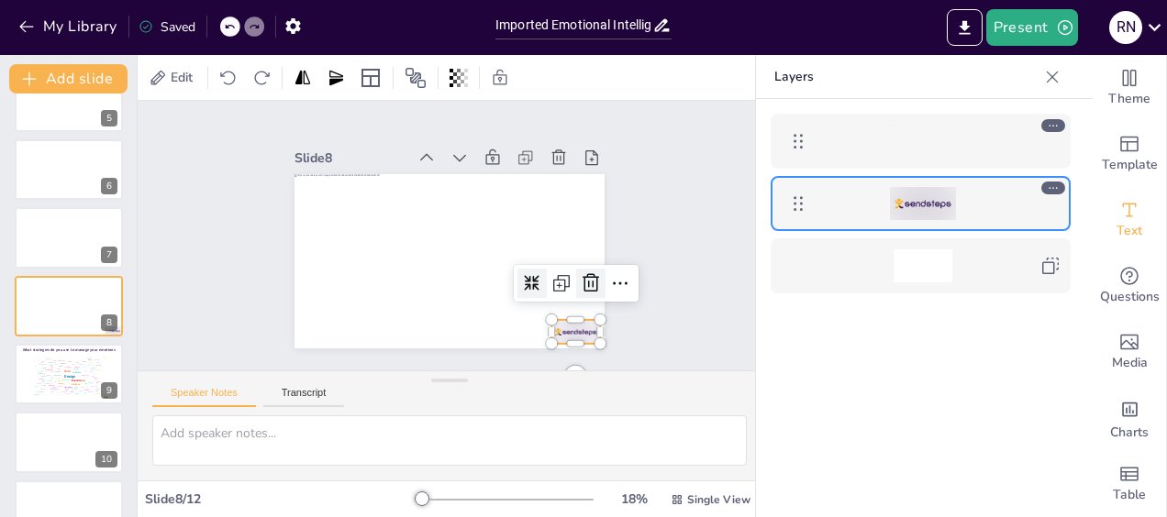
click at [576, 207] on icon at bounding box center [591, 191] width 31 height 31
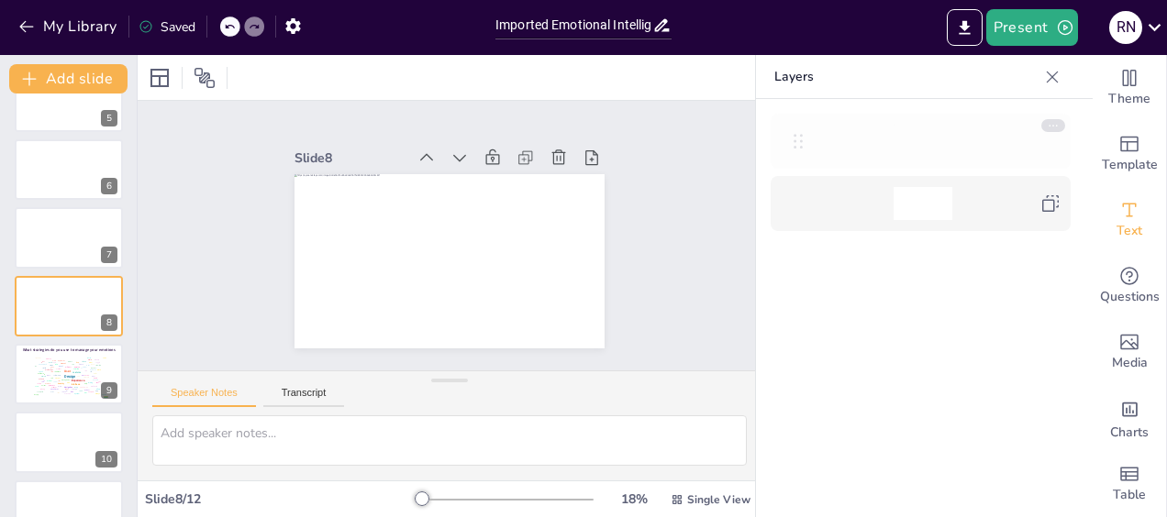
click at [798, 149] on icon at bounding box center [798, 141] width 22 height 22
click at [1051, 123] on icon at bounding box center [1053, 125] width 13 height 13
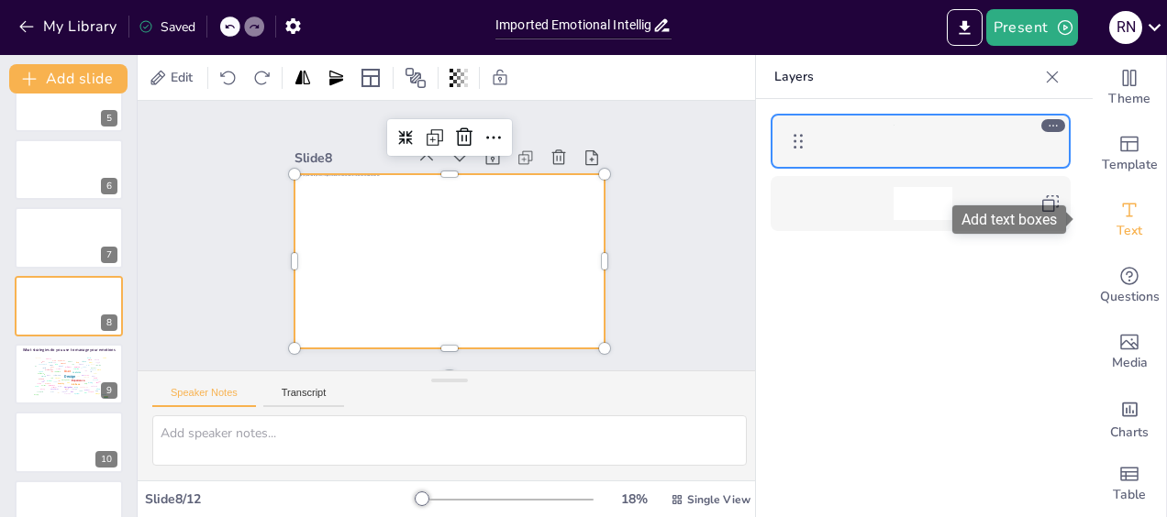
click at [1116, 221] on span "Text" at bounding box center [1129, 231] width 26 height 20
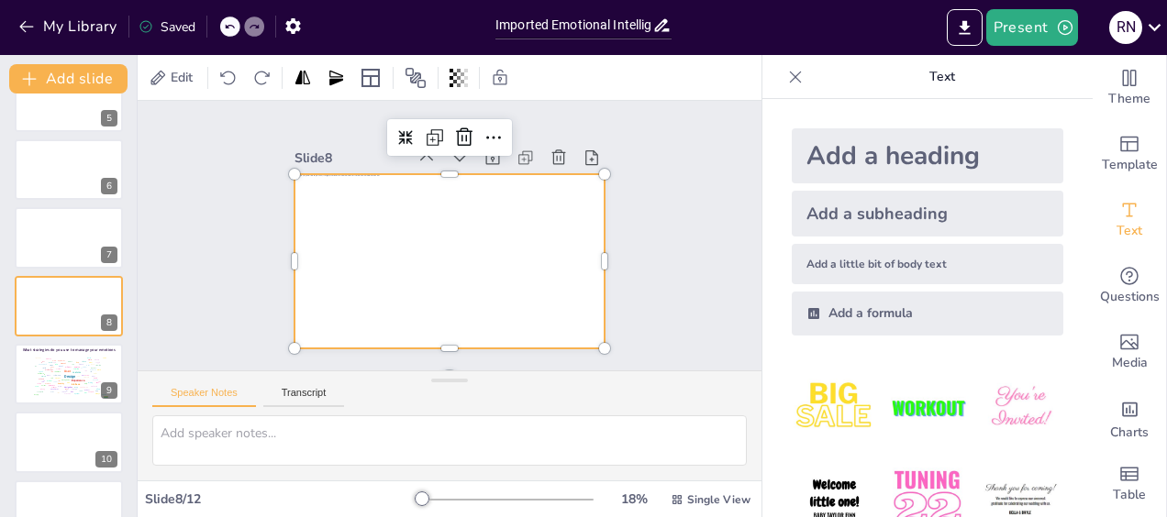
drag, startPoint x: 1035, startPoint y: 223, endPoint x: 631, endPoint y: 205, distance: 404.0
click at [463, 332] on icon at bounding box center [472, 341] width 18 height 18
click at [495, 320] on icon at bounding box center [503, 328] width 17 height 17
click at [428, 131] on icon at bounding box center [437, 128] width 19 height 19
click at [449, 131] on icon at bounding box center [459, 128] width 21 height 21
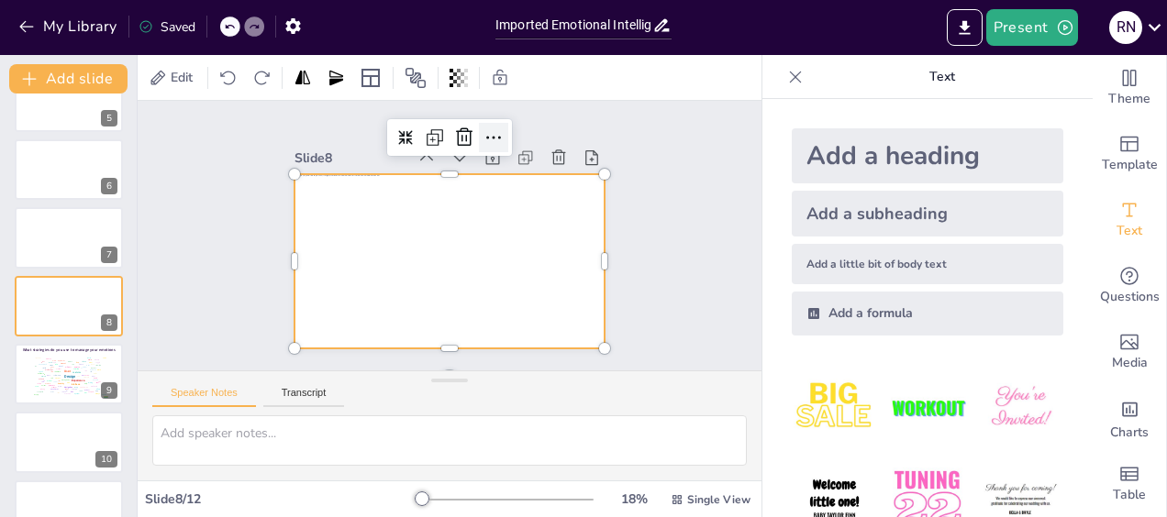
click at [522, 158] on icon at bounding box center [537, 173] width 30 height 30
click at [412, 395] on div "Speaker Notes Transcript" at bounding box center [450, 394] width 624 height 44
click at [655, 305] on div "Slide 1 Click to add text Slide 2 Go to [URL][DOMAIN_NAME] and login with code:…" at bounding box center [450, 235] width 680 height 500
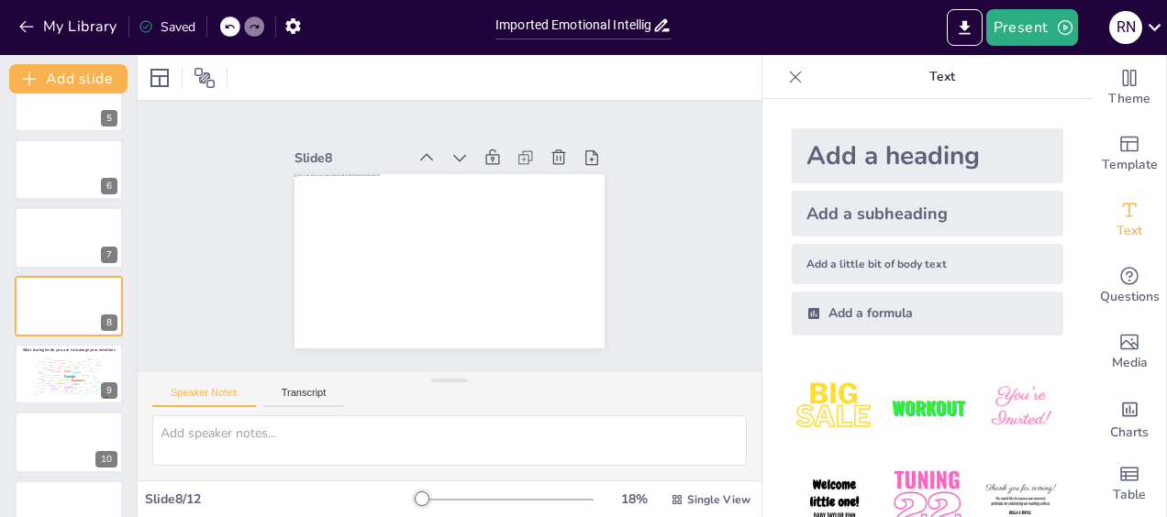
click at [660, 31] on icon at bounding box center [661, 25] width 19 height 19
click at [662, 30] on icon at bounding box center [662, 25] width 15 height 13
click at [767, 28] on div "Present R N" at bounding box center [924, 27] width 486 height 37
click at [898, 212] on div "Add a subheading" at bounding box center [928, 214] width 272 height 46
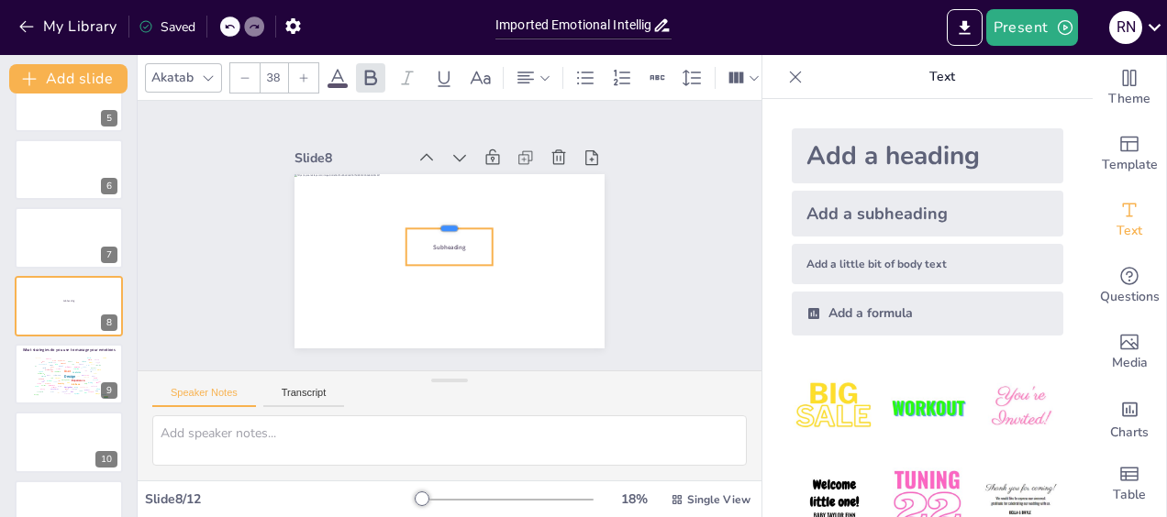
drag, startPoint x: 438, startPoint y: 246, endPoint x: 438, endPoint y: 217, distance: 28.5
click at [438, 217] on div at bounding box center [459, 225] width 74 height 69
click at [448, 239] on span "Subheading" at bounding box center [442, 227] width 31 height 26
click at [448, 235] on div "Subheading" at bounding box center [439, 241] width 75 height 94
click at [448, 235] on div "Subheading" at bounding box center [445, 246] width 94 height 69
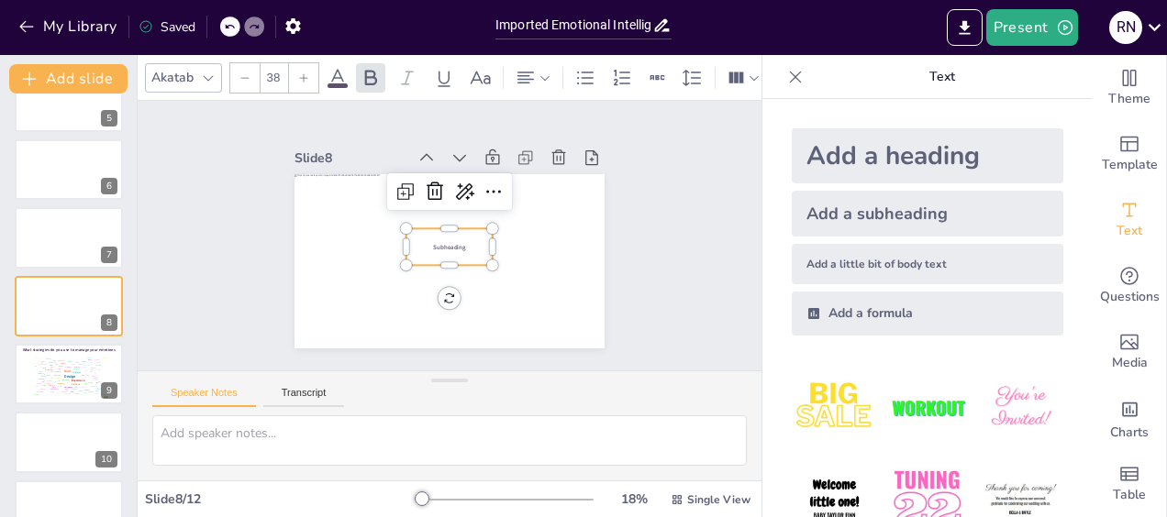
click at [448, 235] on div "Subheading" at bounding box center [446, 247] width 94 height 62
click at [446, 242] on span "Subheading" at bounding box center [438, 237] width 15 height 33
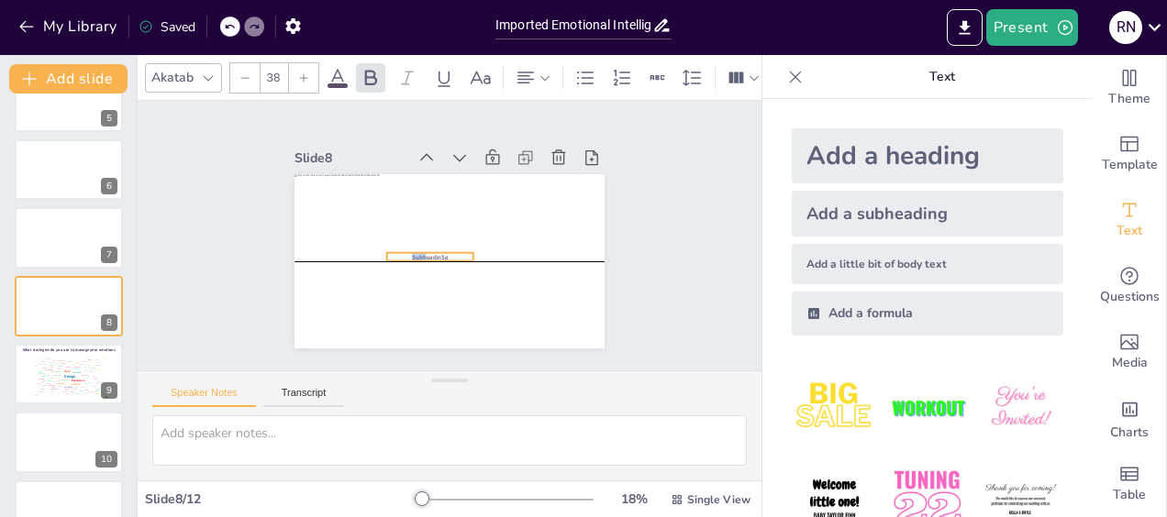
drag, startPoint x: 431, startPoint y: 229, endPoint x: 412, endPoint y: 249, distance: 27.2
click at [412, 247] on span "SubheadinSg" at bounding box center [421, 229] width 25 height 35
click at [438, 253] on div at bounding box center [424, 264] width 88 height 32
click at [438, 253] on div at bounding box center [418, 258] width 85 height 49
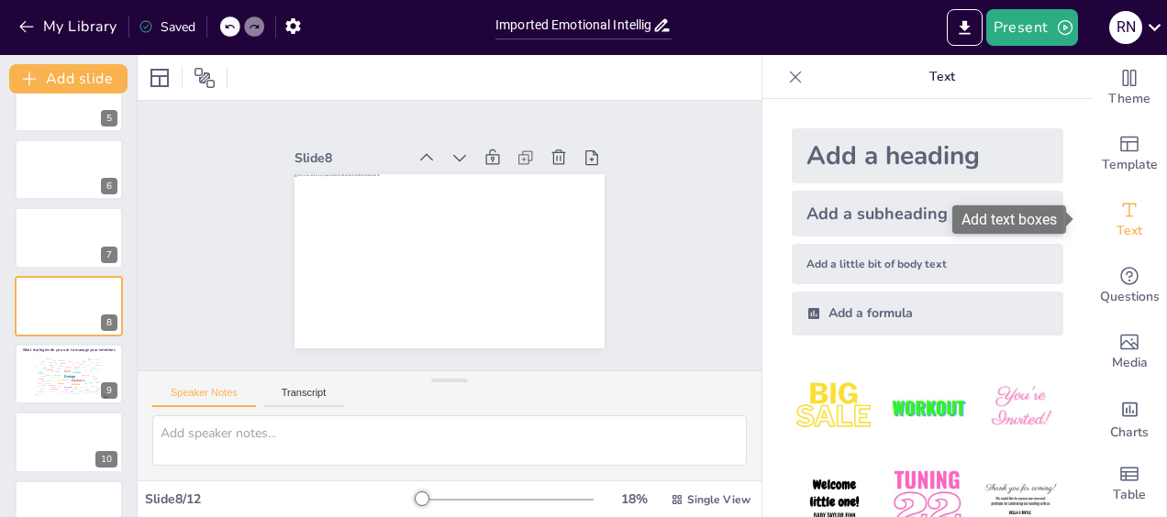
click at [1116, 222] on span "Text" at bounding box center [1129, 231] width 26 height 20
click at [203, 75] on icon at bounding box center [205, 78] width 22 height 22
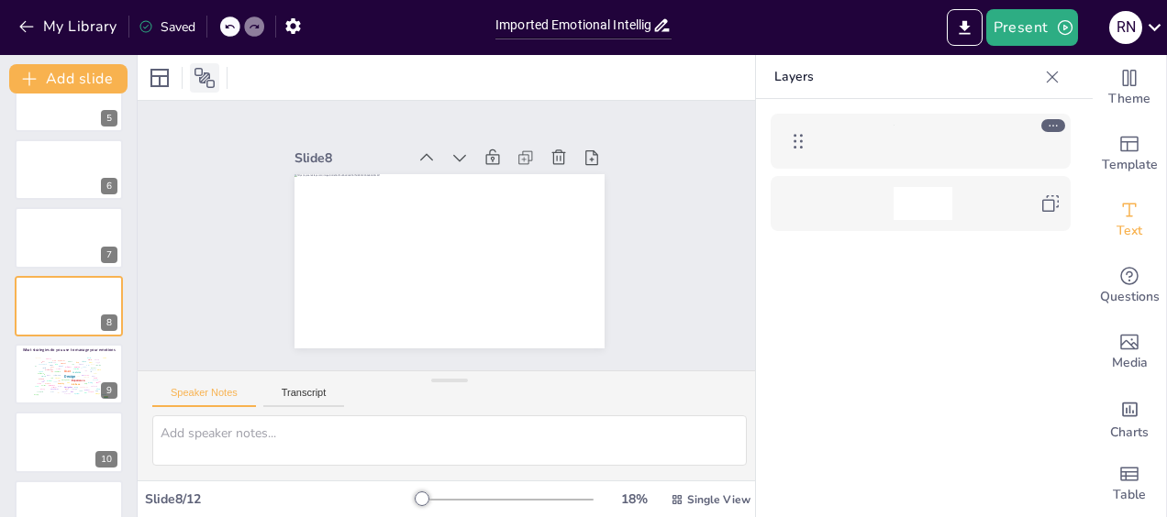
click at [205, 75] on icon at bounding box center [205, 78] width 22 height 22
click at [1116, 229] on span "Text" at bounding box center [1129, 231] width 26 height 20
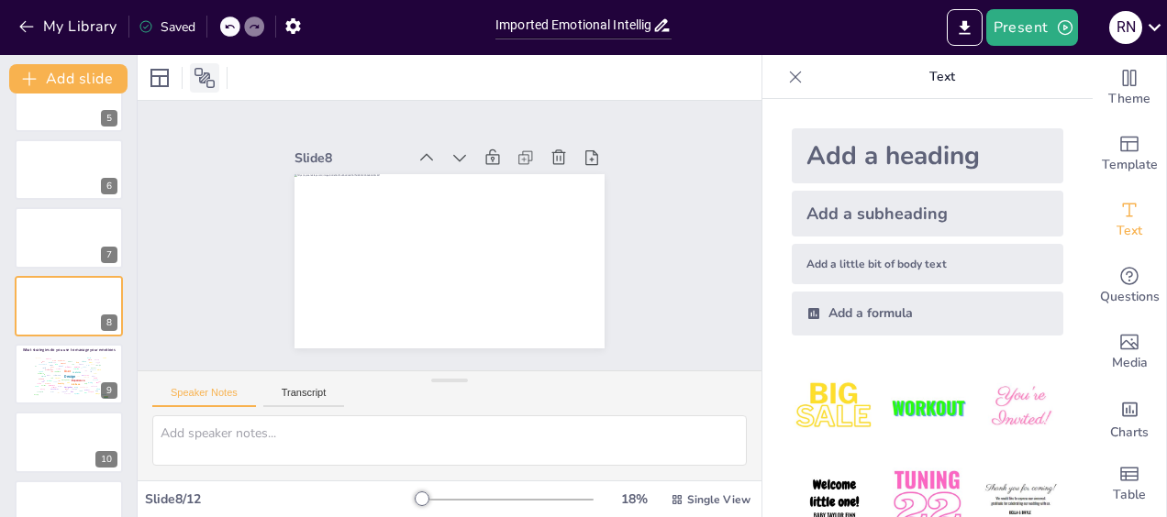
click at [208, 75] on icon at bounding box center [205, 78] width 22 height 22
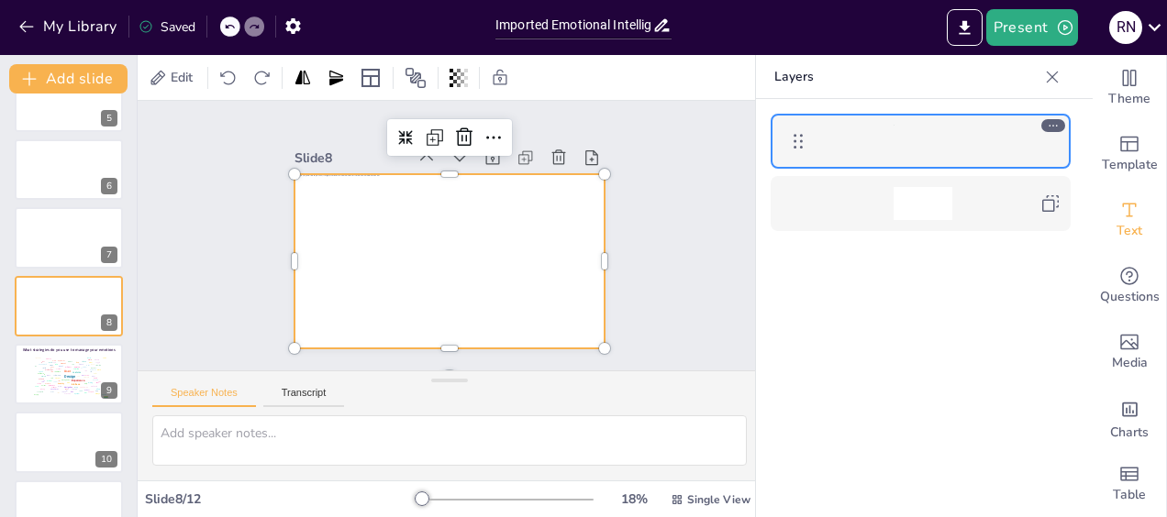
click at [311, 180] on div at bounding box center [430, 253] width 337 height 347
click at [1119, 233] on span "Text" at bounding box center [1129, 231] width 26 height 20
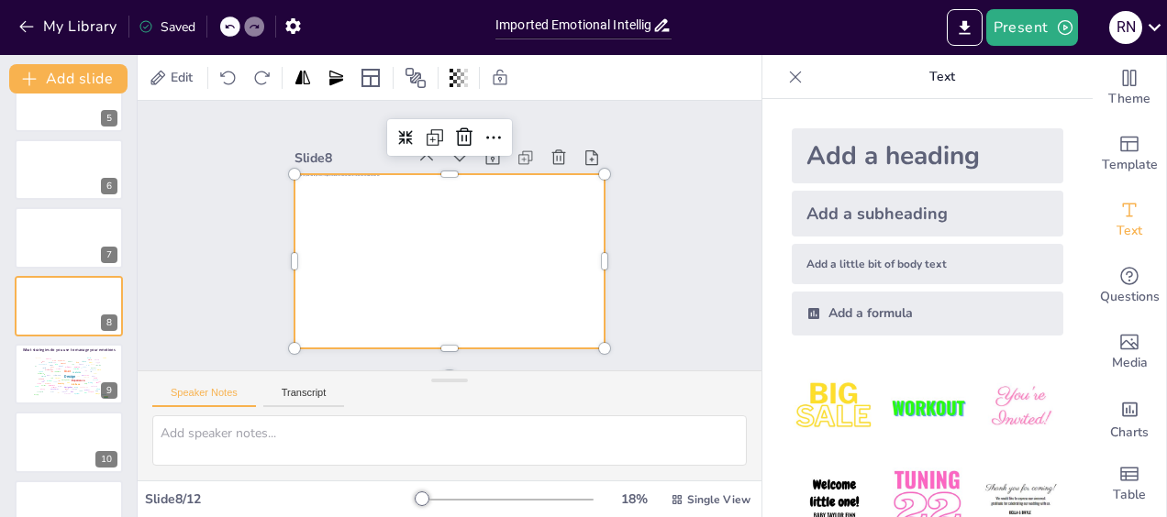
click at [860, 261] on div "Add a little bit of body text" at bounding box center [928, 264] width 272 height 40
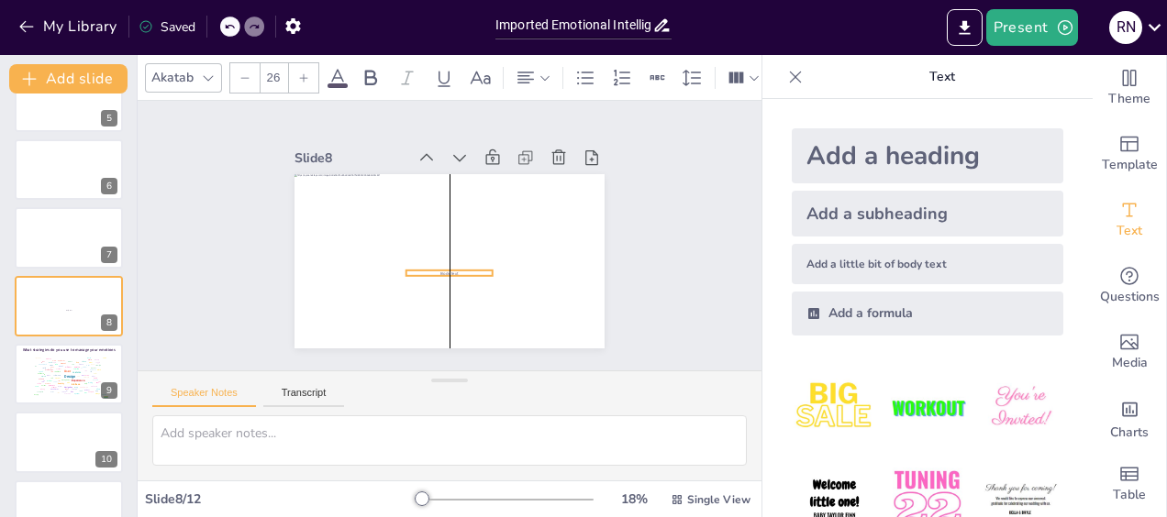
drag, startPoint x: 438, startPoint y: 254, endPoint x: 438, endPoint y: 266, distance: 11.9
click at [438, 266] on span "Body text" at bounding box center [431, 268] width 18 height 14
drag, startPoint x: 437, startPoint y: 260, endPoint x: 437, endPoint y: 248, distance: 11.9
click at [437, 248] on div at bounding box center [443, 250] width 85 height 49
click at [444, 259] on p "Body text" at bounding box center [428, 259] width 68 height 62
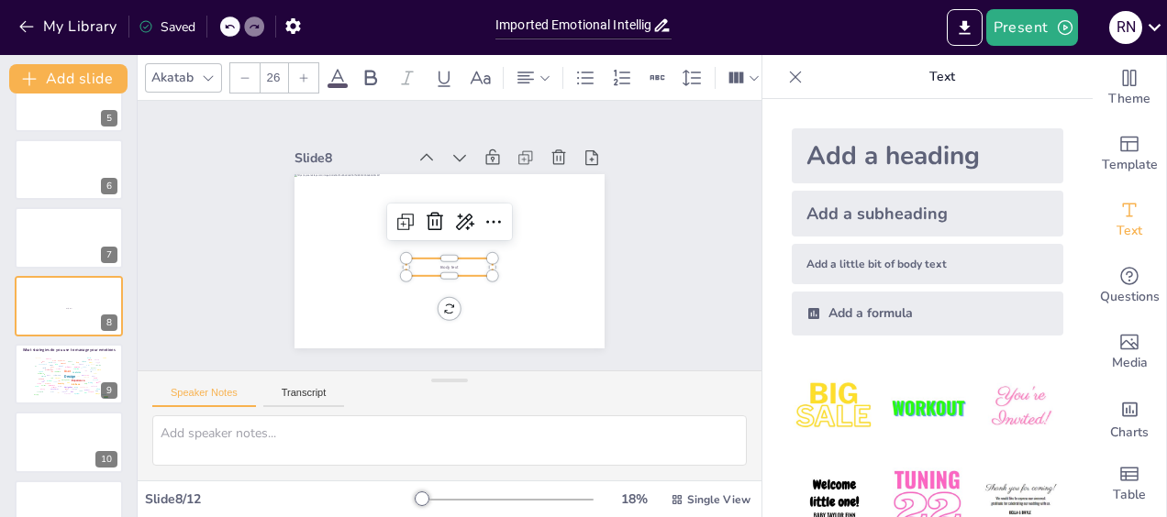
click at [449, 262] on p "Body text" at bounding box center [443, 267] width 86 height 24
click at [449, 262] on p "Body text" at bounding box center [437, 264] width 82 height 40
drag, startPoint x: 440, startPoint y: 254, endPoint x: 438, endPoint y: 276, distance: 22.2
click at [438, 276] on span "Body tex" at bounding box center [429, 280] width 17 height 12
drag, startPoint x: 439, startPoint y: 272, endPoint x: 437, endPoint y: 261, distance: 11.3
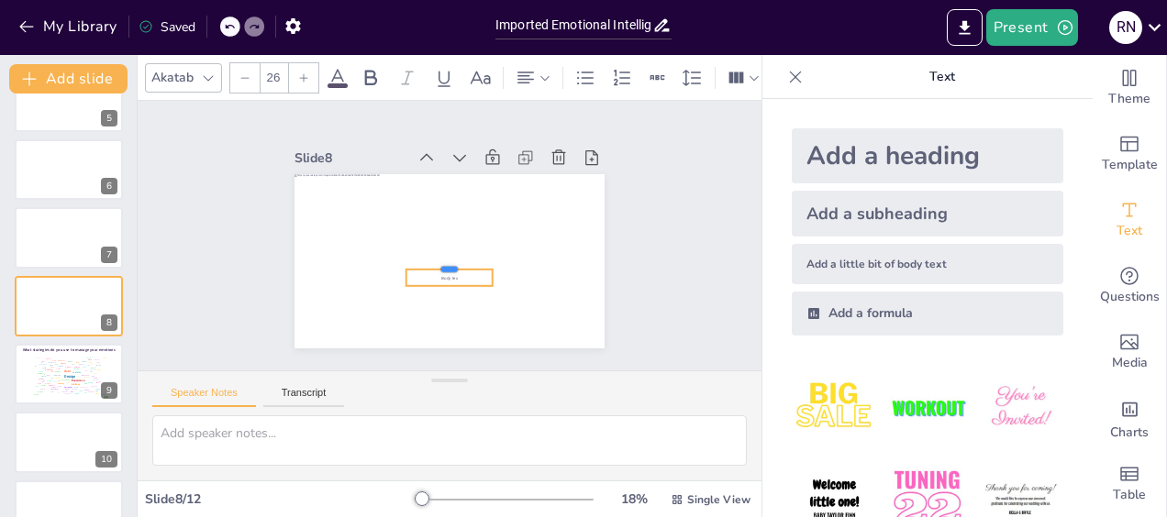
click at [437, 261] on div at bounding box center [429, 253] width 69 height 74
drag, startPoint x: 428, startPoint y: 253, endPoint x: 427, endPoint y: 271, distance: 17.5
click at [427, 271] on span "Body texSeperating" at bounding box center [423, 272] width 32 height 26
drag, startPoint x: 433, startPoint y: 265, endPoint x: 433, endPoint y: 252, distance: 12.8
click at [433, 252] on div at bounding box center [443, 255] width 87 height 40
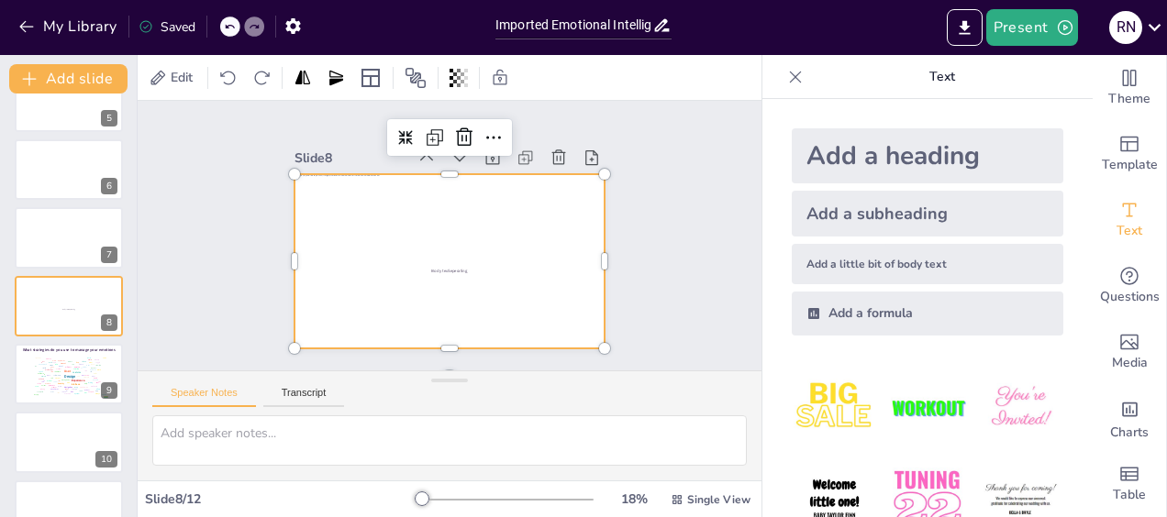
click at [385, 320] on div at bounding box center [443, 260] width 339 height 235
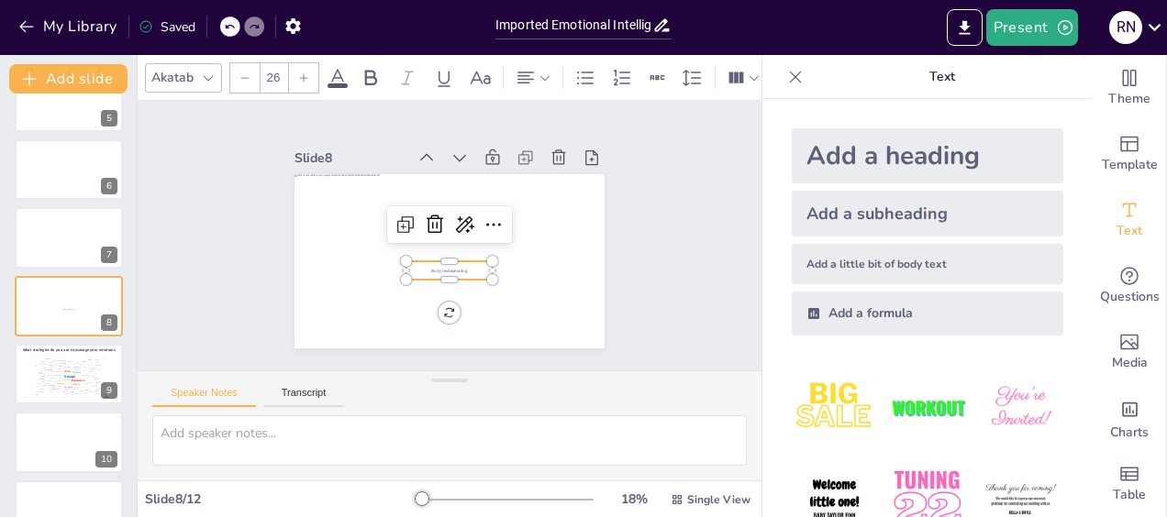
click at [435, 260] on div "Body texSeperating" at bounding box center [442, 270] width 88 height 36
click at [435, 260] on div "Body texSeperating" at bounding box center [435, 267] width 86 height 52
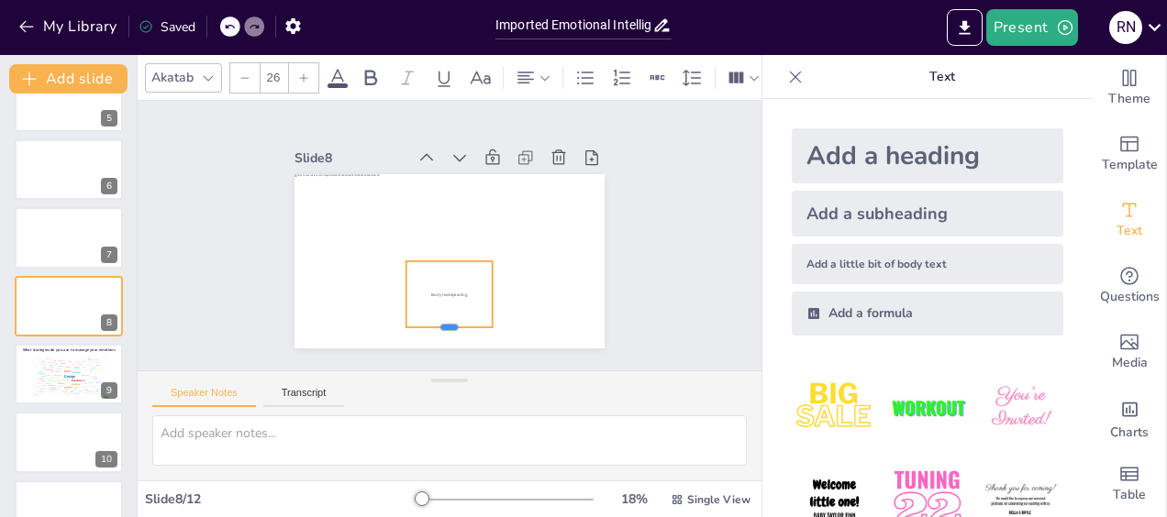
drag, startPoint x: 438, startPoint y: 273, endPoint x: 435, endPoint y: 321, distance: 47.8
click at [400, 321] on div at bounding box center [369, 294] width 62 height 79
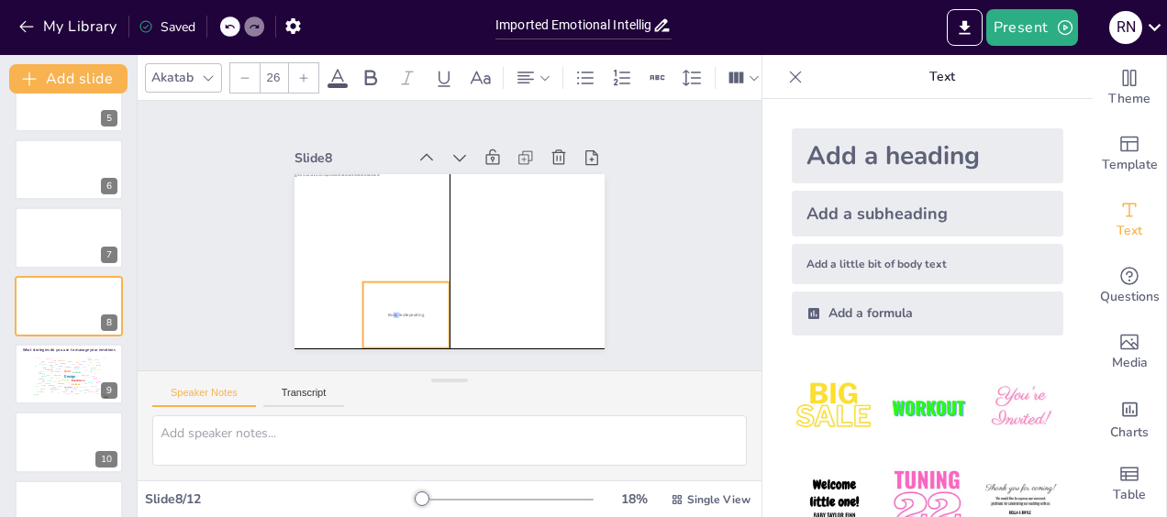
drag, startPoint x: 422, startPoint y: 284, endPoint x: 384, endPoint y: 304, distance: 42.3
click at [384, 304] on div "Body texSeperating" at bounding box center [378, 290] width 106 height 95
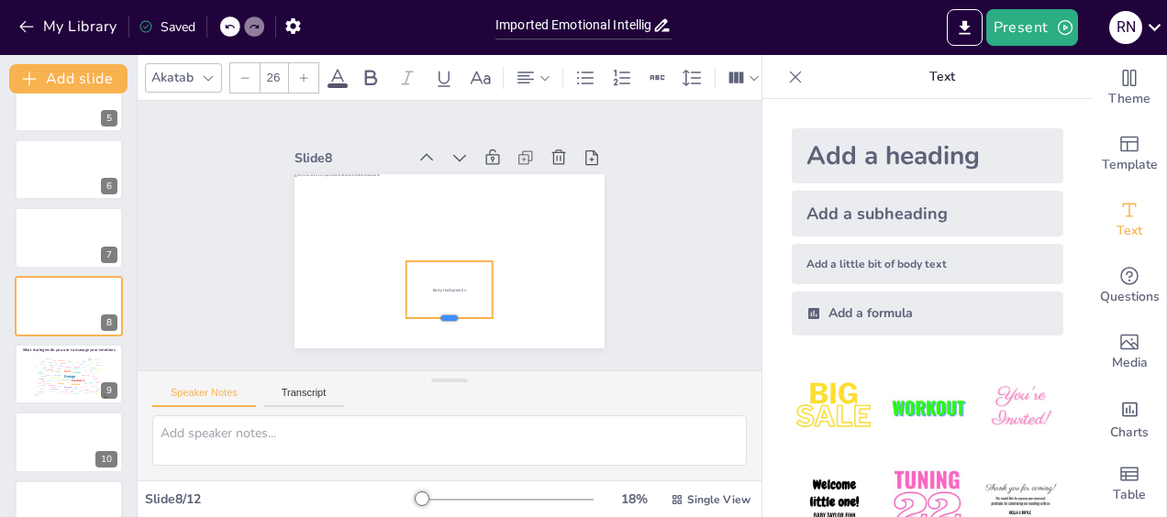
drag, startPoint x: 438, startPoint y: 261, endPoint x: 421, endPoint y: 314, distance: 56.0
click at [416, 314] on div at bounding box center [382, 296] width 69 height 74
click at [427, 283] on span "Body texSeperatin" at bounding box center [417, 280] width 30 height 25
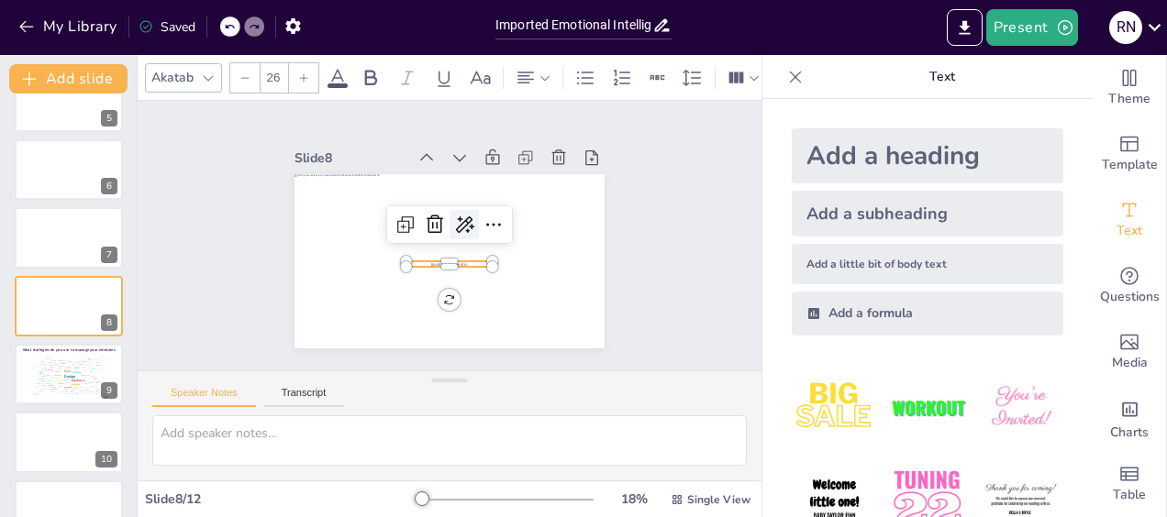
click at [457, 222] on icon at bounding box center [469, 234] width 25 height 24
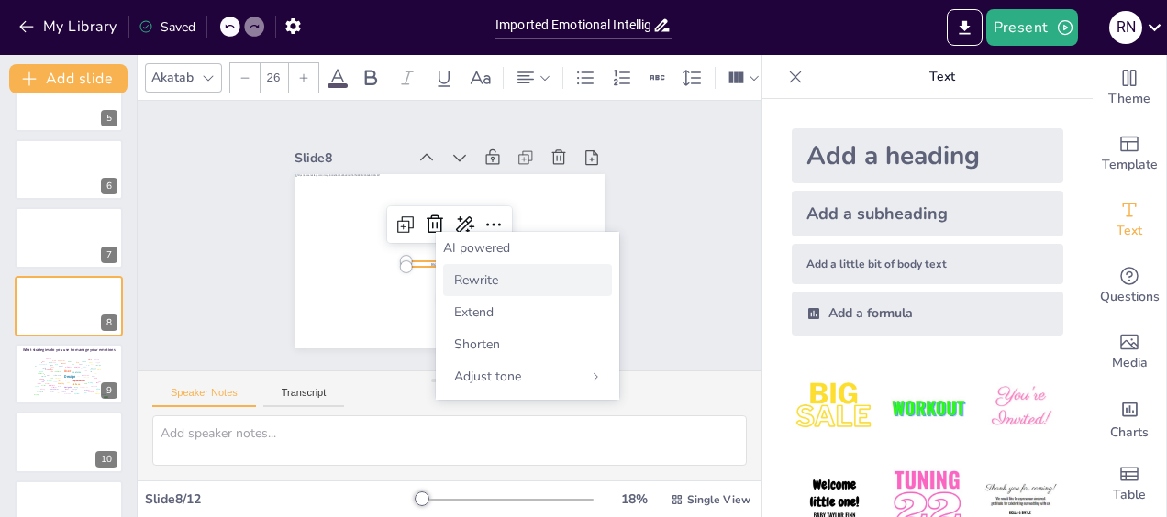
click at [468, 279] on span "Rewrite" at bounding box center [476, 280] width 44 height 17
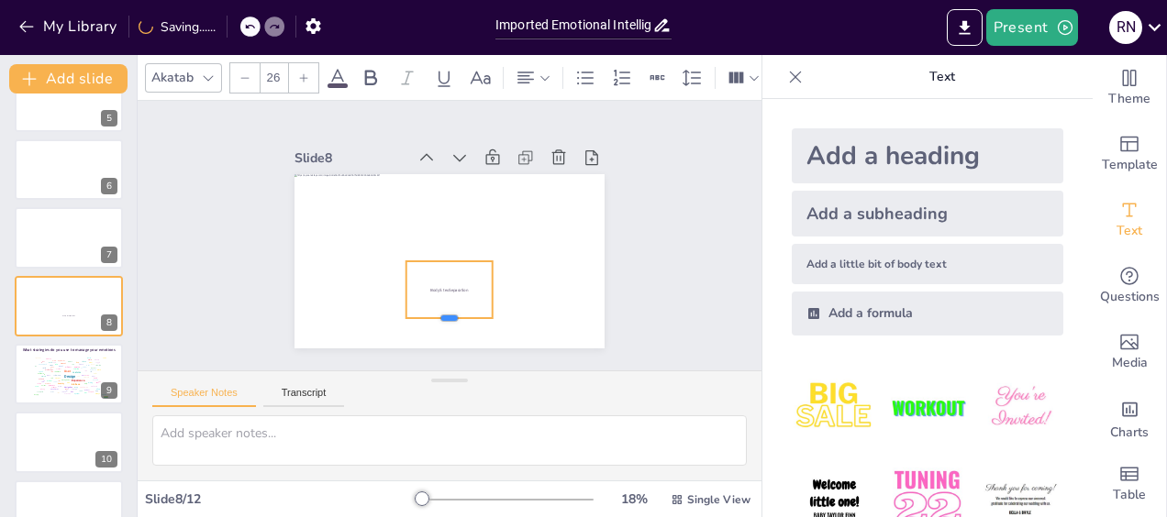
drag, startPoint x: 438, startPoint y: 262, endPoint x: 438, endPoint y: 314, distance: 51.4
click at [372, 270] on div at bounding box center [360, 226] width 24 height 87
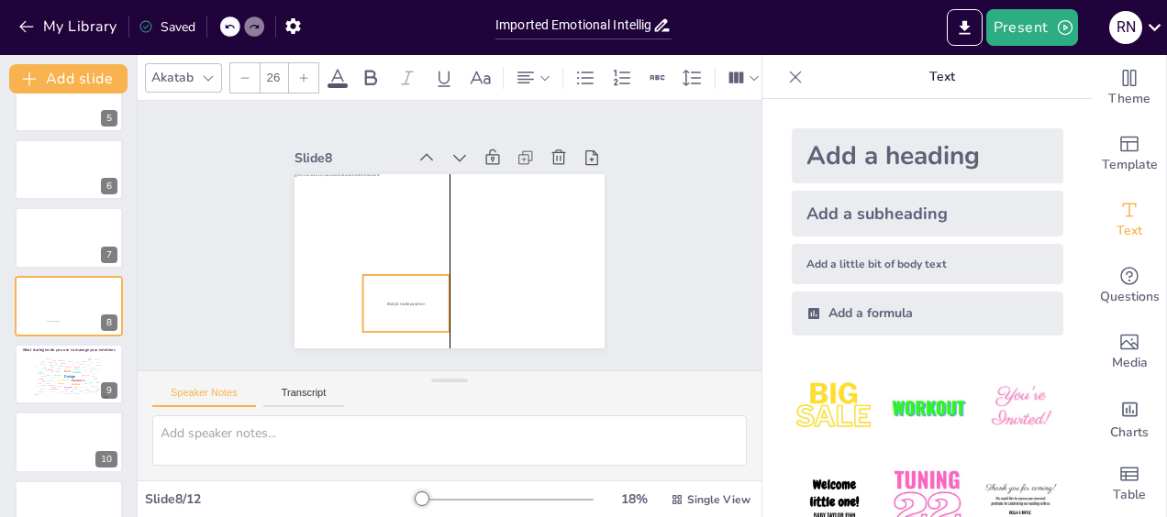
drag, startPoint x: 457, startPoint y: 282, endPoint x: 411, endPoint y: 295, distance: 47.9
click at [411, 295] on p "BodyS texSeparation" at bounding box center [387, 287] width 84 height 32
click at [380, 298] on span "BodyS texSeparation" at bounding box center [399, 299] width 39 height 10
click at [387, 291] on span "BodyS texSeparation" at bounding box center [382, 280] width 38 height 21
click at [387, 272] on span "BodyS texSeparation" at bounding box center [372, 257] width 32 height 30
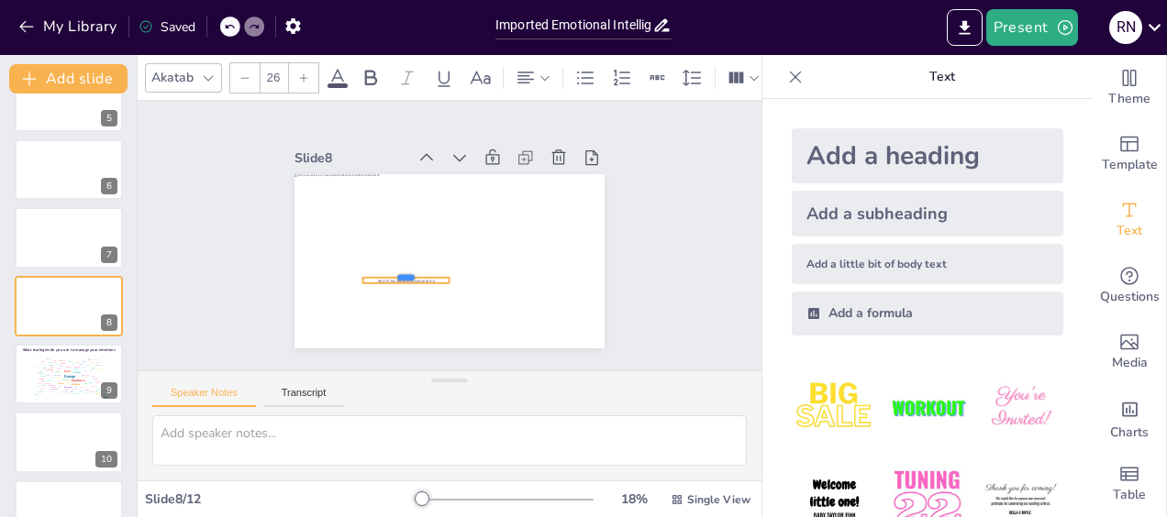
drag, startPoint x: 366, startPoint y: 268, endPoint x: 379, endPoint y: 272, distance: 13.4
click at [379, 272] on div "BodyS texSeparationseperating" at bounding box center [437, 257] width 356 height 305
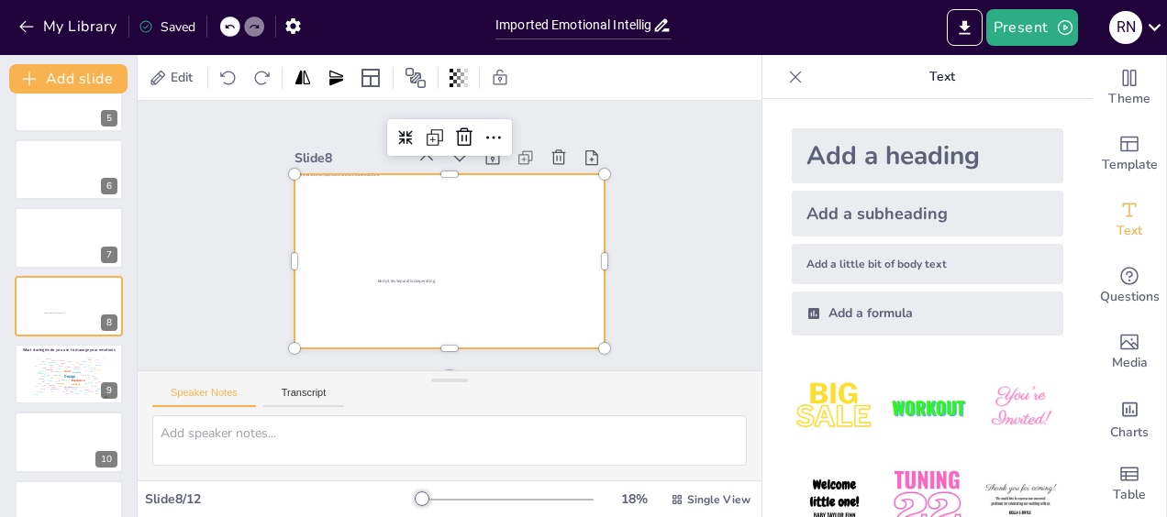
click at [434, 317] on div at bounding box center [439, 259] width 354 height 285
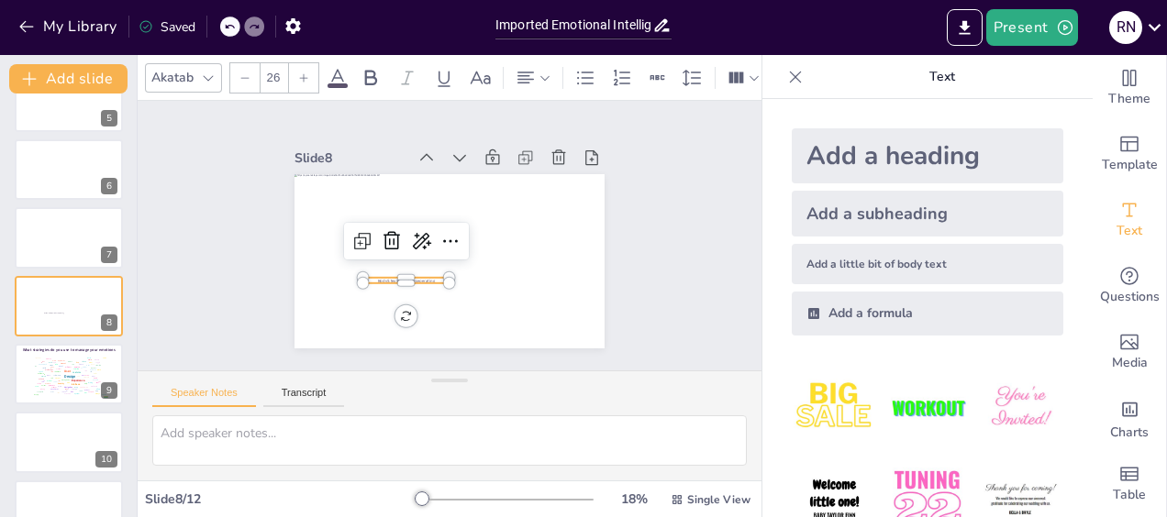
click at [424, 272] on p "BodyS texSeparationseperating" at bounding box center [392, 259] width 82 height 40
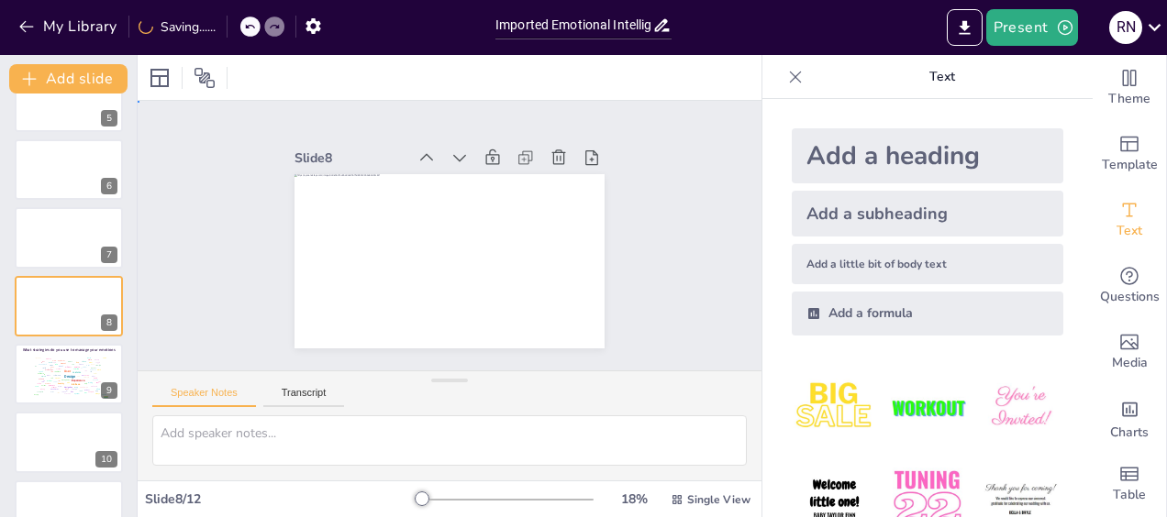
click at [653, 327] on div "Slide 1 Click to add text Slide 2 Go to https://sendsteps.me and login with cod…" at bounding box center [450, 236] width 680 height 500
click at [198, 76] on icon at bounding box center [205, 78] width 22 height 22
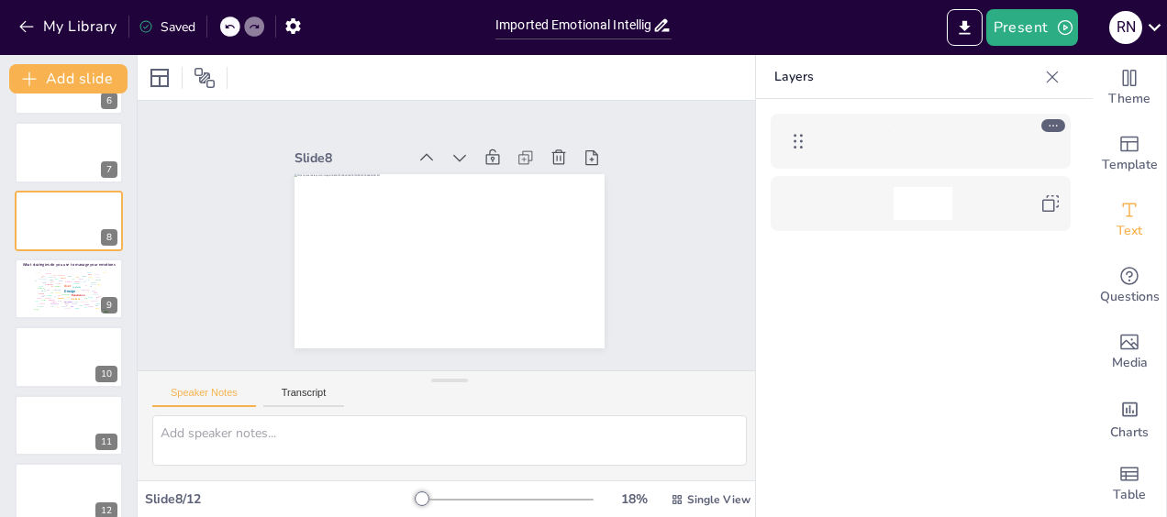
scroll to position [416, 0]
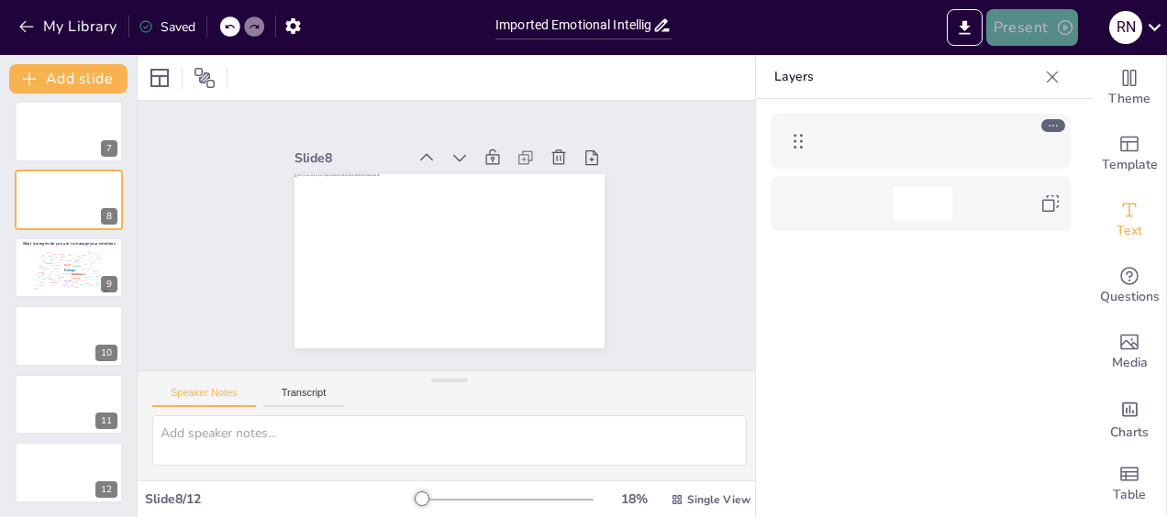
click at [1024, 33] on button "Present" at bounding box center [1032, 27] width 92 height 37
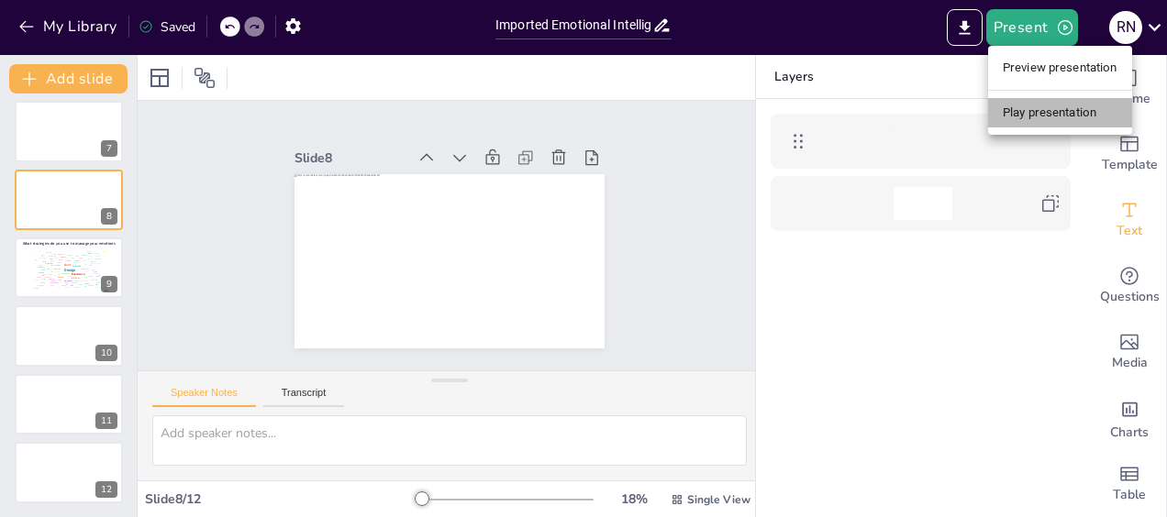
click at [1040, 109] on li "Play presentation" at bounding box center [1060, 112] width 144 height 29
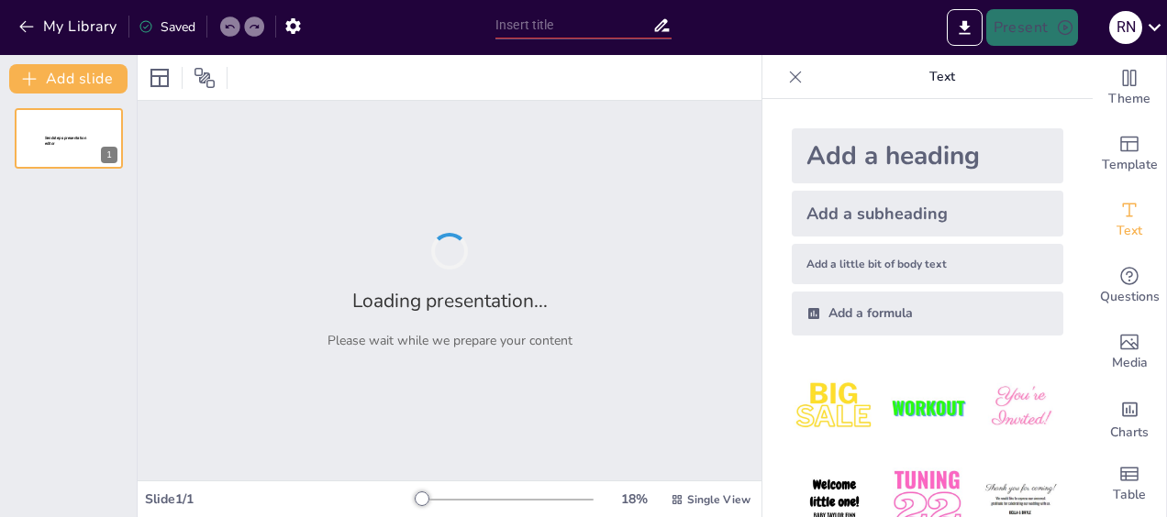
type input "Imported Emotional Intelligence Workshop deck [DATE].pptx"
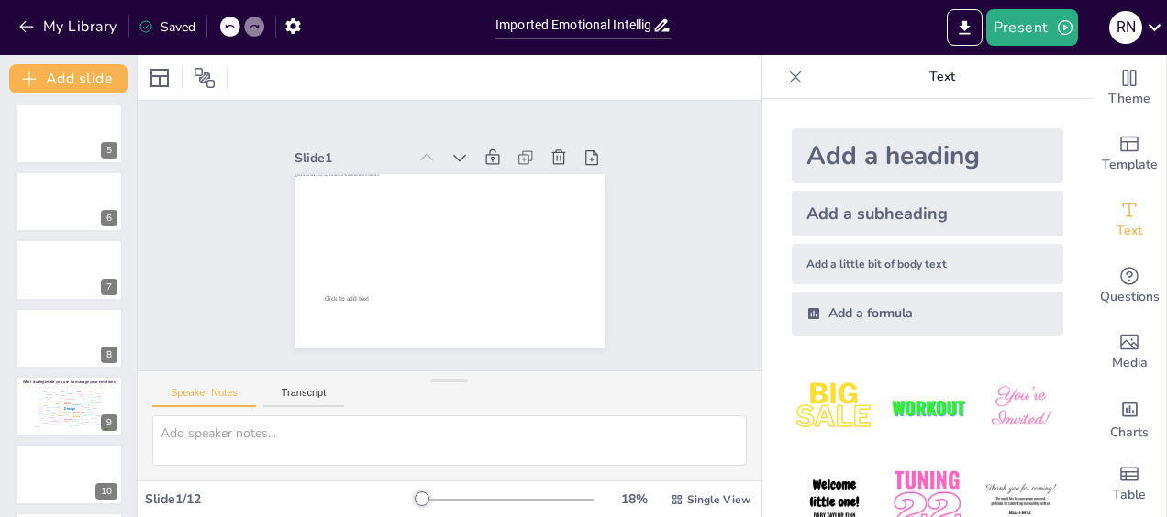
scroll to position [286, 0]
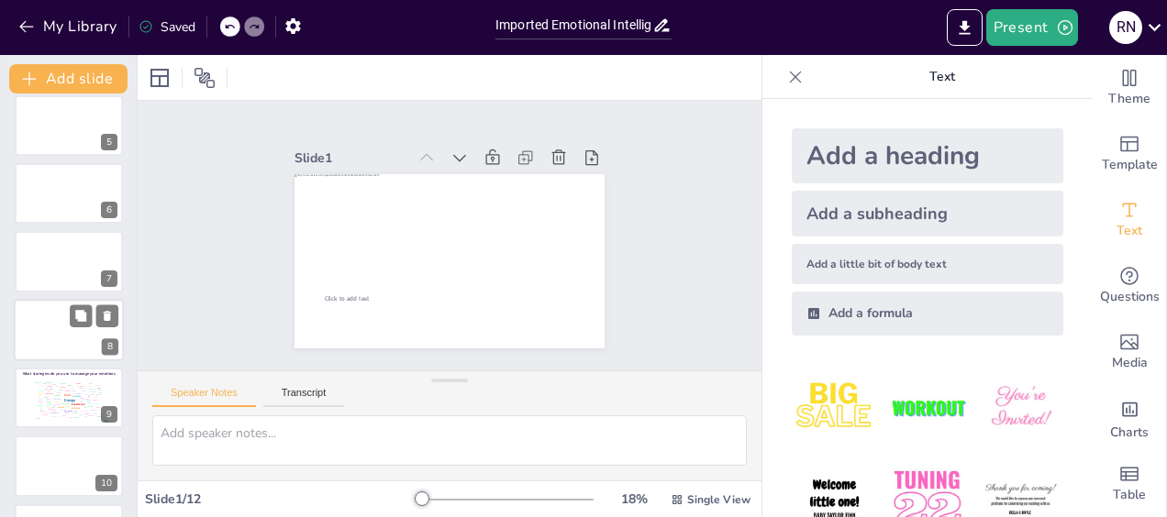
click at [47, 327] on div at bounding box center [69, 330] width 110 height 62
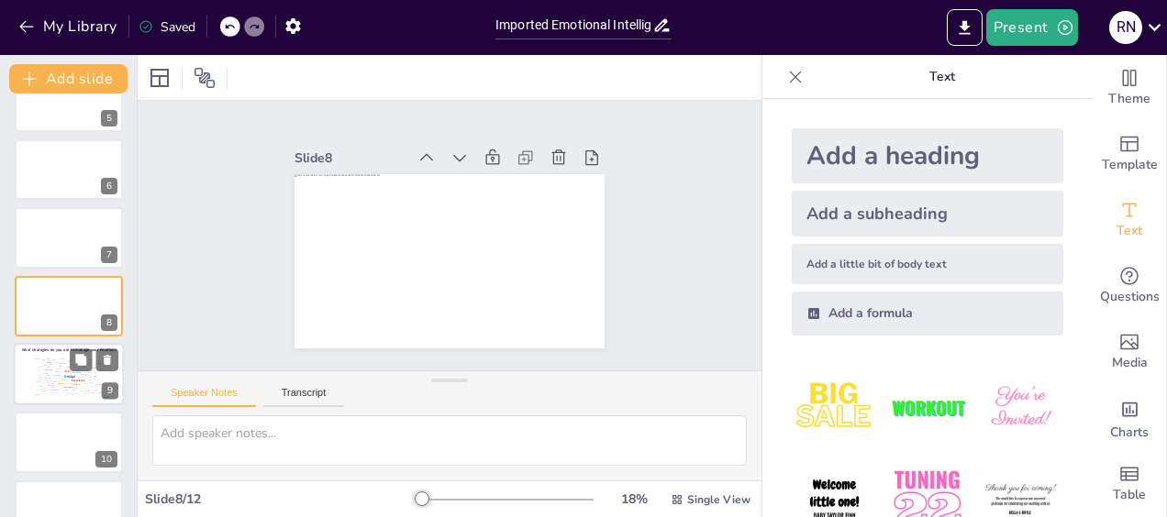
click at [44, 372] on div "Screen" at bounding box center [45, 373] width 5 height 2
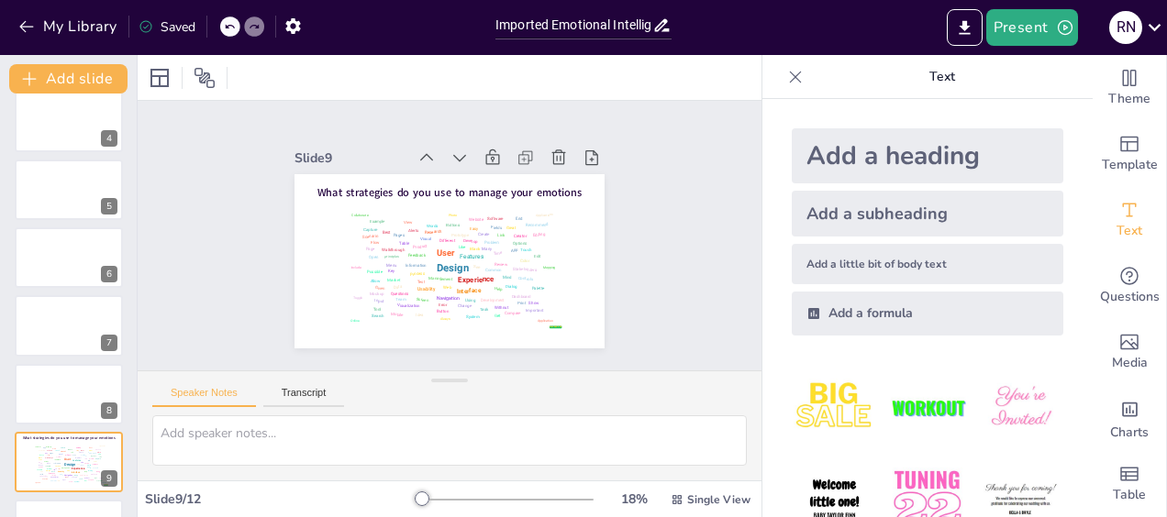
scroll to position [221, 0]
click at [34, 356] on div "7" at bounding box center [69, 327] width 110 height 62
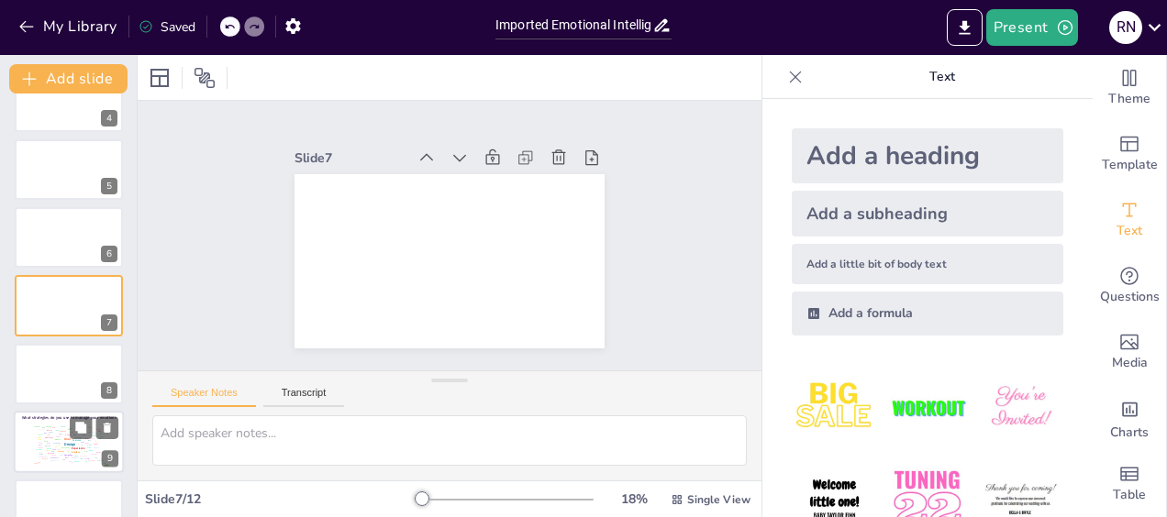
click at [56, 427] on div "Design User Experience Interface Features Navigation Usability Test Process Inf…" at bounding box center [68, 444] width 78 height 44
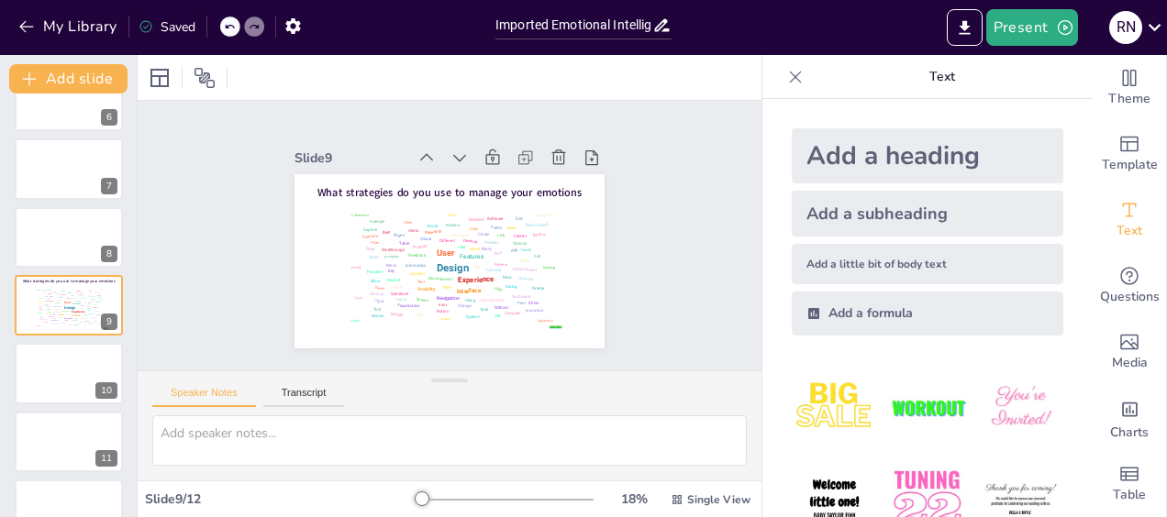
click at [48, 270] on div "Click to add text 1 Go to [URL][DOMAIN_NAME] and login with code: Lantern 2 Wha…" at bounding box center [68, 135] width 137 height 812
click at [64, 269] on div "Click to add text 1 Go to [URL][DOMAIN_NAME] and login with code: Lantern 2 Wha…" at bounding box center [68, 135] width 137 height 812
click at [68, 205] on div "Click to add text 1 Go to [URL][DOMAIN_NAME] and login with code: Lantern 2 Wha…" at bounding box center [68, 135] width 137 height 812
click at [82, 73] on button "Add slide" at bounding box center [68, 78] width 118 height 29
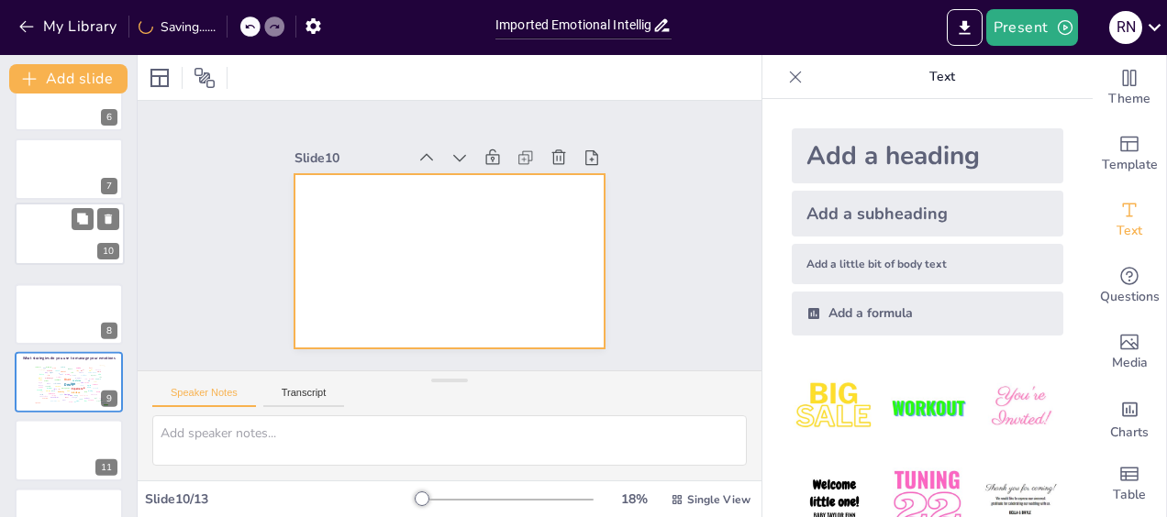
drag, startPoint x: 52, startPoint y: 383, endPoint x: 57, endPoint y: 235, distance: 147.8
click at [57, 235] on div at bounding box center [70, 234] width 108 height 61
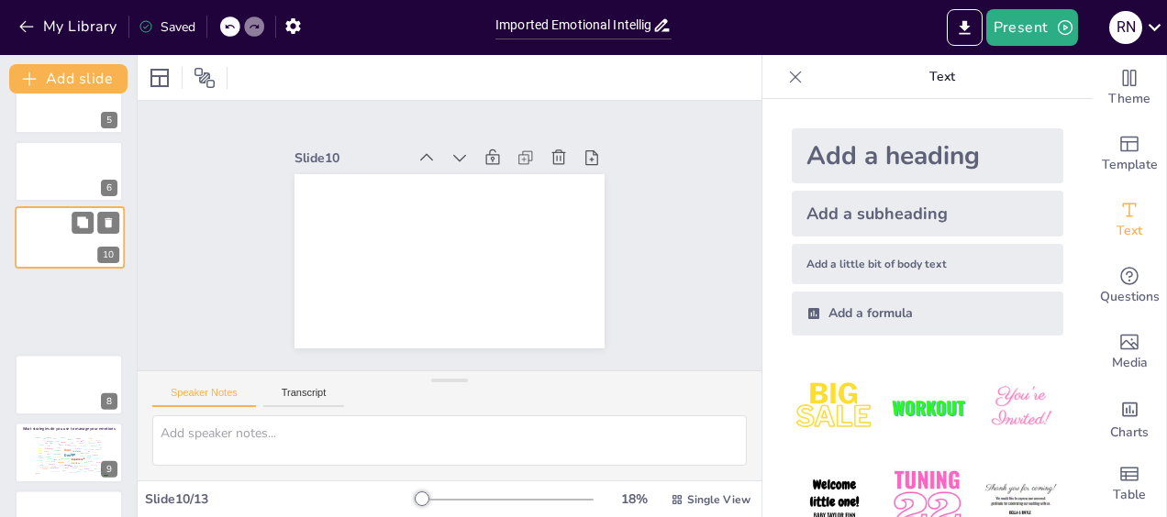
scroll to position [387, 0]
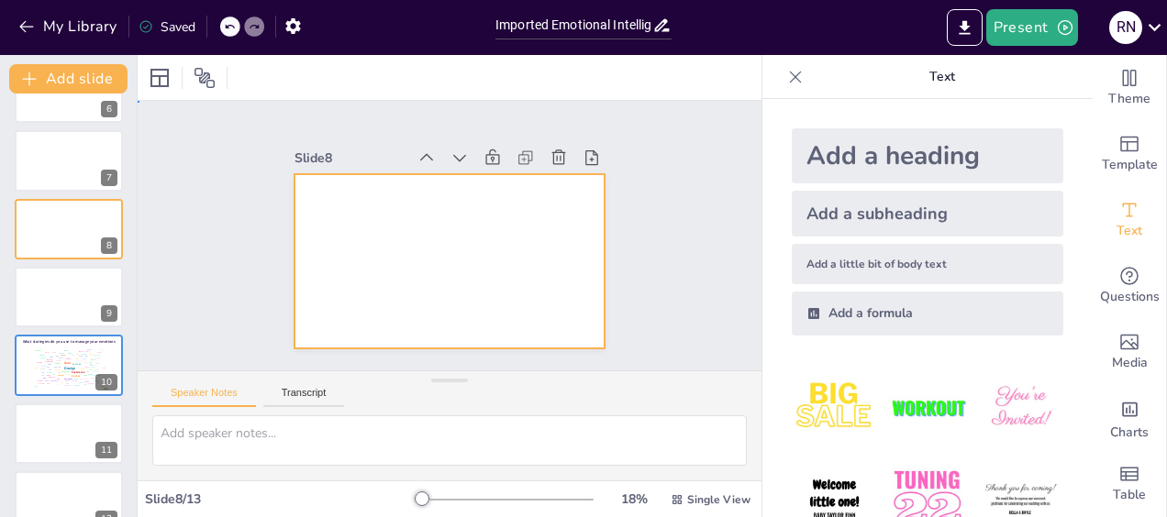
click at [316, 224] on div at bounding box center [441, 259] width 349 height 261
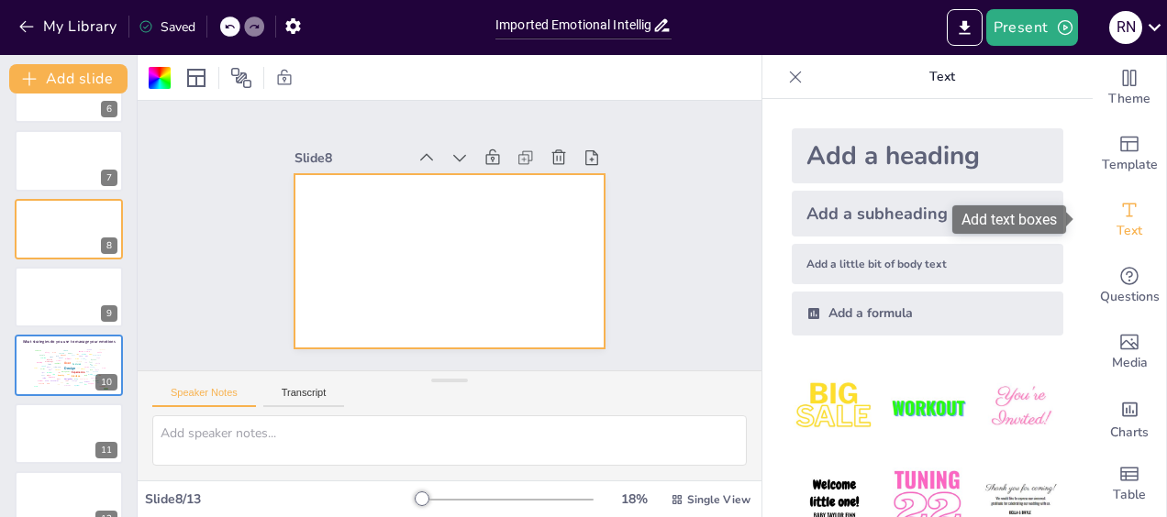
click at [1116, 229] on span "Text" at bounding box center [1129, 231] width 26 height 20
click at [1018, 218] on div "Add text boxes" at bounding box center [1009, 219] width 114 height 28
click at [457, 240] on div at bounding box center [424, 230] width 235 height 339
click at [457, 240] on div at bounding box center [437, 257] width 356 height 305
click at [457, 240] on div at bounding box center [443, 260] width 339 height 235
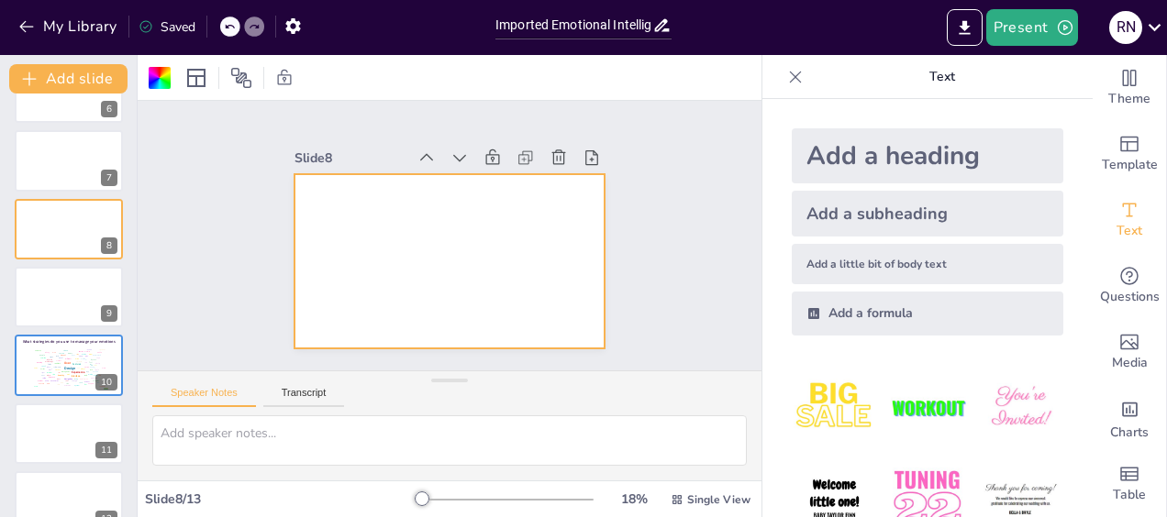
click at [879, 213] on div "Add a subheading" at bounding box center [928, 214] width 272 height 46
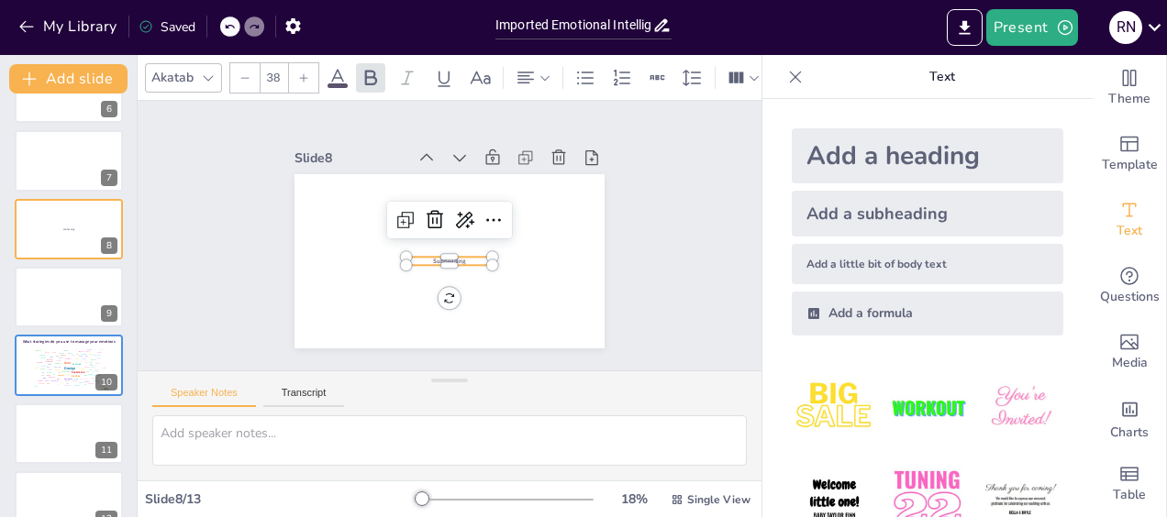
click at [850, 154] on div "Add a heading" at bounding box center [928, 155] width 272 height 55
type input "68"
click at [461, 254] on p "Heading" at bounding box center [427, 248] width 81 height 125
click at [451, 253] on span "Heading" at bounding box center [444, 261] width 42 height 23
click at [451, 253] on span "Heading" at bounding box center [438, 259] width 43 height 30
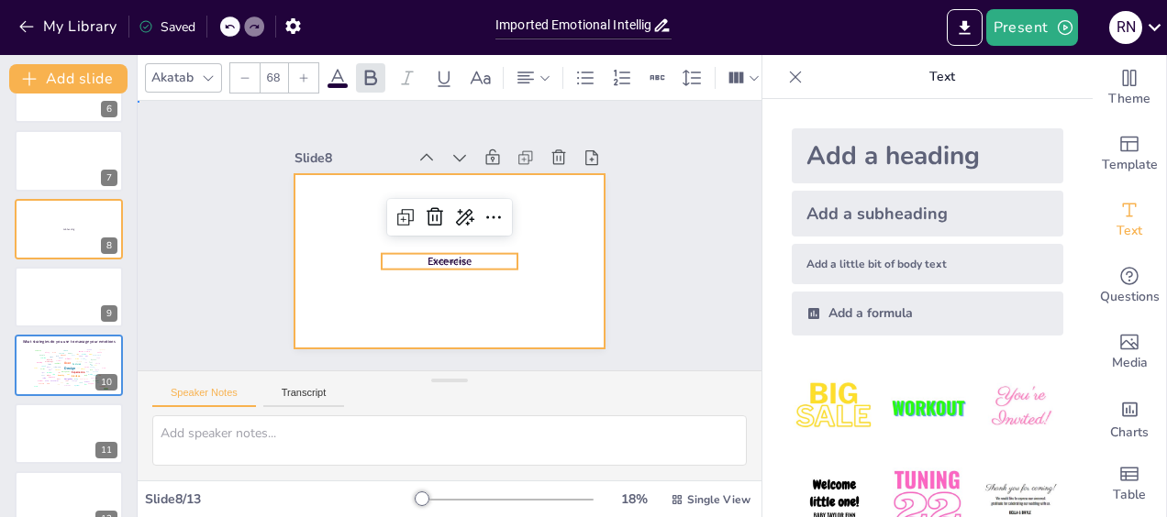
click at [480, 294] on div at bounding box center [437, 257] width 356 height 305
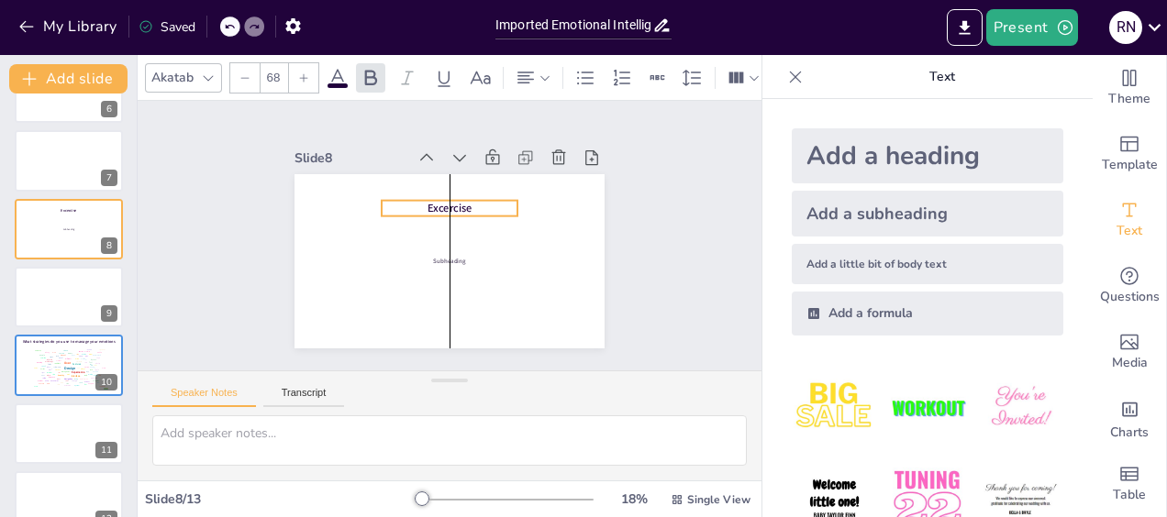
drag, startPoint x: 442, startPoint y: 250, endPoint x: 438, endPoint y: 197, distance: 53.3
click at [447, 197] on span "Excercise" at bounding box center [468, 214] width 43 height 41
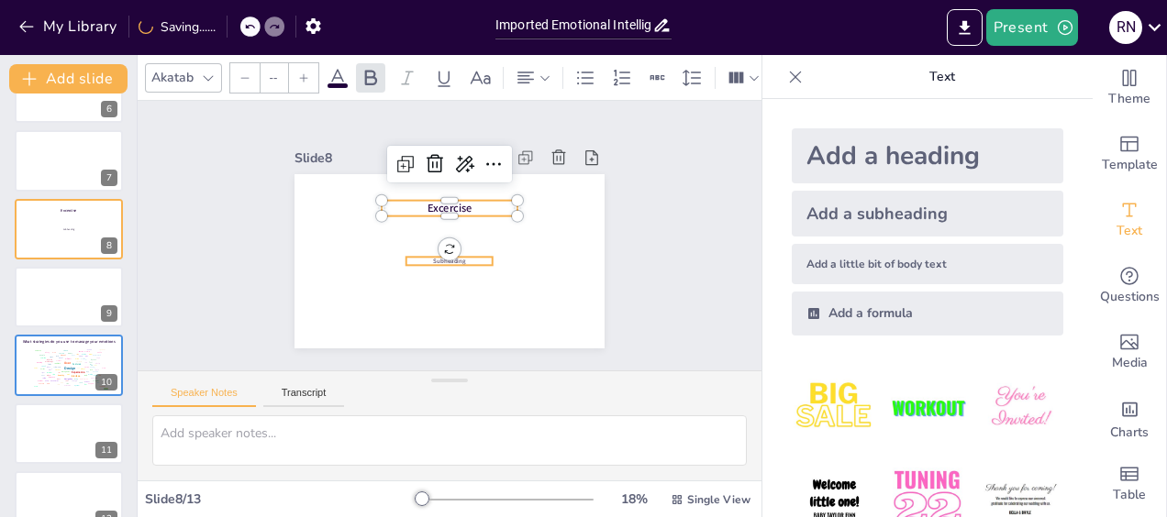
type input "38"
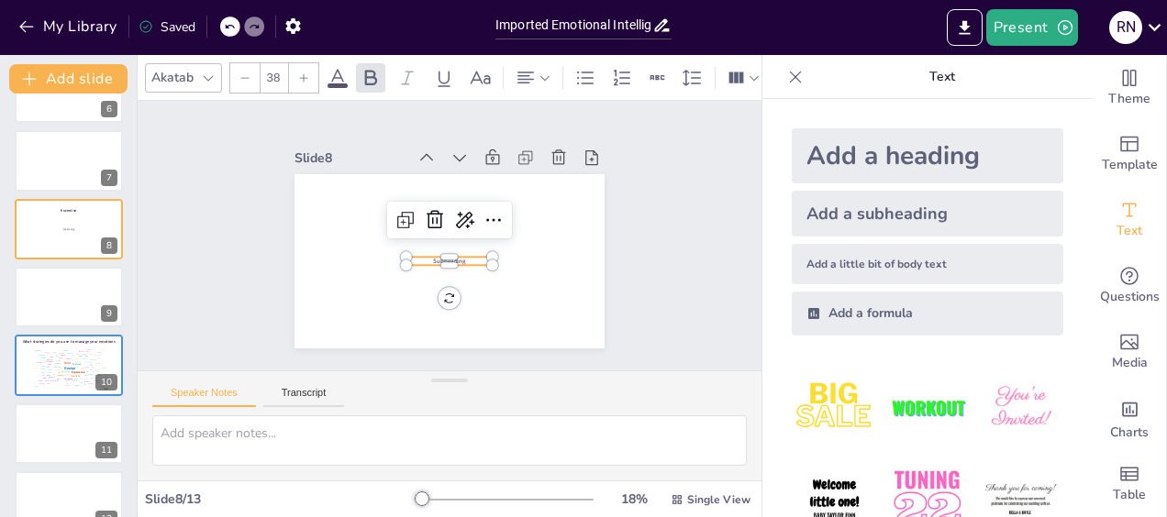
click at [439, 257] on span "Subheading" at bounding box center [428, 248] width 24 height 32
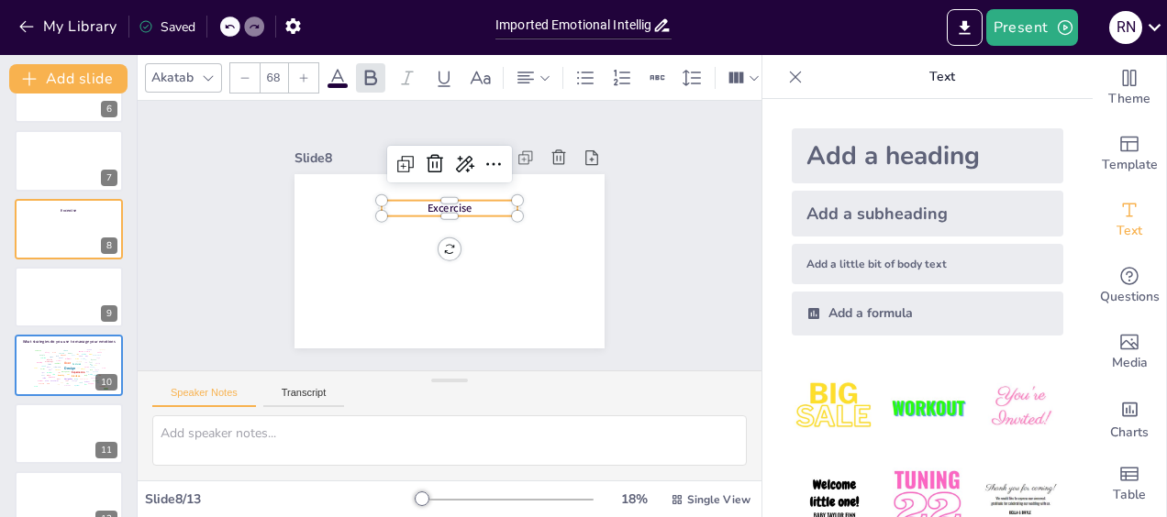
click at [464, 206] on span "Excercise" at bounding box center [476, 229] width 24 height 47
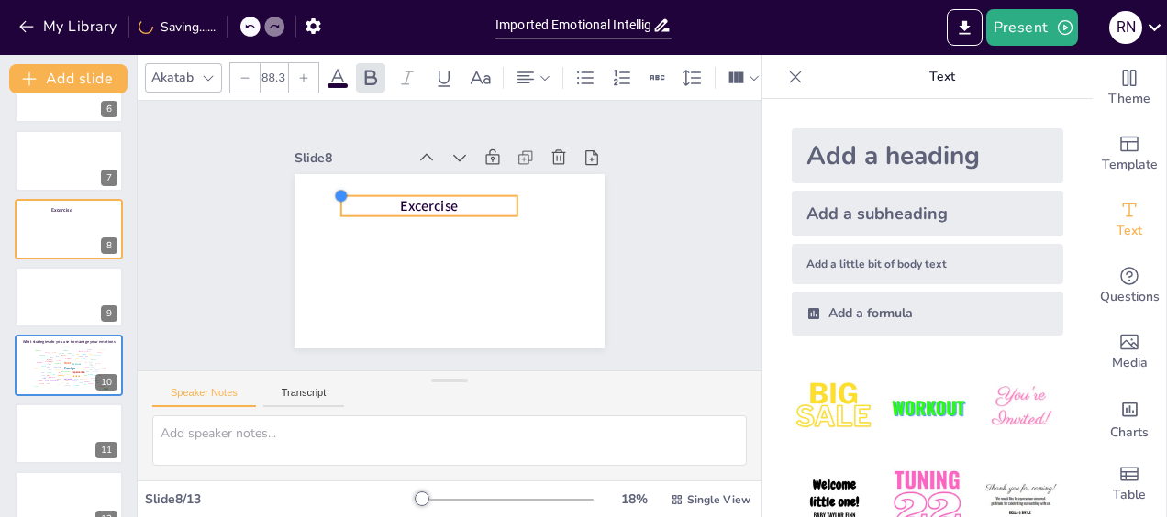
drag, startPoint x: 369, startPoint y: 196, endPoint x: 354, endPoint y: 192, distance: 15.4
click at [354, 192] on div "Excercise" at bounding box center [449, 261] width 310 height 174
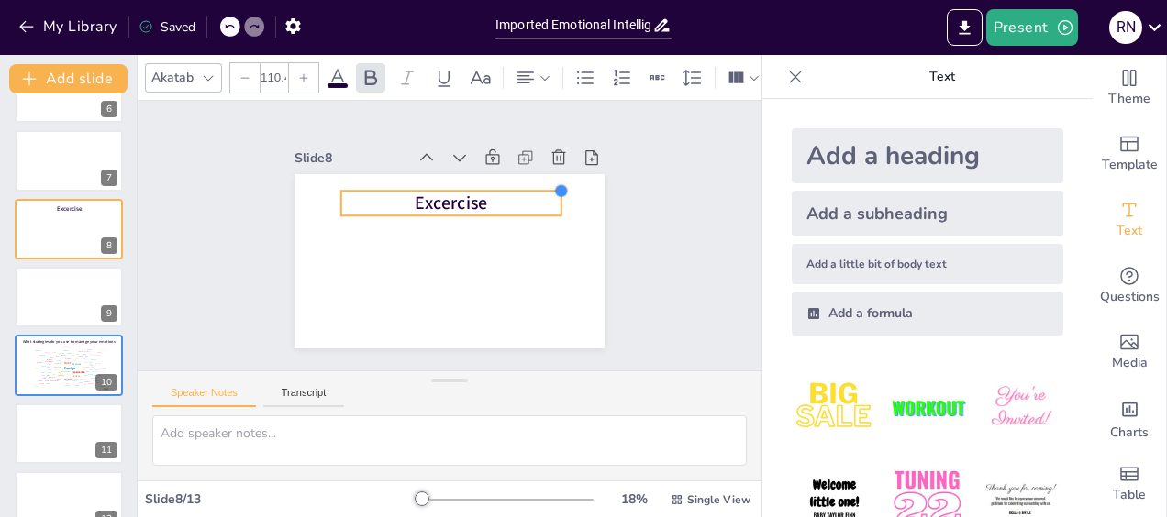
type input "110.9"
drag, startPoint x: 503, startPoint y: 192, endPoint x: 548, endPoint y: 193, distance: 45.0
click at [548, 193] on div "Excercise" at bounding box center [443, 260] width 339 height 235
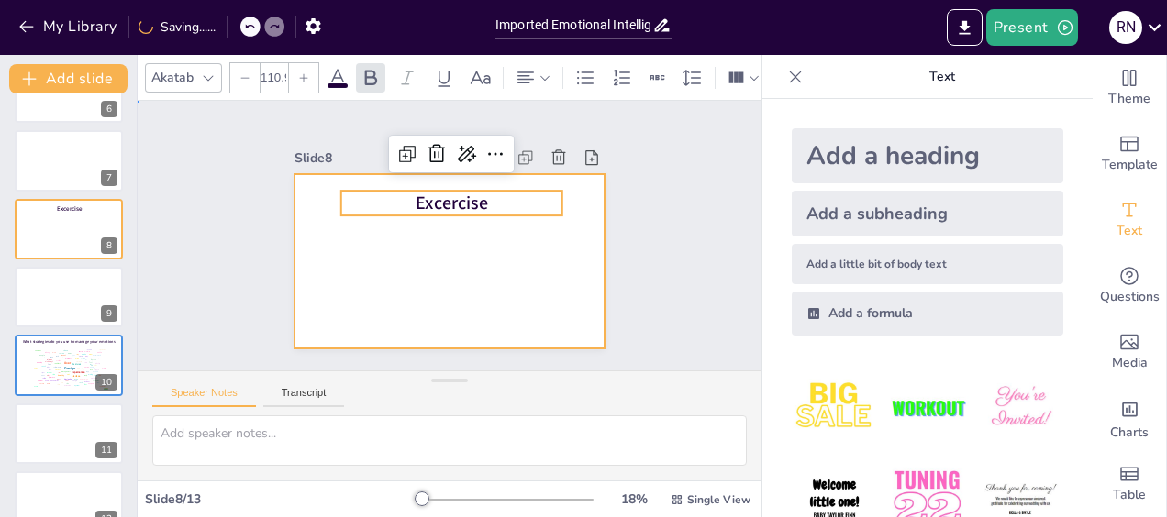
click at [489, 250] on div at bounding box center [434, 256] width 353 height 323
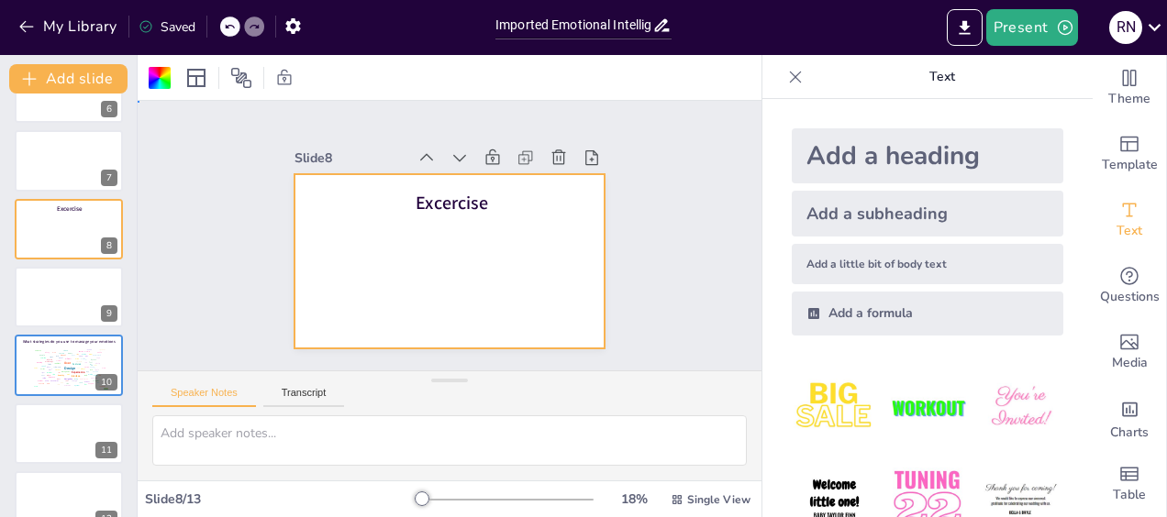
click at [455, 226] on div at bounding box center [430, 253] width 337 height 347
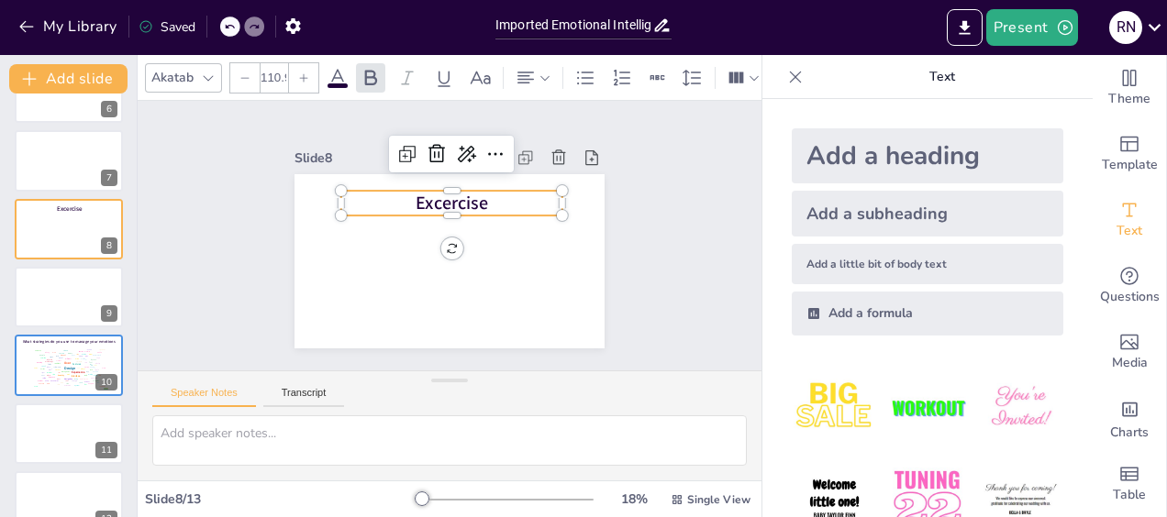
click at [473, 204] on span "Excercise" at bounding box center [481, 241] width 32 height 75
click at [473, 201] on span "Excercise" at bounding box center [458, 204] width 76 height 39
click at [473, 199] on span "Excercise" at bounding box center [481, 227] width 46 height 77
click at [473, 199] on span "Excercise" at bounding box center [467, 209] width 75 height 58
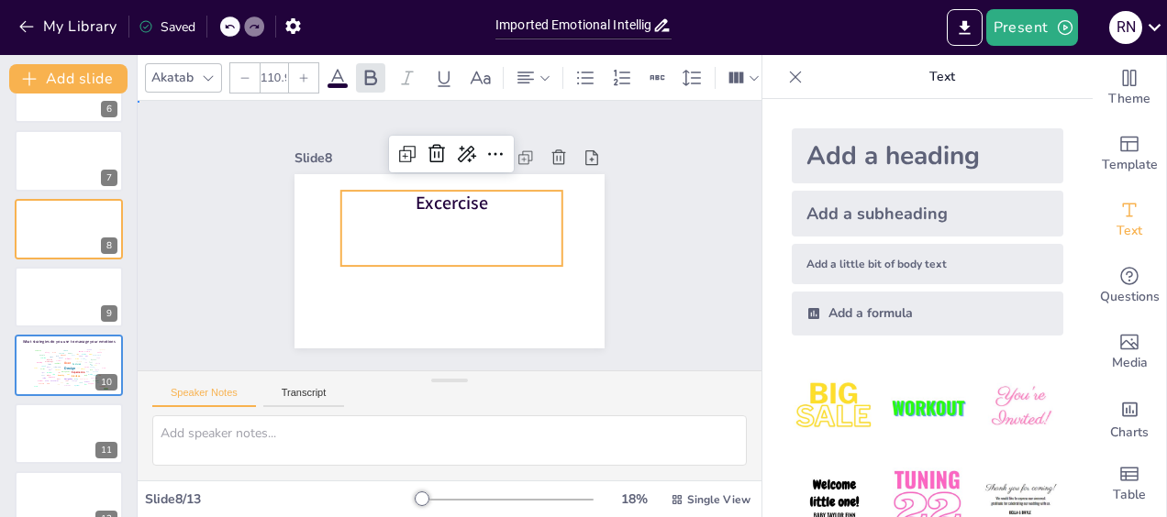
click at [635, 251] on div "Slide 1 Click to add text Slide 2 Go to https://sendsteps.me and login with cod…" at bounding box center [449, 236] width 462 height 342
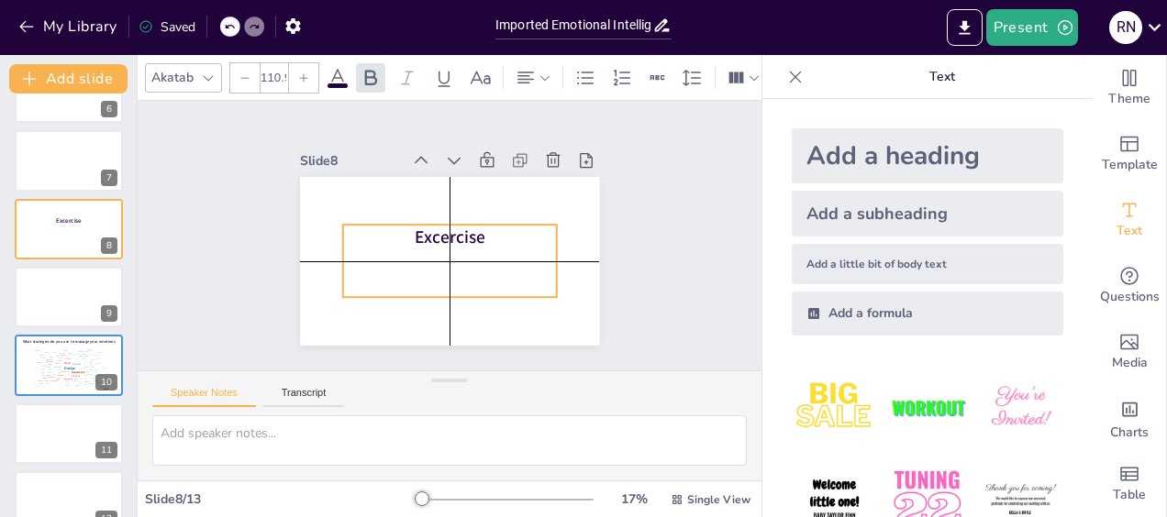
drag, startPoint x: 427, startPoint y: 198, endPoint x: 424, endPoint y: 233, distance: 35.1
click at [424, 233] on span "Excercise" at bounding box center [448, 236] width 71 height 61
click at [476, 224] on p "Excercise" at bounding box center [450, 234] width 214 height 24
click at [412, 228] on span "Excercise" at bounding box center [449, 237] width 74 height 50
click at [426, 228] on span "Excercise" at bounding box center [448, 235] width 44 height 74
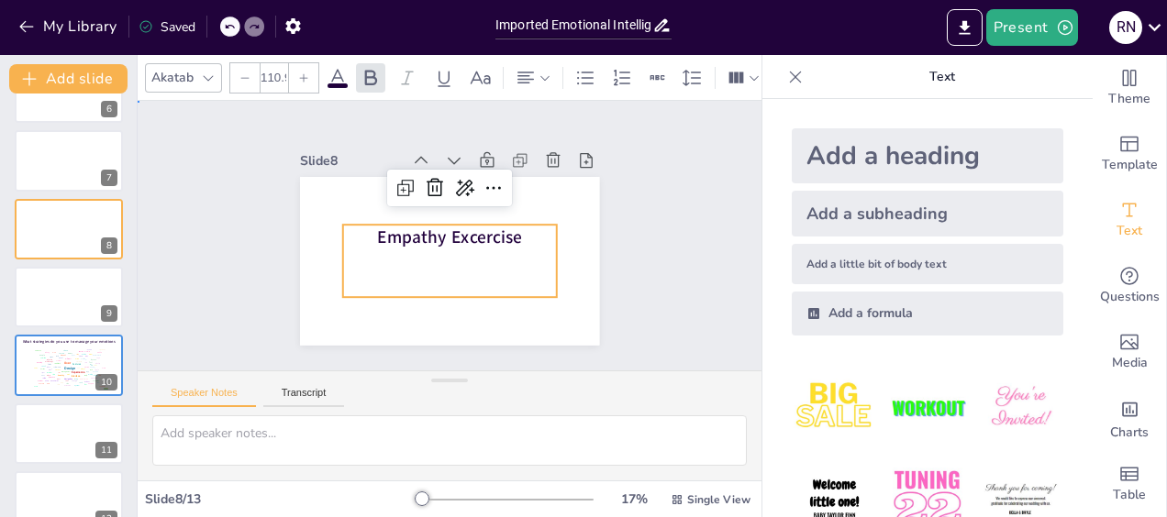
click at [646, 261] on div "Slide 1 Click to add text Slide 2 Go to https://sendsteps.me and login with cod…" at bounding box center [450, 235] width 680 height 500
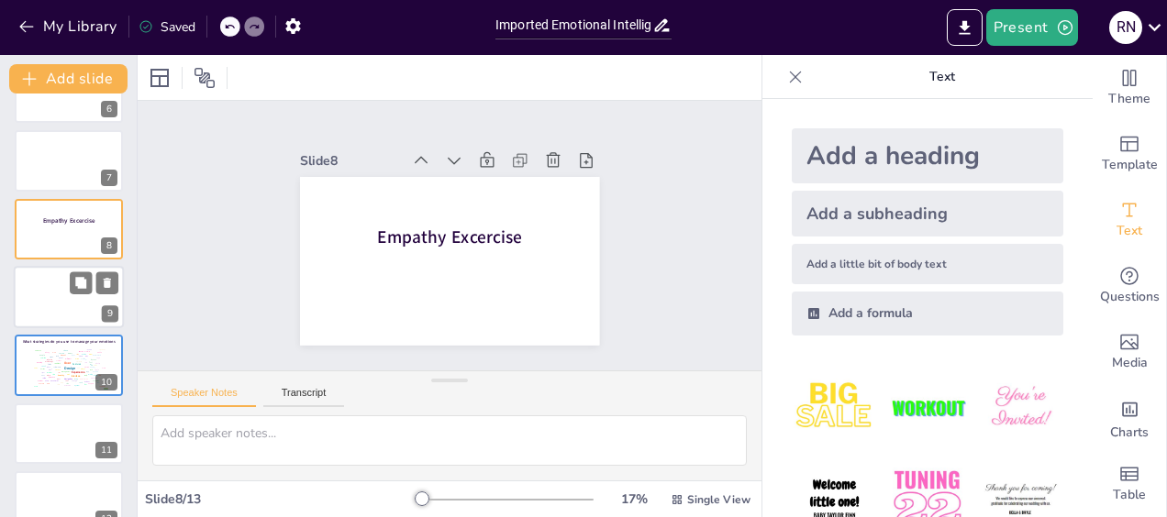
click at [42, 293] on div at bounding box center [69, 297] width 110 height 62
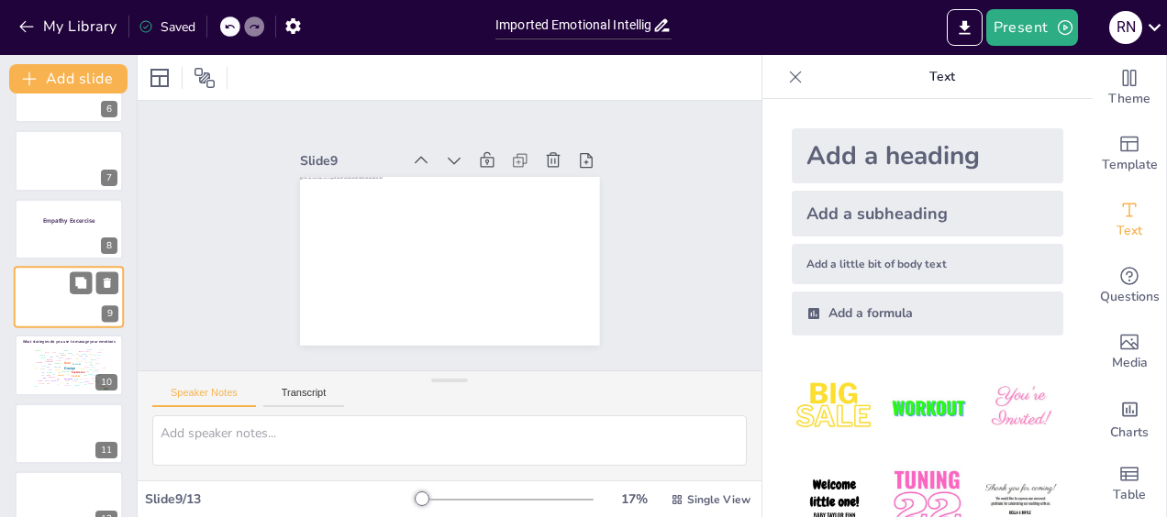
scroll to position [379, 0]
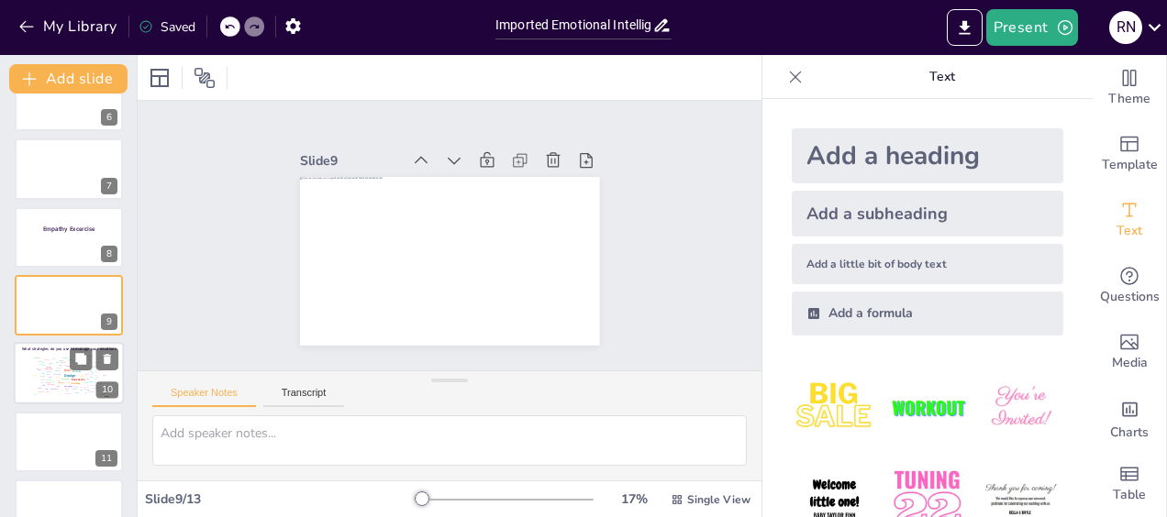
click at [68, 345] on div at bounding box center [69, 374] width 110 height 62
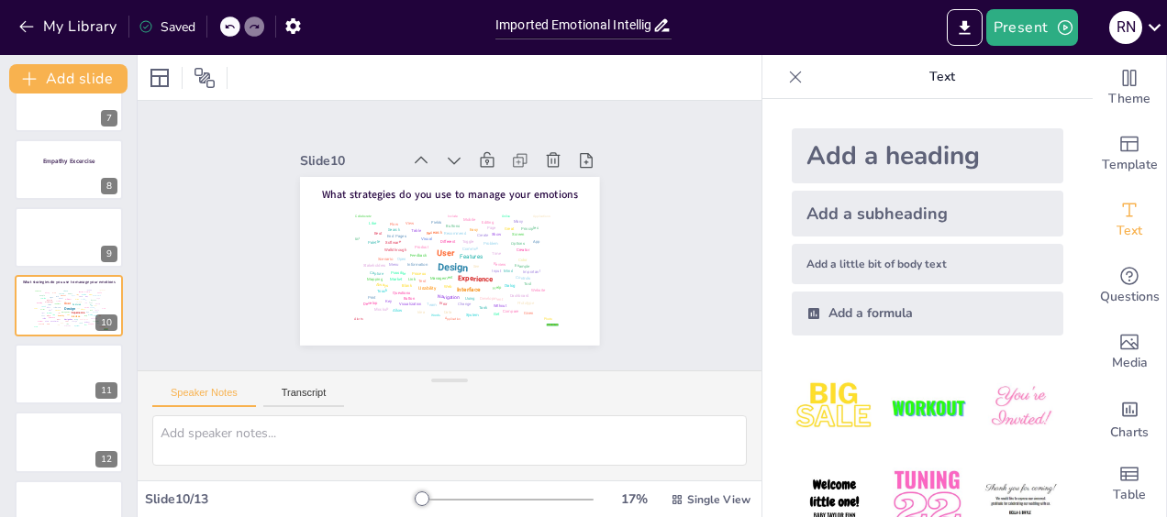
click at [77, 273] on div "Click to add text 1 Go to https://sendsteps.me and login with code: Lantern 2 W…" at bounding box center [68, 102] width 137 height 880
click at [80, 83] on button "Add slide" at bounding box center [68, 78] width 118 height 29
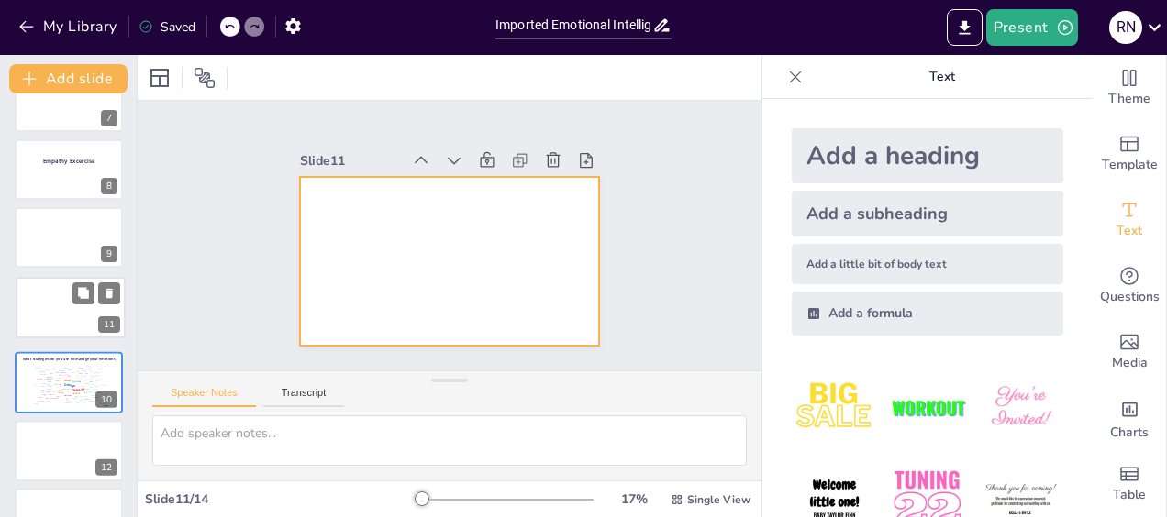
drag, startPoint x: 55, startPoint y: 372, endPoint x: 57, endPoint y: 295, distance: 77.1
click at [57, 295] on div at bounding box center [71, 307] width 108 height 61
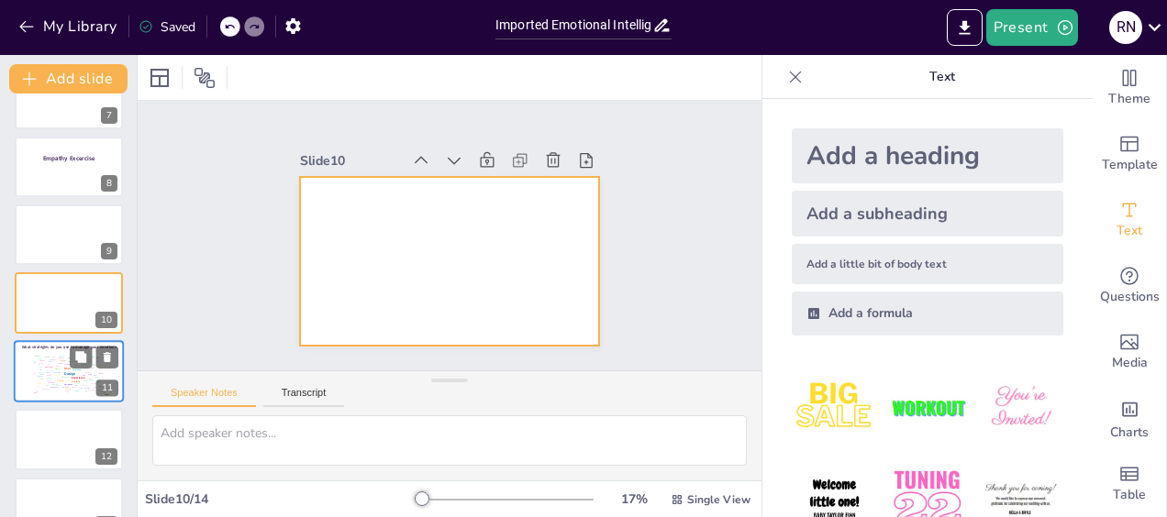
scroll to position [524, 0]
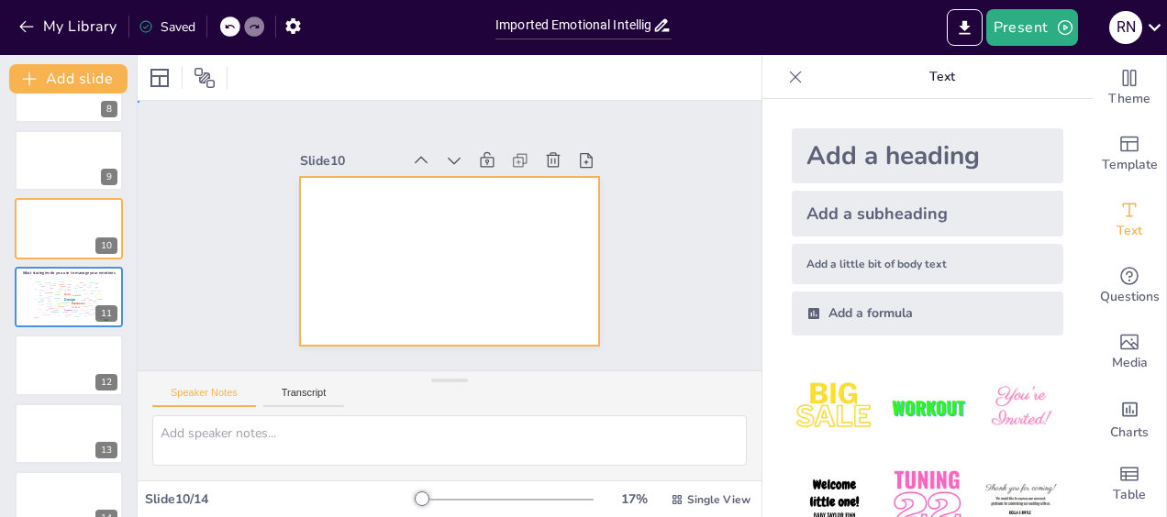
click at [347, 205] on div at bounding box center [447, 210] width 316 height 199
click at [853, 161] on div "Add a heading" at bounding box center [928, 155] width 272 height 55
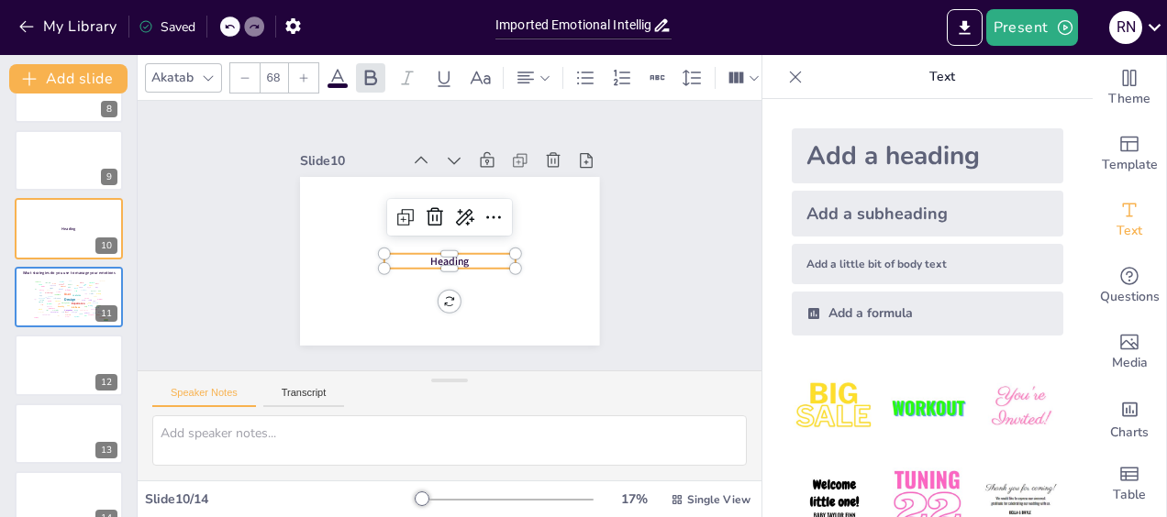
click at [461, 254] on p "Heading" at bounding box center [434, 256] width 115 height 89
click at [461, 254] on p "Heading" at bounding box center [427, 248] width 78 height 121
click at [622, 291] on div "Slide 1 Click to add text Slide 2 Go to https://sendsteps.me and login with cod…" at bounding box center [449, 235] width 364 height 457
click at [478, 256] on p "Self Awareness" at bounding box center [447, 261] width 132 height 28
click at [446, 256] on p "Self Awareness" at bounding box center [425, 230] width 42 height 131
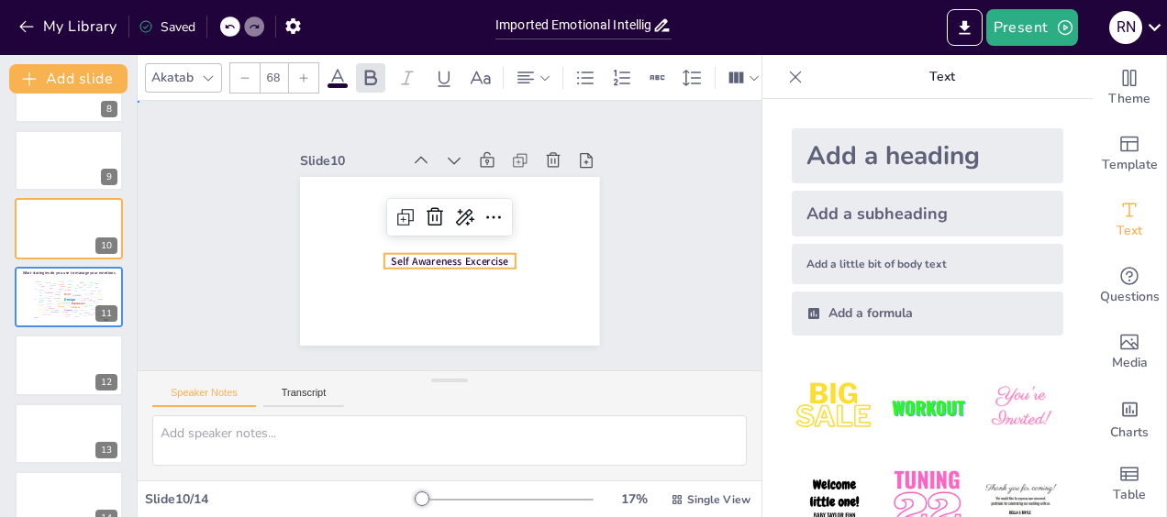
click at [626, 277] on div "Slide 1 Click to add text Slide 2 Go to https://sendsteps.me and login with cod…" at bounding box center [450, 235] width 392 height 459
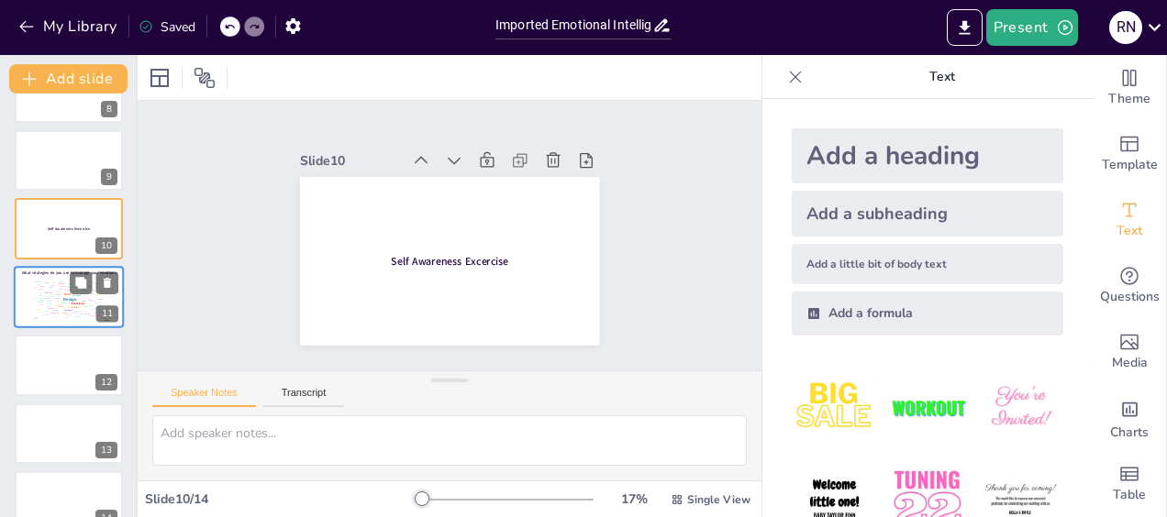
click at [66, 298] on div "Design" at bounding box center [69, 300] width 13 height 6
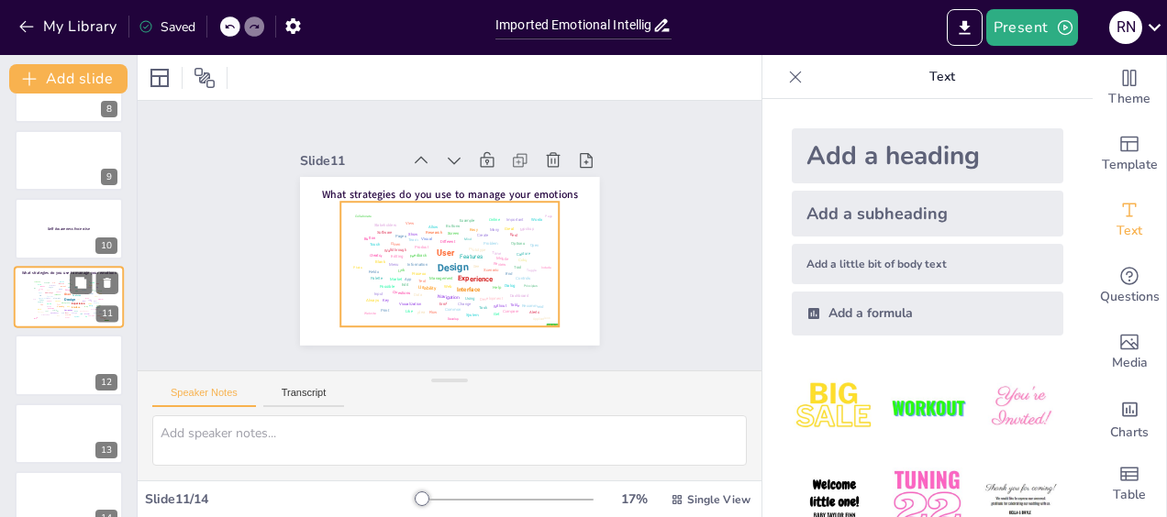
scroll to position [516, 0]
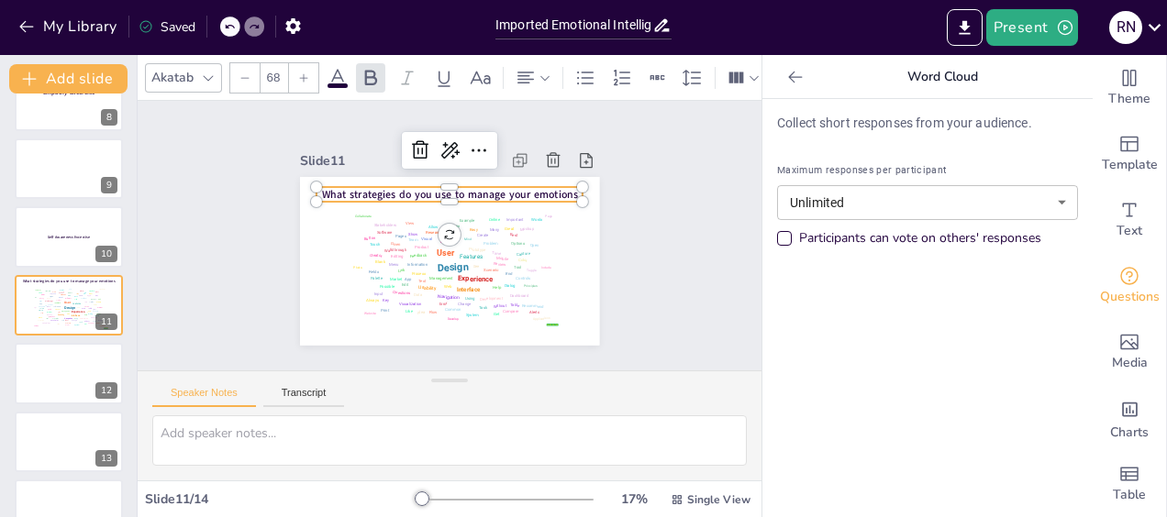
click at [456, 187] on span "What strategies do you use to manage your emotions" at bounding box center [490, 243] width 68 height 253
click at [402, 187] on span "What strategies do you use to manage your emotions" at bounding box center [483, 260] width 162 height 216
click at [442, 185] on span "What strategies do you use to manage your emotions" at bounding box center [488, 223] width 93 height 248
click at [648, 279] on div "Slide 1 Click to add text Slide 2 Go to https://sendsteps.me and login with cod…" at bounding box center [450, 236] width 624 height 270
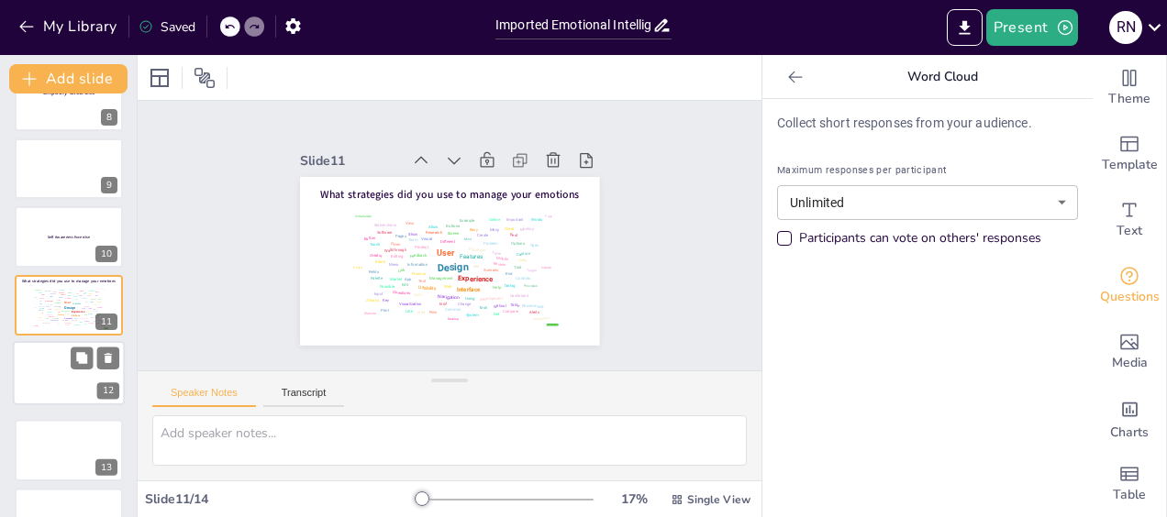
click at [51, 369] on div at bounding box center [69, 373] width 110 height 62
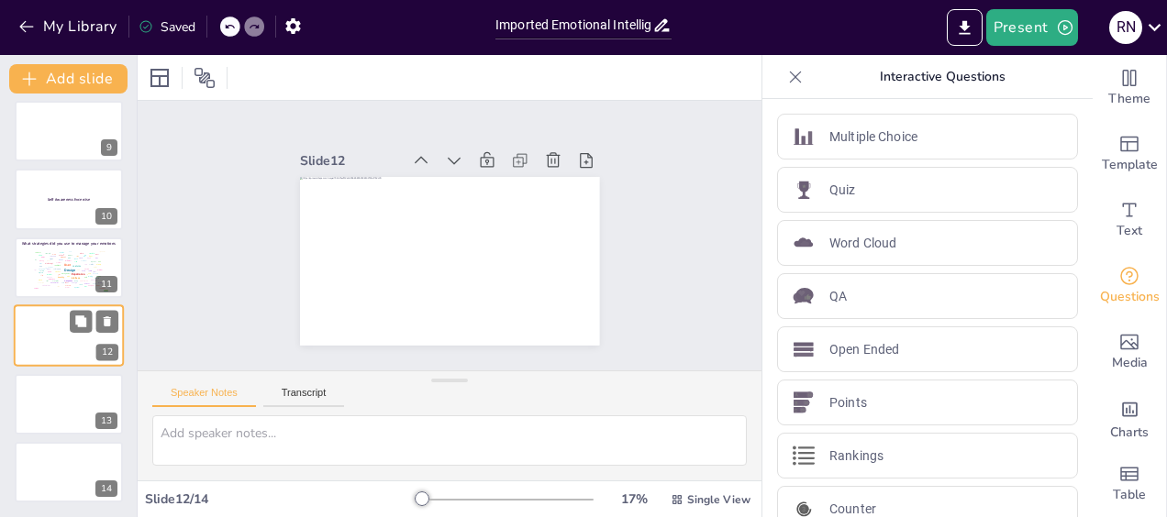
scroll to position [553, 0]
click at [56, 286] on div "Design User Experience Interface Features Navigation Usability Test Process Inf…" at bounding box center [68, 269] width 78 height 44
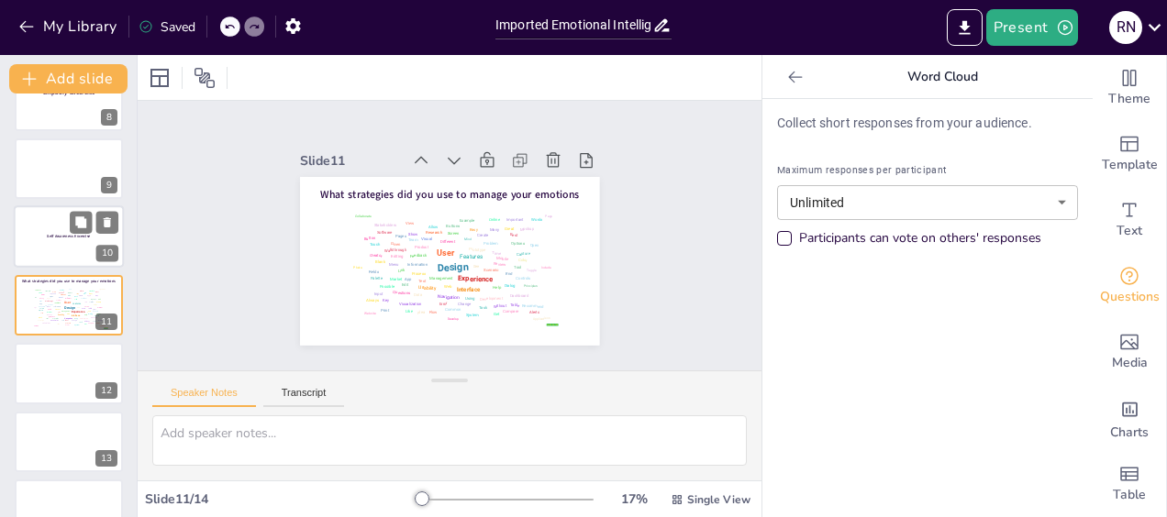
click at [48, 262] on div at bounding box center [69, 237] width 110 height 62
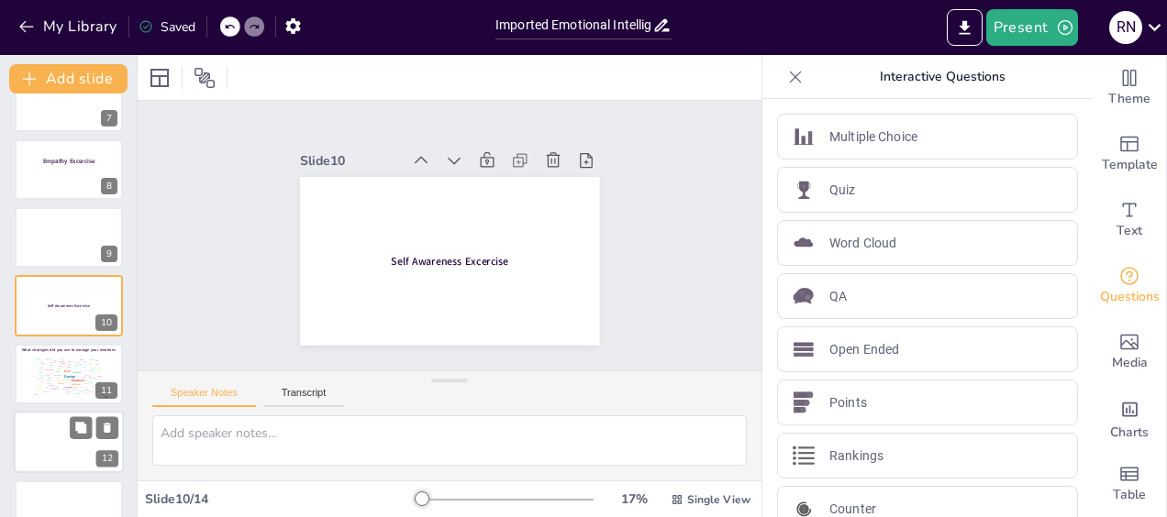
click at [46, 428] on div at bounding box center [69, 442] width 110 height 62
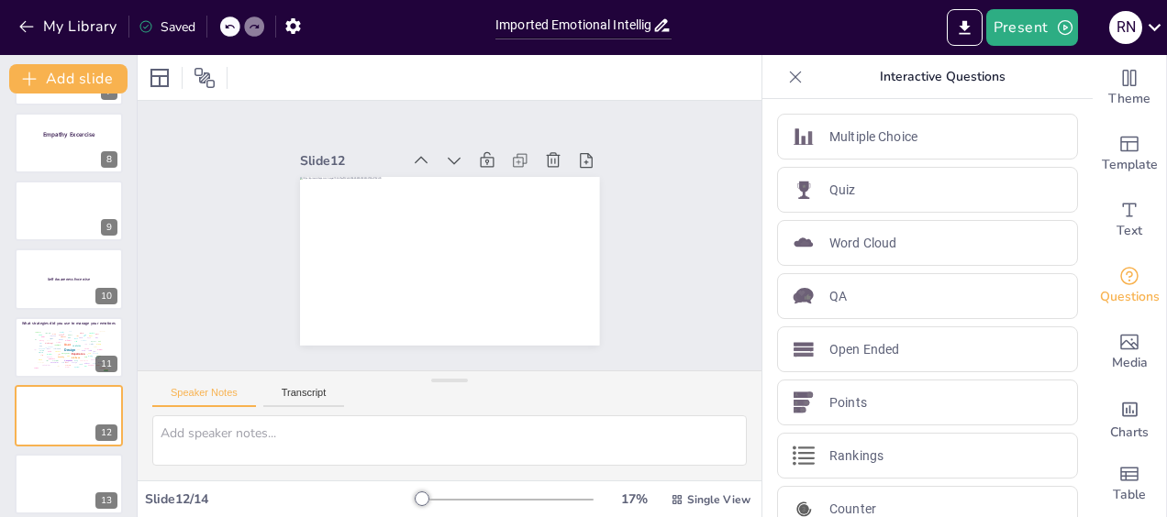
scroll to position [432, 0]
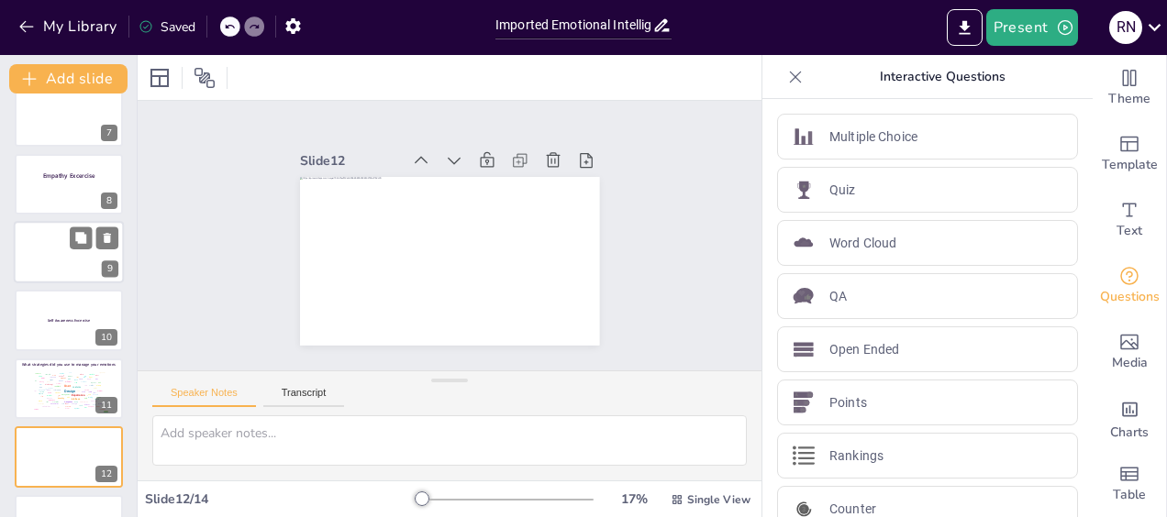
click at [42, 261] on div at bounding box center [69, 252] width 110 height 62
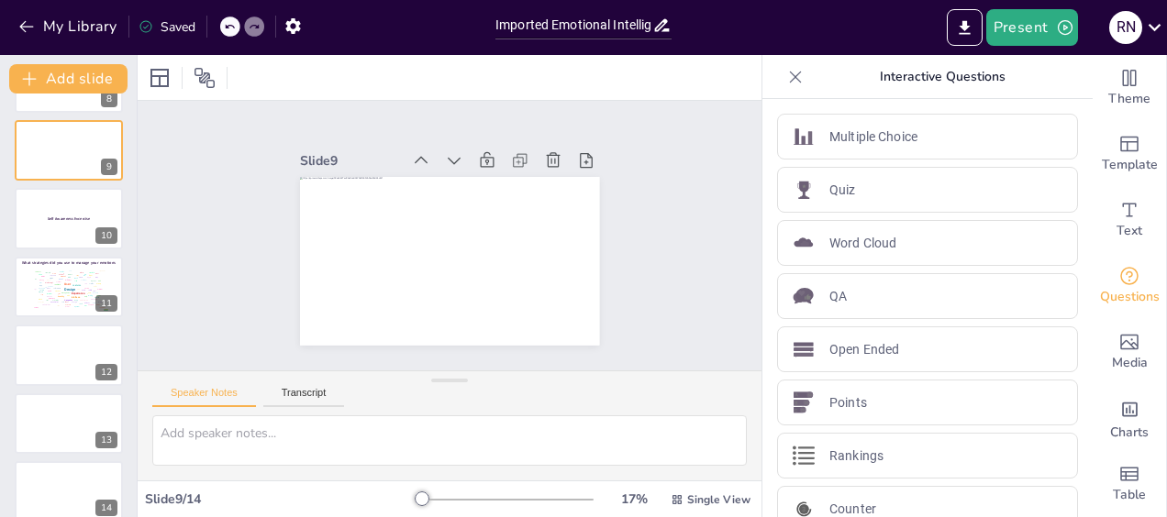
scroll to position [553, 0]
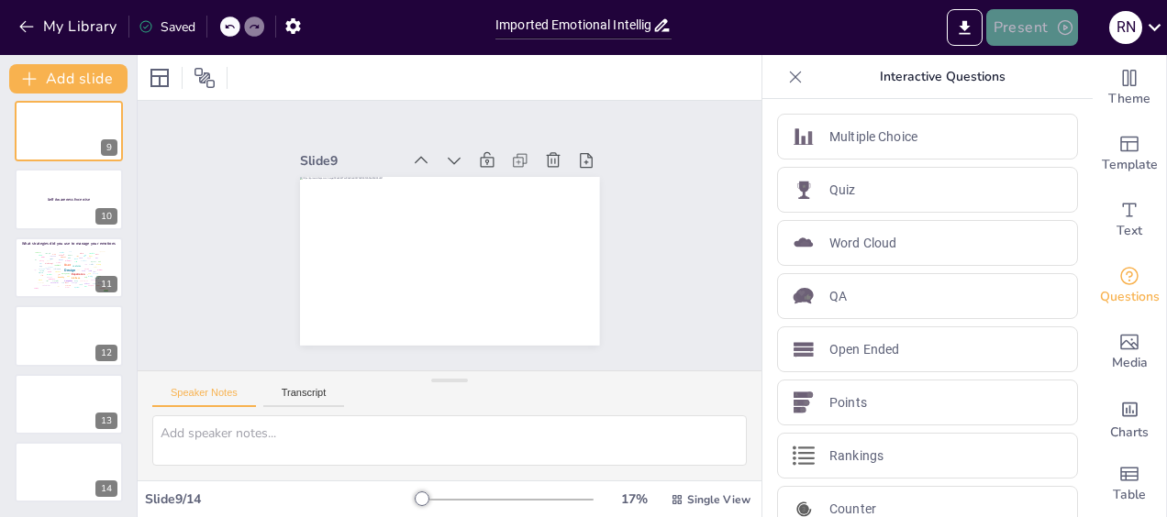
click at [1022, 35] on button "Present" at bounding box center [1032, 27] width 92 height 37
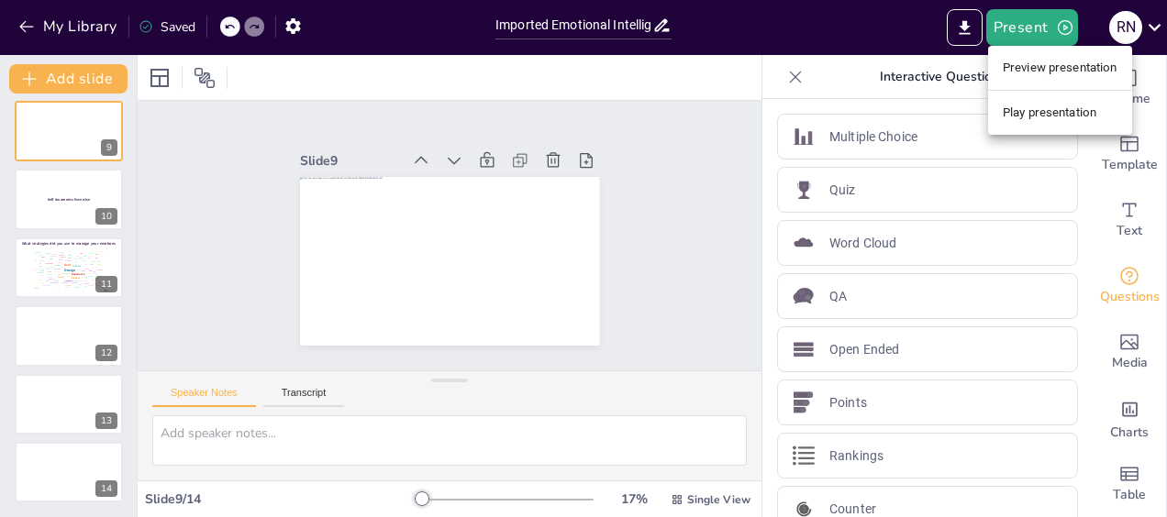
click at [39, 403] on div at bounding box center [583, 258] width 1167 height 517
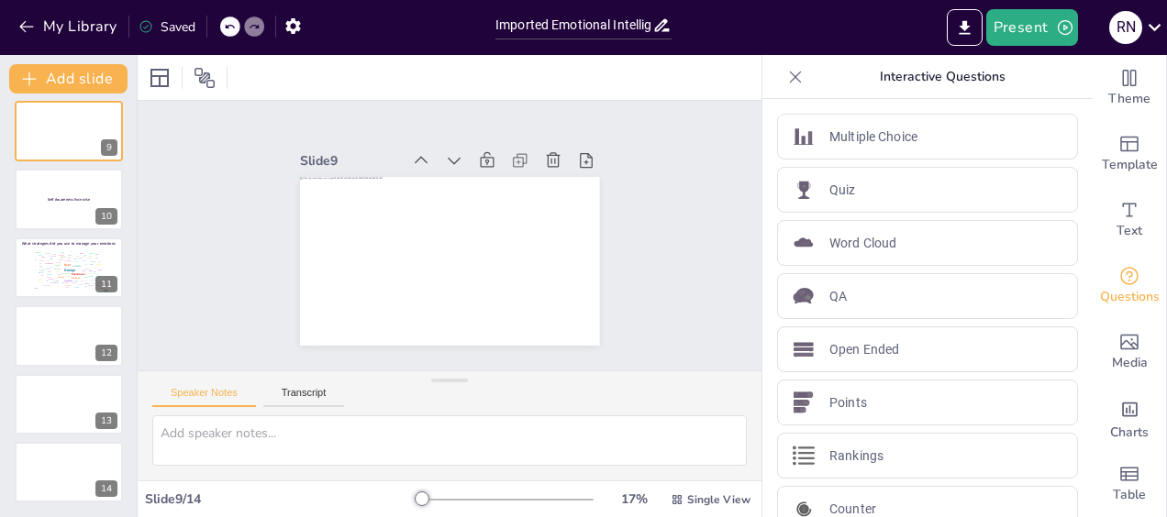
click at [39, 403] on div at bounding box center [69, 404] width 108 height 61
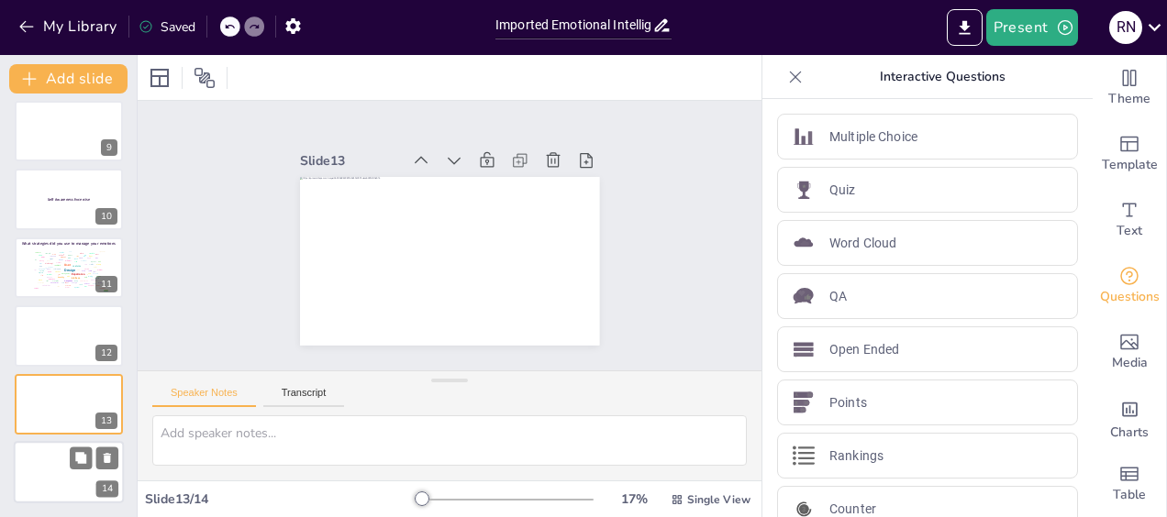
click at [47, 457] on div at bounding box center [69, 472] width 110 height 62
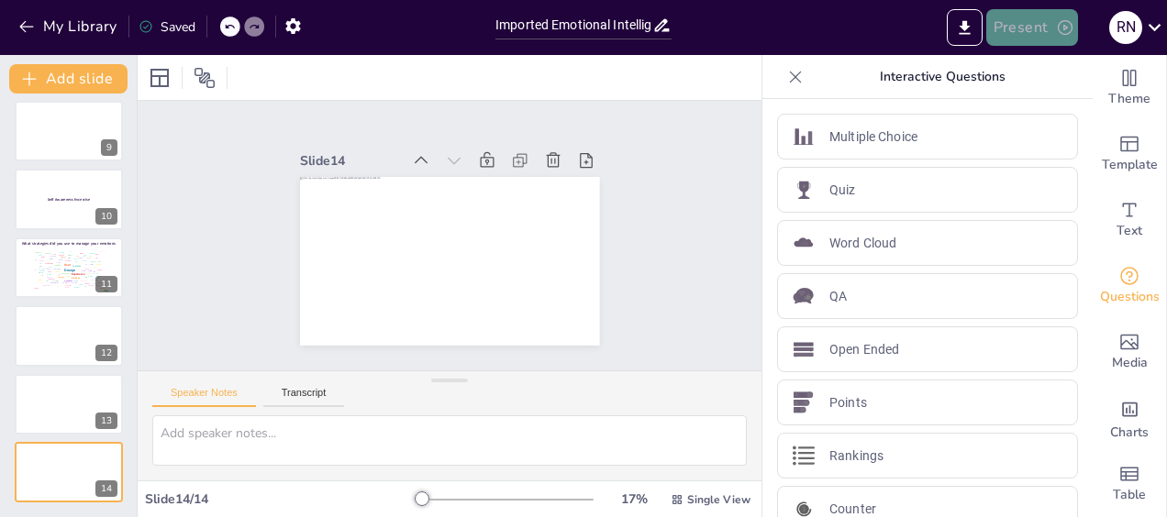
click at [1040, 41] on button "Present" at bounding box center [1032, 27] width 92 height 37
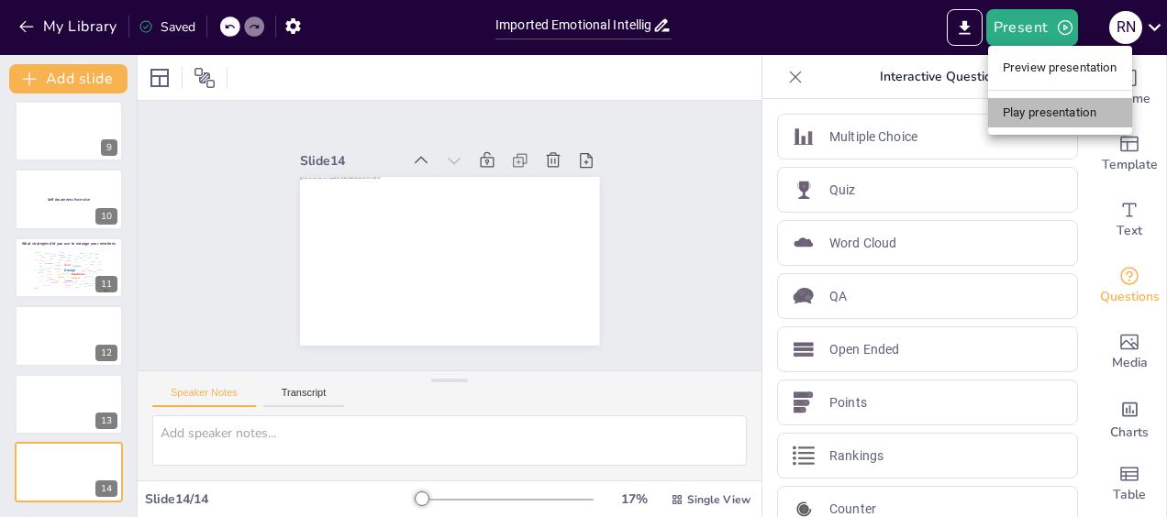
click at [1039, 113] on li "Play presentation" at bounding box center [1060, 112] width 144 height 29
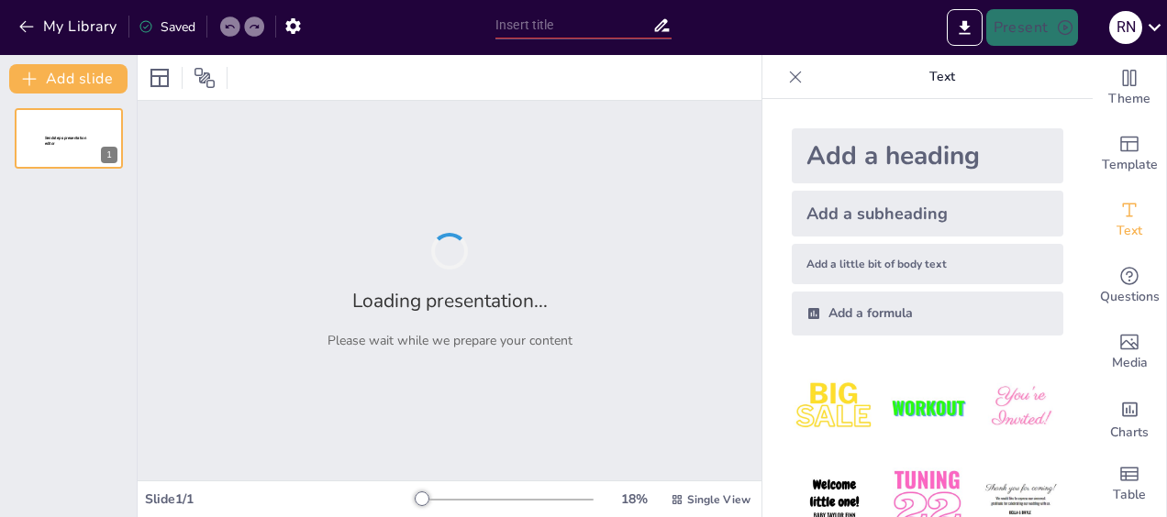
type input "Imported Emotional Intelligence Workshop deck [DATE].pptx"
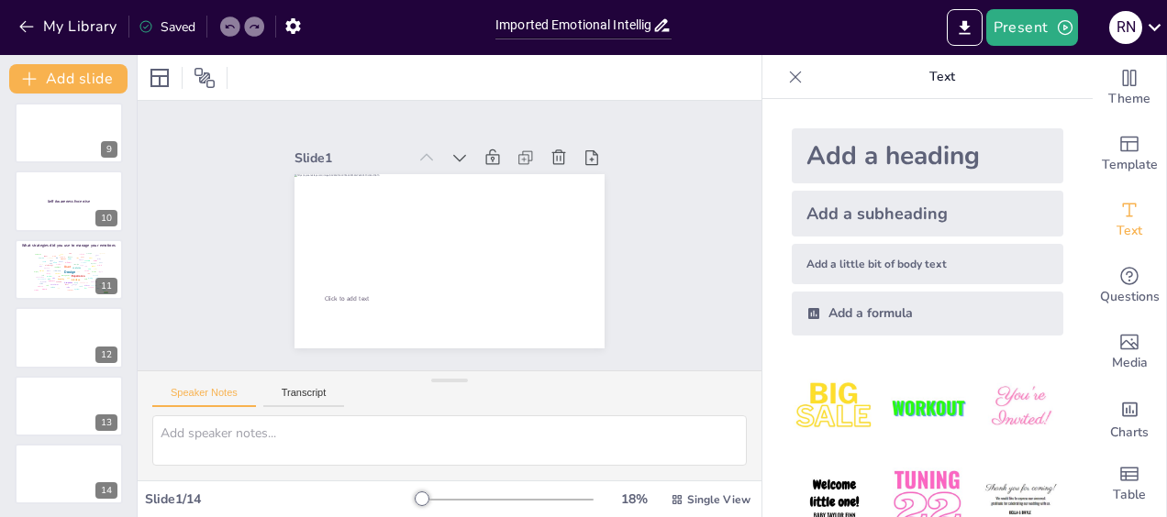
scroll to position [553, 0]
click at [88, 510] on div "Click to add text 1 Go to [URL][DOMAIN_NAME] and login with code: Lantern 2 Wha…" at bounding box center [68, 306] width 137 height 424
click at [79, 86] on button "Add slide" at bounding box center [68, 78] width 118 height 29
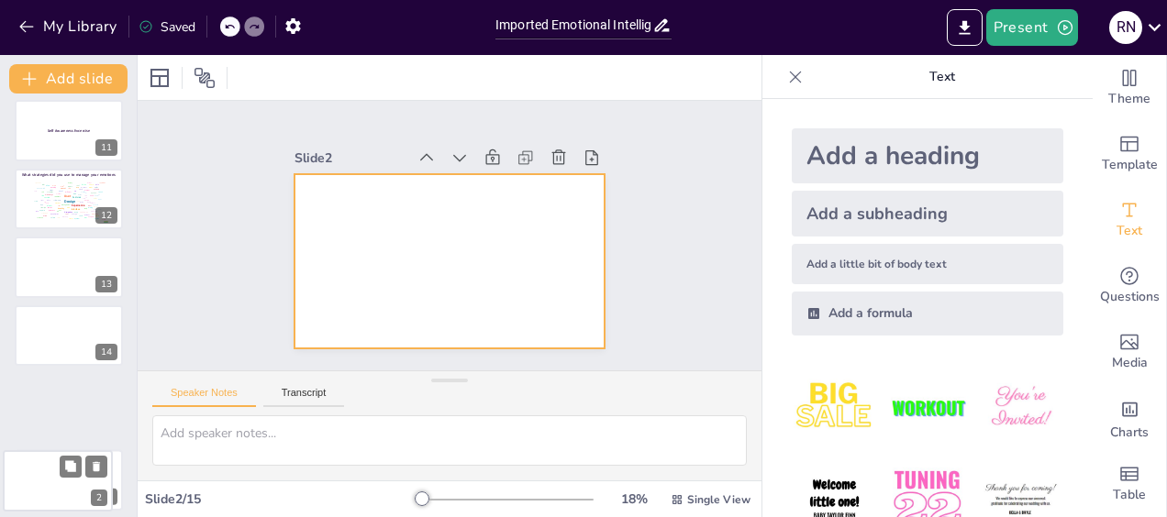
scroll to position [622, 0]
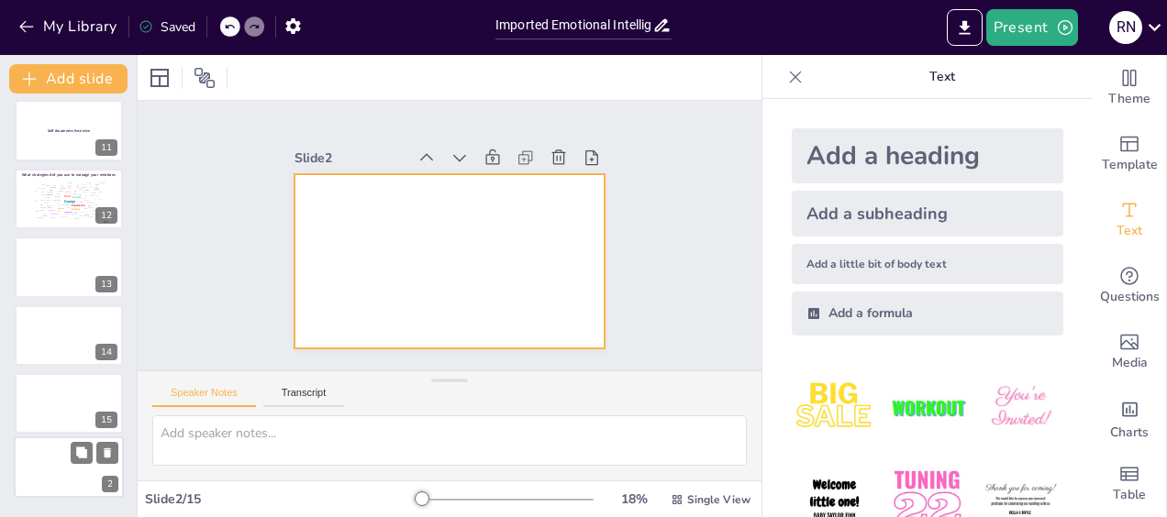
drag, startPoint x: 79, startPoint y: 199, endPoint x: 72, endPoint y: 461, distance: 261.5
click at [72, 461] on div "2" at bounding box center [69, 468] width 110 height 62
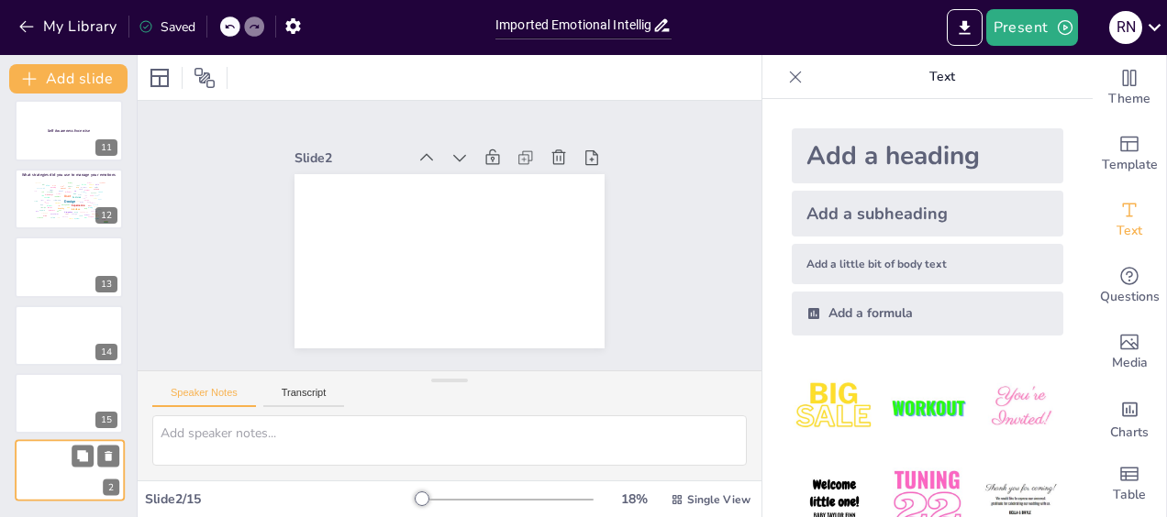
scroll to position [621, 0]
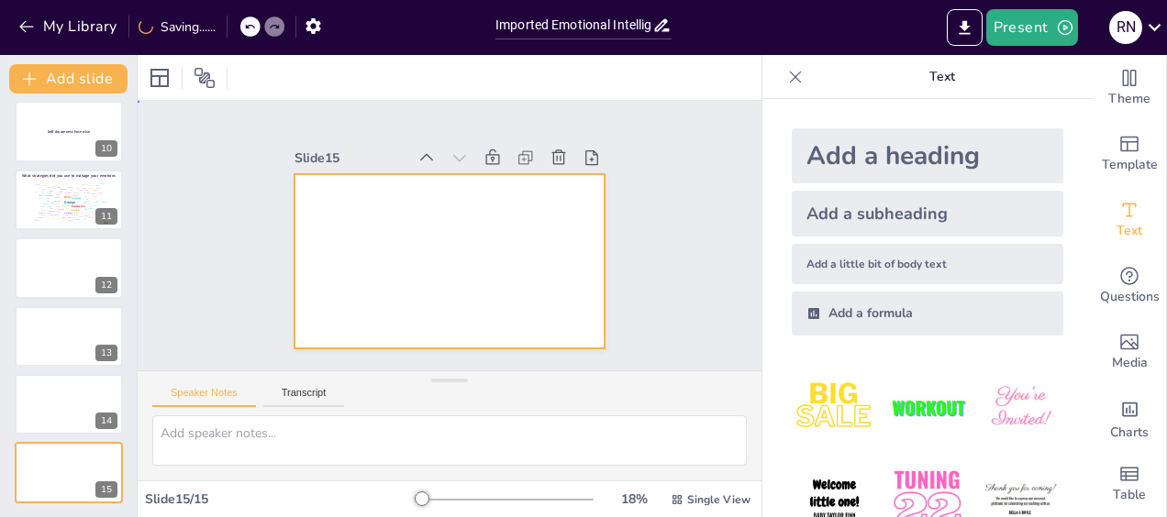
click at [459, 215] on div at bounding box center [432, 254] width 347 height 337
click at [904, 150] on div "Add a heading" at bounding box center [928, 155] width 272 height 55
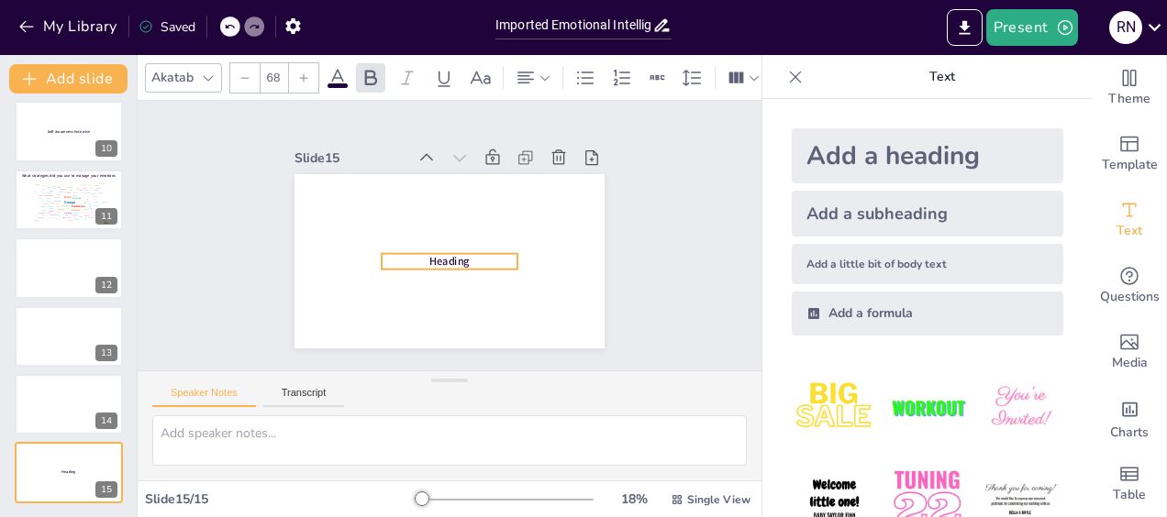
click at [449, 259] on span "Heading" at bounding box center [430, 253] width 38 height 40
click at [455, 257] on span "Heading" at bounding box center [434, 257] width 41 height 36
click at [455, 239] on span "Heading" at bounding box center [468, 218] width 38 height 39
click at [455, 257] on span "Heading" at bounding box center [444, 261] width 42 height 23
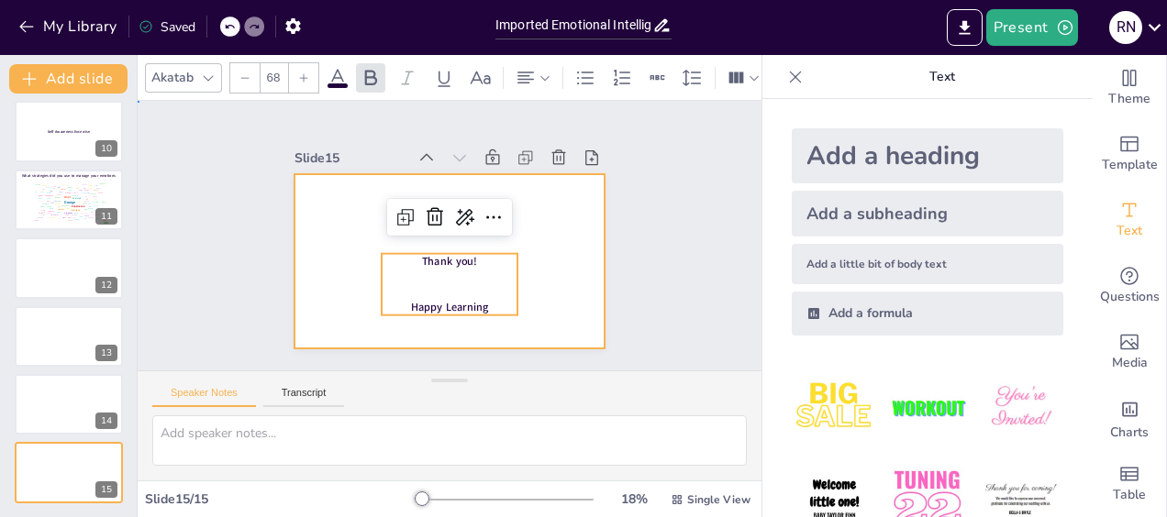
click at [552, 275] on div at bounding box center [472, 226] width 285 height 354
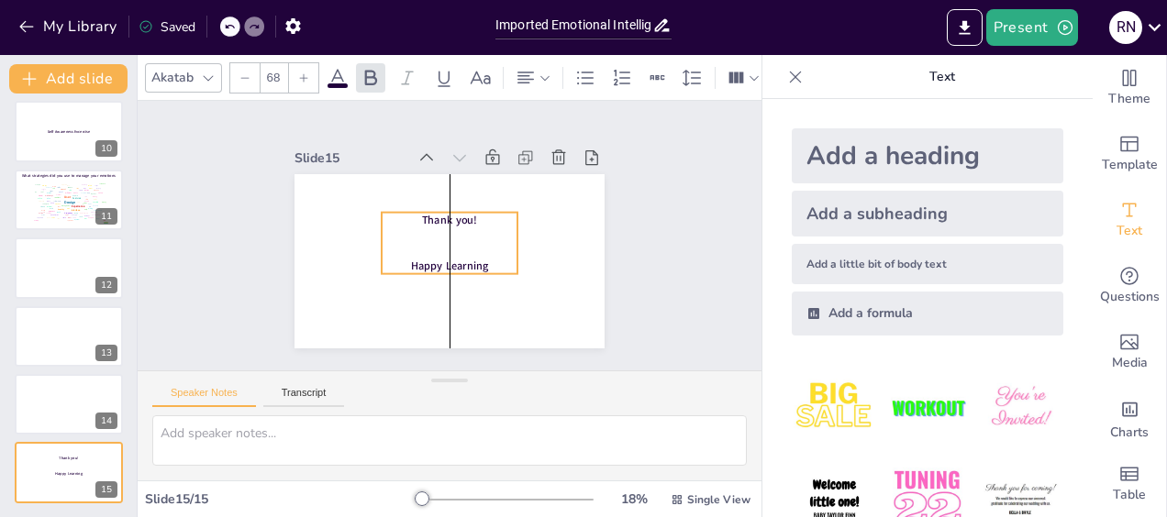
drag, startPoint x: 422, startPoint y: 277, endPoint x: 423, endPoint y: 237, distance: 40.4
click at [423, 237] on div "Thank you! Happy Learning" at bounding box center [446, 242] width 148 height 121
drag, startPoint x: 363, startPoint y: 237, endPoint x: 308, endPoint y: 242, distance: 55.3
click at [308, 236] on div at bounding box center [322, 203] width 33 height 63
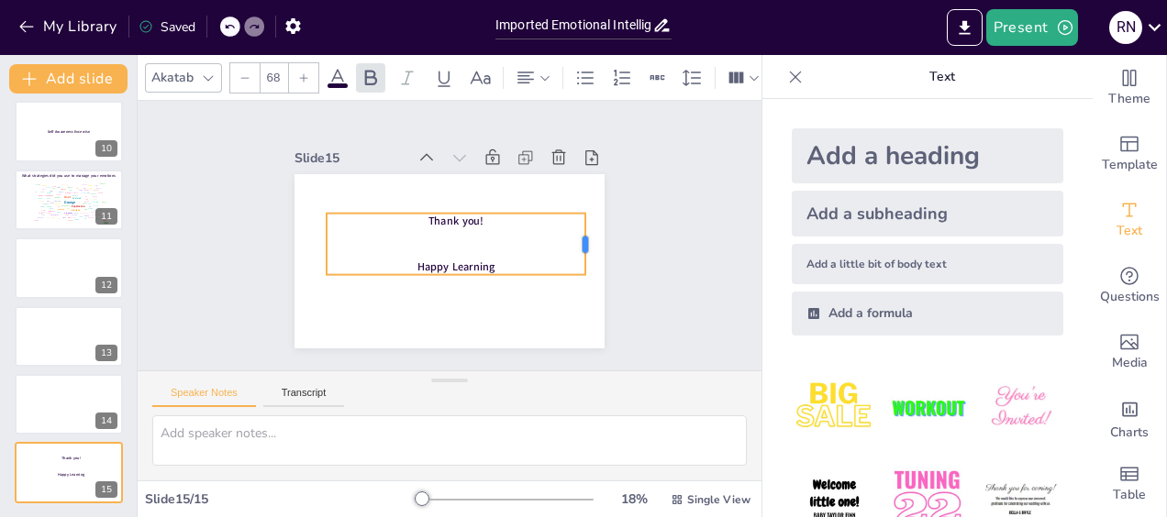
drag, startPoint x: 508, startPoint y: 237, endPoint x: 576, endPoint y: 256, distance: 70.6
click at [531, 350] on div at bounding box center [500, 369] width 62 height 39
click at [417, 240] on p at bounding box center [445, 219] width 259 height 42
click at [405, 261] on span "Happy Learning" at bounding box center [439, 265] width 74 height 51
click at [405, 238] on span "Happy Learning" at bounding box center [428, 211] width 74 height 51
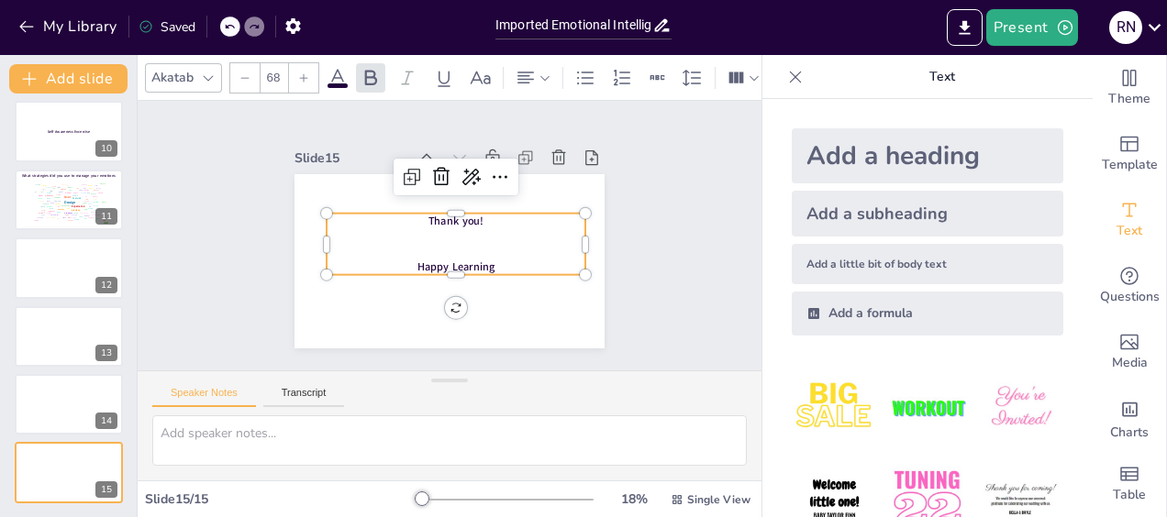
click at [406, 261] on span "Happy Learning" at bounding box center [445, 268] width 78 height 39
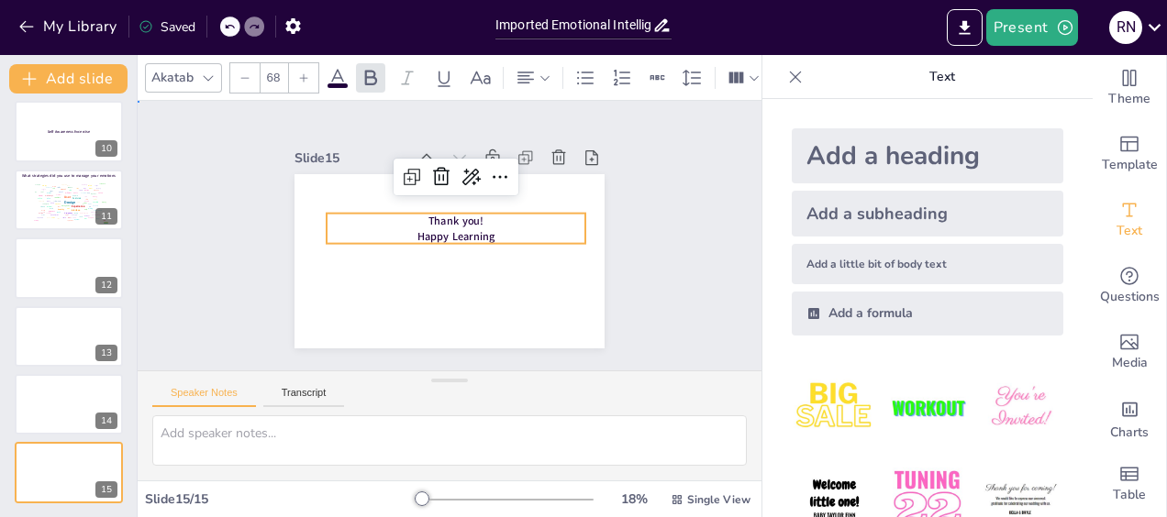
click at [637, 327] on div "Slide 1 Click to add text Slide 2 Go to [URL][DOMAIN_NAME] and login with code:…" at bounding box center [449, 236] width 450 height 306
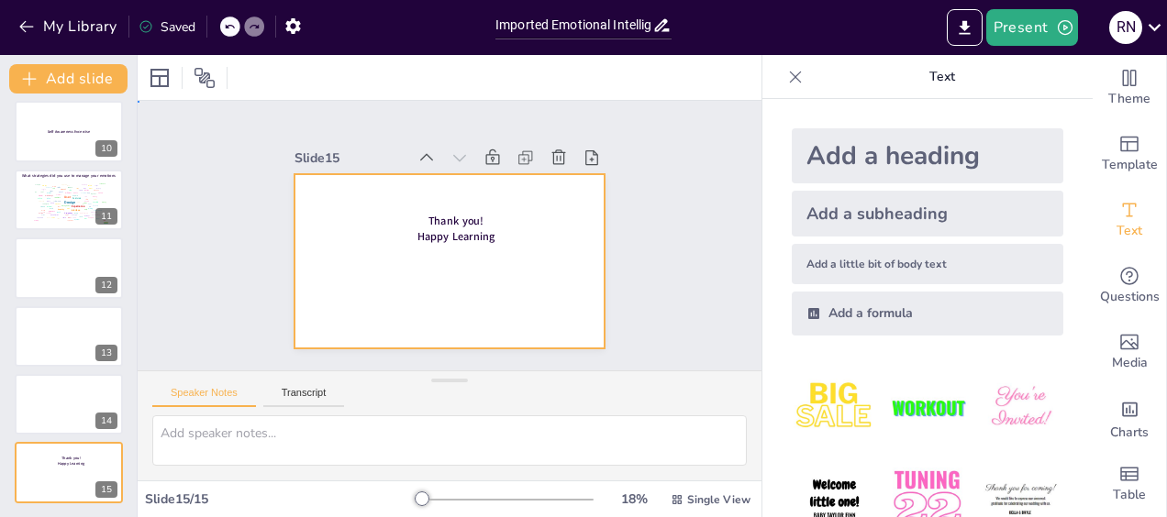
click at [479, 265] on div at bounding box center [439, 259] width 354 height 285
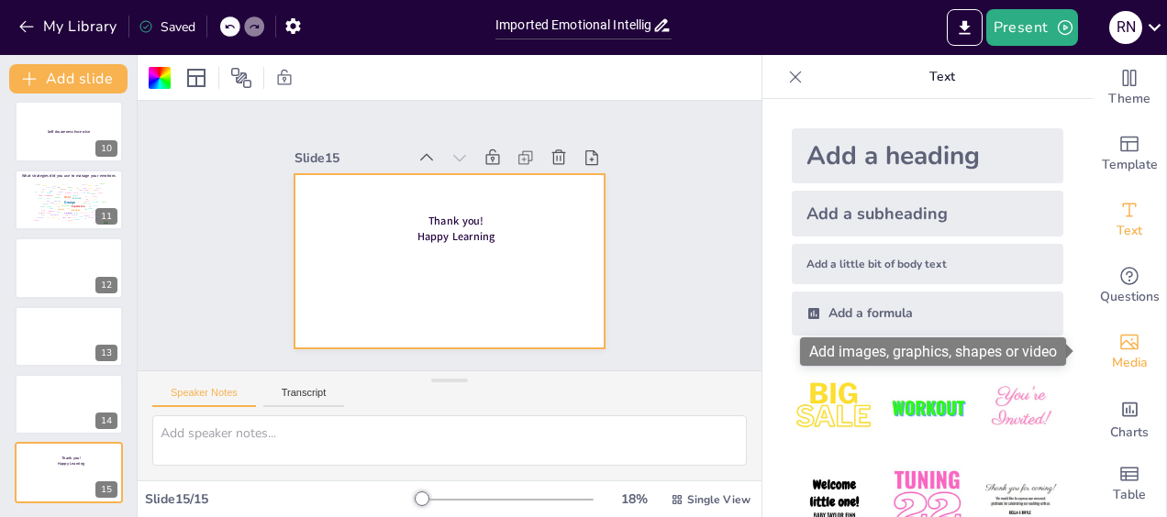
click at [1117, 353] on span "Media" at bounding box center [1130, 363] width 36 height 20
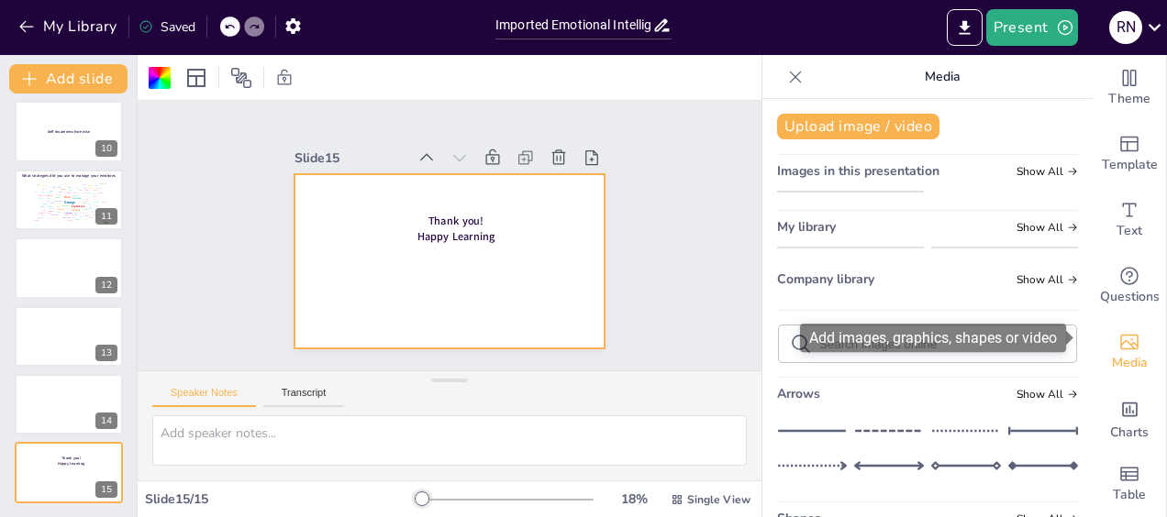
scroll to position [14, 0]
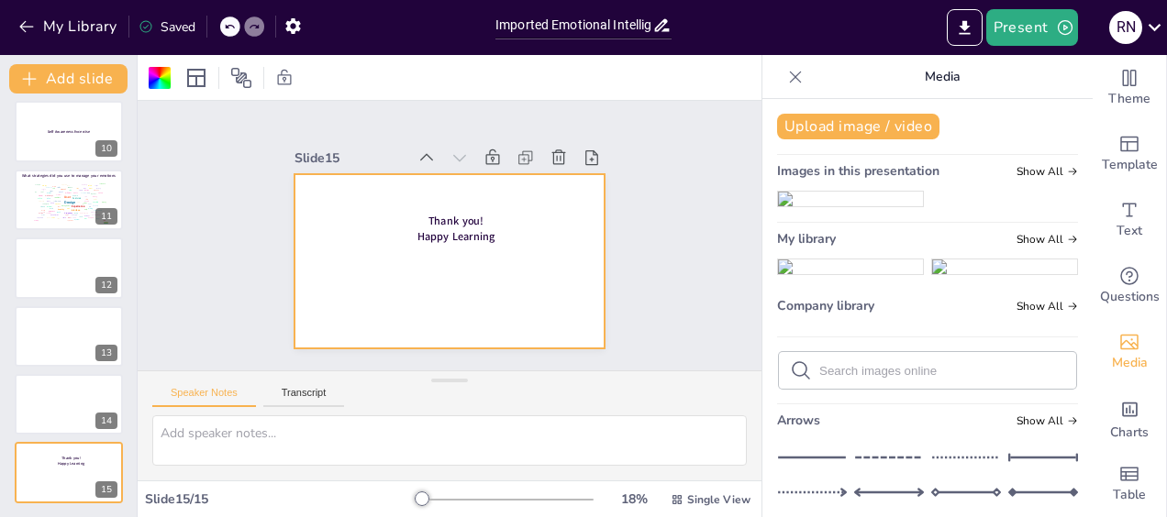
drag, startPoint x: 1079, startPoint y: 218, endPoint x: 1075, endPoint y: 284, distance: 66.2
click at [1075, 284] on div "Theme Template Text Questions Media Charts Table Media Upload image / video Ima…" at bounding box center [964, 286] width 405 height 462
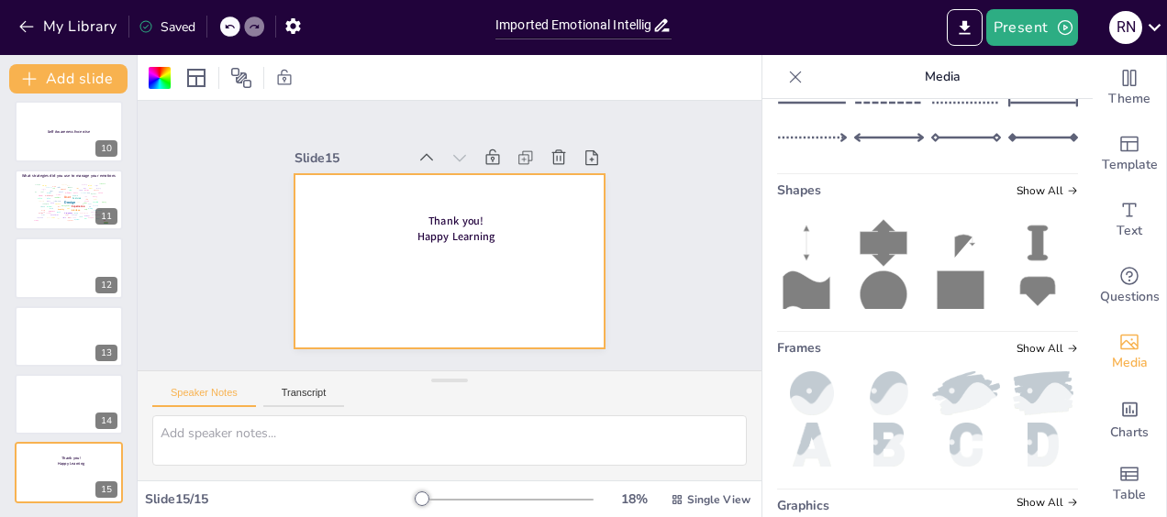
scroll to position [357, 0]
click at [858, 21] on input "text" at bounding box center [942, 14] width 246 height 14
type input "light bulb with lots of colors"
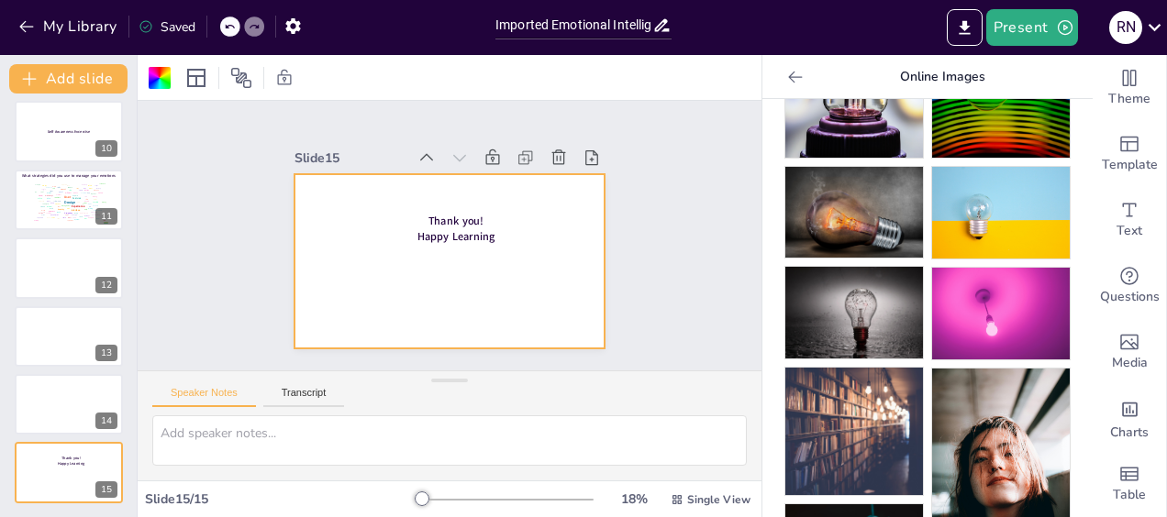
scroll to position [0, 0]
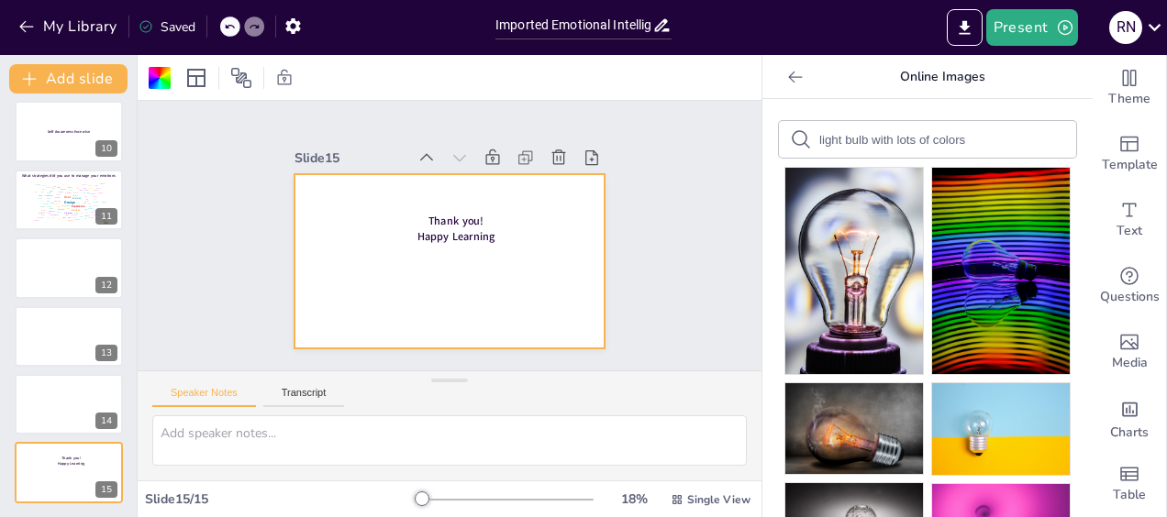
click at [950, 141] on input "light bulb with lots of colors" at bounding box center [896, 140] width 155 height 14
type input "light bulb with lots of bright colors clouds"
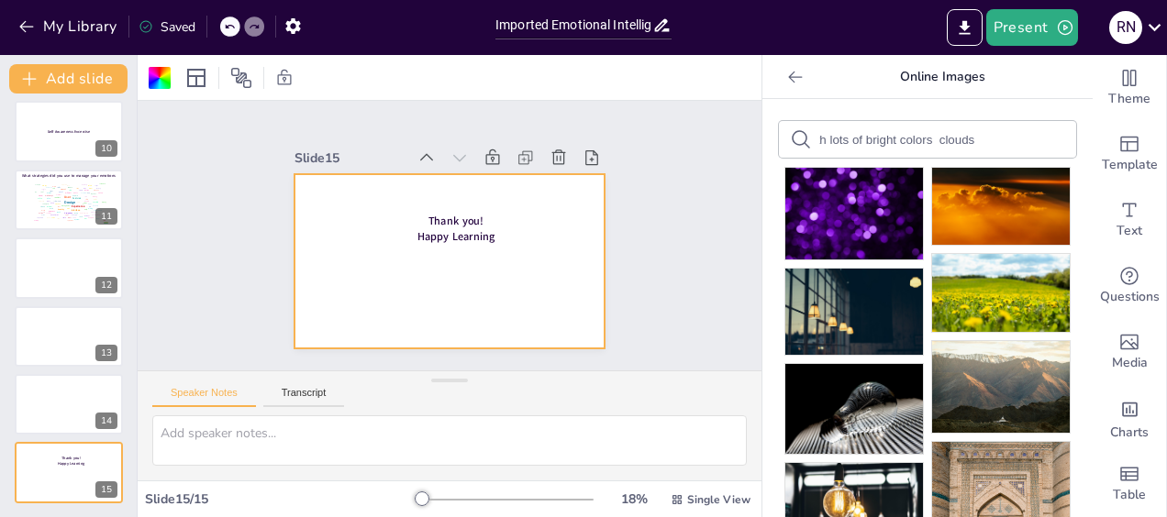
scroll to position [0, 0]
click at [62, 396] on div at bounding box center [69, 404] width 110 height 62
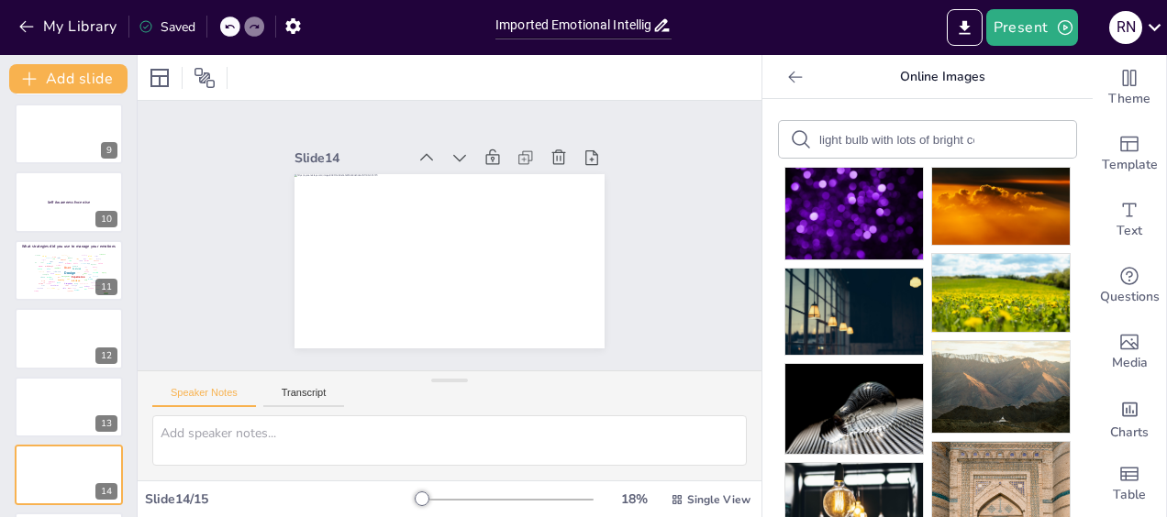
scroll to position [621, 0]
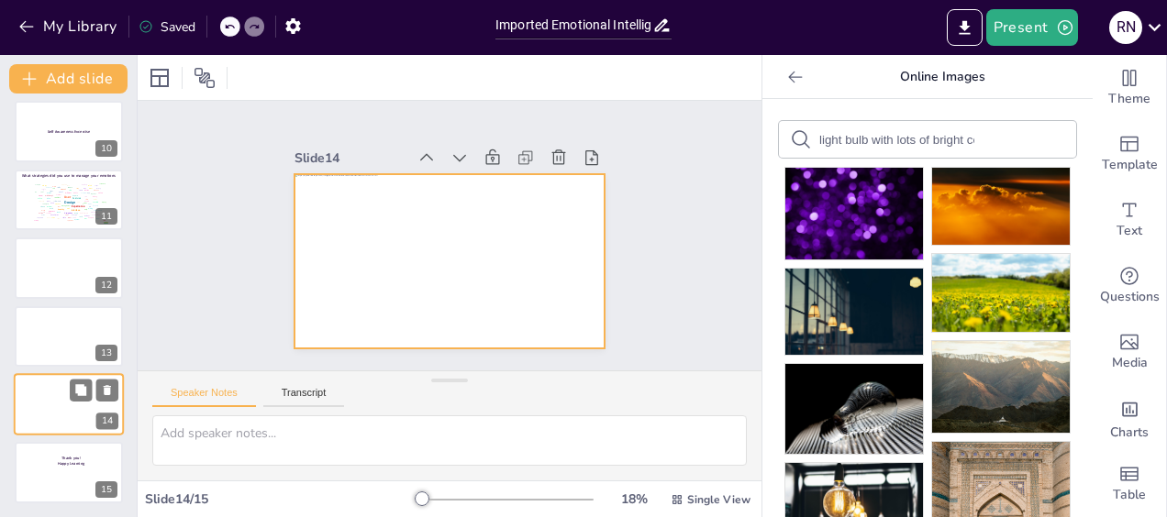
click at [64, 402] on div at bounding box center [69, 404] width 110 height 62
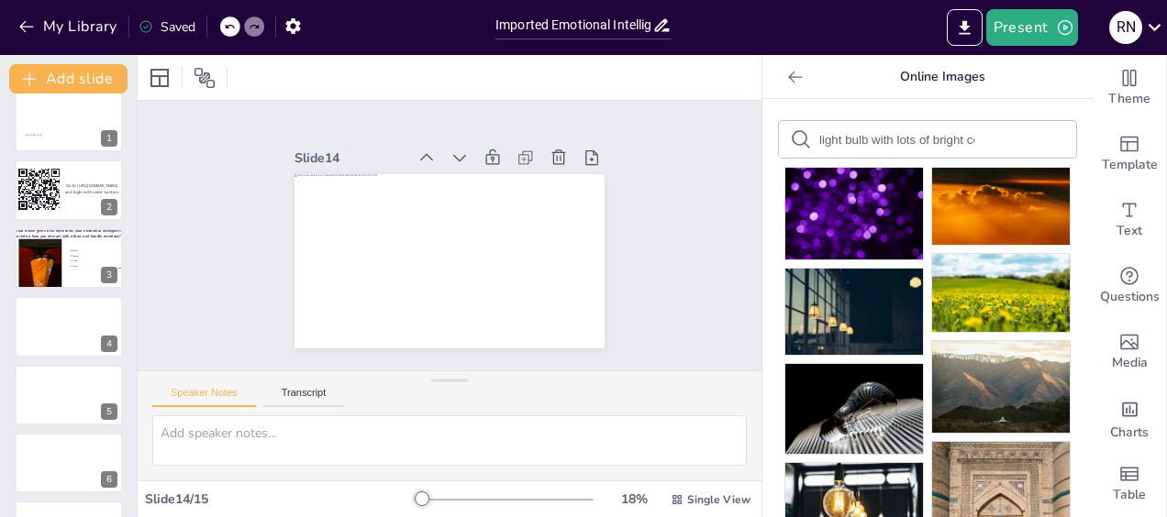
scroll to position [0, 0]
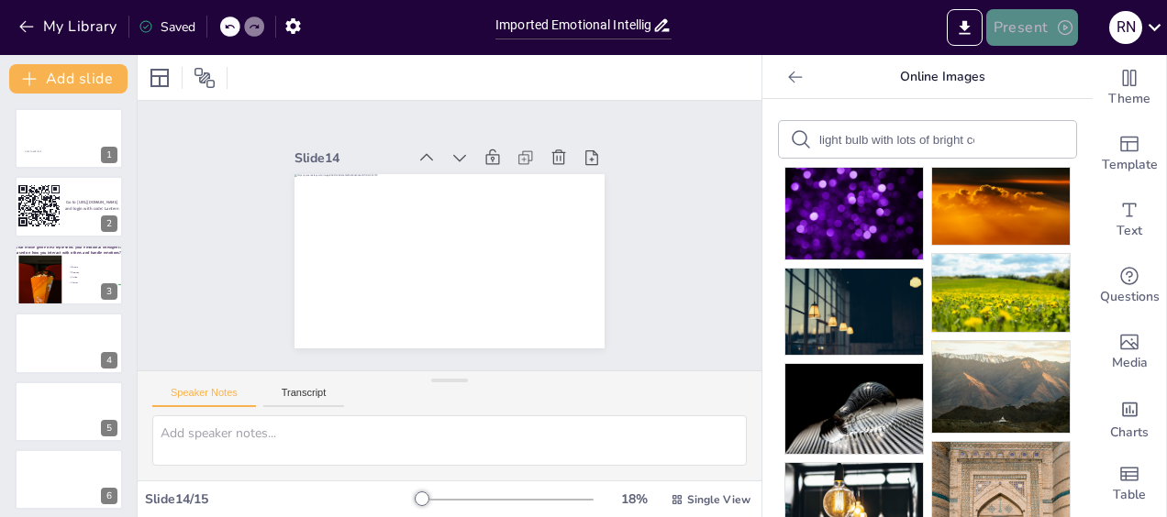
click at [1016, 32] on button "Present" at bounding box center [1032, 27] width 92 height 37
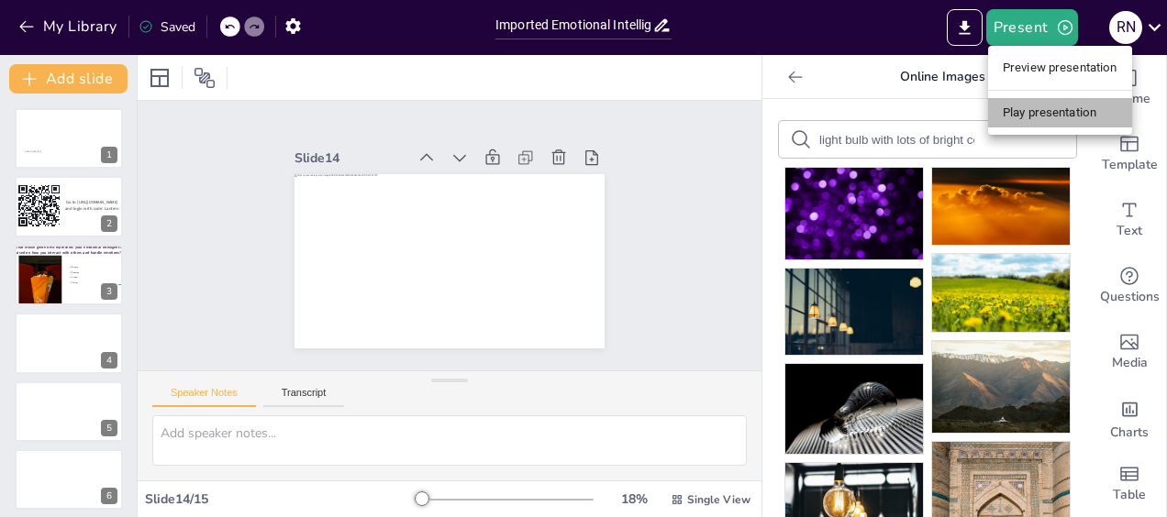
click at [1023, 115] on li "Play presentation" at bounding box center [1060, 112] width 144 height 29
